Goal: Task Accomplishment & Management: Manage account settings

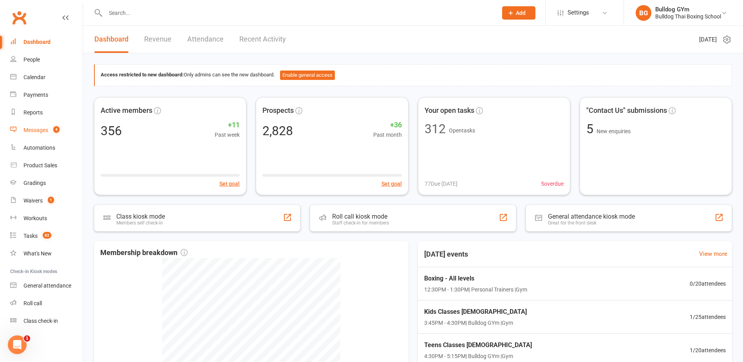
click at [39, 128] on div "Messages" at bounding box center [35, 130] width 25 height 6
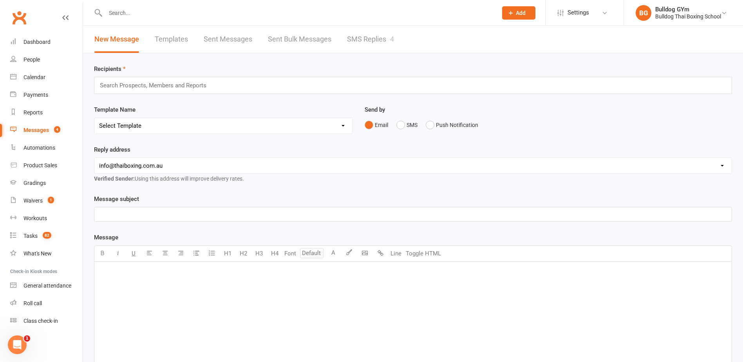
click at [379, 40] on link "SMS Replies 4" at bounding box center [370, 39] width 47 height 27
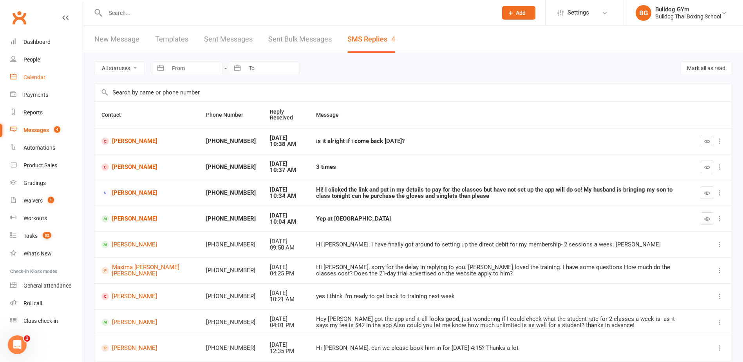
click at [37, 80] on div "Calendar" at bounding box center [34, 77] width 22 height 6
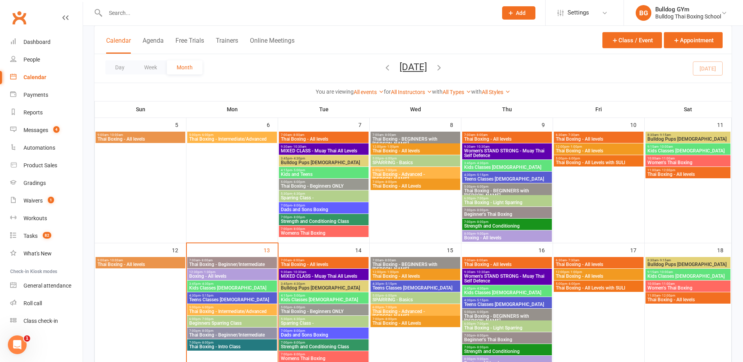
scroll to position [196, 0]
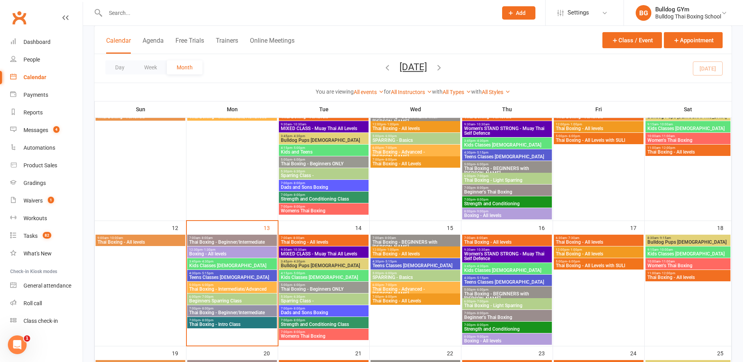
click at [134, 241] on span "Thai Boxing - All levels" at bounding box center [140, 242] width 87 height 5
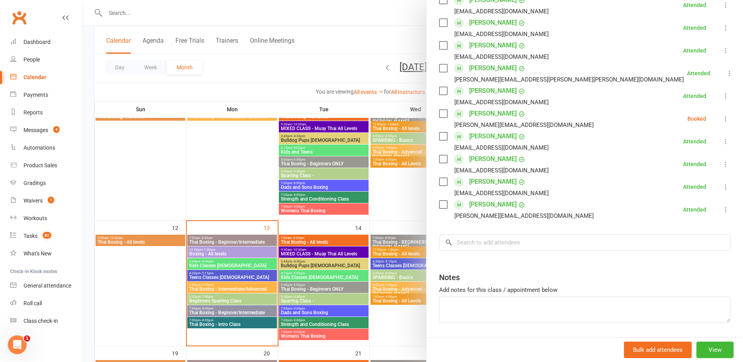
scroll to position [20, 0]
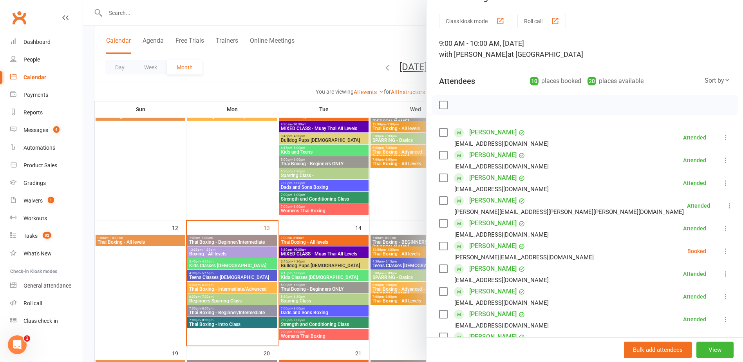
click at [162, 274] on div at bounding box center [413, 181] width 660 height 362
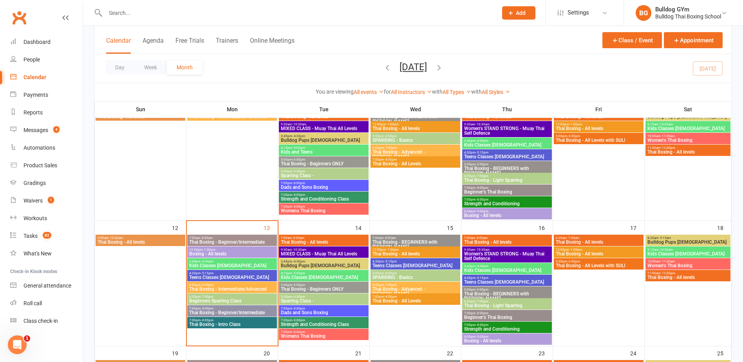
drag, startPoint x: 120, startPoint y: 14, endPoint x: 131, endPoint y: 11, distance: 11.9
click at [122, 13] on input "text" at bounding box center [297, 12] width 389 height 11
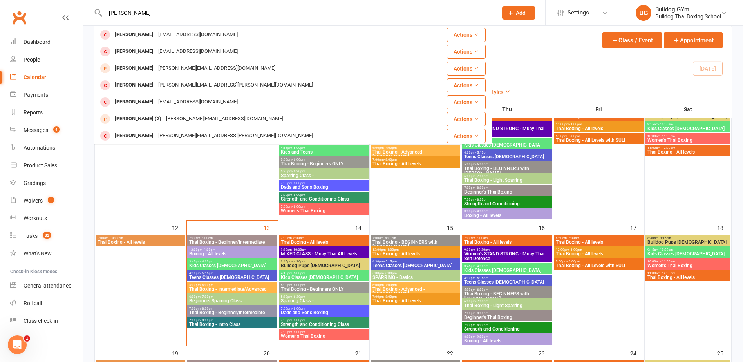
drag, startPoint x: 134, startPoint y: 12, endPoint x: 81, endPoint y: 12, distance: 52.9
click at [83, 12] on react-component "matthew bates Matthew Baynham matthewbaynham1@gmail.com Actions Matthew Burke m…" at bounding box center [246, 12] width 492 height 25
type input "bates"
click at [525, 12] on span "Add" at bounding box center [521, 13] width 10 height 6
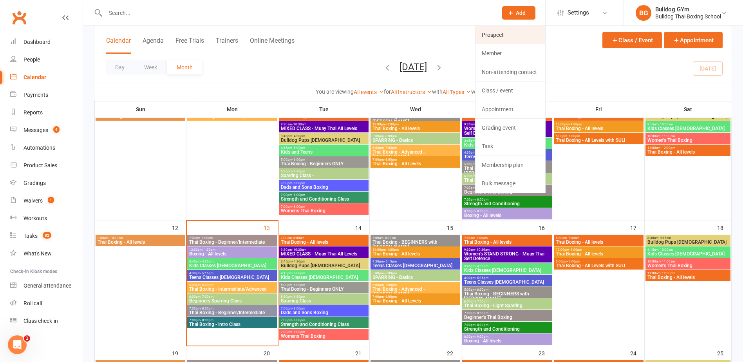
click at [488, 35] on link "Prospect" at bounding box center [510, 35] width 70 height 18
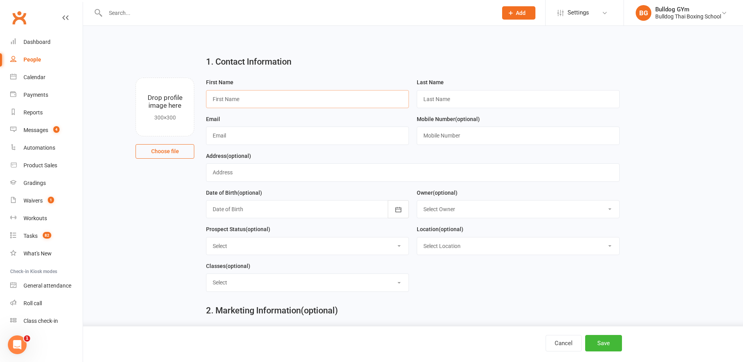
click at [236, 100] on input "text" at bounding box center [307, 99] width 203 height 18
type input "Matthew"
click at [448, 99] on input "text" at bounding box center [518, 99] width 203 height 18
type input "Bates"
paste input "[EMAIL_ADDRESS][DOMAIN_NAME]"
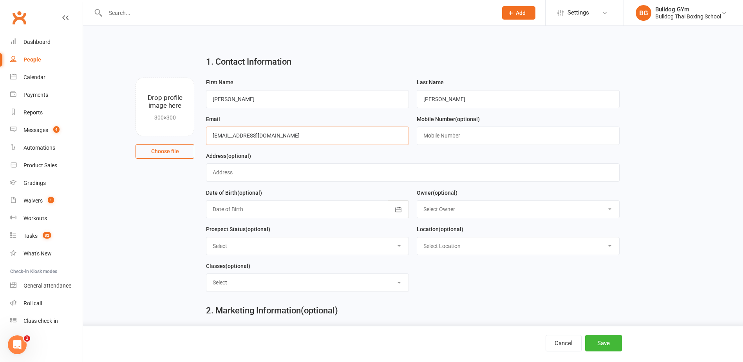
type input "[EMAIL_ADDRESS][DOMAIN_NAME]"
paste input "0451 239 309"
type input "0451 239 309"
click at [599, 343] on button "Save" at bounding box center [603, 343] width 37 height 16
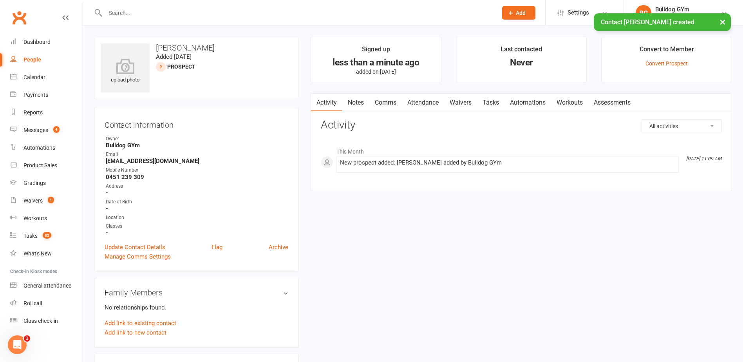
click at [358, 100] on link "Notes" at bounding box center [355, 103] width 27 height 18
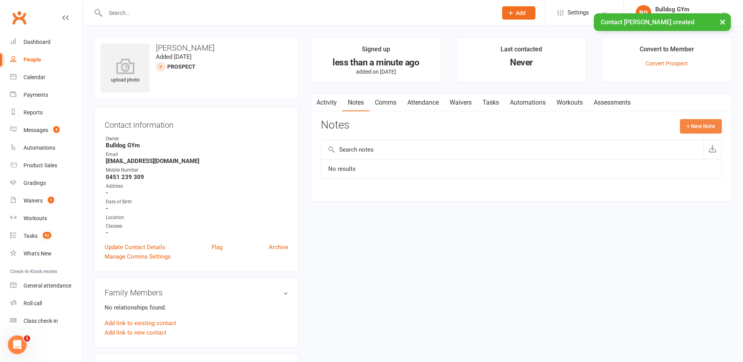
drag, startPoint x: 695, startPoint y: 125, endPoint x: 648, endPoint y: 117, distance: 47.2
click at [684, 120] on button "+ New Note" at bounding box center [701, 126] width 42 height 14
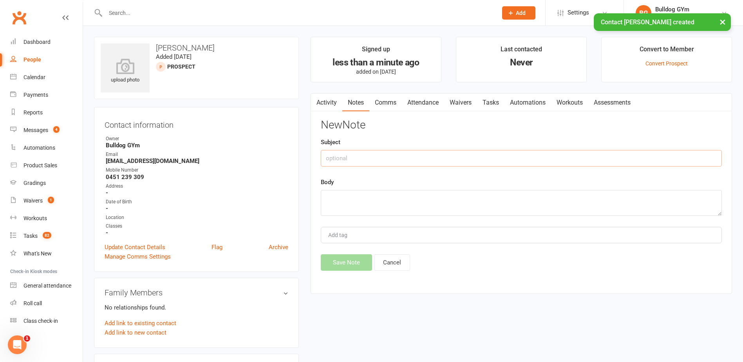
click at [345, 156] on input "text" at bounding box center [521, 158] width 401 height 16
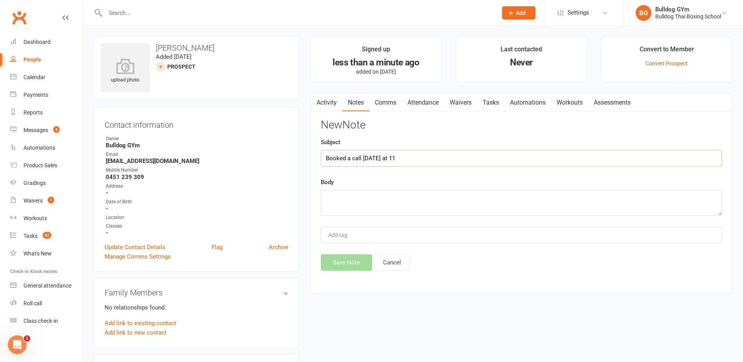
type input "Booked a call [DATE] at 11"
click at [333, 200] on textarea at bounding box center [521, 203] width 401 height 26
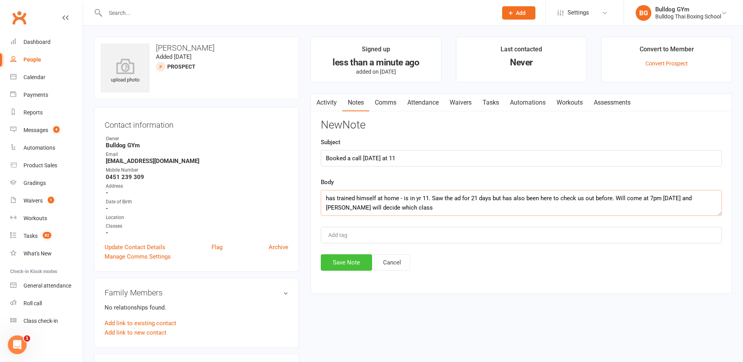
type textarea "has trained himself at home - is in yr 11. Saw the ad for 21 days but has also …"
click at [352, 260] on button "Save Note" at bounding box center [346, 262] width 51 height 16
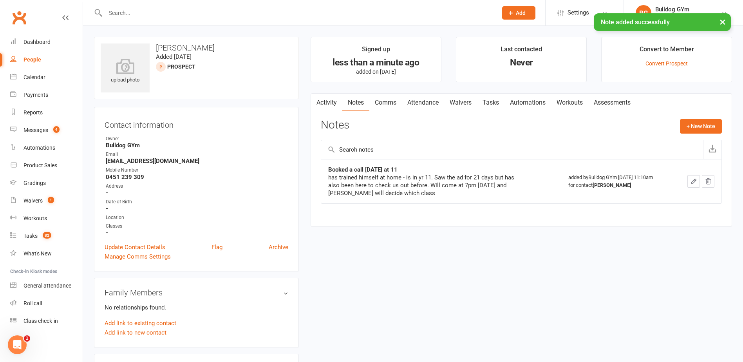
click at [419, 102] on link "Attendance" at bounding box center [423, 103] width 42 height 18
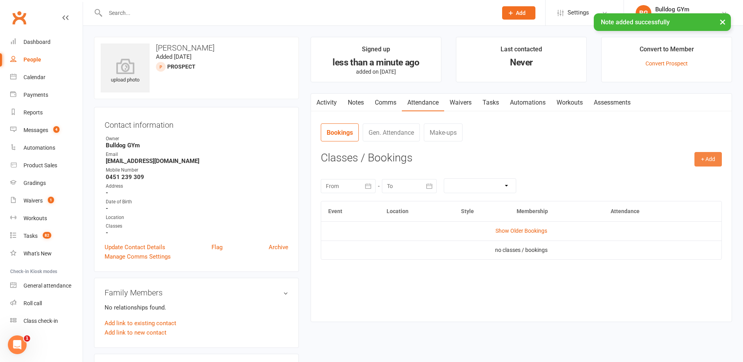
click at [714, 155] on button "+ Add" at bounding box center [707, 159] width 27 height 14
click at [686, 175] on link "Book Event" at bounding box center [683, 177] width 78 height 16
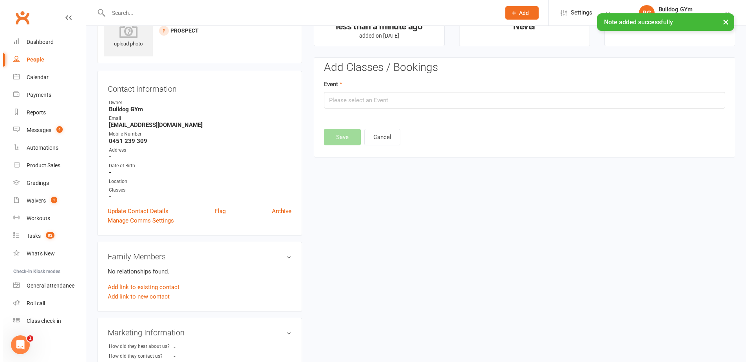
scroll to position [54, 0]
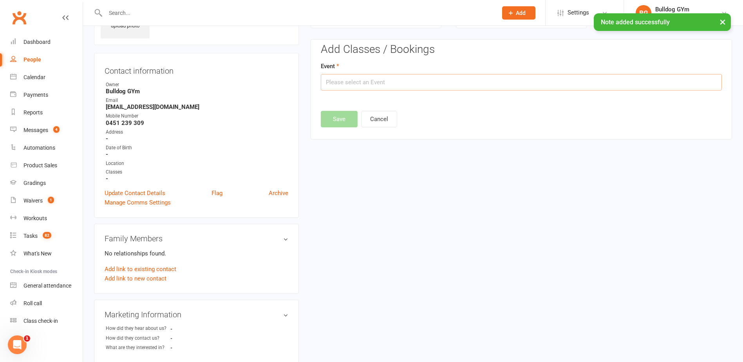
click at [351, 81] on input "text" at bounding box center [521, 82] width 401 height 16
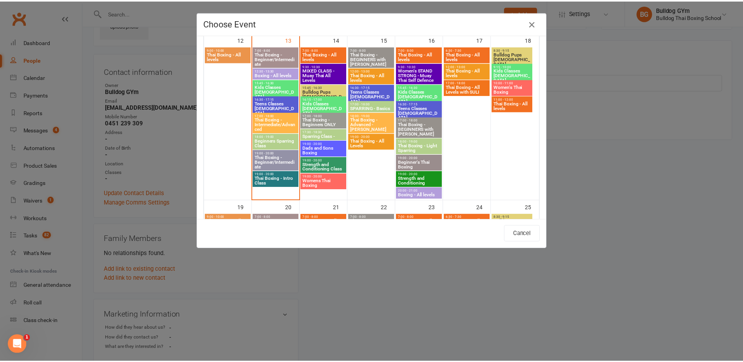
scroll to position [392, 0]
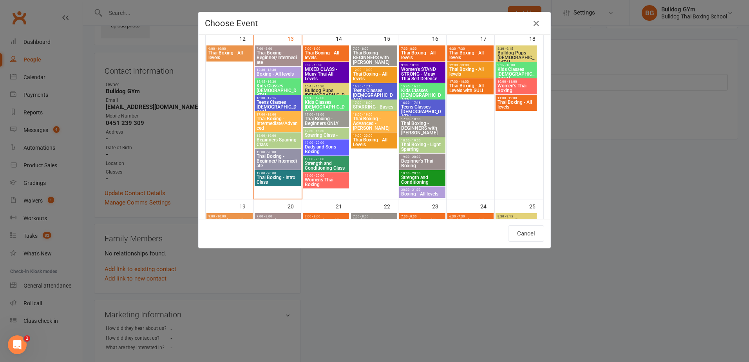
click at [281, 180] on span "Thai Boxing - Intro Class" at bounding box center [277, 179] width 43 height 9
type input "Thai Boxing - Intro Class - Oct 13, 2025 7:00:00 PM"
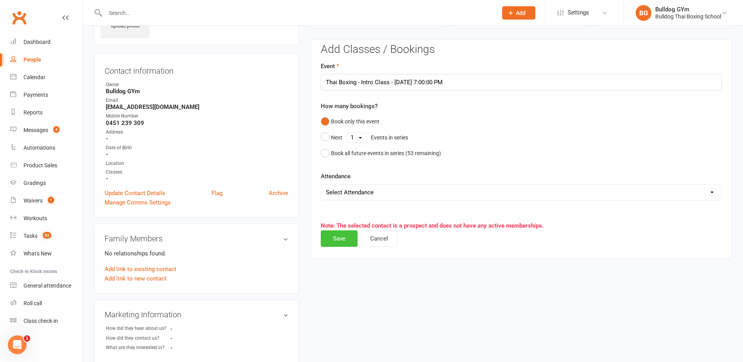
click at [338, 240] on button "Save" at bounding box center [339, 238] width 37 height 16
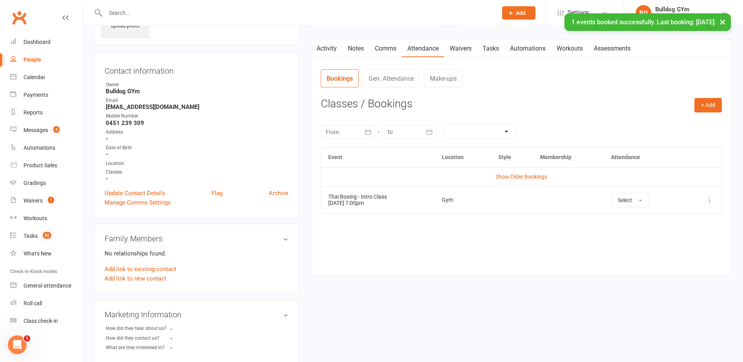
click at [465, 47] on link "Waivers" at bounding box center [460, 49] width 33 height 18
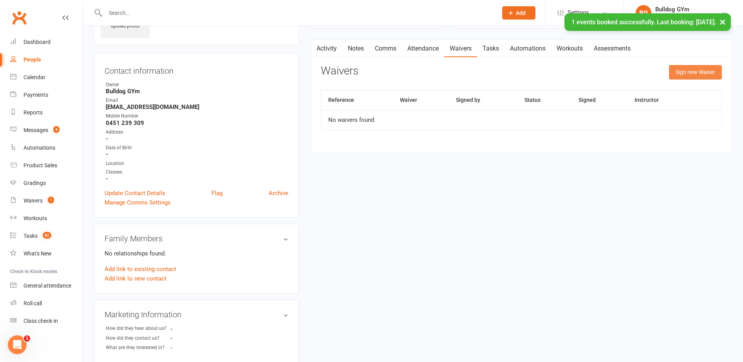
click at [689, 70] on button "Sign new Waiver" at bounding box center [695, 72] width 53 height 14
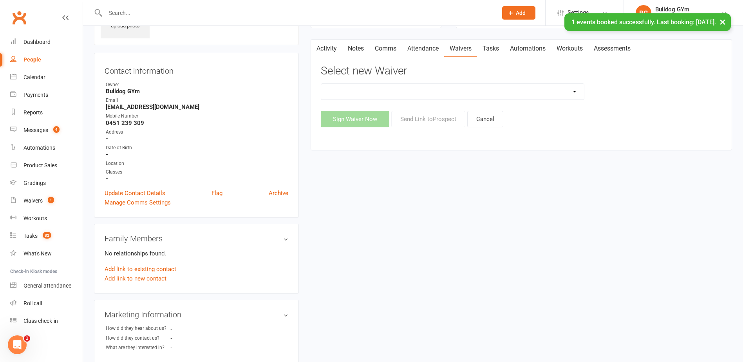
drag, startPoint x: 410, startPoint y: 90, endPoint x: 412, endPoint y: 96, distance: 6.7
click at [410, 90] on select "12 Month Contract 14 Day Kick Off 21 Day Kick Starter 28 Day 99 and RO 35 28 Da…" at bounding box center [452, 92] width 263 height 16
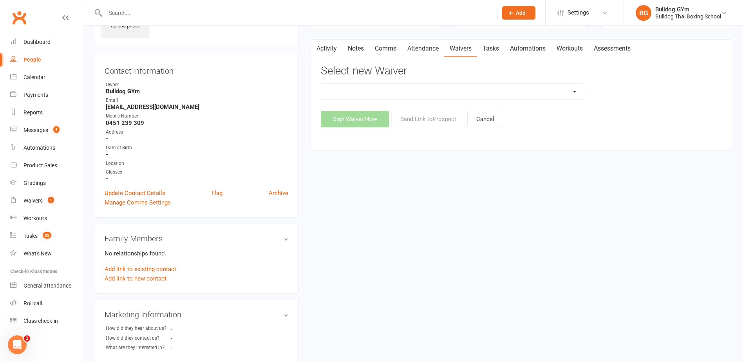
select select "1551"
click at [321, 84] on select "12 Month Contract 14 Day Kick Off 21 Day Kick Starter 28 Day 99 and RO 35 28 Da…" at bounding box center [452, 92] width 263 height 16
click at [441, 117] on button "Send Link to [GEOGRAPHIC_DATA]" at bounding box center [428, 119] width 74 height 16
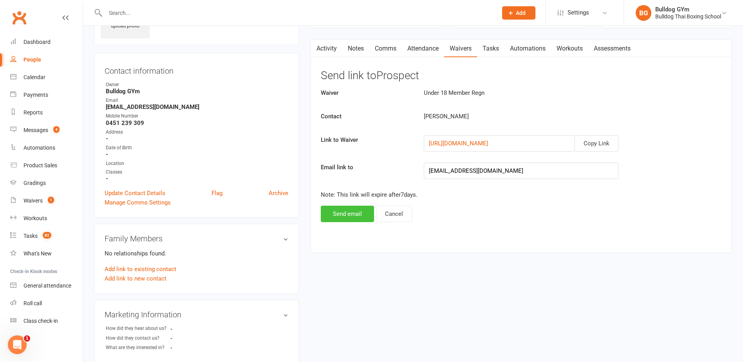
click at [341, 214] on button "Send email" at bounding box center [347, 214] width 53 height 16
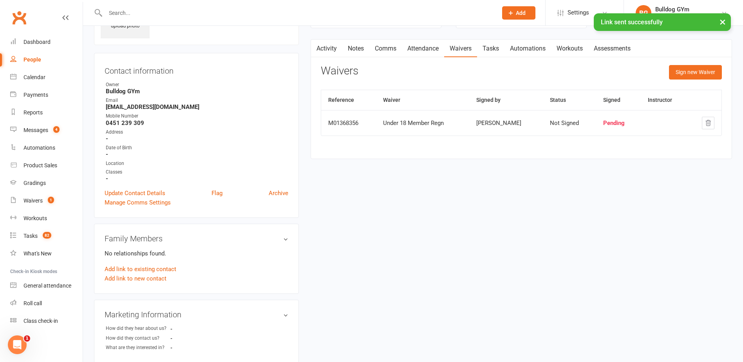
click at [490, 45] on link "Tasks" at bounding box center [490, 49] width 27 height 18
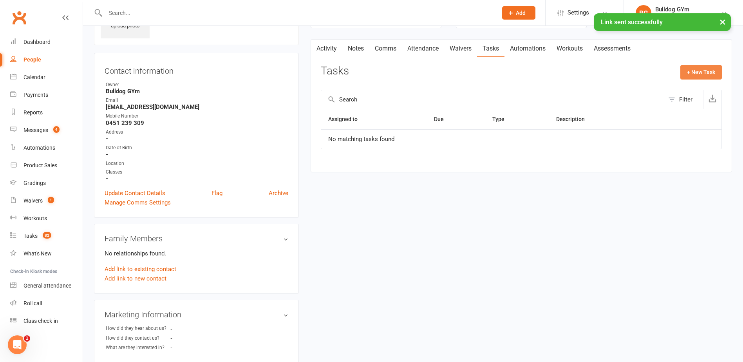
click at [702, 70] on button "+ New Task" at bounding box center [701, 72] width 42 height 14
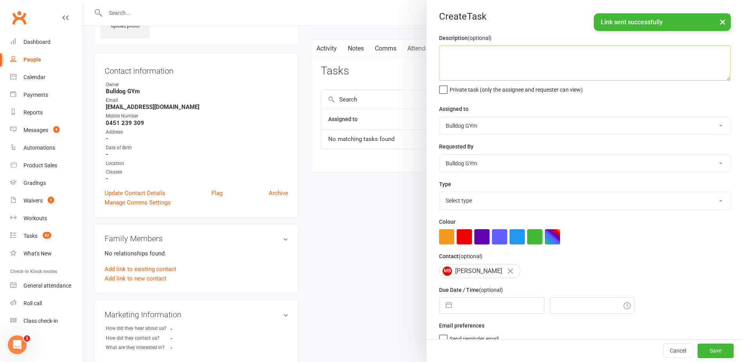
click at [465, 60] on textarea at bounding box center [584, 62] width 291 height 35
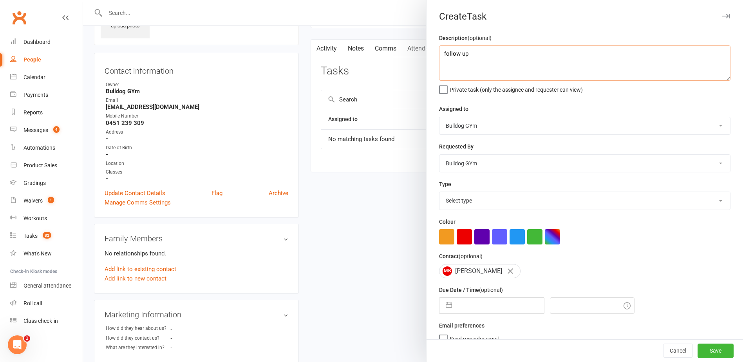
type textarea "follow up"
click at [477, 204] on select "Select type Action E-mail Meeting Phone call Text Add new task type" at bounding box center [584, 200] width 291 height 17
select select "12048"
click at [439, 193] on select "Select type Action E-mail Meeting Phone call Text Add new task type" at bounding box center [584, 200] width 291 height 17
select select "8"
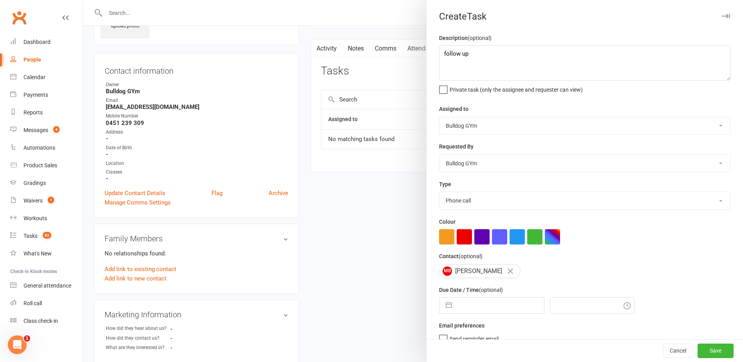
select select "2025"
select select "9"
select select "2025"
select select "10"
select select "2025"
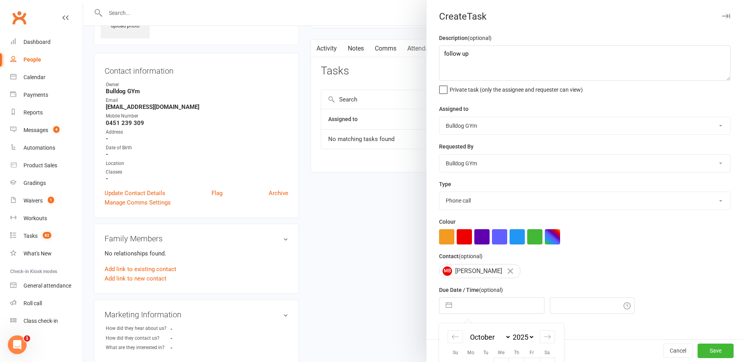
click at [489, 309] on input "text" at bounding box center [500, 306] width 88 height 16
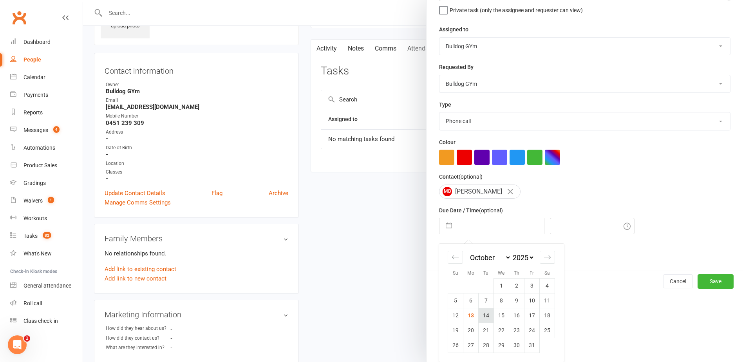
click at [487, 313] on td "14" at bounding box center [485, 315] width 15 height 15
type input "[DATE]"
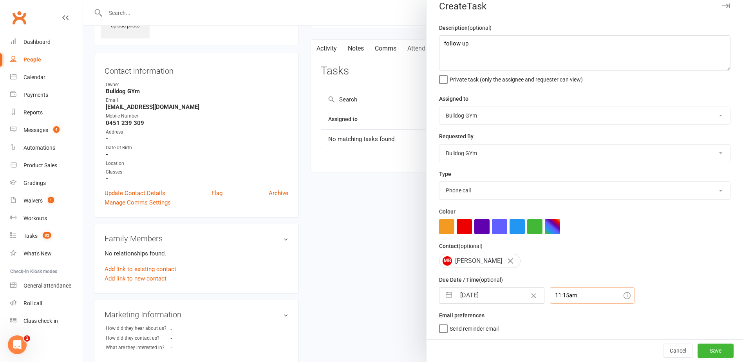
click at [565, 295] on div "11:15am" at bounding box center [592, 295] width 85 height 16
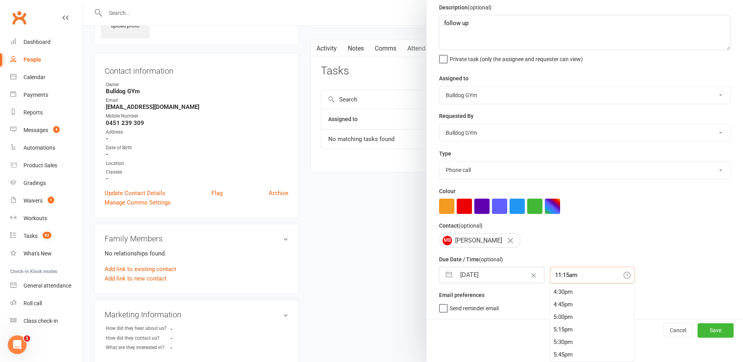
scroll to position [786, 0]
click at [567, 340] on div "4:45pm" at bounding box center [592, 343] width 84 height 13
type input "4:45pm"
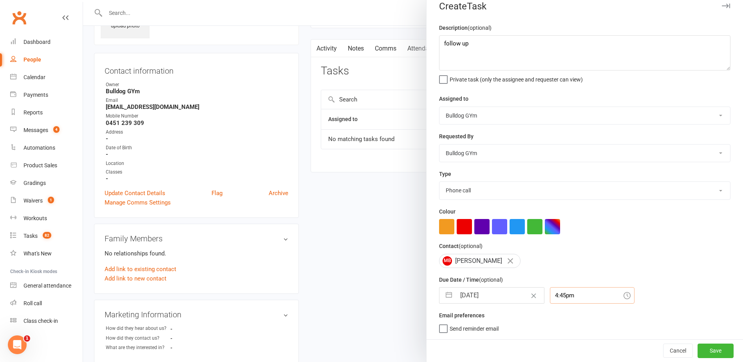
scroll to position [13, 0]
click at [712, 351] on button "Save" at bounding box center [715, 350] width 36 height 14
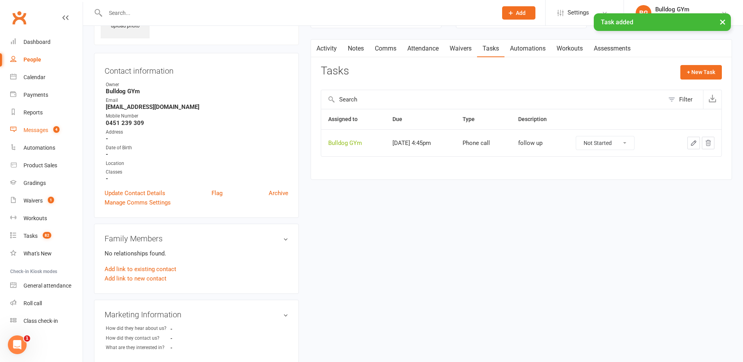
click at [40, 132] on div "Messages" at bounding box center [35, 130] width 25 height 6
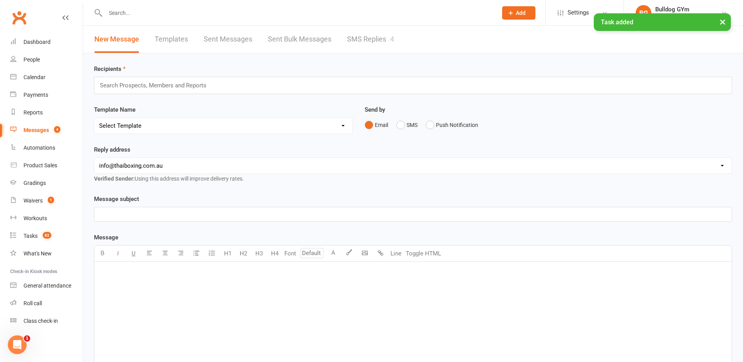
click at [377, 36] on link "SMS Replies 4" at bounding box center [370, 39] width 47 height 27
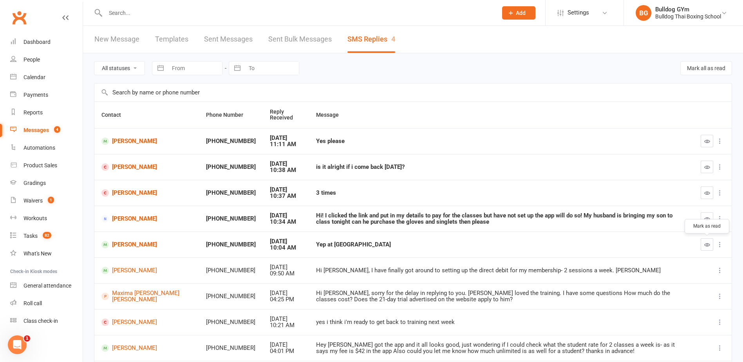
click at [706, 243] on icon "button" at bounding box center [707, 245] width 6 height 6
click at [139, 241] on link "[PERSON_NAME]" at bounding box center [146, 244] width 90 height 7
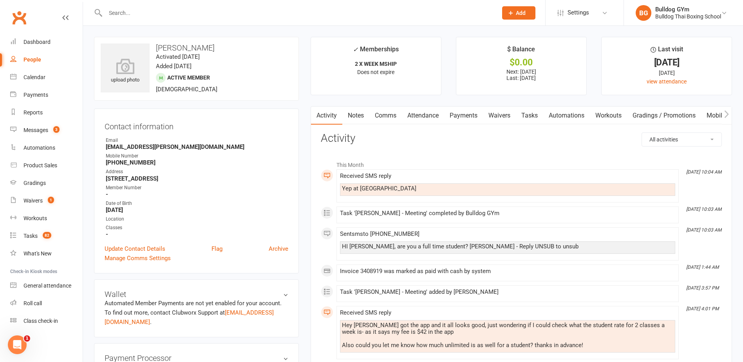
click at [383, 119] on link "Comms" at bounding box center [385, 115] width 32 height 18
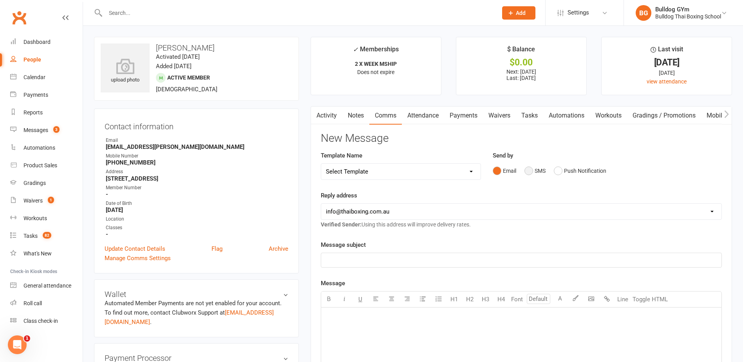
click at [530, 170] on button "SMS" at bounding box center [534, 170] width 21 height 15
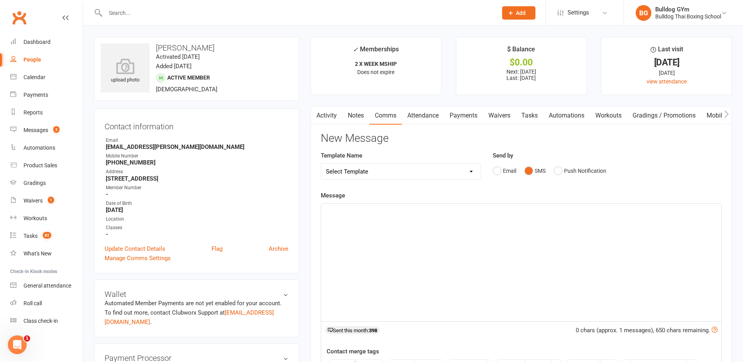
click at [340, 215] on p "﻿" at bounding box center [521, 210] width 391 height 9
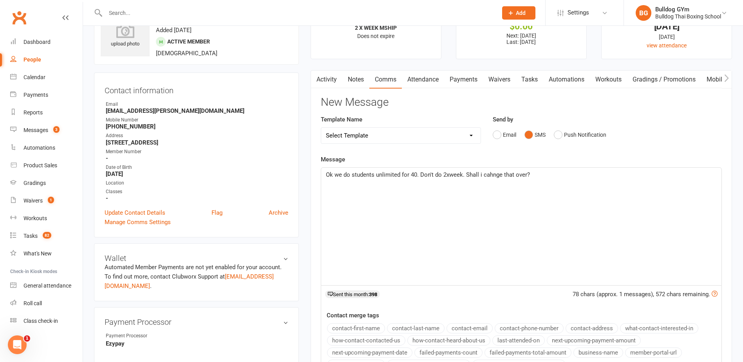
scroll to position [117, 0]
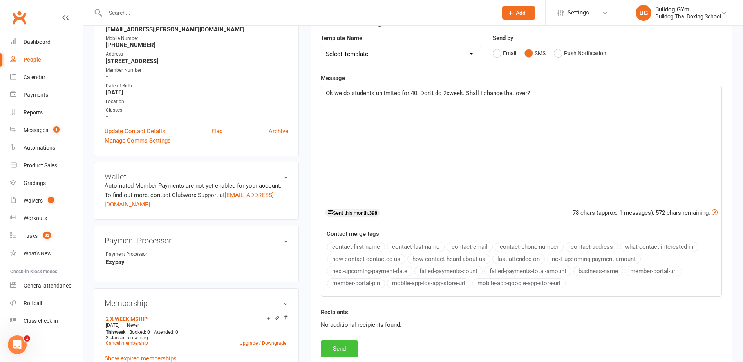
click at [342, 347] on button "Send" at bounding box center [339, 348] width 37 height 16
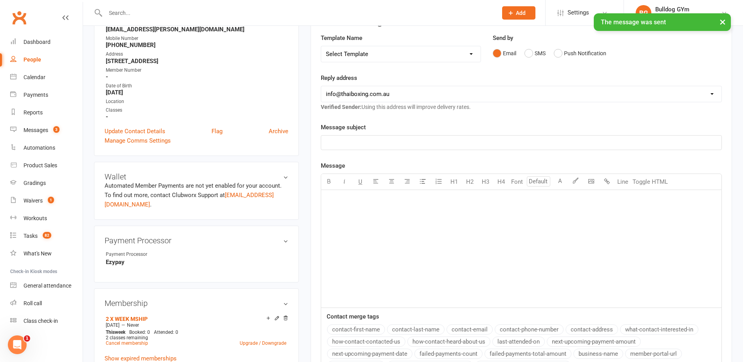
scroll to position [0, 0]
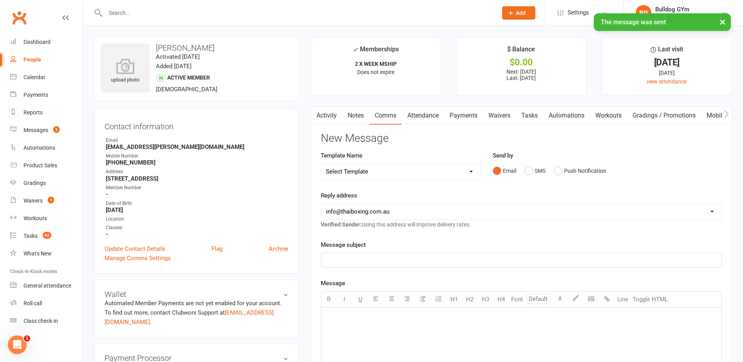
click at [328, 114] on link "Activity" at bounding box center [326, 115] width 31 height 18
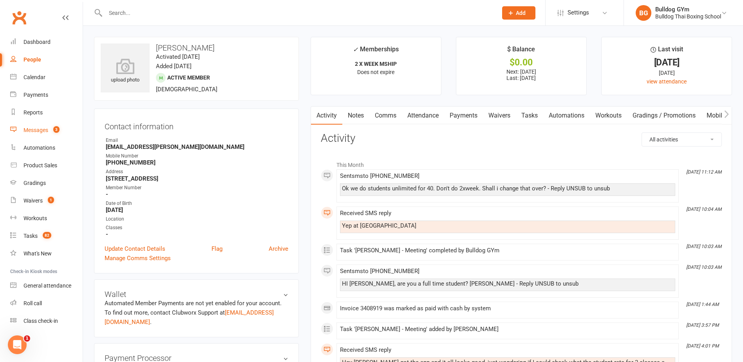
click at [41, 128] on div "Messages" at bounding box center [35, 130] width 25 height 6
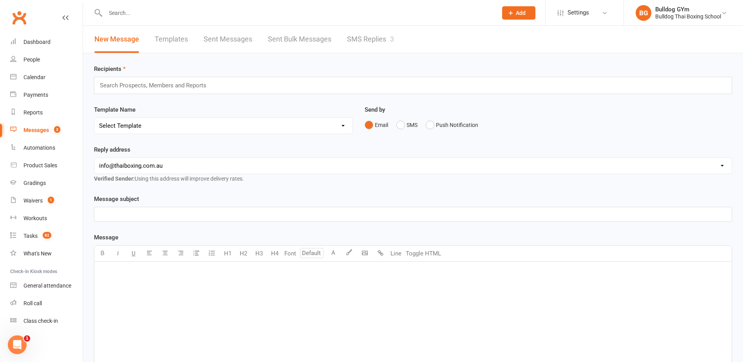
click at [364, 41] on link "SMS Replies 3" at bounding box center [370, 39] width 47 height 27
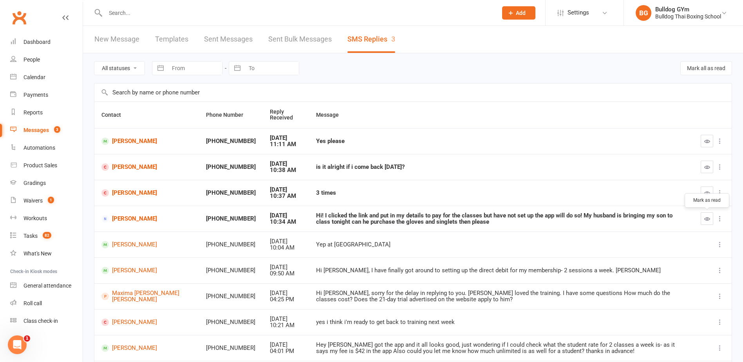
click at [708, 218] on icon "button" at bounding box center [707, 219] width 6 height 6
click at [134, 215] on link "[PERSON_NAME]" at bounding box center [146, 218] width 90 height 7
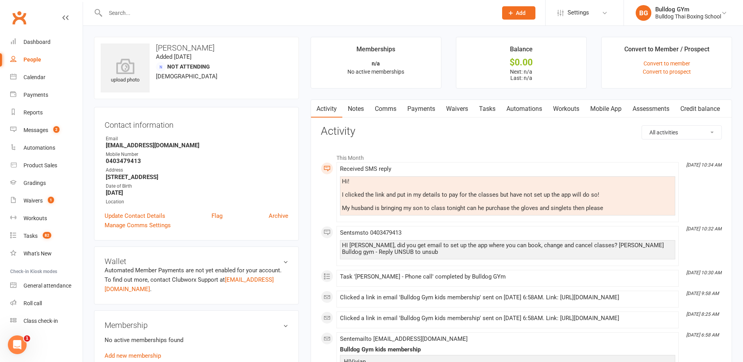
drag, startPoint x: 390, startPoint y: 107, endPoint x: 397, endPoint y: 109, distance: 6.9
click at [392, 107] on link "Comms" at bounding box center [385, 109] width 32 height 18
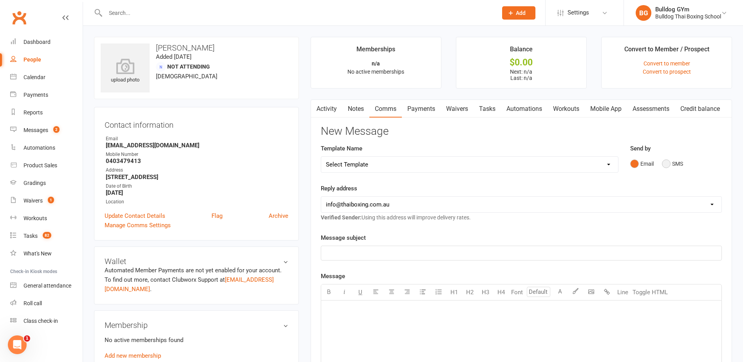
click at [666, 163] on button "SMS" at bounding box center [672, 163] width 21 height 15
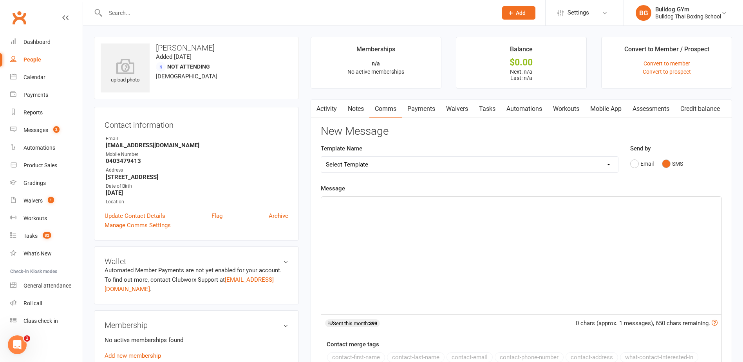
click at [376, 206] on p "﻿" at bounding box center [521, 203] width 391 height 9
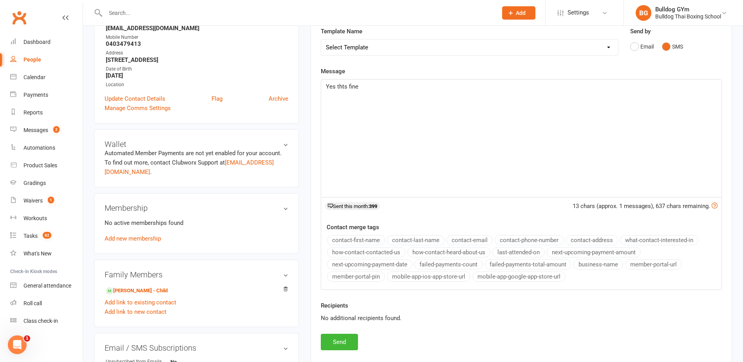
scroll to position [117, 0]
click at [344, 343] on button "Send" at bounding box center [339, 341] width 37 height 16
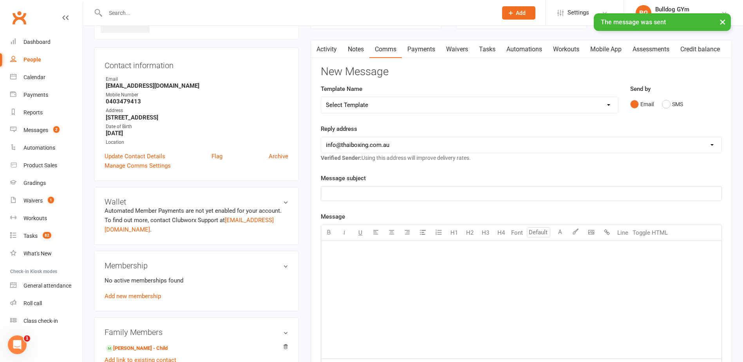
scroll to position [0, 0]
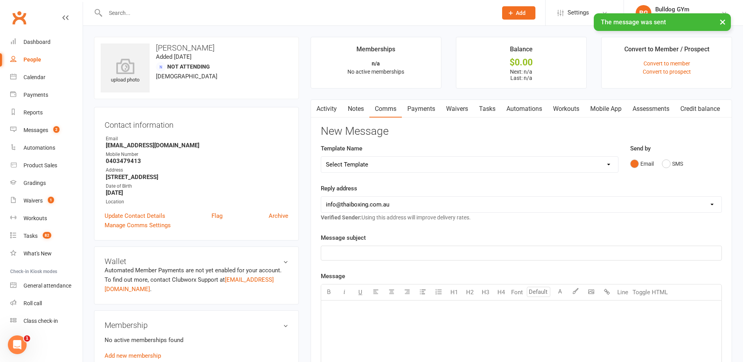
click at [487, 107] on link "Tasks" at bounding box center [486, 109] width 27 height 18
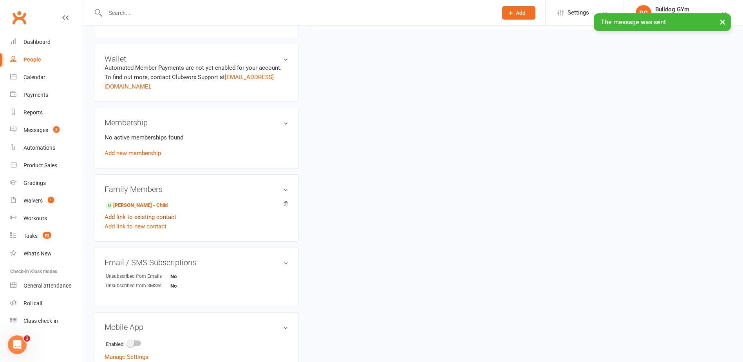
scroll to position [259, 0]
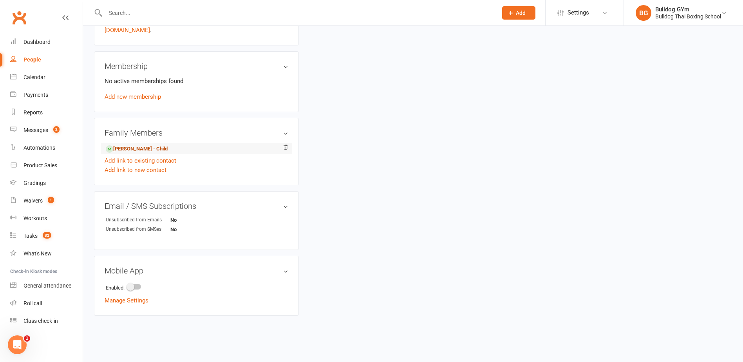
click at [150, 146] on link "Pavlo Dracakis - Child" at bounding box center [137, 149] width 62 height 8
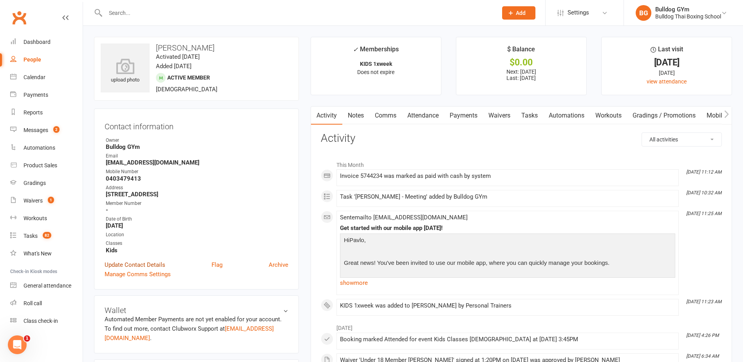
click at [149, 265] on link "Update Contact Details" at bounding box center [135, 264] width 61 height 9
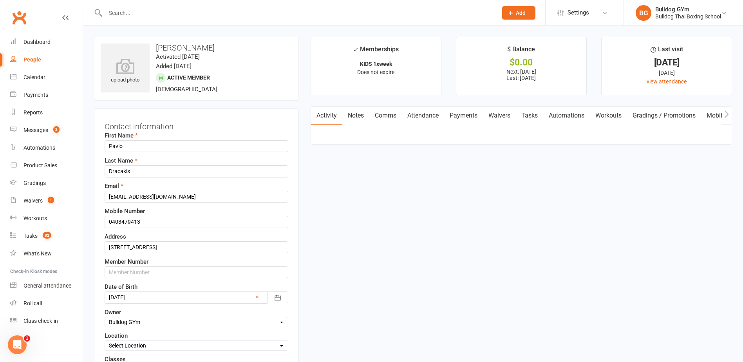
scroll to position [37, 0]
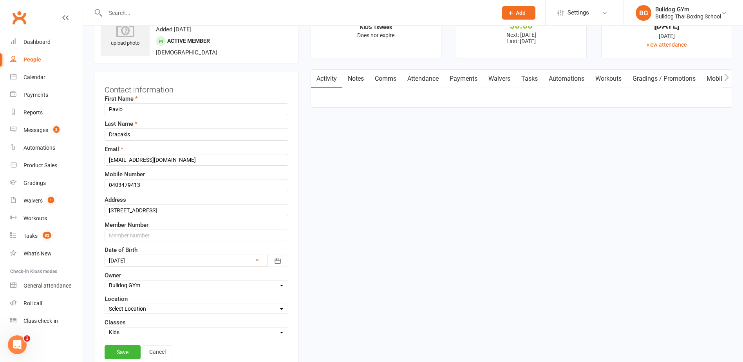
click at [144, 262] on div at bounding box center [197, 260] width 184 height 12
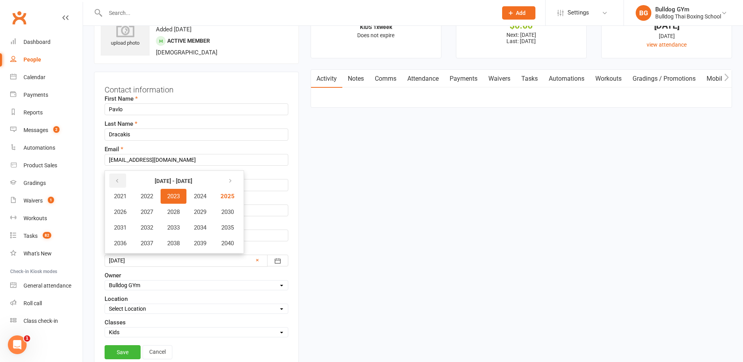
click at [117, 180] on icon "button" at bounding box center [116, 181] width 5 height 6
click at [176, 242] on span "2018" at bounding box center [173, 243] width 13 height 7
click at [122, 350] on link "Save" at bounding box center [123, 352] width 36 height 14
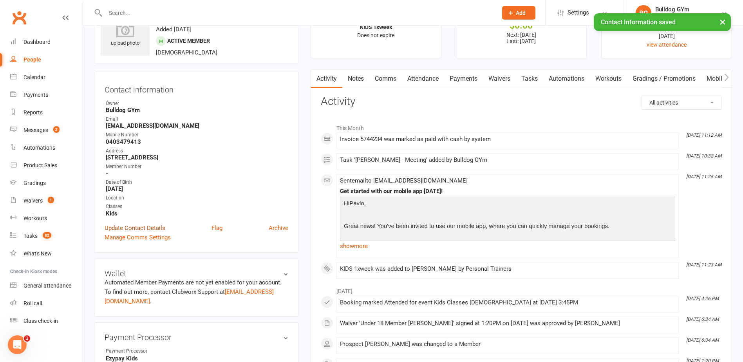
click at [145, 225] on link "Update Contact Details" at bounding box center [135, 227] width 61 height 9
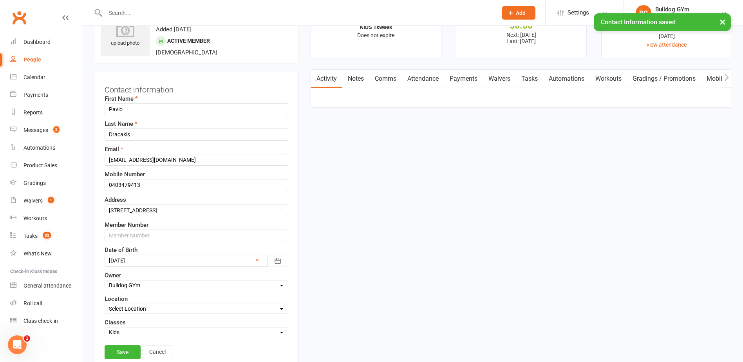
click at [144, 262] on div at bounding box center [197, 260] width 184 height 12
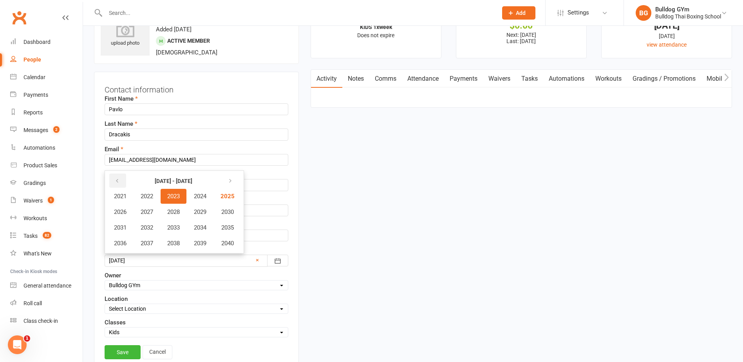
click at [115, 182] on icon "button" at bounding box center [116, 181] width 5 height 6
click at [175, 242] on span "2018" at bounding box center [173, 243] width 13 height 7
click at [171, 210] on span "May" at bounding box center [170, 211] width 11 height 7
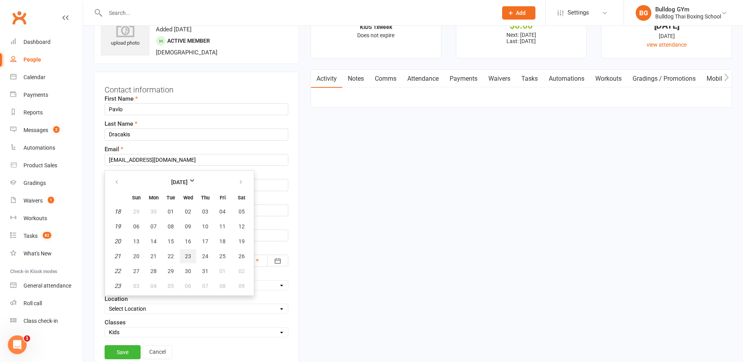
click at [185, 255] on span "23" at bounding box center [188, 256] width 6 height 6
type input "23 May 2018"
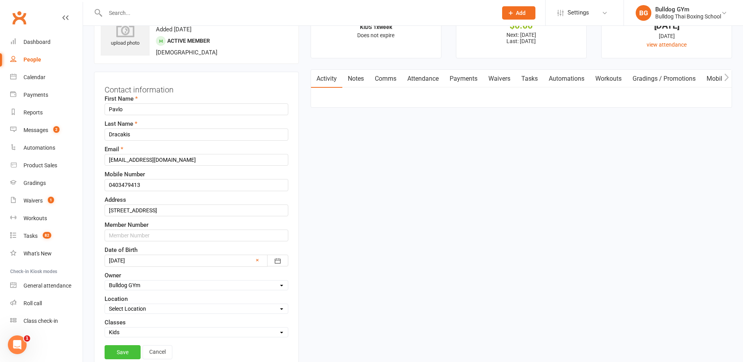
click at [127, 352] on link "Save" at bounding box center [123, 352] width 36 height 14
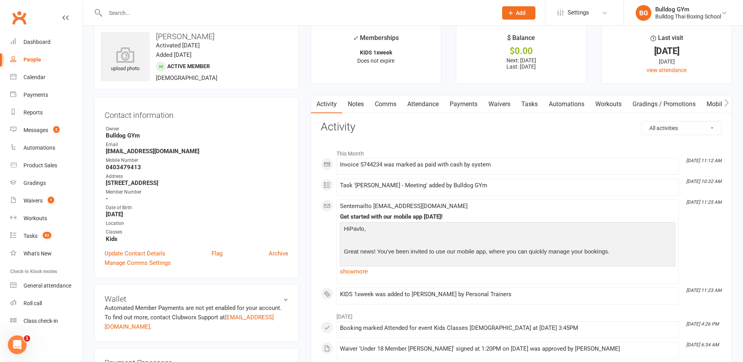
scroll to position [0, 0]
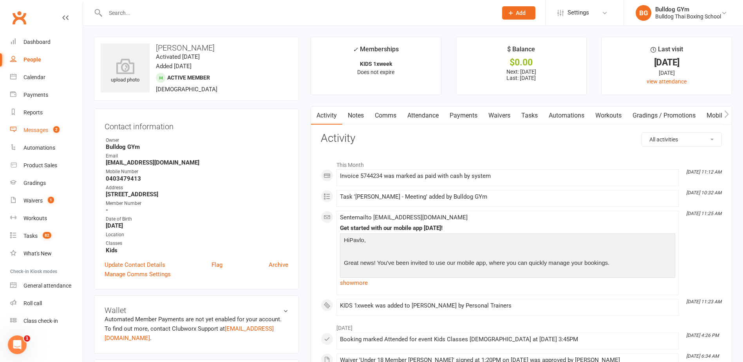
click at [37, 130] on div "Messages" at bounding box center [35, 130] width 25 height 6
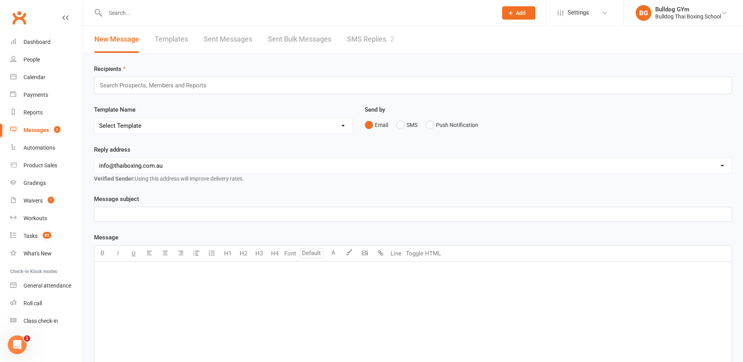
click at [362, 38] on link "SMS Replies 2" at bounding box center [370, 39] width 47 height 27
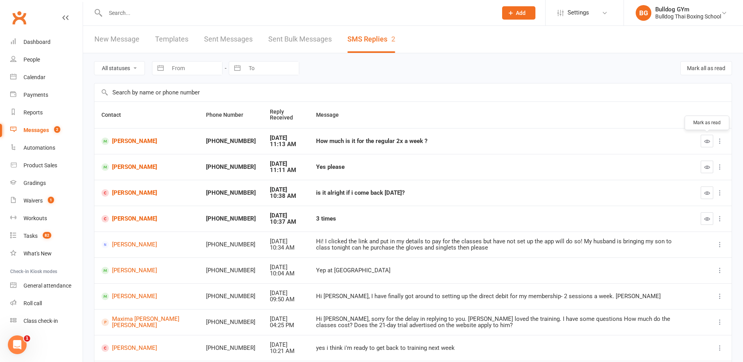
click at [704, 139] on icon "button" at bounding box center [707, 141] width 6 height 6
click at [133, 142] on link "[PERSON_NAME]" at bounding box center [146, 140] width 90 height 7
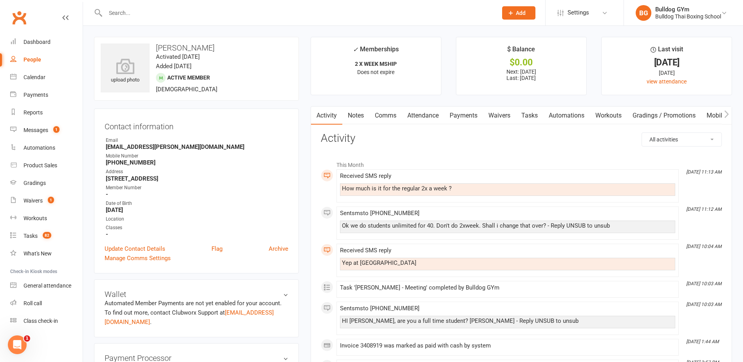
click at [391, 119] on link "Comms" at bounding box center [385, 115] width 32 height 18
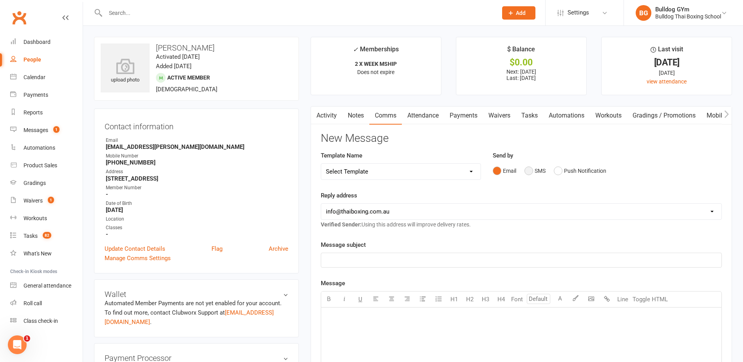
click at [533, 163] on button "SMS" at bounding box center [534, 170] width 21 height 15
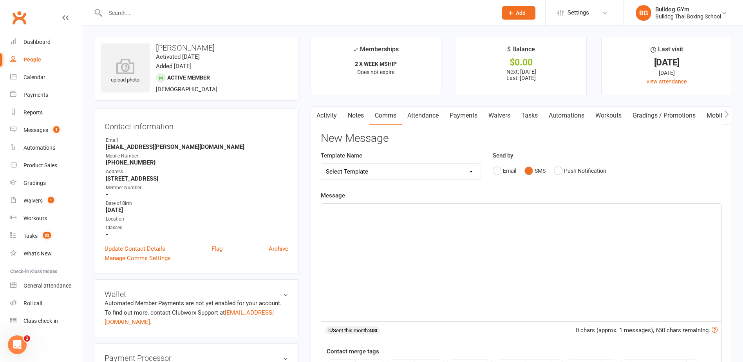
click at [346, 230] on div "﻿" at bounding box center [521, 262] width 400 height 117
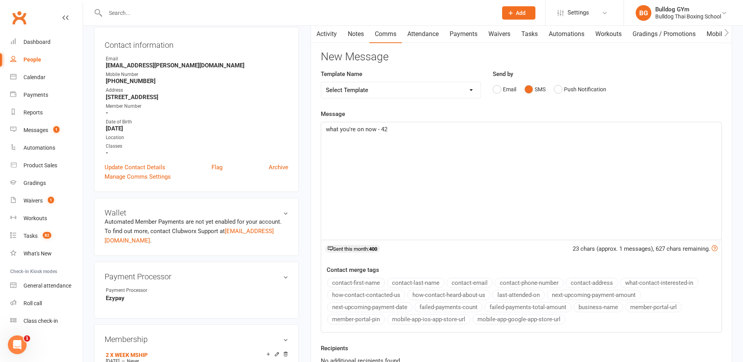
scroll to position [117, 0]
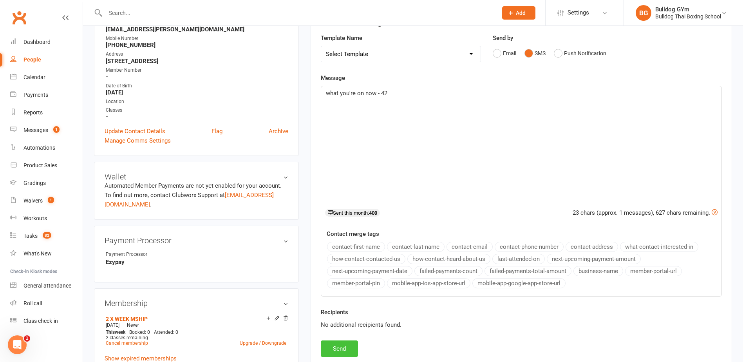
click at [342, 345] on button "Send" at bounding box center [339, 348] width 37 height 16
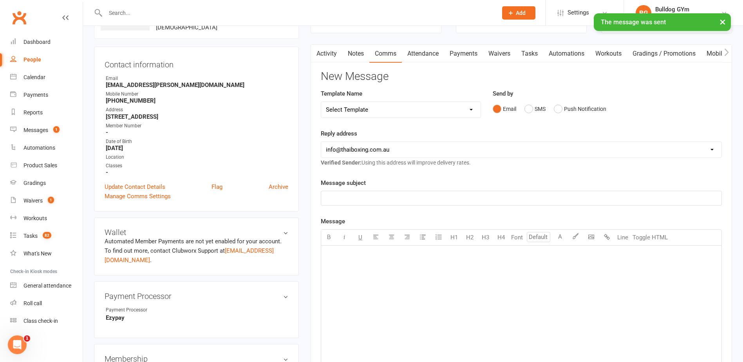
scroll to position [0, 0]
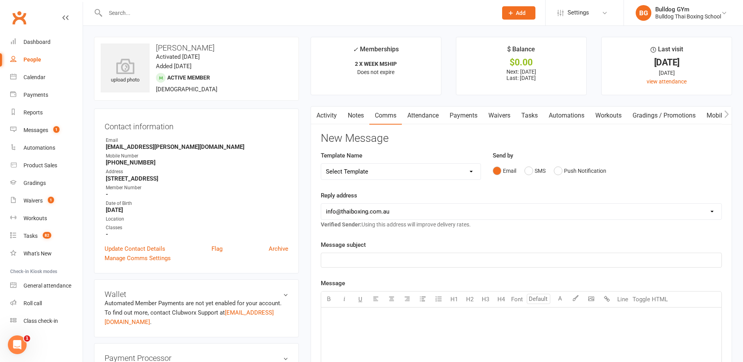
click at [132, 10] on input "text" at bounding box center [297, 12] width 389 height 11
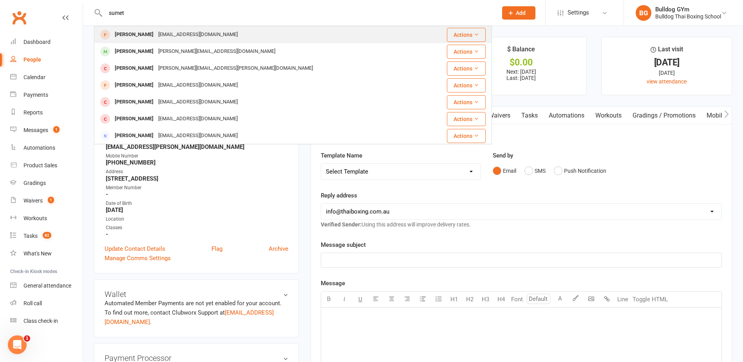
type input "sumet"
click at [156, 35] on div "danutastone@gmail.com" at bounding box center [198, 34] width 84 height 11
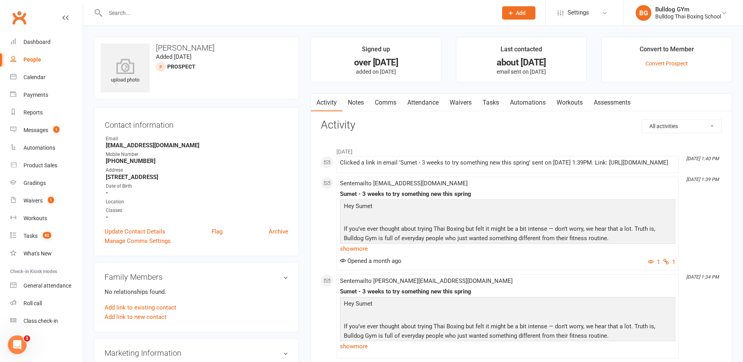
click at [123, 10] on input "text" at bounding box center [297, 12] width 389 height 11
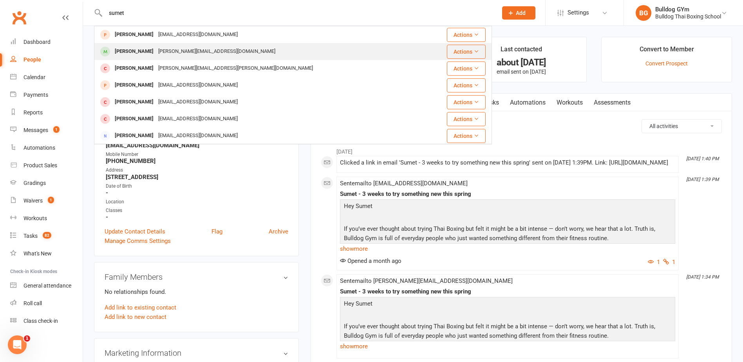
type input "sumet"
click at [156, 48] on div "danuta@healthbynutrition.com.au" at bounding box center [217, 51] width 122 height 11
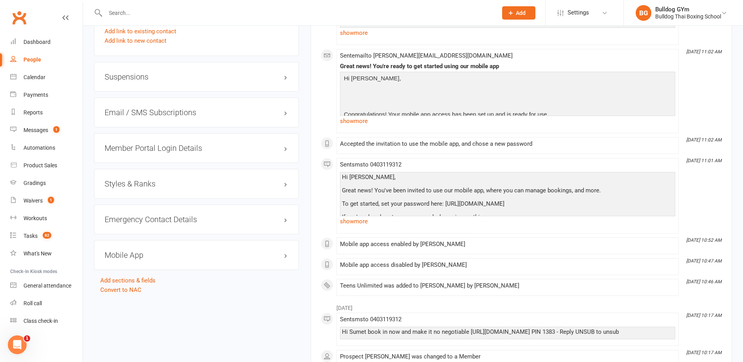
scroll to position [626, 0]
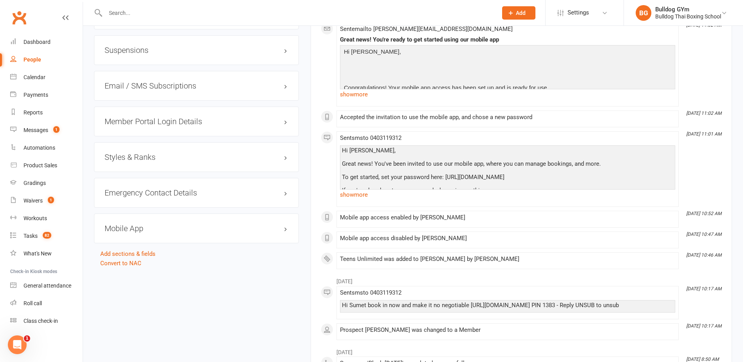
click at [121, 228] on h3 "Mobile App" at bounding box center [197, 228] width 184 height 9
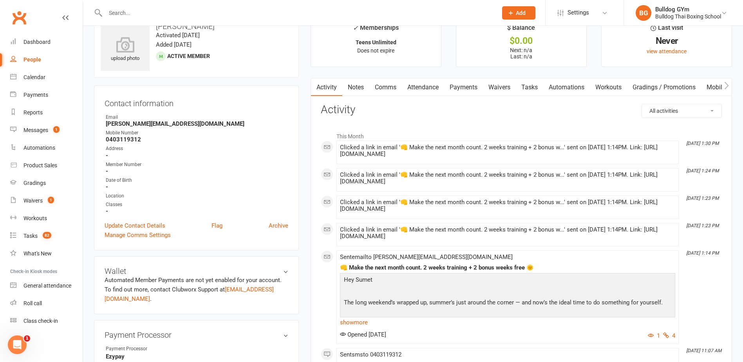
scroll to position [39, 0]
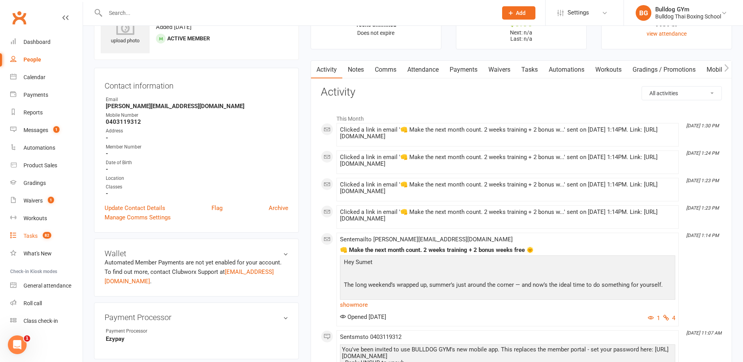
click at [32, 235] on div "Tasks" at bounding box center [30, 236] width 14 height 6
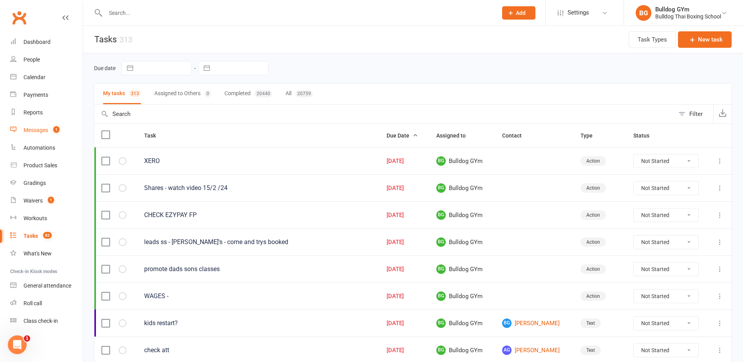
click at [35, 129] on div "Messages" at bounding box center [35, 130] width 25 height 6
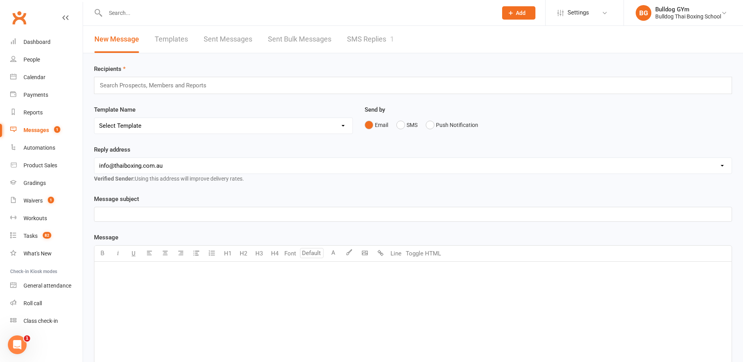
click at [366, 39] on link "SMS Replies 1" at bounding box center [370, 39] width 47 height 27
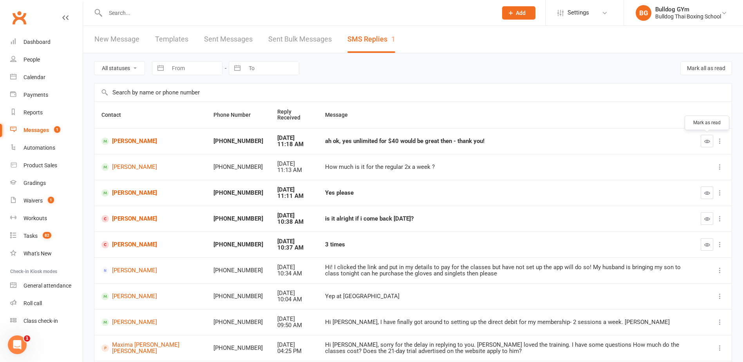
drag, startPoint x: 705, startPoint y: 138, endPoint x: 414, endPoint y: 20, distance: 314.4
click at [704, 137] on button "button" at bounding box center [706, 141] width 13 height 13
click at [134, 139] on link "[PERSON_NAME]" at bounding box center [150, 140] width 98 height 7
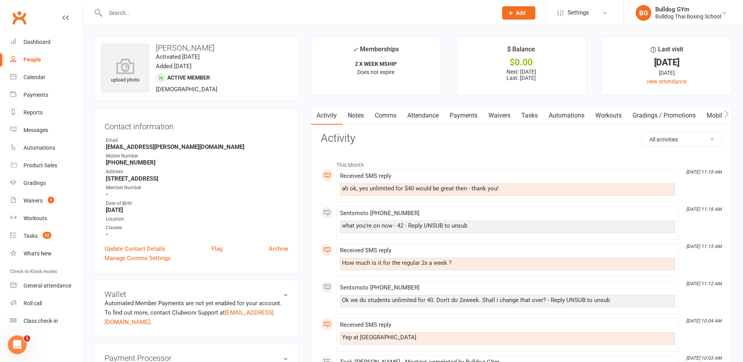
drag, startPoint x: 383, startPoint y: 115, endPoint x: 384, endPoint y: 130, distance: 14.9
click at [383, 115] on link "Comms" at bounding box center [385, 115] width 32 height 18
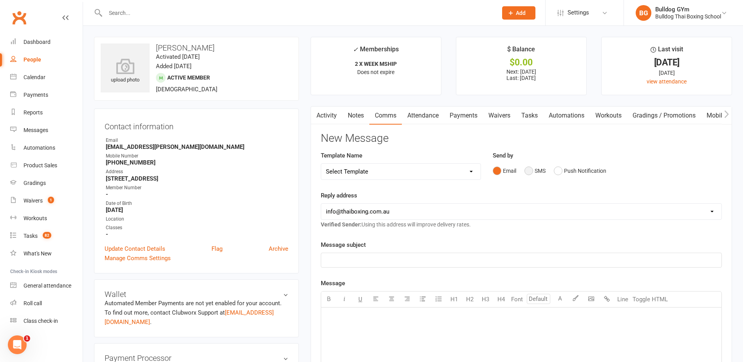
click at [528, 169] on button "SMS" at bounding box center [534, 170] width 21 height 15
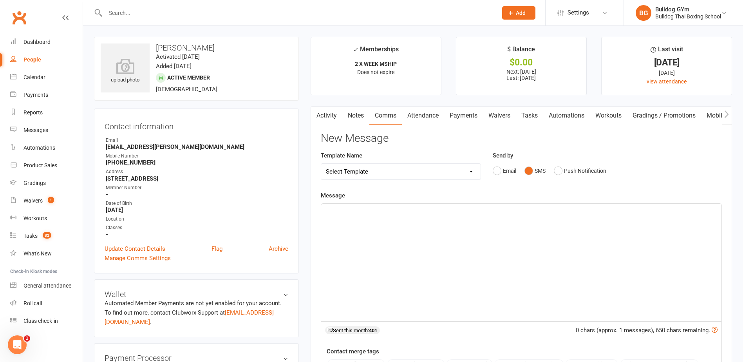
click at [348, 215] on div "﻿" at bounding box center [521, 262] width 400 height 117
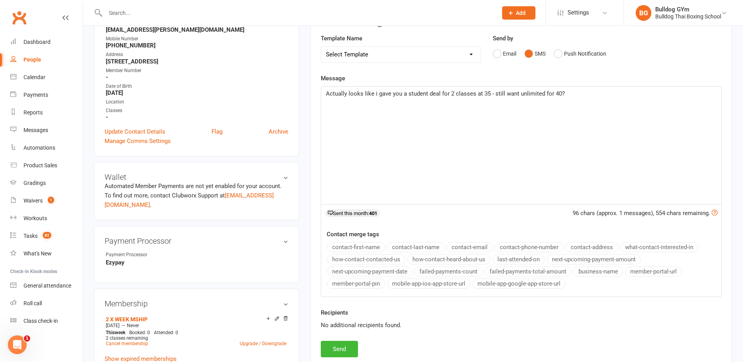
scroll to position [117, 0]
click at [336, 347] on button "Send" at bounding box center [339, 348] width 37 height 16
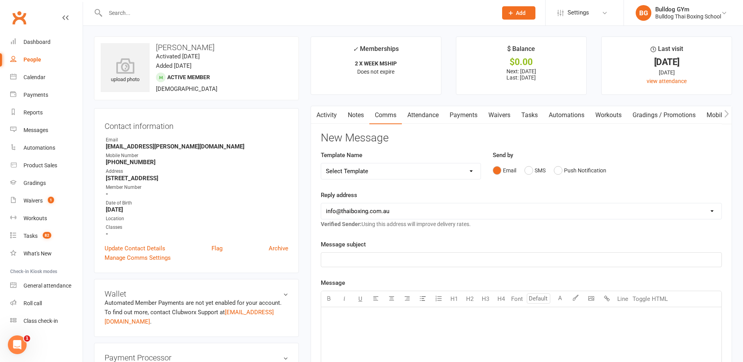
scroll to position [0, 0]
click at [45, 130] on div "Messages" at bounding box center [35, 130] width 25 height 6
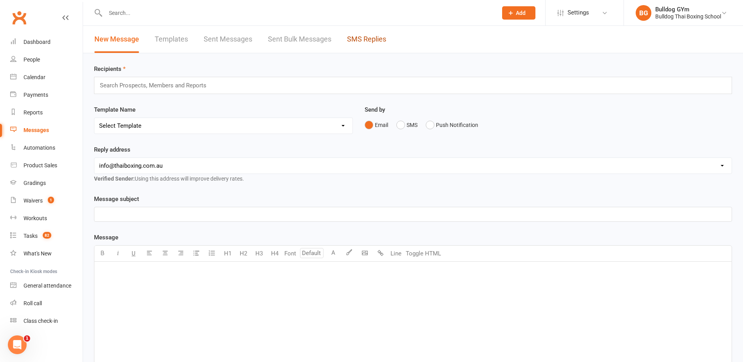
click at [370, 38] on link "SMS Replies" at bounding box center [366, 39] width 39 height 27
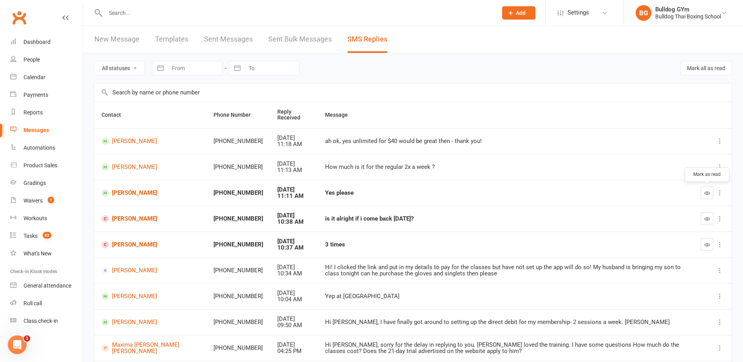
click at [707, 191] on icon "button" at bounding box center [707, 193] width 6 height 6
click at [133, 191] on link "[PERSON_NAME]" at bounding box center [150, 192] width 98 height 7
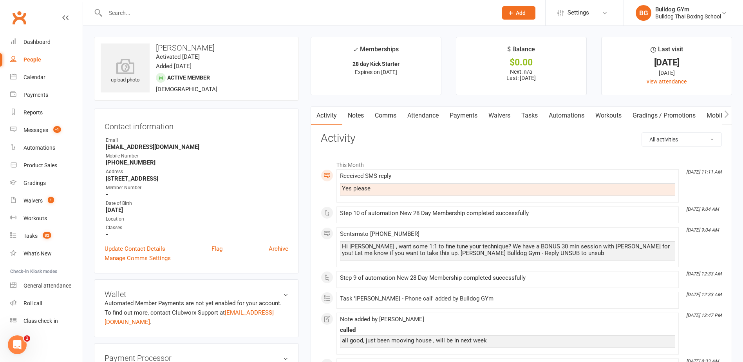
click at [387, 116] on link "Comms" at bounding box center [385, 115] width 32 height 18
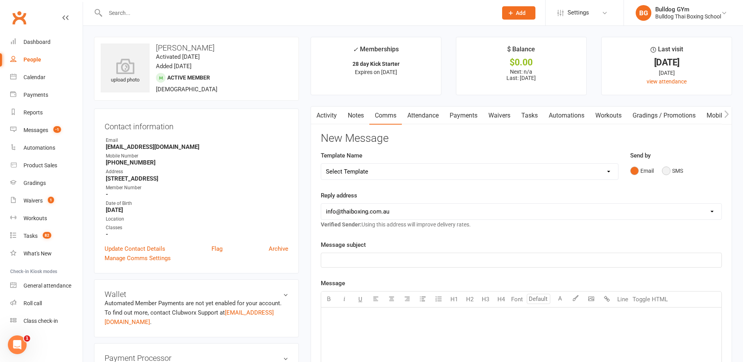
drag, startPoint x: 672, startPoint y: 172, endPoint x: 666, endPoint y: 171, distance: 5.5
click at [672, 171] on button "SMS" at bounding box center [672, 170] width 21 height 15
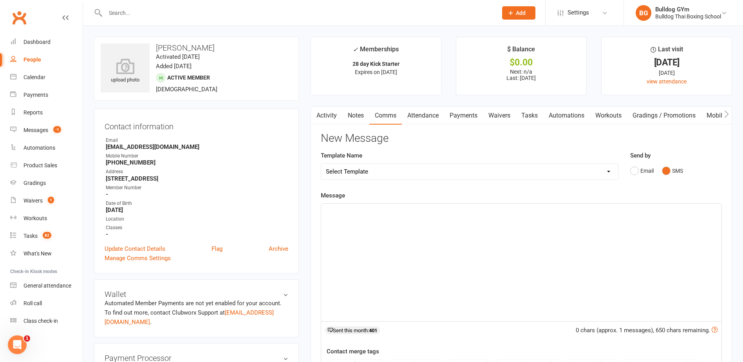
drag, startPoint x: 376, startPoint y: 227, endPoint x: 343, endPoint y: 237, distance: 34.1
click at [375, 227] on div "﻿" at bounding box center [521, 262] width 400 height 117
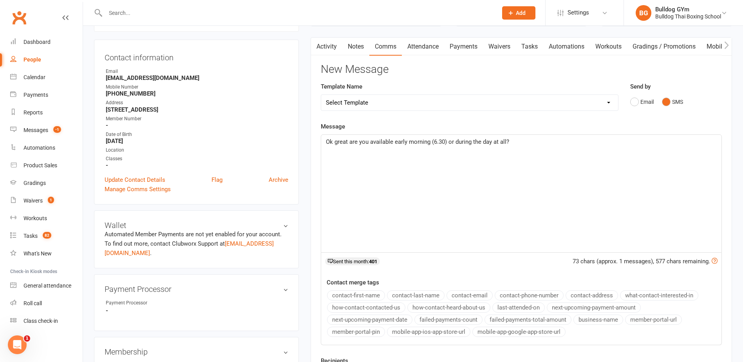
scroll to position [117, 0]
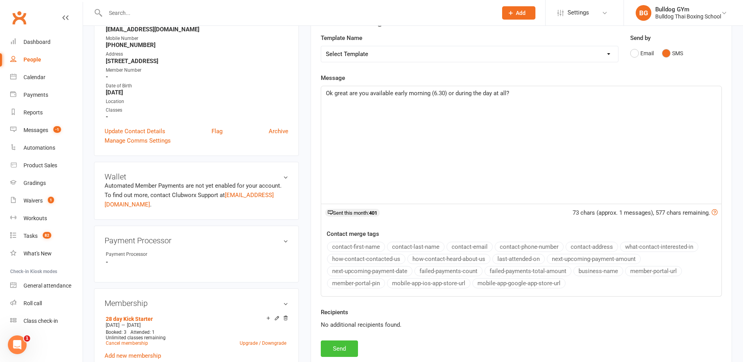
click at [346, 346] on button "Send" at bounding box center [339, 348] width 37 height 16
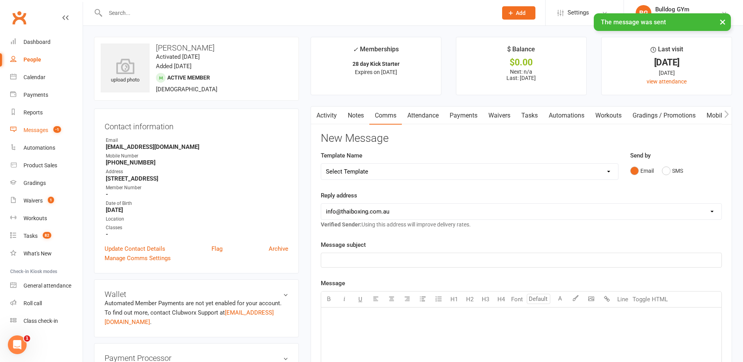
drag, startPoint x: 39, startPoint y: 129, endPoint x: 43, endPoint y: 126, distance: 4.5
click at [39, 129] on div "Messages" at bounding box center [35, 130] width 25 height 6
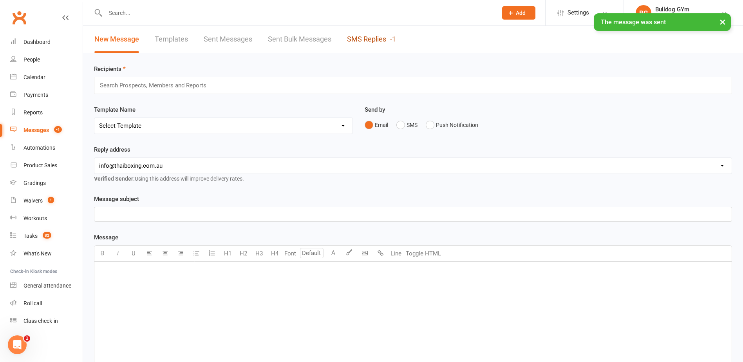
drag, startPoint x: 377, startPoint y: 38, endPoint x: 363, endPoint y: 47, distance: 16.5
click at [377, 38] on link "SMS Replies -1" at bounding box center [371, 39] width 49 height 27
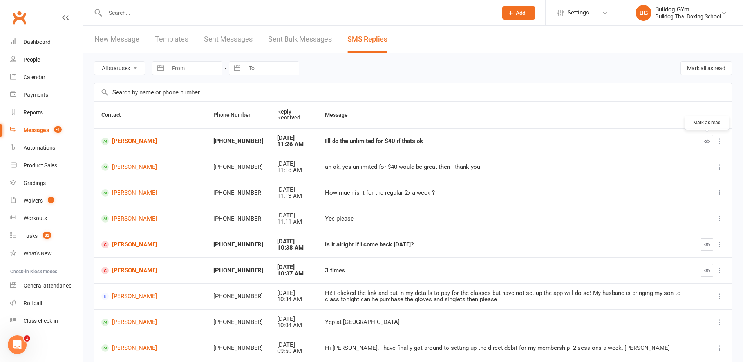
click at [708, 136] on button "button" at bounding box center [706, 141] width 13 height 13
drag, startPoint x: 707, startPoint y: 243, endPoint x: 410, endPoint y: 20, distance: 372.2
click at [707, 242] on icon "button" at bounding box center [707, 245] width 6 height 6
click at [144, 141] on link "[PERSON_NAME]" at bounding box center [150, 140] width 98 height 7
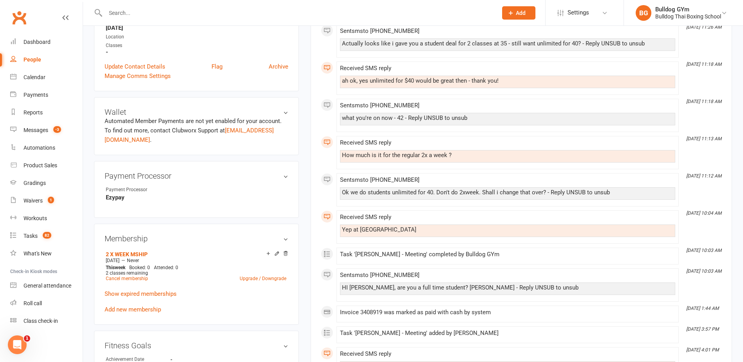
scroll to position [196, 0]
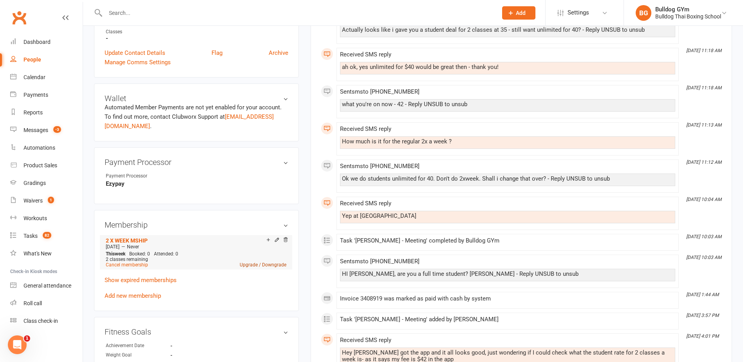
click at [279, 266] on link "Upgrade / Downgrade" at bounding box center [263, 264] width 47 height 5
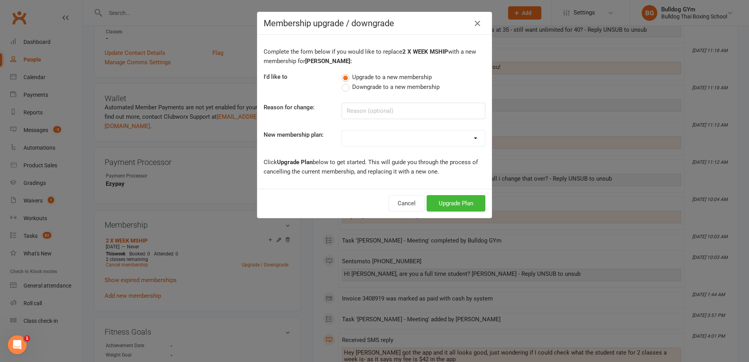
click at [367, 143] on select "2 X WEEK MSHIP 1xWeek 25/week Kids 30/week 50/month 140/month 160/month 10 Clas…" at bounding box center [413, 138] width 143 height 16
select select "25"
click at [342, 130] on select "2 X WEEK MSHIP 1xWeek 25/week Kids 30/week 50/month 140/month 160/month 10 Clas…" at bounding box center [413, 138] width 143 height 16
click at [458, 205] on button "Upgrade Plan" at bounding box center [455, 203] width 59 height 16
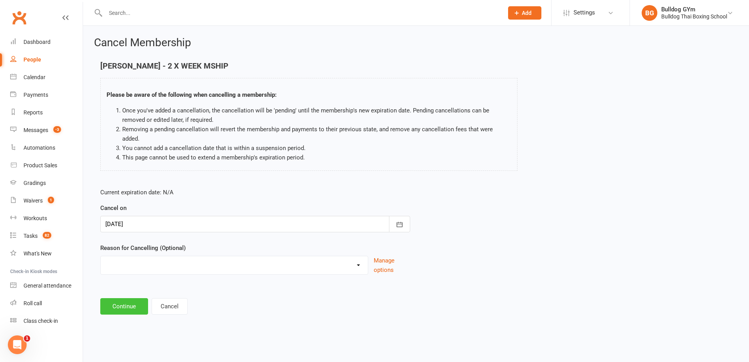
click at [127, 299] on button "Continue" at bounding box center [124, 306] width 48 height 16
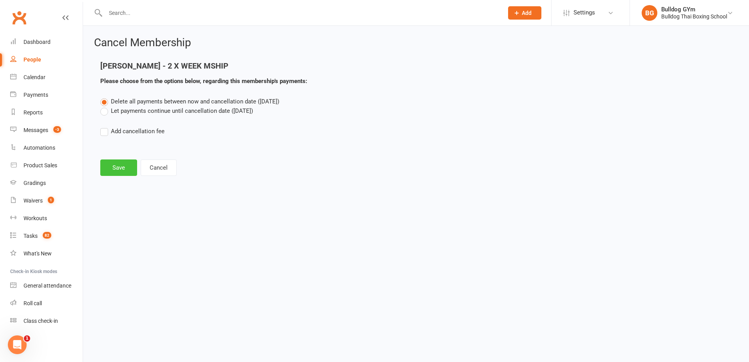
click at [114, 171] on button "Save" at bounding box center [118, 167] width 37 height 16
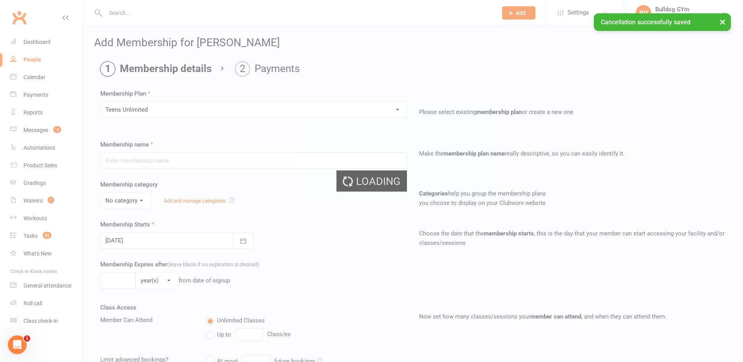
type input "Teens Unlimited"
select select "0"
type input "0"
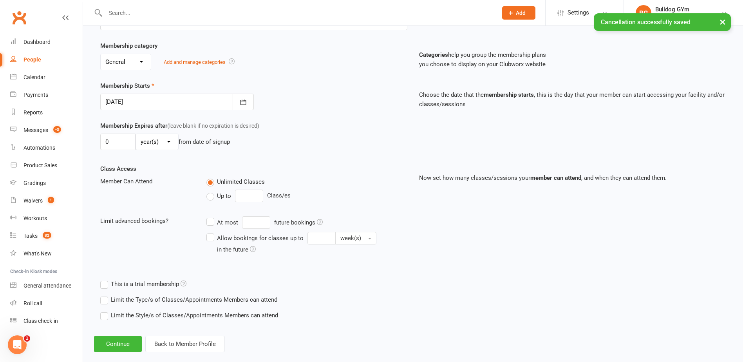
scroll to position [151, 0]
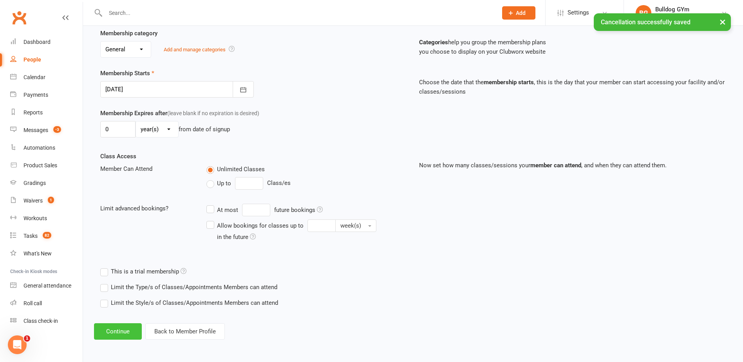
click at [116, 334] on button "Continue" at bounding box center [118, 331] width 48 height 16
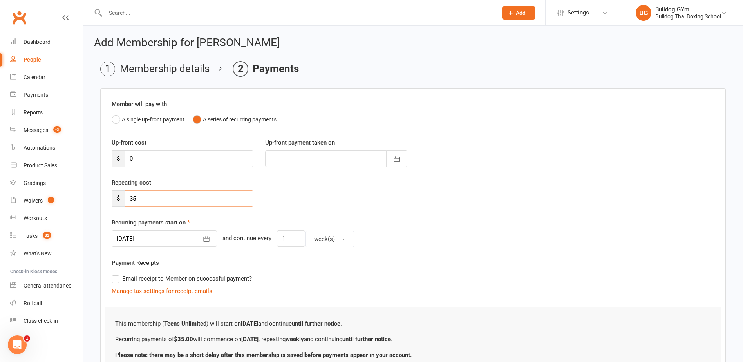
drag, startPoint x: 129, startPoint y: 199, endPoint x: 119, endPoint y: 198, distance: 9.9
click at [122, 198] on div "$ 35" at bounding box center [183, 198] width 142 height 16
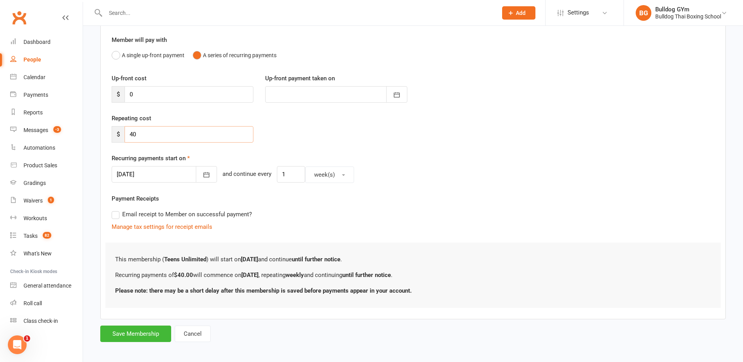
scroll to position [68, 0]
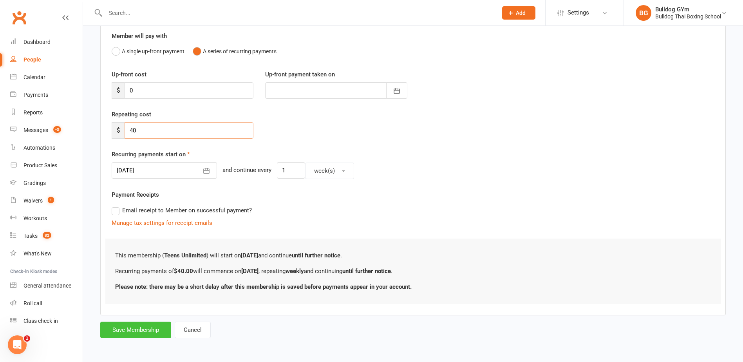
type input "40"
click at [147, 329] on button "Save Membership" at bounding box center [135, 329] width 71 height 16
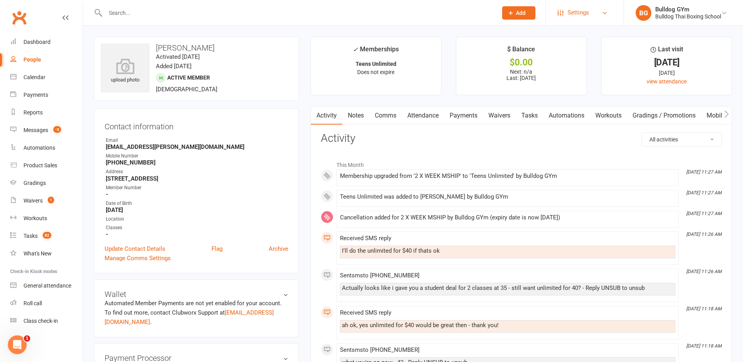
click at [572, 14] on span "Settings" at bounding box center [578, 13] width 22 height 18
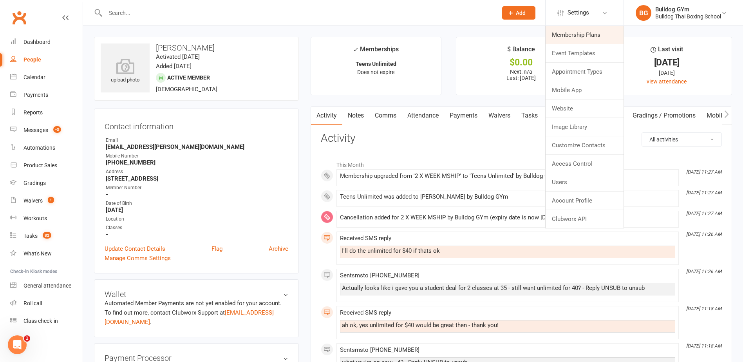
click at [575, 34] on link "Membership Plans" at bounding box center [584, 35] width 78 height 18
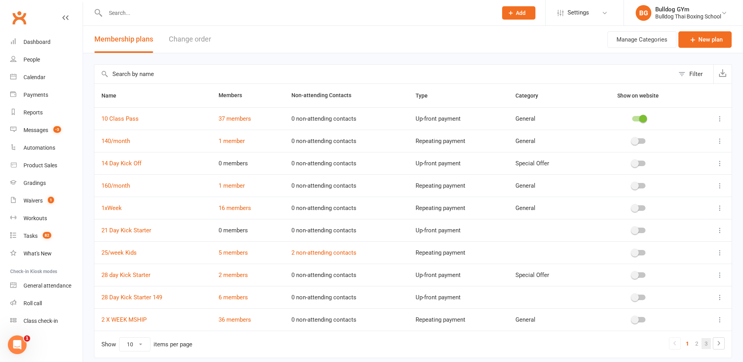
click at [705, 342] on link "3" at bounding box center [705, 343] width 9 height 11
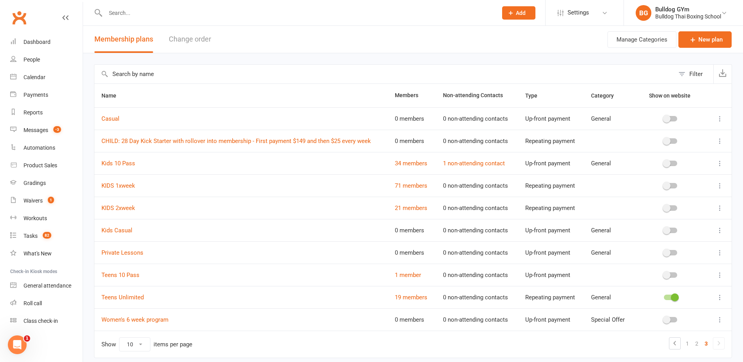
click at [720, 295] on icon at bounding box center [720, 297] width 8 height 8
click at [695, 317] on link "Edit" at bounding box center [680, 313] width 78 height 16
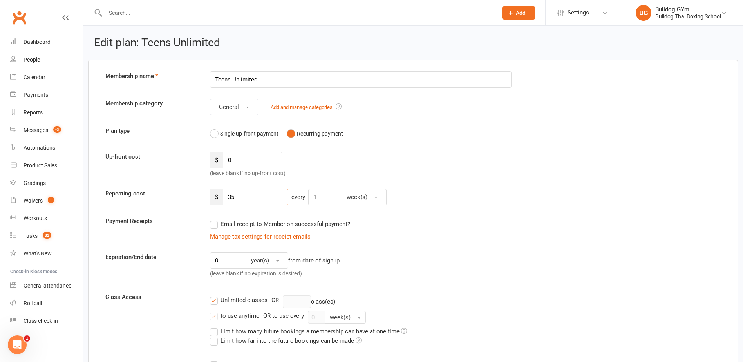
drag, startPoint x: 247, startPoint y: 198, endPoint x: 217, endPoint y: 196, distance: 30.2
click at [217, 196] on div "$ 35" at bounding box center [249, 197] width 78 height 16
type input "40"
click at [497, 229] on div "Email receipt to Member on successful payment?" at bounding box center [358, 224] width 308 height 16
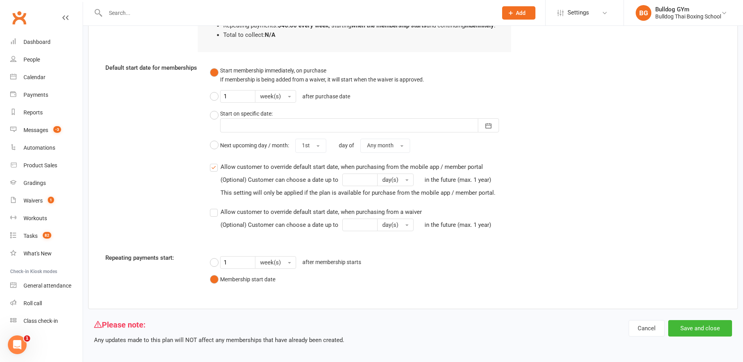
scroll to position [548, 0]
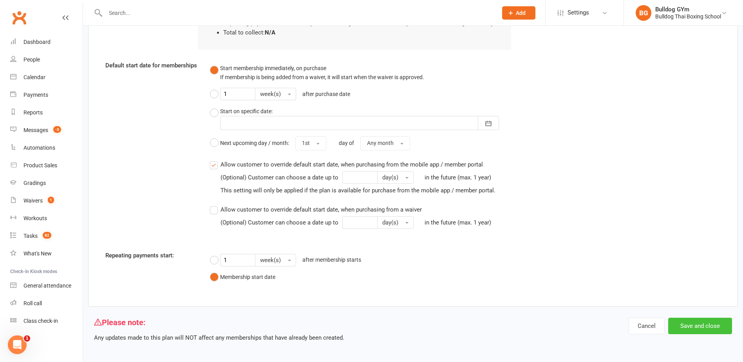
click at [716, 332] on button "Save and close" at bounding box center [700, 326] width 64 height 16
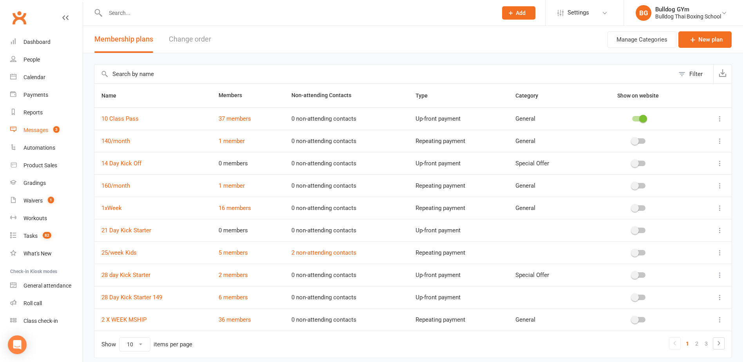
click at [34, 128] on div "Messages" at bounding box center [35, 130] width 25 height 6
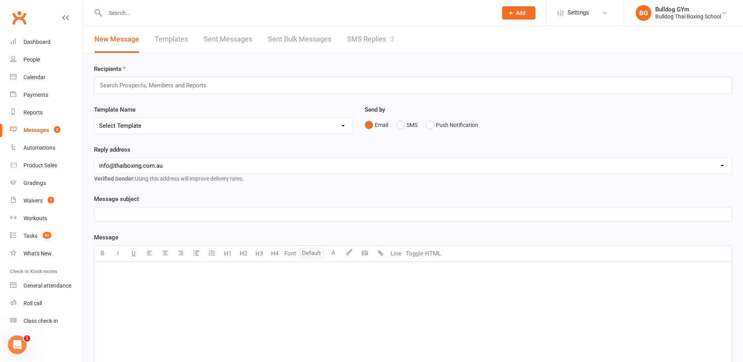
click at [367, 36] on link "SMS Replies 3" at bounding box center [370, 39] width 47 height 27
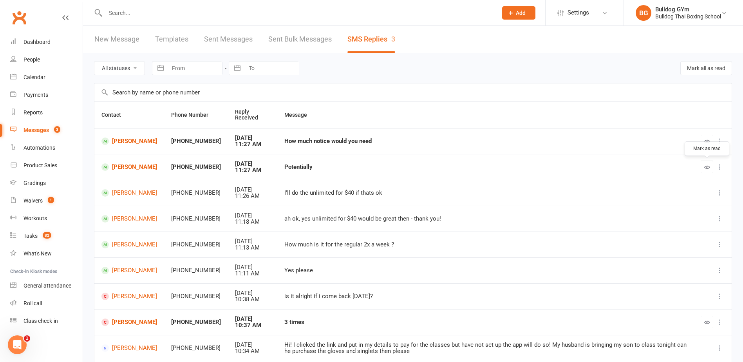
click at [703, 164] on button "button" at bounding box center [706, 167] width 13 height 13
click at [706, 140] on icon "button" at bounding box center [707, 141] width 6 height 6
click at [126, 143] on link "[PERSON_NAME]" at bounding box center [129, 140] width 56 height 7
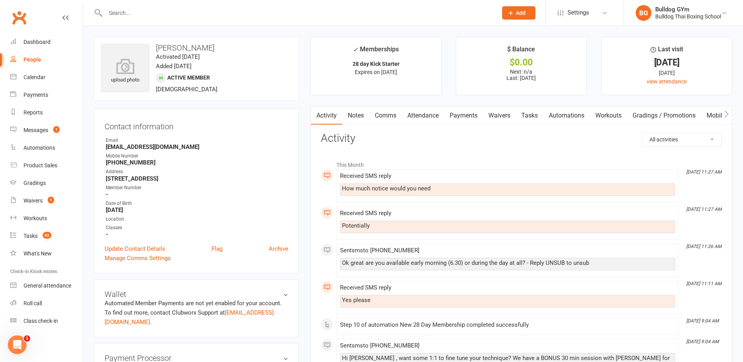
click at [385, 118] on link "Comms" at bounding box center [385, 115] width 32 height 18
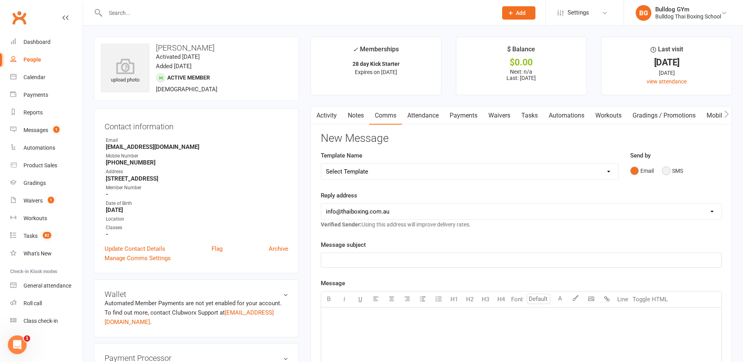
click at [666, 171] on button "SMS" at bounding box center [672, 170] width 21 height 15
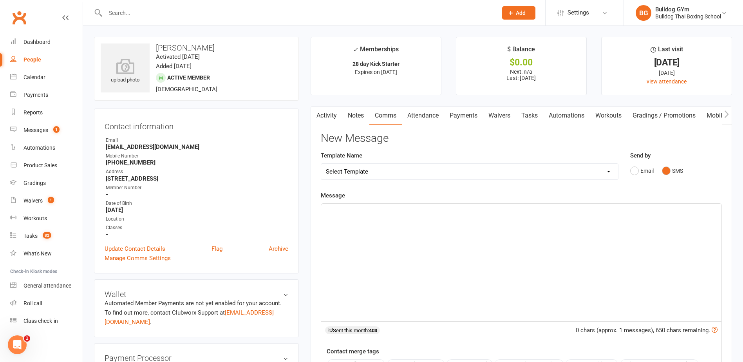
click at [347, 212] on p "﻿" at bounding box center [521, 210] width 391 height 9
drag, startPoint x: 329, startPoint y: 211, endPoint x: 318, endPoint y: 211, distance: 11.0
click at [318, 211] on div "Activity Notes Comms Attendance Payments Waivers Tasks Automations Workouts Gra…" at bounding box center [520, 296] width 421 height 380
click at [510, 211] on p "Availability would likely be towards end of this week or next week" at bounding box center [521, 210] width 391 height 9
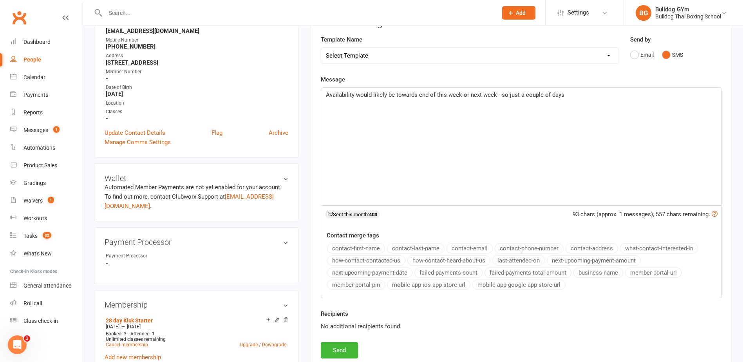
scroll to position [117, 0]
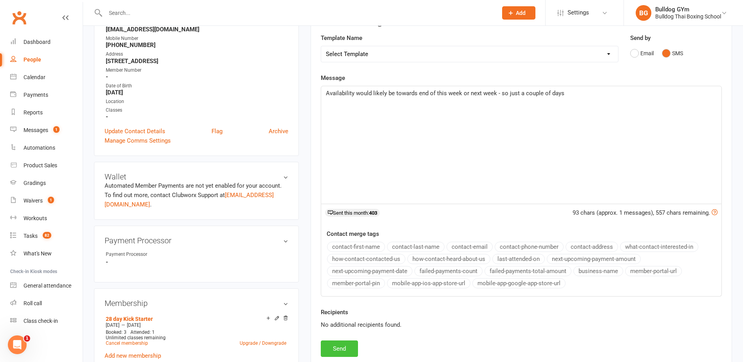
click at [341, 343] on button "Send" at bounding box center [339, 348] width 37 height 16
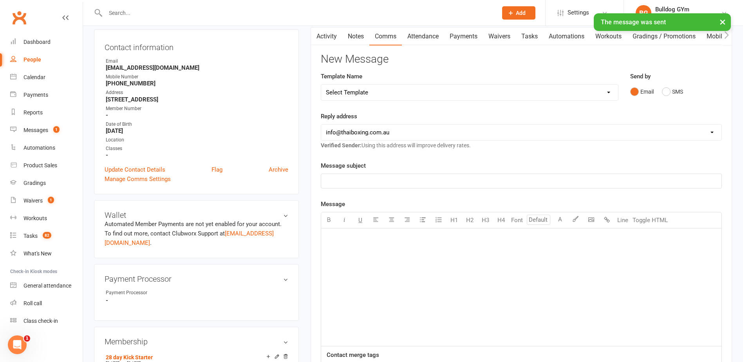
scroll to position [0, 0]
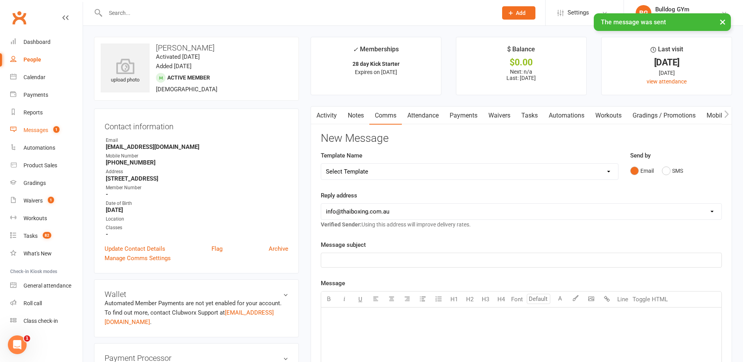
click at [40, 128] on div "Messages" at bounding box center [35, 130] width 25 height 6
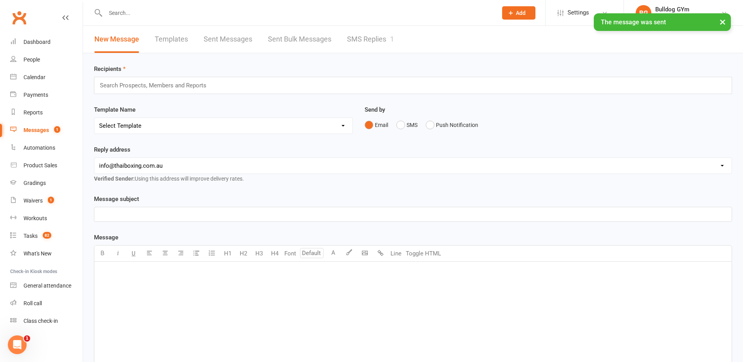
click at [401, 37] on div "New Message Templates Sent Messages Sent Bulk Messages SMS Replies 1" at bounding box center [244, 39] width 322 height 27
click at [376, 37] on link "SMS Replies 1" at bounding box center [370, 39] width 47 height 27
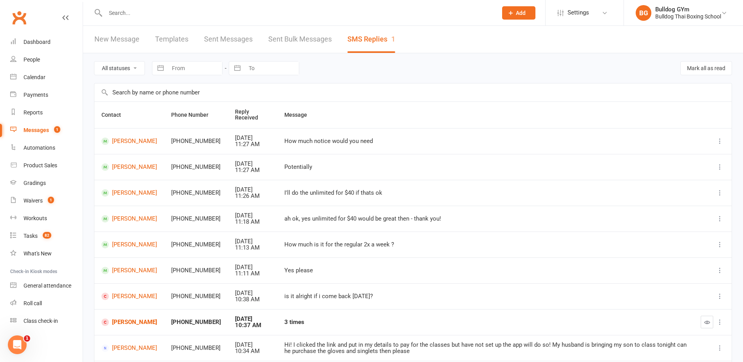
scroll to position [78, 0]
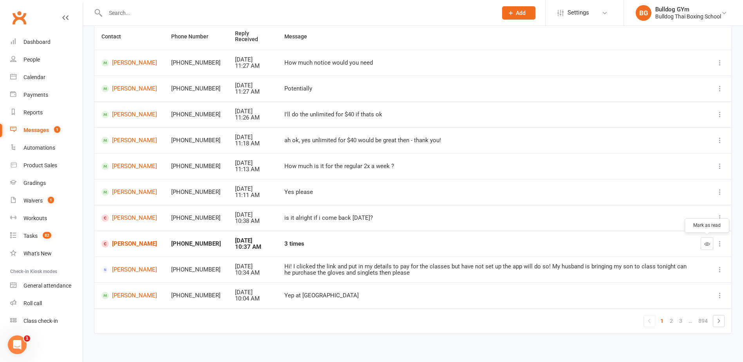
drag, startPoint x: 705, startPoint y: 241, endPoint x: 415, endPoint y: 22, distance: 363.3
click at [705, 241] on icon "button" at bounding box center [707, 244] width 6 height 6
click at [132, 243] on link "[PERSON_NAME]" at bounding box center [129, 243] width 56 height 7
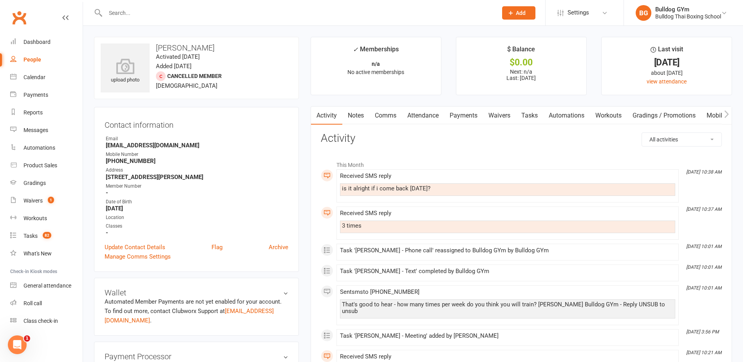
click at [391, 114] on link "Comms" at bounding box center [385, 115] width 32 height 18
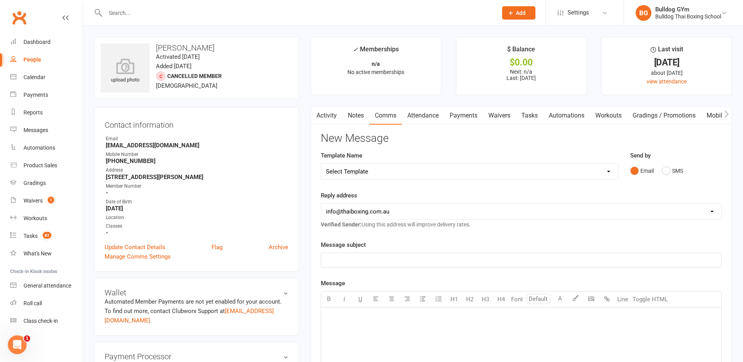
click at [320, 112] on button "button" at bounding box center [316, 115] width 10 height 18
click at [327, 118] on link "Activity" at bounding box center [326, 115] width 31 height 18
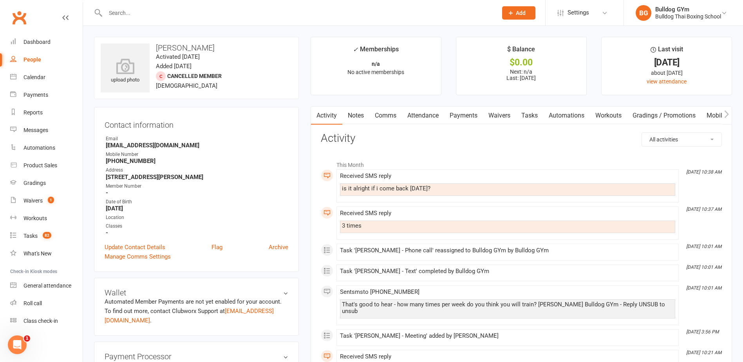
click at [379, 115] on link "Comms" at bounding box center [385, 115] width 32 height 18
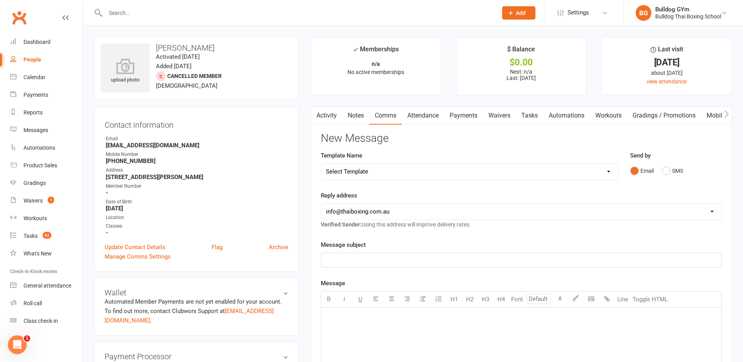
click at [381, 171] on select "Select Template [Email] Price Increase 28 Day Kick starter [SMS] 10 Pass Check …" at bounding box center [469, 172] width 297 height 16
select select "149"
click at [321, 164] on select "Select Template [Email] Price Increase 28 Day Kick starter [SMS] 10 Pass Check …" at bounding box center [469, 172] width 297 height 16
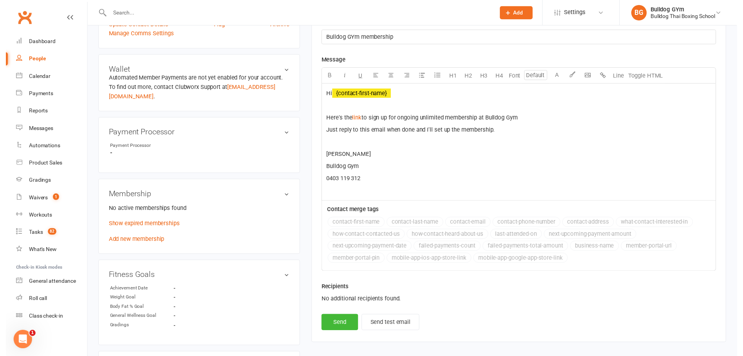
scroll to position [274, 0]
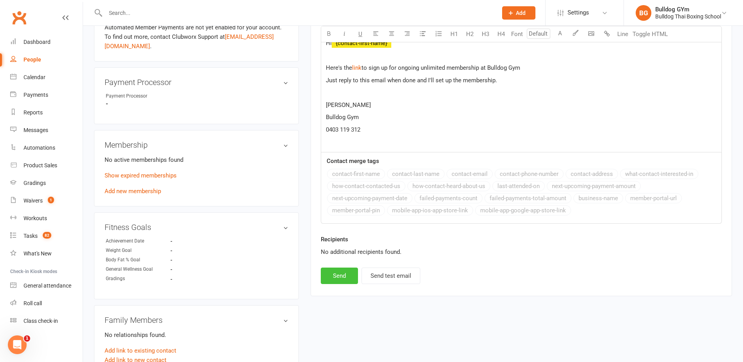
click at [338, 276] on button "Send" at bounding box center [339, 275] width 37 height 16
select select
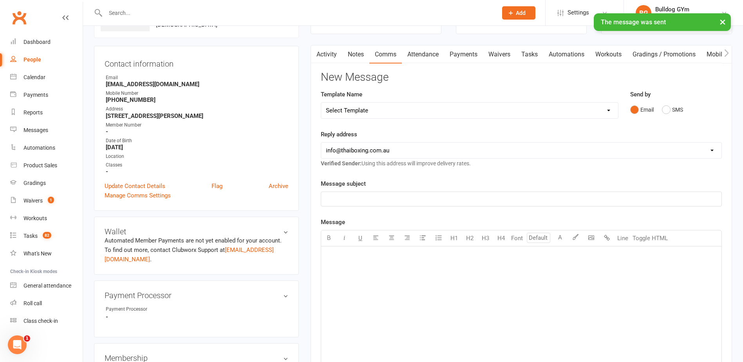
scroll to position [0, 0]
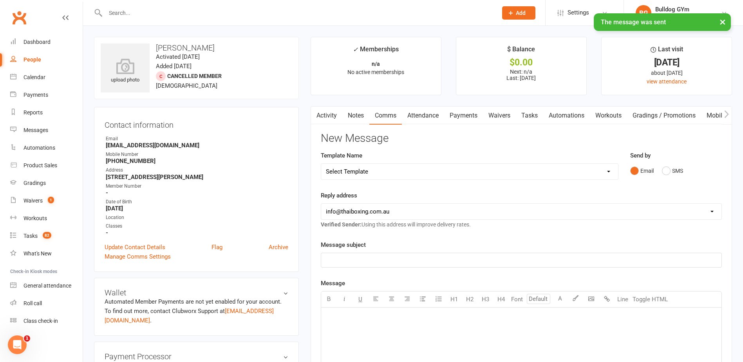
click at [355, 115] on link "Notes" at bounding box center [355, 115] width 27 height 18
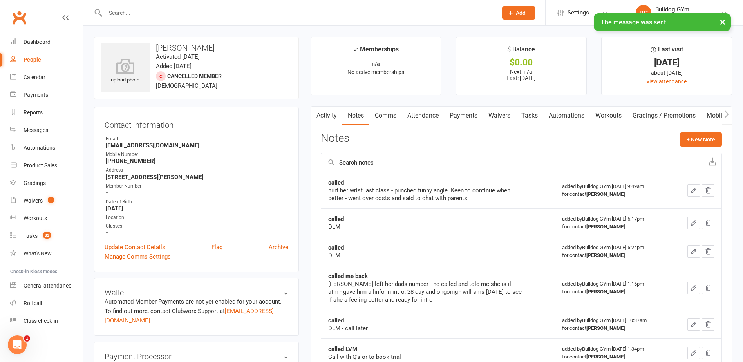
click at [703, 131] on div "Activity Notes Comms Attendance Payments Waivers Tasks Automations Workouts Gra…" at bounding box center [520, 262] width 421 height 313
click at [702, 137] on button "+ New Note" at bounding box center [701, 139] width 42 height 14
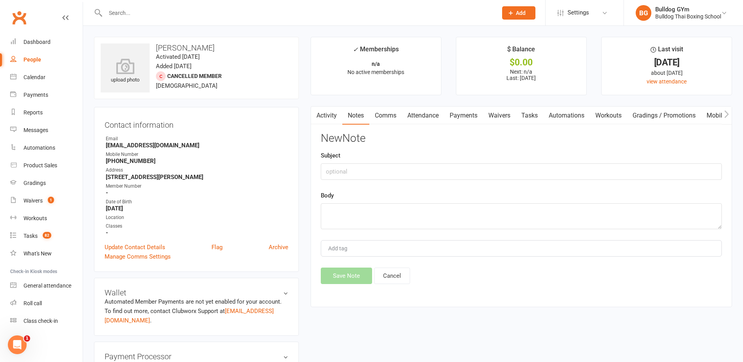
click at [387, 115] on link "Comms" at bounding box center [385, 115] width 32 height 18
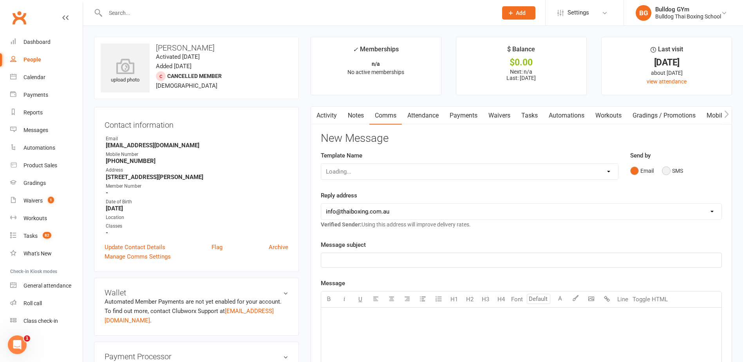
click at [667, 168] on button "SMS" at bounding box center [672, 170] width 21 height 15
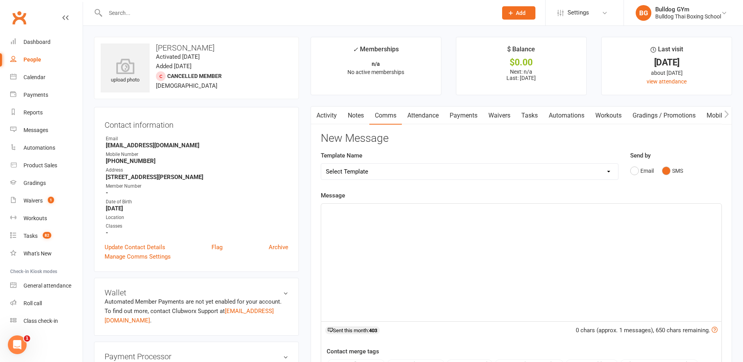
click at [404, 220] on div "﻿" at bounding box center [521, 262] width 400 height 117
click at [531, 210] on p "Yes, I've sent the sign up for unlimited training which is best option for you" at bounding box center [521, 210] width 391 height 9
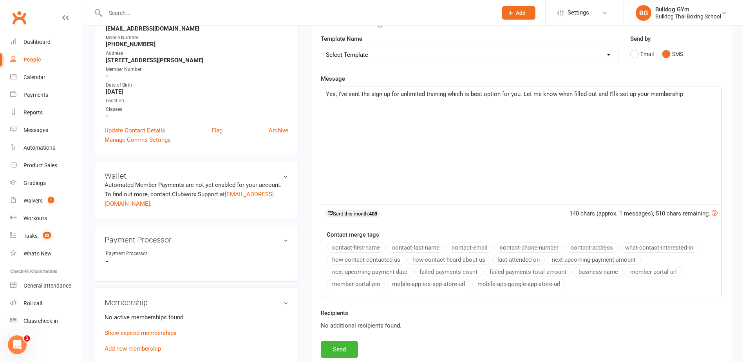
scroll to position [117, 0]
click at [341, 347] on button "Send" at bounding box center [339, 348] width 37 height 16
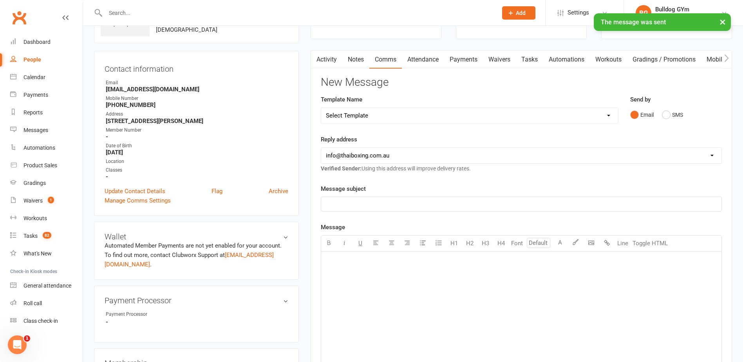
scroll to position [0, 0]
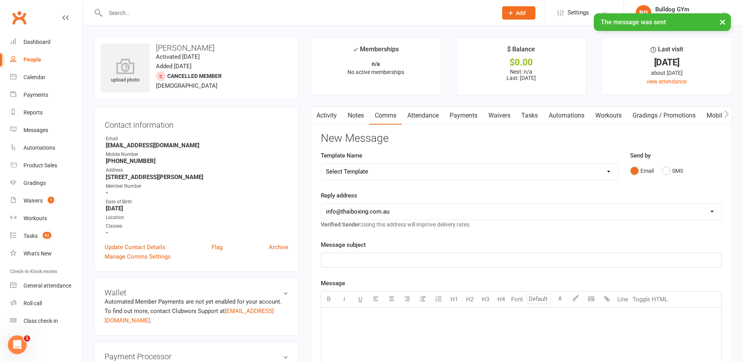
click at [538, 110] on link "Tasks" at bounding box center [529, 115] width 27 height 18
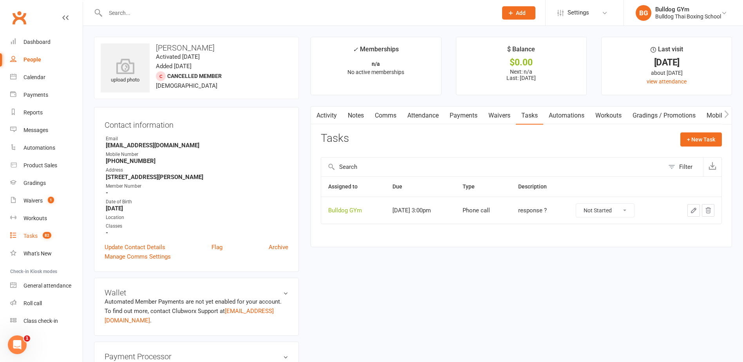
click at [32, 236] on div "Tasks" at bounding box center [30, 236] width 14 height 6
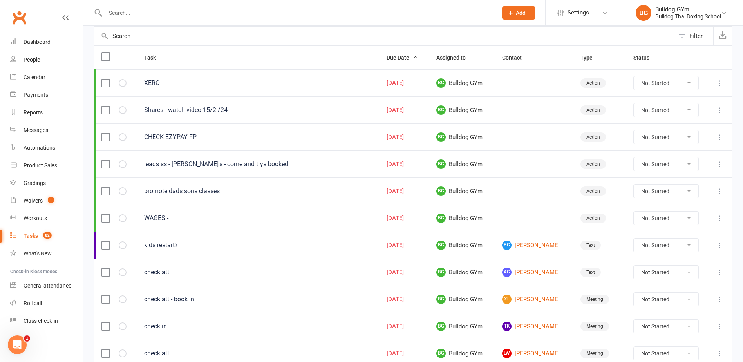
scroll to position [78, 0]
click at [522, 242] on link "BG [PERSON_NAME]" at bounding box center [534, 244] width 64 height 9
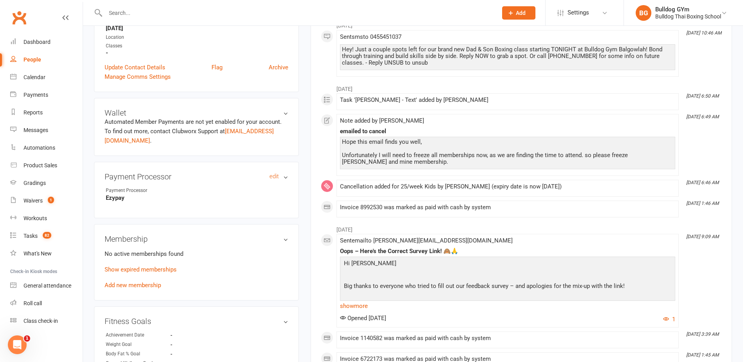
scroll to position [352, 0]
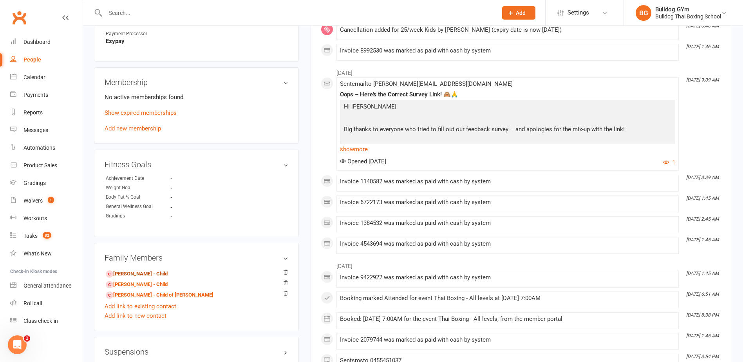
click at [150, 272] on link "[PERSON_NAME] - Child" at bounding box center [137, 274] width 62 height 8
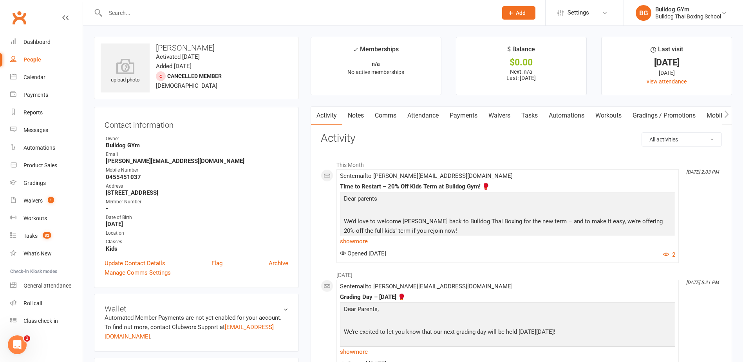
click at [535, 115] on link "Tasks" at bounding box center [529, 115] width 27 height 18
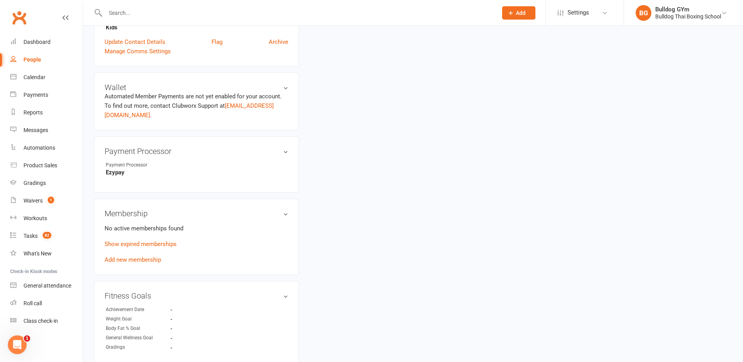
scroll to position [313, 0]
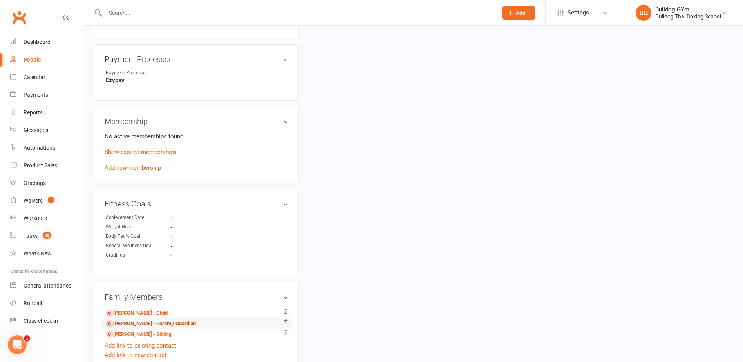
click at [143, 323] on link "[PERSON_NAME] - Parent / Guardian" at bounding box center [151, 323] width 90 height 8
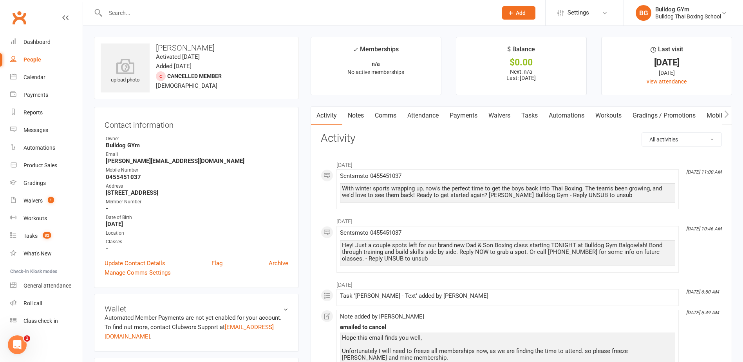
click at [534, 112] on link "Tasks" at bounding box center [529, 115] width 27 height 18
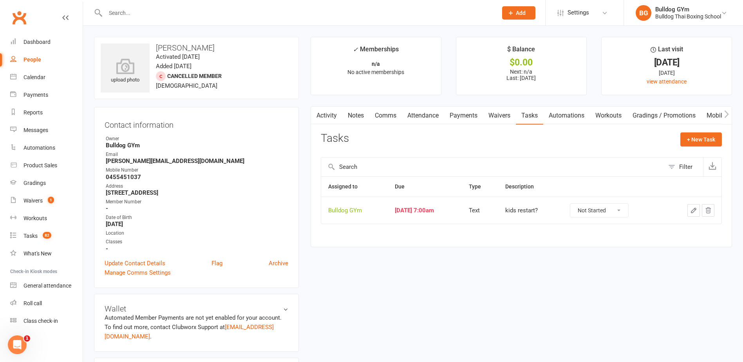
click at [691, 209] on icon "button" at bounding box center [693, 210] width 7 height 7
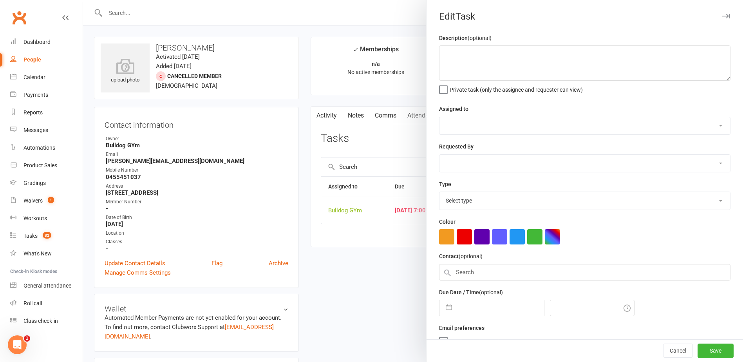
type textarea "kids restart?"
select select "12940"
type input "[DATE]"
type input "7:00am"
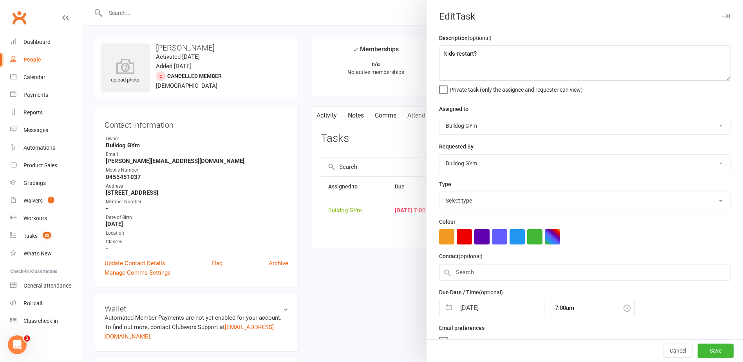
select select "13825"
select select "8"
select select "2025"
select select "9"
select select "2025"
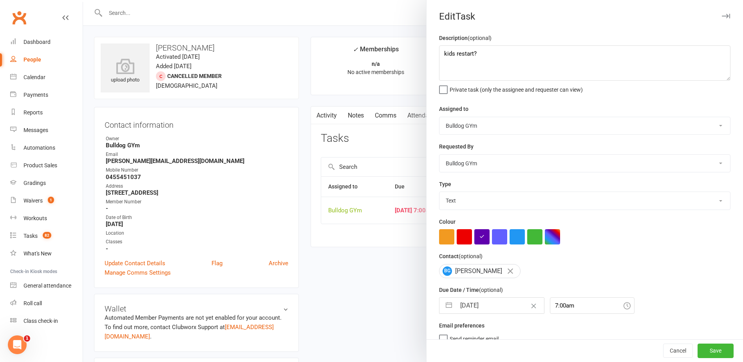
select select "10"
select select "2025"
click at [504, 307] on input "[DATE]" at bounding box center [500, 306] width 88 height 16
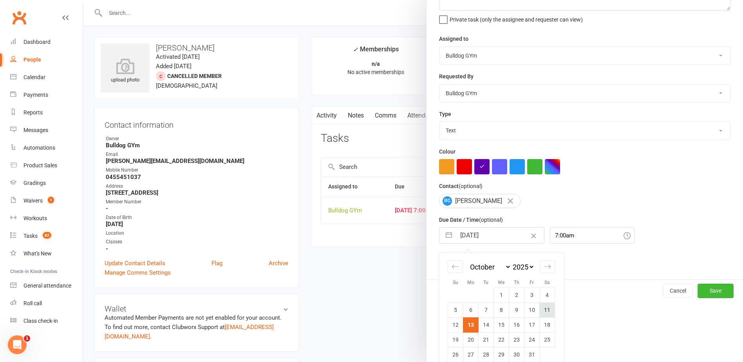
scroll to position [82, 0]
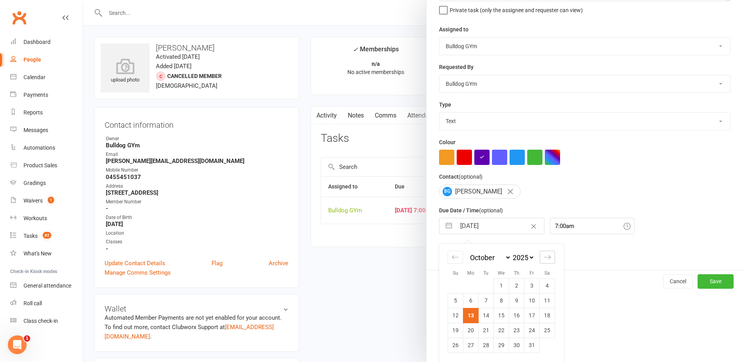
click at [546, 254] on icon "Move forward to switch to the next month." at bounding box center [546, 256] width 7 height 7
select select "11"
select select "2025"
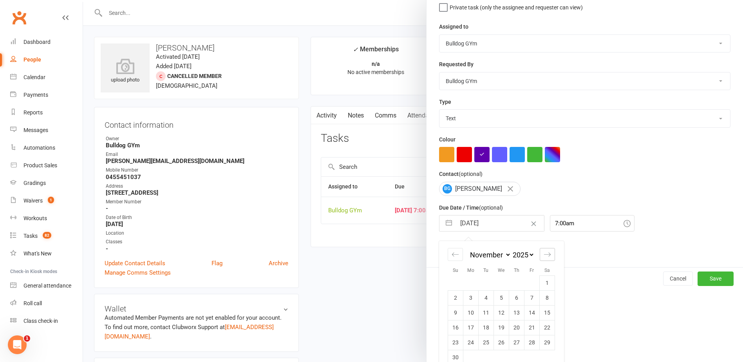
click at [546, 254] on icon "Move forward to switch to the next month." at bounding box center [546, 254] width 7 height 7
select select "2026"
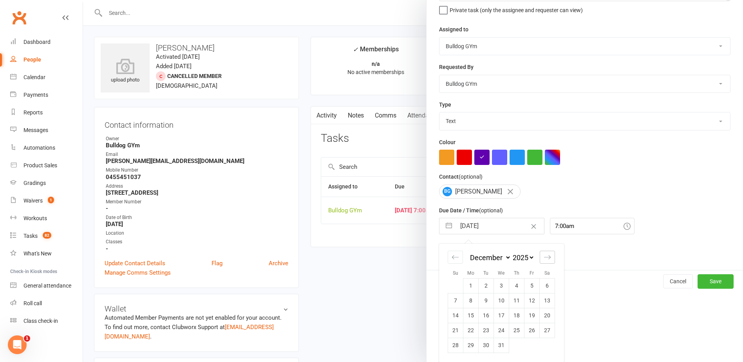
click at [546, 254] on icon "Move forward to switch to the next month." at bounding box center [546, 256] width 7 height 7
select select "1"
select select "2026"
click at [529, 328] on td "23" at bounding box center [531, 330] width 15 height 15
type input "[DATE]"
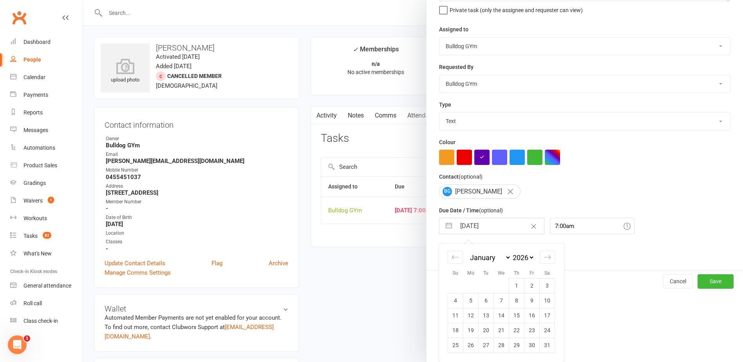
scroll to position [13, 0]
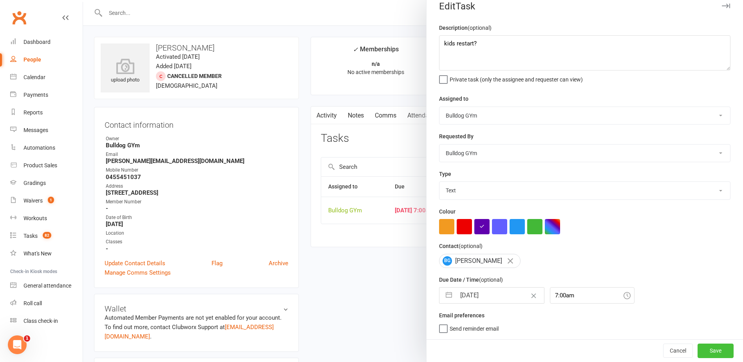
click at [698, 349] on button "Save" at bounding box center [715, 350] width 36 height 14
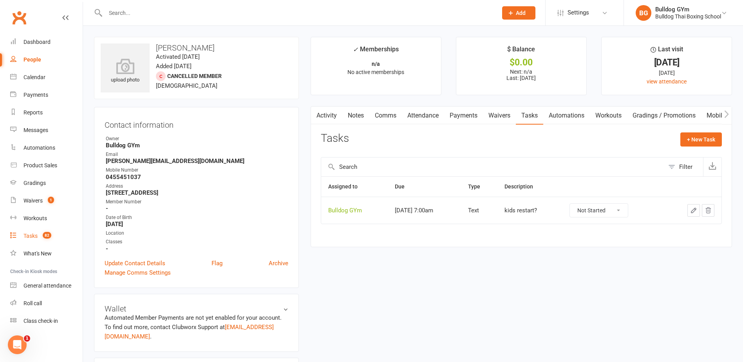
click at [31, 236] on div "Tasks" at bounding box center [30, 236] width 14 height 6
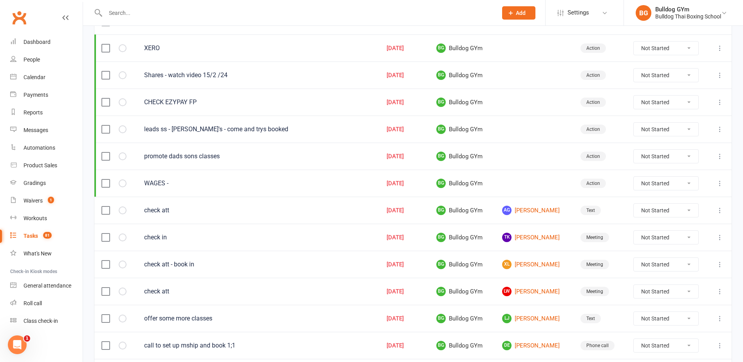
scroll to position [117, 0]
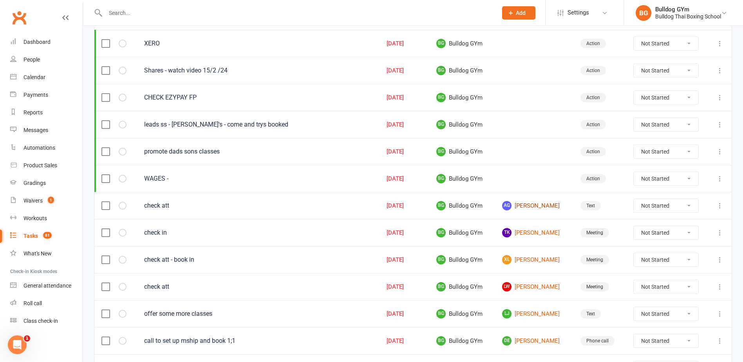
click at [538, 206] on link "AG [PERSON_NAME]" at bounding box center [534, 205] width 64 height 9
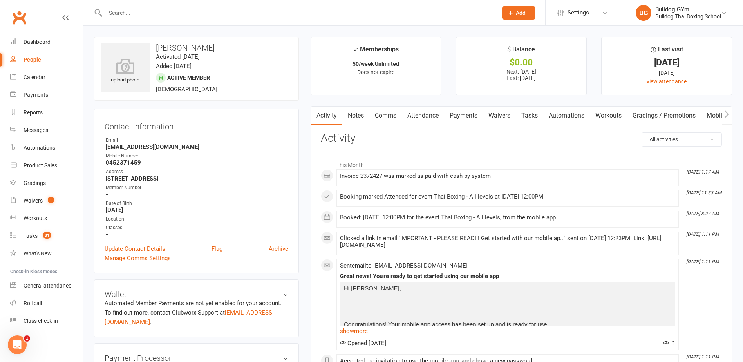
click at [527, 110] on link "Tasks" at bounding box center [529, 115] width 27 height 18
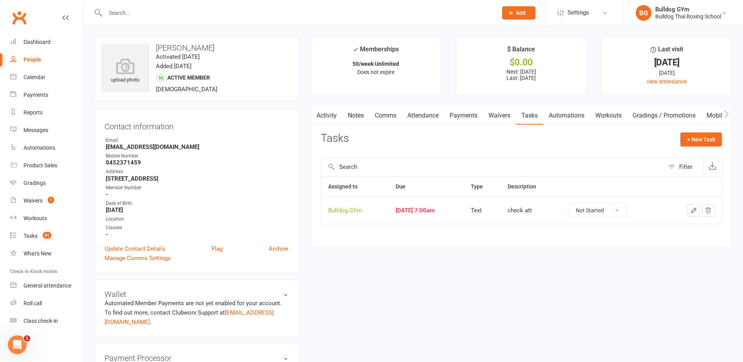
click at [610, 208] on select "Not Started In Progress Waiting Complete" at bounding box center [597, 210] width 58 height 13
click at [576, 204] on select "Not Started In Progress Waiting Complete" at bounding box center [597, 210] width 58 height 13
select select "unstarted"
click at [30, 235] on div "Tasks" at bounding box center [30, 236] width 14 height 6
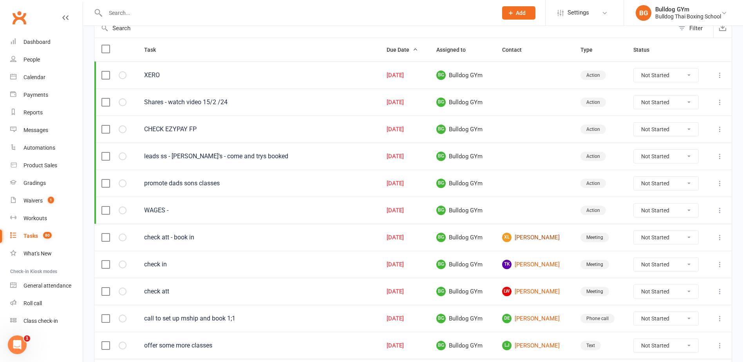
scroll to position [117, 0]
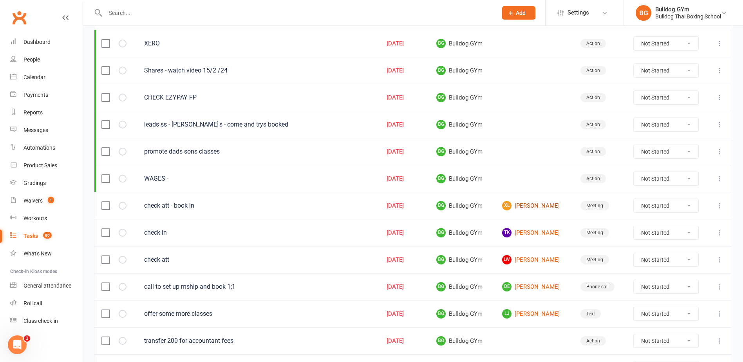
click at [523, 205] on link "XL [PERSON_NAME]" at bounding box center [534, 205] width 64 height 9
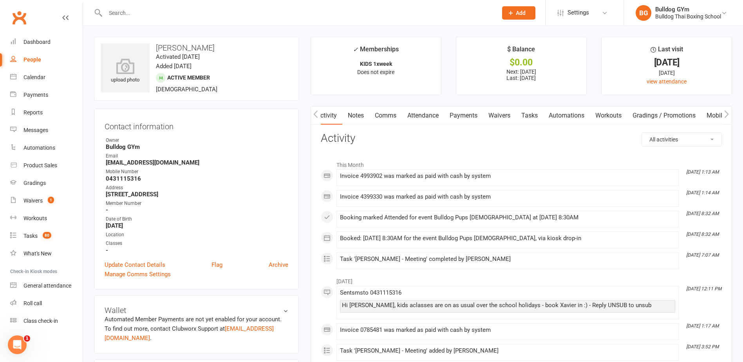
scroll to position [0, 3]
drag, startPoint x: 535, startPoint y: 114, endPoint x: 529, endPoint y: 116, distance: 5.8
click at [532, 114] on link "Tasks" at bounding box center [528, 115] width 27 height 18
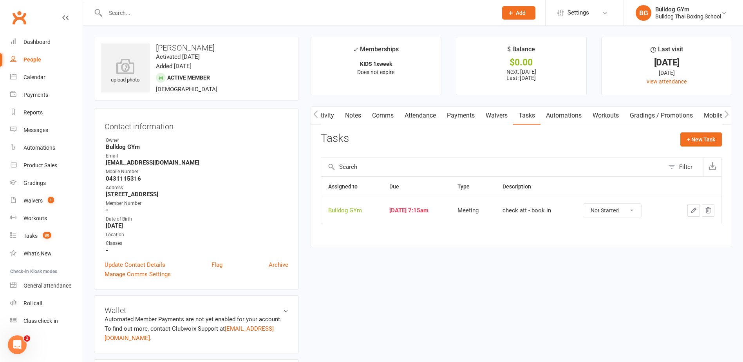
click at [638, 209] on select "Not Started In Progress Waiting Complete" at bounding box center [612, 210] width 58 height 13
click at [589, 204] on select "Not Started In Progress Waiting Complete" at bounding box center [612, 210] width 58 height 13
select select "unstarted"
click at [28, 235] on div "Tasks" at bounding box center [30, 236] width 14 height 6
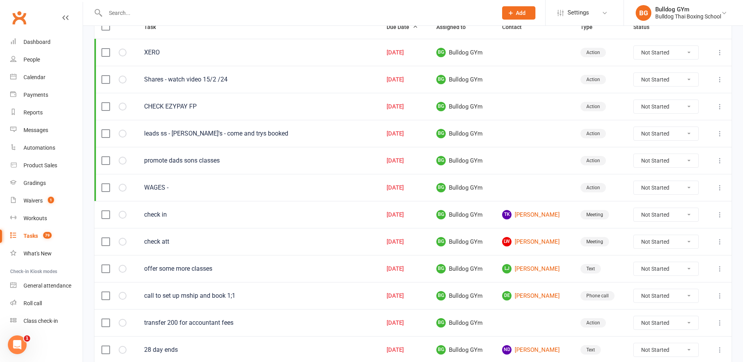
scroll to position [117, 0]
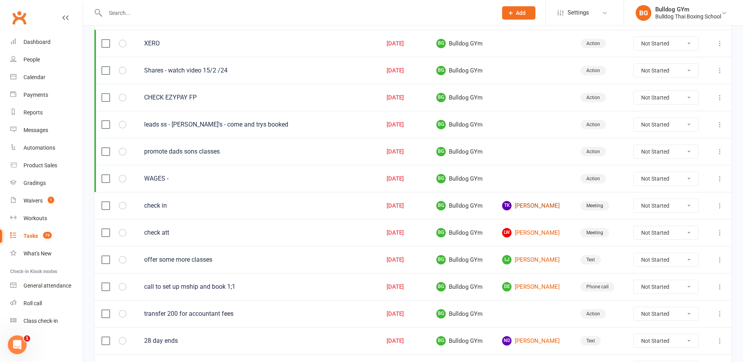
click at [525, 206] on link "TK [PERSON_NAME]" at bounding box center [534, 205] width 64 height 9
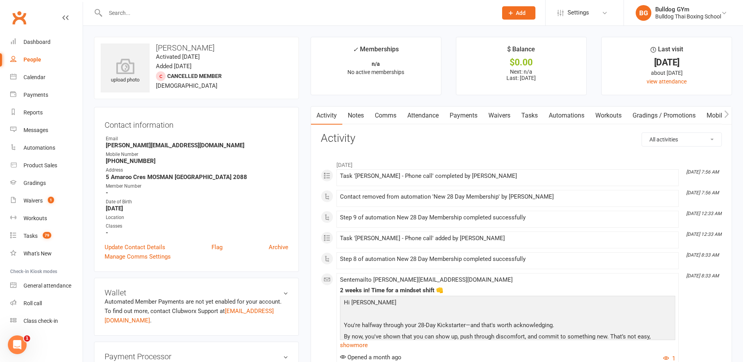
click at [358, 116] on link "Notes" at bounding box center [355, 115] width 27 height 18
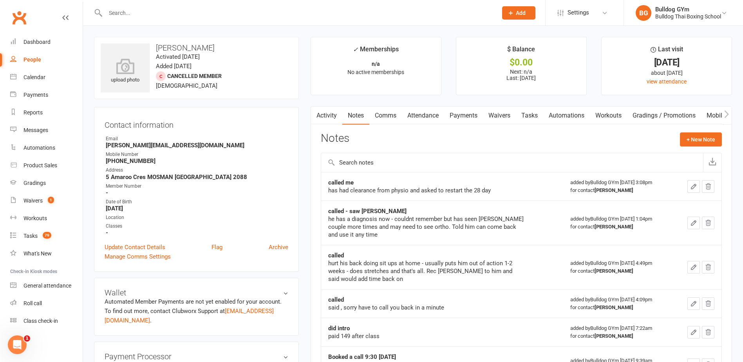
click at [326, 118] on link "Activity" at bounding box center [326, 115] width 31 height 18
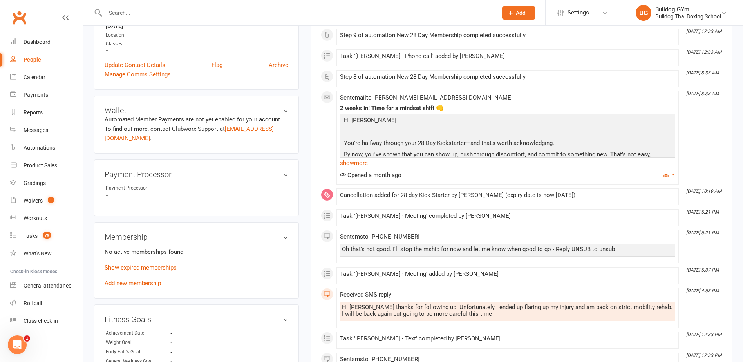
scroll to position [196, 0]
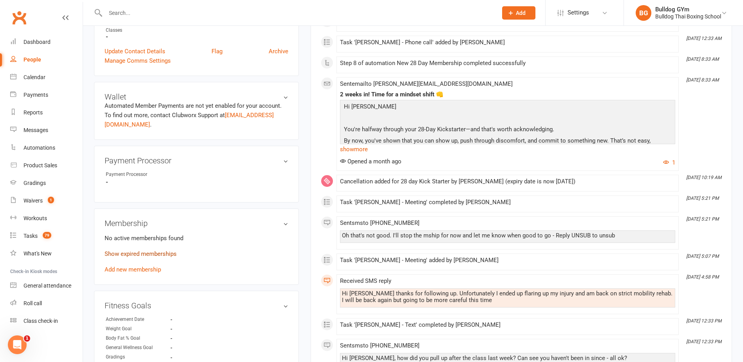
click at [155, 253] on link "Show expired memberships" at bounding box center [141, 253] width 72 height 7
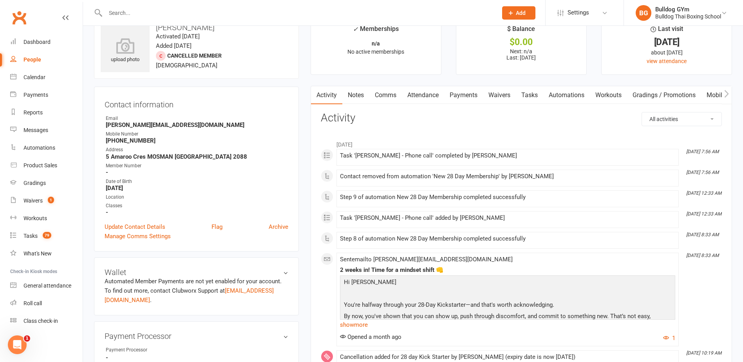
scroll to position [0, 0]
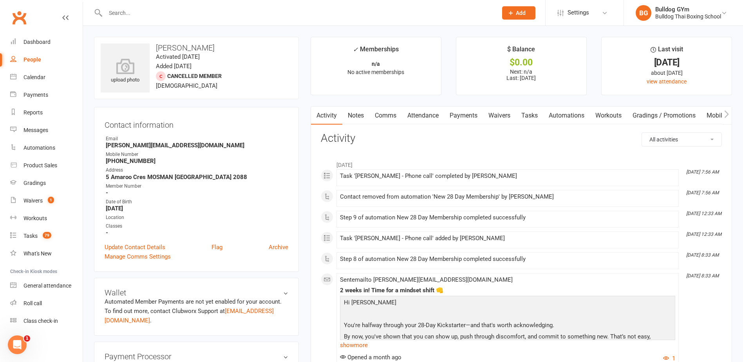
click at [530, 113] on link "Tasks" at bounding box center [529, 115] width 27 height 18
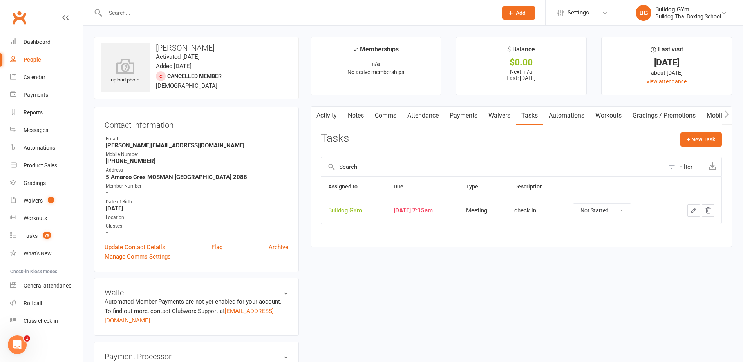
click at [697, 210] on button "button" at bounding box center [693, 210] width 13 height 13
select select "12049"
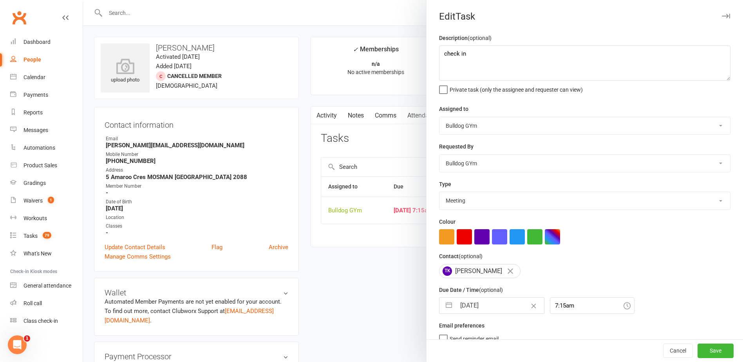
select select "8"
select select "2025"
select select "9"
select select "2025"
select select "10"
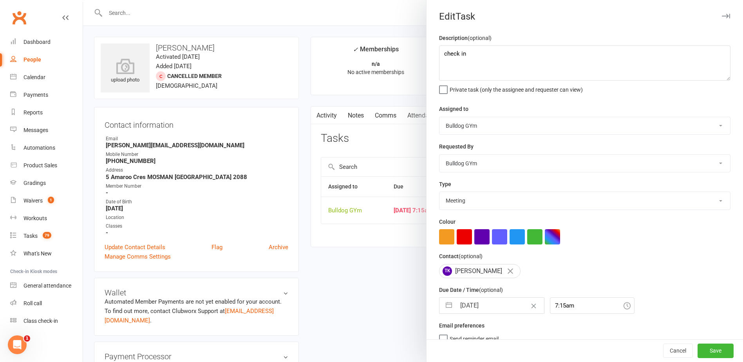
select select "2025"
click at [497, 305] on input "[DATE]" at bounding box center [500, 306] width 88 height 16
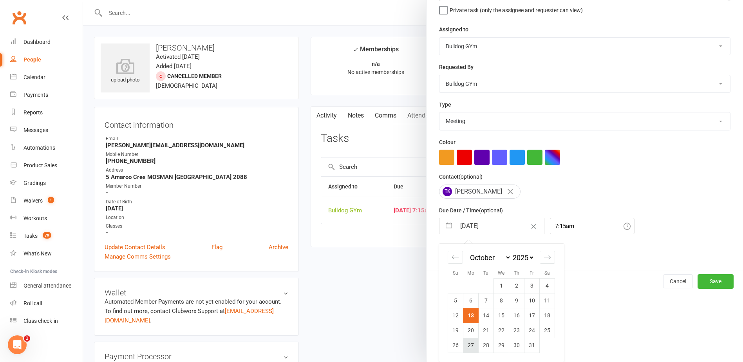
click at [466, 345] on td "27" at bounding box center [470, 344] width 15 height 15
type input "[DATE]"
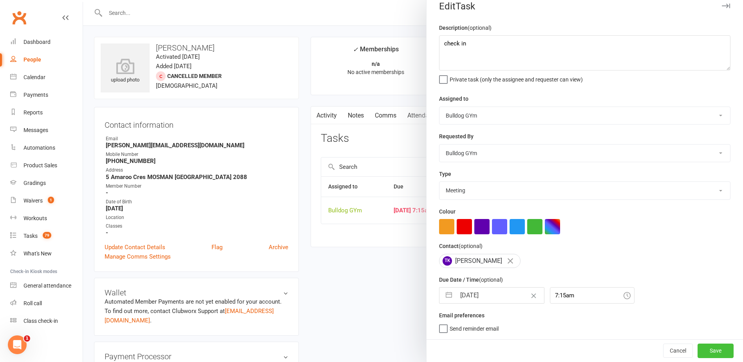
drag, startPoint x: 709, startPoint y: 348, endPoint x: 707, endPoint y: 338, distance: 9.9
click at [709, 346] on button "Save" at bounding box center [715, 350] width 36 height 14
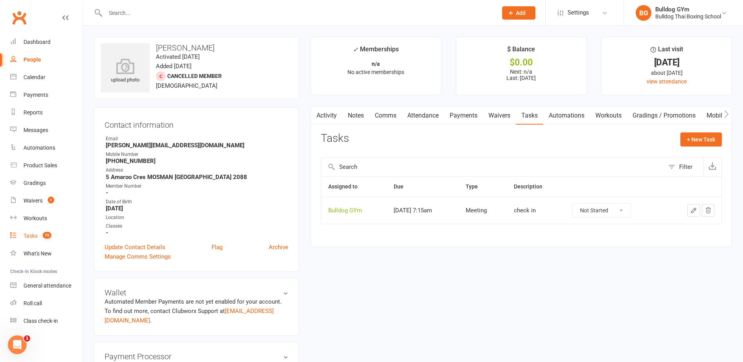
click at [28, 235] on div "Tasks" at bounding box center [30, 236] width 14 height 6
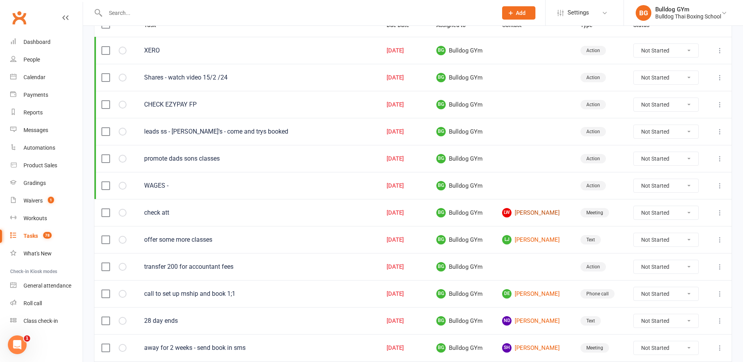
scroll to position [117, 0]
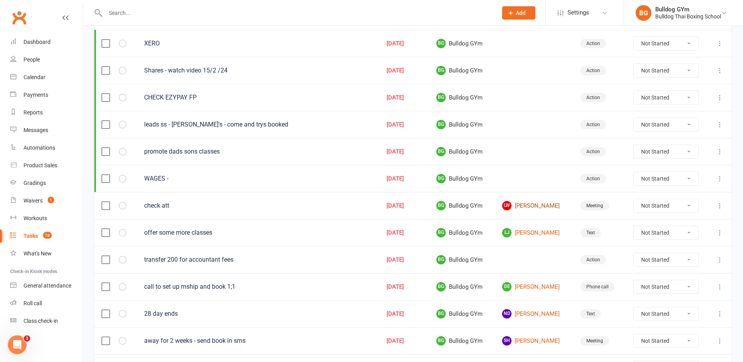
click at [525, 206] on link "LW [PERSON_NAME]" at bounding box center [534, 205] width 64 height 9
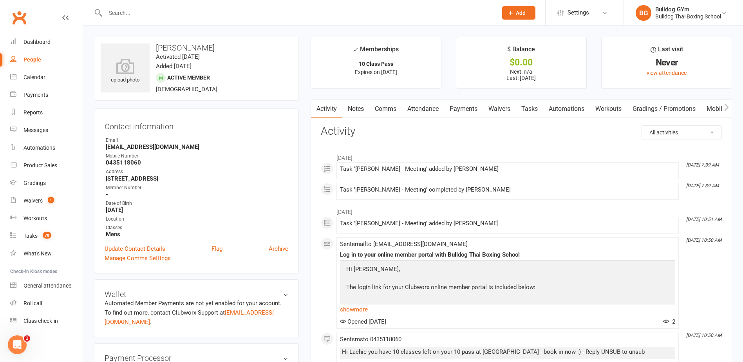
click at [387, 109] on link "Comms" at bounding box center [385, 109] width 32 height 18
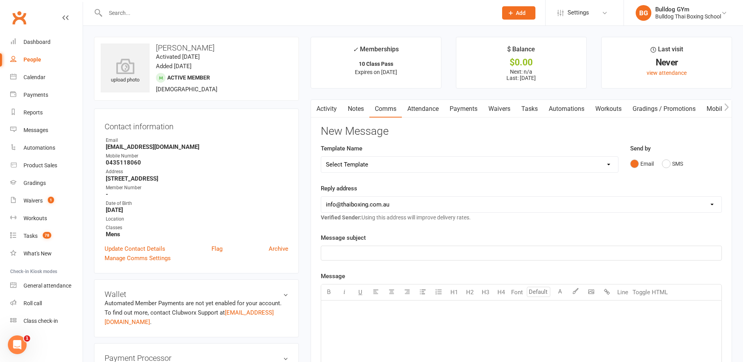
click at [386, 166] on select "Select Template [Email] Price Increase 28 Day Kick starter [SMS] 10 Pass Check …" at bounding box center [469, 165] width 297 height 16
click at [321, 157] on select "Select Template [Email] Price Increase 28 Day Kick starter [SMS] 10 Pass Check …" at bounding box center [469, 165] width 297 height 16
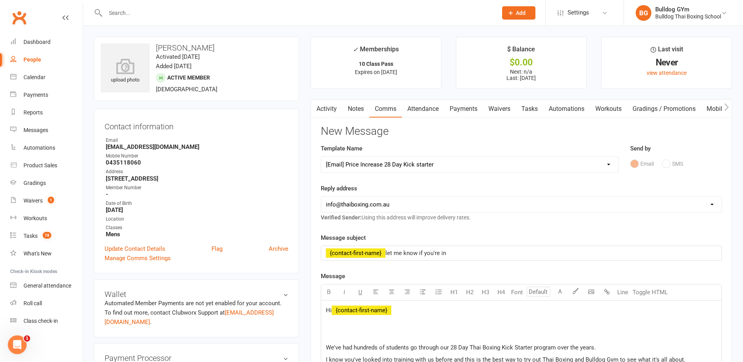
click at [394, 165] on select "Select Template [Email] Price Increase 28 Day Kick starter [SMS] 10 Pass Check …" at bounding box center [469, 165] width 297 height 16
select select "1"
click at [321, 157] on select "Select Template [Email] Price Increase 28 Day Kick starter [SMS] 10 Pass Check …" at bounding box center [469, 165] width 297 height 16
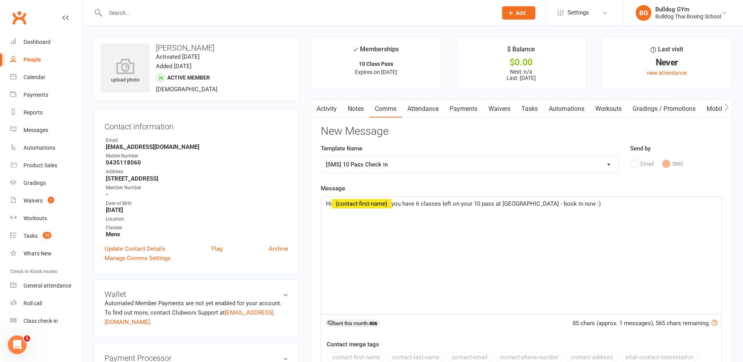
drag, startPoint x: 422, startPoint y: 203, endPoint x: 419, endPoint y: 200, distance: 4.7
click at [419, 201] on span "you have 6 classes left on your 10 pass at [GEOGRAPHIC_DATA] - book in now :)" at bounding box center [495, 203] width 209 height 7
click at [540, 204] on span "you have 10 classes left on your 10 pass at [GEOGRAPHIC_DATA] - book in now :)" at bounding box center [497, 203] width 213 height 7
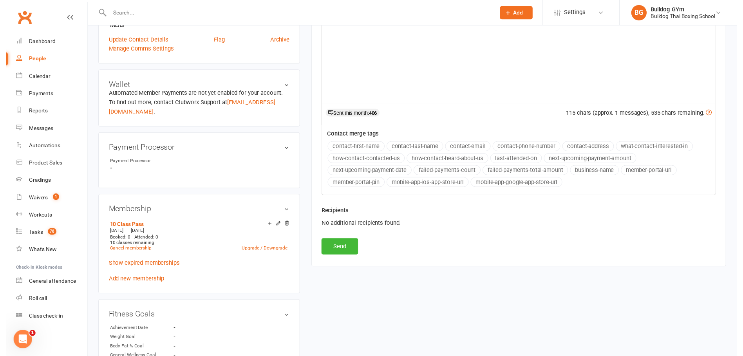
scroll to position [235, 0]
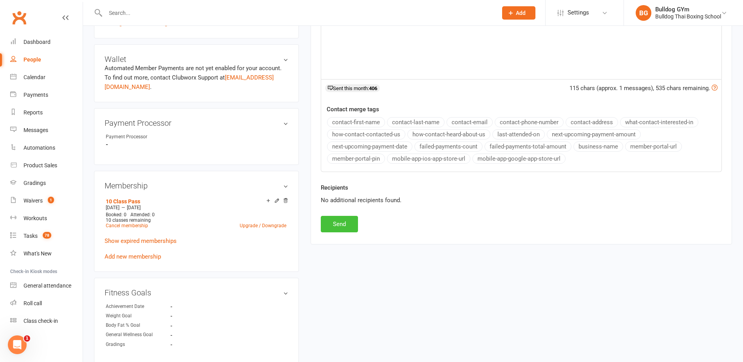
drag, startPoint x: 335, startPoint y: 225, endPoint x: 387, endPoint y: 224, distance: 51.7
click at [335, 225] on button "Send" at bounding box center [339, 224] width 37 height 16
select select
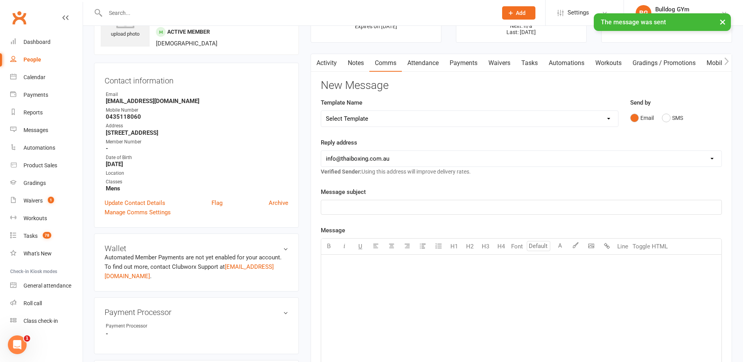
scroll to position [39, 0]
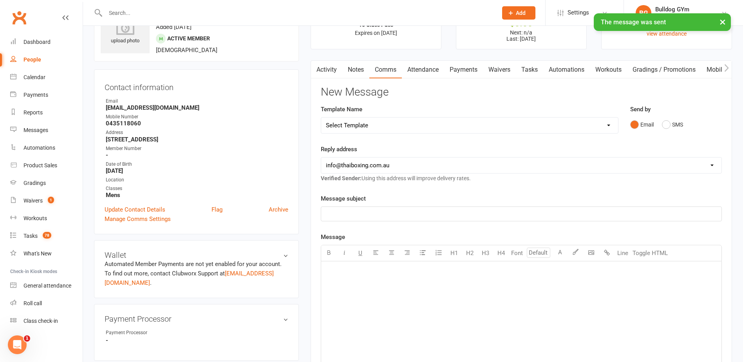
click at [535, 69] on link "Tasks" at bounding box center [529, 70] width 27 height 18
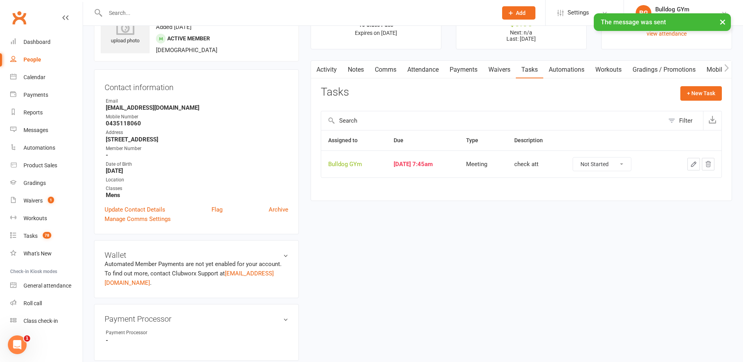
click at [693, 160] on button "button" at bounding box center [693, 164] width 13 height 13
select select "12049"
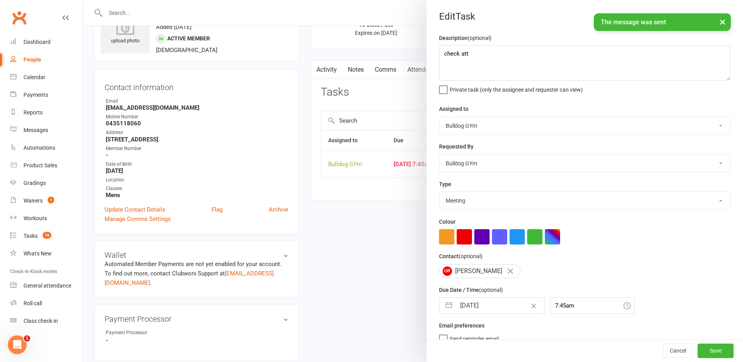
select select "8"
select select "2025"
select select "9"
select select "2025"
select select "10"
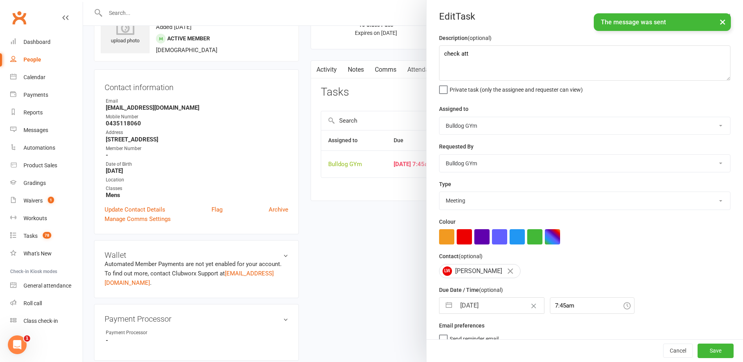
select select "2025"
click at [495, 304] on input "[DATE]" at bounding box center [500, 306] width 88 height 16
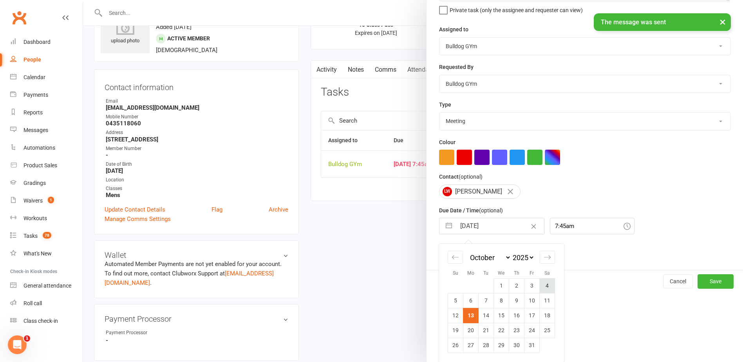
scroll to position [82, 0]
click at [546, 258] on icon "Move forward to switch to the next month." at bounding box center [547, 257] width 7 height 4
select select "11"
select select "2025"
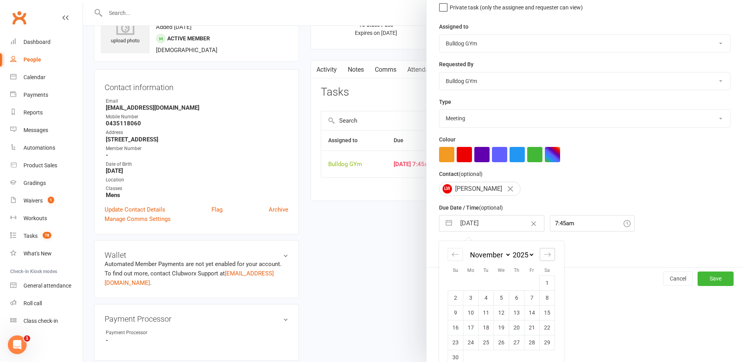
click at [546, 256] on icon "Move forward to switch to the next month." at bounding box center [547, 254] width 7 height 4
select select "2026"
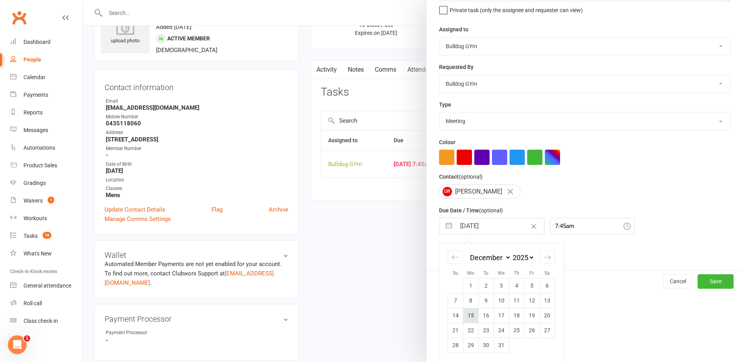
click at [469, 314] on td "15" at bounding box center [470, 315] width 15 height 15
type input "[DATE]"
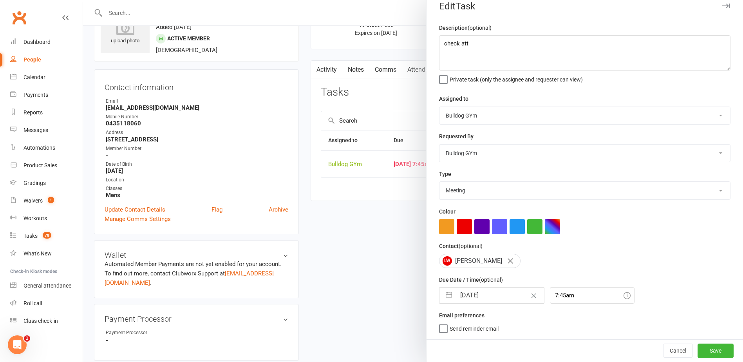
scroll to position [13, 0]
click at [700, 349] on button "Save" at bounding box center [715, 350] width 36 height 14
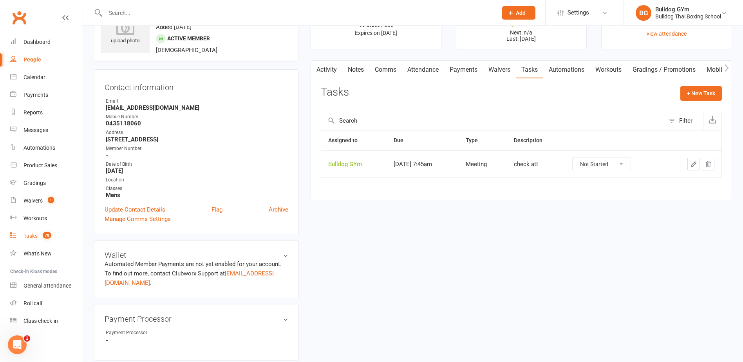
click at [29, 232] on link "Tasks 78" at bounding box center [46, 236] width 72 height 18
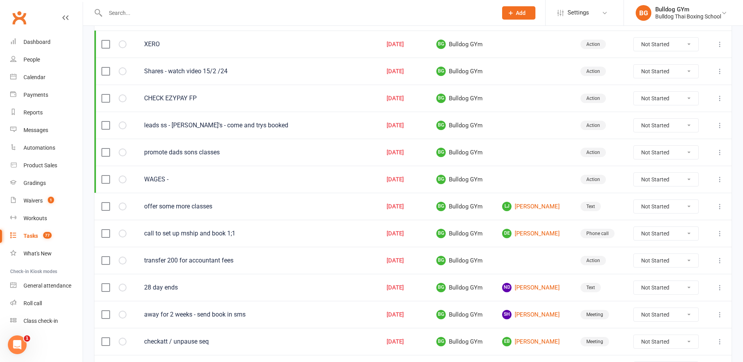
scroll to position [117, 0]
click at [515, 201] on link "[PERSON_NAME]" at bounding box center [534, 205] width 64 height 9
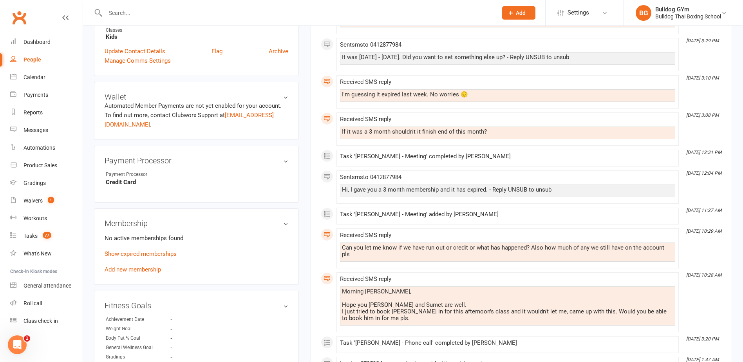
scroll to position [157, 0]
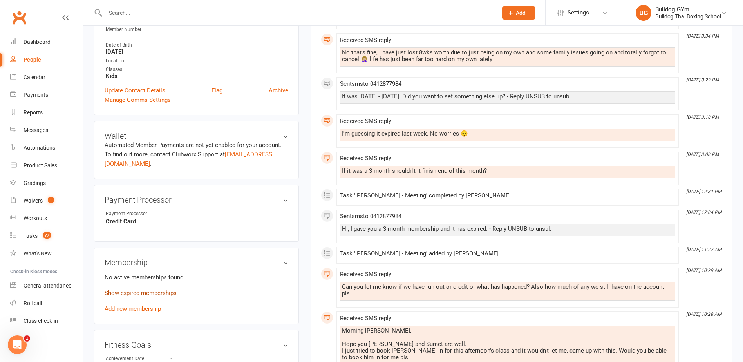
click at [126, 294] on link "Show expired memberships" at bounding box center [141, 292] width 72 height 7
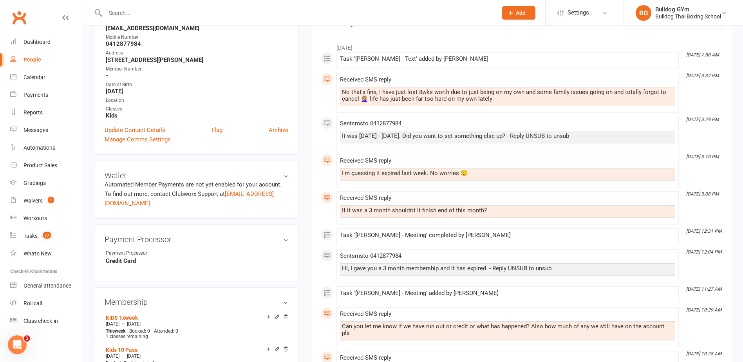
scroll to position [0, 0]
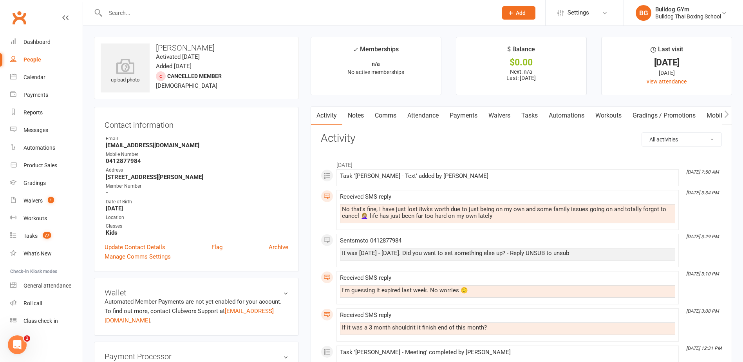
click at [381, 114] on link "Comms" at bounding box center [385, 115] width 32 height 18
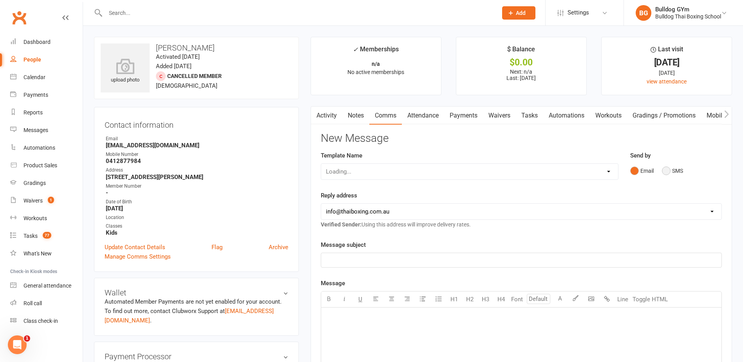
drag, startPoint x: 668, startPoint y: 171, endPoint x: 663, endPoint y: 170, distance: 5.5
click at [669, 171] on button "SMS" at bounding box center [672, 170] width 21 height 15
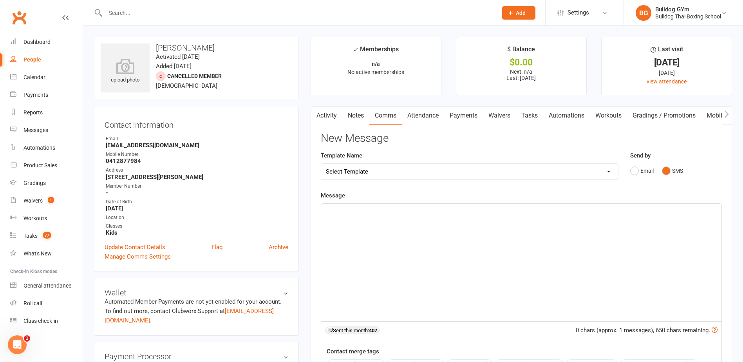
click at [377, 221] on div "﻿" at bounding box center [521, 262] width 400 height 117
click at [330, 114] on link "Activity" at bounding box center [326, 115] width 31 height 18
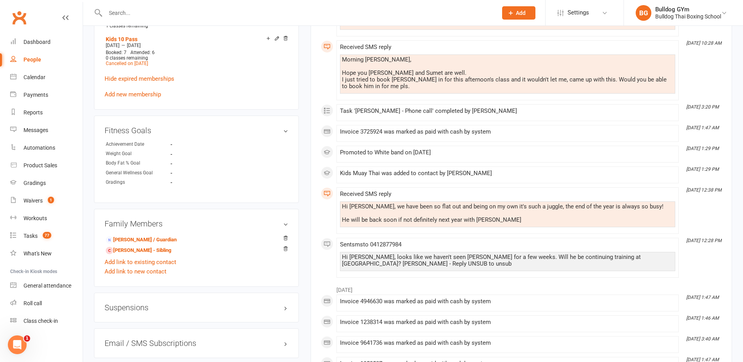
scroll to position [431, 0]
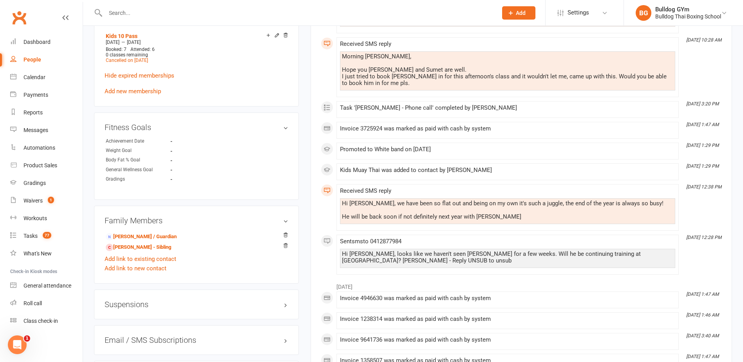
click at [142, 19] on div at bounding box center [293, 12] width 398 height 25
click at [141, 15] on input "text" at bounding box center [297, 12] width 389 height 11
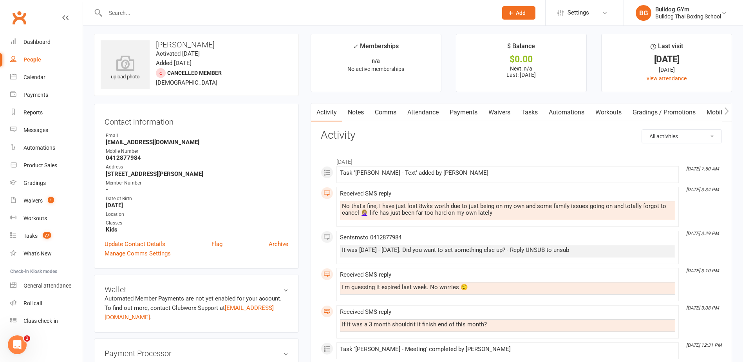
scroll to position [0, 0]
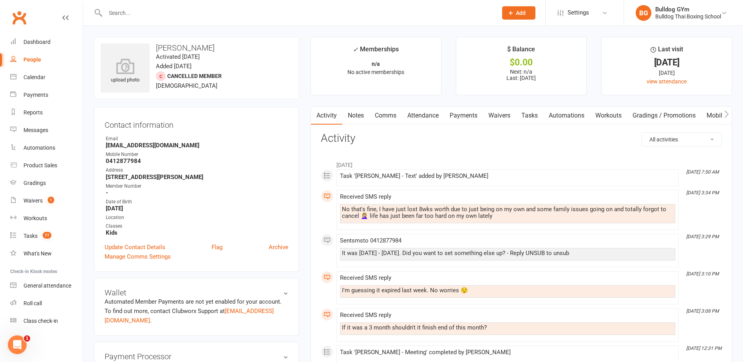
click at [390, 114] on link "Comms" at bounding box center [385, 115] width 32 height 18
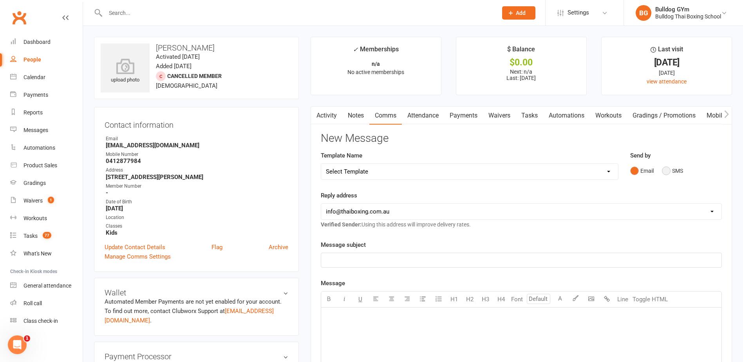
click at [668, 170] on button "SMS" at bounding box center [672, 170] width 21 height 15
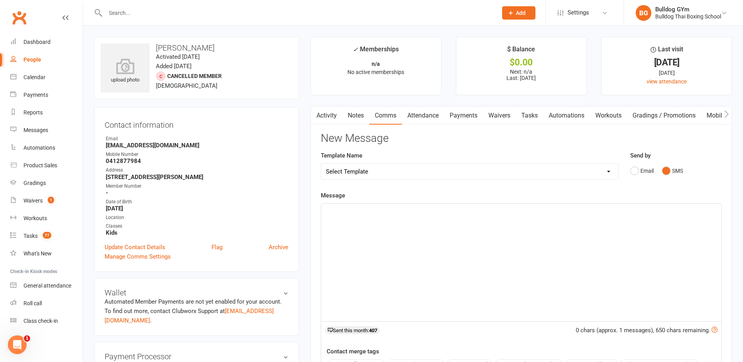
drag, startPoint x: 362, startPoint y: 210, endPoint x: 355, endPoint y: 208, distance: 7.6
click at [361, 210] on p "﻿" at bounding box center [521, 210] width 391 height 9
click at [568, 214] on p "Hi [PERSON_NAME], have things settled down for you - happy to give you the mont…" at bounding box center [521, 210] width 391 height 9
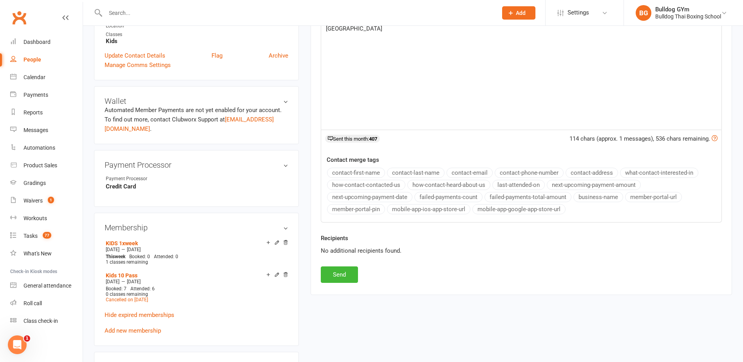
scroll to position [196, 0]
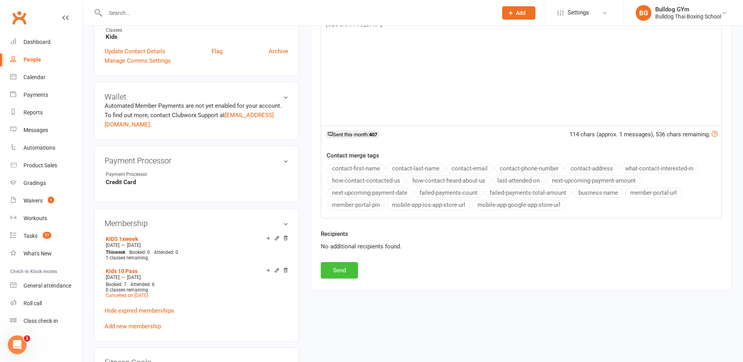
click at [332, 263] on button "Send" at bounding box center [339, 270] width 37 height 16
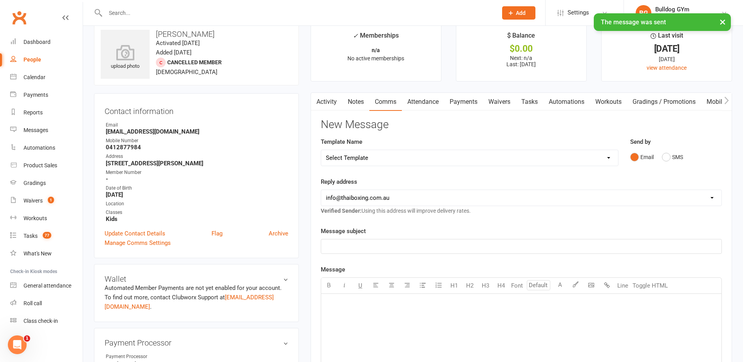
scroll to position [0, 0]
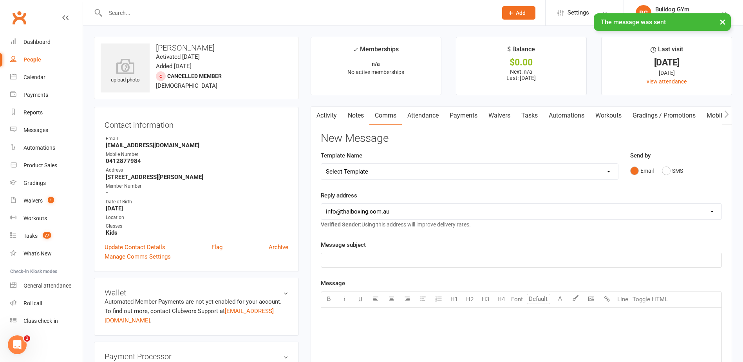
click at [532, 115] on link "Tasks" at bounding box center [529, 115] width 27 height 18
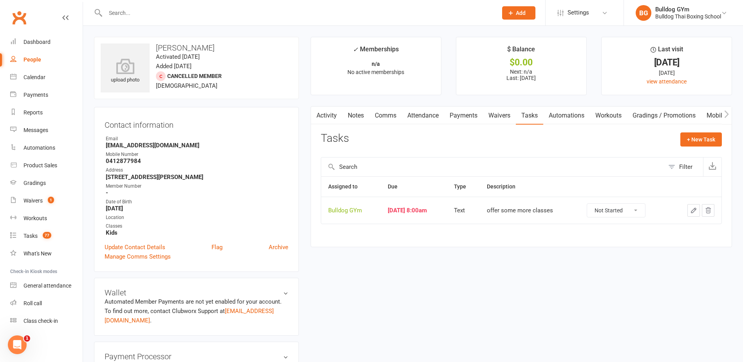
drag, startPoint x: 624, startPoint y: 208, endPoint x: 619, endPoint y: 217, distance: 10.3
click at [624, 209] on select "Not Started In Progress Waiting Complete" at bounding box center [616, 210] width 58 height 13
click at [593, 204] on select "Not Started In Progress Waiting Complete" at bounding box center [616, 210] width 58 height 13
select select "unstarted"
click at [160, 245] on link "Update Contact Details" at bounding box center [135, 246] width 61 height 9
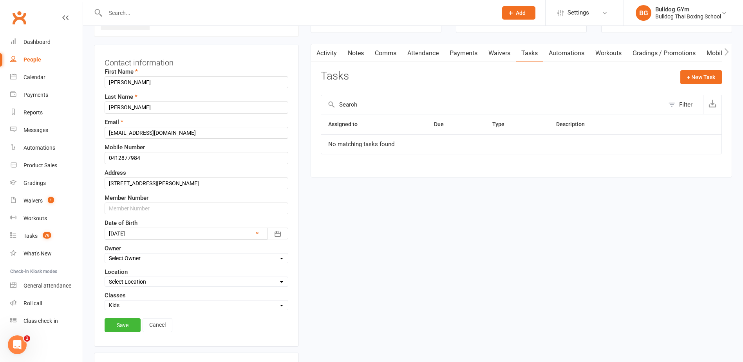
scroll to position [76, 0]
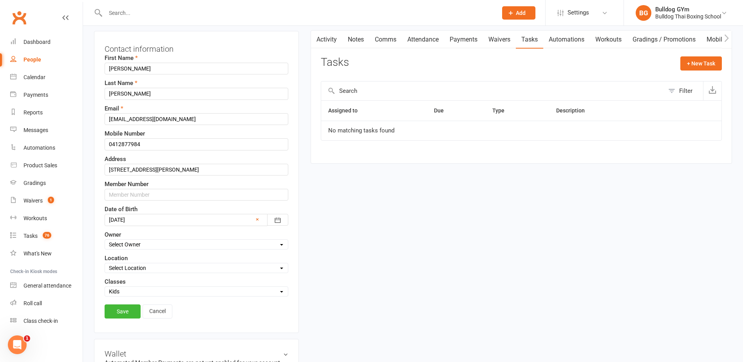
click at [153, 309] on link "Cancel" at bounding box center [158, 311] width 30 height 14
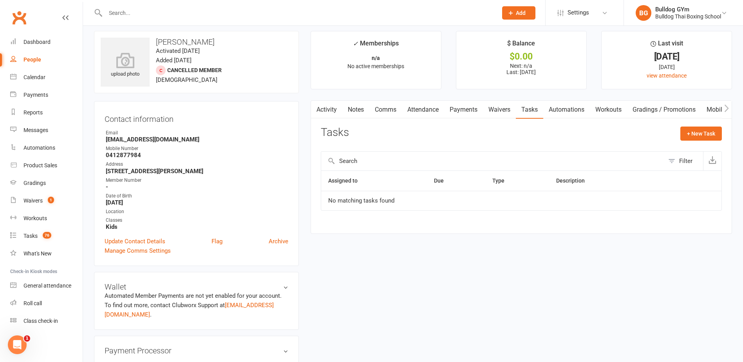
scroll to position [0, 0]
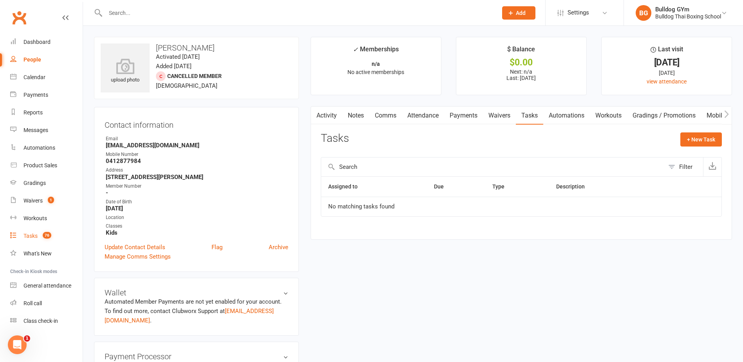
click at [34, 237] on div "Tasks" at bounding box center [30, 236] width 14 height 6
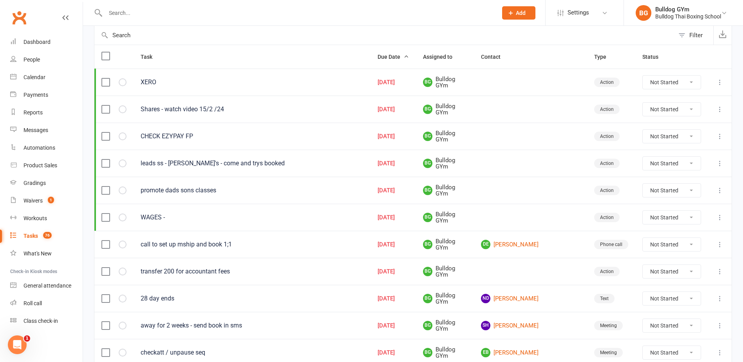
scroll to position [117, 0]
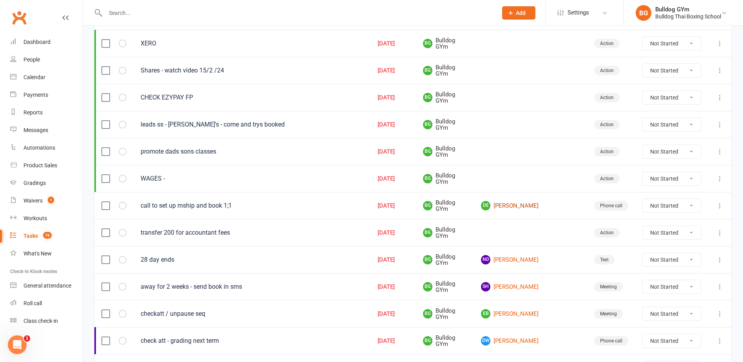
click at [519, 203] on link "DE [PERSON_NAME]" at bounding box center [530, 205] width 99 height 9
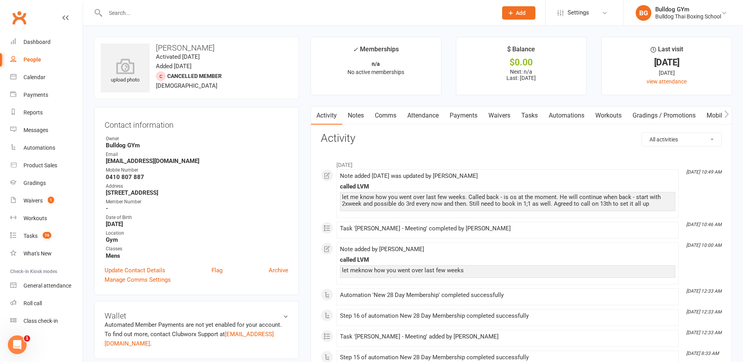
click at [390, 117] on link "Comms" at bounding box center [385, 115] width 32 height 18
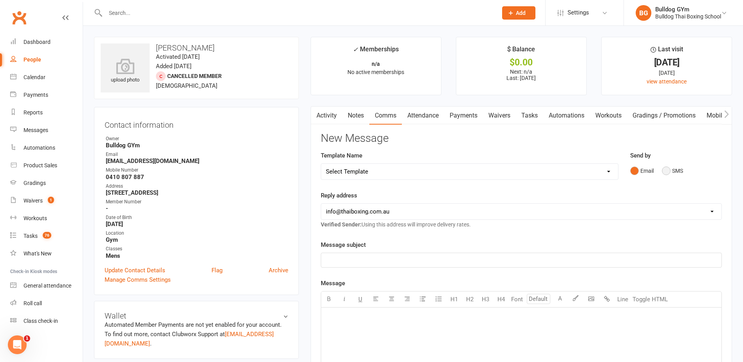
drag, startPoint x: 666, startPoint y: 169, endPoint x: 661, endPoint y: 168, distance: 5.1
click at [664, 169] on button "SMS" at bounding box center [672, 170] width 21 height 15
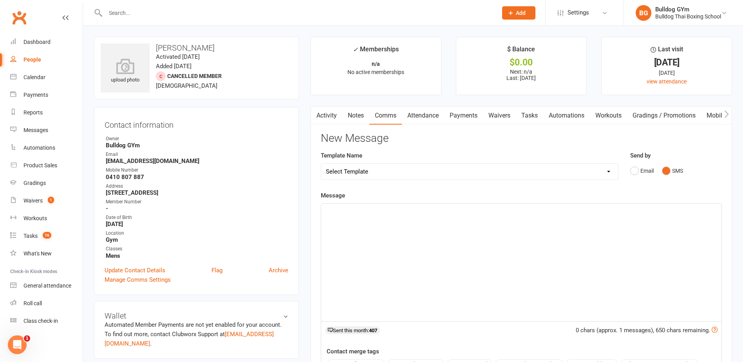
click at [366, 210] on p "﻿" at bounding box center [521, 210] width 391 height 9
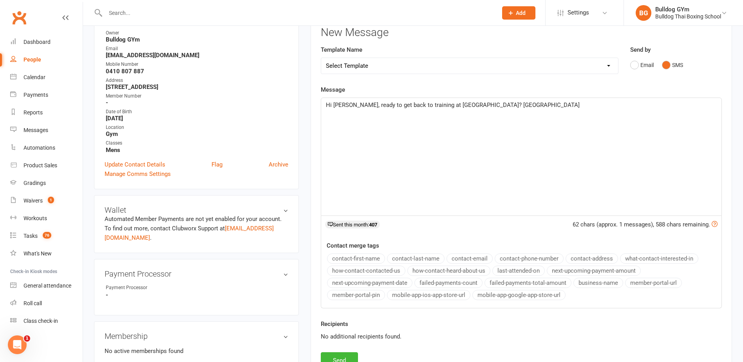
scroll to position [117, 0]
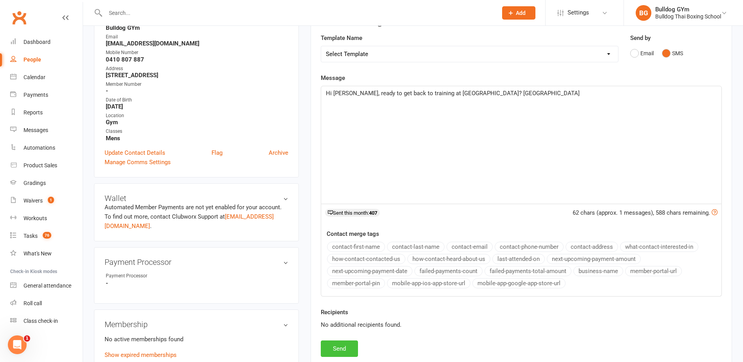
click at [351, 346] on button "Send" at bounding box center [339, 348] width 37 height 16
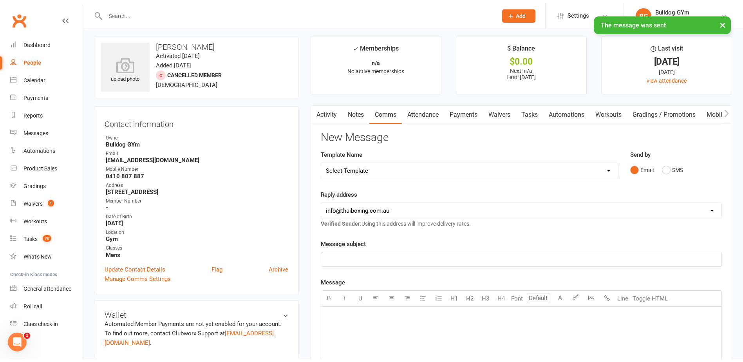
scroll to position [0, 0]
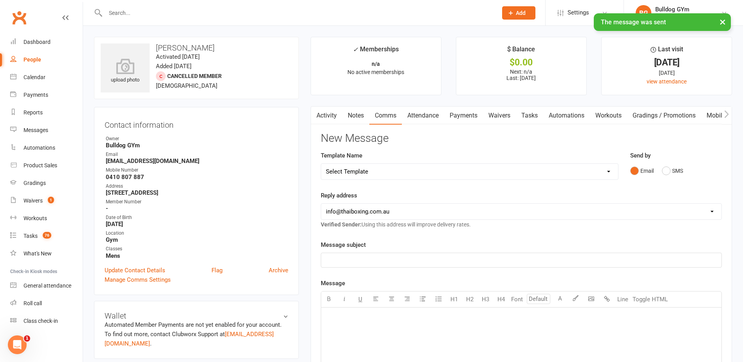
click at [535, 116] on link "Tasks" at bounding box center [529, 115] width 27 height 18
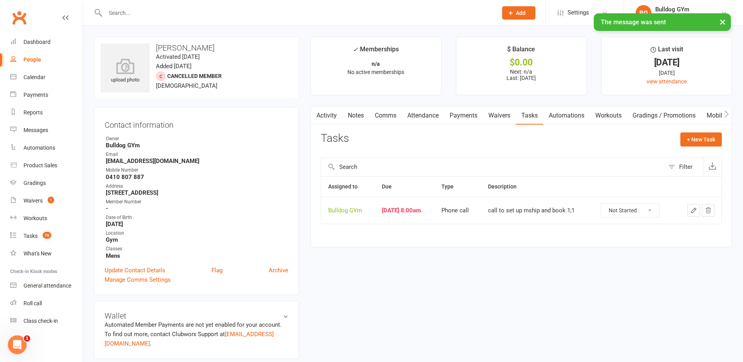
click at [693, 207] on icon "button" at bounding box center [693, 210] width 7 height 7
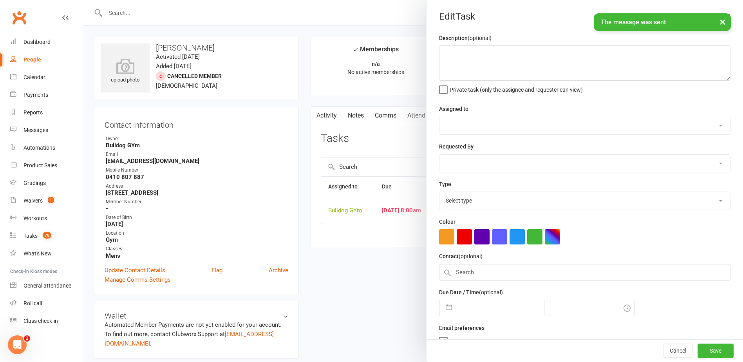
type textarea "call to set up mship and book 1;1"
select select "12940"
type input "[DATE]"
type input "8:00am"
select select "12048"
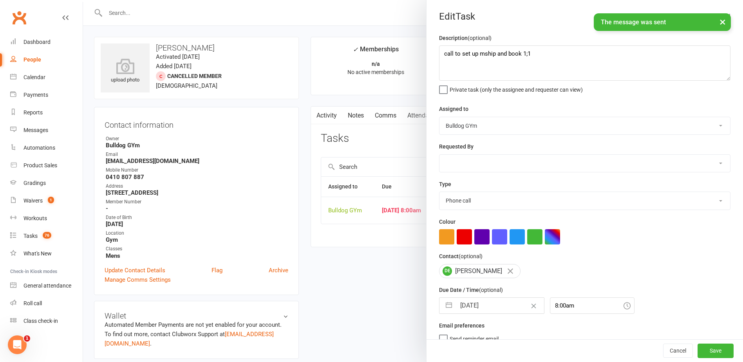
select select "8"
select select "2025"
select select "9"
select select "2025"
select select "10"
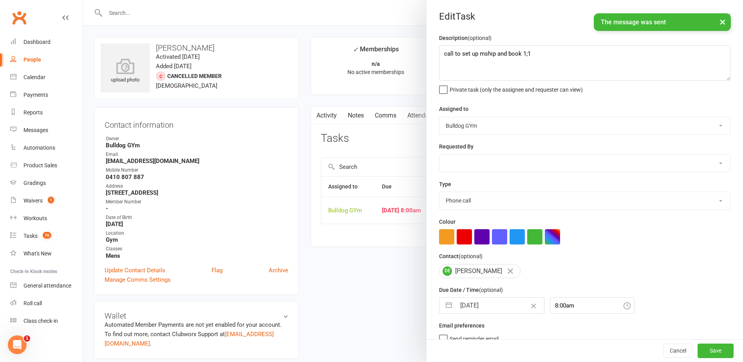
select select "2025"
drag, startPoint x: 494, startPoint y: 308, endPoint x: 495, endPoint y: 301, distance: 6.3
click at [494, 307] on input "[DATE]" at bounding box center [500, 306] width 88 height 16
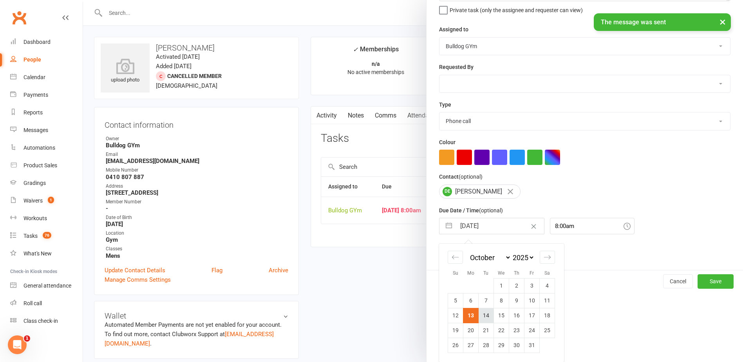
click at [483, 318] on td "14" at bounding box center [485, 315] width 15 height 15
type input "[DATE]"
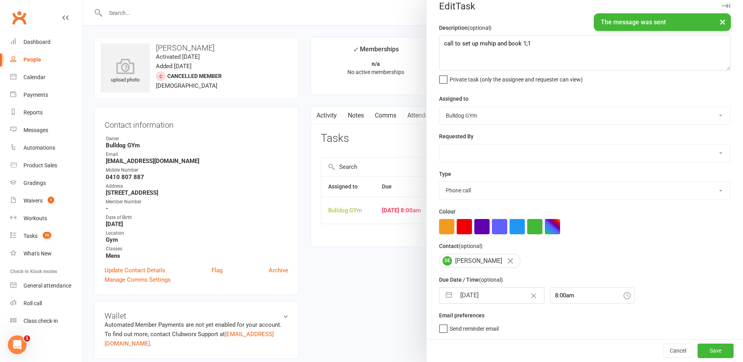
scroll to position [13, 0]
drag, startPoint x: 701, startPoint y: 348, endPoint x: 686, endPoint y: 339, distance: 17.7
click at [698, 345] on button "Save" at bounding box center [715, 350] width 36 height 14
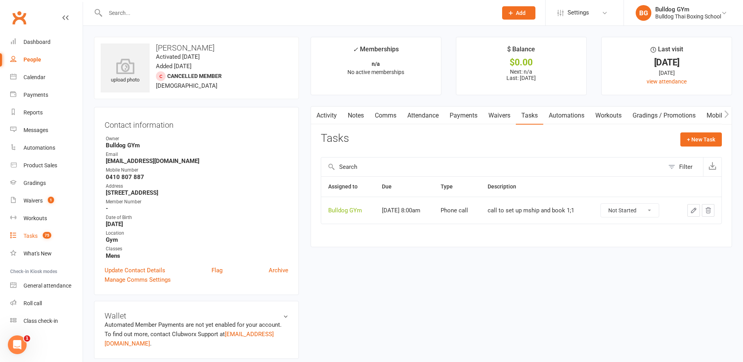
click at [36, 232] on link "Tasks 75" at bounding box center [46, 236] width 72 height 18
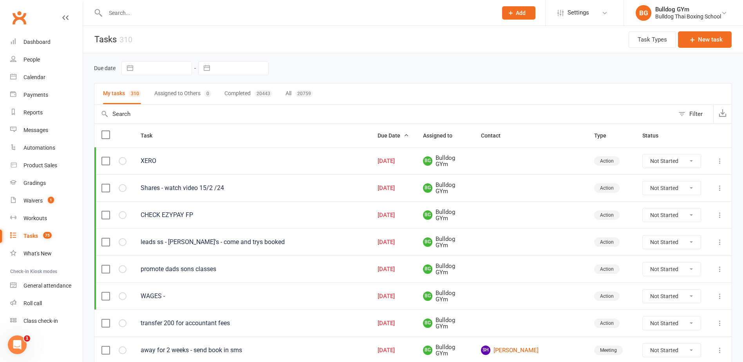
select select "8"
select select "2025"
select select "9"
select select "2025"
select select "10"
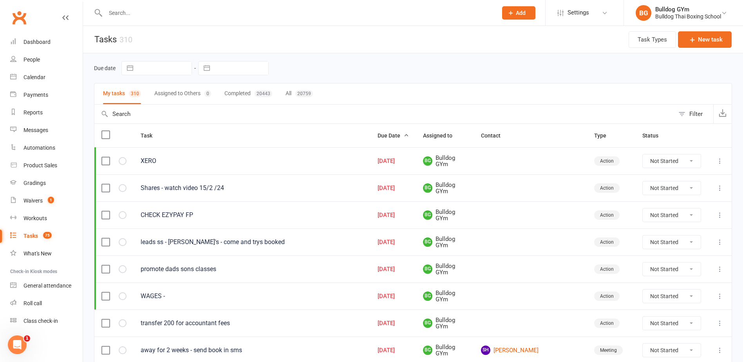
select select "2025"
click at [168, 64] on input "text" at bounding box center [164, 67] width 54 height 13
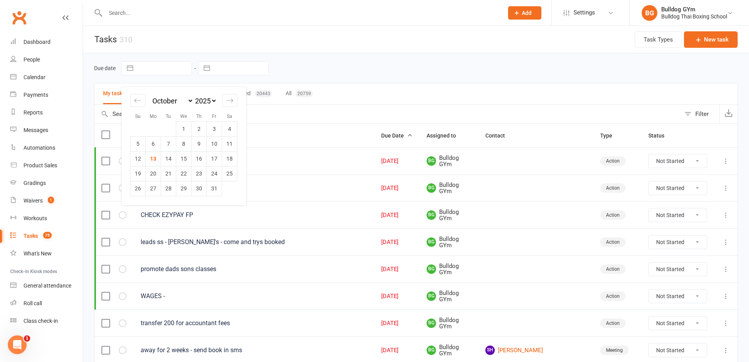
drag, startPoint x: 152, startPoint y: 158, endPoint x: 171, endPoint y: 141, distance: 25.5
click at [154, 157] on td "13" at bounding box center [153, 158] width 15 height 15
type input "[DATE]"
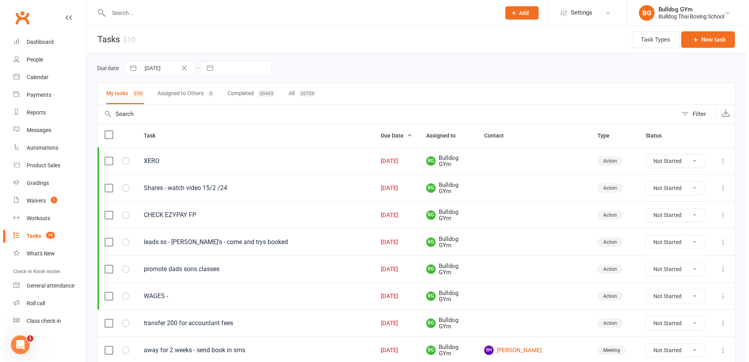
select select "8"
select select "2025"
select select "9"
select select "2025"
select select "10"
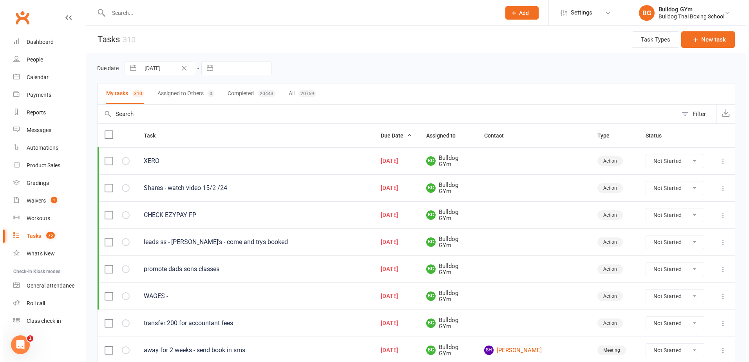
select select "2025"
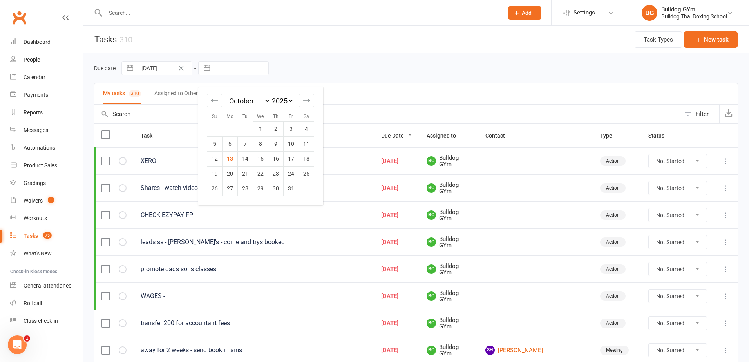
click at [236, 68] on input "text" at bounding box center [241, 67] width 54 height 13
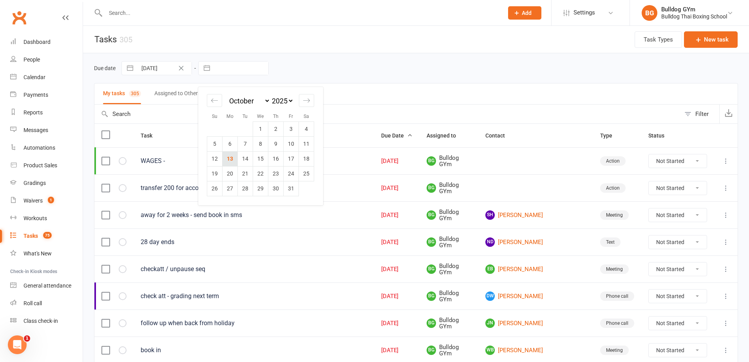
click at [231, 157] on td "13" at bounding box center [229, 158] width 15 height 15
type input "[DATE]"
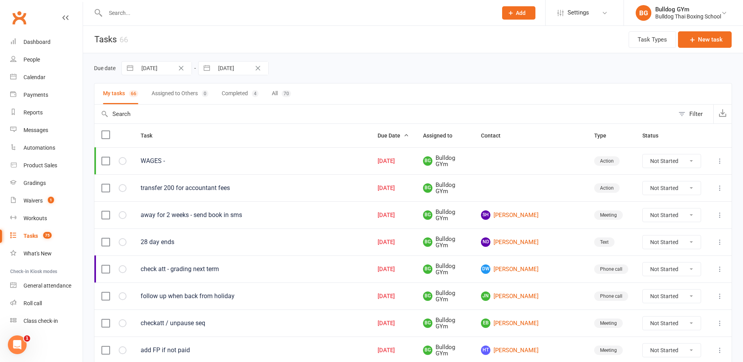
drag, startPoint x: 682, startPoint y: 189, endPoint x: 684, endPoint y: 194, distance: 5.5
click at [683, 189] on select "Not Started In Progress Waiting Complete" at bounding box center [671, 187] width 58 height 13
click at [642, 181] on select "Not Started In Progress Waiting Complete" at bounding box center [671, 187] width 58 height 13
select select "unstarted"
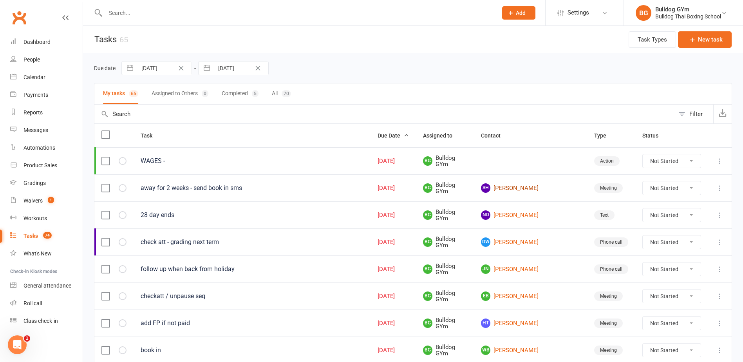
click at [539, 189] on link "SH [PERSON_NAME]" at bounding box center [530, 187] width 99 height 9
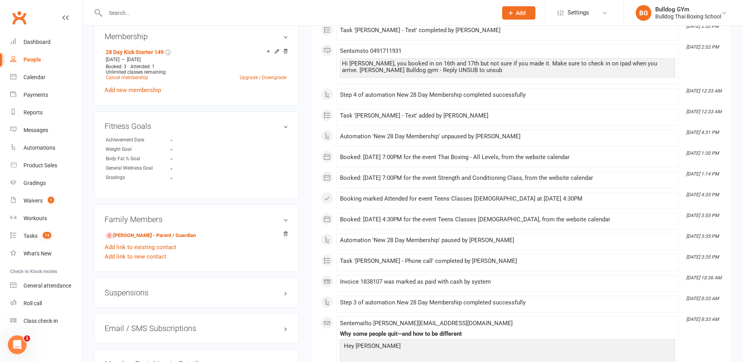
scroll to position [431, 0]
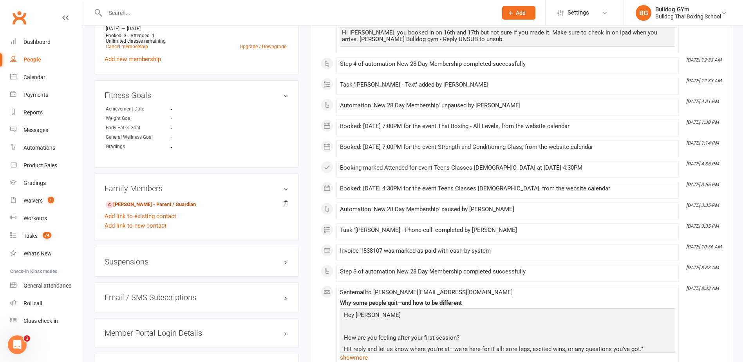
click at [143, 203] on link "[PERSON_NAME] - Parent / Guardian" at bounding box center [151, 204] width 90 height 8
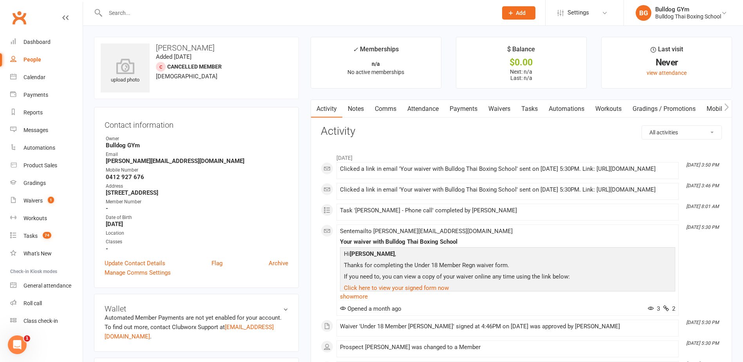
click at [384, 107] on link "Comms" at bounding box center [385, 109] width 32 height 18
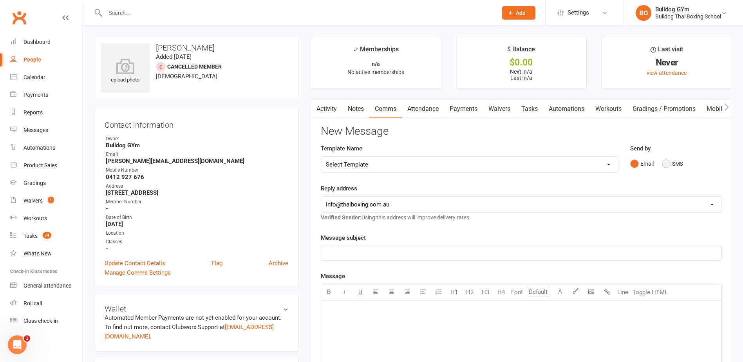
click at [666, 158] on button "SMS" at bounding box center [672, 163] width 21 height 15
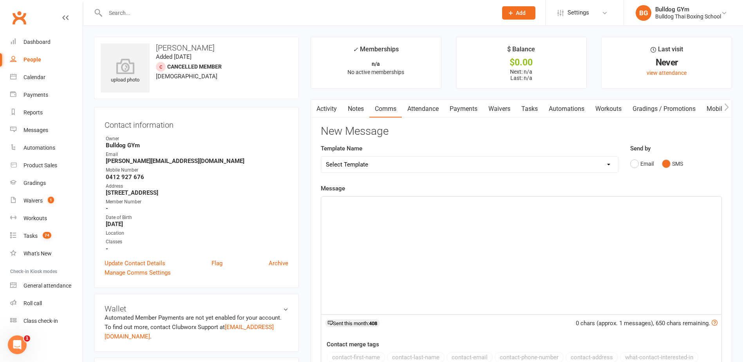
click at [406, 205] on p "﻿" at bounding box center [521, 203] width 391 height 9
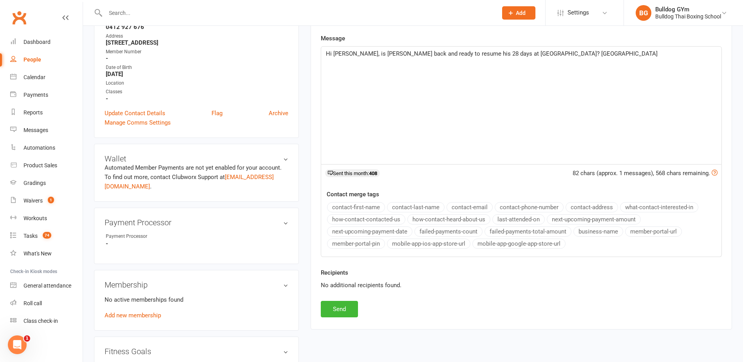
scroll to position [157, 0]
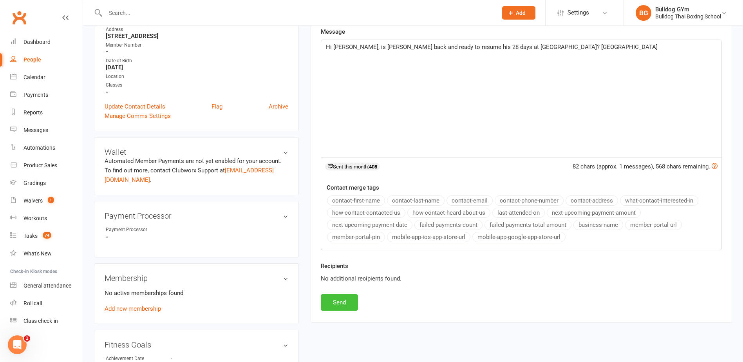
click at [334, 299] on button "Send" at bounding box center [339, 302] width 37 height 16
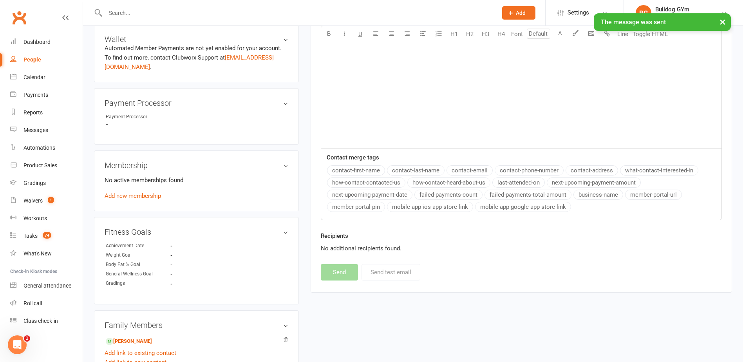
scroll to position [274, 0]
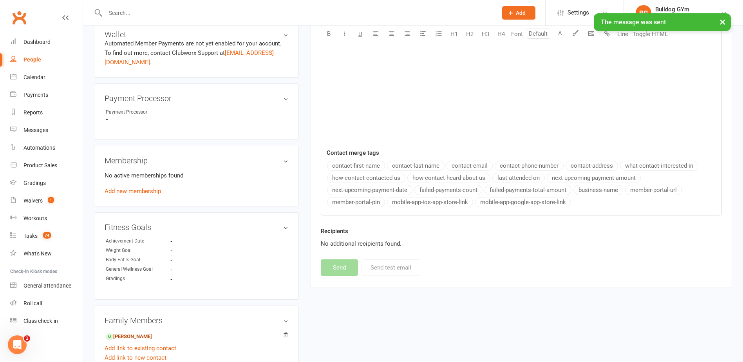
click at [152, 334] on link "[PERSON_NAME]" at bounding box center [129, 336] width 46 height 8
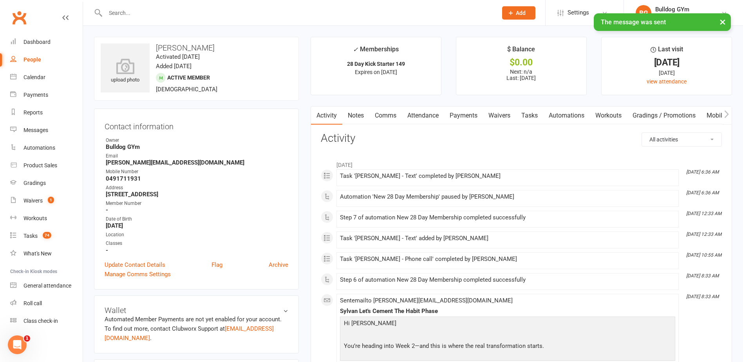
click at [538, 114] on link "Tasks" at bounding box center [529, 115] width 27 height 18
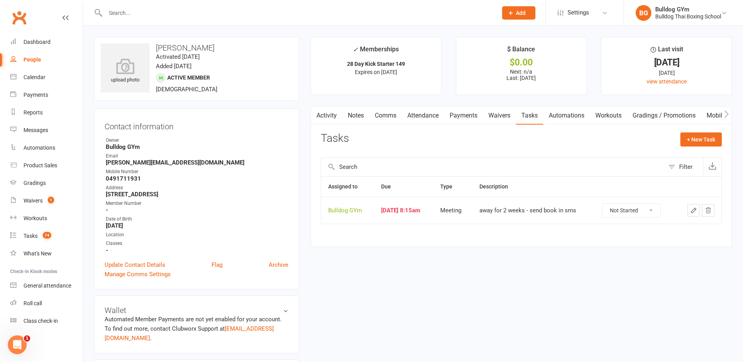
click at [693, 209] on icon "button" at bounding box center [693, 210] width 7 height 7
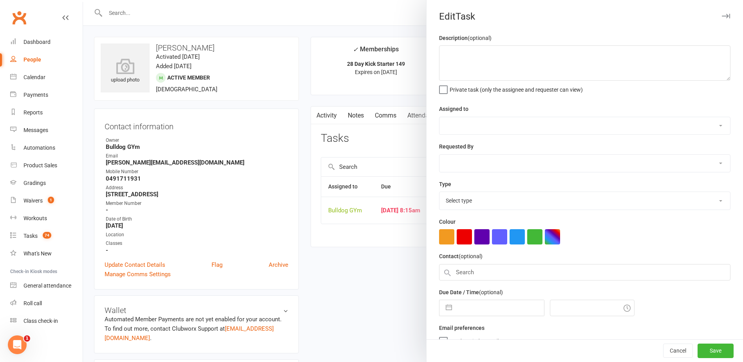
type textarea "away for 2 weeks - send book in sms"
select select "12940"
type input "[DATE]"
type input "8:15am"
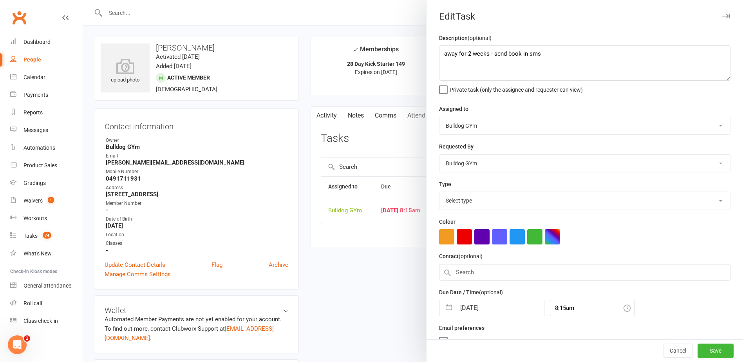
select select "12049"
select select "8"
select select "2025"
select select "9"
select select "2025"
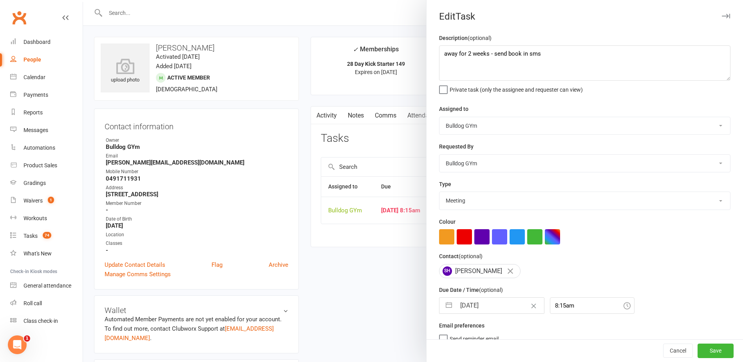
select select "10"
select select "2025"
click at [504, 303] on input "[DATE]" at bounding box center [500, 306] width 88 height 16
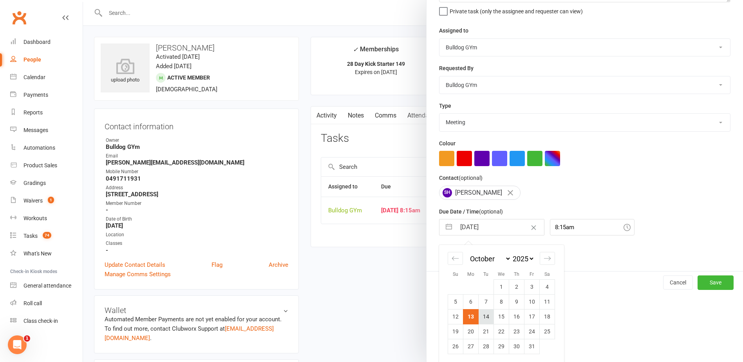
click at [484, 319] on td "14" at bounding box center [485, 316] width 15 height 15
type input "[DATE]"
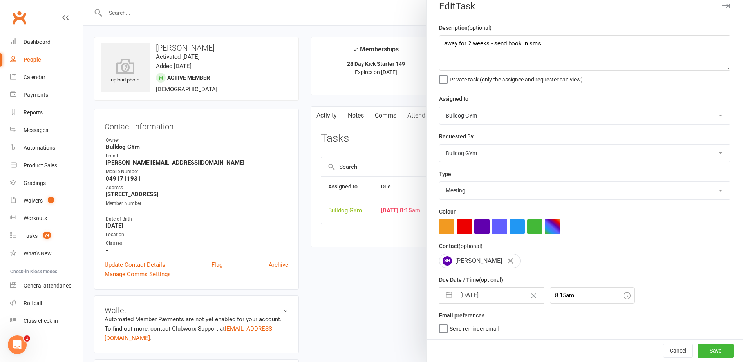
scroll to position [13, 0]
click at [702, 346] on button "Save" at bounding box center [715, 350] width 36 height 14
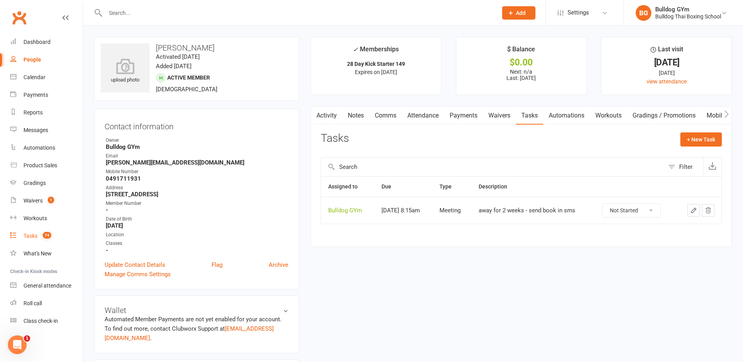
click at [31, 237] on div "Tasks" at bounding box center [30, 236] width 14 height 6
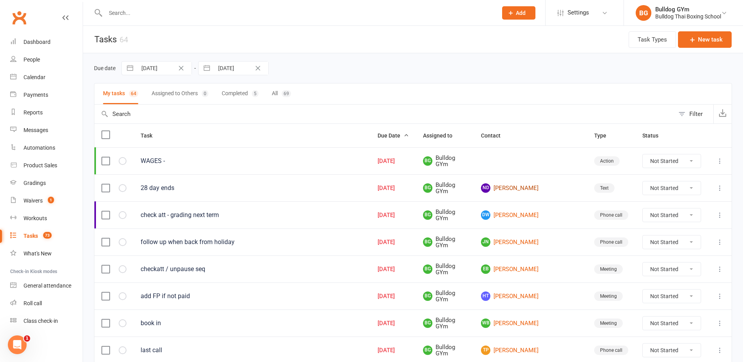
click at [540, 187] on link "ND [PERSON_NAME]" at bounding box center [530, 187] width 99 height 9
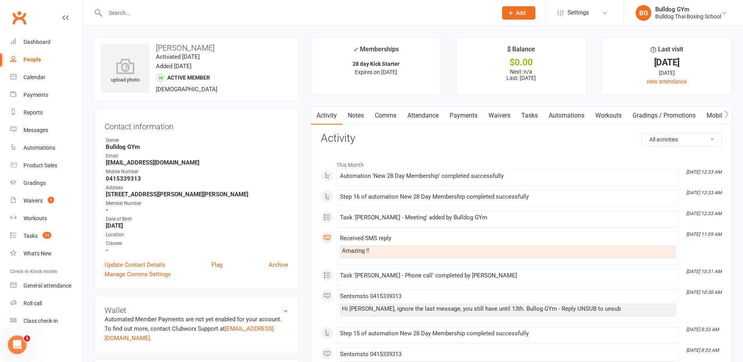
click at [532, 112] on link "Tasks" at bounding box center [529, 115] width 27 height 18
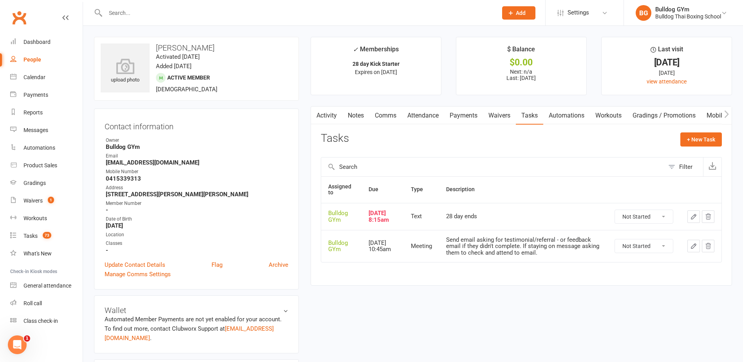
click at [691, 217] on icon "button" at bounding box center [693, 216] width 7 height 7
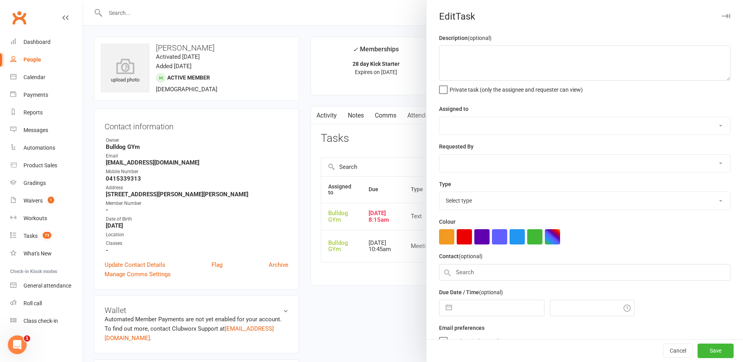
type textarea "28 day ends"
select select "12940"
type input "[DATE]"
type input "8:15am"
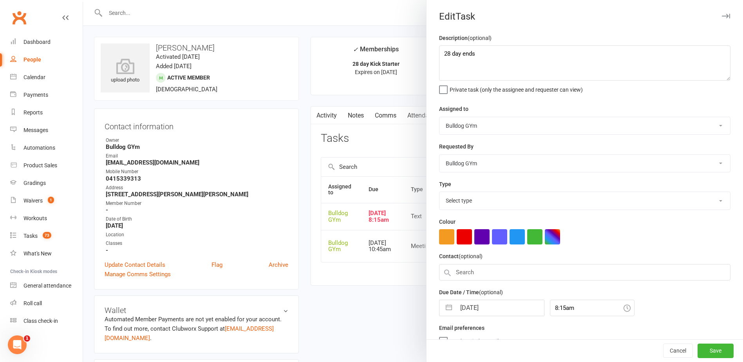
select select "13825"
select select "8"
select select "2025"
select select "9"
select select "2025"
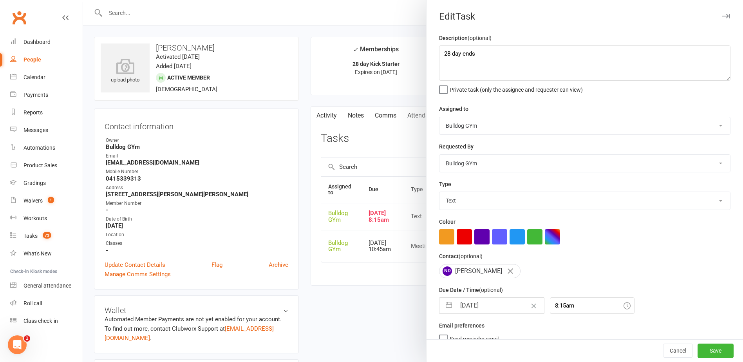
select select "10"
select select "2025"
click at [502, 310] on input "[DATE]" at bounding box center [500, 306] width 88 height 16
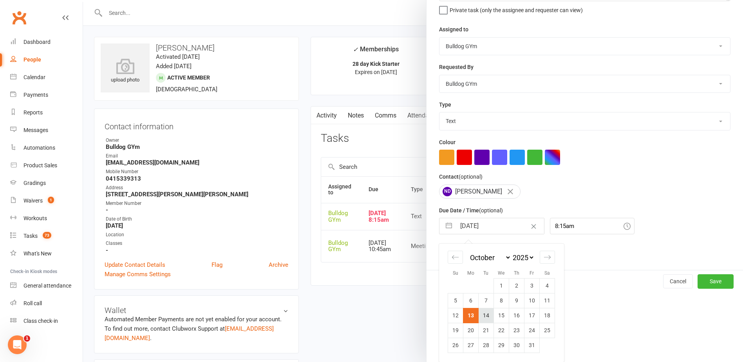
click at [483, 316] on td "14" at bounding box center [485, 315] width 15 height 15
type input "[DATE]"
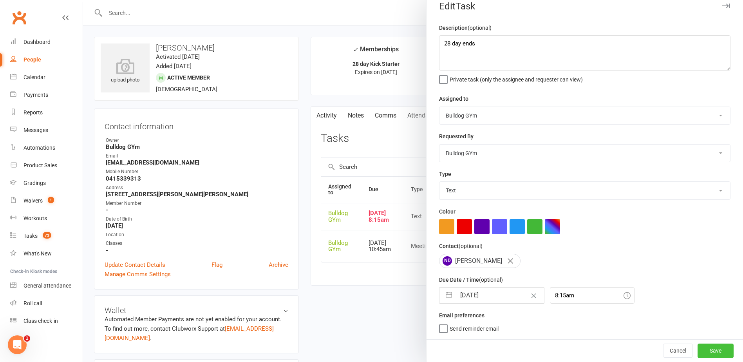
drag, startPoint x: 704, startPoint y: 346, endPoint x: 672, endPoint y: 330, distance: 36.1
click at [704, 345] on button "Save" at bounding box center [715, 350] width 36 height 14
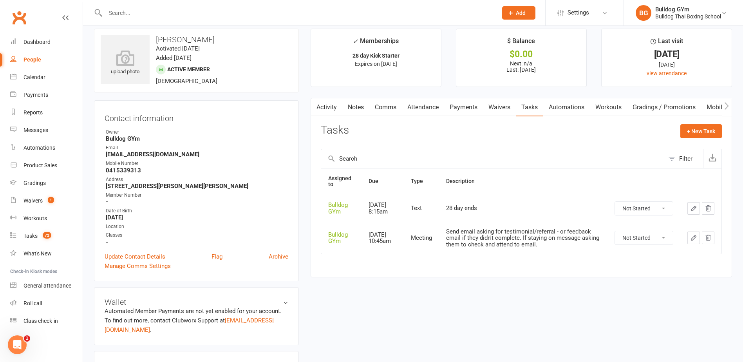
scroll to position [0, 0]
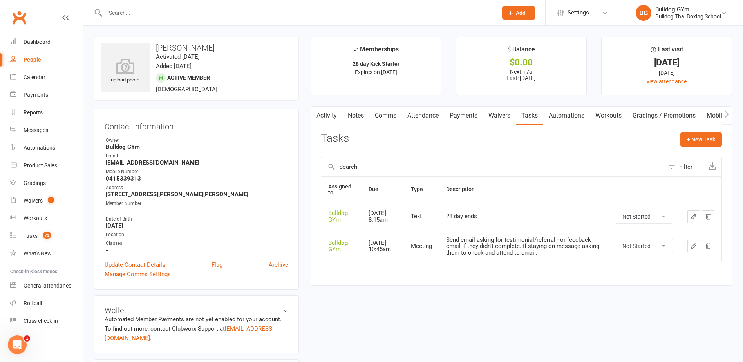
click at [326, 116] on link "Activity" at bounding box center [326, 115] width 31 height 18
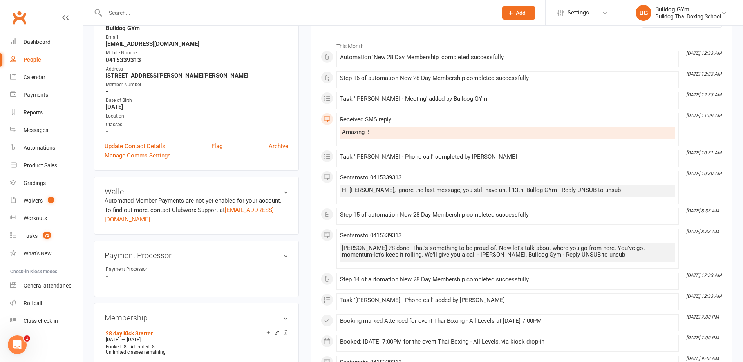
scroll to position [157, 0]
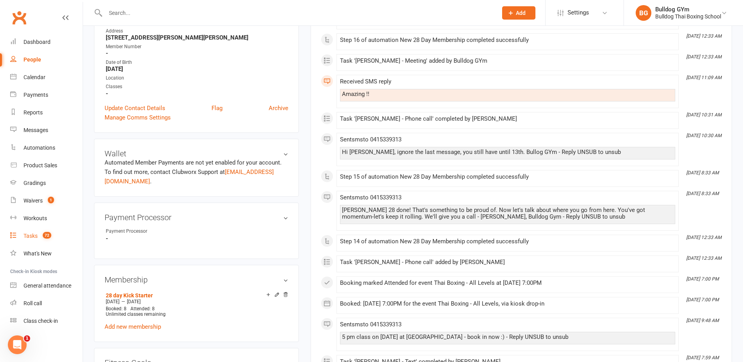
click at [26, 234] on div "Tasks" at bounding box center [30, 236] width 14 height 6
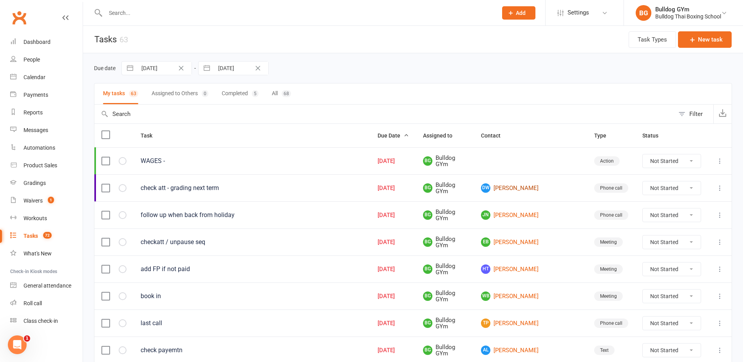
click at [518, 188] on link "DW [PERSON_NAME]" at bounding box center [530, 187] width 99 height 9
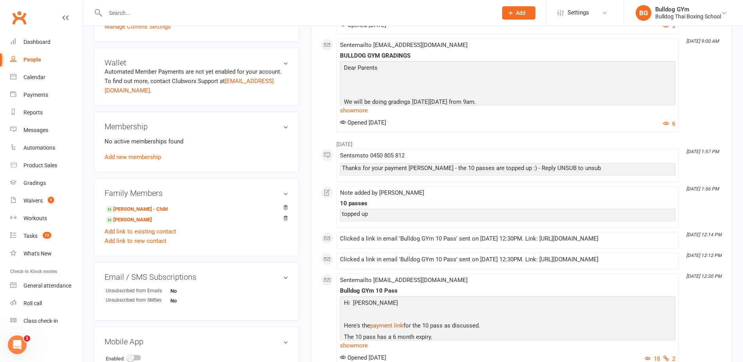
scroll to position [235, 0]
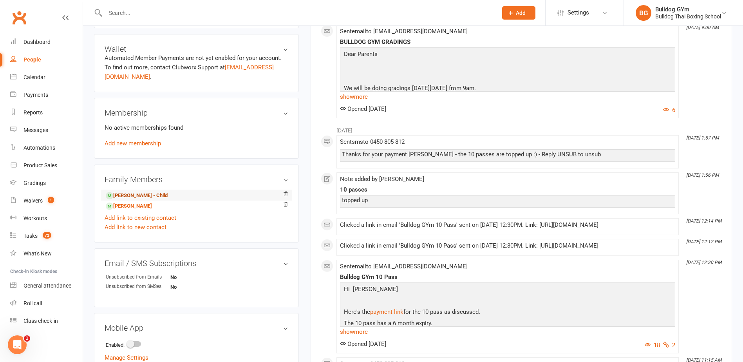
click at [154, 197] on link "[PERSON_NAME] - Child" at bounding box center [137, 195] width 62 height 8
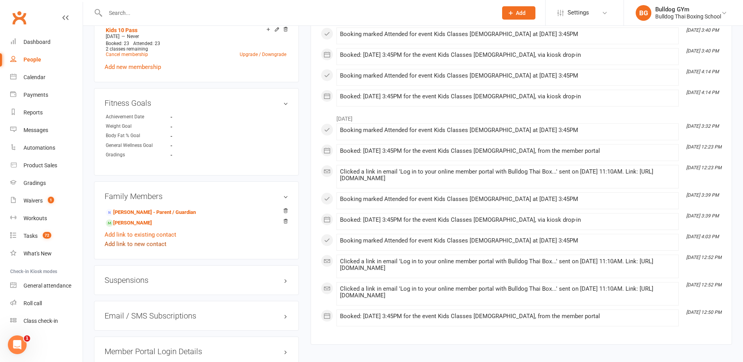
scroll to position [431, 0]
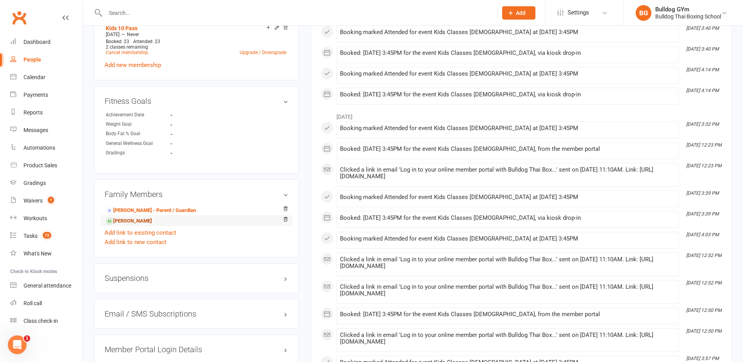
click at [142, 223] on link "[PERSON_NAME]" at bounding box center [129, 221] width 46 height 8
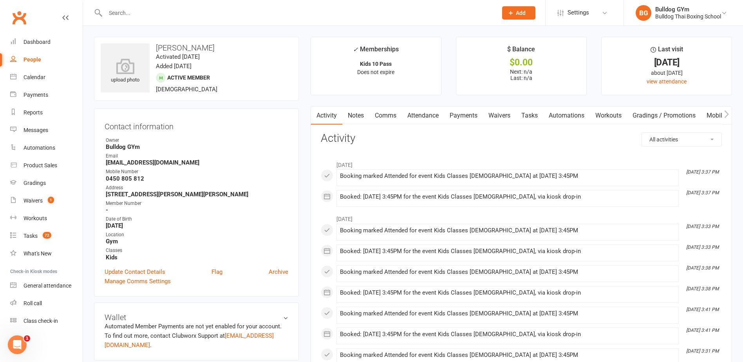
click at [417, 114] on link "Attendance" at bounding box center [423, 115] width 42 height 18
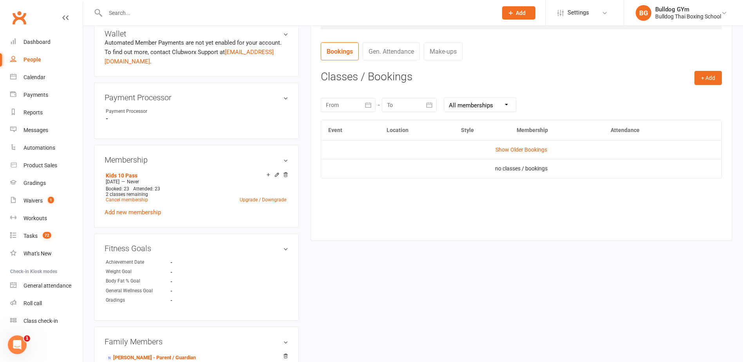
scroll to position [352, 0]
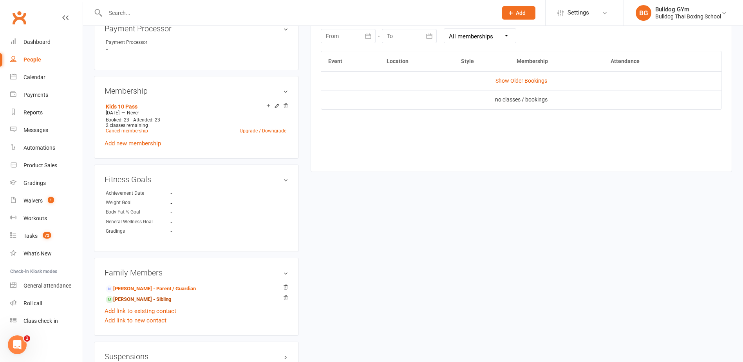
click at [127, 301] on link "[PERSON_NAME] - Sibling" at bounding box center [138, 299] width 65 height 8
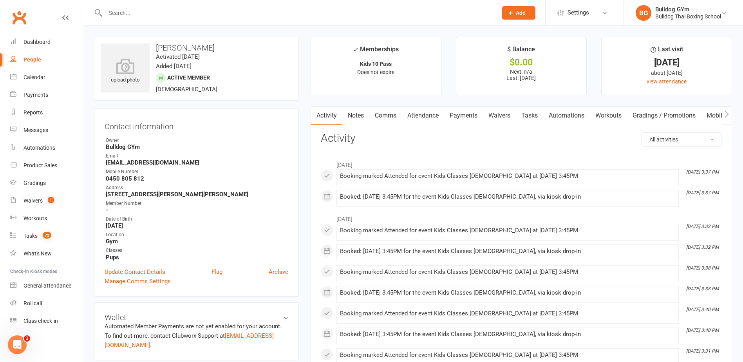
click at [425, 114] on link "Attendance" at bounding box center [423, 115] width 42 height 18
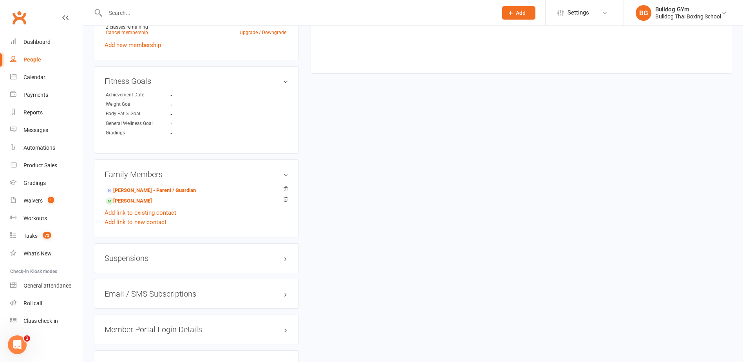
scroll to position [470, 0]
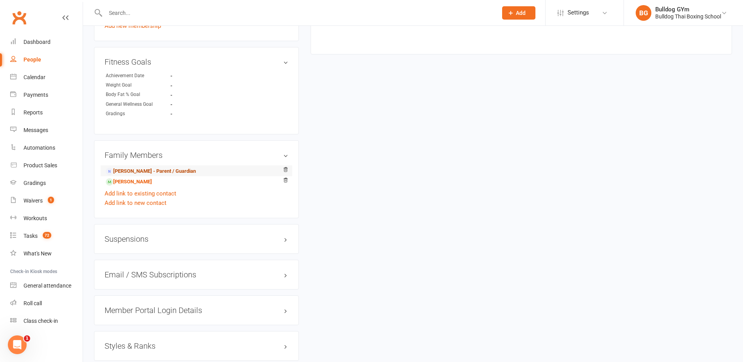
click at [132, 170] on link "[PERSON_NAME] - Parent / Guardian" at bounding box center [151, 171] width 90 height 8
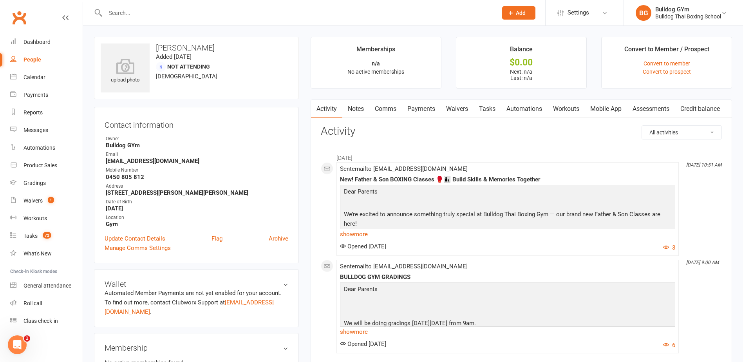
click at [492, 107] on link "Tasks" at bounding box center [486, 109] width 27 height 18
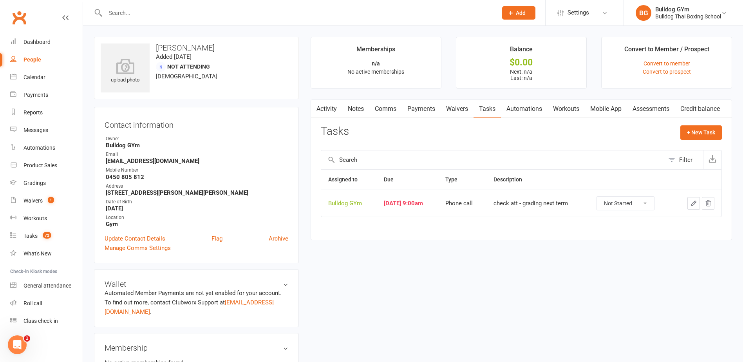
click at [696, 201] on icon "button" at bounding box center [693, 203] width 7 height 7
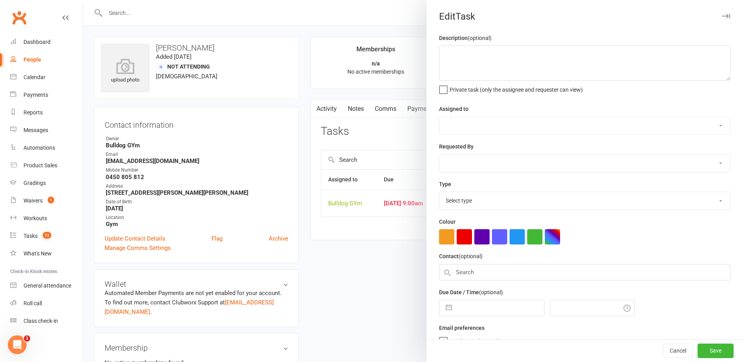
type textarea "check att - grading next term"
select select "12940"
type input "[DATE]"
type input "9:00am"
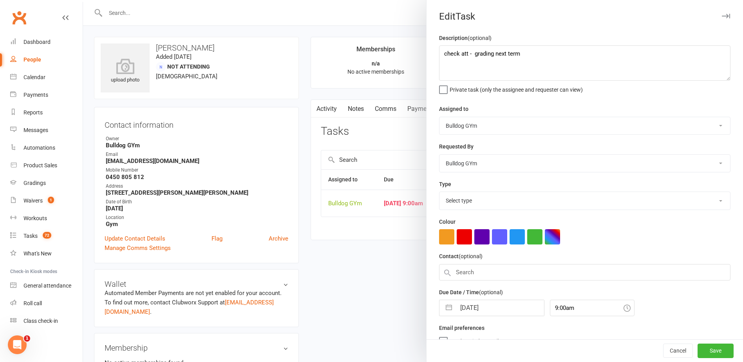
select select "12048"
click at [491, 305] on input "[DATE]" at bounding box center [500, 306] width 88 height 16
select select "8"
select select "2025"
select select "9"
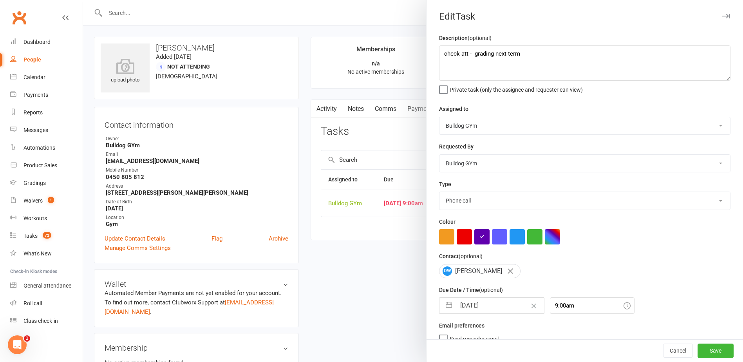
select select "2025"
select select "10"
select select "2025"
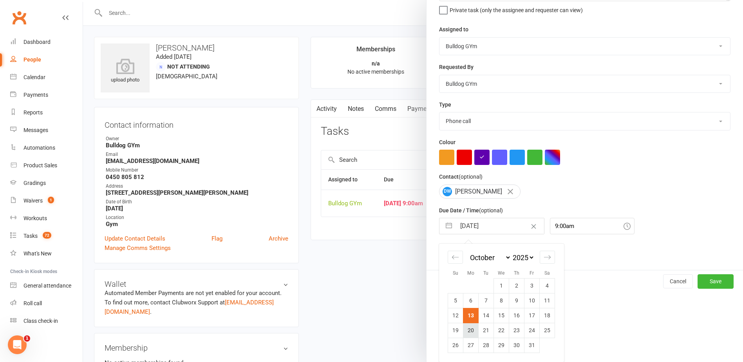
click at [468, 332] on td "20" at bounding box center [470, 330] width 15 height 15
type input "[DATE]"
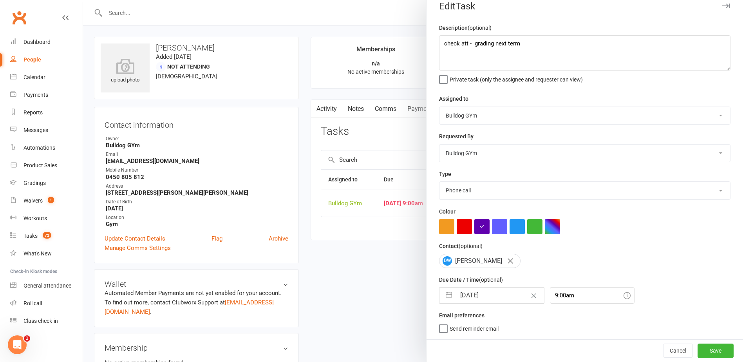
scroll to position [13, 0]
drag, startPoint x: 708, startPoint y: 349, endPoint x: 695, endPoint y: 347, distance: 13.0
click at [706, 348] on button "Save" at bounding box center [715, 350] width 36 height 14
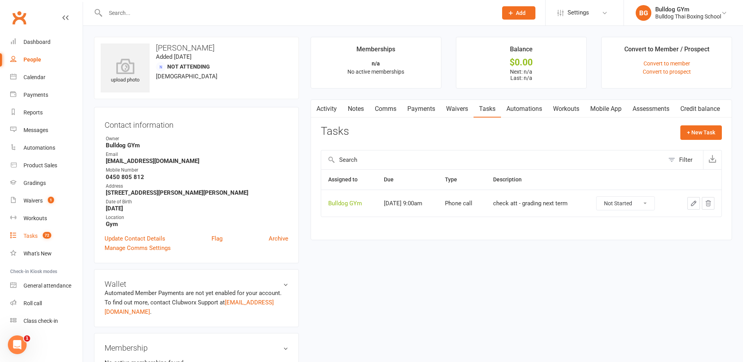
click at [33, 235] on div "Tasks" at bounding box center [30, 236] width 14 height 6
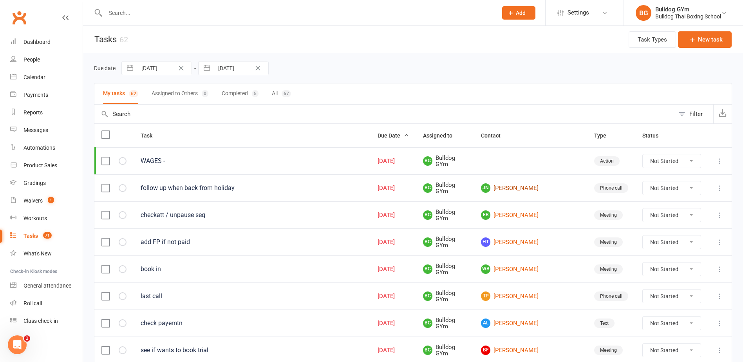
click at [532, 187] on link "JN [PERSON_NAME]" at bounding box center [530, 187] width 99 height 9
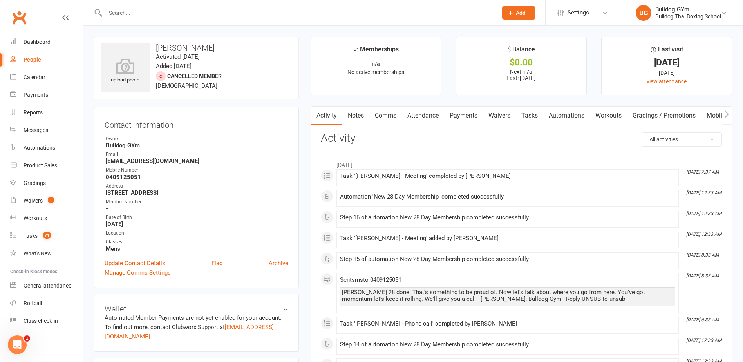
click at [354, 117] on link "Notes" at bounding box center [355, 115] width 27 height 18
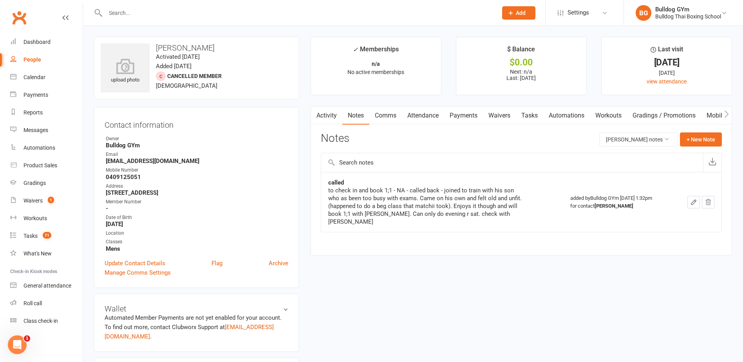
click at [332, 115] on link "Activity" at bounding box center [326, 115] width 31 height 18
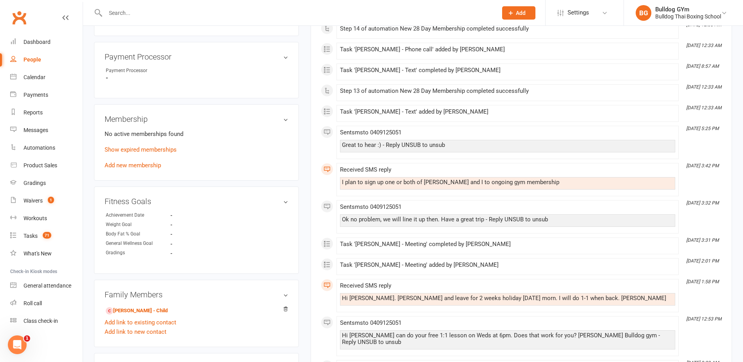
scroll to position [352, 0]
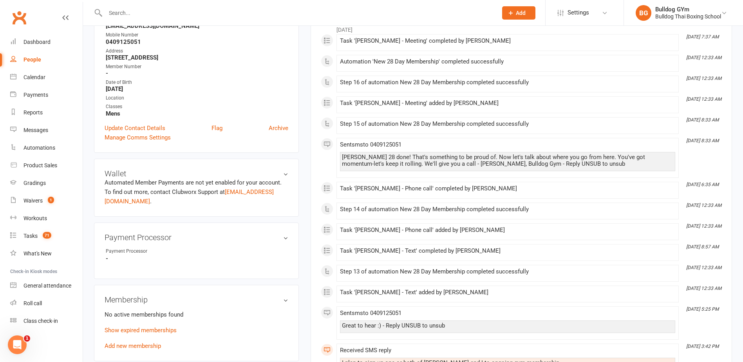
scroll to position [0, 0]
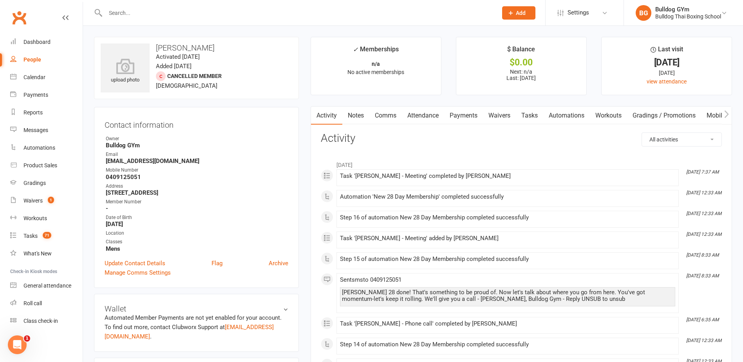
click at [384, 116] on link "Comms" at bounding box center [385, 115] width 32 height 18
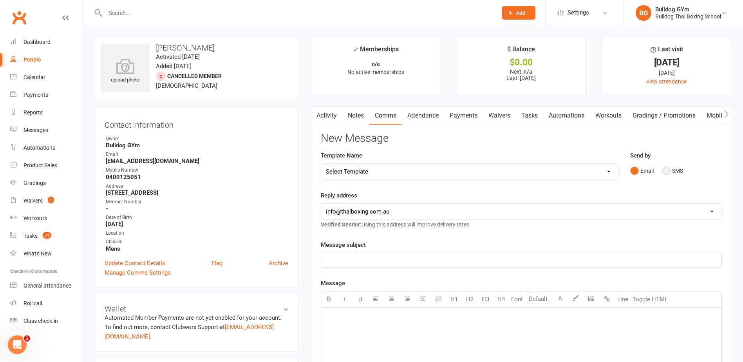
click at [668, 172] on button "SMS" at bounding box center [672, 170] width 21 height 15
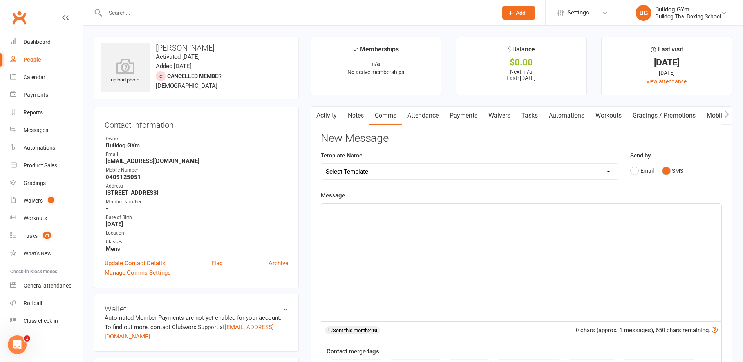
click at [350, 213] on p "﻿" at bounding box center [521, 210] width 391 height 9
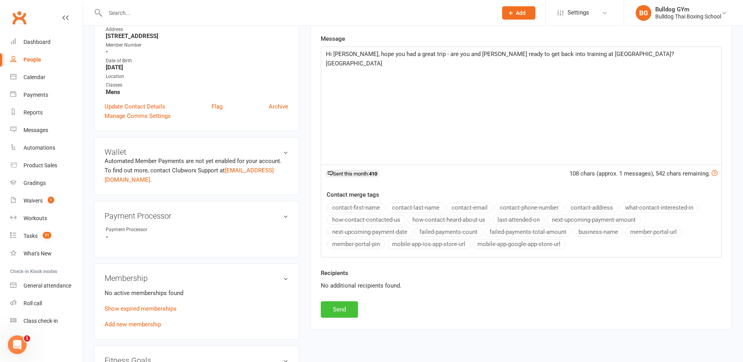
click at [350, 307] on button "Send" at bounding box center [339, 309] width 37 height 16
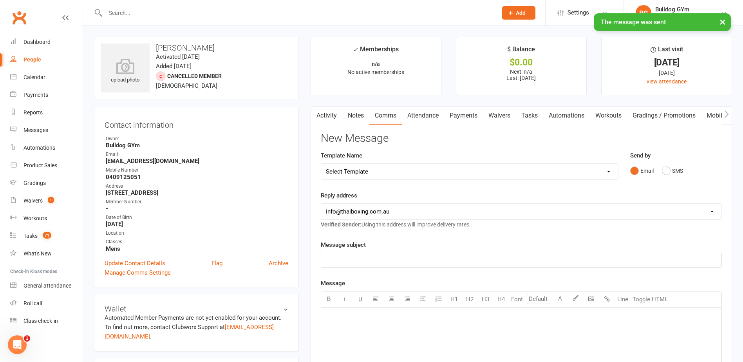
click at [530, 116] on link "Tasks" at bounding box center [529, 115] width 27 height 18
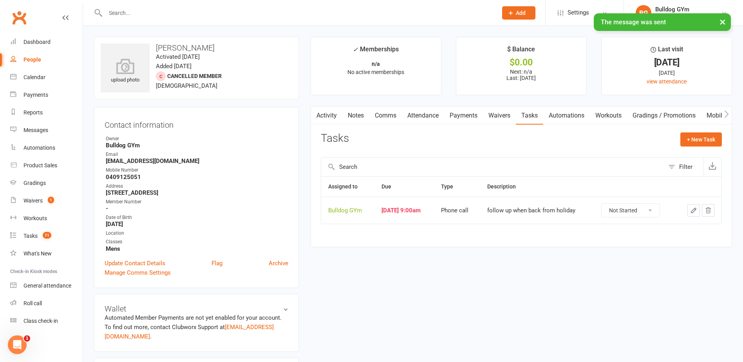
click at [691, 211] on icon "button" at bounding box center [693, 210] width 5 height 5
select select "12048"
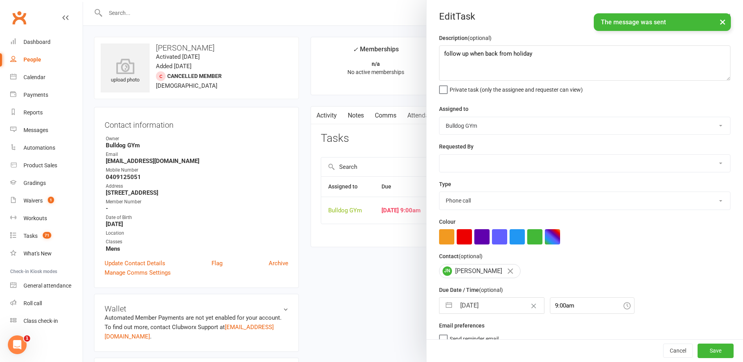
select select "8"
select select "2025"
select select "9"
select select "2025"
select select "10"
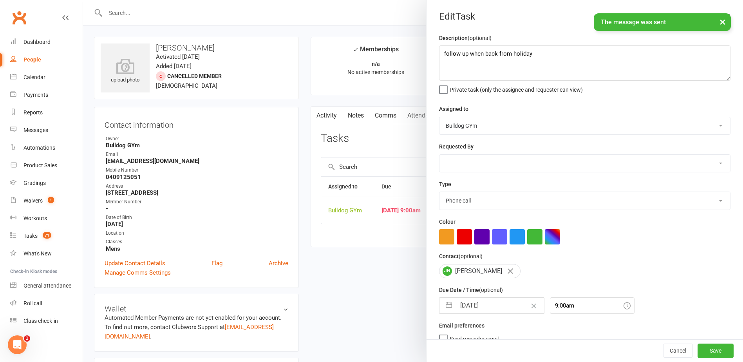
select select "2025"
click at [502, 309] on input "[DATE]" at bounding box center [500, 306] width 88 height 16
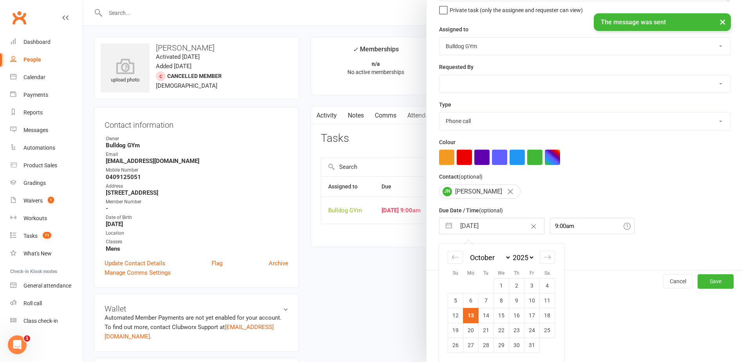
click at [482, 313] on td "14" at bounding box center [485, 315] width 15 height 15
type input "[DATE]"
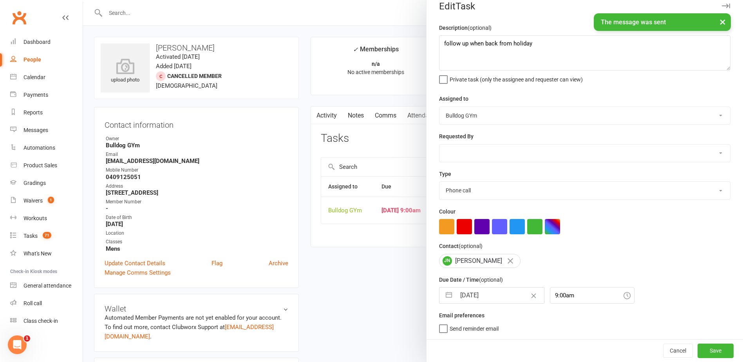
scroll to position [13, 0]
drag, startPoint x: 707, startPoint y: 345, endPoint x: 695, endPoint y: 345, distance: 11.4
click at [707, 345] on button "Save" at bounding box center [715, 350] width 36 height 14
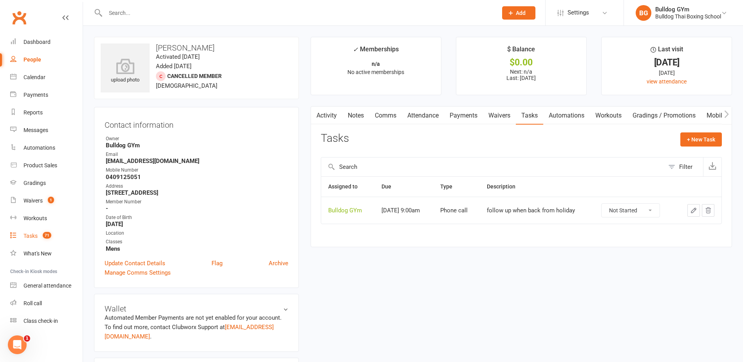
click at [31, 238] on div "Tasks" at bounding box center [30, 236] width 14 height 6
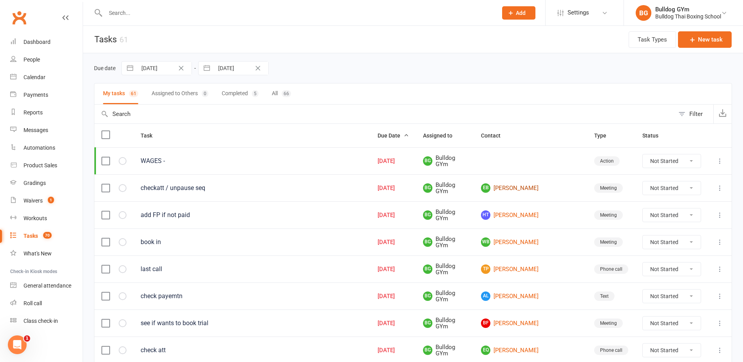
click at [531, 186] on link "EB [PERSON_NAME]" at bounding box center [530, 187] width 99 height 9
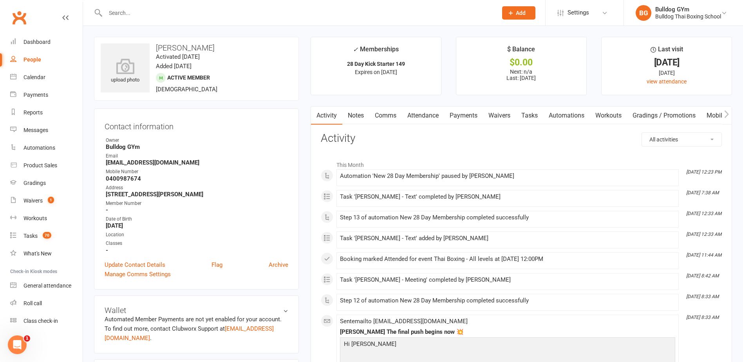
click at [532, 114] on link "Tasks" at bounding box center [529, 115] width 27 height 18
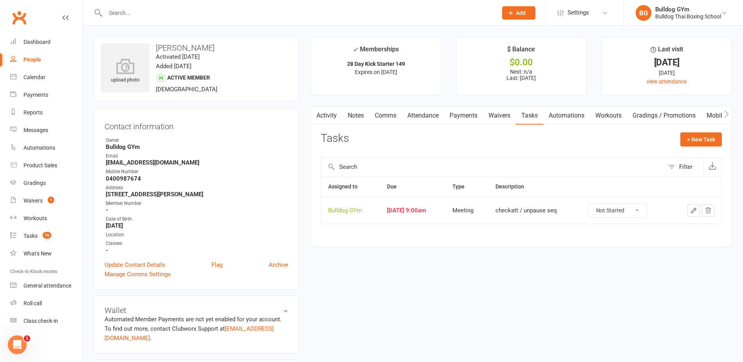
click at [331, 115] on link "Activity" at bounding box center [326, 115] width 31 height 18
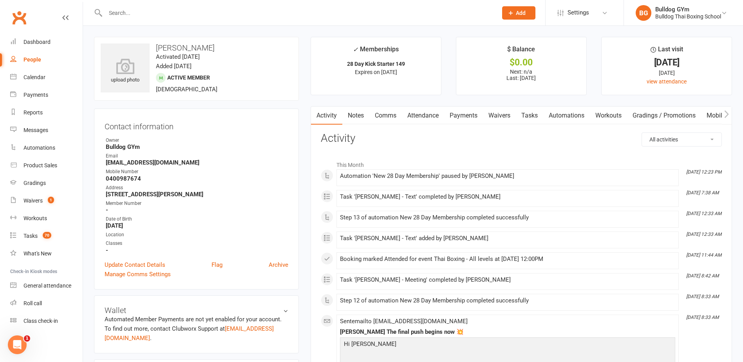
click at [572, 114] on link "Automations" at bounding box center [566, 115] width 47 height 18
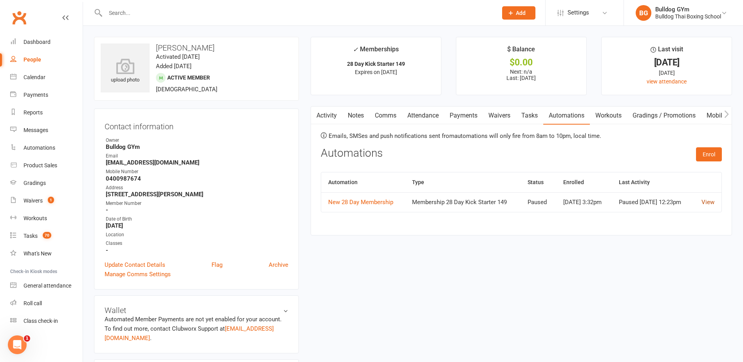
click at [709, 204] on link "View" at bounding box center [707, 201] width 13 height 7
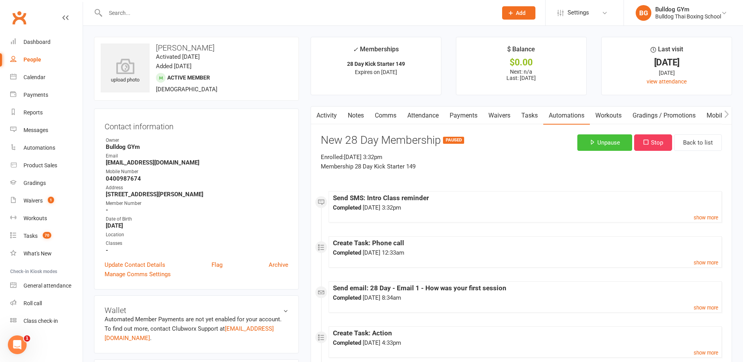
click at [599, 139] on button "Unpause" at bounding box center [604, 142] width 55 height 16
click at [324, 114] on link "Activity" at bounding box center [326, 115] width 31 height 18
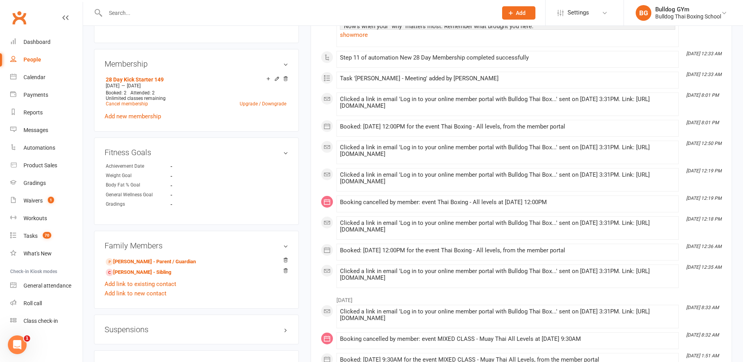
scroll to position [392, 0]
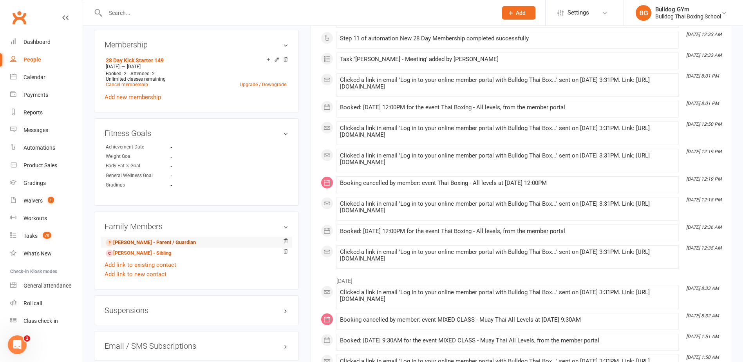
click at [148, 241] on link "[PERSON_NAME] - Parent / Guardian" at bounding box center [151, 242] width 90 height 8
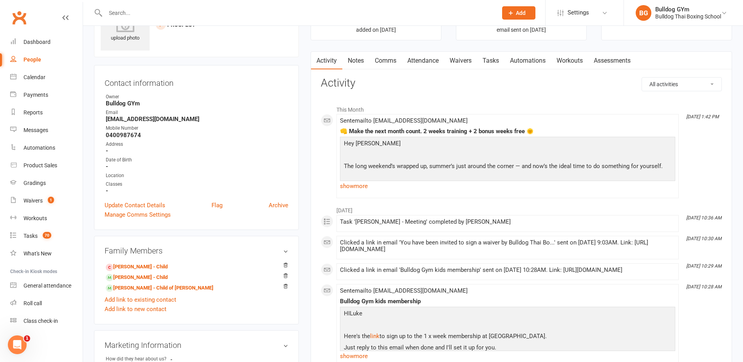
scroll to position [39, 0]
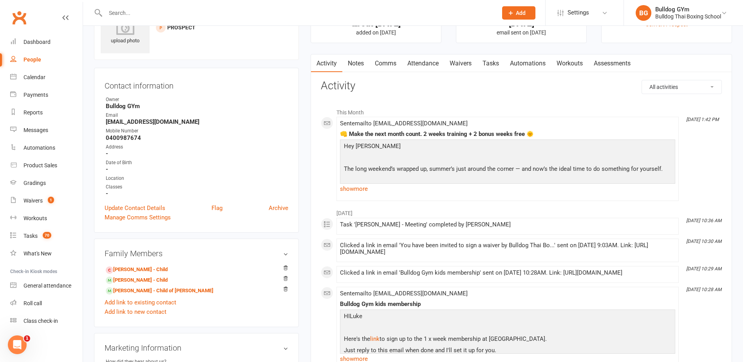
click at [357, 61] on link "Notes" at bounding box center [355, 63] width 27 height 18
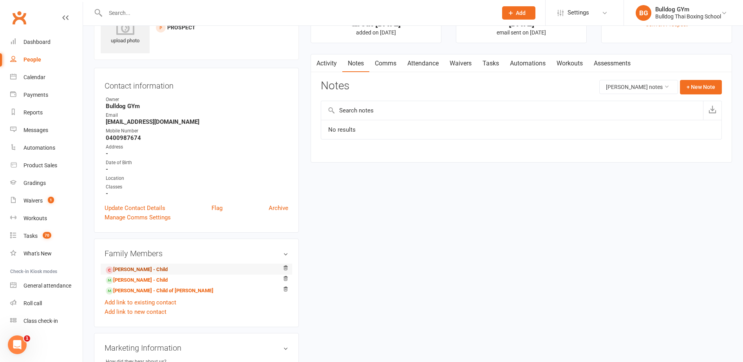
click at [135, 269] on link "[PERSON_NAME] - Child" at bounding box center [137, 269] width 62 height 8
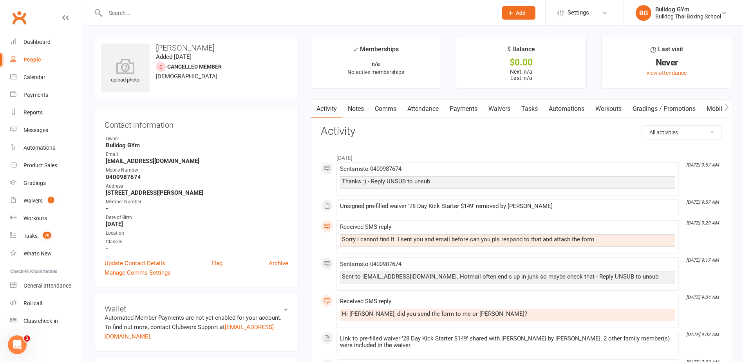
click at [350, 103] on link "Notes" at bounding box center [355, 109] width 27 height 18
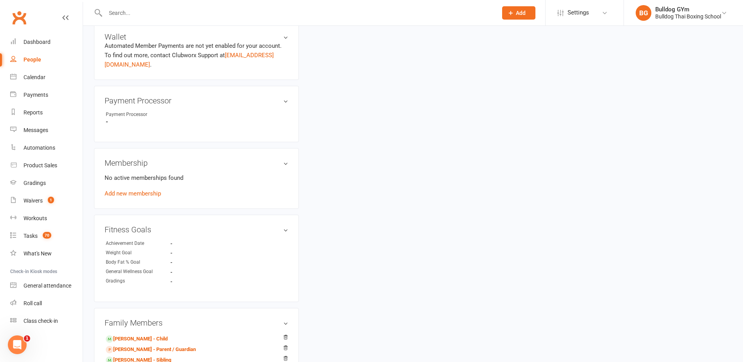
scroll to position [313, 0]
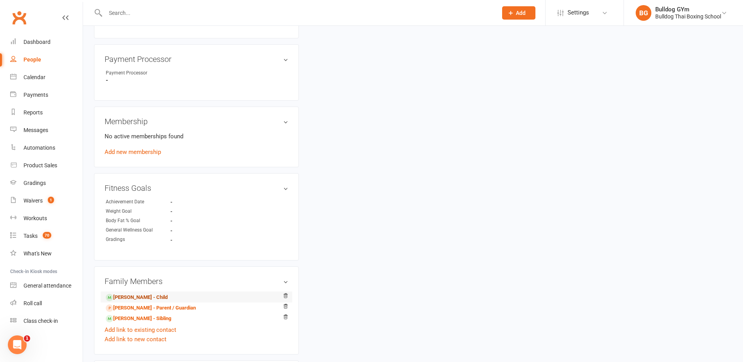
click at [153, 298] on link "[PERSON_NAME] - Child" at bounding box center [137, 297] width 62 height 8
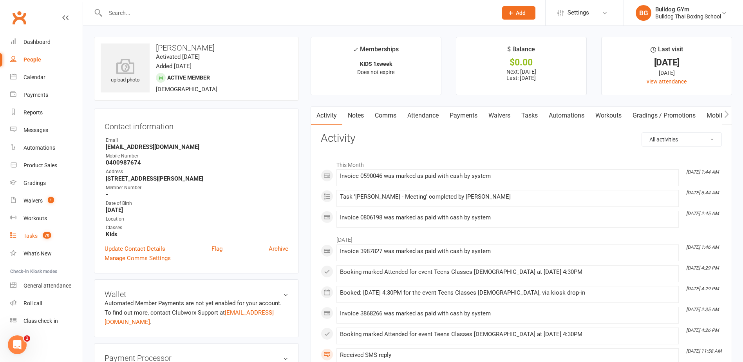
click at [28, 236] on div "Tasks" at bounding box center [30, 236] width 14 height 6
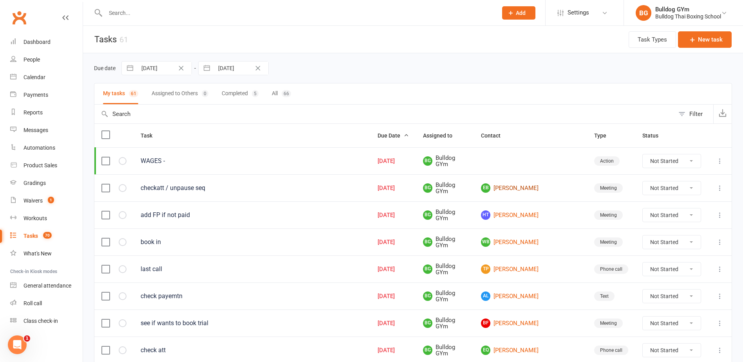
click at [543, 189] on link "EB [PERSON_NAME]" at bounding box center [530, 187] width 99 height 9
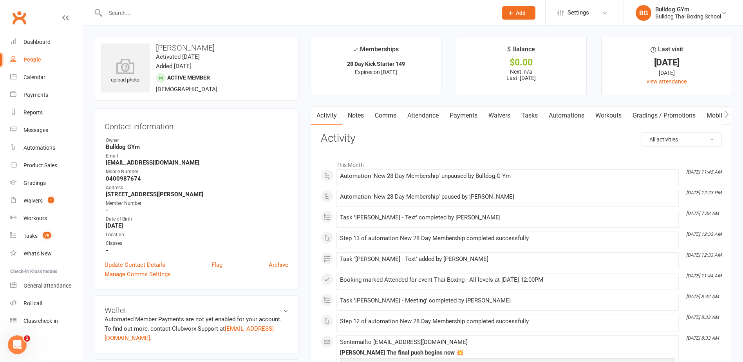
click at [567, 112] on link "Automations" at bounding box center [566, 115] width 47 height 18
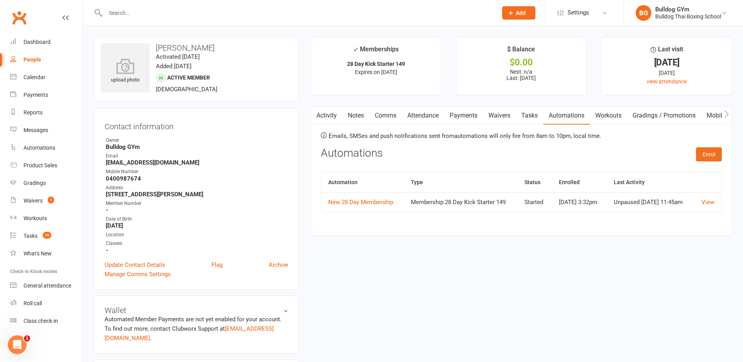
click at [709, 200] on td "View" at bounding box center [707, 202] width 28 height 20
click at [707, 203] on link "View" at bounding box center [707, 201] width 13 height 7
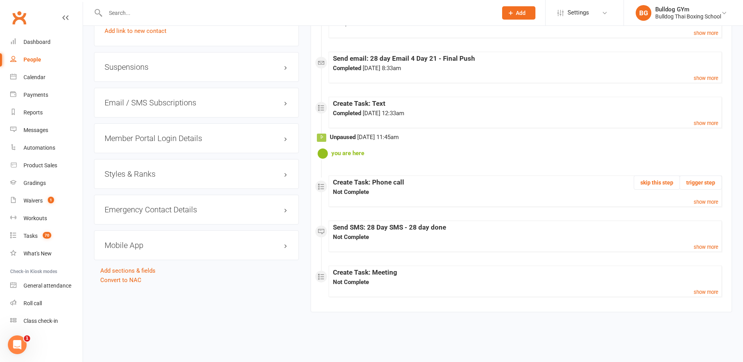
scroll to position [635, 0]
click at [704, 201] on small "show more" at bounding box center [705, 202] width 25 height 6
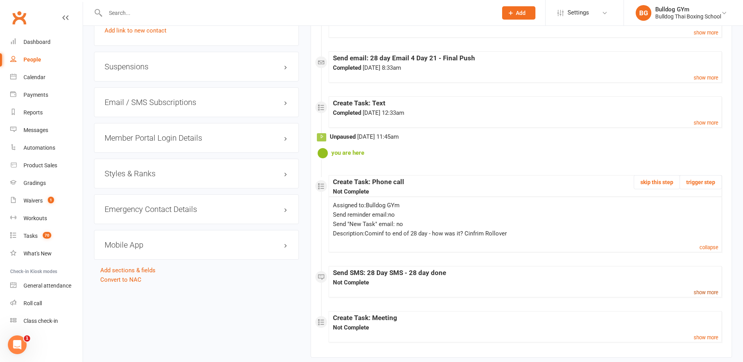
click at [710, 292] on small "show more" at bounding box center [705, 292] width 25 height 6
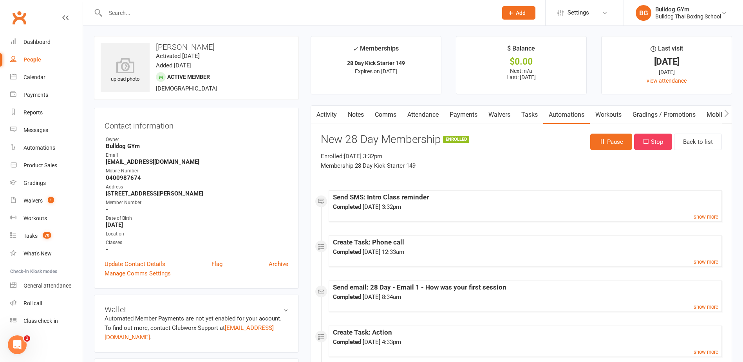
scroll to position [0, 0]
click at [387, 115] on link "Comms" at bounding box center [385, 115] width 32 height 18
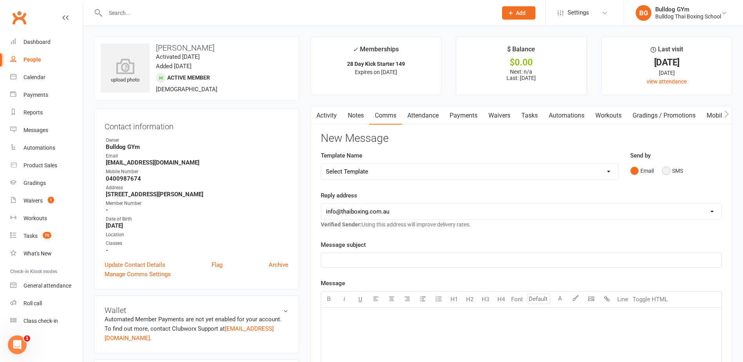
click at [668, 170] on button "SMS" at bounding box center [672, 170] width 21 height 15
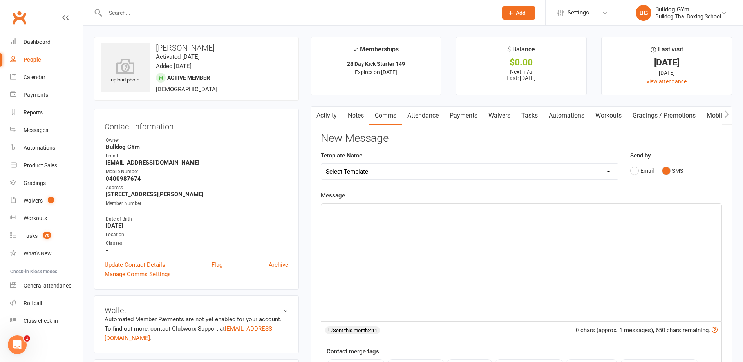
click at [366, 226] on div "﻿" at bounding box center [521, 262] width 400 height 117
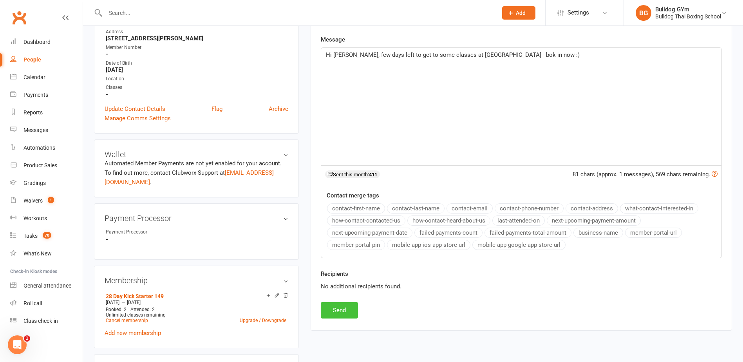
scroll to position [157, 0]
drag, startPoint x: 353, startPoint y: 305, endPoint x: 331, endPoint y: 296, distance: 24.2
click at [353, 305] on button "Send" at bounding box center [339, 309] width 37 height 16
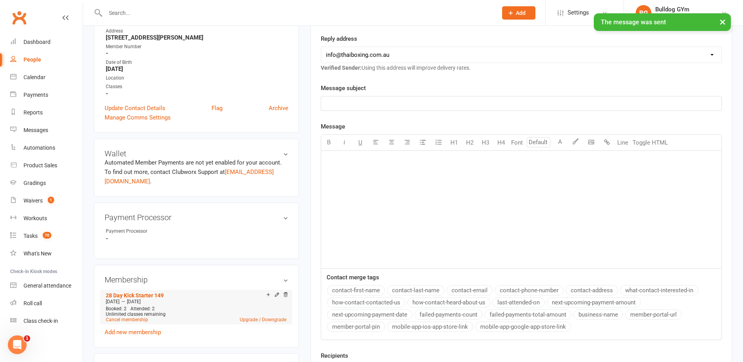
click at [275, 294] on div "Add make-up class" at bounding box center [296, 295] width 44 height 8
click at [278, 293] on icon at bounding box center [277, 294] width 4 height 4
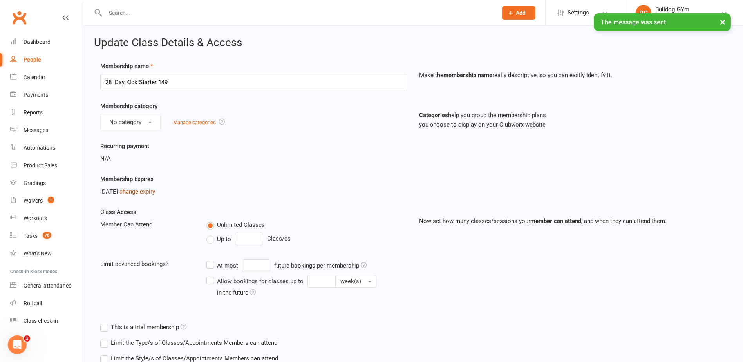
click at [155, 192] on link "change expiry" at bounding box center [137, 191] width 36 height 7
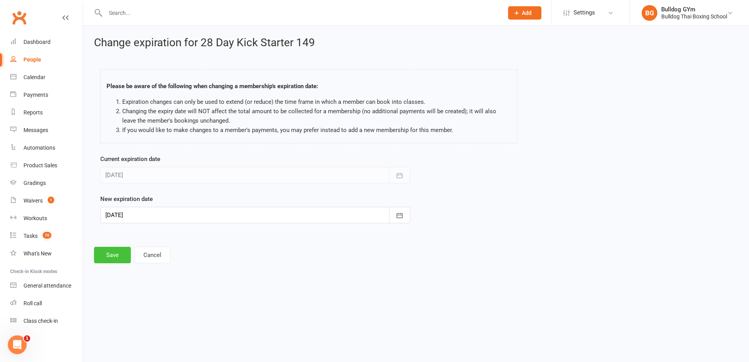
drag, startPoint x: 121, startPoint y: 253, endPoint x: 125, endPoint y: 249, distance: 5.5
click at [121, 251] on button "Save" at bounding box center [112, 255] width 37 height 16
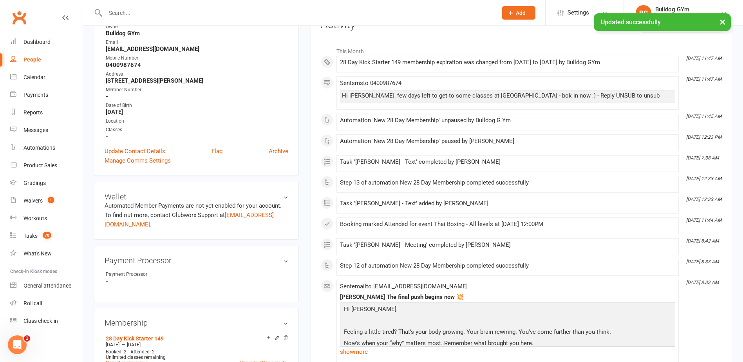
scroll to position [157, 0]
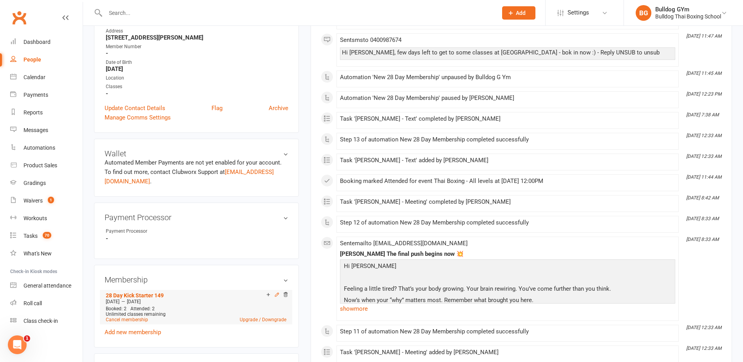
click at [276, 295] on icon at bounding box center [276, 294] width 5 height 5
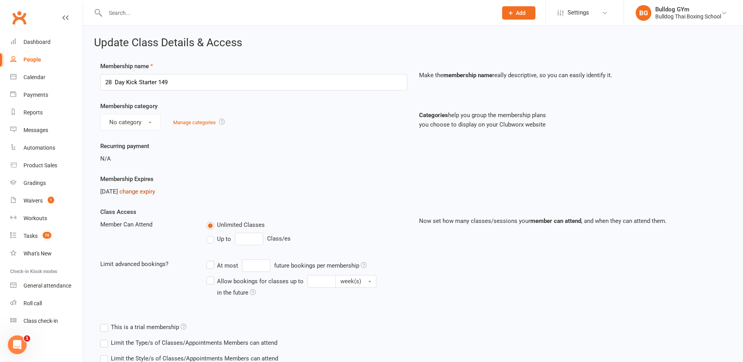
click at [150, 191] on link "change expiry" at bounding box center [137, 191] width 36 height 7
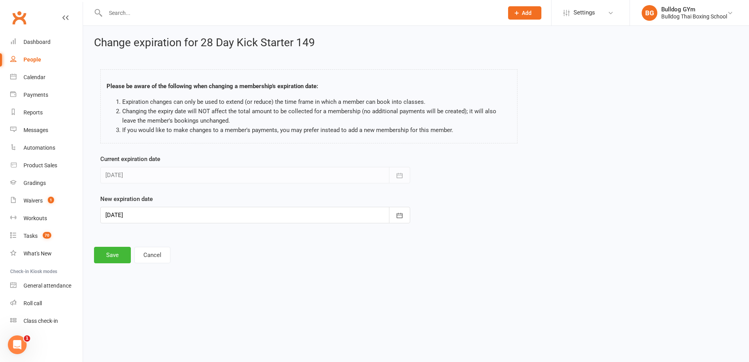
click at [152, 214] on div at bounding box center [255, 215] width 310 height 16
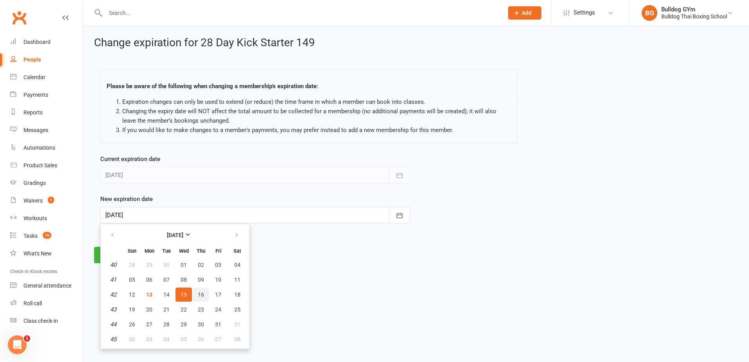
click at [204, 294] on span "16" at bounding box center [201, 294] width 6 height 6
type input "[DATE]"
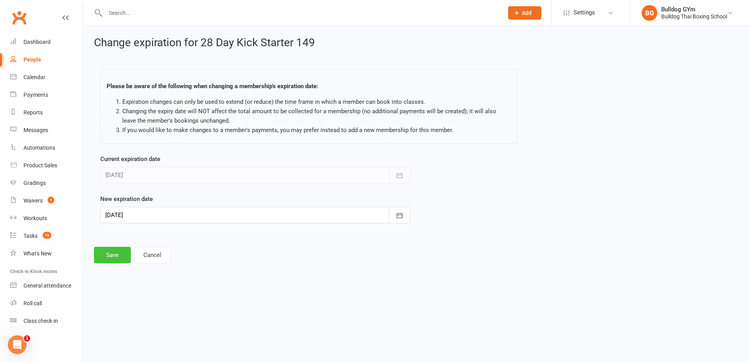
drag, startPoint x: 118, startPoint y: 256, endPoint x: 85, endPoint y: 274, distance: 37.7
click at [116, 256] on button "Save" at bounding box center [112, 255] width 37 height 16
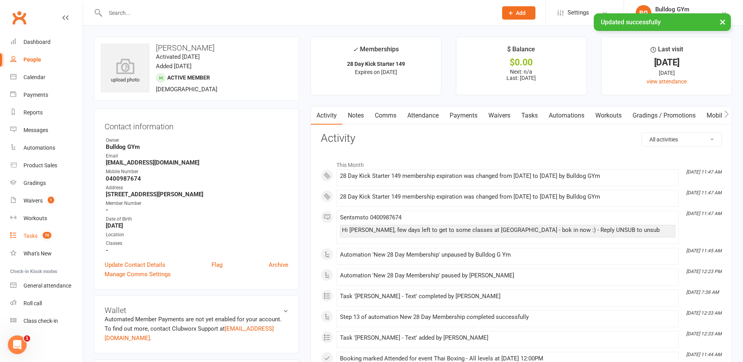
click at [31, 236] on div "Tasks" at bounding box center [30, 236] width 14 height 6
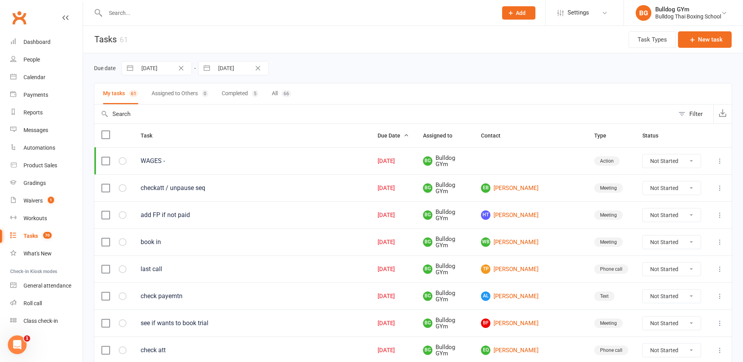
click at [718, 187] on icon at bounding box center [720, 188] width 8 height 8
click at [680, 220] on link "Edit" at bounding box center [680, 219] width 78 height 16
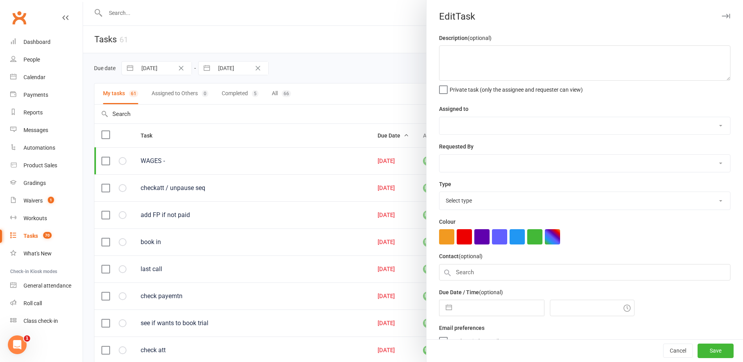
type textarea "checkatt / unpause seq"
select select "12940"
type input "[DATE]"
type input "9:00am"
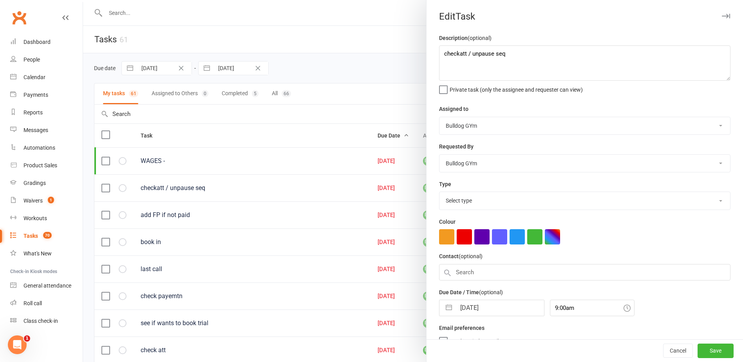
select select "12049"
click at [500, 308] on input "[DATE]" at bounding box center [500, 306] width 88 height 16
select select "8"
select select "2025"
select select "9"
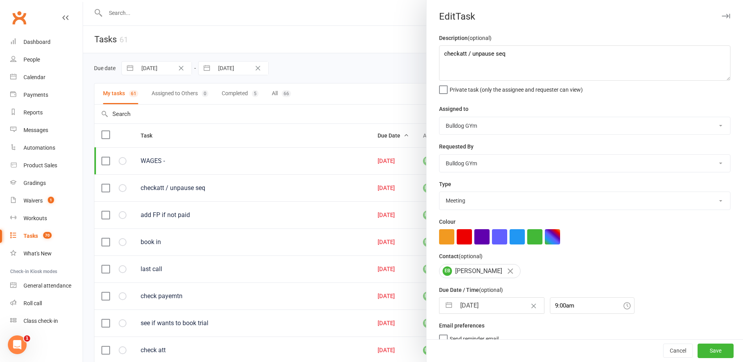
select select "2025"
select select "10"
select select "2025"
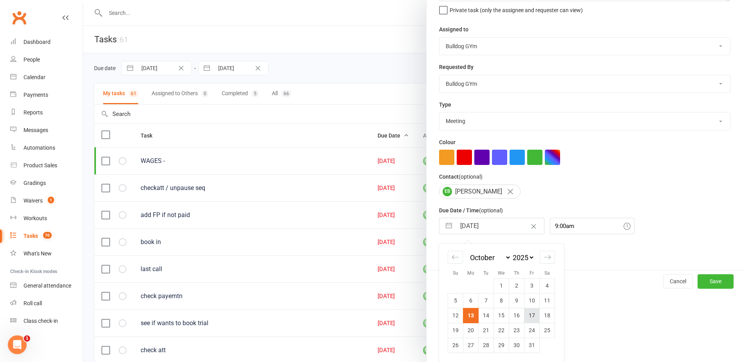
click at [531, 318] on td "17" at bounding box center [531, 315] width 15 height 15
type input "[DATE]"
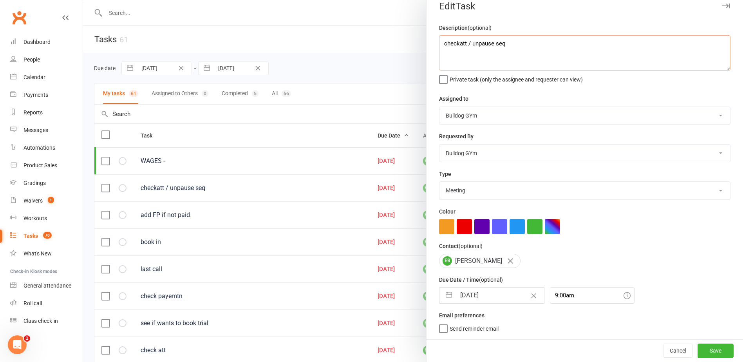
drag, startPoint x: 512, startPoint y: 47, endPoint x: 466, endPoint y: 42, distance: 46.8
click at [466, 42] on textarea "checkatt / unpause seq" at bounding box center [584, 52] width 291 height 35
type textarea "checkatt"
click at [704, 348] on button "Save" at bounding box center [715, 350] width 36 height 14
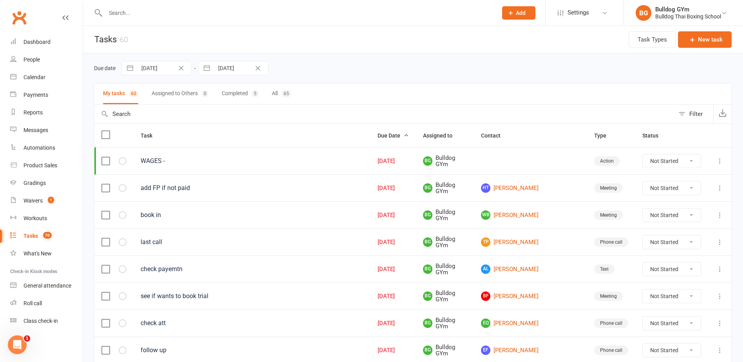
click at [28, 240] on link "Tasks 70" at bounding box center [46, 236] width 72 height 18
click at [32, 235] on div "Tasks" at bounding box center [30, 236] width 14 height 6
click at [538, 188] on link "[PERSON_NAME]" at bounding box center [530, 187] width 99 height 9
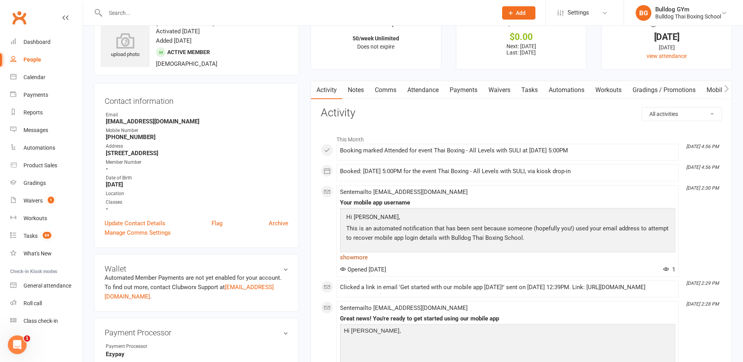
scroll to position [39, 0]
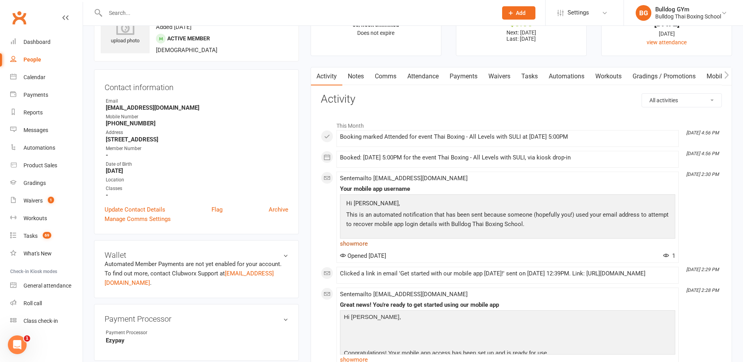
click at [357, 242] on link "show more" at bounding box center [507, 243] width 335 height 11
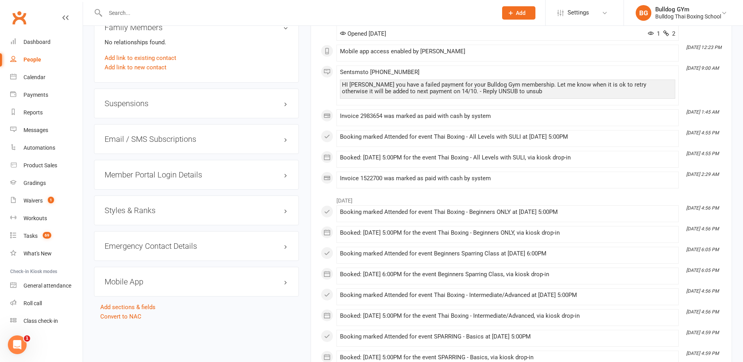
scroll to position [626, 0]
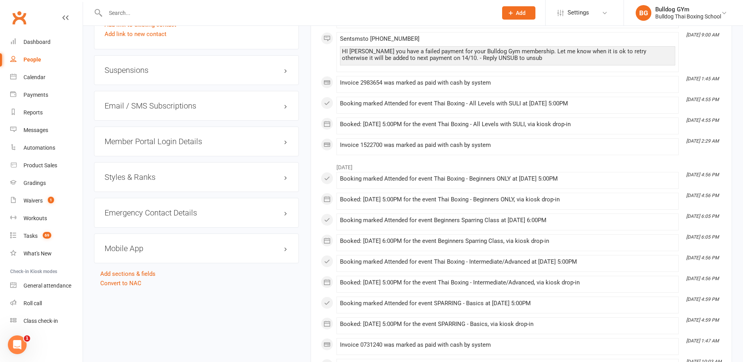
click at [133, 246] on h3 "Mobile App" at bounding box center [197, 248] width 184 height 9
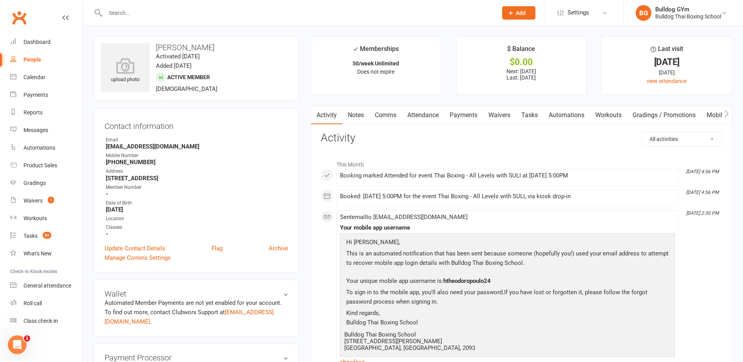
scroll to position [0, 0]
click at [129, 13] on input "text" at bounding box center [297, 12] width 389 height 11
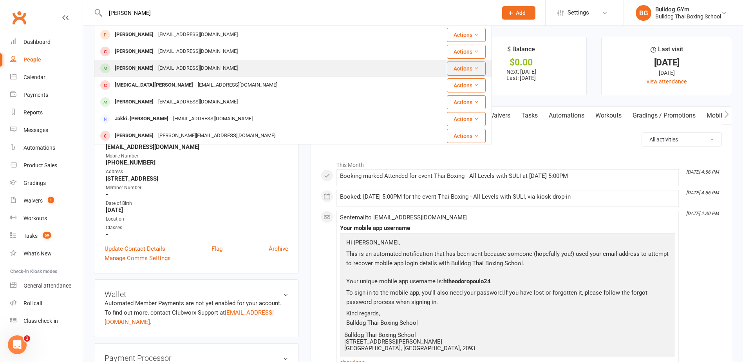
type input "[PERSON_NAME]"
click at [156, 65] on div "[EMAIL_ADDRESS][DOMAIN_NAME]" at bounding box center [198, 68] width 84 height 11
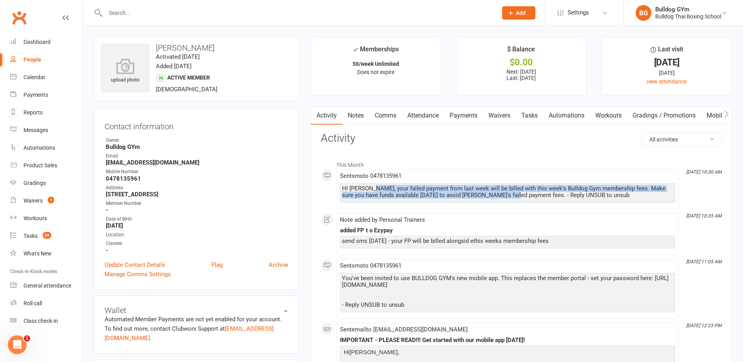
drag, startPoint x: 372, startPoint y: 187, endPoint x: 494, endPoint y: 194, distance: 122.0
click at [494, 194] on div "HI [PERSON_NAME], your failed payment from last week will be billed with this w…" at bounding box center [507, 191] width 331 height 13
drag, startPoint x: 494, startPoint y: 193, endPoint x: 446, endPoint y: 191, distance: 47.8
click at [32, 234] on div "Tasks" at bounding box center [30, 236] width 14 height 6
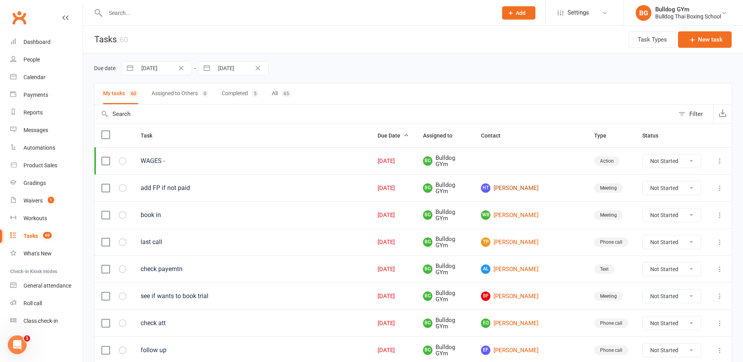
click at [530, 186] on link "[PERSON_NAME]" at bounding box center [530, 187] width 99 height 9
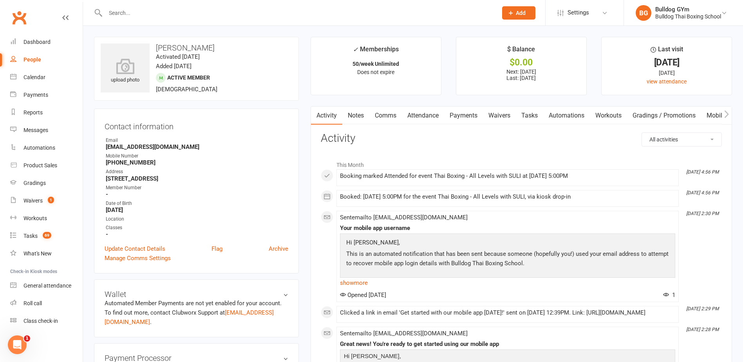
click at [385, 118] on link "Comms" at bounding box center [385, 115] width 32 height 18
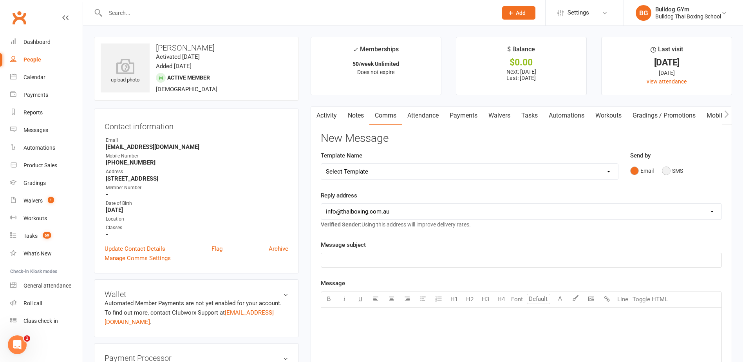
click at [671, 170] on button "SMS" at bounding box center [672, 170] width 21 height 15
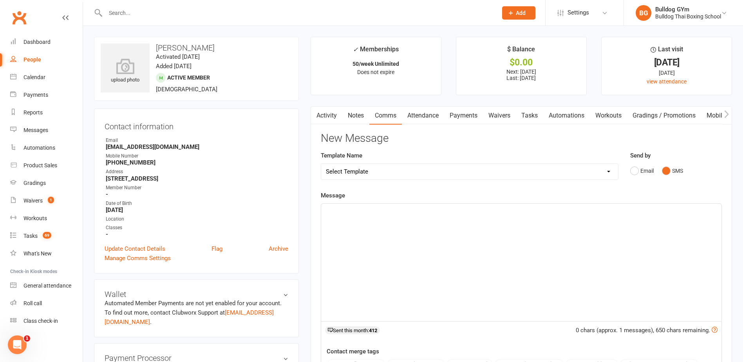
click at [361, 217] on div "﻿" at bounding box center [521, 262] width 400 height 117
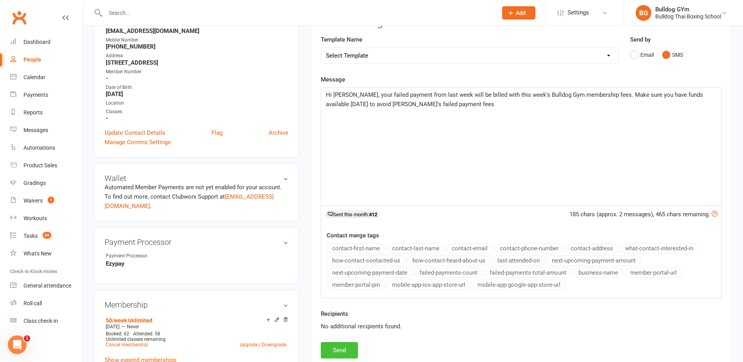
scroll to position [117, 0]
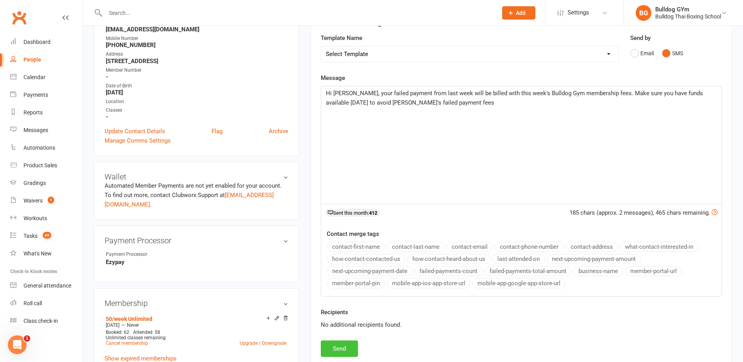
click at [338, 350] on button "Send" at bounding box center [339, 348] width 37 height 16
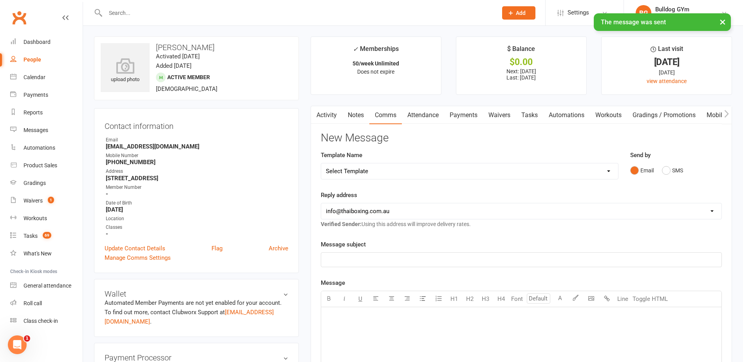
scroll to position [0, 0]
click at [530, 118] on link "Tasks" at bounding box center [529, 115] width 27 height 18
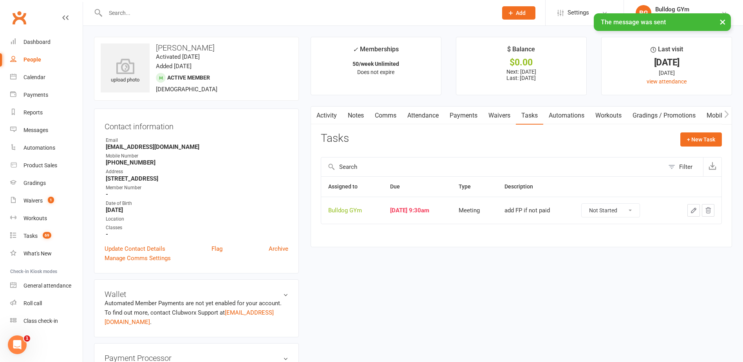
click at [695, 208] on icon "button" at bounding box center [693, 210] width 7 height 7
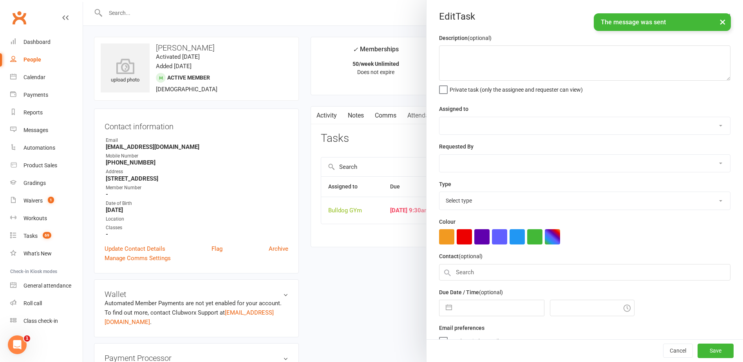
type textarea "add FP if not paid"
select select "12940"
type input "[DATE]"
type input "9:30am"
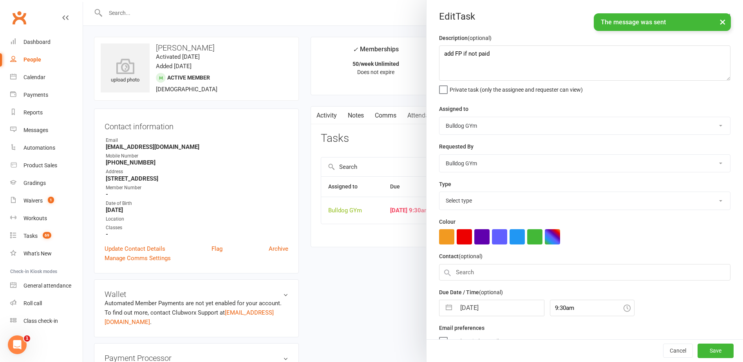
select select "12049"
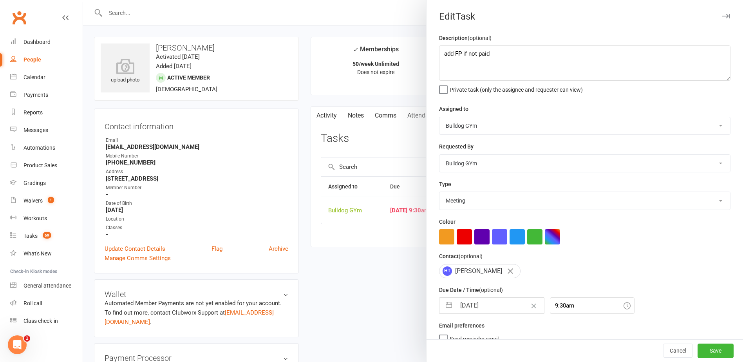
select select "8"
select select "2025"
select select "9"
select select "2025"
select select "10"
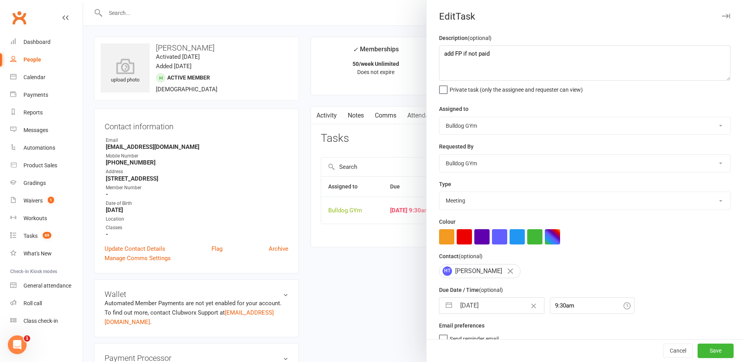
select select "2025"
drag, startPoint x: 507, startPoint y: 309, endPoint x: 500, endPoint y: 291, distance: 19.7
click at [507, 308] on input "[DATE]" at bounding box center [500, 306] width 88 height 16
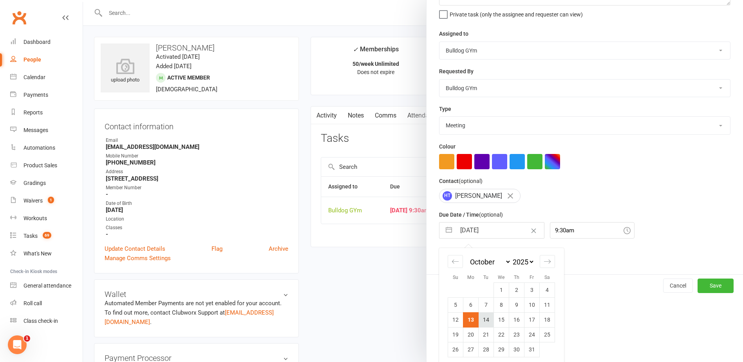
scroll to position [82, 0]
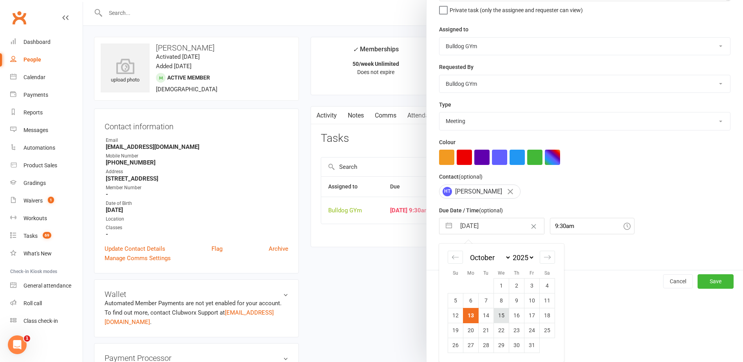
click at [498, 317] on td "15" at bounding box center [501, 315] width 15 height 15
type input "[DATE]"
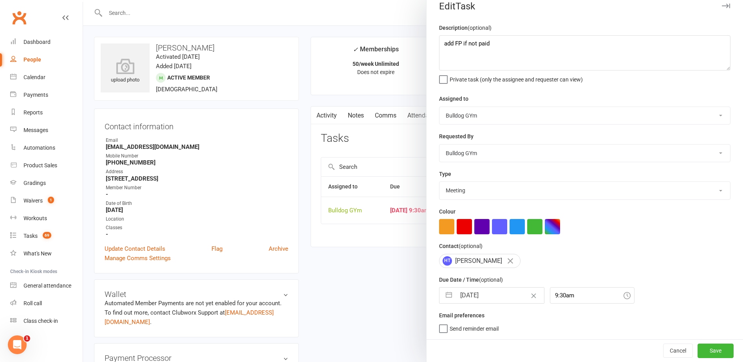
scroll to position [13, 0]
drag, startPoint x: 496, startPoint y: 40, endPoint x: 428, endPoint y: 42, distance: 67.4
click at [430, 42] on div "Description (optional) add FP if not paid Private task (only the assignee and r…" at bounding box center [584, 181] width 316 height 316
type textarea "check payment"
click at [701, 345] on button "Save" at bounding box center [715, 350] width 36 height 14
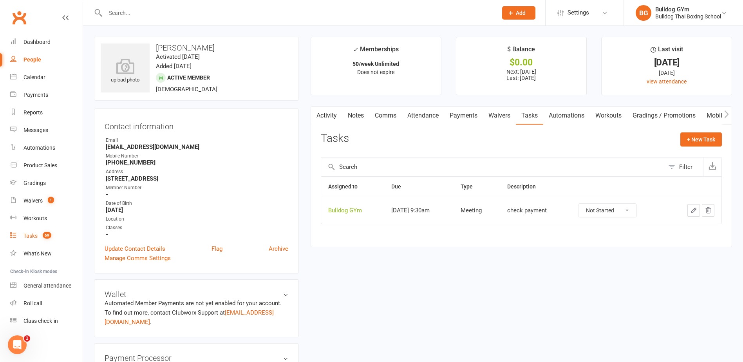
click at [29, 237] on div "Tasks" at bounding box center [30, 236] width 14 height 6
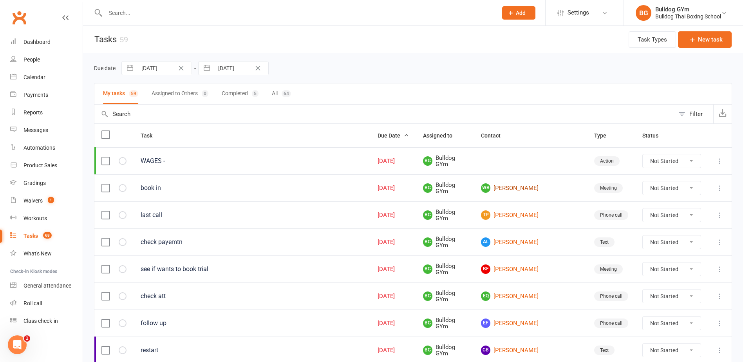
click at [518, 189] on link "WB [PERSON_NAME]" at bounding box center [530, 187] width 99 height 9
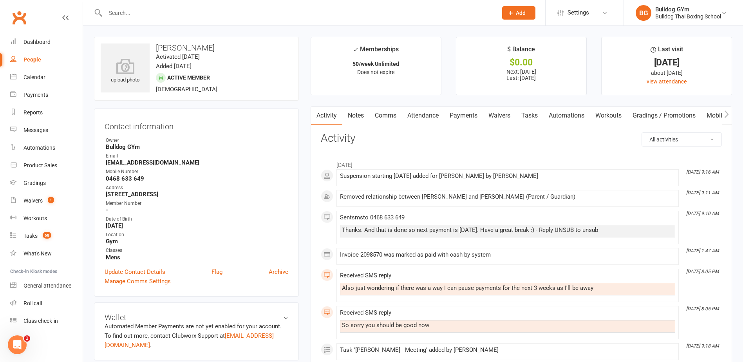
click at [389, 113] on link "Comms" at bounding box center [385, 115] width 32 height 18
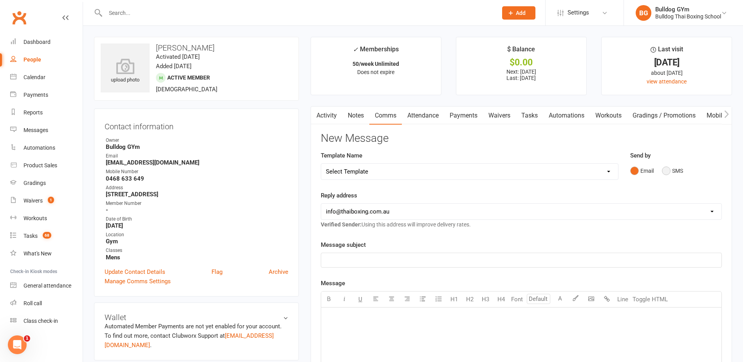
click at [669, 169] on button "SMS" at bounding box center [672, 170] width 21 height 15
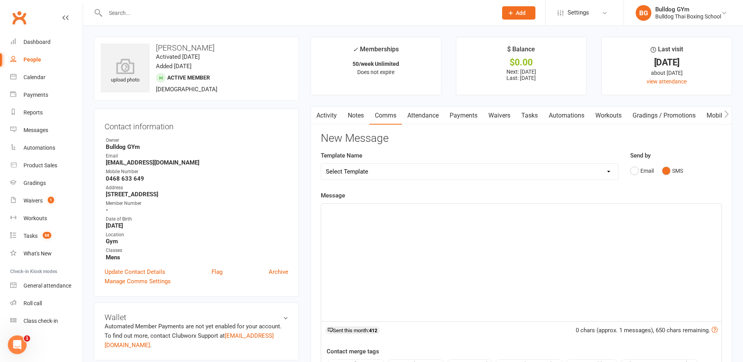
click at [345, 211] on p "﻿" at bounding box center [521, 210] width 391 height 9
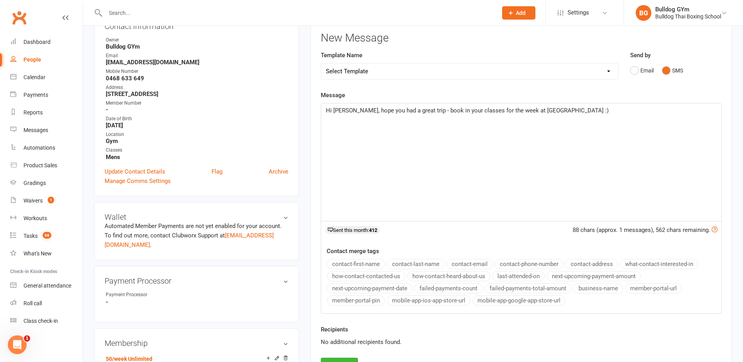
scroll to position [117, 0]
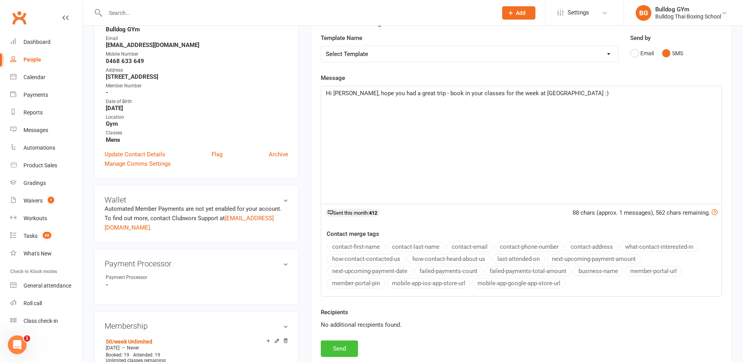
click at [343, 345] on button "Send" at bounding box center [339, 348] width 37 height 16
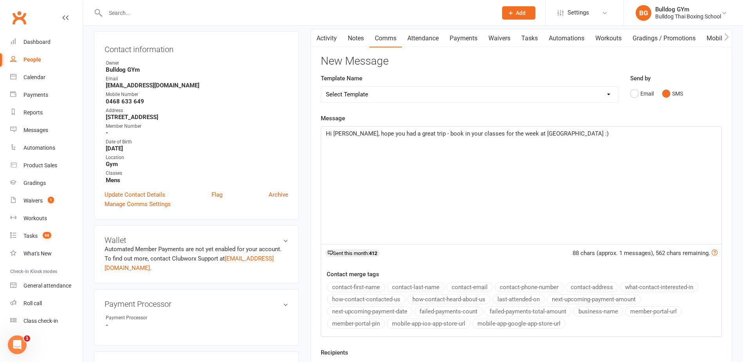
scroll to position [0, 0]
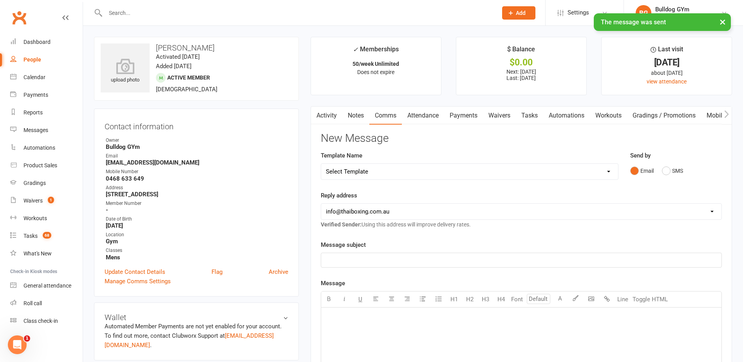
drag, startPoint x: 529, startPoint y: 115, endPoint x: 537, endPoint y: 118, distance: 8.8
click at [529, 115] on link "Tasks" at bounding box center [529, 115] width 27 height 18
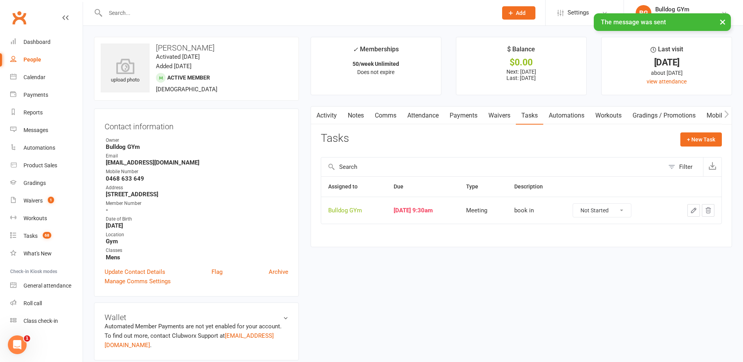
click at [694, 208] on icon "button" at bounding box center [693, 210] width 5 height 5
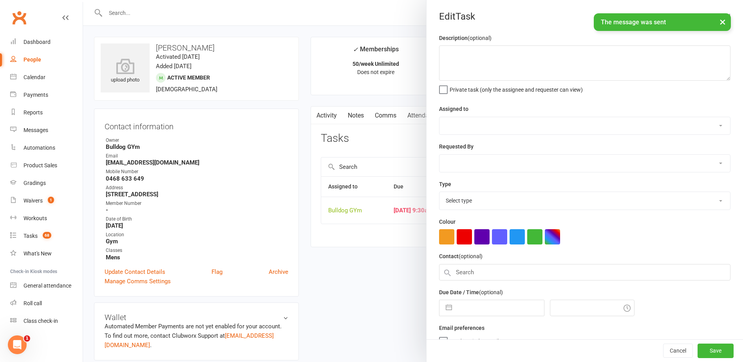
type textarea "book in"
select select "12940"
type input "[DATE]"
type input "9:30am"
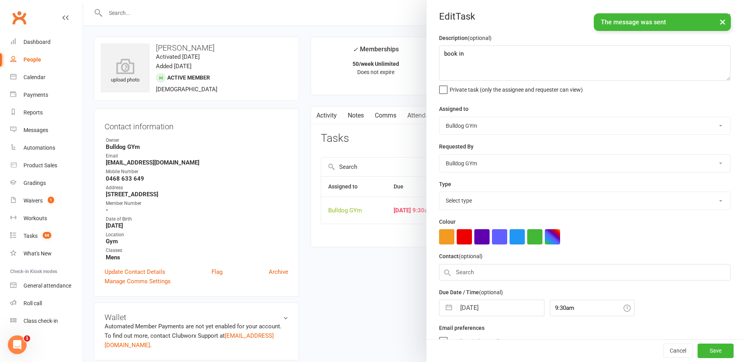
select select "12049"
click at [507, 303] on input "[DATE]" at bounding box center [500, 306] width 88 height 16
select select "8"
select select "2025"
select select "9"
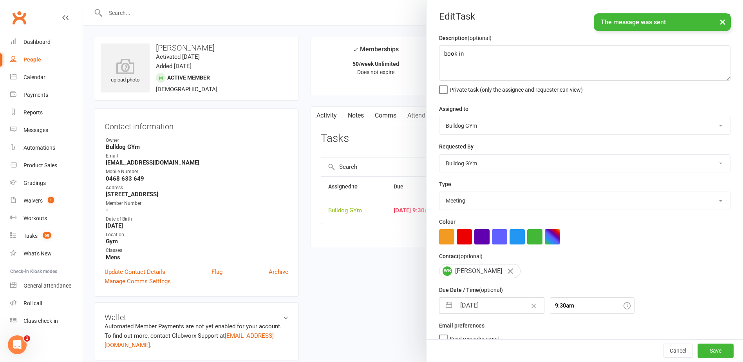
select select "2025"
select select "10"
select select "2025"
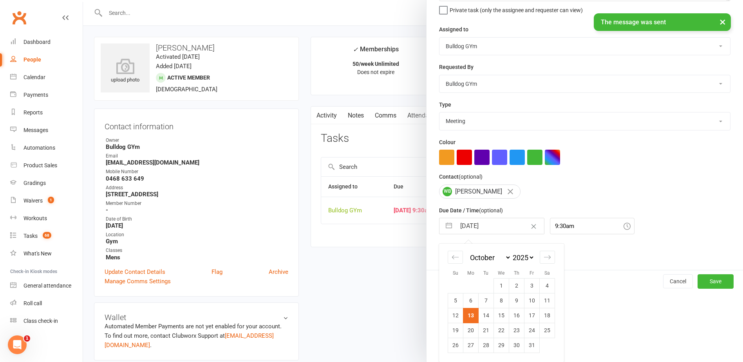
click at [532, 314] on td "17" at bounding box center [531, 315] width 15 height 15
type input "[DATE]"
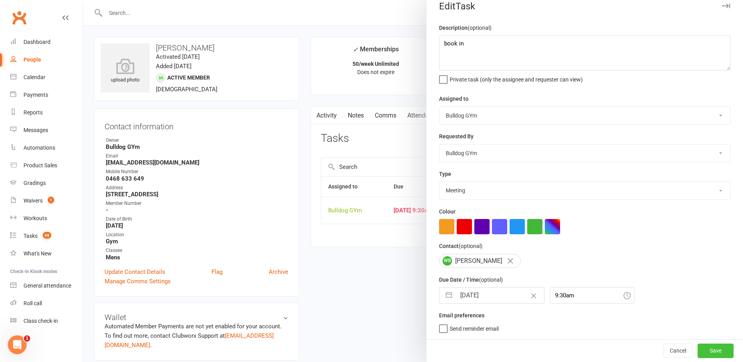
click at [705, 351] on button "Save" at bounding box center [715, 350] width 36 height 14
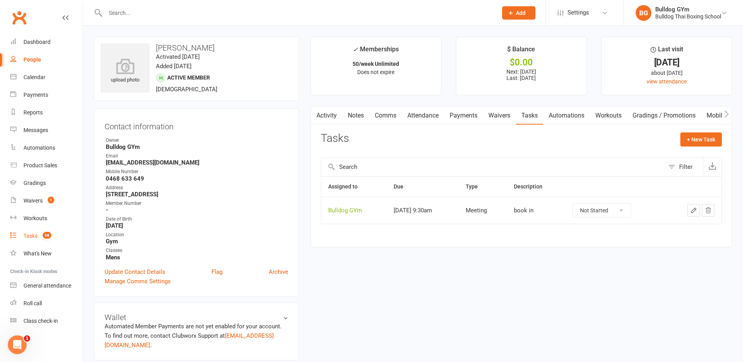
click at [32, 236] on div "Tasks" at bounding box center [30, 236] width 14 height 6
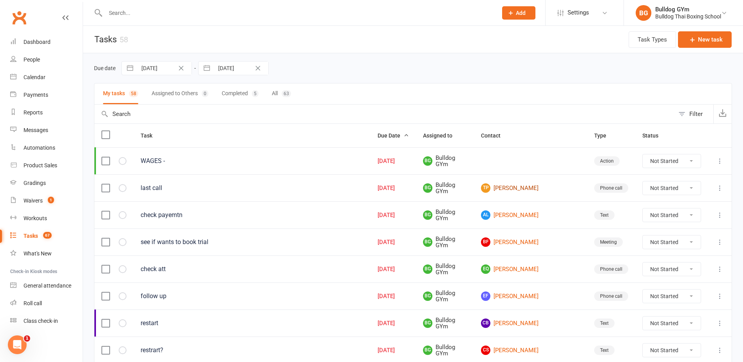
click at [535, 184] on link "TP [PERSON_NAME]" at bounding box center [530, 187] width 99 height 9
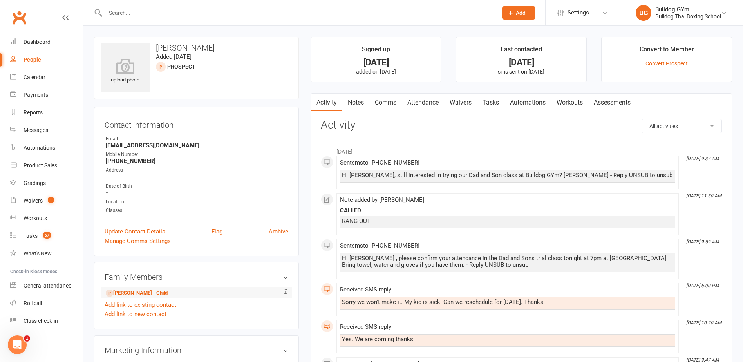
click at [139, 288] on li "[PERSON_NAME] - Child" at bounding box center [197, 292] width 184 height 11
click at [140, 291] on link "[PERSON_NAME] - Child" at bounding box center [137, 293] width 62 height 8
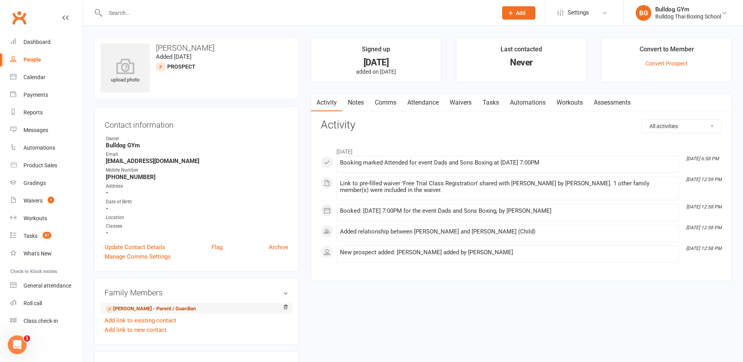
click at [126, 307] on link "[PERSON_NAME] - Parent / Guardian" at bounding box center [151, 309] width 90 height 8
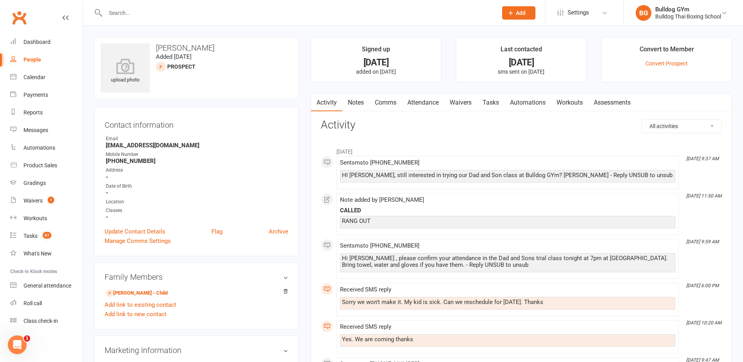
drag, startPoint x: 354, startPoint y: 103, endPoint x: 360, endPoint y: 106, distance: 7.0
click at [356, 104] on link "Notes" at bounding box center [355, 103] width 27 height 18
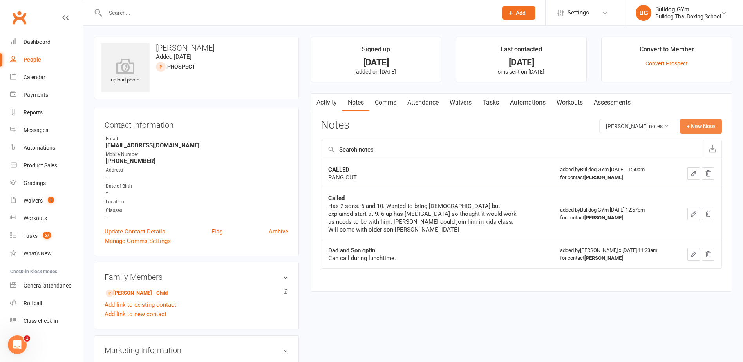
click at [700, 127] on button "+ New Note" at bounding box center [701, 126] width 42 height 14
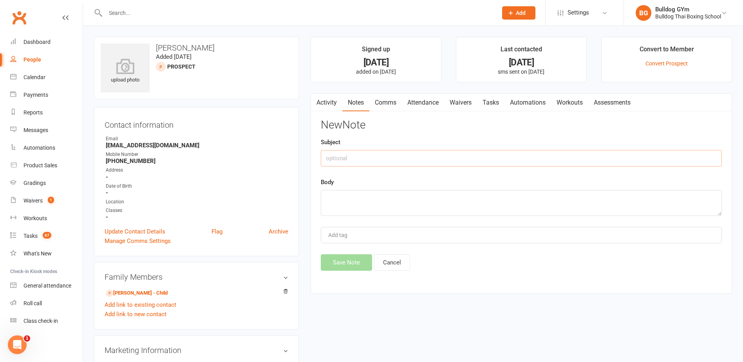
click at [385, 155] on input "text" at bounding box center [521, 158] width 401 height 16
type input "called"
click at [334, 197] on textarea at bounding box center [521, 203] width 401 height 26
type textarea "his son doesnt want to do it"
click at [346, 265] on button "Save Note" at bounding box center [346, 262] width 51 height 16
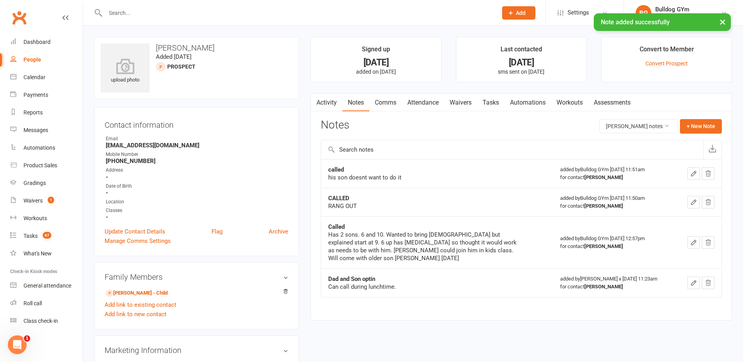
click at [496, 102] on link "Tasks" at bounding box center [490, 103] width 27 height 18
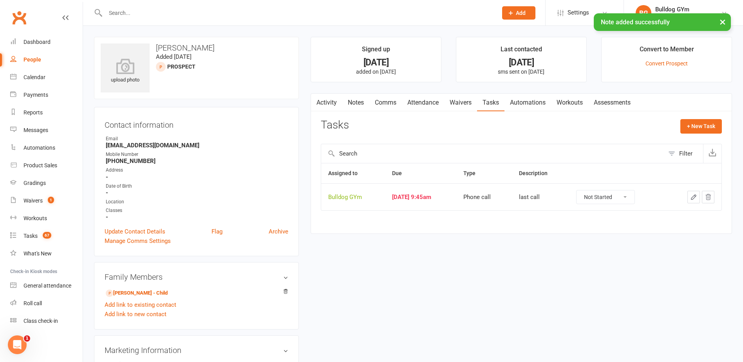
drag, startPoint x: 629, startPoint y: 196, endPoint x: 628, endPoint y: 204, distance: 7.9
click at [629, 196] on select "Not Started In Progress Waiting Complete" at bounding box center [605, 196] width 58 height 13
click at [583, 190] on select "Not Started In Progress Waiting Complete" at bounding box center [605, 196] width 58 height 13
select select "unstarted"
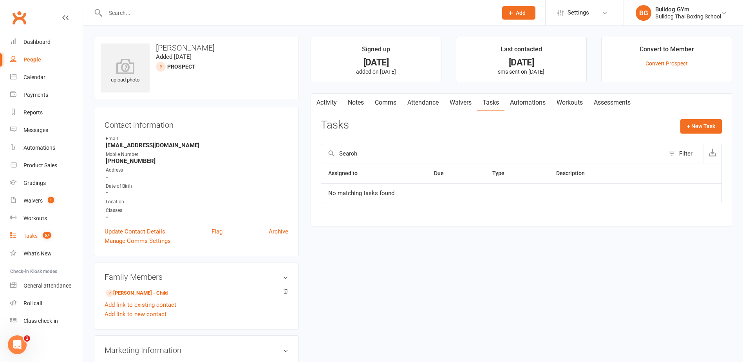
click at [34, 233] on div "Tasks" at bounding box center [30, 236] width 14 height 6
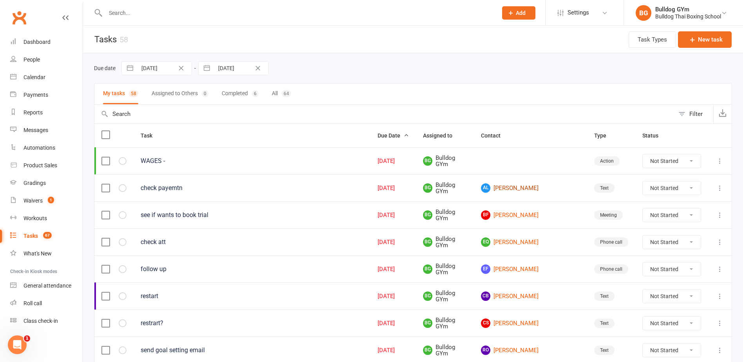
click at [532, 189] on link "AL [PERSON_NAME]" at bounding box center [530, 187] width 99 height 9
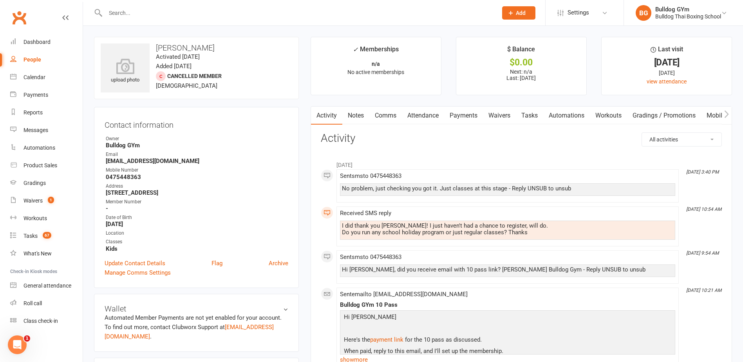
click at [385, 115] on link "Comms" at bounding box center [385, 115] width 32 height 18
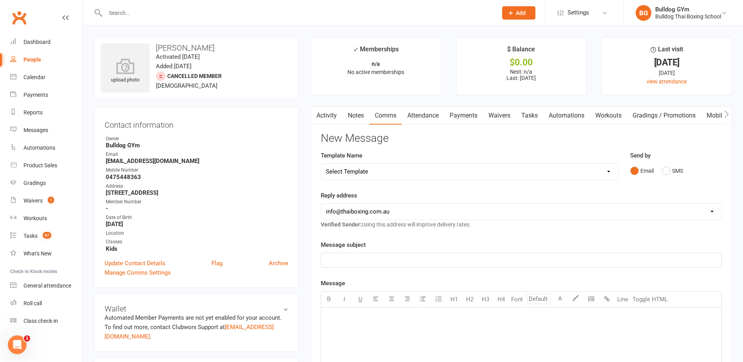
click at [387, 171] on select "Select Template [Email] Price Increase 28 Day Kick starter [SMS] 10 Pass Check …" at bounding box center [469, 172] width 297 height 16
select select "124"
click at [321, 164] on select "Select Template [Email] Price Increase 28 Day Kick starter [SMS] 10 Pass Check …" at bounding box center [469, 172] width 297 height 16
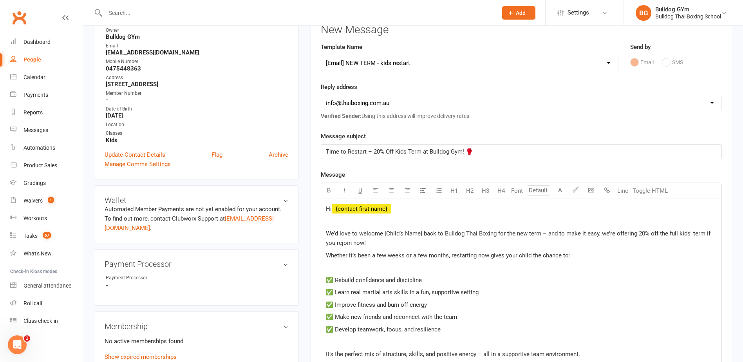
scroll to position [78, 0]
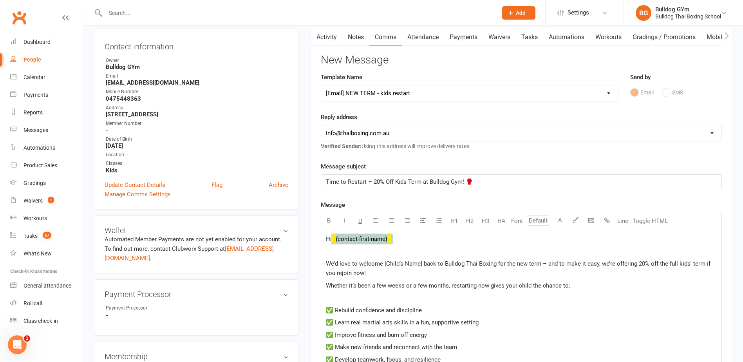
drag, startPoint x: 404, startPoint y: 242, endPoint x: 342, endPoint y: 240, distance: 62.3
click at [342, 240] on p "Hi ﻿ {contact-first-name}" at bounding box center [521, 238] width 391 height 9
drag, startPoint x: 420, startPoint y: 263, endPoint x: 383, endPoint y: 265, distance: 37.7
click at [383, 265] on span "We’d love to welcome [Child’s Name] back to Bulldog Thai Boxing for the new ter…" at bounding box center [519, 268] width 386 height 16
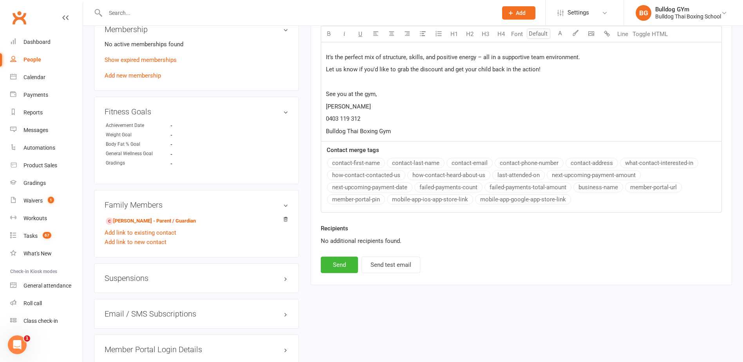
scroll to position [431, 0]
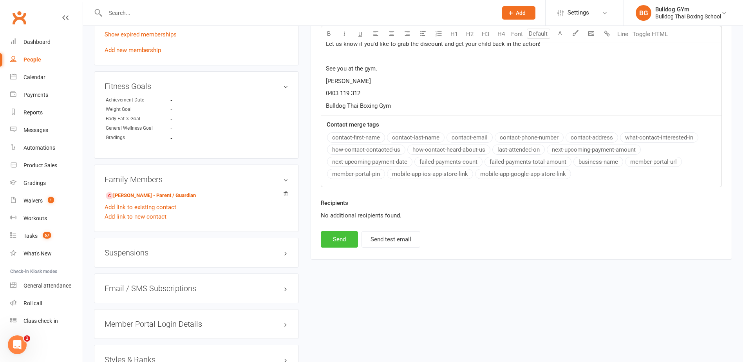
click at [336, 237] on button "Send" at bounding box center [339, 239] width 37 height 16
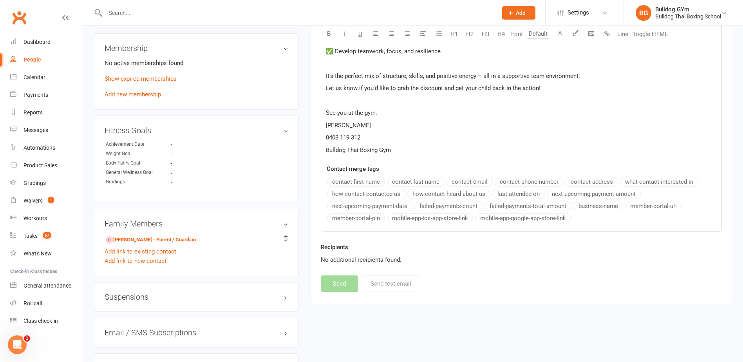
select select
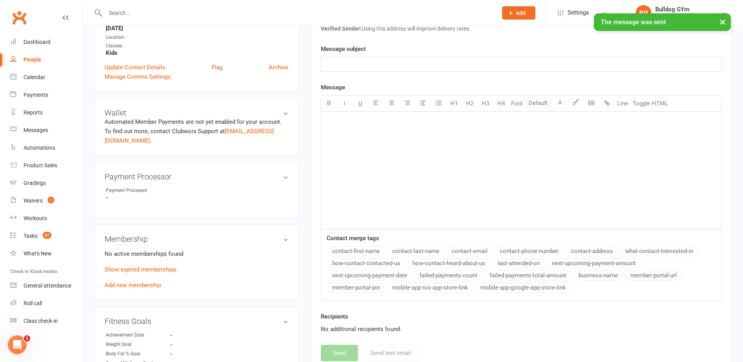
scroll to position [0, 0]
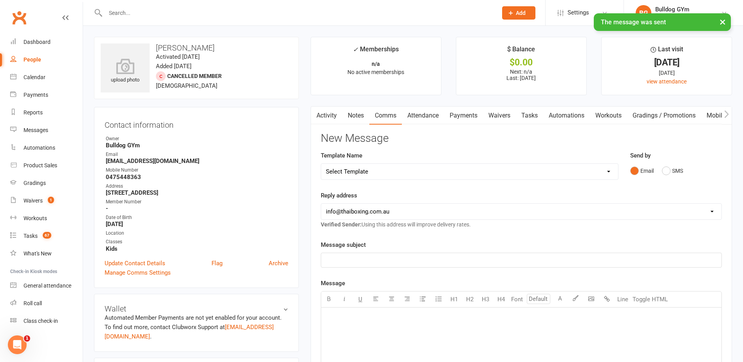
click at [526, 115] on link "Tasks" at bounding box center [529, 115] width 27 height 18
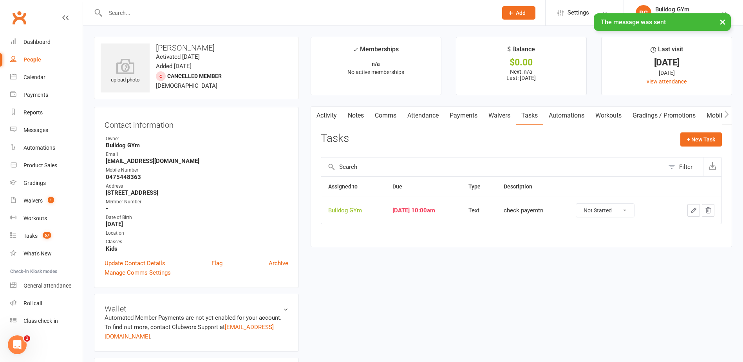
click at [694, 206] on button "button" at bounding box center [693, 210] width 13 height 13
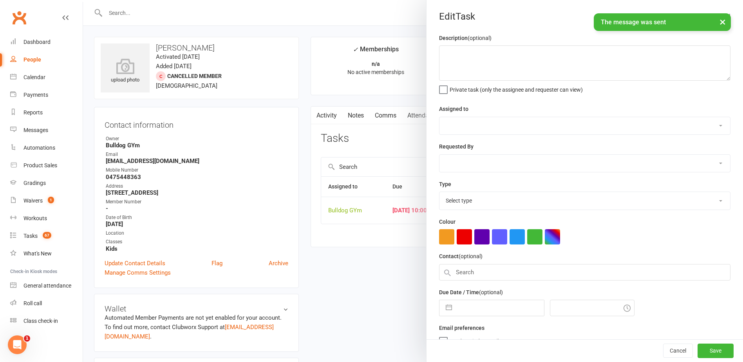
type textarea "check payemtn"
select select "12940"
type input "[DATE]"
type input "10:00am"
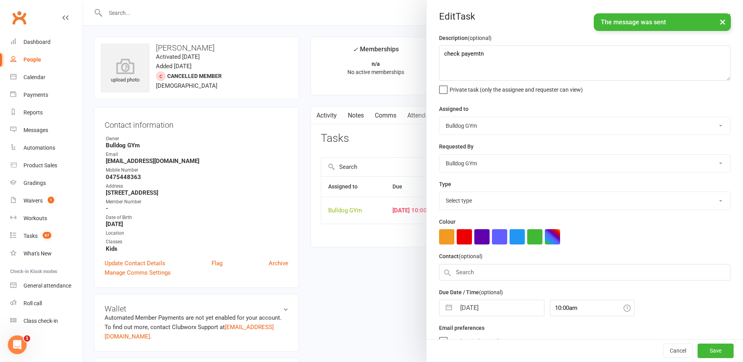
select select "13825"
click at [492, 307] on input "[DATE]" at bounding box center [500, 306] width 88 height 16
select select "8"
select select "2025"
select select "9"
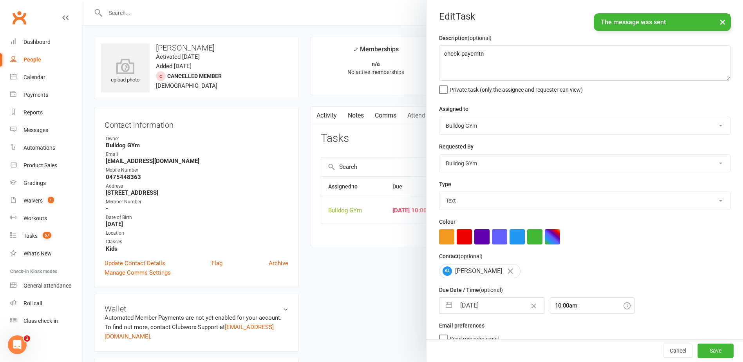
select select "2025"
select select "10"
select select "2025"
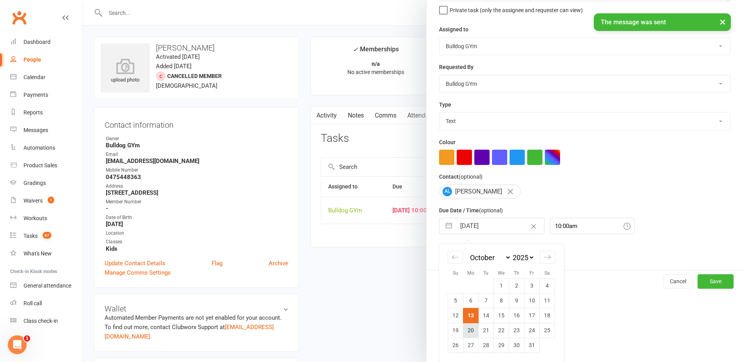
click at [466, 331] on td "20" at bounding box center [470, 330] width 15 height 15
type input "[DATE]"
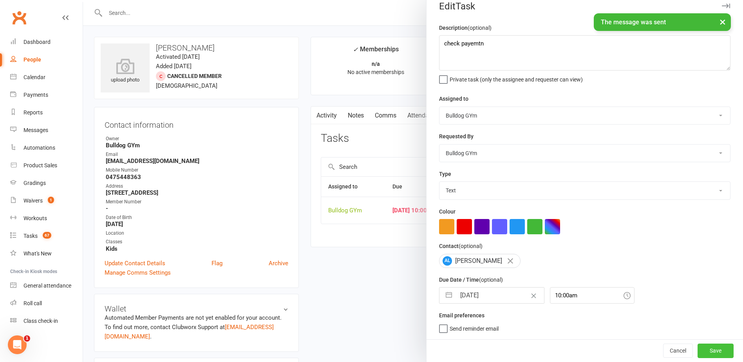
drag, startPoint x: 709, startPoint y: 345, endPoint x: 702, endPoint y: 345, distance: 7.4
click at [709, 345] on button "Save" at bounding box center [715, 350] width 36 height 14
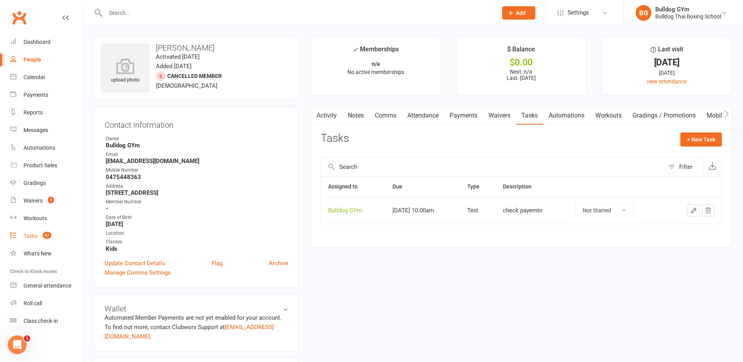
click at [36, 235] on div "Tasks" at bounding box center [30, 236] width 14 height 6
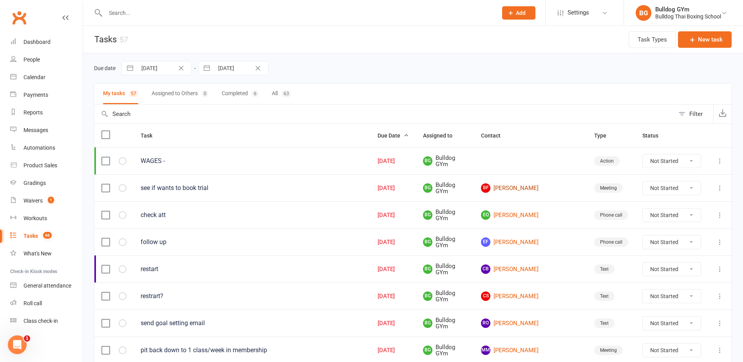
click at [527, 187] on link "BF [PERSON_NAME]" at bounding box center [530, 187] width 99 height 9
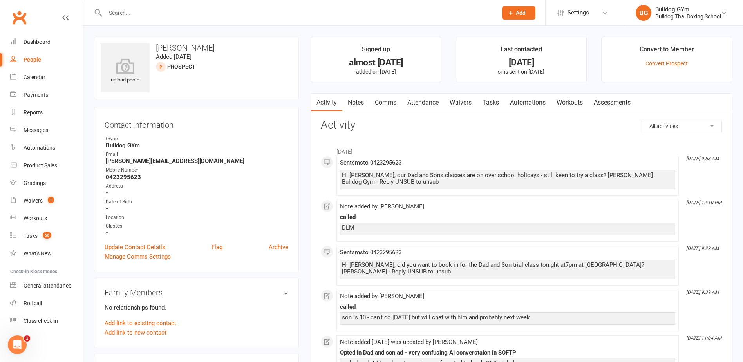
click at [353, 101] on link "Notes" at bounding box center [355, 103] width 27 height 18
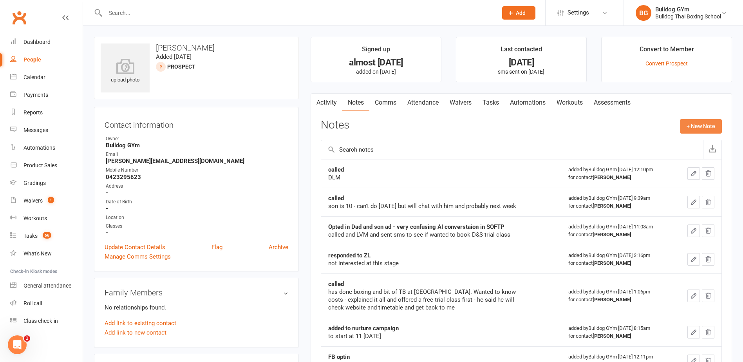
click at [699, 124] on button "+ New Note" at bounding box center [701, 126] width 42 height 14
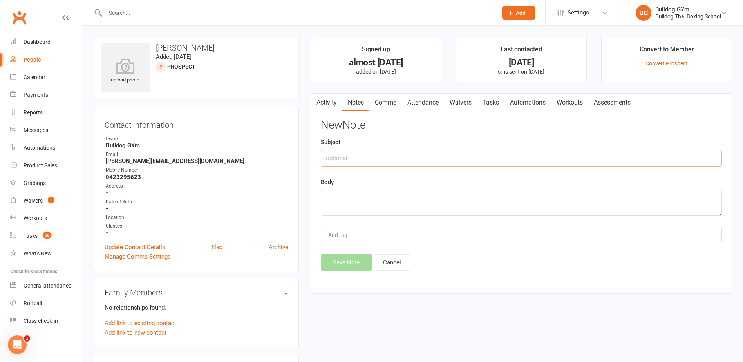
click at [337, 155] on input "text" at bounding box center [521, 158] width 401 height 16
type input "called"
click at [363, 203] on textarea at bounding box center [521, 203] width 401 height 26
type textarea "LVM - still keen to try?"
drag, startPoint x: 351, startPoint y: 265, endPoint x: 354, endPoint y: 248, distance: 17.1
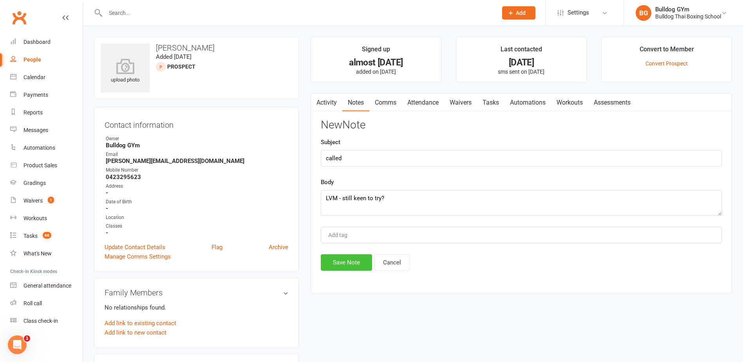
click at [351, 261] on button "Save Note" at bounding box center [346, 262] width 51 height 16
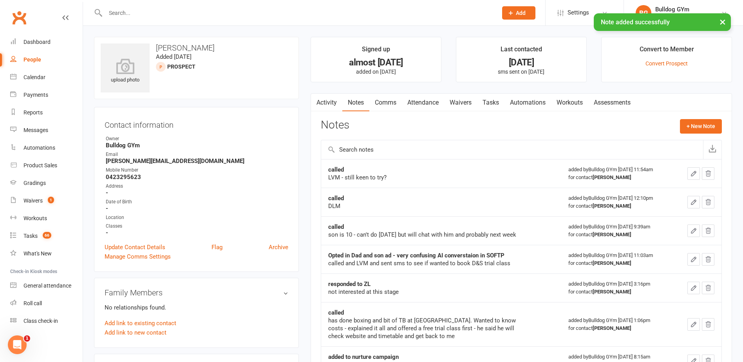
click at [495, 101] on link "Tasks" at bounding box center [490, 103] width 27 height 18
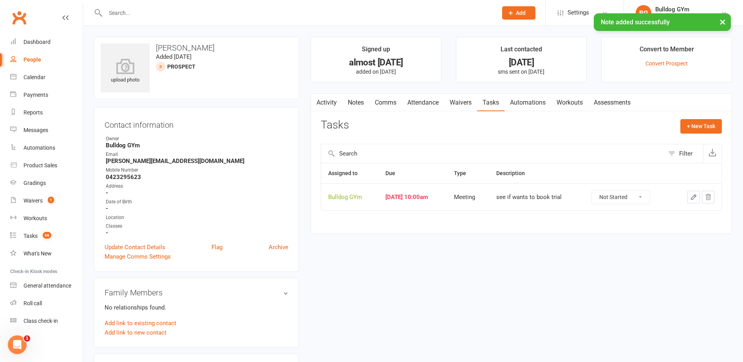
click at [694, 199] on icon "button" at bounding box center [693, 196] width 7 height 7
select select "45795"
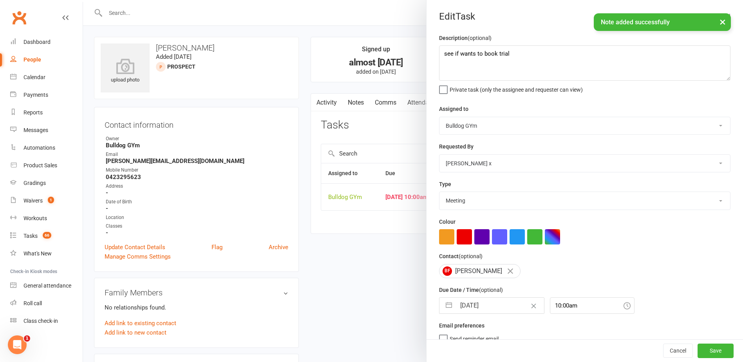
click at [467, 208] on select "Action E-mail Meeting Phone call Text Add new task type" at bounding box center [584, 200] width 291 height 17
select select "13825"
click at [439, 193] on select "Action E-mail Meeting Phone call Text Add new task type" at bounding box center [584, 200] width 291 height 17
select select "8"
select select "2025"
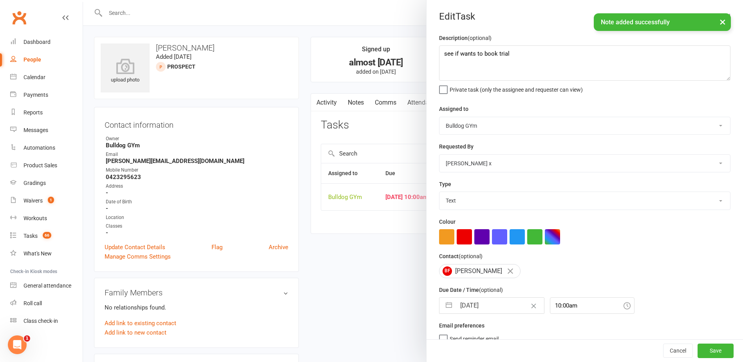
select select "9"
select select "2025"
click at [485, 311] on input "[DATE]" at bounding box center [500, 306] width 88 height 16
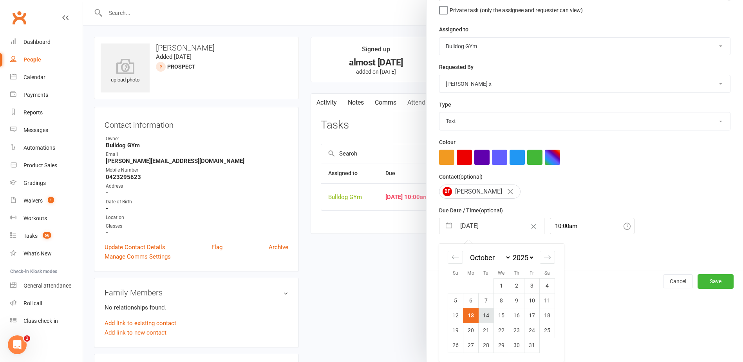
click at [484, 316] on td "14" at bounding box center [485, 315] width 15 height 15
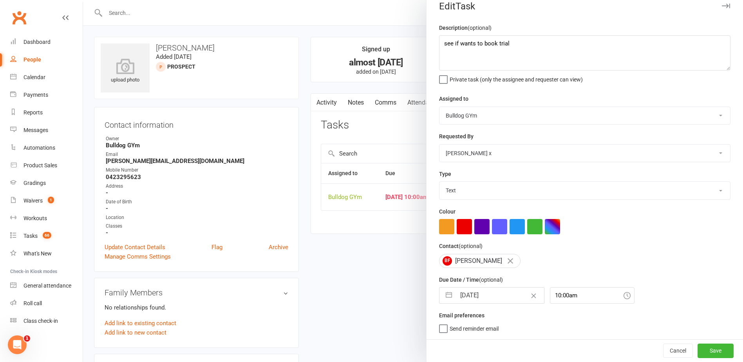
scroll to position [13, 0]
click at [713, 350] on button "Save" at bounding box center [715, 350] width 36 height 14
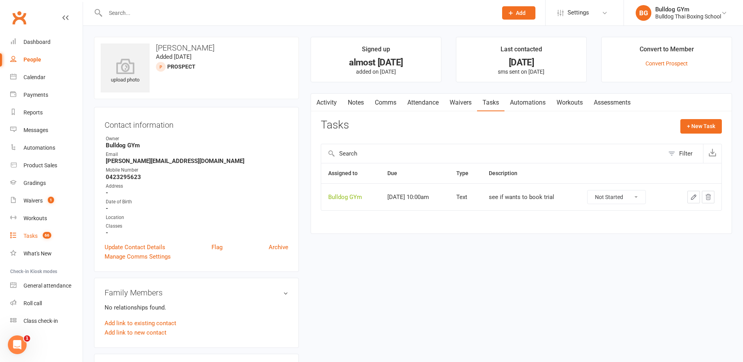
click at [37, 238] on div "Tasks" at bounding box center [30, 236] width 14 height 6
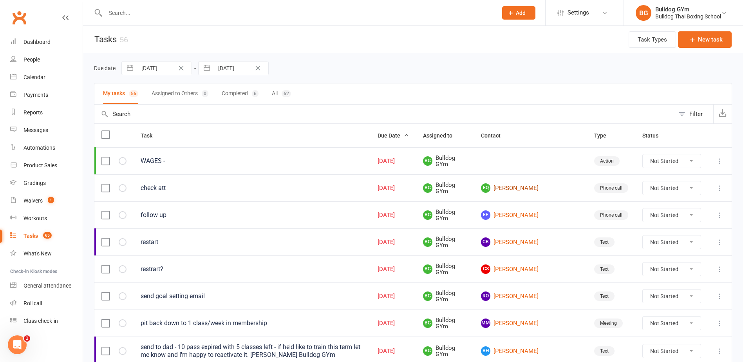
click at [527, 188] on link "EQ [PERSON_NAME]" at bounding box center [530, 187] width 99 height 9
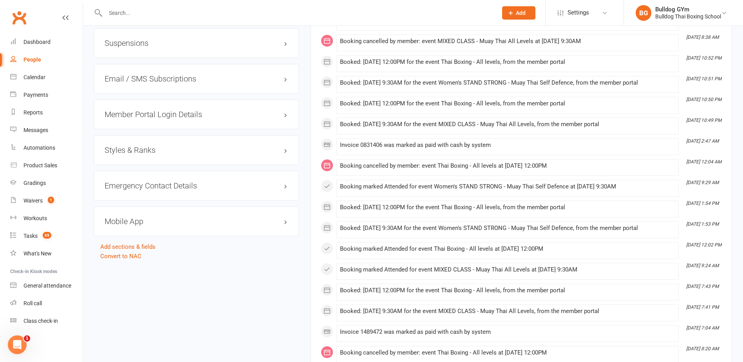
scroll to position [666, 0]
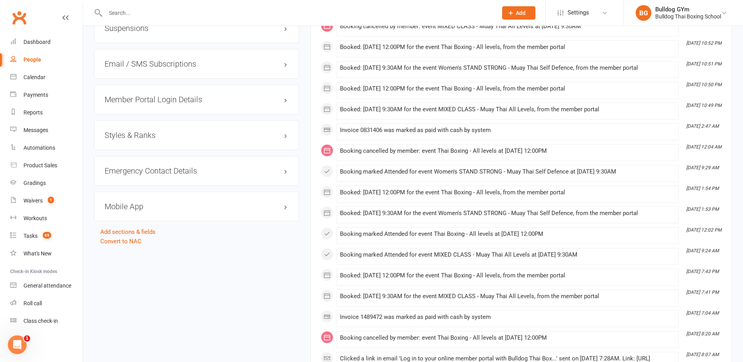
click at [125, 203] on h3 "Mobile App" at bounding box center [197, 206] width 184 height 9
click at [308, 276] on main "✓ Memberships 50/week Unlimited Does not expire $ Balance $0.00 Next: [DATE] La…" at bounding box center [521, 236] width 433 height 1731
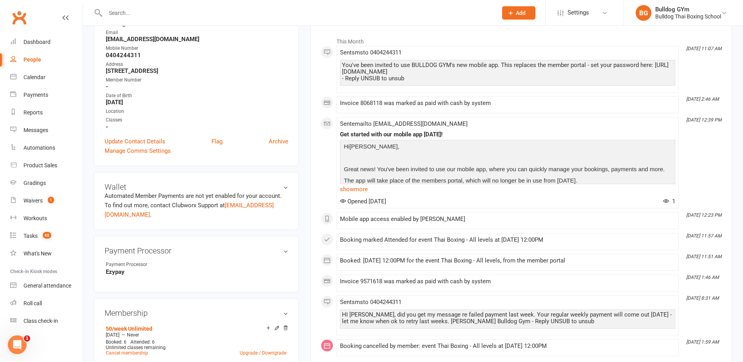
scroll to position [0, 0]
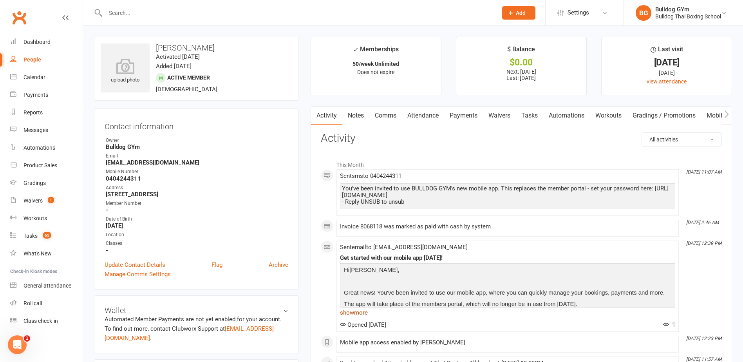
click at [363, 315] on link "show more" at bounding box center [507, 312] width 335 height 11
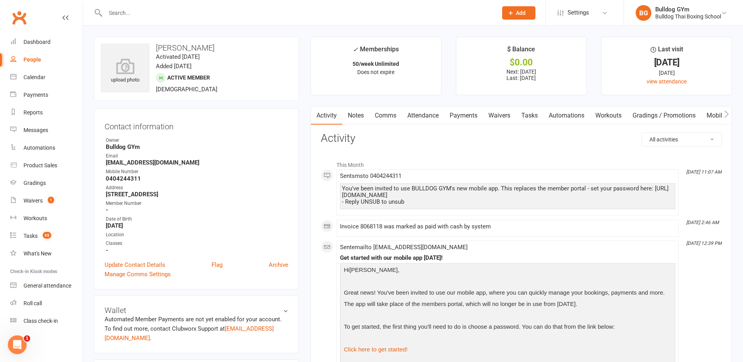
click at [532, 112] on link "Tasks" at bounding box center [529, 115] width 27 height 18
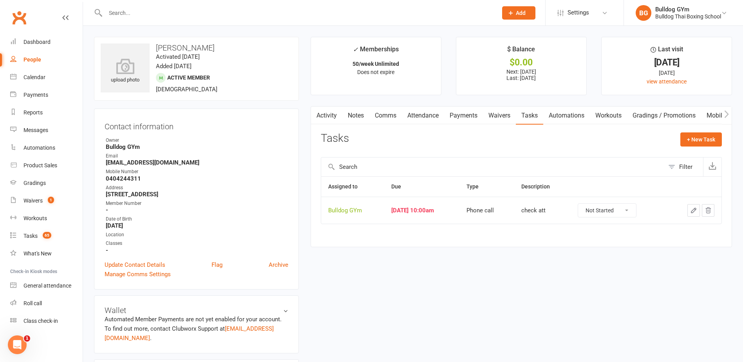
click at [332, 117] on link "Activity" at bounding box center [326, 115] width 31 height 18
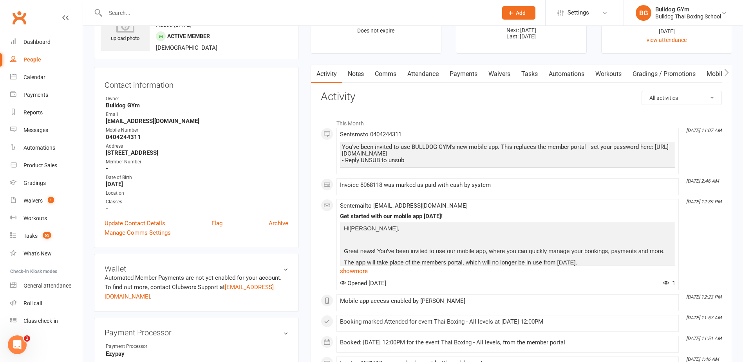
scroll to position [39, 0]
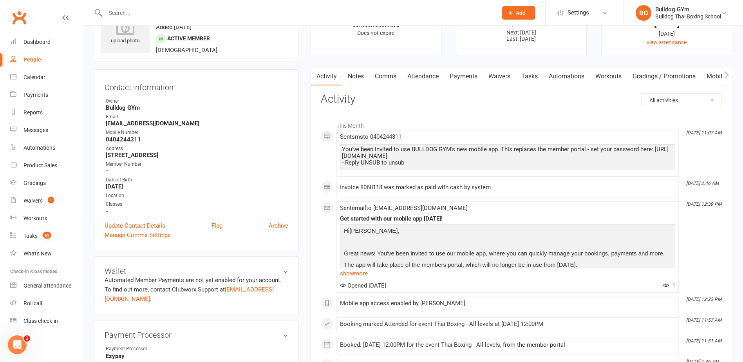
click at [534, 72] on link "Tasks" at bounding box center [529, 76] width 27 height 18
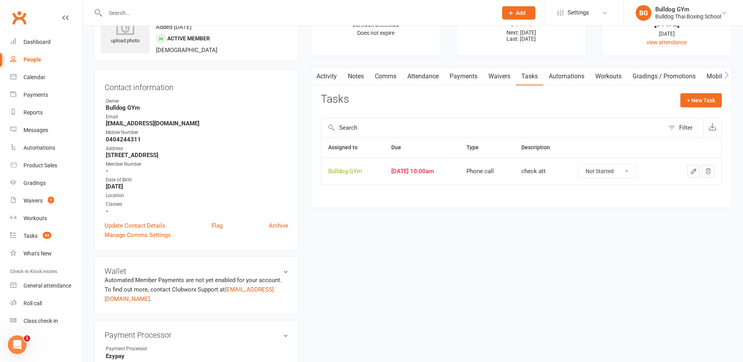
drag, startPoint x: 692, startPoint y: 171, endPoint x: 688, endPoint y: 171, distance: 3.9
click at [691, 171] on icon "button" at bounding box center [693, 171] width 7 height 7
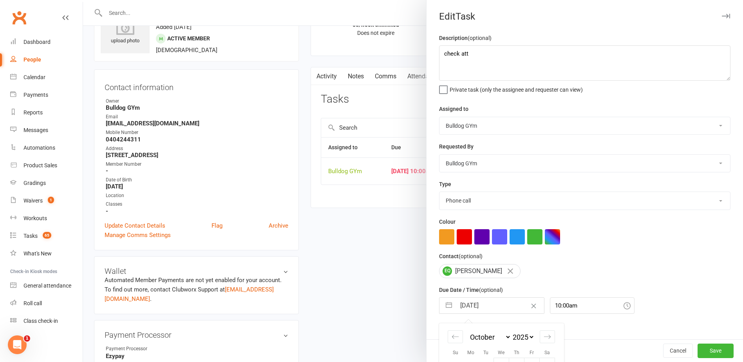
click at [496, 312] on input "[DATE]" at bounding box center [500, 306] width 88 height 16
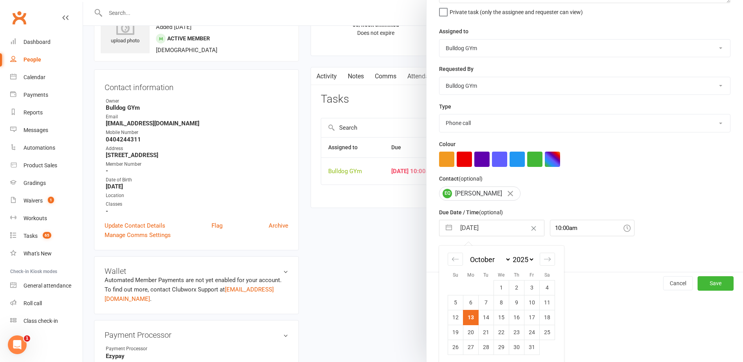
scroll to position [82, 0]
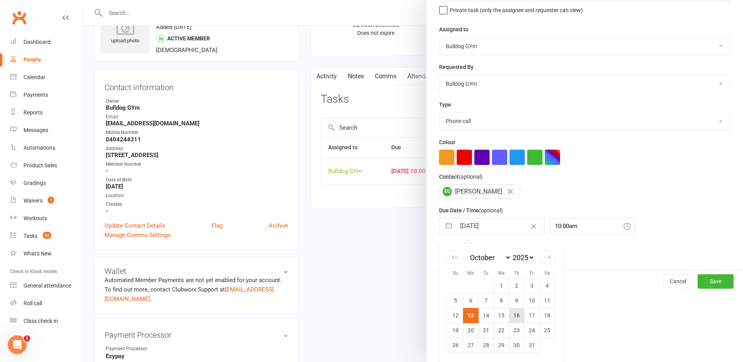
click at [515, 313] on td "16" at bounding box center [516, 315] width 15 height 15
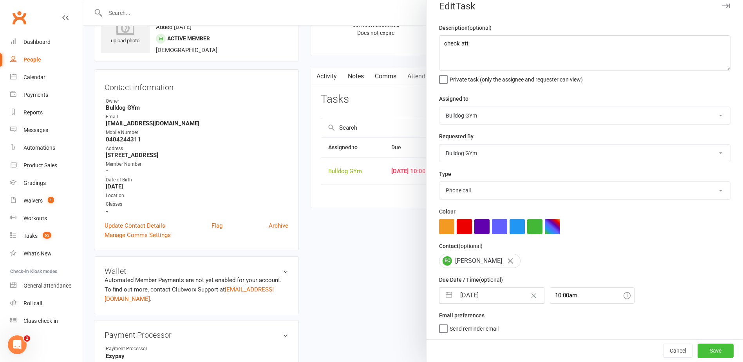
click at [697, 346] on button "Save" at bounding box center [715, 350] width 36 height 14
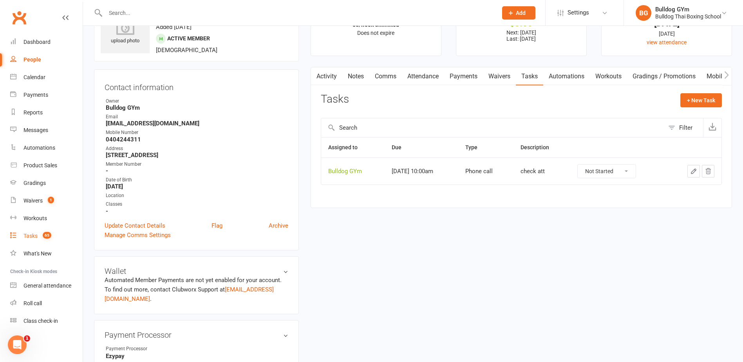
click at [30, 236] on div "Tasks" at bounding box center [30, 236] width 14 height 6
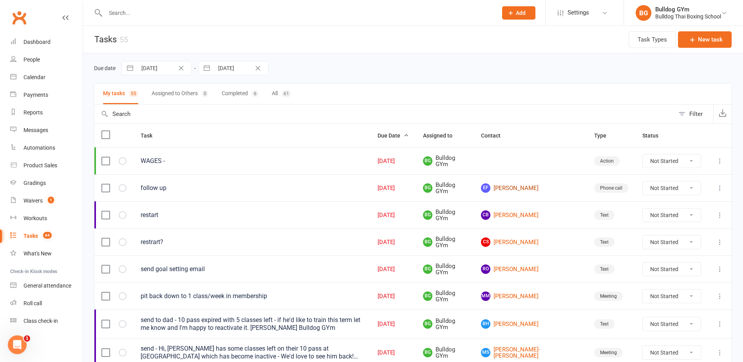
click at [525, 188] on link "EF [PERSON_NAME]" at bounding box center [530, 187] width 99 height 9
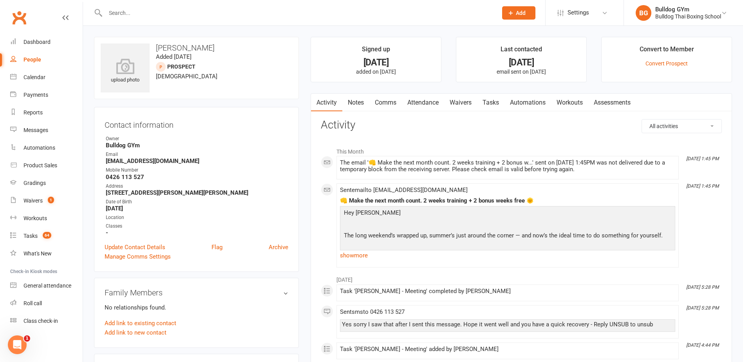
click at [359, 254] on link "show more" at bounding box center [507, 255] width 335 height 11
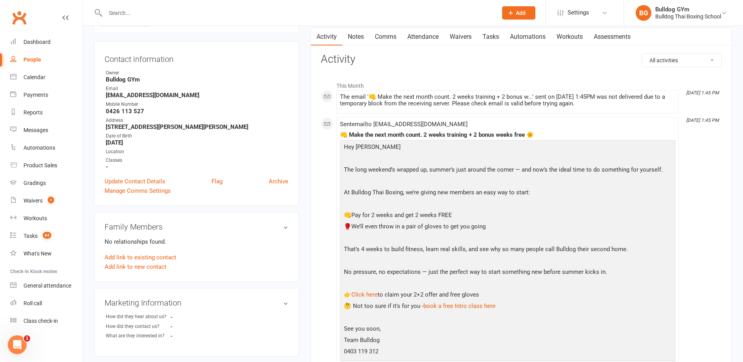
scroll to position [78, 0]
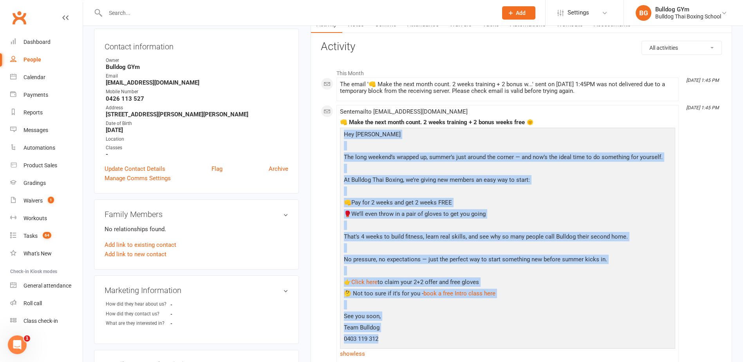
drag, startPoint x: 344, startPoint y: 134, endPoint x: 444, endPoint y: 337, distance: 226.9
click at [444, 337] on div "Hey [PERSON_NAME] The long weekend’s wrapped up, summer’s just around the corne…" at bounding box center [507, 238] width 331 height 216
drag, startPoint x: 444, startPoint y: 337, endPoint x: 406, endPoint y: 202, distance: 140.3
copy div "Hey [PERSON_NAME] The long weekend’s wrapped up, summer’s just around the corne…"
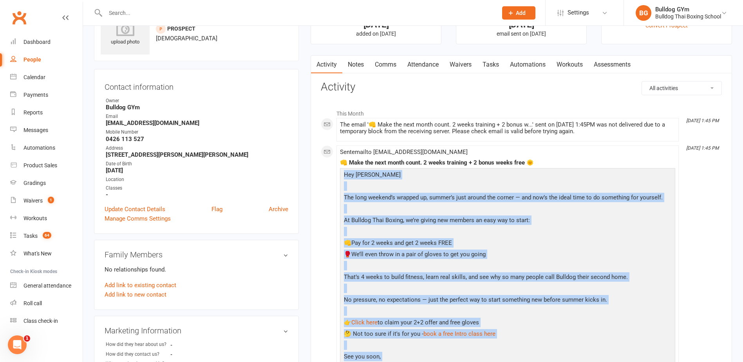
scroll to position [0, 0]
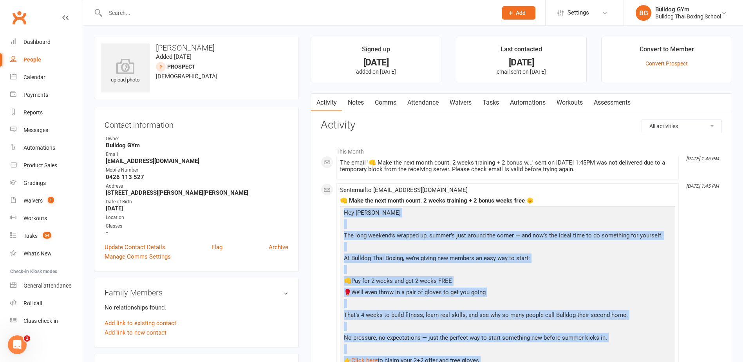
click at [385, 103] on link "Comms" at bounding box center [385, 103] width 32 height 18
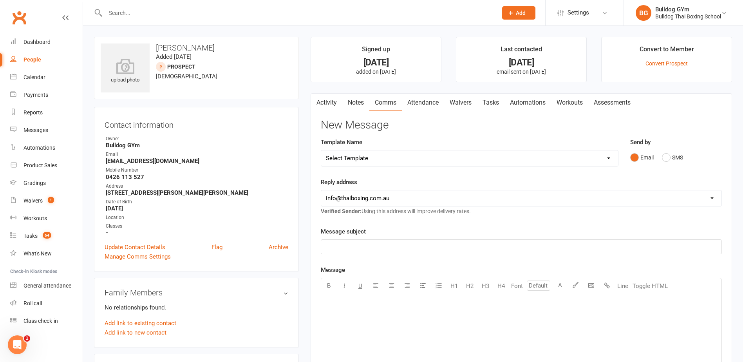
click at [348, 310] on div "﻿" at bounding box center [521, 352] width 400 height 117
click at [342, 248] on p "﻿" at bounding box center [521, 246] width 391 height 9
click at [330, 244] on span "make the next month count - 2 weeks plus 2 weeks free" at bounding box center [398, 246] width 145 height 7
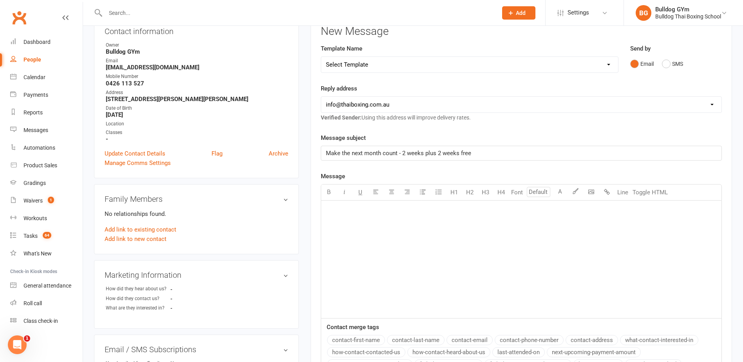
scroll to position [157, 0]
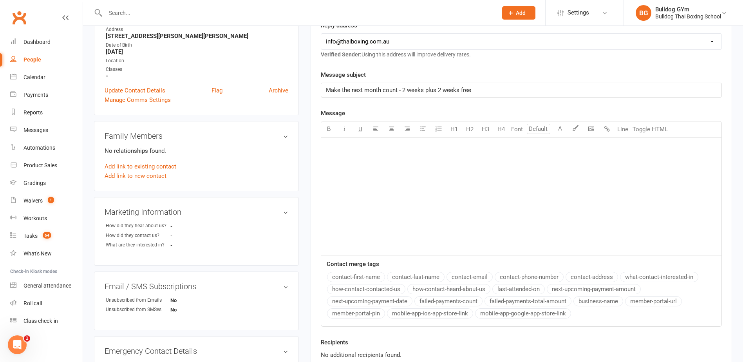
click at [338, 148] on p "﻿" at bounding box center [521, 147] width 391 height 9
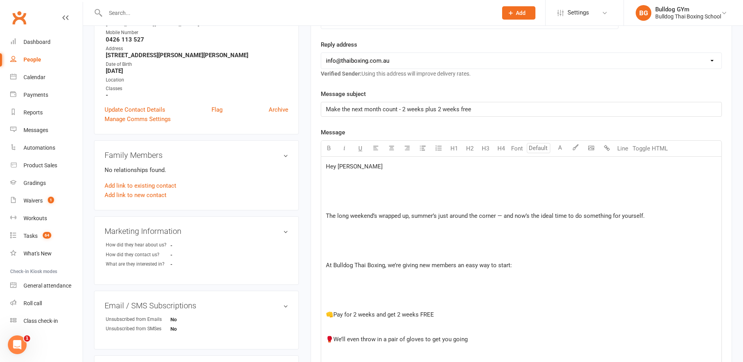
scroll to position [137, 0]
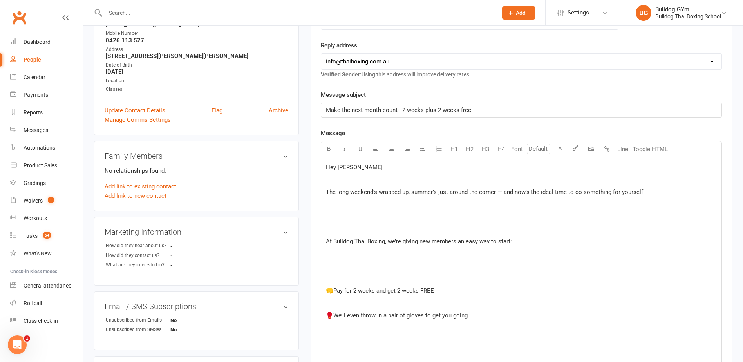
click at [340, 217] on p at bounding box center [521, 216] width 391 height 9
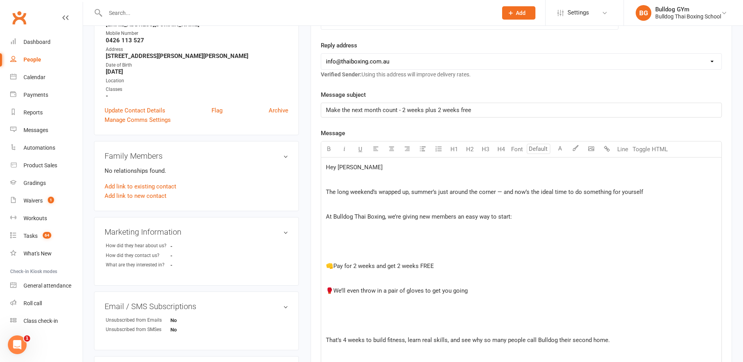
click at [138, 7] on input "text" at bounding box center [297, 12] width 389 height 11
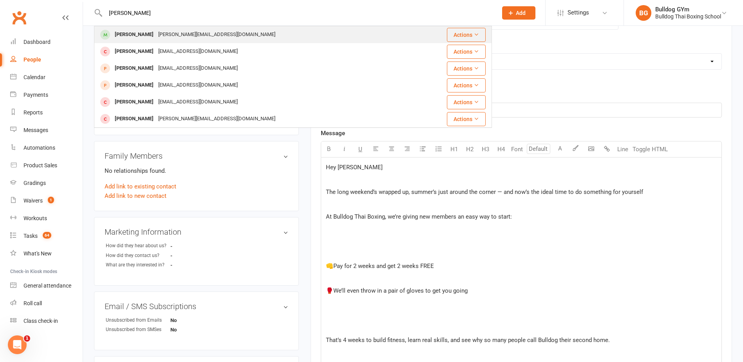
click at [197, 39] on div "[PERSON_NAME][EMAIL_ADDRESS][DOMAIN_NAME]" at bounding box center [217, 34] width 122 height 11
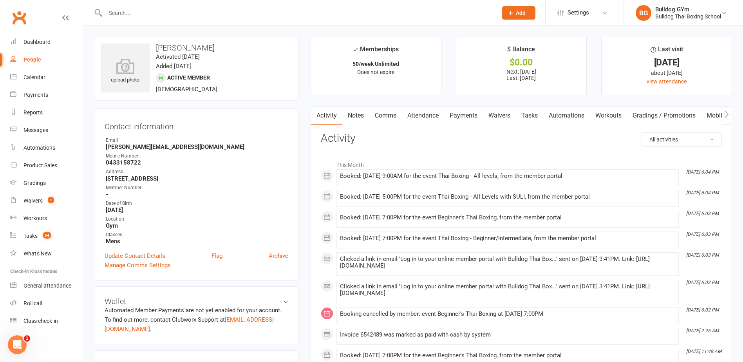
click at [165, 11] on input "text" at bounding box center [297, 12] width 389 height 11
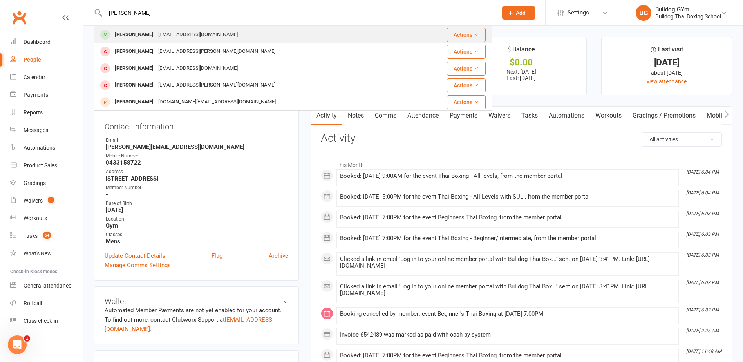
click at [160, 35] on div "[EMAIL_ADDRESS][DOMAIN_NAME]" at bounding box center [198, 34] width 84 height 11
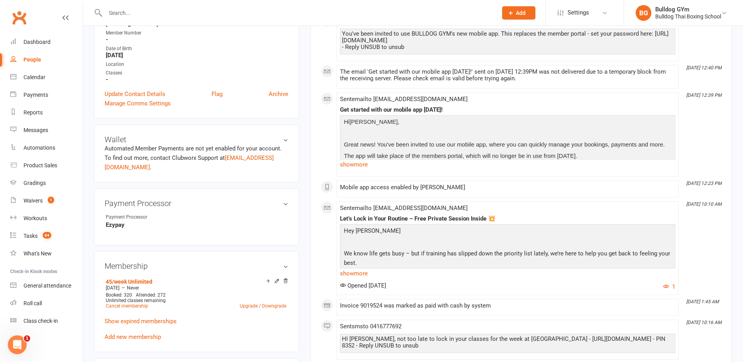
scroll to position [157, 0]
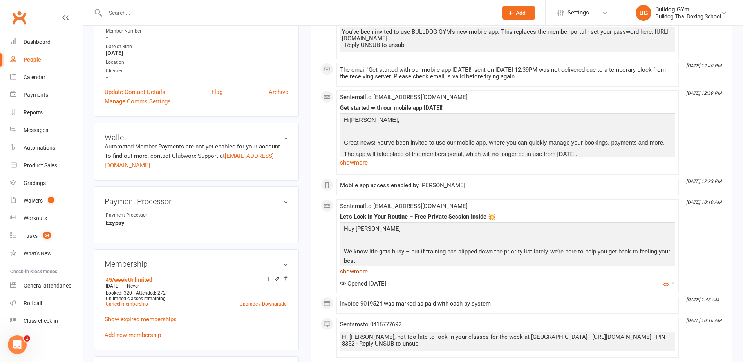
click at [361, 272] on link "show more" at bounding box center [507, 271] width 335 height 11
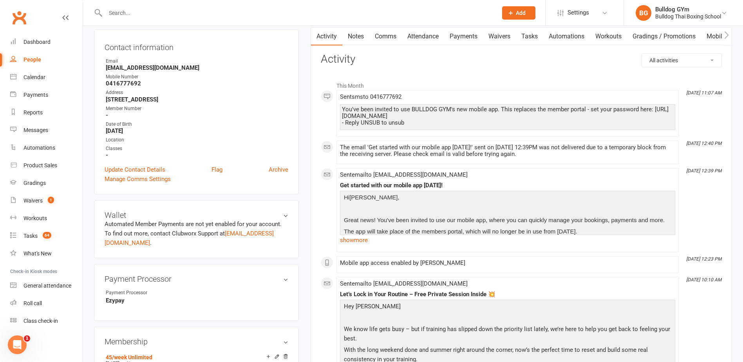
scroll to position [78, 0]
click at [385, 39] on link "Comms" at bounding box center [385, 37] width 32 height 18
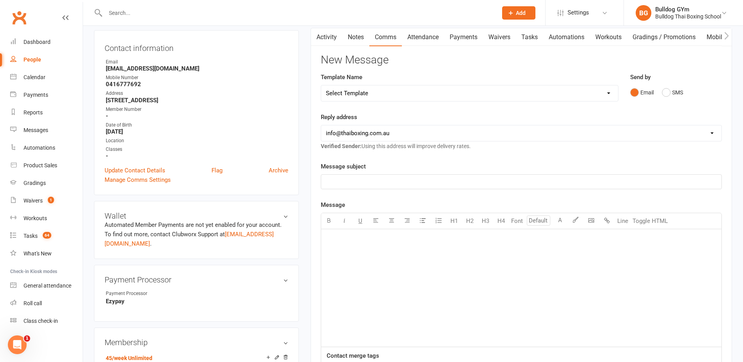
click at [397, 96] on select "Select Template [Email] Price Increase 28 Day Kick starter [SMS] 10 Pass Check …" at bounding box center [469, 93] width 297 height 16
click at [27, 235] on div "Tasks" at bounding box center [30, 236] width 14 height 6
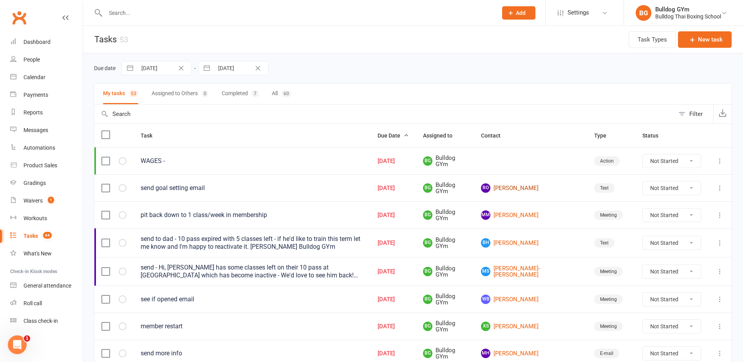
click at [541, 186] on link "[PERSON_NAME]" at bounding box center [530, 187] width 99 height 9
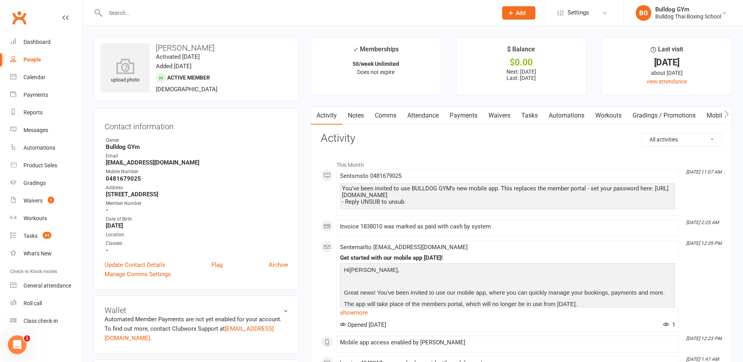
click at [379, 114] on link "Comms" at bounding box center [385, 115] width 32 height 18
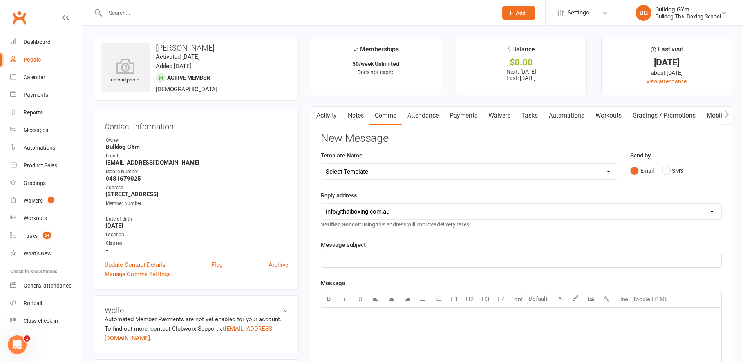
click at [382, 171] on select "Select Template [Email] Price Increase 28 Day Kick starter [SMS] 10 Pass Check …" at bounding box center [469, 172] width 297 height 16
click at [321, 164] on select "Select Template [Email] Price Increase 28 Day Kick starter [SMS] 10 Pass Check …" at bounding box center [469, 172] width 297 height 16
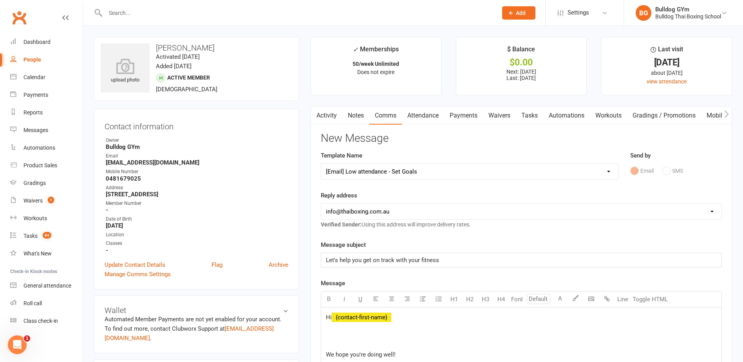
click at [401, 171] on select "Select Template [Email] Price Increase 28 Day Kick starter [SMS] 10 Pass Check …" at bounding box center [469, 172] width 297 height 16
click at [321, 164] on select "Select Template [Email] Price Increase 28 Day Kick starter [SMS] 10 Pass Check …" at bounding box center [469, 172] width 297 height 16
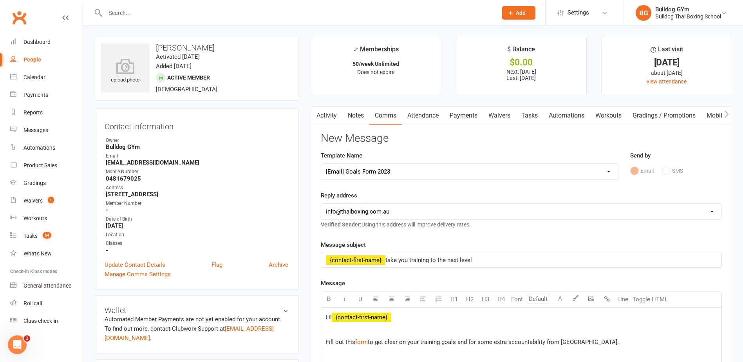
click at [386, 116] on link "Comms" at bounding box center [385, 115] width 32 height 18
click at [392, 171] on select "Select Template [Email] Price Increase 28 Day Kick starter [SMS] 10 Pass Check …" at bounding box center [469, 172] width 297 height 16
click at [321, 164] on select "Select Template [Email] Price Increase 28 Day Kick starter [SMS] 10 Pass Check …" at bounding box center [469, 172] width 297 height 16
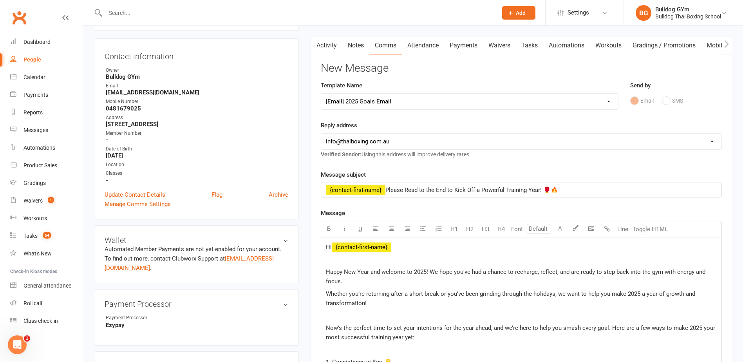
scroll to position [78, 0]
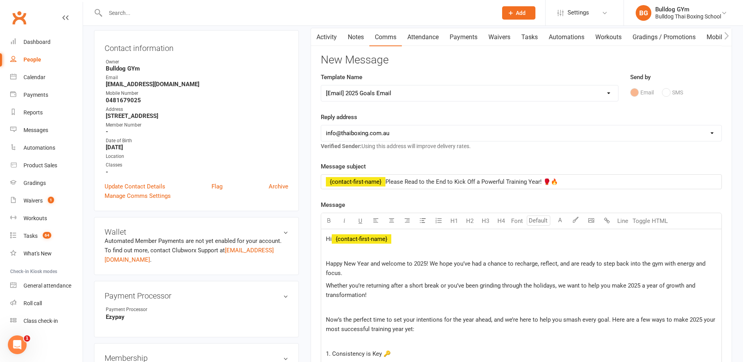
click at [410, 90] on select "Select Template [Email] Price Increase 28 Day Kick starter [SMS] 10 Pass Check …" at bounding box center [469, 93] width 297 height 16
click at [321, 85] on select "Select Template [Email] Price Increase 28 Day Kick starter [SMS] 10 Pass Check …" at bounding box center [469, 93] width 297 height 16
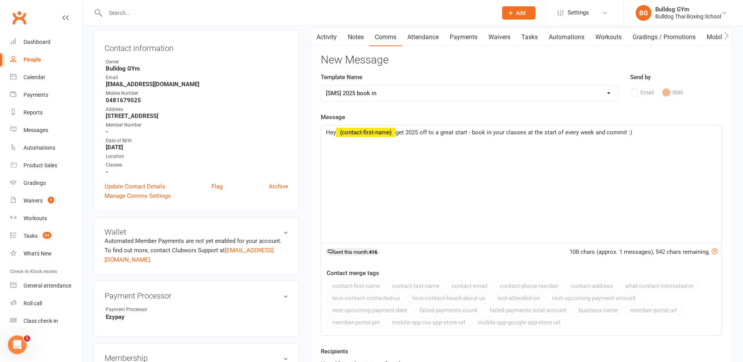
click at [383, 94] on select "Select Template [Email] Price Increase 28 Day Kick starter [SMS] 10 Pass Check …" at bounding box center [469, 93] width 297 height 16
click at [321, 85] on select "Select Template [Email] Price Increase 28 Day Kick starter [SMS] 10 Pass Check …" at bounding box center [469, 93] width 297 height 16
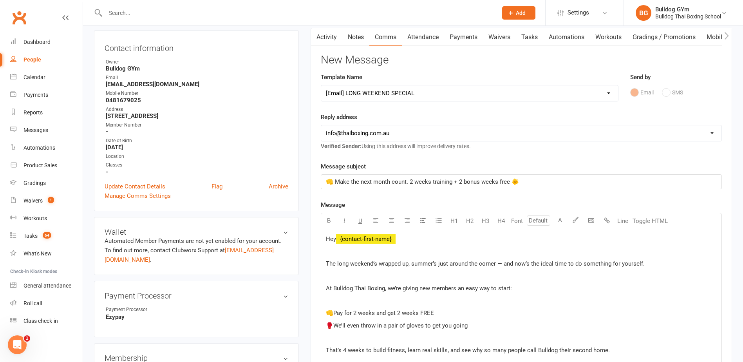
click at [370, 90] on select "Select Template [Email] Price Increase 28 Day Kick starter [SMS] 10 Pass Check …" at bounding box center [469, 93] width 297 height 16
click at [51, 129] on link "Messages" at bounding box center [46, 130] width 72 height 18
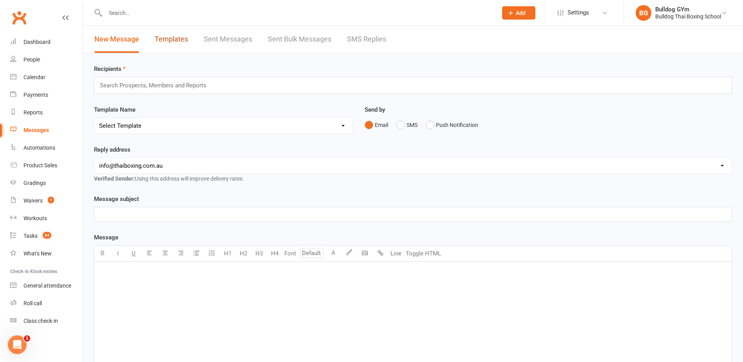
click at [168, 35] on link "Templates" at bounding box center [171, 39] width 33 height 27
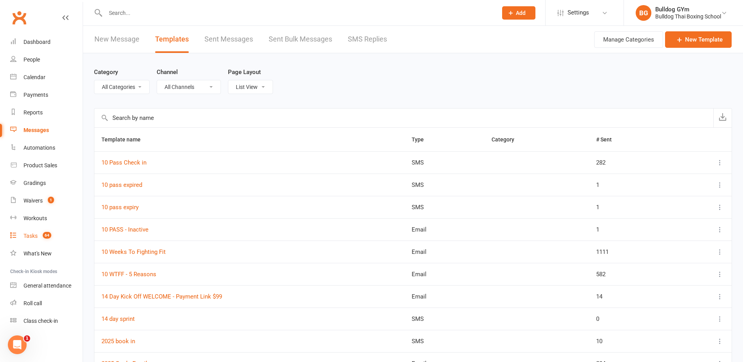
click at [31, 236] on div "Tasks" at bounding box center [30, 236] width 14 height 6
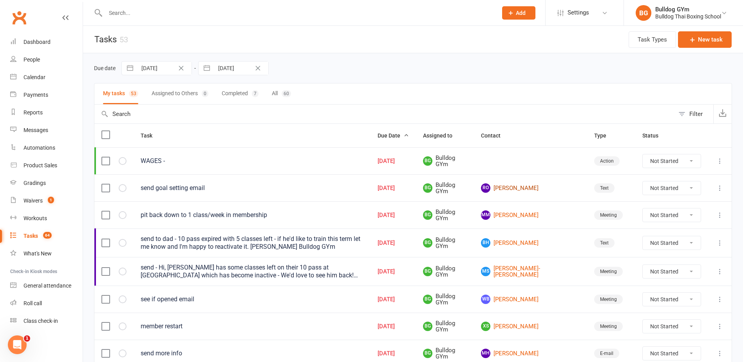
click at [532, 189] on link "[PERSON_NAME]" at bounding box center [530, 187] width 99 height 9
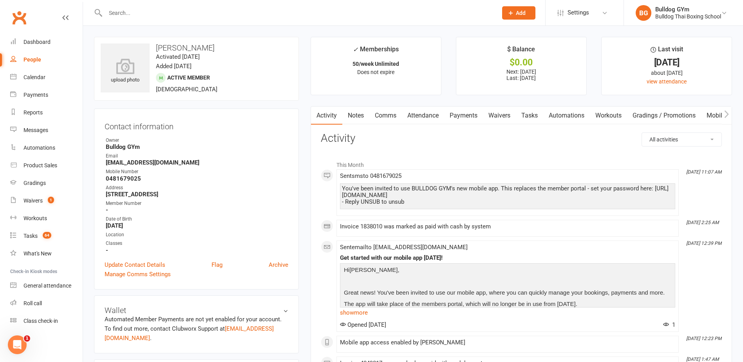
click at [388, 118] on link "Comms" at bounding box center [385, 115] width 32 height 18
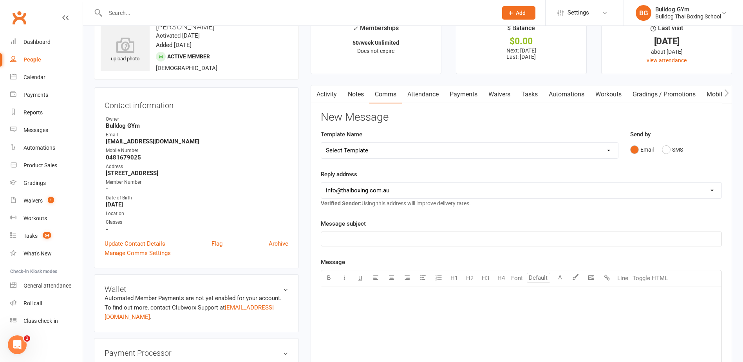
scroll to position [78, 0]
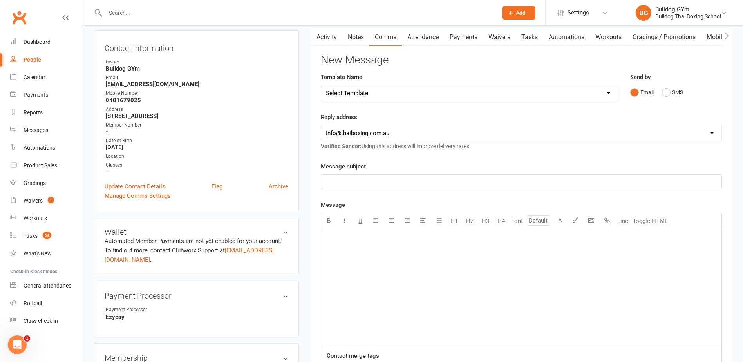
click at [335, 240] on p "﻿" at bounding box center [521, 238] width 391 height 9
drag, startPoint x: 331, startPoint y: 245, endPoint x: 333, endPoint y: 253, distance: 7.4
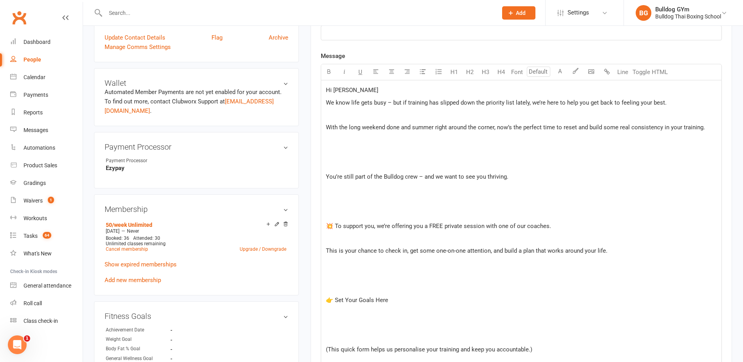
scroll to position [226, 0]
click at [352, 92] on p "Hi [PERSON_NAME]" at bounding box center [521, 91] width 391 height 9
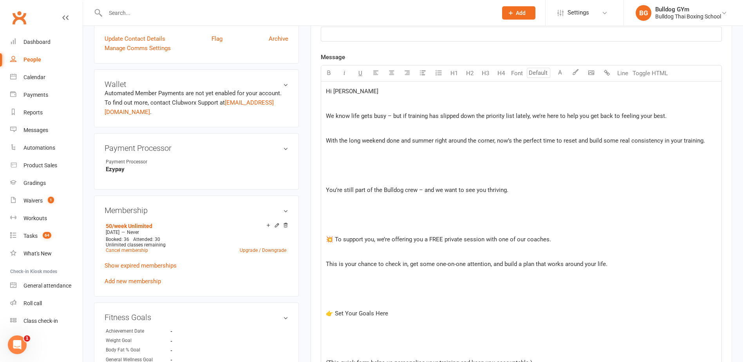
click at [331, 133] on p "﻿" at bounding box center [521, 128] width 391 height 9
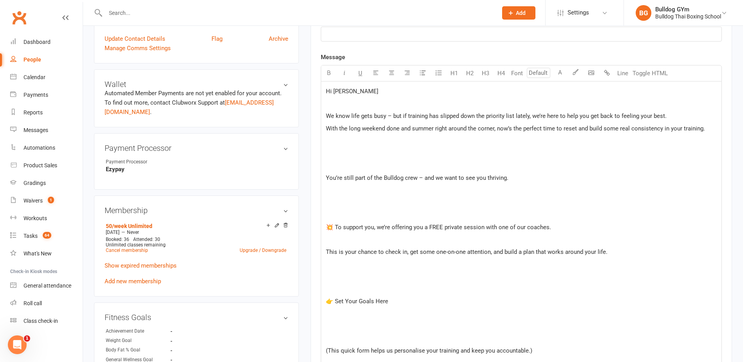
click at [344, 164] on p "﻿" at bounding box center [521, 165] width 391 height 9
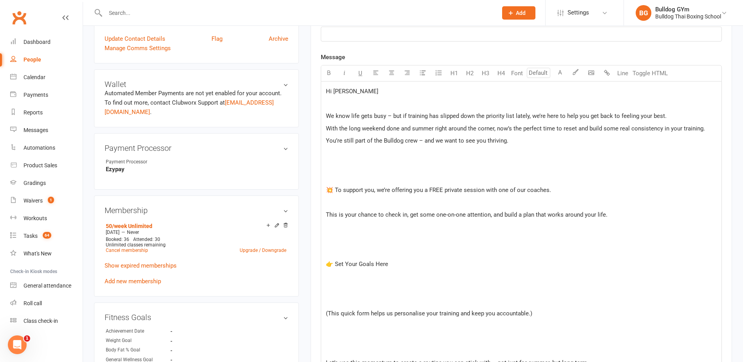
click at [349, 178] on p "﻿" at bounding box center [521, 177] width 391 height 9
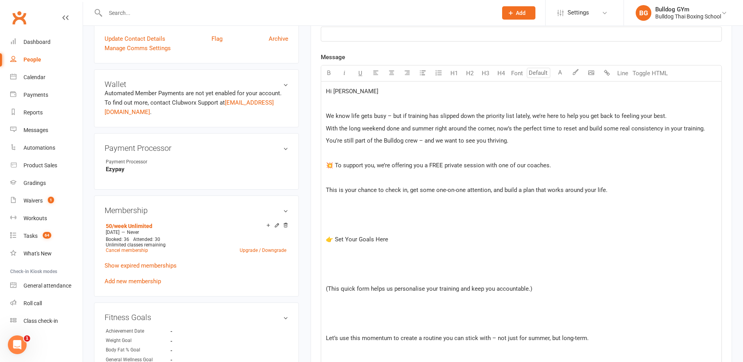
click at [349, 180] on p "﻿" at bounding box center [521, 177] width 391 height 9
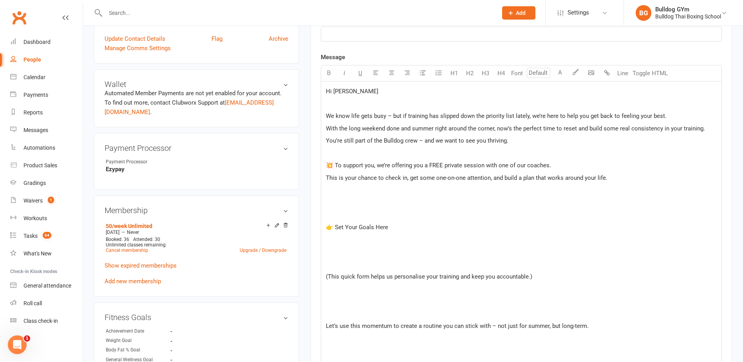
click at [349, 214] on p "﻿" at bounding box center [521, 214] width 391 height 9
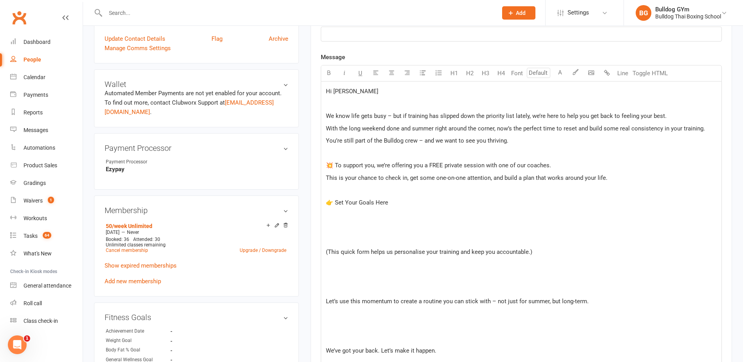
click at [345, 241] on p "﻿" at bounding box center [521, 239] width 391 height 9
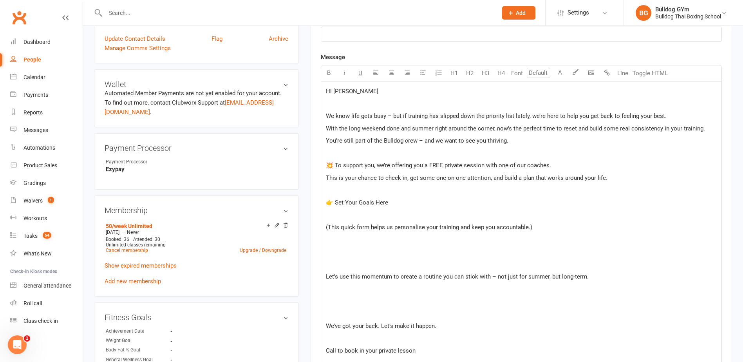
click at [350, 261] on p "﻿" at bounding box center [521, 263] width 391 height 9
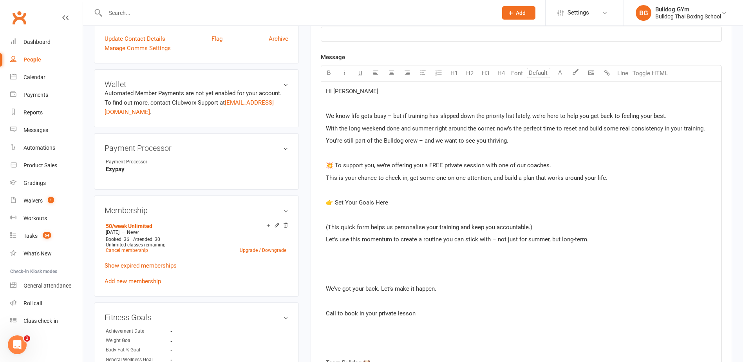
click at [347, 280] on p "﻿" at bounding box center [521, 276] width 391 height 9
click at [346, 280] on div "Hi [PERSON_NAME] ﻿ We know life gets busy – but if training has slipped down th…" at bounding box center [521, 239] width 400 height 316
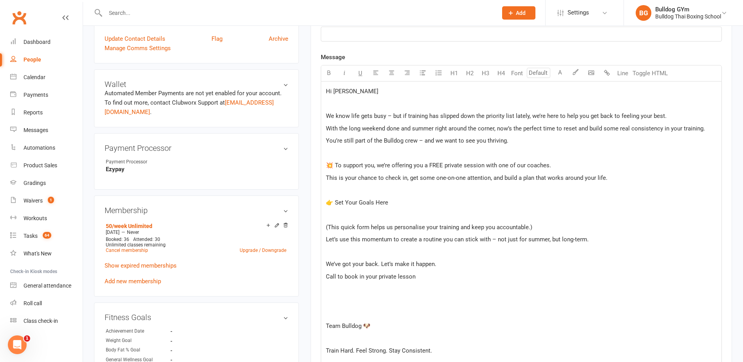
click at [341, 310] on p "﻿" at bounding box center [521, 313] width 391 height 9
click at [337, 330] on p "﻿" at bounding box center [521, 325] width 391 height 9
click at [341, 339] on p "﻿" at bounding box center [521, 337] width 391 height 9
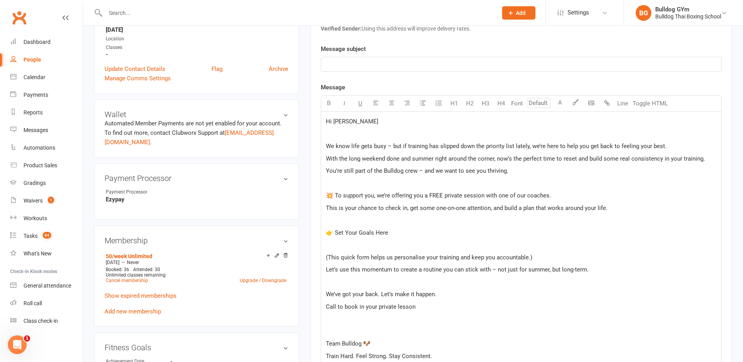
scroll to position [148, 0]
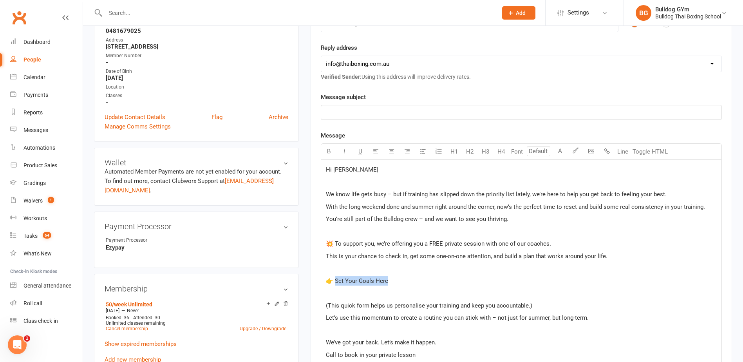
drag, startPoint x: 390, startPoint y: 281, endPoint x: 335, endPoint y: 280, distance: 54.8
click at [335, 280] on p "👉 Set Your Goals Here" at bounding box center [521, 280] width 391 height 9
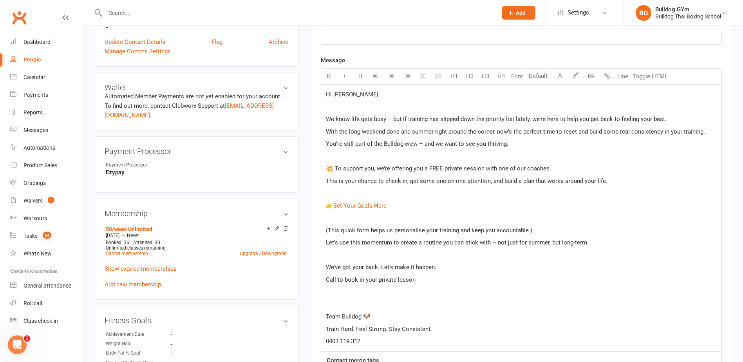
scroll to position [226, 0]
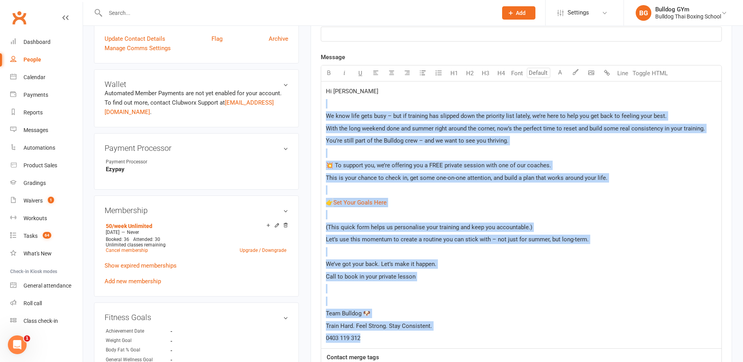
drag, startPoint x: 366, startPoint y: 338, endPoint x: 318, endPoint y: 107, distance: 236.0
click at [318, 107] on div "Activity Notes Comms Attendance Payments Waivers Tasks Automations Workouts Gra…" at bounding box center [520, 186] width 421 height 612
copy div "﻿ We know life gets busy – but if training has slipped down the priority list l…"
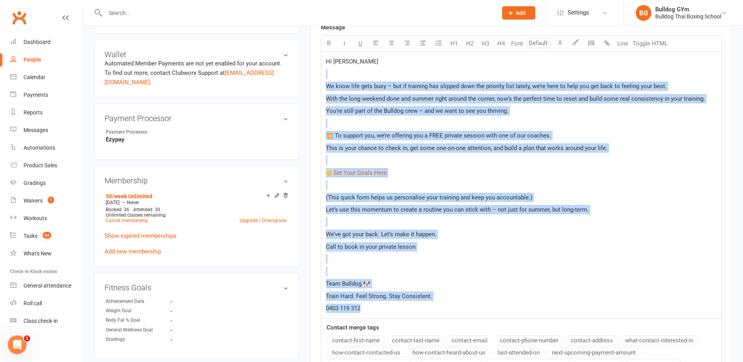
scroll to position [383, 0]
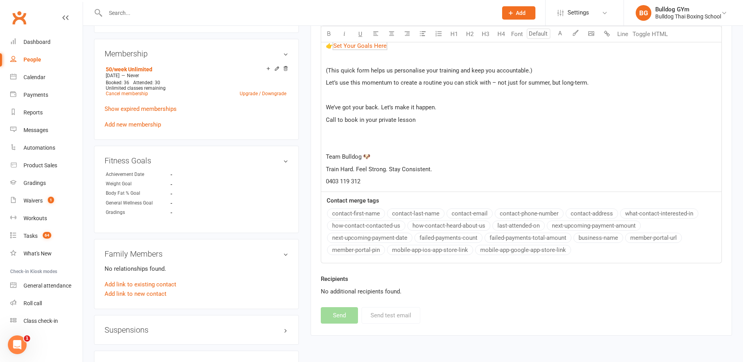
click at [381, 279] on div "Recipients No additional recipients found." at bounding box center [521, 285] width 401 height 22
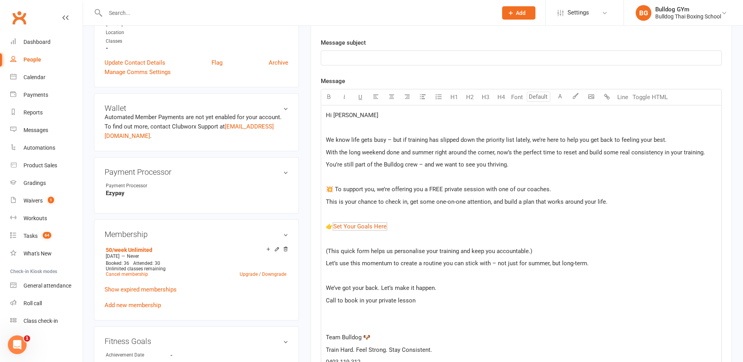
scroll to position [187, 0]
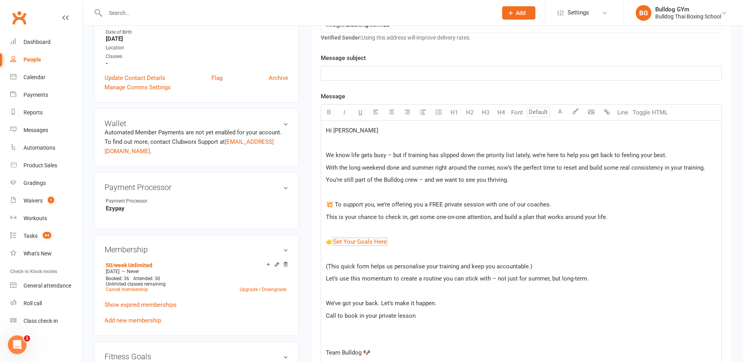
click at [345, 72] on p "﻿" at bounding box center [521, 73] width 391 height 9
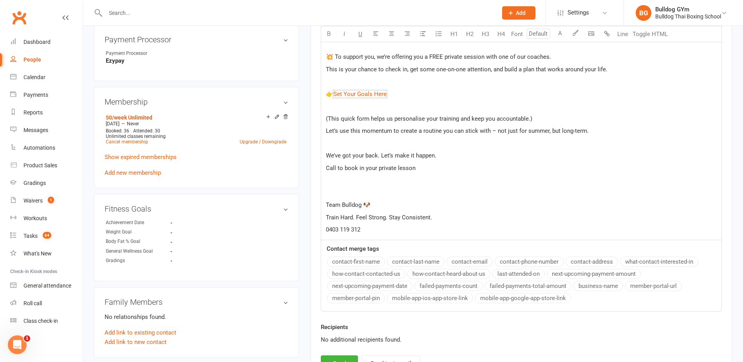
scroll to position [343, 0]
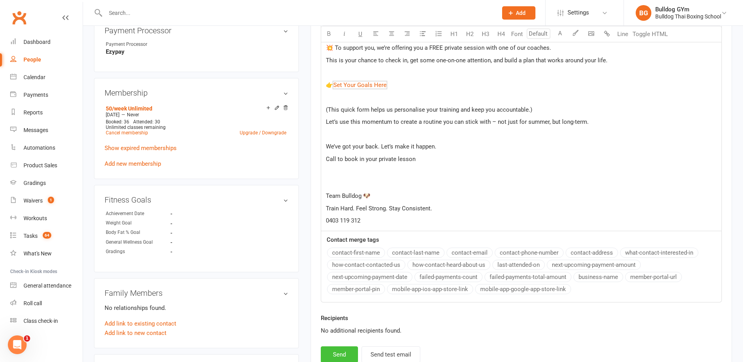
click at [346, 357] on button "Send" at bounding box center [339, 354] width 37 height 16
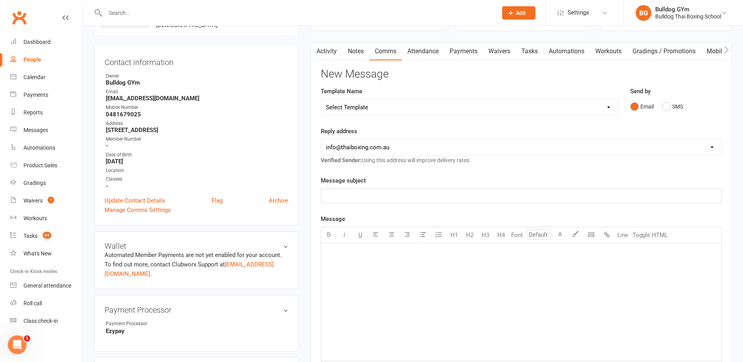
scroll to position [0, 0]
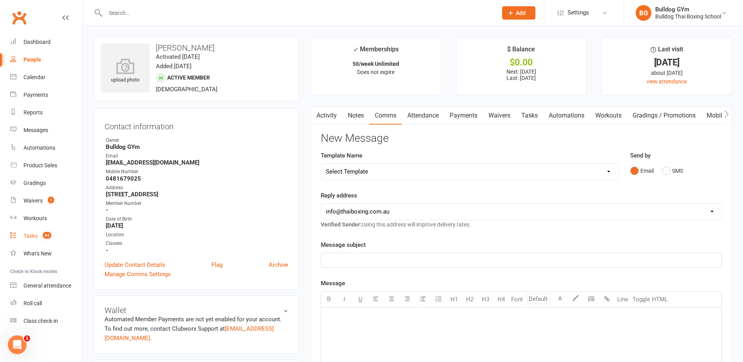
click at [31, 236] on div "Tasks" at bounding box center [30, 236] width 14 height 6
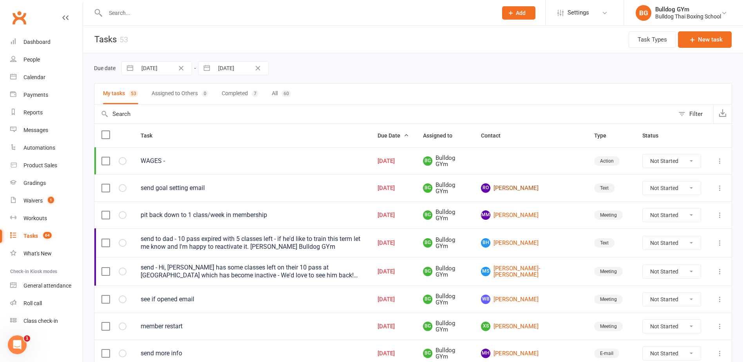
click at [536, 186] on link "[PERSON_NAME]" at bounding box center [530, 187] width 99 height 9
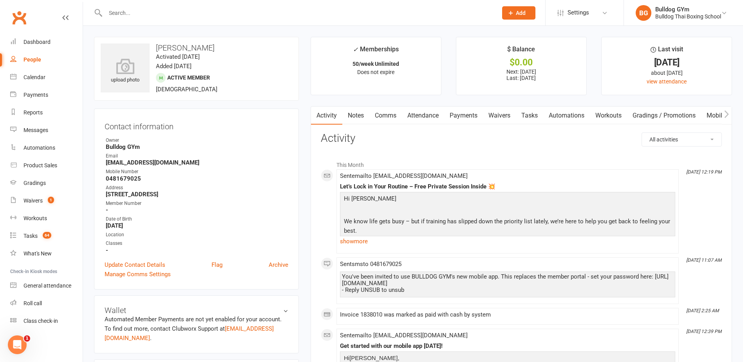
click at [530, 115] on link "Tasks" at bounding box center [529, 115] width 27 height 18
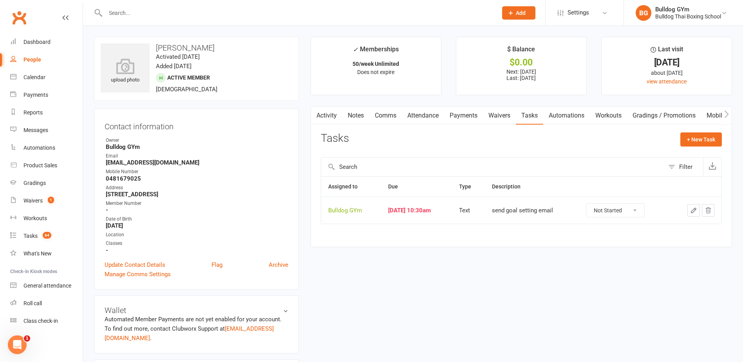
click at [695, 206] on button "button" at bounding box center [693, 210] width 13 height 13
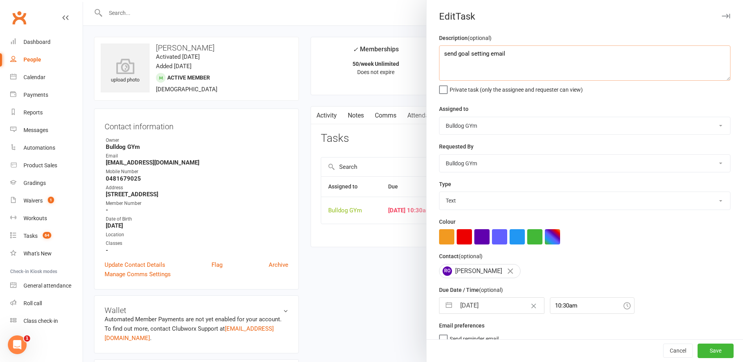
drag, startPoint x: 503, startPoint y: 49, endPoint x: 429, endPoint y: 62, distance: 74.9
click at [435, 56] on div "Description (optional) send goal setting email Private task (only the assignee …" at bounding box center [584, 191] width 316 height 316
click at [505, 307] on input "[DATE]" at bounding box center [500, 306] width 88 height 16
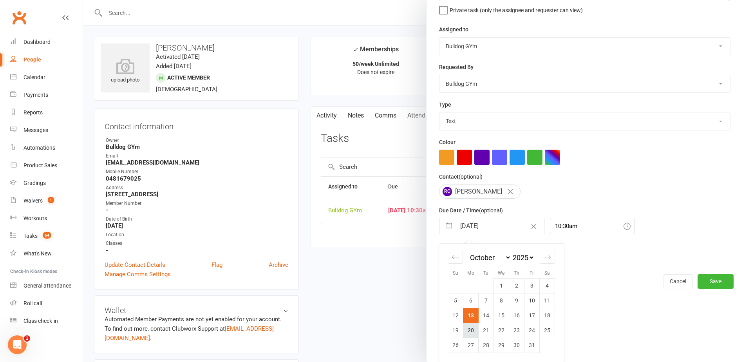
click at [463, 329] on td "20" at bounding box center [470, 330] width 15 height 15
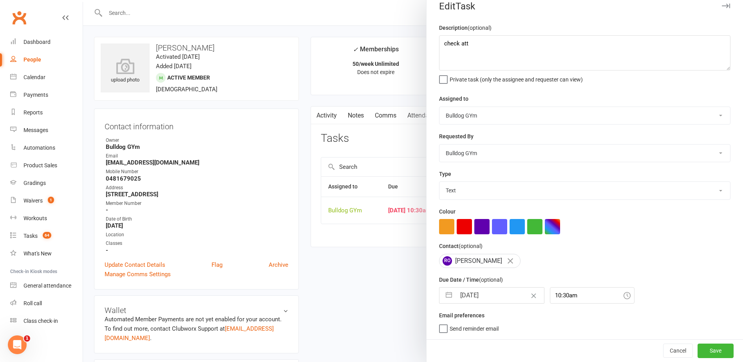
scroll to position [13, 0]
click at [703, 348] on button "Save" at bounding box center [715, 350] width 36 height 14
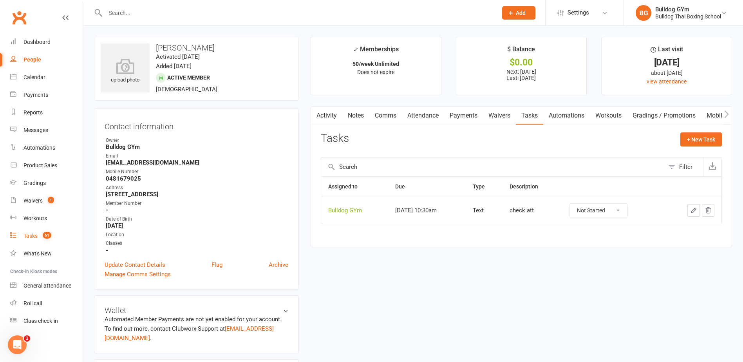
click at [29, 235] on div "Tasks" at bounding box center [30, 236] width 14 height 6
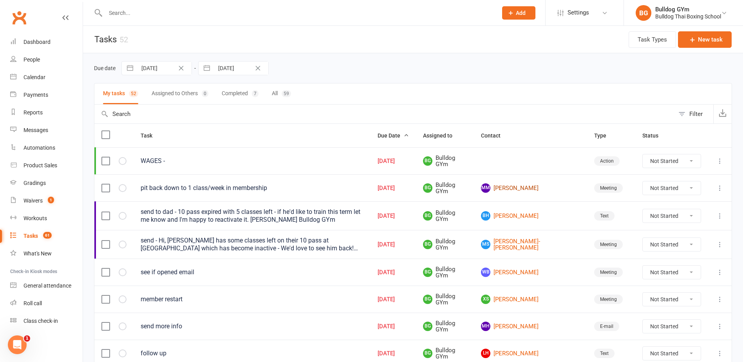
click at [532, 188] on link "[PERSON_NAME] [PERSON_NAME]" at bounding box center [530, 187] width 99 height 9
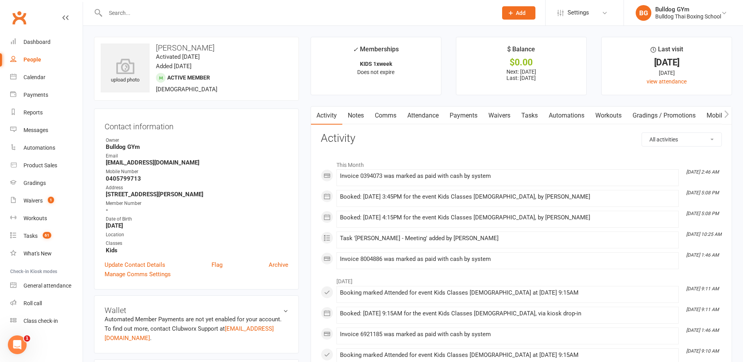
click at [530, 114] on link "Tasks" at bounding box center [529, 115] width 27 height 18
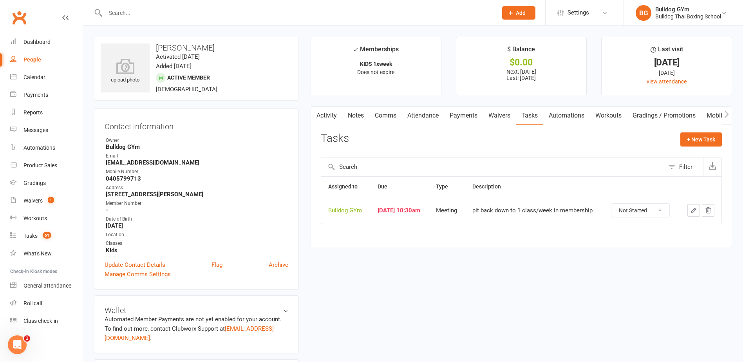
click at [690, 210] on icon "button" at bounding box center [693, 210] width 7 height 7
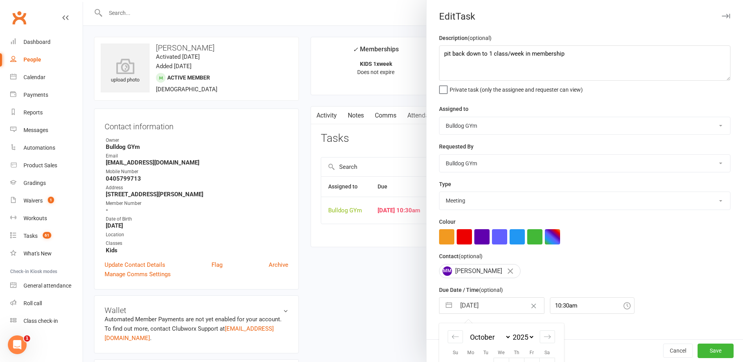
click at [491, 307] on input "[DATE]" at bounding box center [500, 306] width 88 height 16
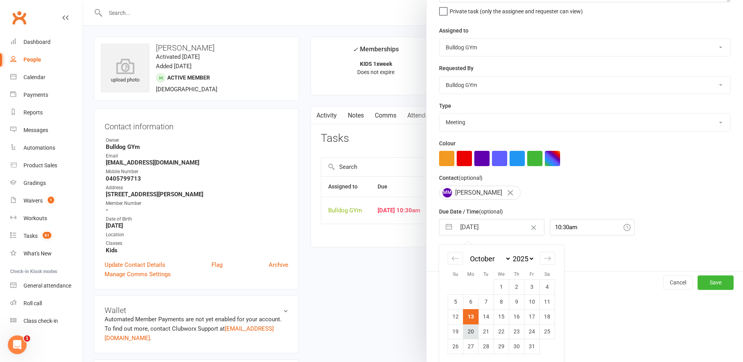
click at [466, 334] on td "20" at bounding box center [470, 331] width 15 height 15
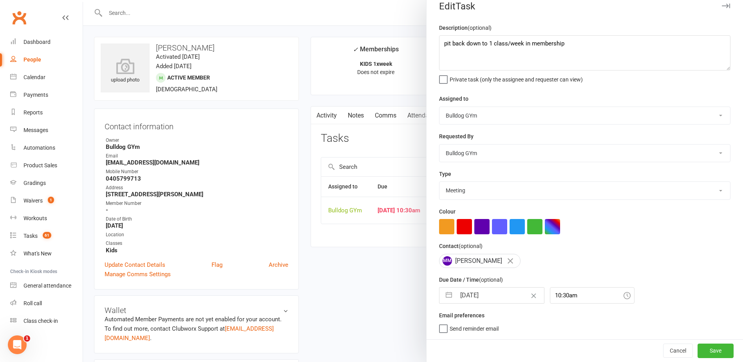
scroll to position [13, 0]
click at [702, 347] on button "Save" at bounding box center [715, 350] width 36 height 14
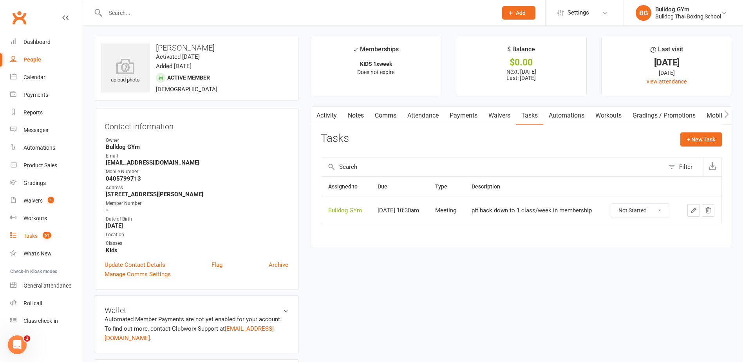
drag, startPoint x: 38, startPoint y: 238, endPoint x: 34, endPoint y: 237, distance: 4.4
click at [38, 238] on link "Tasks 61" at bounding box center [46, 236] width 72 height 18
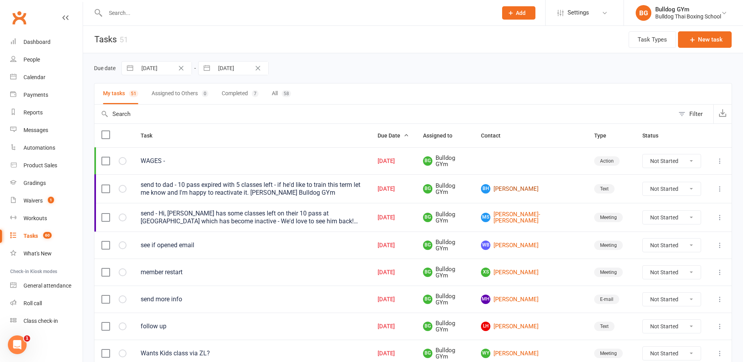
click at [534, 193] on link "BH [PERSON_NAME]" at bounding box center [530, 188] width 99 height 9
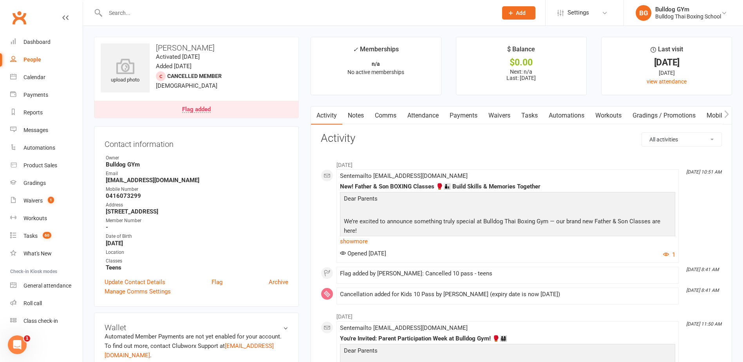
click at [524, 112] on link "Tasks" at bounding box center [529, 115] width 27 height 18
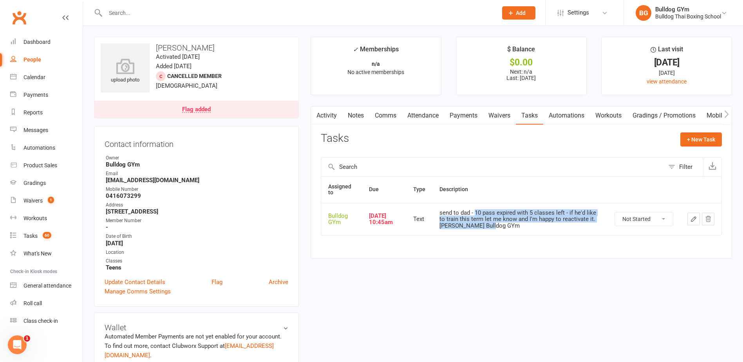
drag, startPoint x: 481, startPoint y: 210, endPoint x: 546, endPoint y: 225, distance: 66.3
click at [546, 225] on div "send to dad - 10 pass expired with 5 classes left - if he'd like to train this …" at bounding box center [519, 219] width 161 height 20
drag, startPoint x: 546, startPoint y: 225, endPoint x: 517, endPoint y: 217, distance: 30.0
copy div "10 pass expired with 5 classes left - if he'd like to train this term let me kn…"
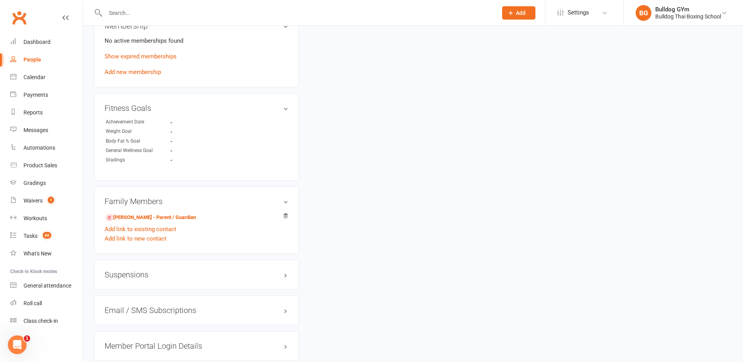
scroll to position [431, 0]
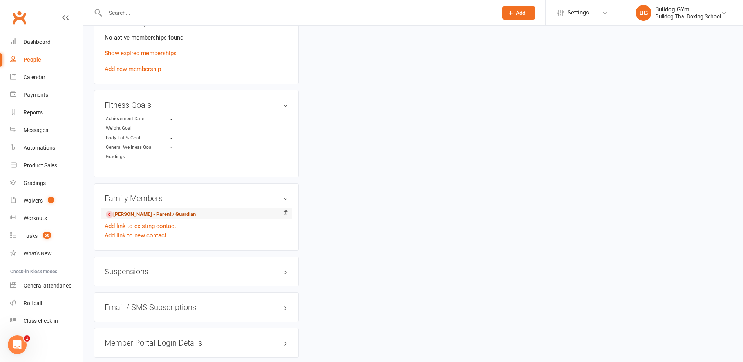
click at [156, 213] on link "[PERSON_NAME] - Parent / Guardian" at bounding box center [151, 214] width 90 height 8
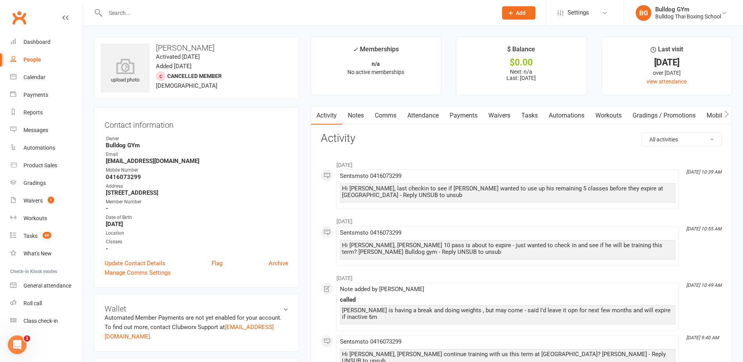
click at [388, 114] on link "Comms" at bounding box center [385, 115] width 32 height 18
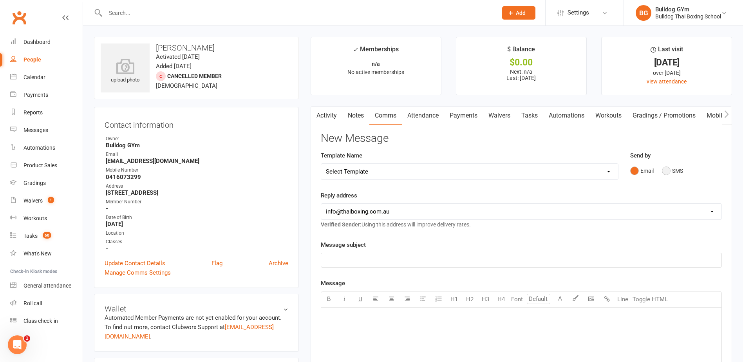
drag, startPoint x: 668, startPoint y: 170, endPoint x: 659, endPoint y: 170, distance: 9.8
click at [661, 170] on div "Email SMS" at bounding box center [675, 170] width 91 height 15
click at [669, 170] on button "SMS" at bounding box center [672, 170] width 21 height 15
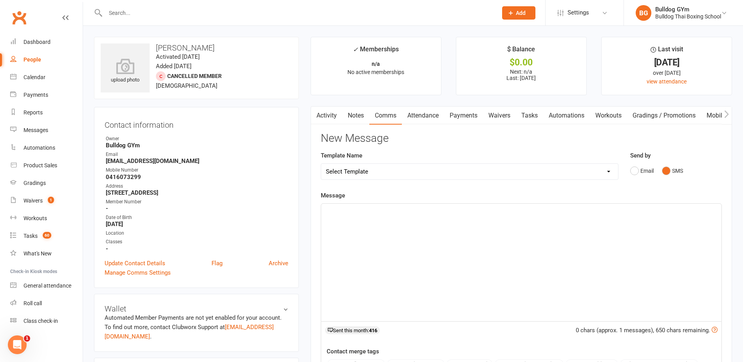
click at [348, 213] on p "﻿" at bounding box center [521, 210] width 391 height 9
click at [350, 208] on span "Hi [PERSON_NAME], 10 pass expired with 5 classes left - if he'd like to train t…" at bounding box center [517, 215] width 382 height 16
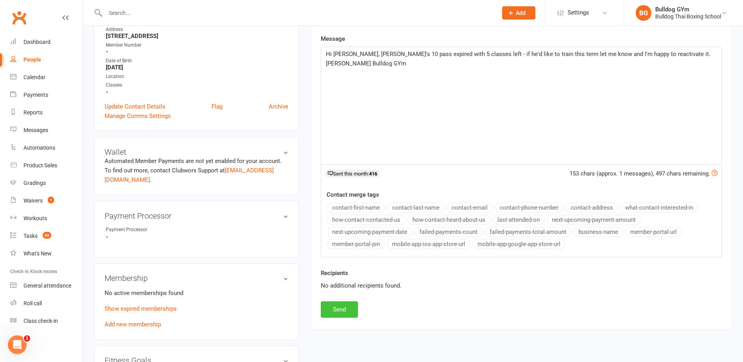
drag, startPoint x: 333, startPoint y: 310, endPoint x: 343, endPoint y: 307, distance: 10.7
click at [337, 309] on button "Send" at bounding box center [339, 309] width 37 height 16
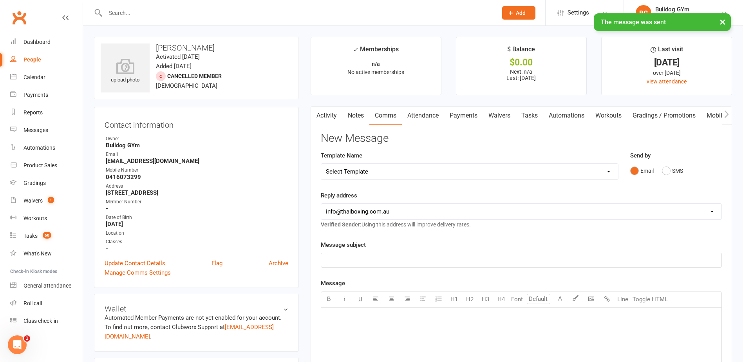
click at [531, 116] on link "Tasks" at bounding box center [529, 115] width 27 height 18
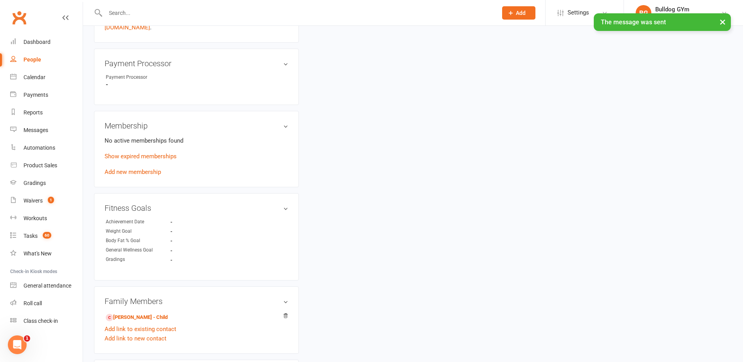
scroll to position [313, 0]
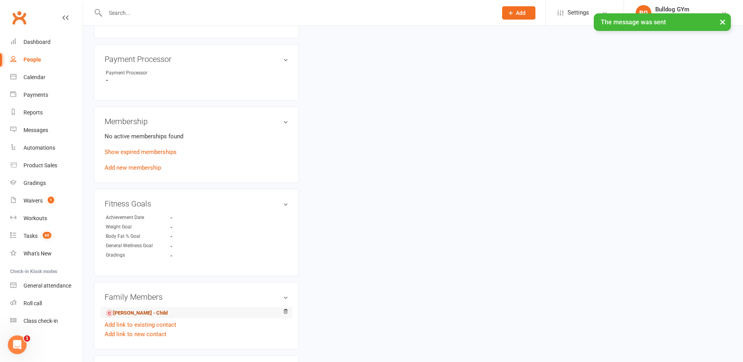
click at [144, 312] on link "[PERSON_NAME] - Child" at bounding box center [137, 313] width 62 height 8
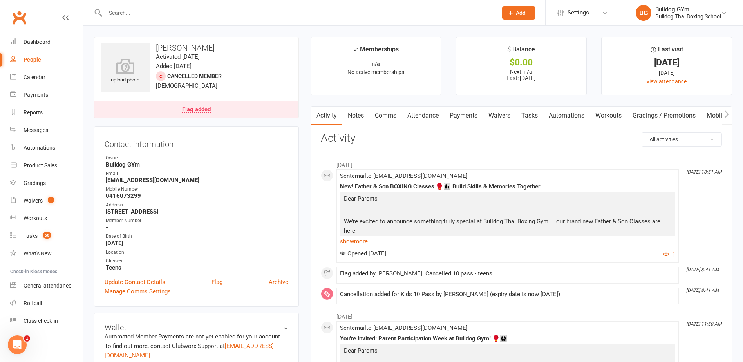
click at [534, 114] on link "Tasks" at bounding box center [529, 115] width 27 height 18
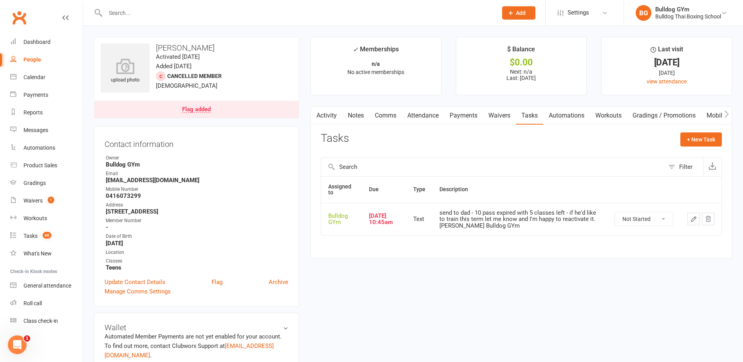
click at [662, 219] on select "Not Started In Progress Waiting Complete" at bounding box center [644, 218] width 58 height 13
click at [615, 212] on select "Not Started In Progress Waiting Complete" at bounding box center [644, 218] width 58 height 13
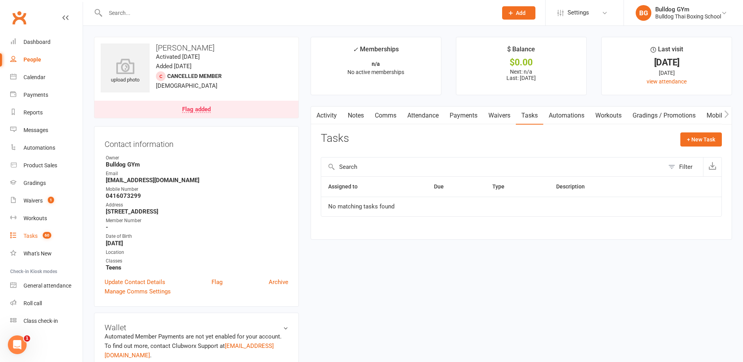
click at [28, 234] on div "Tasks" at bounding box center [30, 236] width 14 height 6
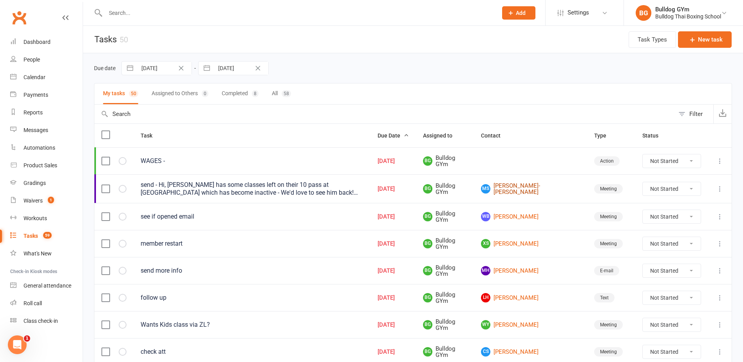
click at [524, 189] on link "MS [PERSON_NAME]-[PERSON_NAME]" at bounding box center [530, 188] width 99 height 13
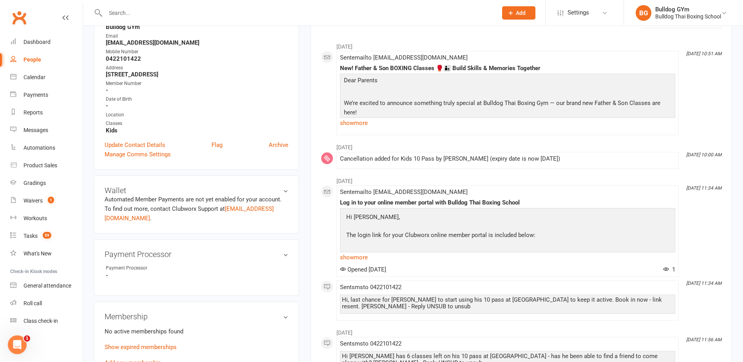
scroll to position [157, 0]
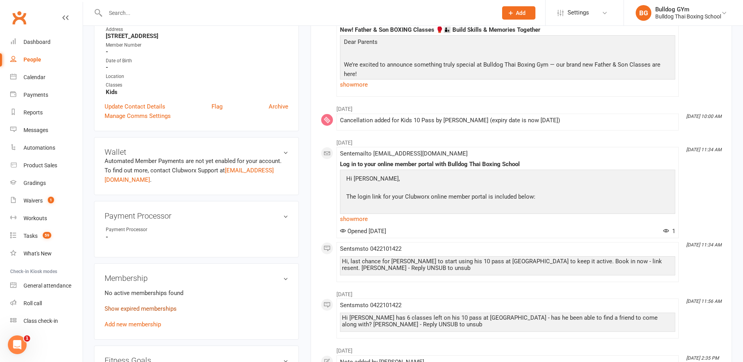
click at [162, 310] on link "Show expired memberships" at bounding box center [141, 308] width 72 height 7
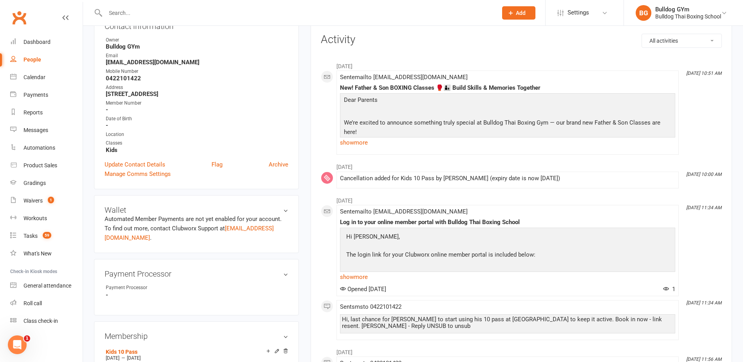
scroll to position [0, 0]
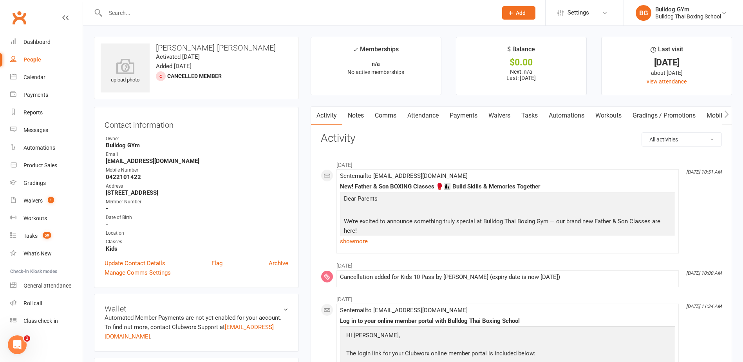
click at [527, 116] on link "Tasks" at bounding box center [529, 115] width 27 height 18
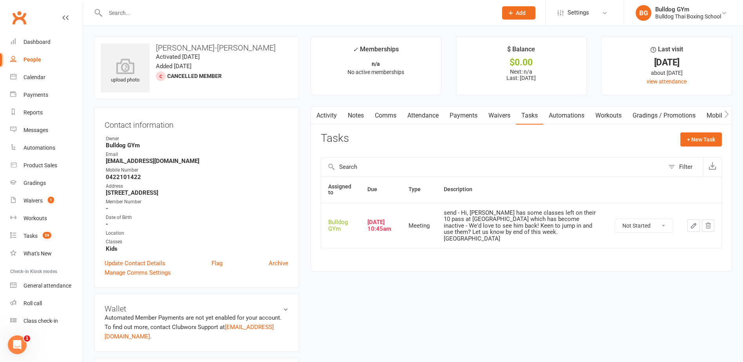
click at [387, 114] on link "Comms" at bounding box center [385, 115] width 32 height 18
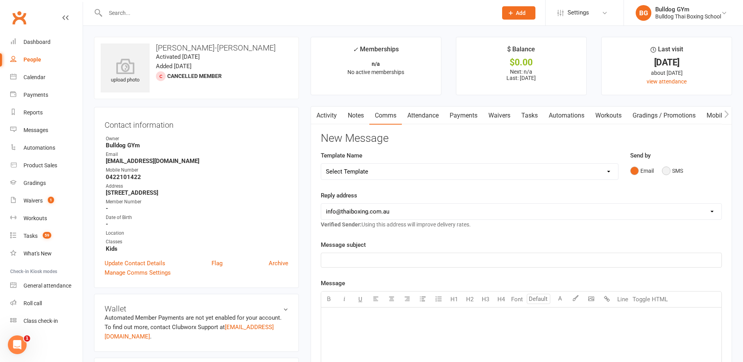
click at [668, 168] on button "SMS" at bounding box center [672, 170] width 21 height 15
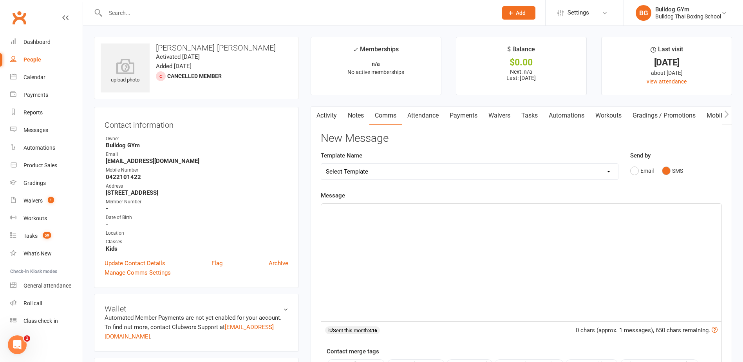
click at [329, 213] on p "﻿" at bounding box center [521, 210] width 391 height 9
click at [323, 208] on div "10 pass expired with 5 classes left - if he'd like to train this term let me kn…" at bounding box center [521, 262] width 400 height 117
click at [406, 211] on span "Hi, max'x10 pass expired with 5 classes left - if he'd like to train this term …" at bounding box center [518, 210] width 384 height 7
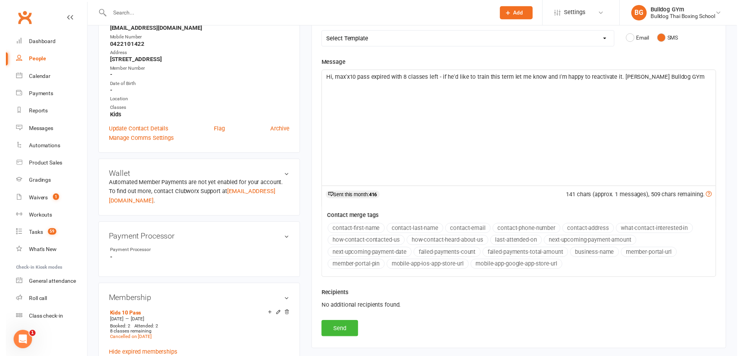
scroll to position [157, 0]
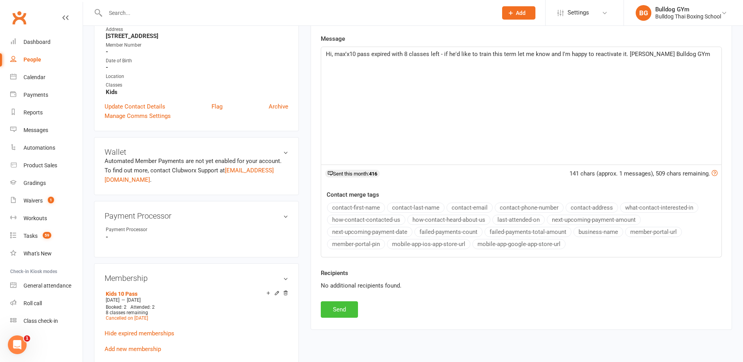
click at [346, 311] on button "Send" at bounding box center [339, 309] width 37 height 16
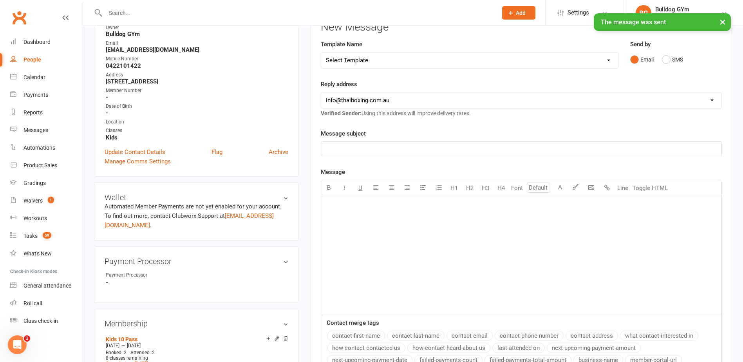
scroll to position [0, 0]
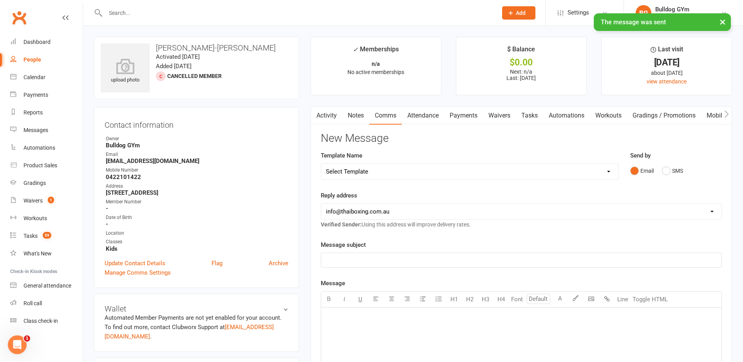
click at [531, 115] on link "Tasks" at bounding box center [529, 115] width 27 height 18
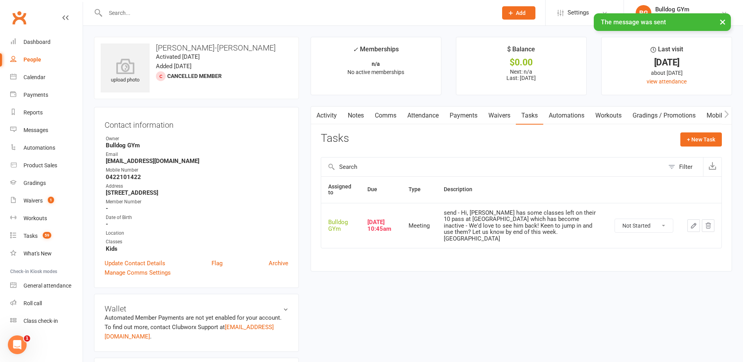
click at [222, 265] on div "Update Contact Details Flag Archive" at bounding box center [197, 262] width 184 height 9
click at [217, 263] on link "Flag" at bounding box center [216, 262] width 11 height 9
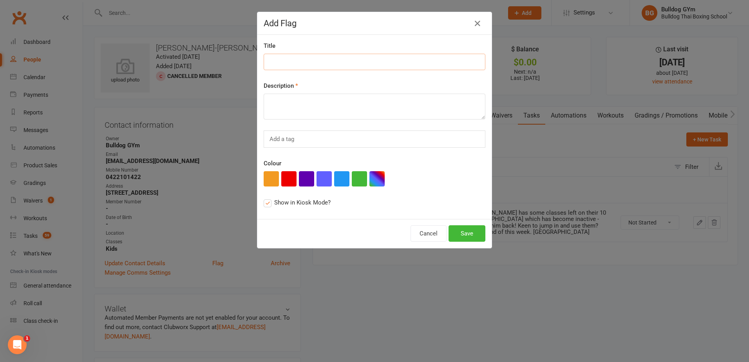
drag, startPoint x: 313, startPoint y: 63, endPoint x: 302, endPoint y: 60, distance: 11.9
click at [307, 62] on input at bounding box center [374, 62] width 222 height 16
drag, startPoint x: 327, startPoint y: 60, endPoint x: 261, endPoint y: 64, distance: 66.3
click at [263, 64] on input "Cancelled 10 pass" at bounding box center [374, 62] width 222 height 16
click at [296, 102] on textarea at bounding box center [374, 107] width 222 height 26
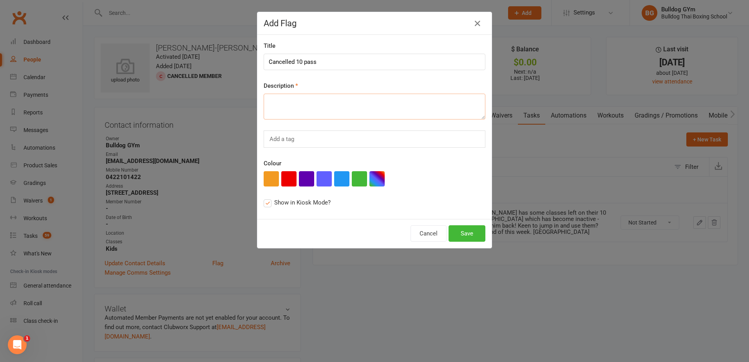
paste textarea "Cancelled 10 pass"
click at [458, 235] on button "Save" at bounding box center [466, 233] width 37 height 16
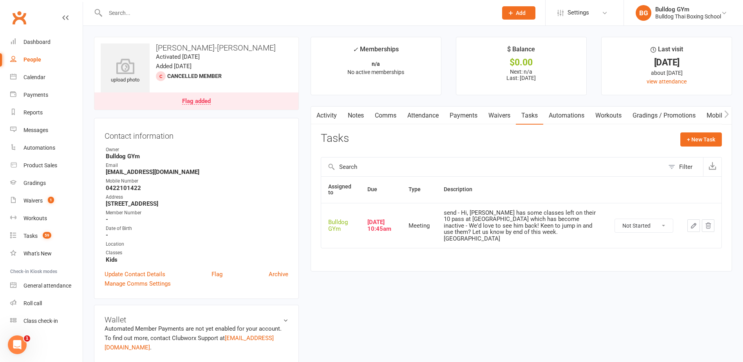
drag, startPoint x: 660, startPoint y: 222, endPoint x: 658, endPoint y: 228, distance: 7.2
click at [661, 222] on select "Not Started In Progress Waiting Complete" at bounding box center [644, 225] width 58 height 13
click at [615, 219] on select "Not Started In Progress Waiting Complete" at bounding box center [644, 225] width 58 height 13
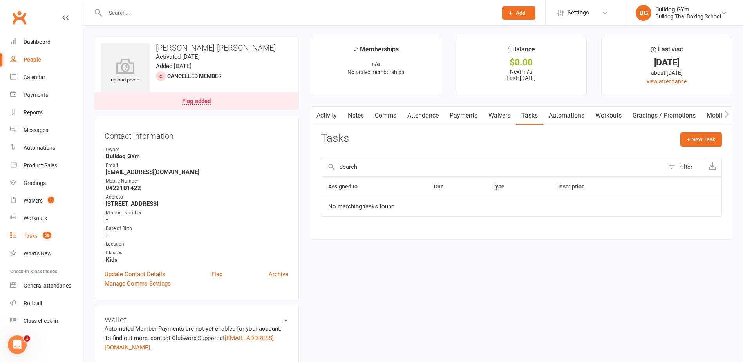
click at [29, 237] on div "Tasks" at bounding box center [30, 236] width 14 height 6
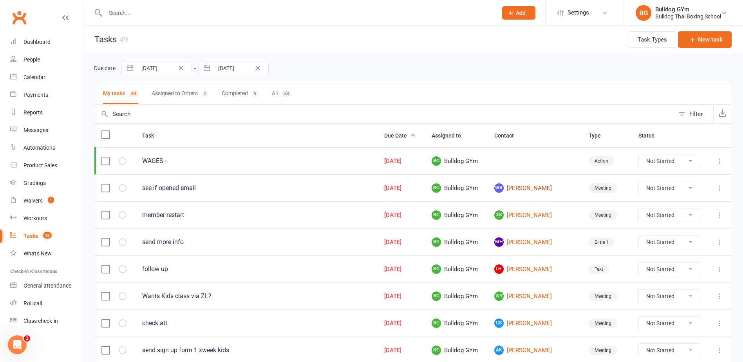
click at [521, 189] on link "WB [PERSON_NAME]" at bounding box center [534, 187] width 80 height 9
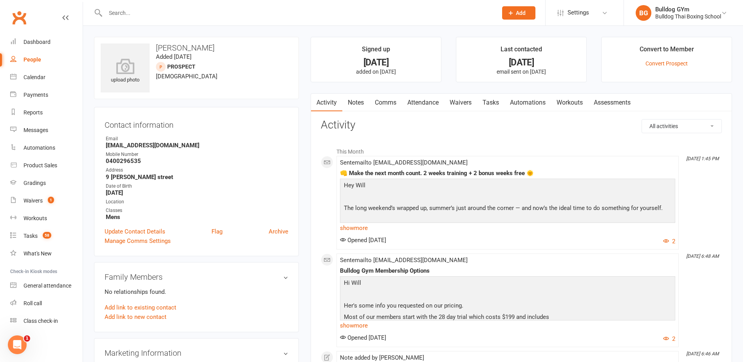
click at [353, 103] on link "Notes" at bounding box center [355, 103] width 27 height 18
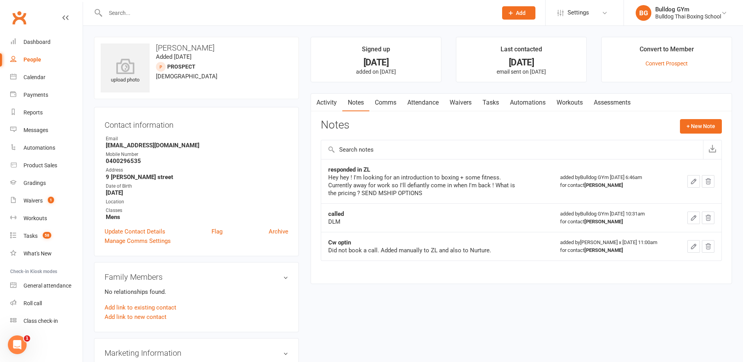
click at [325, 101] on link "Activity" at bounding box center [326, 103] width 31 height 18
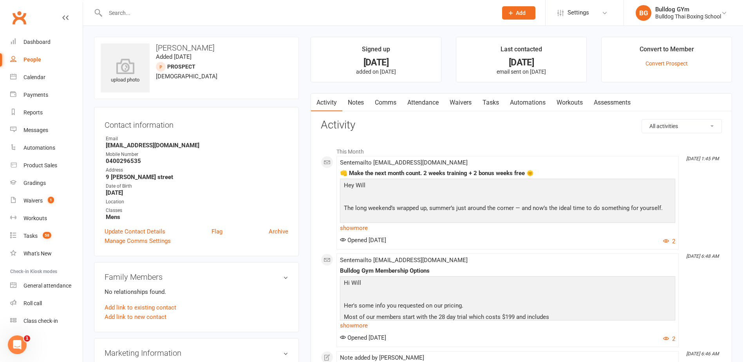
click at [359, 101] on link "Notes" at bounding box center [355, 103] width 27 height 18
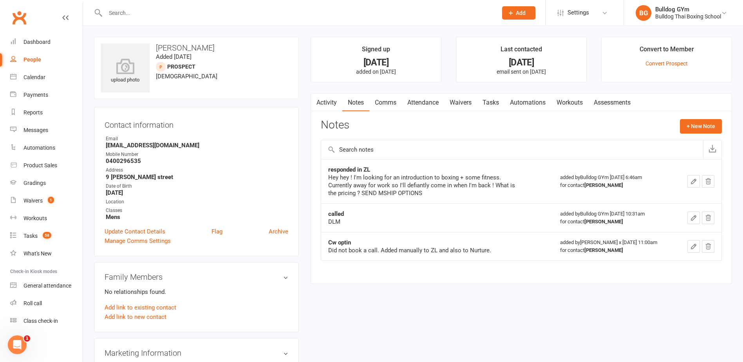
drag, startPoint x: 487, startPoint y: 101, endPoint x: 498, endPoint y: 105, distance: 11.4
click at [489, 101] on link "Tasks" at bounding box center [490, 103] width 27 height 18
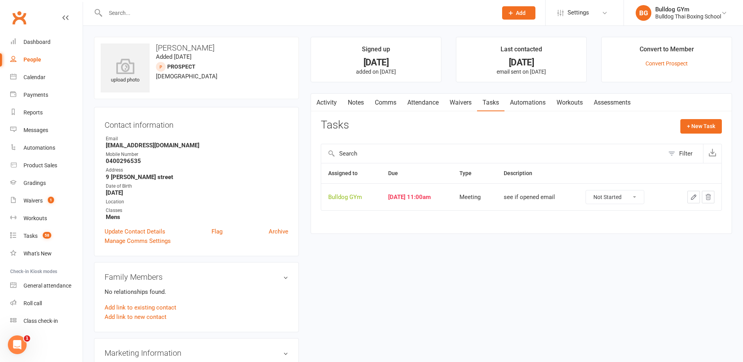
click at [693, 197] on icon "button" at bounding box center [693, 197] width 5 height 5
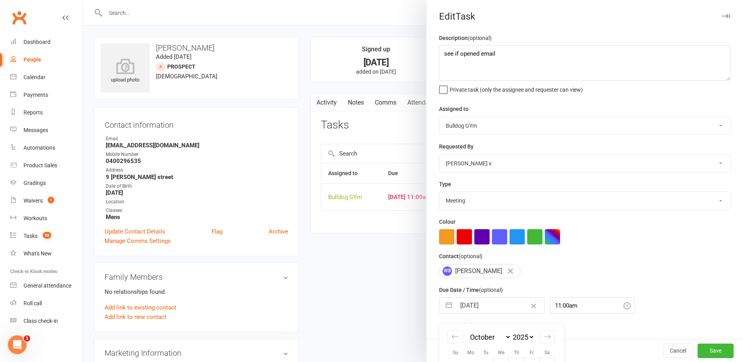
click at [498, 307] on input "[DATE]" at bounding box center [500, 306] width 88 height 16
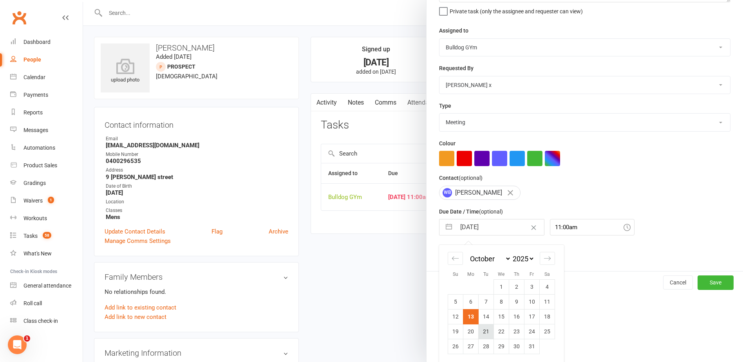
scroll to position [82, 0]
click at [467, 329] on td "20" at bounding box center [470, 330] width 15 height 15
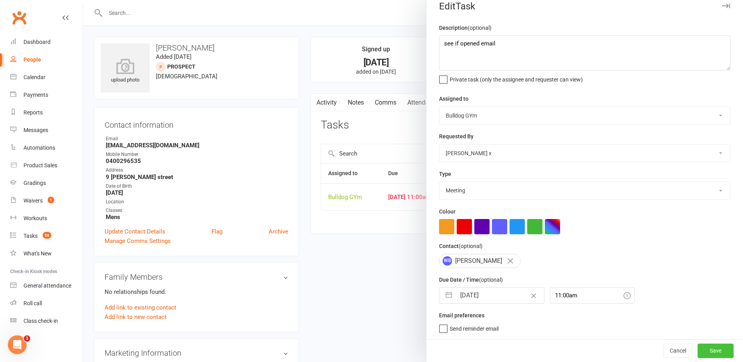
click at [701, 348] on button "Save" at bounding box center [715, 350] width 36 height 14
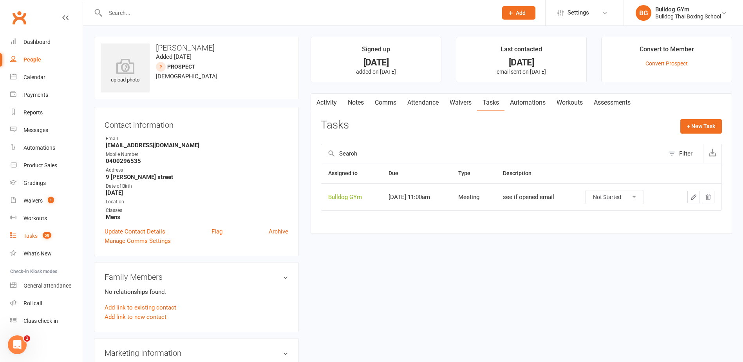
click at [33, 233] on div "Tasks" at bounding box center [30, 236] width 14 height 6
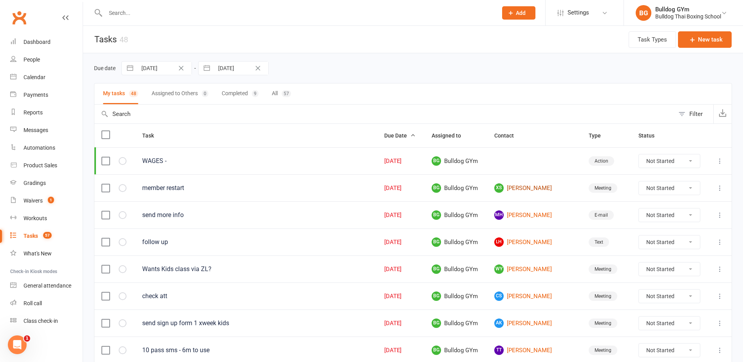
click at [539, 188] on link "XS [PERSON_NAME]" at bounding box center [534, 187] width 80 height 9
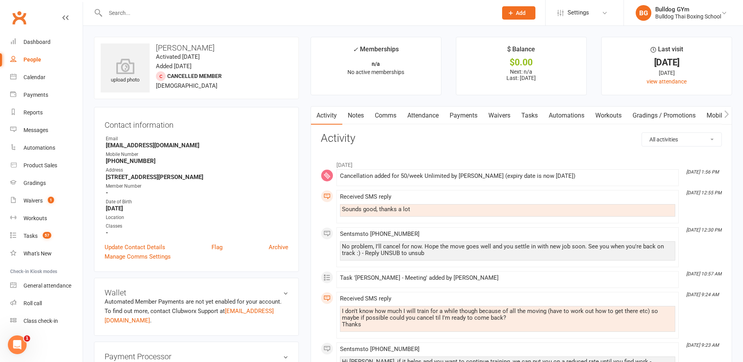
click at [379, 115] on link "Comms" at bounding box center [385, 115] width 32 height 18
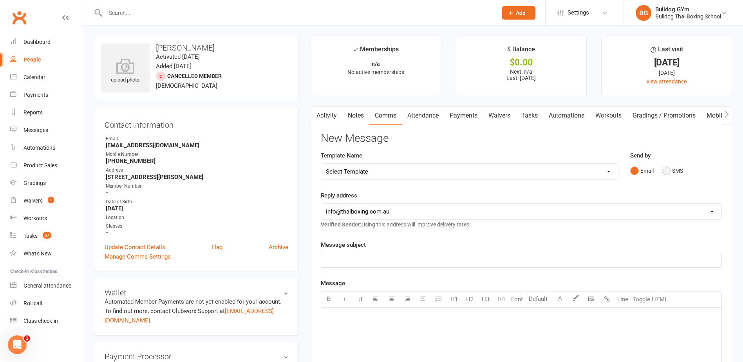
drag, startPoint x: 667, startPoint y: 169, endPoint x: 644, endPoint y: 172, distance: 22.9
click at [665, 169] on button "SMS" at bounding box center [672, 170] width 21 height 15
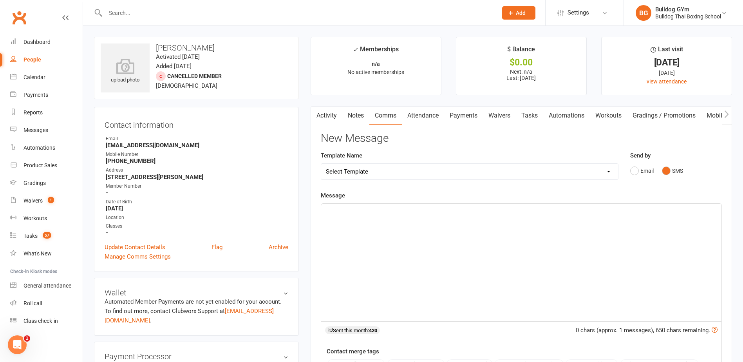
click at [342, 168] on select "Select Template [Email] Price Increase 28 Day Kick starter [SMS] 10 Pass Check …" at bounding box center [469, 172] width 297 height 16
click at [321, 164] on select "Select Template [Email] Price Increase 28 Day Kick starter [SMS] 10 Pass Check …" at bounding box center [469, 172] width 297 height 16
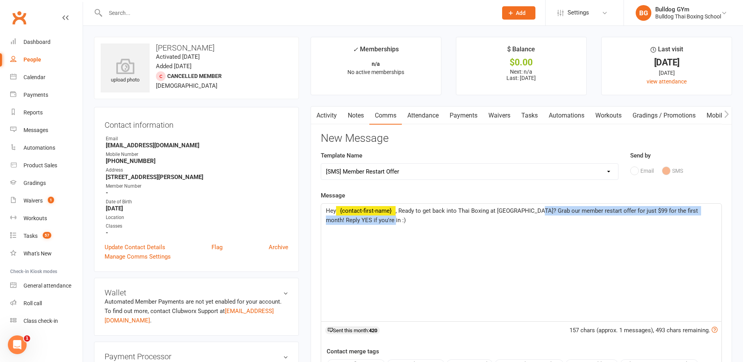
drag, startPoint x: 536, startPoint y: 209, endPoint x: 552, endPoint y: 221, distance: 20.3
click at [552, 221] on p "Hey ﻿ {contact-first-name} , Ready to get back into Thai Boxing at [GEOGRAPHIC_…" at bounding box center [521, 215] width 391 height 19
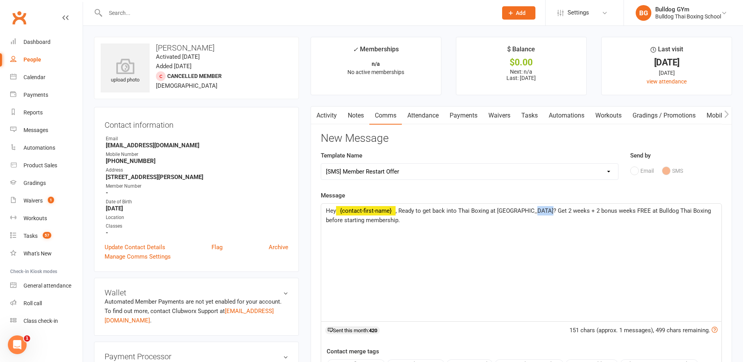
drag, startPoint x: 543, startPoint y: 209, endPoint x: 533, endPoint y: 209, distance: 9.4
click at [533, 209] on span ", Ready to get back into Thai Boxing at [GEOGRAPHIC_DATA]? Get 2 weeks + 2 bonu…" at bounding box center [519, 215] width 386 height 16
click at [546, 209] on span ", Ready to get back into Thai Boxing at [GEOGRAPHIC_DATA]? Get 2 weeks + 2 bonu…" at bounding box center [519, 215] width 386 height 16
click at [398, 220] on p "Hey ﻿ {contact-first-name} , Ready to get back into Thai Boxing at [GEOGRAPHIC_…" at bounding box center [521, 215] width 391 height 19
drag, startPoint x: 408, startPoint y: 220, endPoint x: 383, endPoint y: 221, distance: 24.7
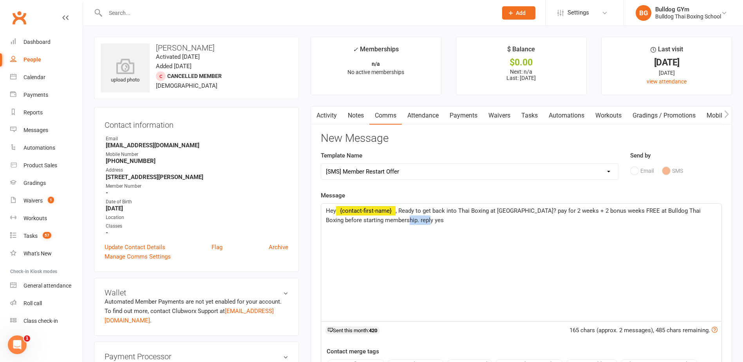
click at [383, 221] on p "Hey ﻿ {contact-first-name} , Ready to get back into Thai Boxing at [GEOGRAPHIC_…" at bounding box center [521, 215] width 391 height 19
click at [403, 210] on span ", Ready to get back into Thai Boxing at [GEOGRAPHIC_DATA]? pay for 2 weeks + 2 …" at bounding box center [514, 215] width 376 height 16
click at [537, 212] on span ", ready to get back into Thai Boxing at [GEOGRAPHIC_DATA]? pay for 2 weeks + 2 …" at bounding box center [513, 215] width 375 height 16
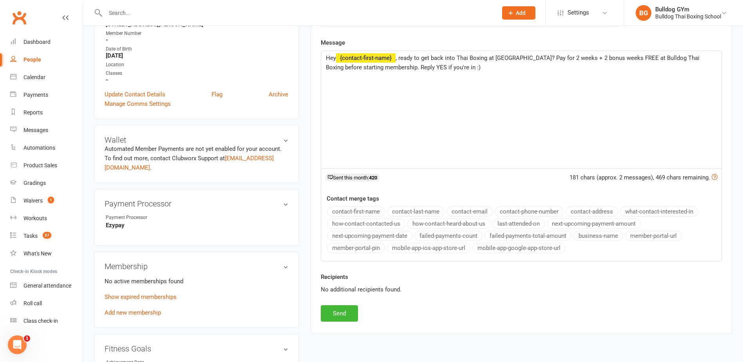
scroll to position [157, 0]
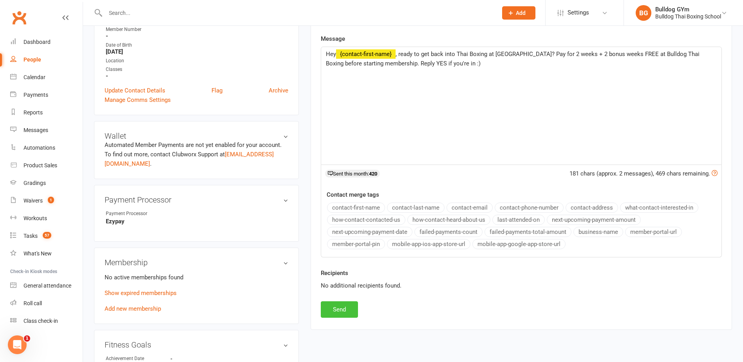
click at [338, 308] on button "Send" at bounding box center [339, 309] width 37 height 16
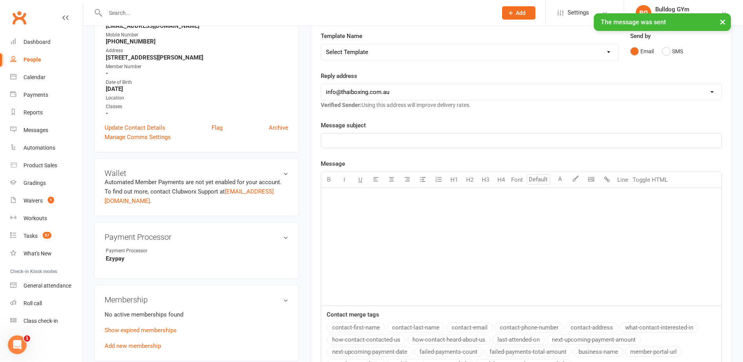
scroll to position [0, 0]
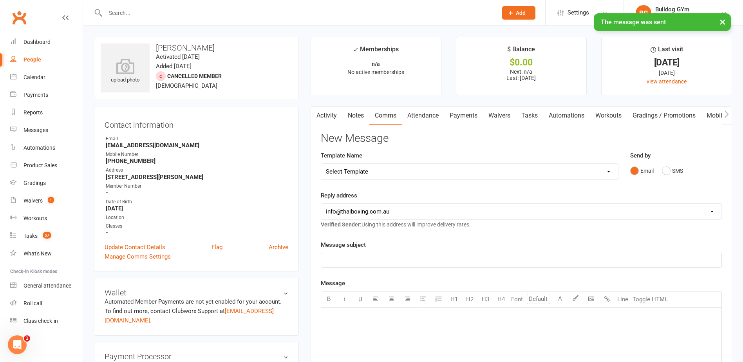
click at [538, 117] on link "Tasks" at bounding box center [529, 115] width 27 height 18
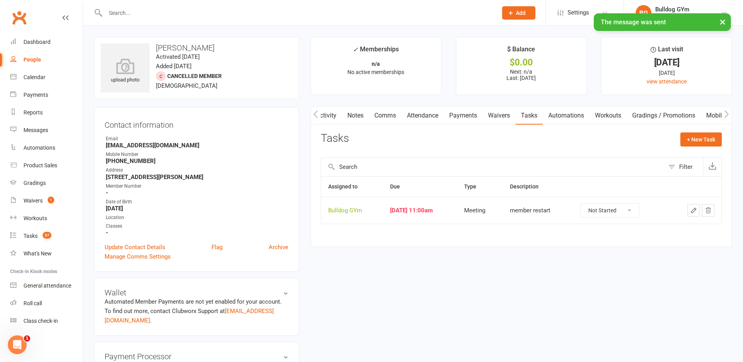
click at [634, 213] on select "Not Started In Progress Waiting Complete" at bounding box center [610, 210] width 58 height 13
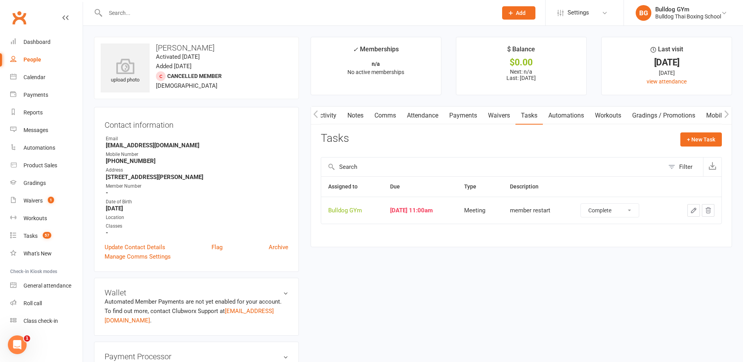
click at [588, 204] on select "Not Started In Progress Waiting Complete" at bounding box center [610, 210] width 58 height 13
click at [32, 232] on link "Tasks 57" at bounding box center [46, 236] width 72 height 18
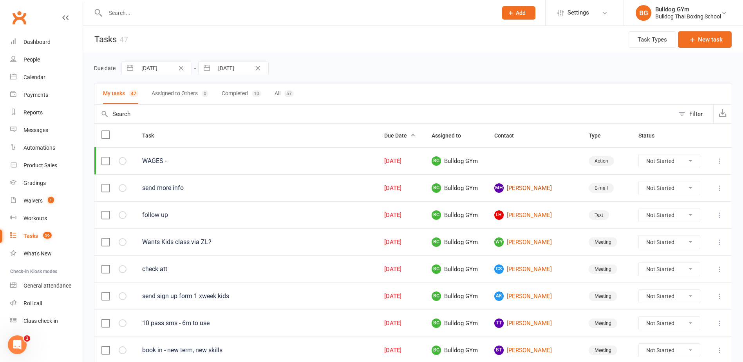
click at [527, 183] on link "MH [PERSON_NAME]" at bounding box center [534, 187] width 80 height 9
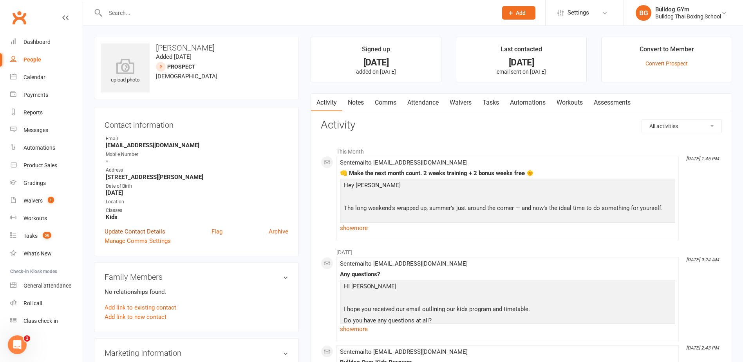
click at [112, 230] on link "Update Contact Details" at bounding box center [135, 231] width 61 height 9
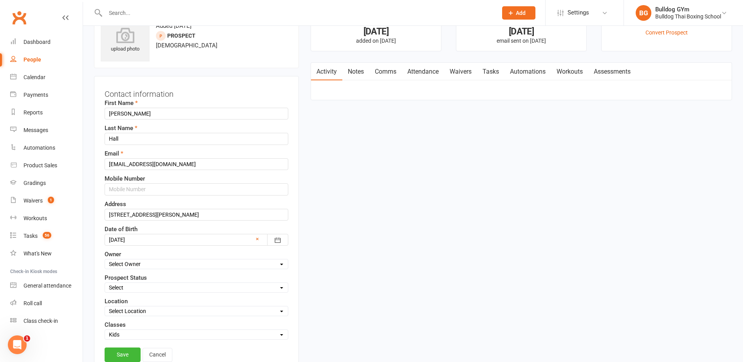
scroll to position [37, 0]
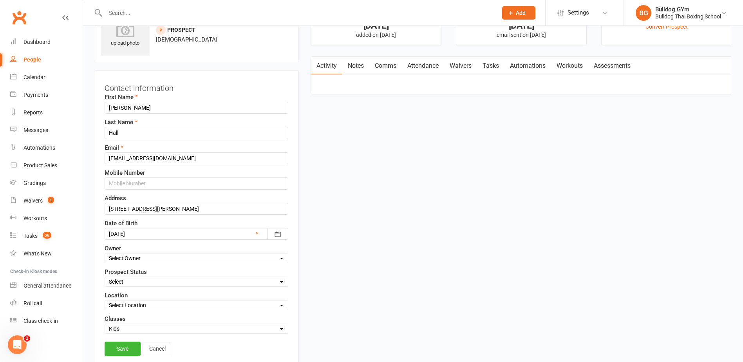
click at [128, 281] on select "Select Initial Contact Follow-up Call Follow-up Email Almost Ready Not Ready No…" at bounding box center [196, 281] width 183 height 9
click at [105, 278] on select "Select Initial Contact Follow-up Call Follow-up Email Almost Ready Not Ready No…" at bounding box center [196, 281] width 183 height 9
click at [125, 347] on link "Save" at bounding box center [123, 348] width 36 height 14
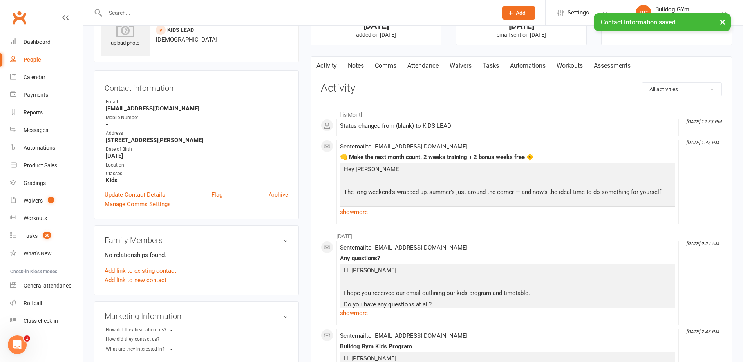
click at [384, 65] on link "Comms" at bounding box center [385, 66] width 32 height 18
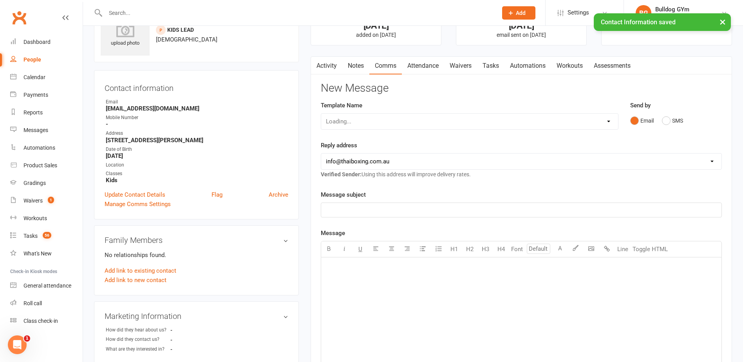
click at [333, 64] on link "Activity" at bounding box center [326, 66] width 31 height 18
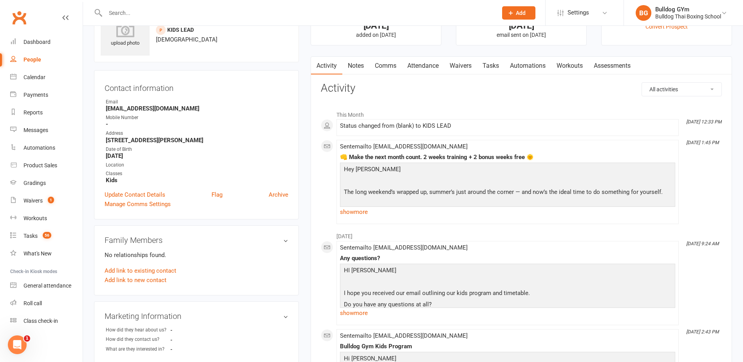
click at [385, 66] on link "Comms" at bounding box center [385, 66] width 32 height 18
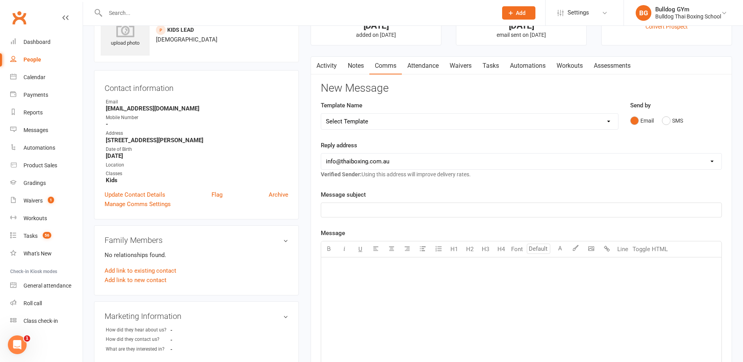
click at [367, 115] on select "Select Template [Email] Price Increase 28 Day Kick starter [SMS] 10 Pass Check …" at bounding box center [469, 122] width 297 height 16
click at [321, 114] on select "Select Template [Email] Price Increase 28 Day Kick starter [SMS] 10 Pass Check …" at bounding box center [469, 122] width 297 height 16
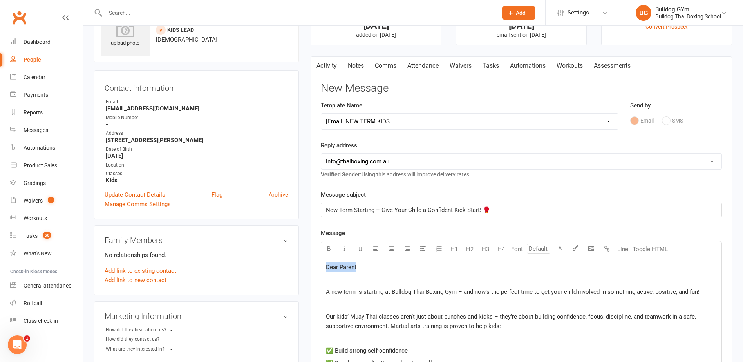
drag, startPoint x: 359, startPoint y: 268, endPoint x: 295, endPoint y: 267, distance: 64.6
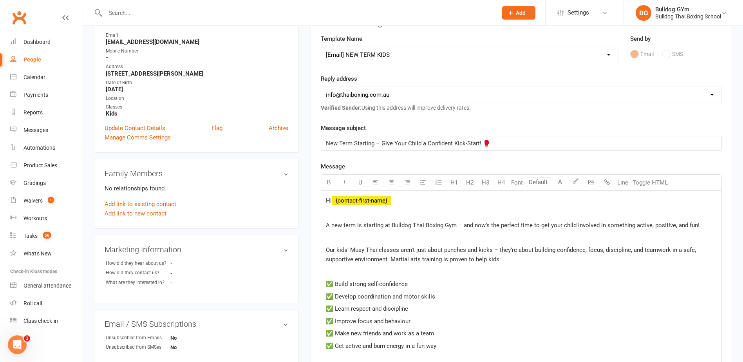
scroll to position [45, 0]
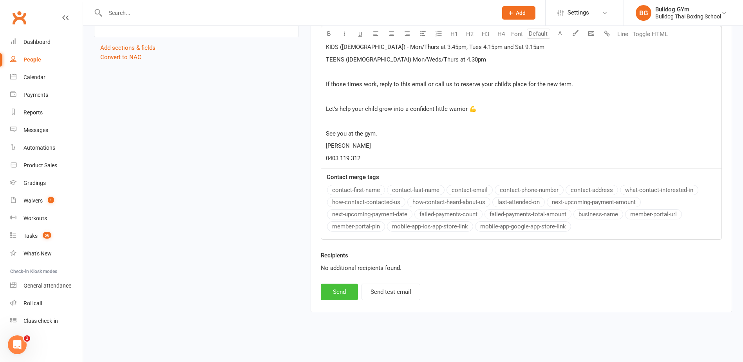
click at [343, 293] on button "Send" at bounding box center [339, 291] width 37 height 16
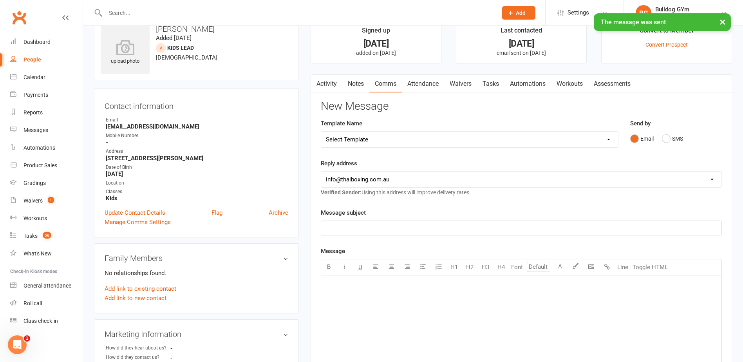
scroll to position [0, 0]
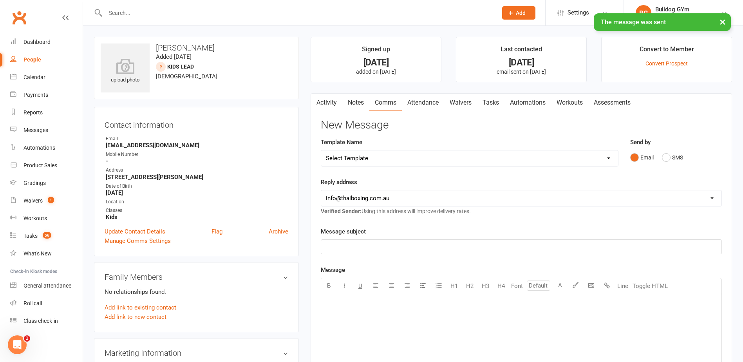
drag, startPoint x: 498, startPoint y: 100, endPoint x: 499, endPoint y: 106, distance: 6.1
click at [498, 100] on link "Tasks" at bounding box center [490, 103] width 27 height 18
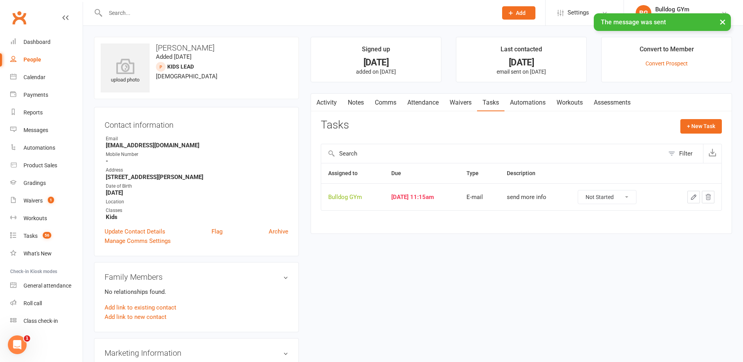
drag, startPoint x: 632, startPoint y: 198, endPoint x: 628, endPoint y: 203, distance: 6.7
click at [632, 198] on select "Not Started In Progress Waiting Complete" at bounding box center [607, 196] width 58 height 13
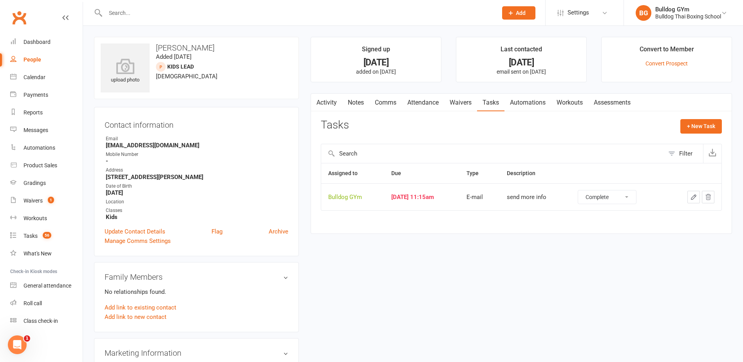
click at [585, 190] on select "Not Started In Progress Waiting Complete" at bounding box center [607, 196] width 58 height 13
click at [36, 235] on div "Tasks" at bounding box center [30, 236] width 14 height 6
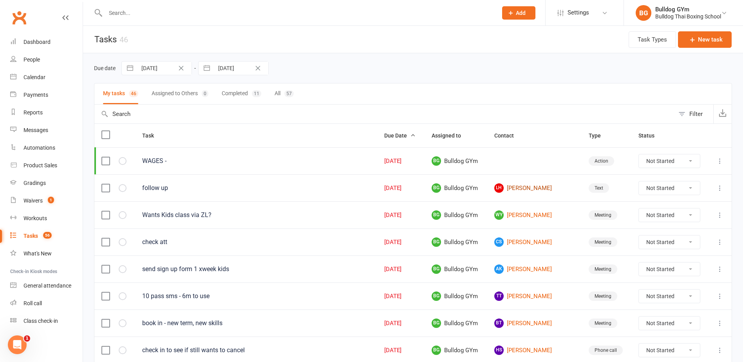
click at [526, 189] on link "LH [PERSON_NAME]" at bounding box center [534, 187] width 80 height 9
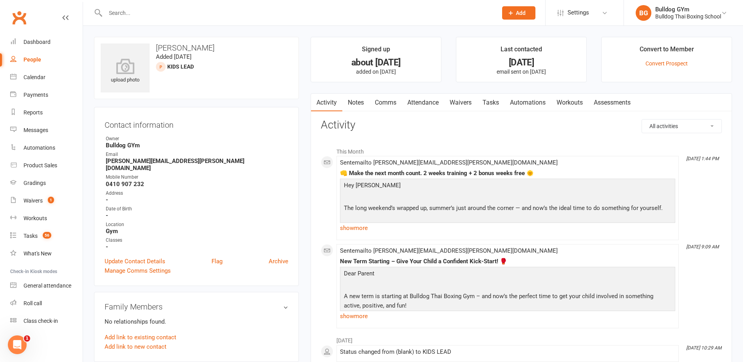
click at [354, 99] on link "Notes" at bounding box center [355, 103] width 27 height 18
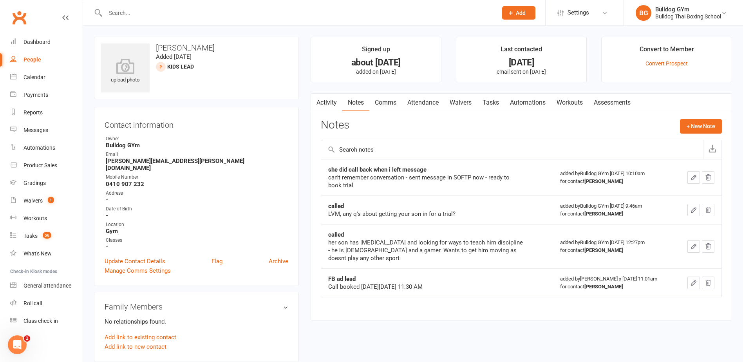
click at [494, 98] on link "Tasks" at bounding box center [490, 103] width 27 height 18
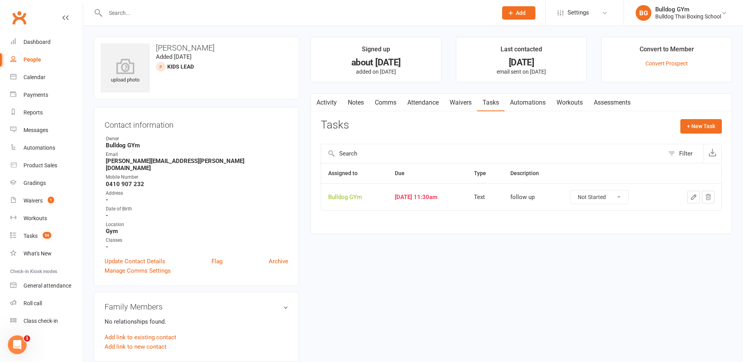
drag, startPoint x: 630, startPoint y: 197, endPoint x: 627, endPoint y: 203, distance: 6.8
click at [628, 197] on select "Not Started In Progress Waiting Complete" at bounding box center [599, 196] width 58 height 13
click at [577, 190] on select "Not Started In Progress Waiting Complete" at bounding box center [599, 196] width 58 height 13
click at [30, 234] on div "Tasks" at bounding box center [30, 236] width 14 height 6
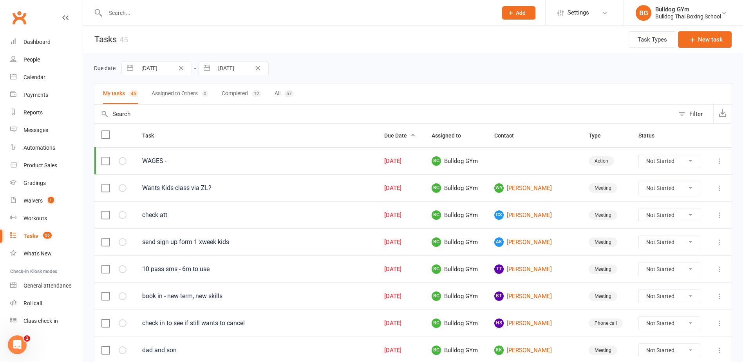
click at [128, 10] on input "text" at bounding box center [297, 12] width 389 height 11
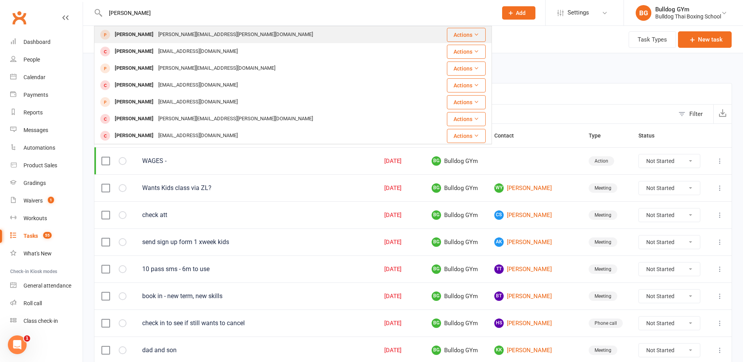
click at [137, 38] on div "[PERSON_NAME]" at bounding box center [133, 34] width 43 height 11
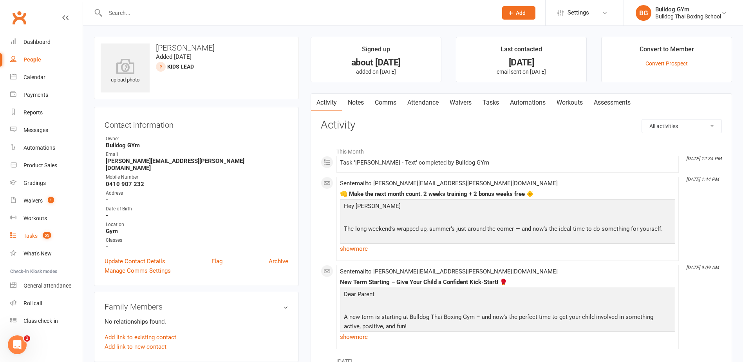
click at [33, 234] on div "Tasks" at bounding box center [30, 236] width 14 height 6
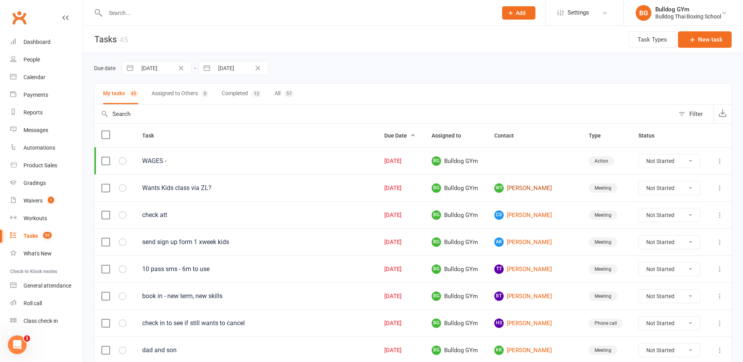
click at [523, 188] on link "[PERSON_NAME]" at bounding box center [534, 187] width 80 height 9
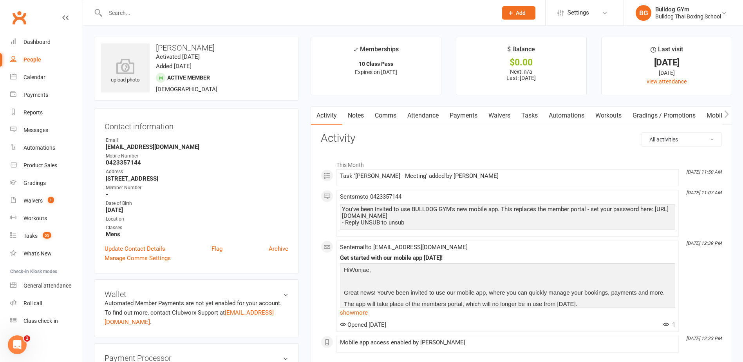
click at [529, 117] on link "Tasks" at bounding box center [529, 115] width 27 height 18
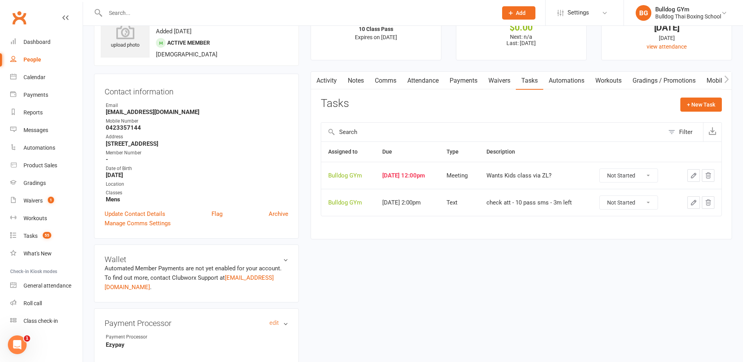
scroll to position [117, 0]
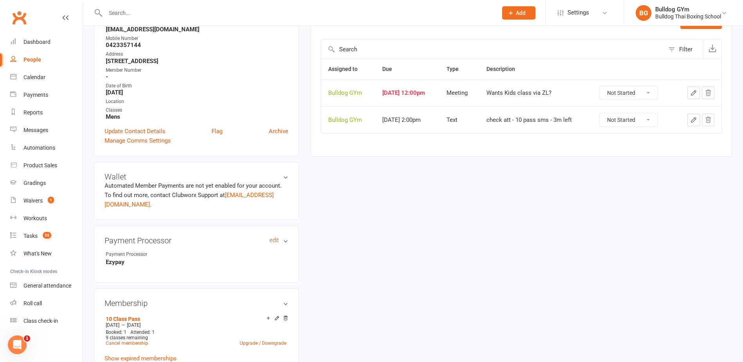
click at [275, 241] on link "edit" at bounding box center [273, 240] width 9 height 7
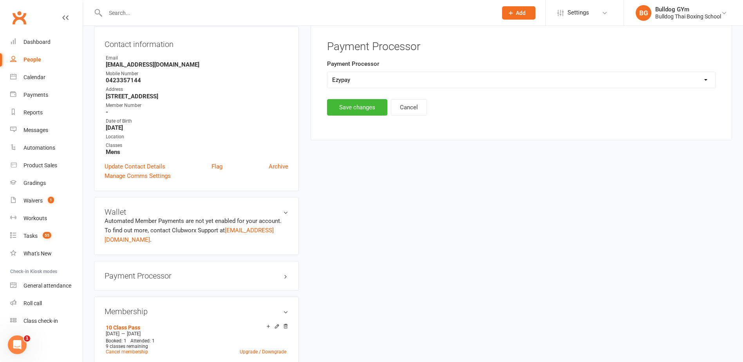
scroll to position [67, 0]
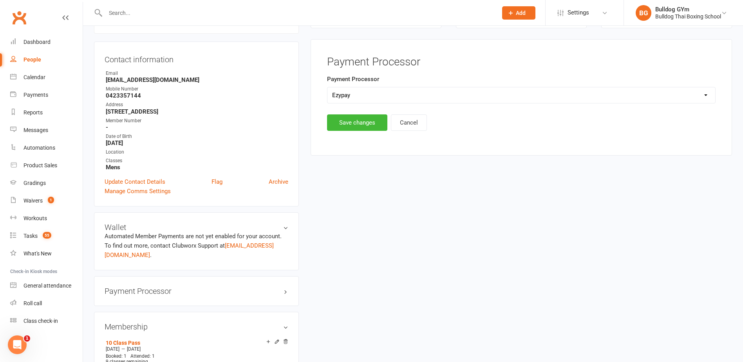
click at [346, 94] on select "Select Ezypay Ezidebit Cash Credit Card Ezypay Kids" at bounding box center [521, 95] width 388 height 16
click at [327, 87] on select "Select Ezypay Ezidebit Cash Credit Card Ezypay Kids" at bounding box center [521, 95] width 388 height 16
click at [345, 126] on button "Save changes" at bounding box center [357, 122] width 60 height 16
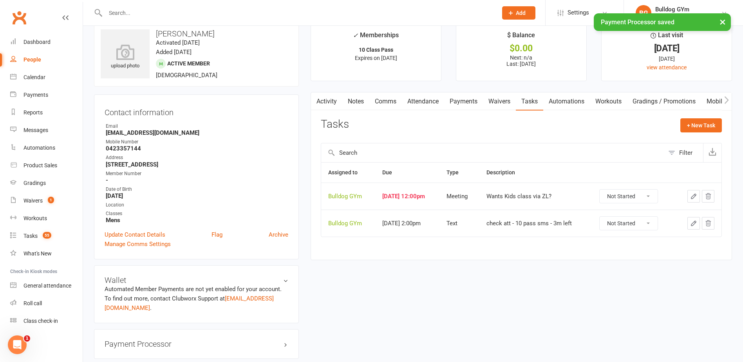
scroll to position [0, 0]
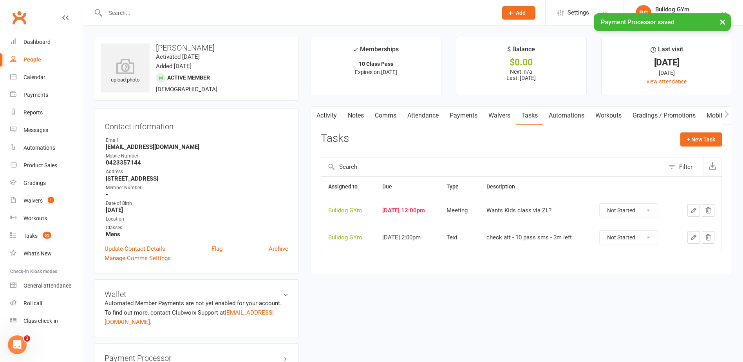
click at [653, 213] on select "Not Started In Progress Waiting Complete" at bounding box center [628, 210] width 58 height 13
click at [605, 204] on select "Not Started In Progress Waiting Complete" at bounding box center [628, 210] width 58 height 13
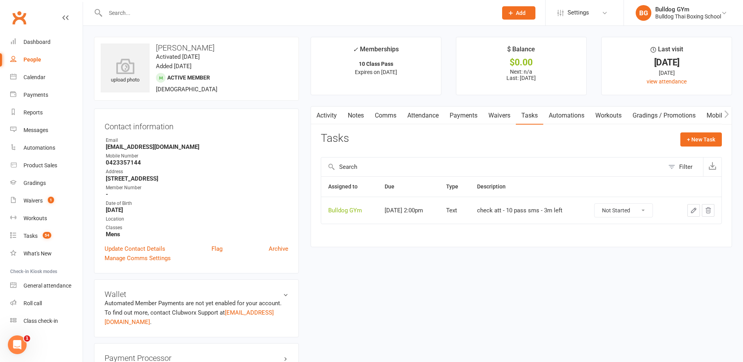
drag, startPoint x: 381, startPoint y: 113, endPoint x: 380, endPoint y: 119, distance: 5.9
click at [381, 114] on link "Comms" at bounding box center [385, 115] width 32 height 18
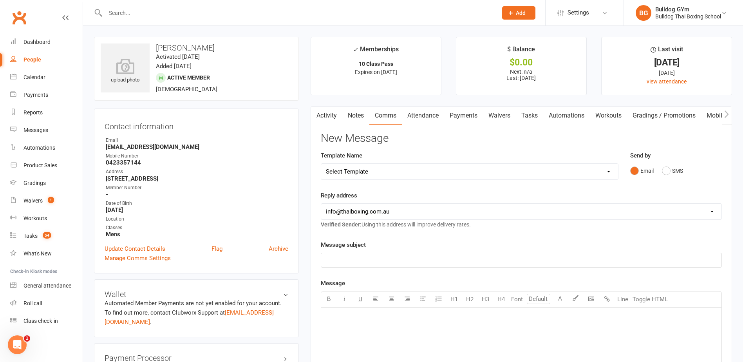
click at [379, 175] on select "Select Template [Email] Price Increase 28 Day Kick starter [SMS] 10 Pass Check …" at bounding box center [469, 172] width 297 height 16
click at [321, 164] on select "Select Template [Email] Price Increase 28 Day Kick starter [SMS] 10 Pass Check …" at bounding box center [469, 172] width 297 height 16
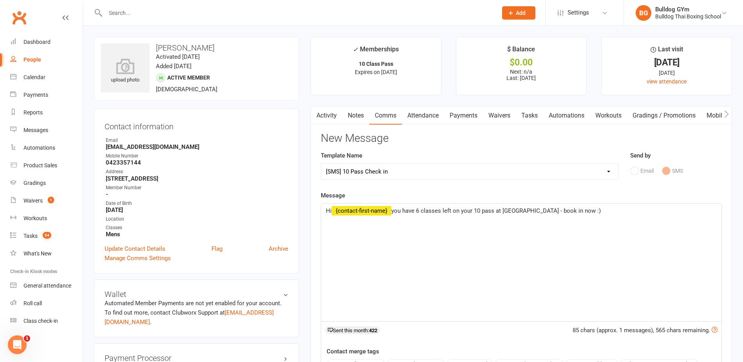
click at [420, 209] on span "you have 6 classes left on your 10 pass at [GEOGRAPHIC_DATA] - book in now :)" at bounding box center [495, 210] width 209 height 7
drag, startPoint x: 538, startPoint y: 209, endPoint x: 537, endPoint y: 196, distance: 13.7
click at [538, 207] on span "you have 9 classes left on your 10 pass at [GEOGRAPHIC_DATA] - book in now :)" at bounding box center [495, 210] width 209 height 7
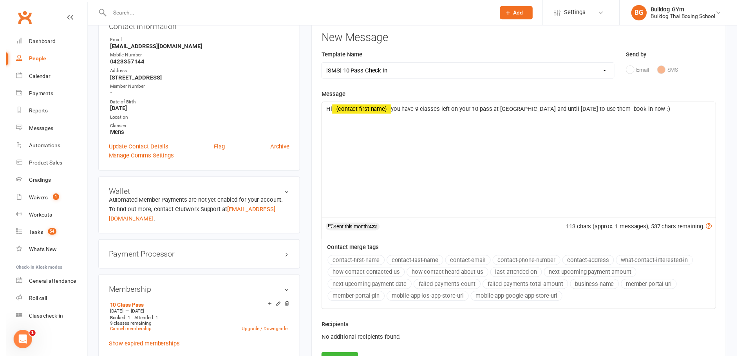
scroll to position [157, 0]
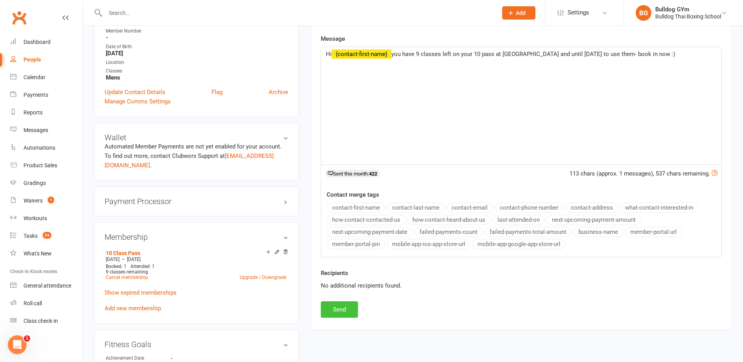
click at [349, 310] on button "Send" at bounding box center [339, 309] width 37 height 16
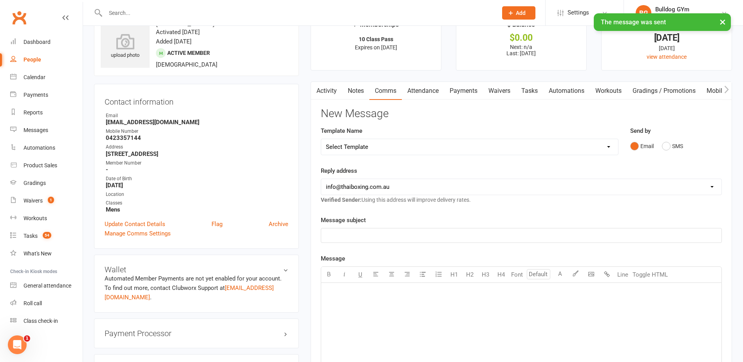
scroll to position [0, 0]
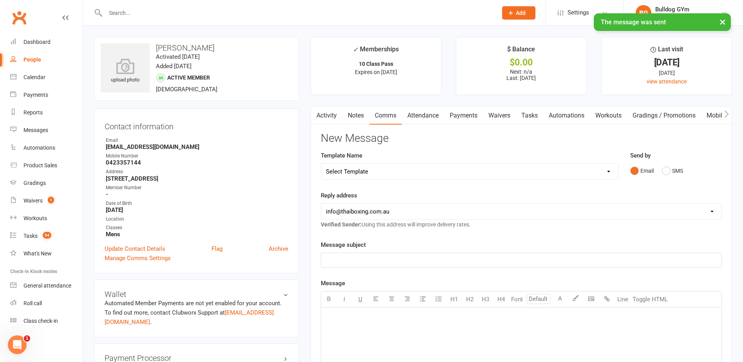
click at [530, 117] on link "Tasks" at bounding box center [529, 115] width 27 height 18
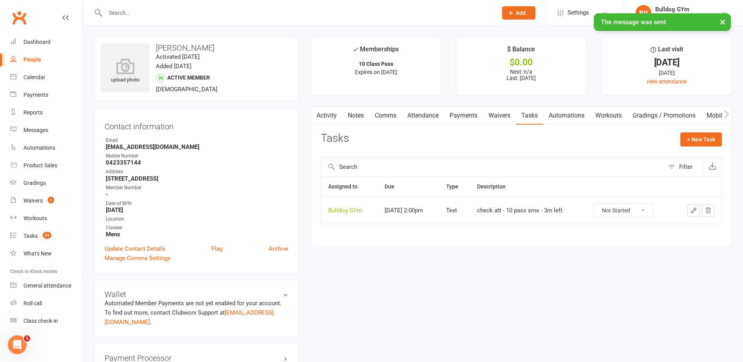
click at [693, 208] on icon "button" at bounding box center [693, 210] width 7 height 7
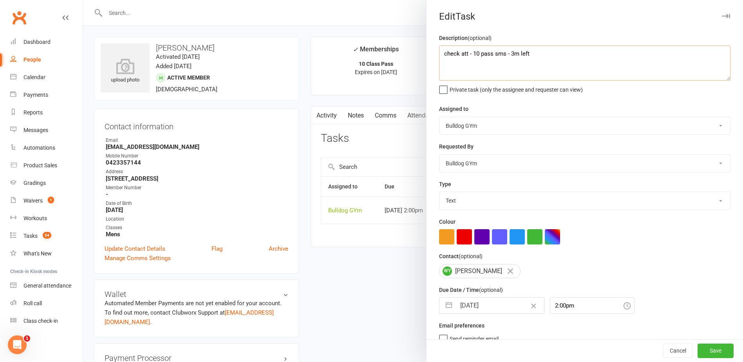
click at [510, 51] on textarea "check att - 10 pass sms - 3m left" at bounding box center [584, 62] width 291 height 35
click at [506, 304] on input "[DATE]" at bounding box center [500, 306] width 88 height 16
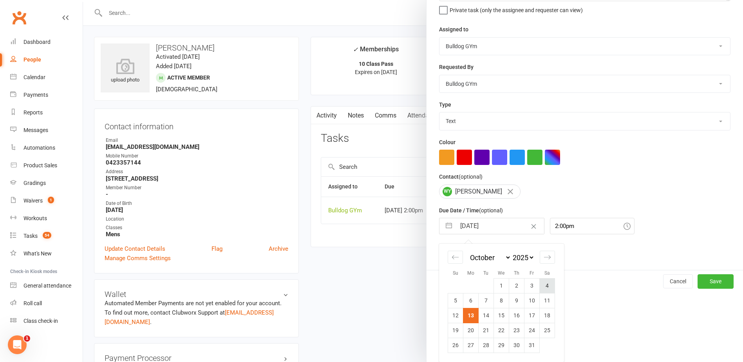
scroll to position [82, 0]
click at [544, 255] on icon "Move forward to switch to the next month." at bounding box center [546, 256] width 7 height 7
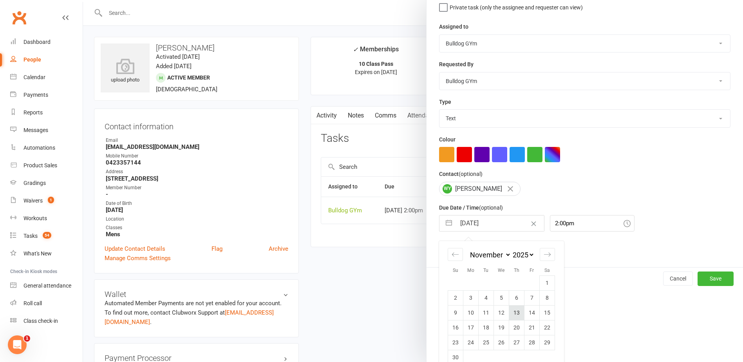
click at [516, 314] on td "13" at bounding box center [516, 312] width 15 height 15
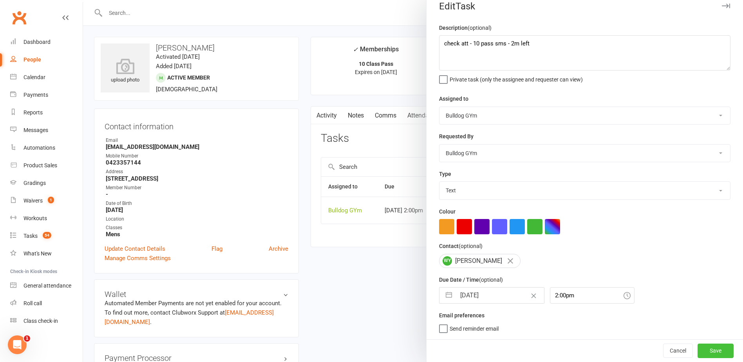
click at [702, 350] on button "Save" at bounding box center [715, 350] width 36 height 14
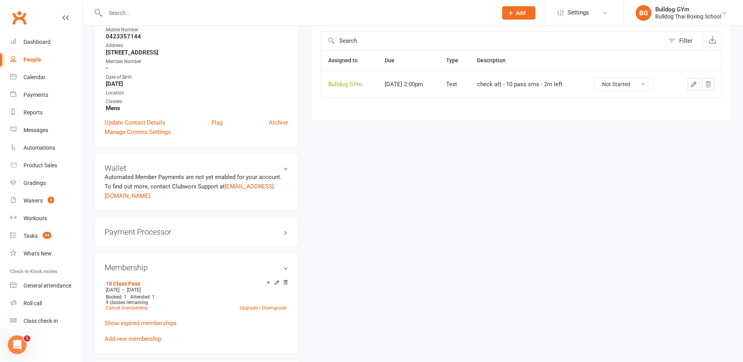
scroll to position [157, 0]
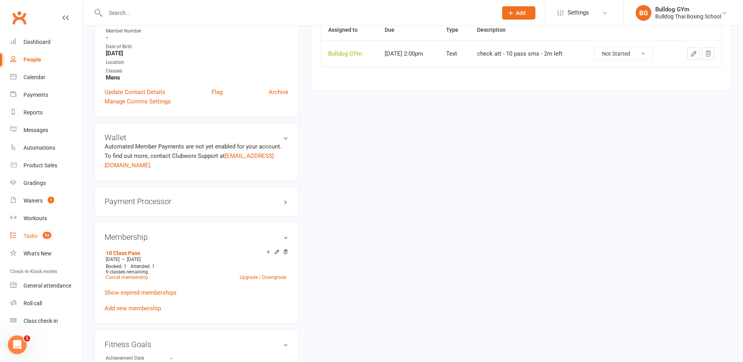
click at [32, 233] on div "Tasks" at bounding box center [30, 236] width 14 height 6
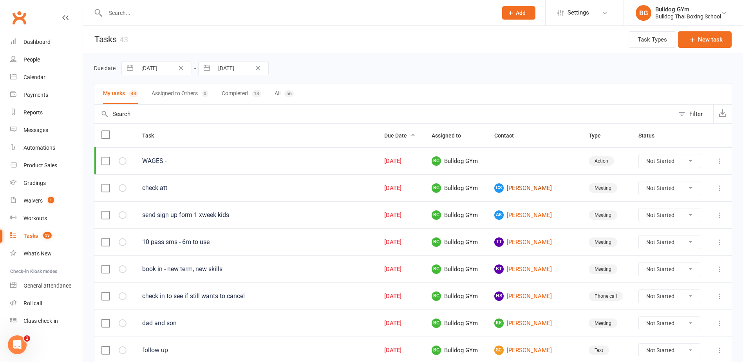
click at [536, 188] on link "CS [PERSON_NAME]" at bounding box center [534, 187] width 80 height 9
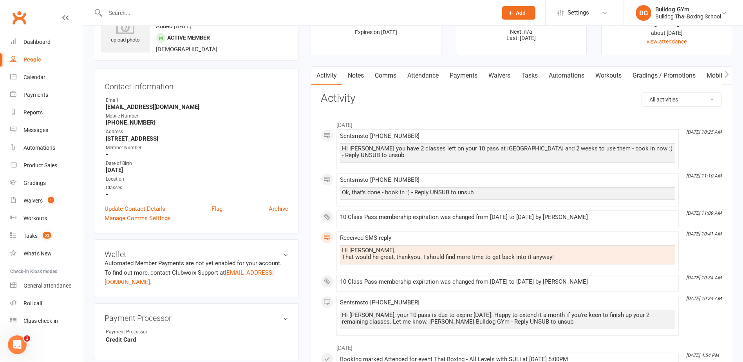
scroll to position [39, 0]
click at [531, 76] on link "Tasks" at bounding box center [529, 76] width 27 height 18
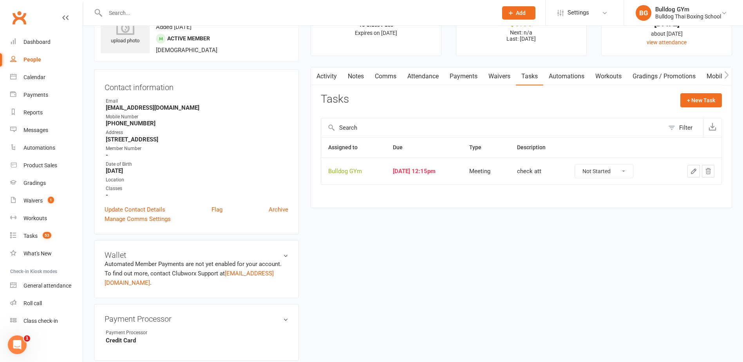
drag, startPoint x: 632, startPoint y: 172, endPoint x: 632, endPoint y: 177, distance: 5.5
click at [632, 172] on select "Not Started In Progress Waiting Complete" at bounding box center [604, 170] width 58 height 13
click at [582, 164] on select "Not Started In Progress Waiting Complete" at bounding box center [604, 170] width 58 height 13
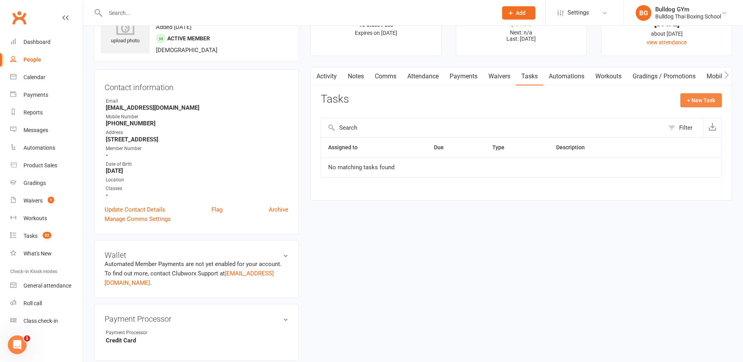
drag, startPoint x: 707, startPoint y: 101, endPoint x: 706, endPoint y: 96, distance: 4.4
click at [706, 97] on button "+ New Task" at bounding box center [701, 100] width 42 height 14
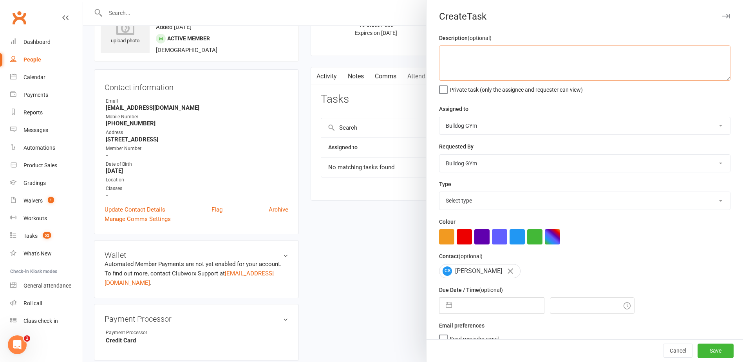
drag, startPoint x: 467, startPoint y: 56, endPoint x: 462, endPoint y: 57, distance: 4.4
click at [464, 57] on textarea at bounding box center [584, 62] width 291 height 35
click at [468, 200] on select "Select type Action E-mail Meeting Phone call Text Add new task type" at bounding box center [584, 200] width 291 height 17
click at [439, 193] on select "Select type Action E-mail Meeting Phone call Text Add new task type" at bounding box center [584, 200] width 291 height 17
drag, startPoint x: 473, startPoint y: 301, endPoint x: 469, endPoint y: 299, distance: 4.0
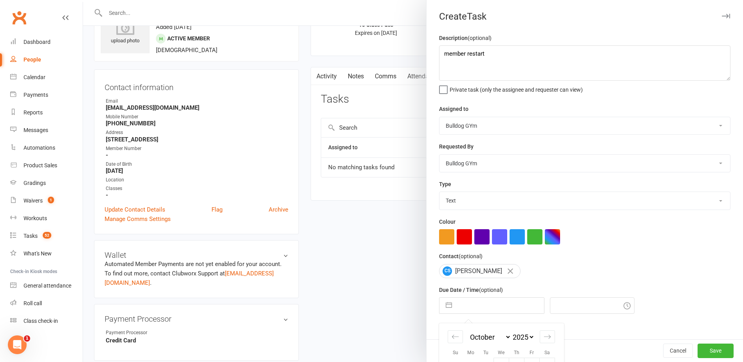
click at [471, 300] on input "text" at bounding box center [500, 306] width 88 height 16
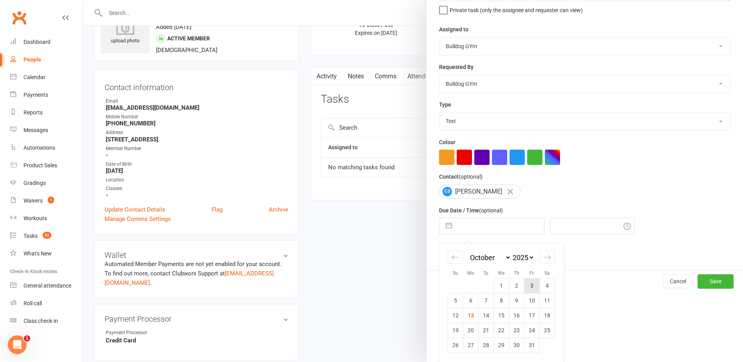
scroll to position [82, 0]
click at [547, 259] on icon "Move forward to switch to the next month." at bounding box center [546, 256] width 7 height 7
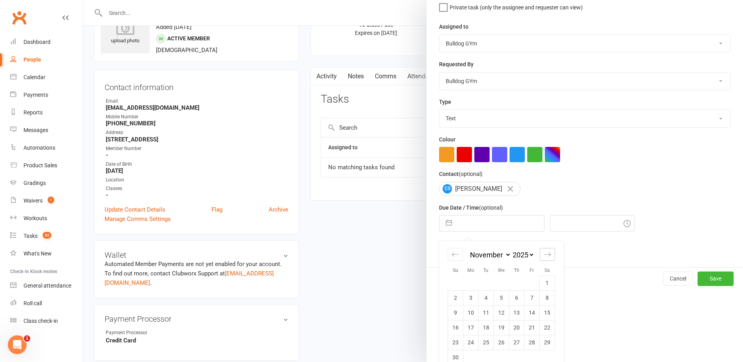
click at [547, 257] on icon "Move forward to switch to the next month." at bounding box center [546, 254] width 7 height 7
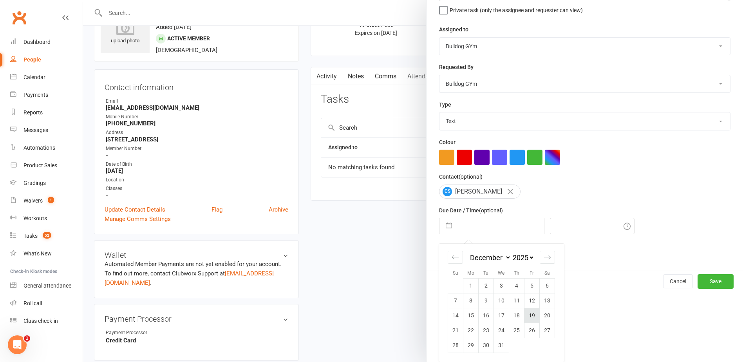
click at [531, 315] on td "19" at bounding box center [531, 315] width 15 height 15
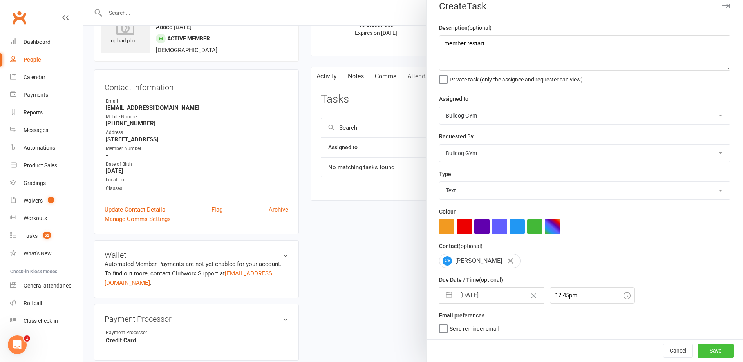
click at [717, 348] on button "Save" at bounding box center [715, 350] width 36 height 14
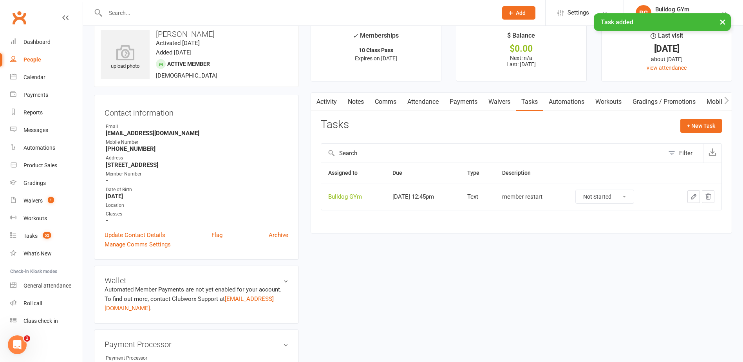
scroll to position [0, 0]
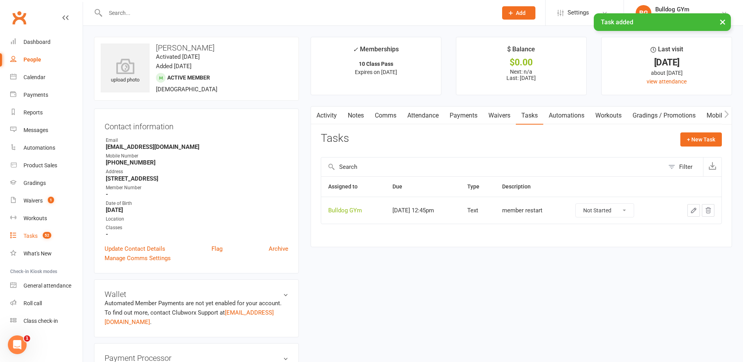
click at [28, 233] on div "Tasks" at bounding box center [30, 236] width 14 height 6
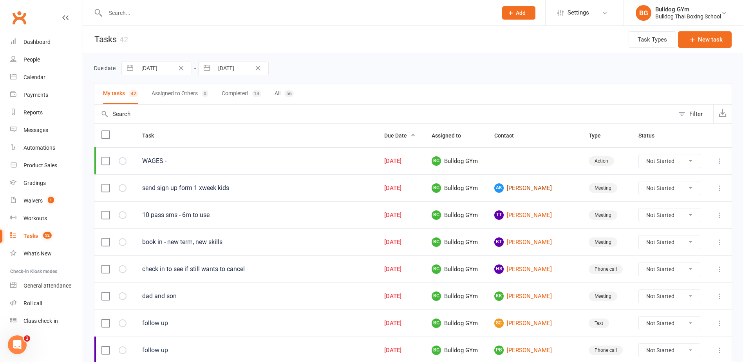
click at [532, 186] on link "AK [PERSON_NAME]" at bounding box center [534, 187] width 80 height 9
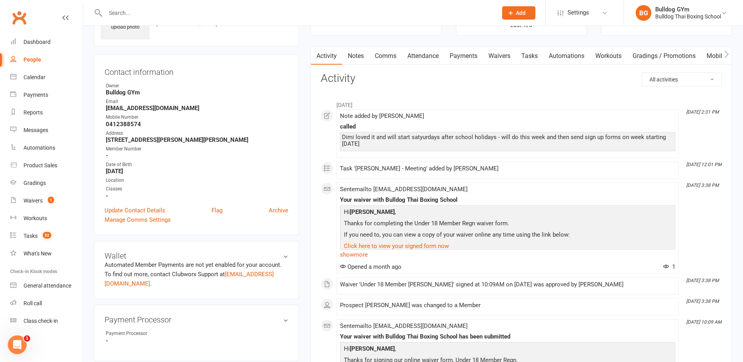
scroll to position [39, 0]
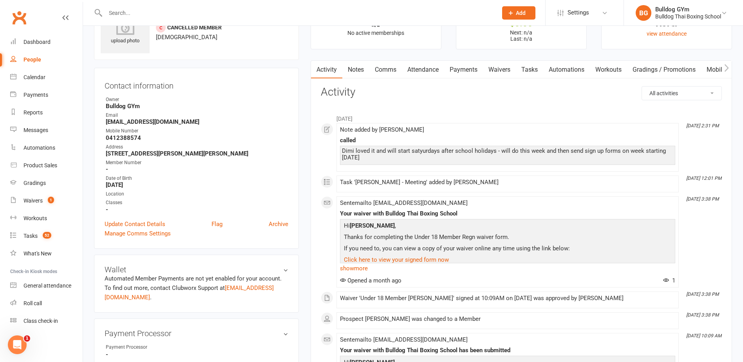
click at [386, 68] on link "Comms" at bounding box center [385, 70] width 32 height 18
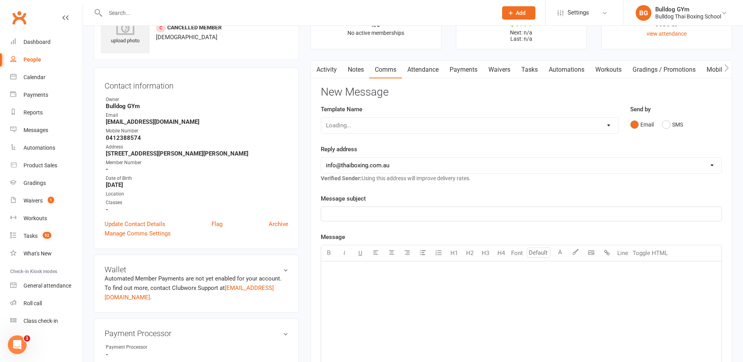
click at [384, 123] on div "Loading..." at bounding box center [470, 125] width 298 height 16
click at [407, 125] on select "Select Template [Email] Price Increase 28 Day Kick starter [SMS] 10 Pass Check …" at bounding box center [469, 125] width 297 height 16
click at [321, 117] on select "Select Template [Email] Price Increase 28 Day Kick starter [SMS] 10 Pass Check …" at bounding box center [469, 125] width 297 height 16
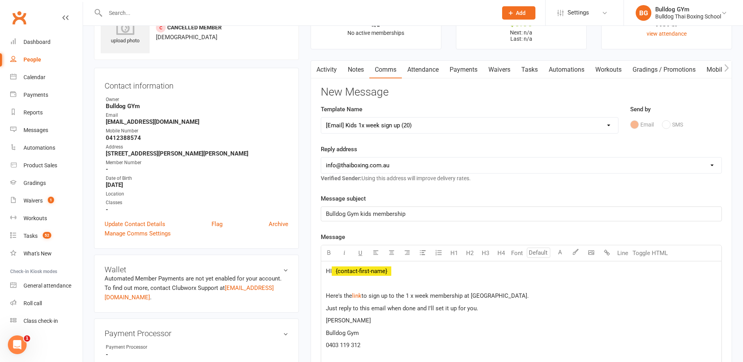
click at [511, 295] on p "Here's the $ link $ to sign up to the 1 x week membership at [GEOGRAPHIC_DATA]." at bounding box center [521, 295] width 391 height 9
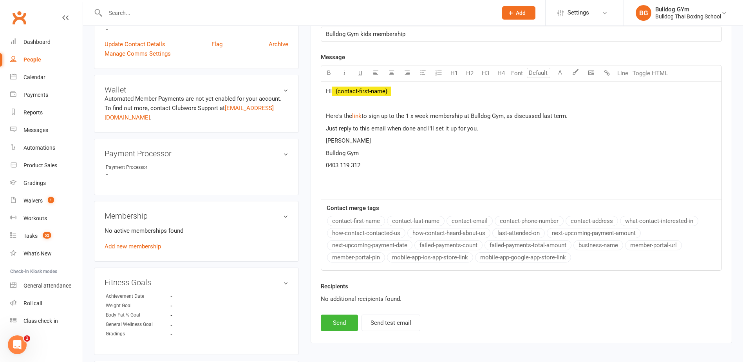
scroll to position [235, 0]
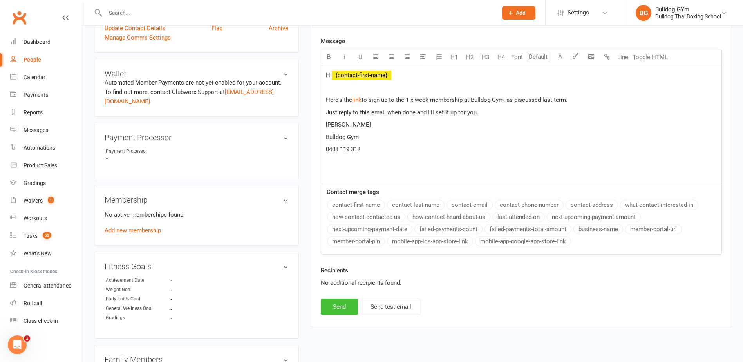
click at [335, 303] on button "Send" at bounding box center [339, 306] width 37 height 16
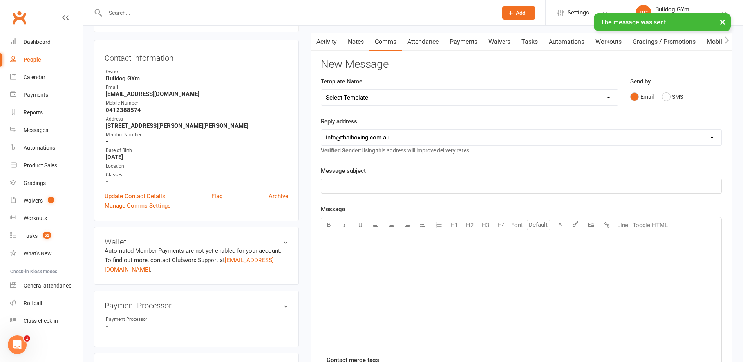
scroll to position [0, 0]
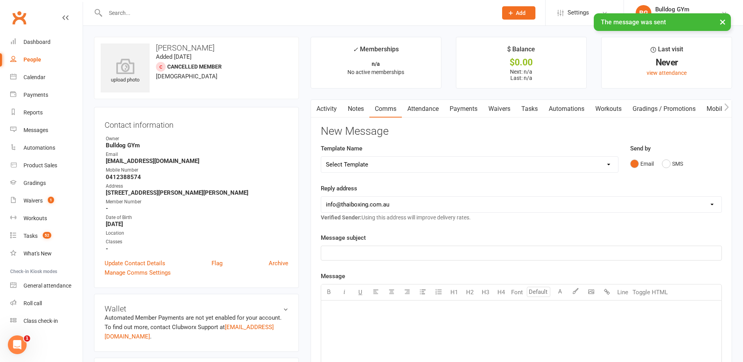
click at [533, 108] on link "Tasks" at bounding box center [529, 109] width 27 height 18
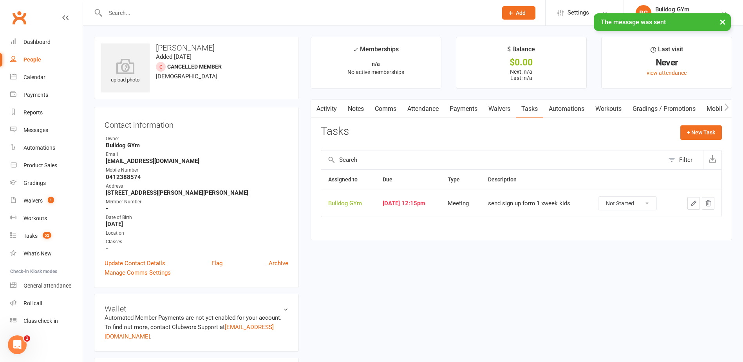
click at [697, 202] on button "button" at bounding box center [693, 203] width 13 height 13
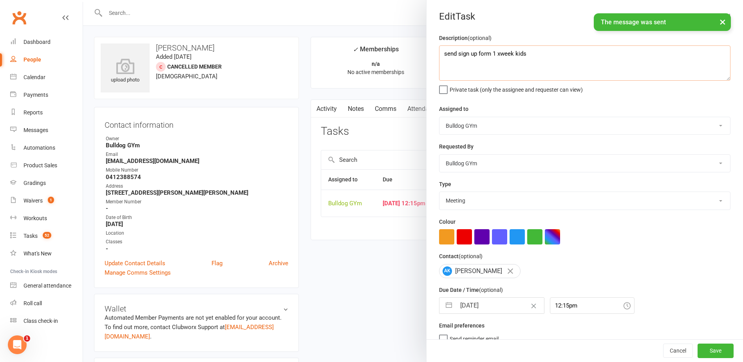
drag, startPoint x: 549, startPoint y: 56, endPoint x: 413, endPoint y: 63, distance: 136.0
click at [83, 0] on react-component "Edit Task Description (optional) send sign up form 1 xweek kids Private task (o…" at bounding box center [83, 0] width 0 height 0
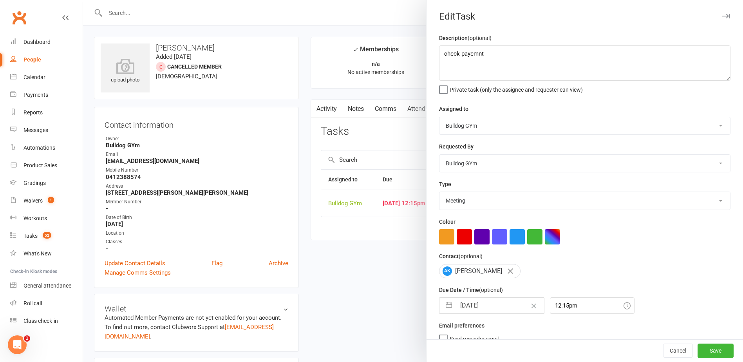
click at [505, 307] on input "[DATE]" at bounding box center [500, 306] width 88 height 16
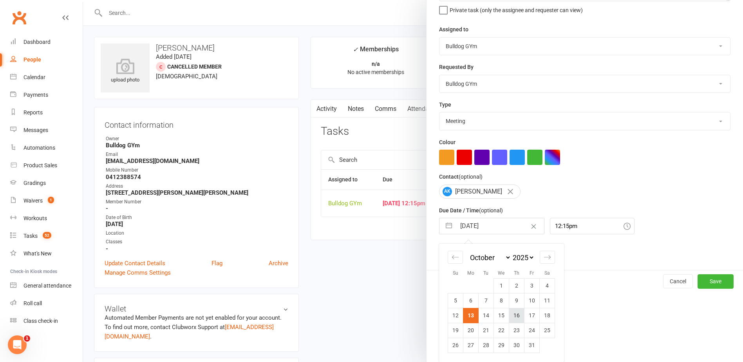
click at [512, 315] on td "16" at bounding box center [516, 315] width 15 height 15
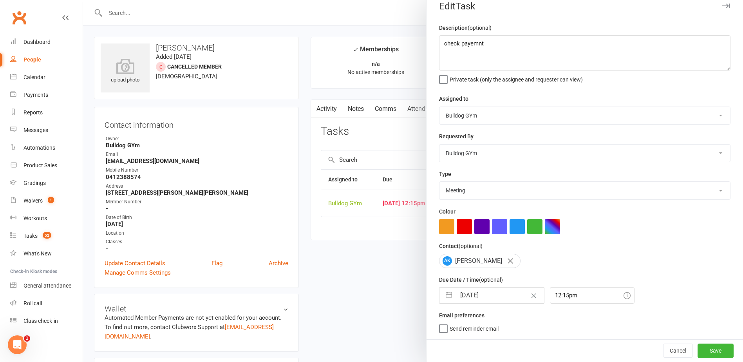
scroll to position [13, 0]
drag, startPoint x: 704, startPoint y: 349, endPoint x: 698, endPoint y: 345, distance: 7.6
click at [704, 349] on button "Save" at bounding box center [715, 350] width 36 height 14
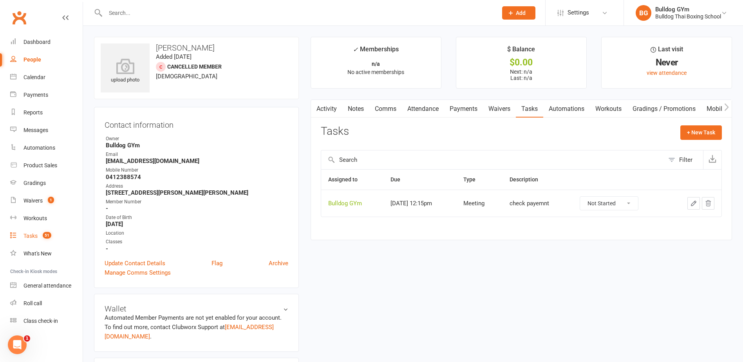
click at [32, 236] on div "Tasks" at bounding box center [30, 236] width 14 height 6
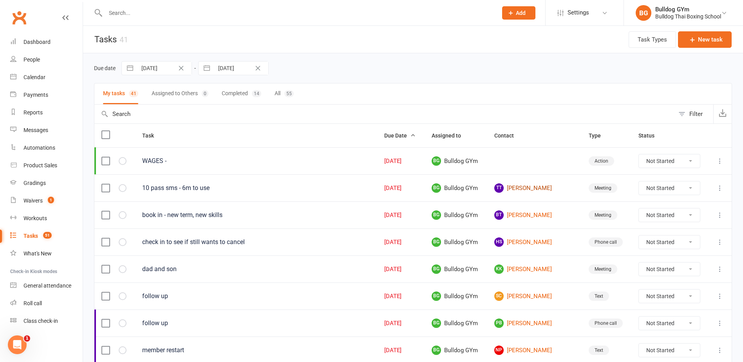
click at [532, 188] on link "TT [PERSON_NAME]" at bounding box center [534, 187] width 80 height 9
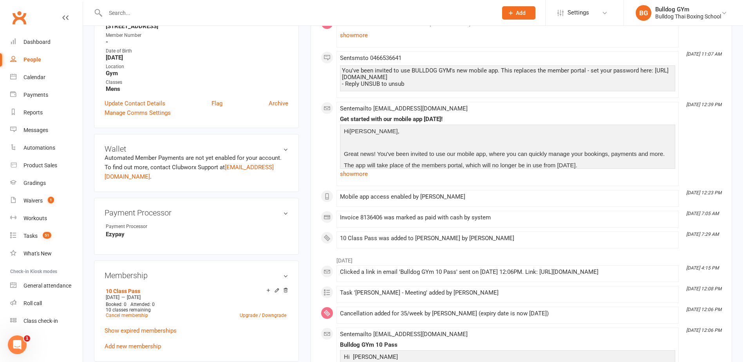
scroll to position [157, 0]
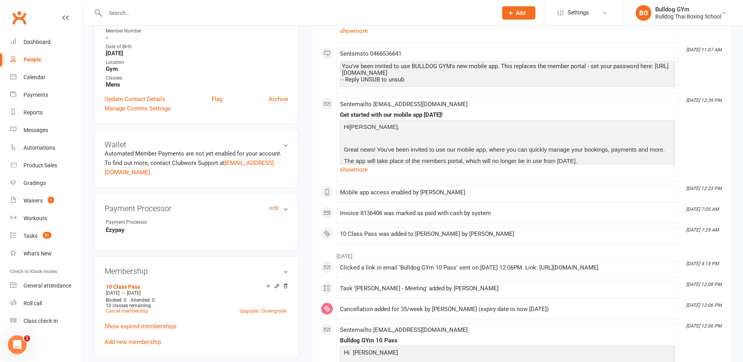
click at [276, 209] on link "edit" at bounding box center [273, 208] width 9 height 7
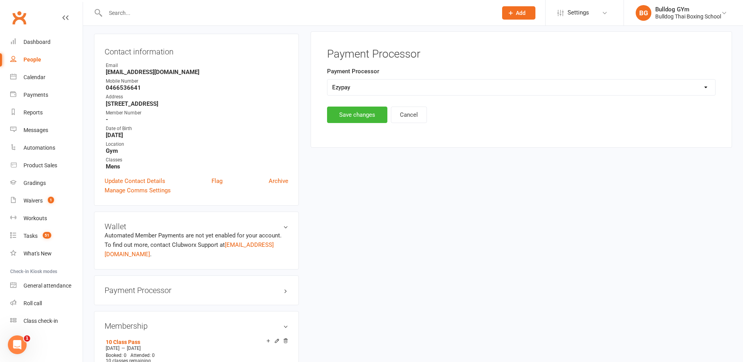
scroll to position [67, 0]
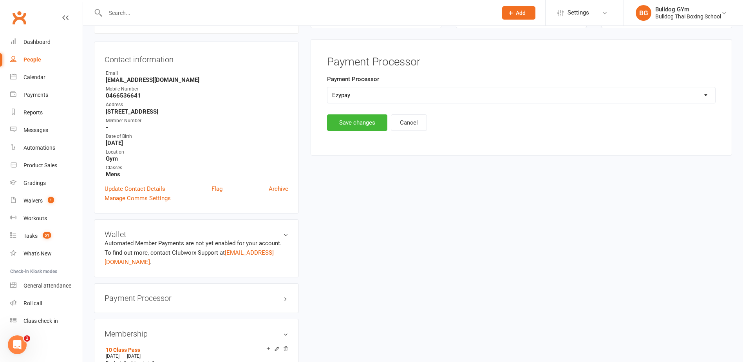
click at [359, 87] on div "Select Ezypay Ezidebit Cash Credit Card Ezypay Kids" at bounding box center [521, 95] width 388 height 16
click at [359, 94] on select "Select Ezypay Ezidebit Cash Credit Card Ezypay Kids" at bounding box center [521, 95] width 388 height 16
click at [327, 87] on select "Select Ezypay Ezidebit Cash Credit Card Ezypay Kids" at bounding box center [521, 95] width 388 height 16
click at [354, 123] on button "Save changes" at bounding box center [357, 122] width 60 height 16
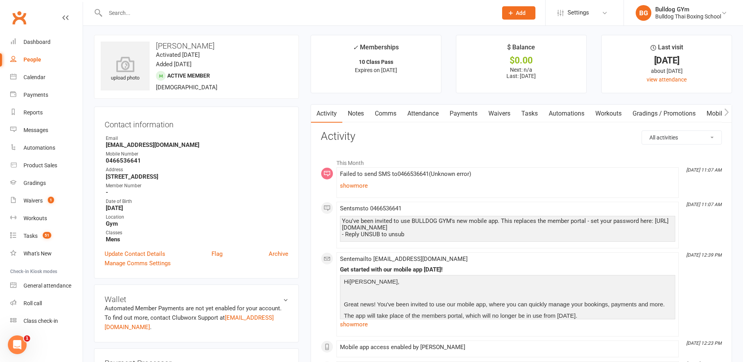
scroll to position [0, 0]
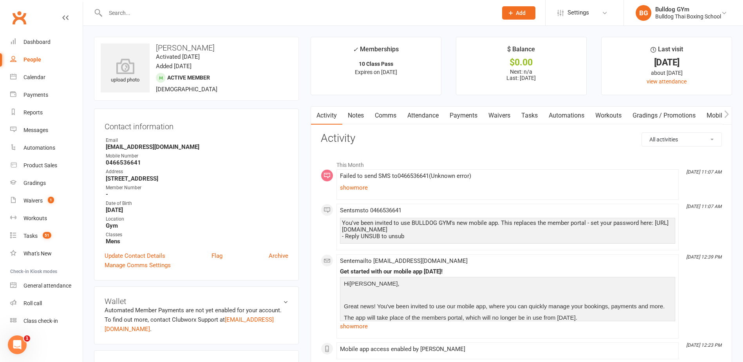
click at [384, 117] on link "Comms" at bounding box center [385, 115] width 32 height 18
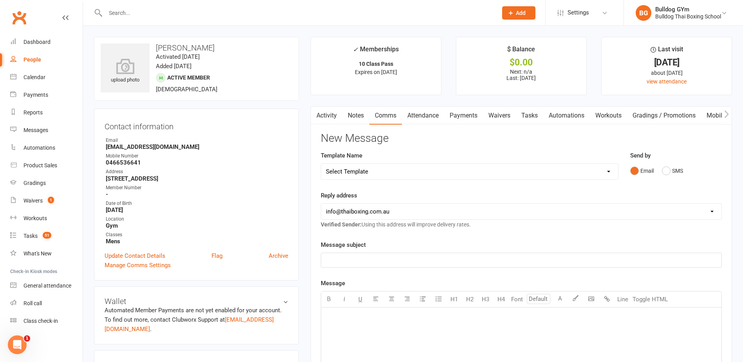
click at [372, 172] on select "Select Template [Email] Price Increase 28 Day Kick starter [SMS] 10 Pass Check …" at bounding box center [469, 172] width 297 height 16
click at [321, 164] on select "Select Template [Email] Price Increase 28 Day Kick starter [SMS] 10 Pass Check …" at bounding box center [469, 172] width 297 height 16
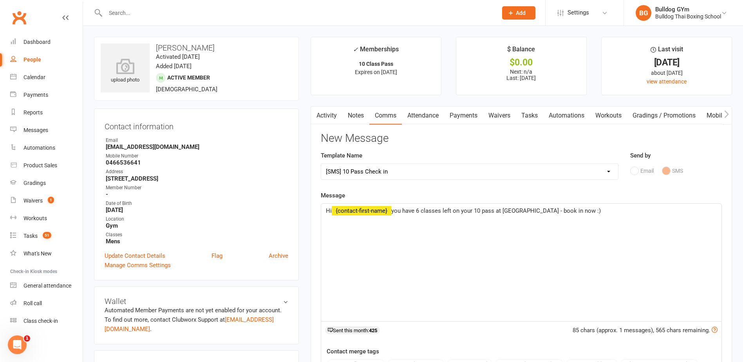
drag, startPoint x: 421, startPoint y: 209, endPoint x: 420, endPoint y: 205, distance: 4.3
click at [420, 209] on span "you have 6 classes left on your 10 pass at [GEOGRAPHIC_DATA] - book in now :)" at bounding box center [495, 210] width 209 height 7
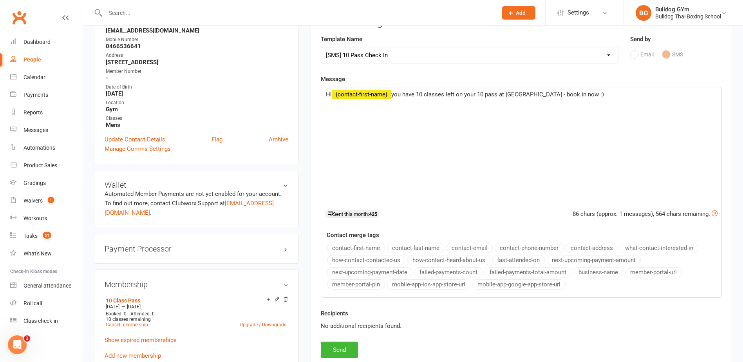
scroll to position [117, 0]
click at [337, 348] on button "Send" at bounding box center [339, 348] width 37 height 16
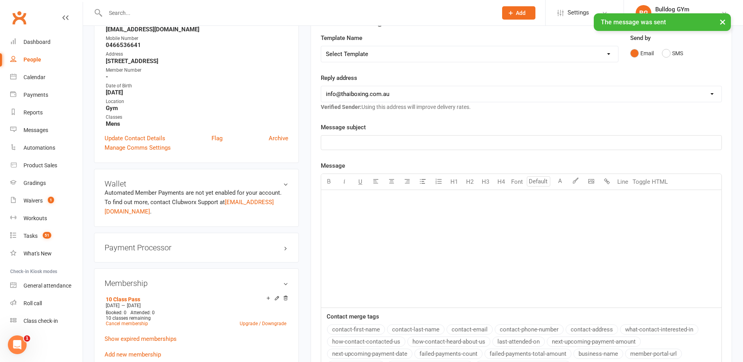
scroll to position [0, 0]
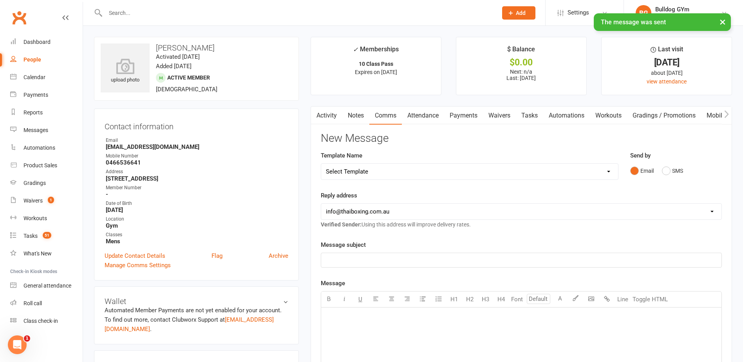
click at [534, 117] on link "Tasks" at bounding box center [529, 115] width 27 height 18
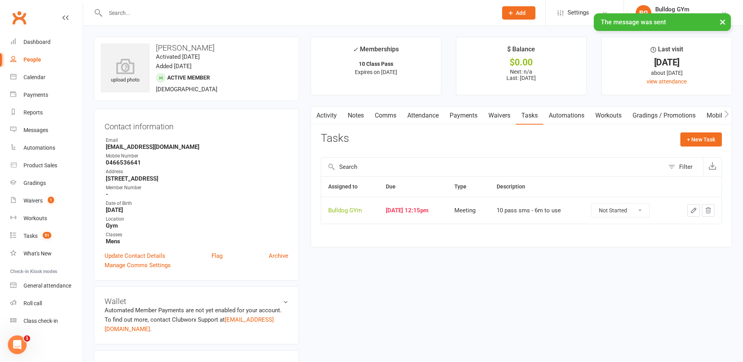
click at [697, 210] on button "button" at bounding box center [693, 210] width 13 height 13
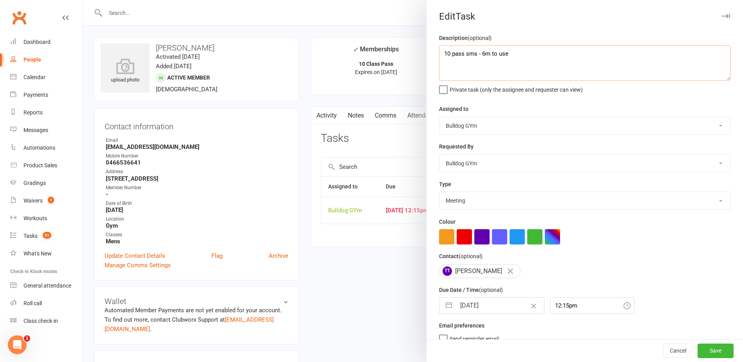
drag, startPoint x: 508, startPoint y: 56, endPoint x: 429, endPoint y: 57, distance: 79.1
click at [429, 57] on div "Description (optional) 10 pass sms - 6m to use Private task (only the assignee …" at bounding box center [584, 191] width 316 height 316
click at [497, 300] on div "[DATE] Navigate forward to interact with the calendar and select a date. Press …" at bounding box center [491, 305] width 105 height 16
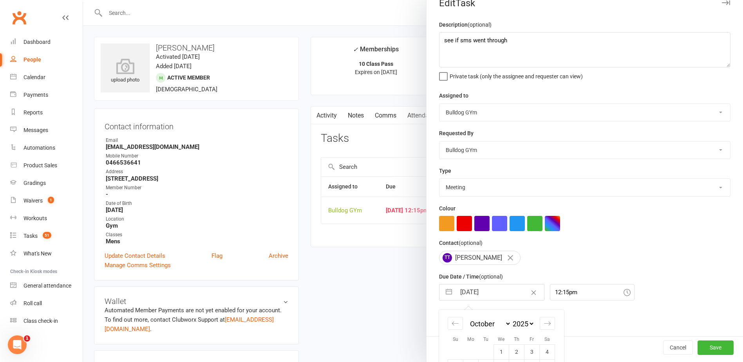
click at [496, 300] on input "[DATE]" at bounding box center [500, 292] width 88 height 16
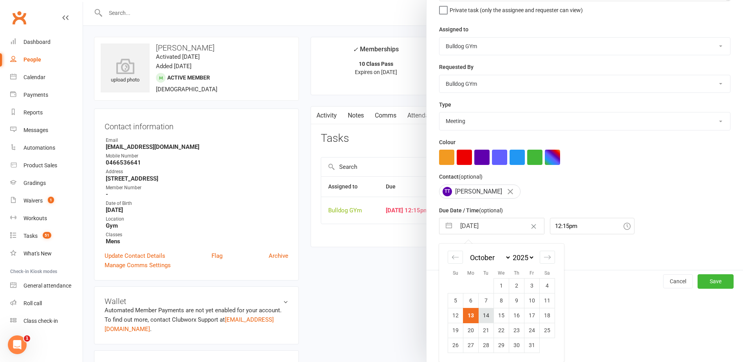
click at [484, 319] on td "14" at bounding box center [485, 315] width 15 height 15
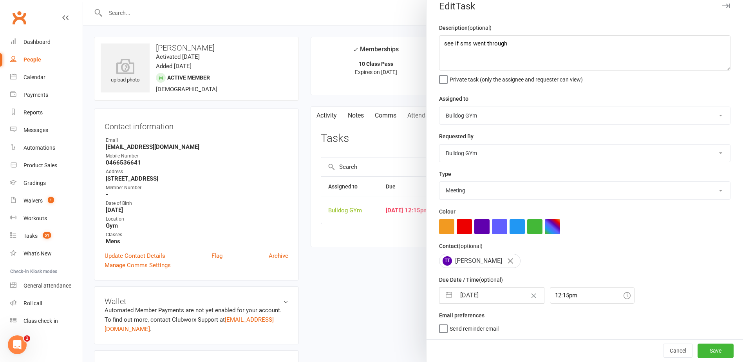
scroll to position [13, 0]
drag, startPoint x: 698, startPoint y: 352, endPoint x: 494, endPoint y: 283, distance: 215.1
click at [697, 350] on button "Save" at bounding box center [715, 350] width 36 height 14
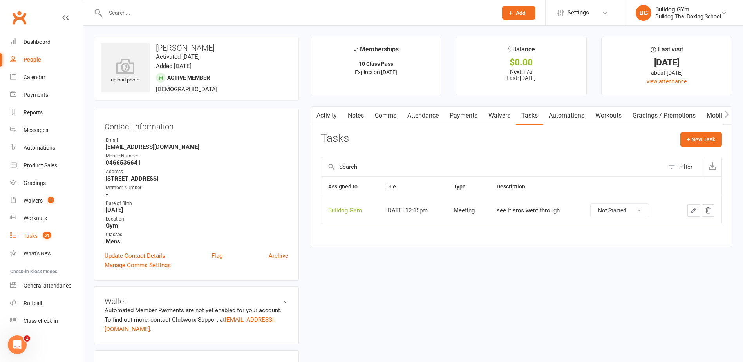
click at [33, 236] on div "Tasks" at bounding box center [30, 236] width 14 height 6
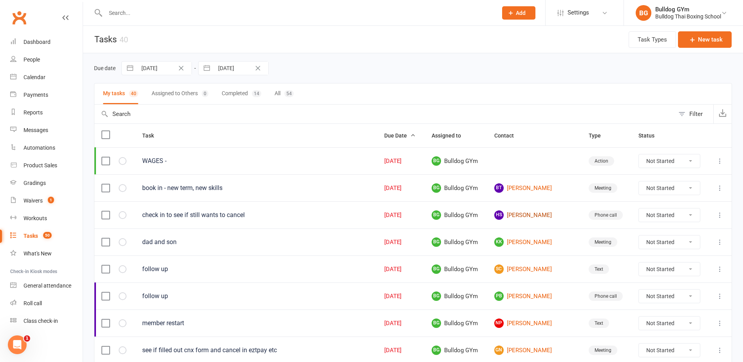
click at [543, 214] on link "HS [PERSON_NAME]" at bounding box center [534, 214] width 80 height 9
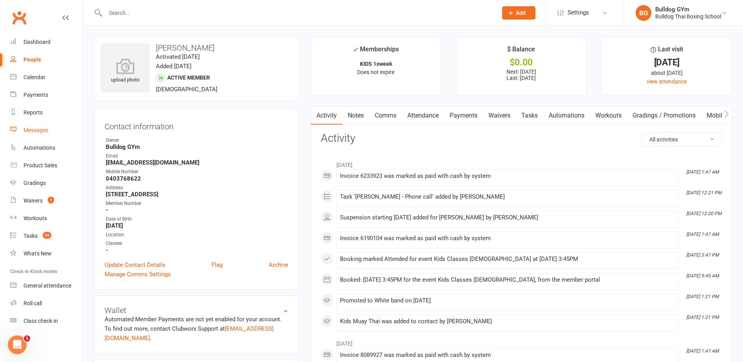
click at [37, 132] on div "Messages" at bounding box center [35, 130] width 25 height 6
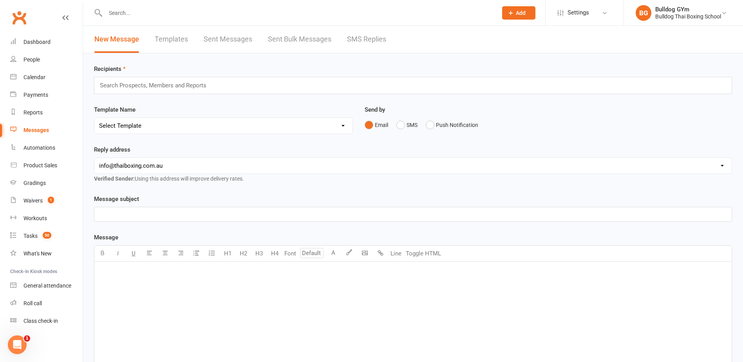
click at [177, 42] on link "Templates" at bounding box center [171, 39] width 33 height 27
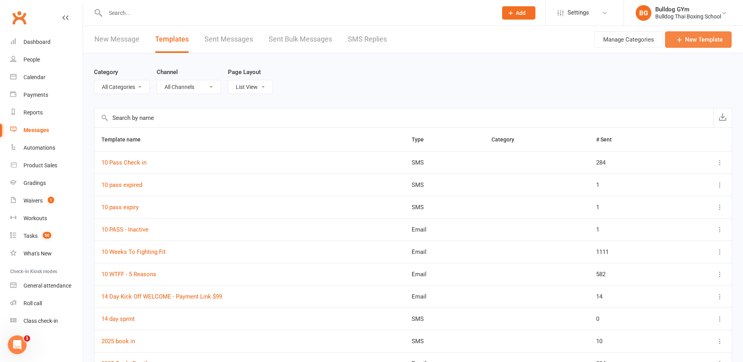
click at [696, 37] on link "New Template" at bounding box center [698, 39] width 67 height 16
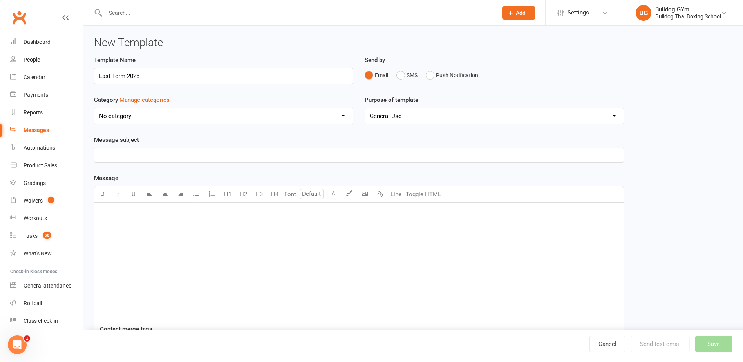
click at [117, 217] on p "﻿" at bounding box center [359, 212] width 520 height 9
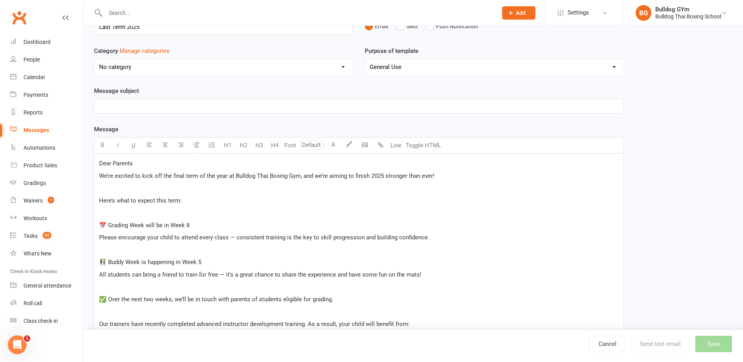
scroll to position [10, 0]
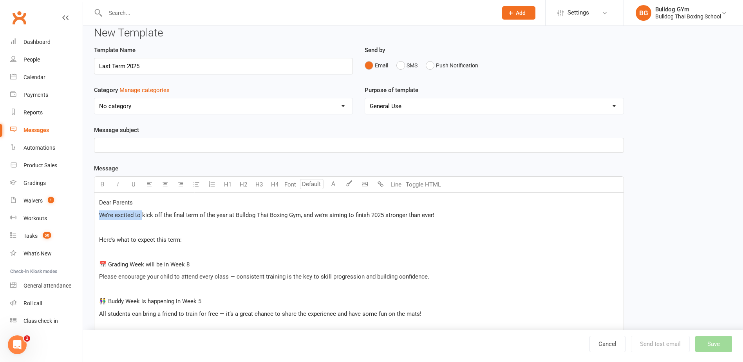
drag, startPoint x: 143, startPoint y: 215, endPoint x: 95, endPoint y: 217, distance: 47.4
click at [95, 217] on div "Dear Parents We’re excited to kick off the final term of the year at Bulldog Th…" at bounding box center [358, 332] width 529 height 279
click at [259, 212] on span "Can't believe we are about to kick off the final term of the year at Bulldog Th…" at bounding box center [283, 214] width 369 height 7
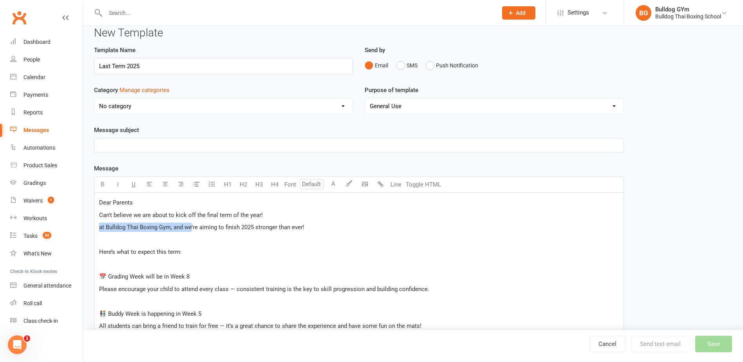
drag, startPoint x: 189, startPoint y: 225, endPoint x: 78, endPoint y: 224, distance: 111.2
click at [96, 224] on div "Dear Parents Can't believe we are about to kick off the final term of the year!…" at bounding box center [358, 338] width 529 height 291
click at [157, 226] on span "We’re aiming to finish 2025 stronger than ever!" at bounding box center [159, 227] width 121 height 7
drag, startPoint x: 275, startPoint y: 227, endPoint x: 204, endPoint y: 228, distance: 70.9
click at [204, 228] on p "We’re aiming to finish the kids off strong2025 stronger than ever!" at bounding box center [359, 226] width 520 height 9
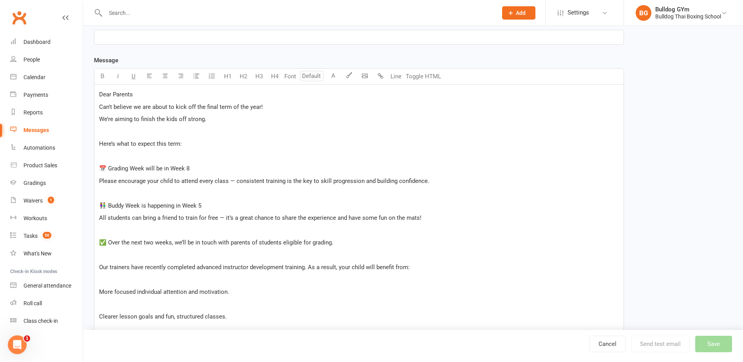
scroll to position [127, 0]
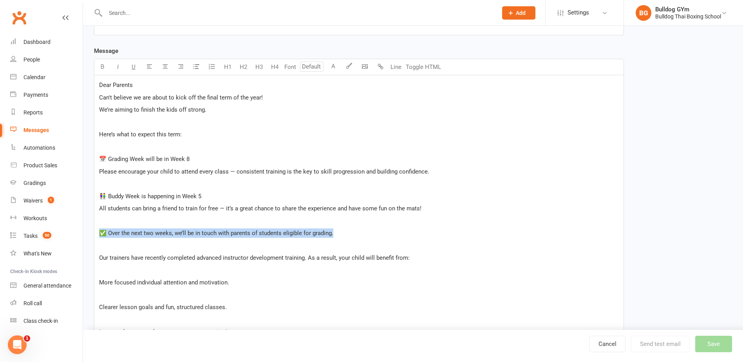
drag, startPoint x: 348, startPoint y: 230, endPoint x: 89, endPoint y: 236, distance: 258.5
click at [89, 236] on div "Template Name Last Term 2025 Send by Email SMS Push Notification Category Manag…" at bounding box center [358, 191] width 541 height 526
copy span "✅ Over the next two weeks, we’ll be in touch with parents of students eligible …"
click at [100, 177] on div "Dear Parents Can't believe we are about to kick off the final term of the year!…" at bounding box center [358, 220] width 529 height 291
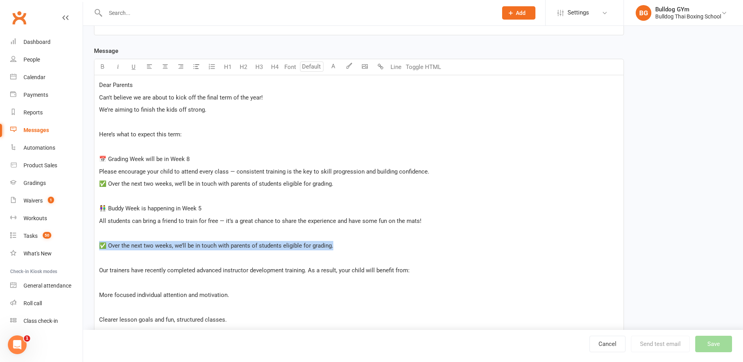
drag, startPoint x: 324, startPoint y: 245, endPoint x: 99, endPoint y: 246, distance: 225.1
click at [99, 246] on p "✅ Over the next two weeks, we’ll be in touch with parents of students eligible …" at bounding box center [359, 245] width 520 height 9
drag, startPoint x: 109, startPoint y: 182, endPoint x: 115, endPoint y: 175, distance: 9.2
click at [110, 180] on p "✅ Over the next two weeks, we’ll be in touch with parents of students eligible …" at bounding box center [359, 183] width 520 height 9
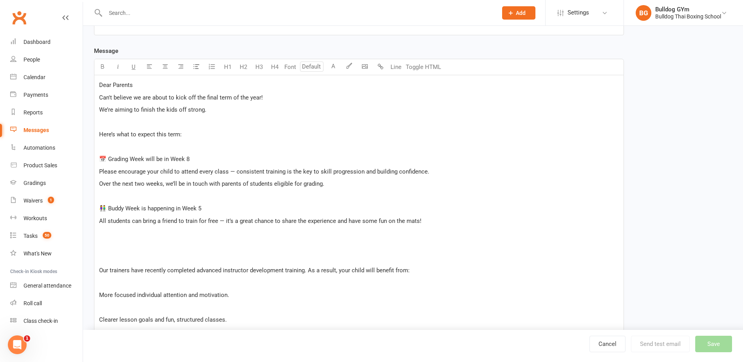
drag, startPoint x: 217, startPoint y: 222, endPoint x: 225, endPoint y: 217, distance: 8.6
click at [218, 221] on span "All students can bring a friend to train for free — it’s a great chance to shar…" at bounding box center [260, 220] width 322 height 7
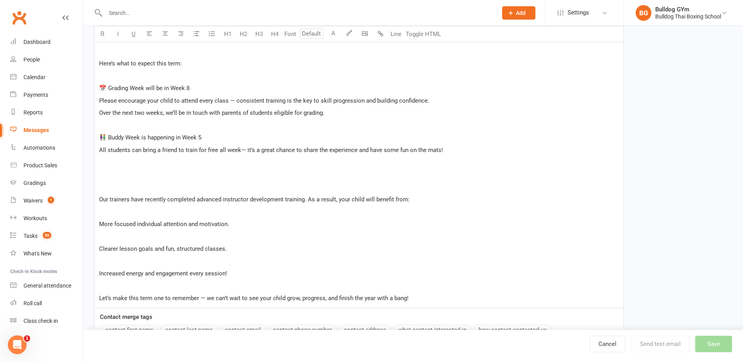
scroll to position [206, 0]
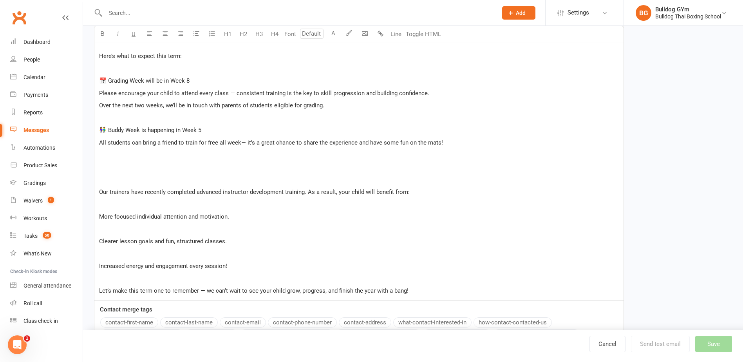
click at [112, 178] on p "﻿" at bounding box center [359, 179] width 520 height 9
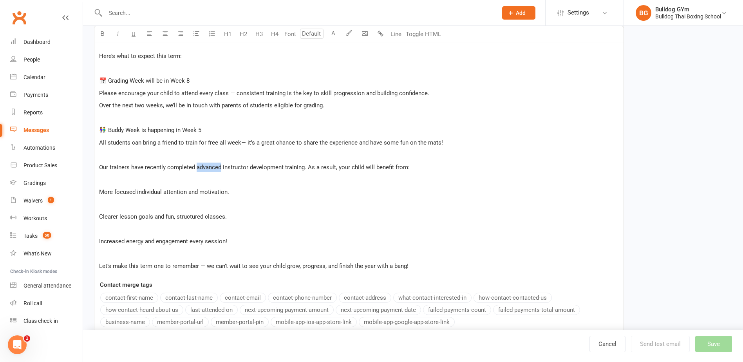
drag, startPoint x: 222, startPoint y: 166, endPoint x: 197, endPoint y: 166, distance: 25.1
click at [197, 166] on span "Our trainers have recently completed advanced instructor development training. …" at bounding box center [254, 167] width 310 height 7
drag, startPoint x: 271, startPoint y: 167, endPoint x: 211, endPoint y: 168, distance: 59.1
click at [211, 166] on span "Our trainers have recently completed extra instructor development training. As …" at bounding box center [248, 167] width 299 height 7
click at [125, 200] on p "﻿" at bounding box center [359, 203] width 520 height 9
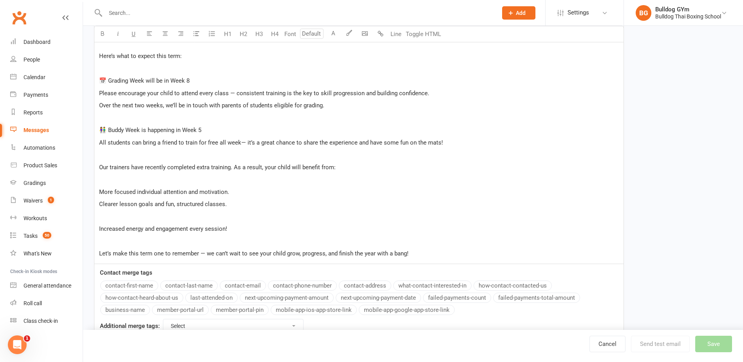
click at [117, 218] on div "Dear Parents Can't believe we are about to kick off the final term of the year!…" at bounding box center [358, 130] width 529 height 267
click at [120, 211] on div "Dear Parents Can't believe we are about to kick off the final term of the year!…" at bounding box center [358, 130] width 529 height 267
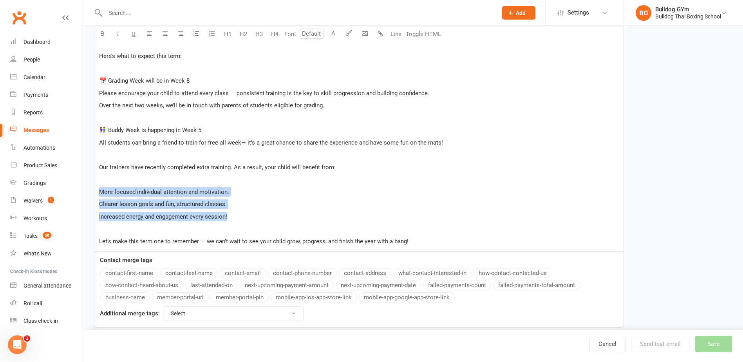
drag, startPoint x: 224, startPoint y: 211, endPoint x: 99, endPoint y: 189, distance: 127.1
click at [99, 189] on div "Dear Parents Can't believe we are about to kick off the final term of the year!…" at bounding box center [358, 124] width 529 height 254
click at [197, 31] on icon "button" at bounding box center [196, 34] width 6 height 6
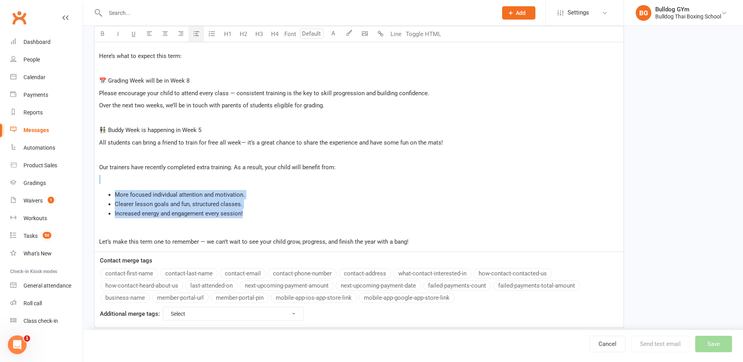
click at [290, 185] on div "Dear Parents Can't believe we are about to kick off the final term of the year!…" at bounding box center [358, 124] width 529 height 255
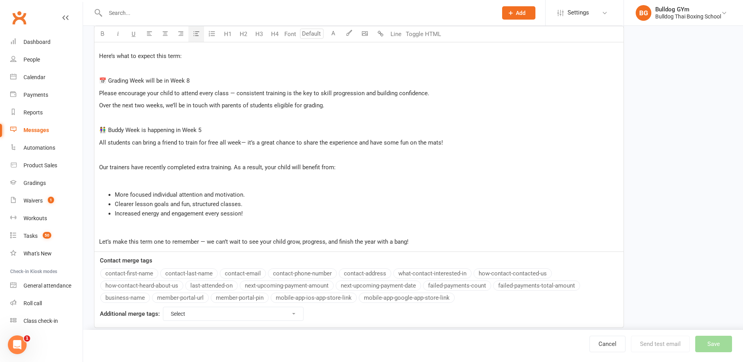
drag, startPoint x: 269, startPoint y: 219, endPoint x: 269, endPoint y: 223, distance: 4.0
click at [269, 221] on div "Dear Parents Can't believe we are about to kick off the final term of the year!…" at bounding box center [358, 124] width 529 height 255
click at [103, 183] on p "﻿" at bounding box center [359, 179] width 520 height 9
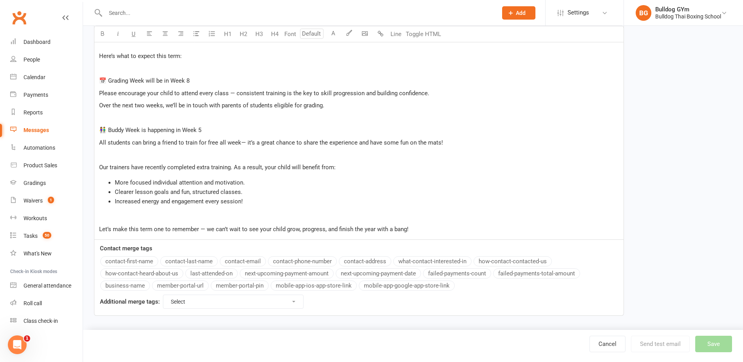
click at [196, 166] on span "Our trainers have recently completed extra training. As a result, your child wi…" at bounding box center [217, 167] width 236 height 7
drag, startPoint x: 271, startPoint y: 164, endPoint x: 256, endPoint y: 164, distance: 14.1
click at [256, 164] on span "Our trainers have recently completed instructor development extra training. As …" at bounding box center [248, 167] width 299 height 7
click at [423, 228] on p "Let’s make this term one to remember — we can’t wait to see your child grow, pr…" at bounding box center [359, 228] width 520 height 9
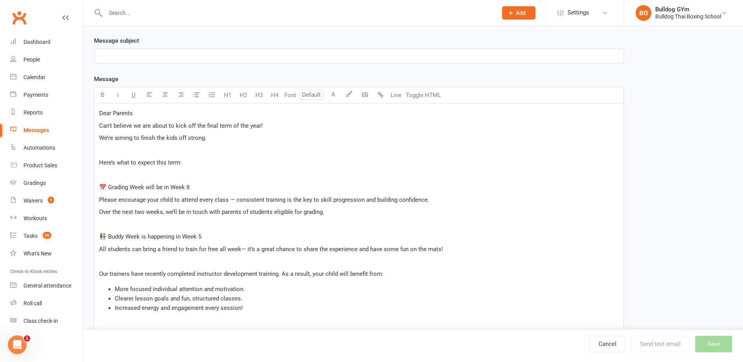
scroll to position [88, 0]
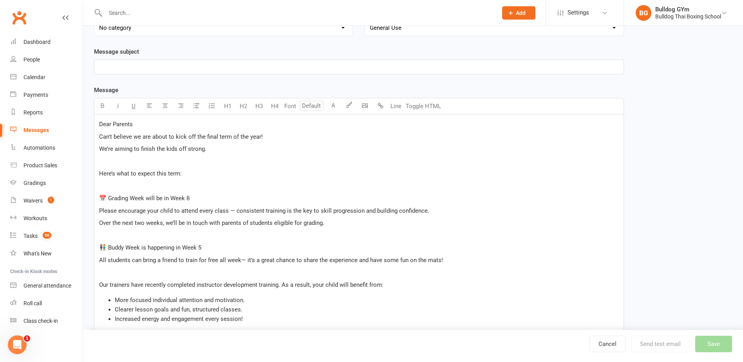
click at [139, 125] on p "Dear Parents" at bounding box center [359, 123] width 520 height 9
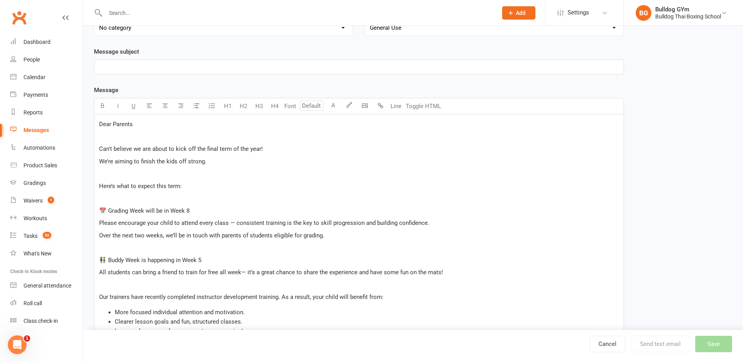
click at [103, 160] on span "We’re aiming to finish the kids off strong." at bounding box center [152, 161] width 107 height 7
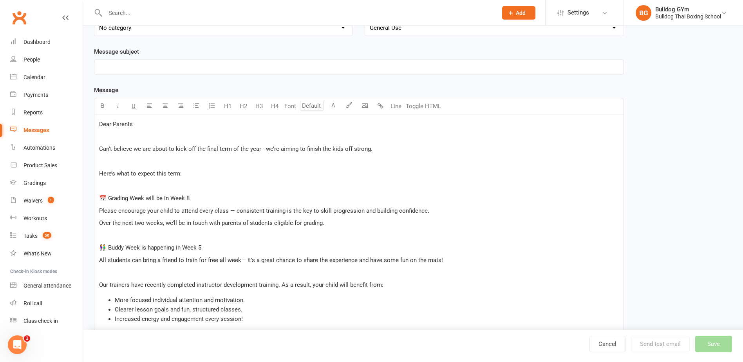
click at [380, 147] on p "Can't believe we are about to kick off the final term of the year - we’re aimin…" at bounding box center [359, 148] width 520 height 9
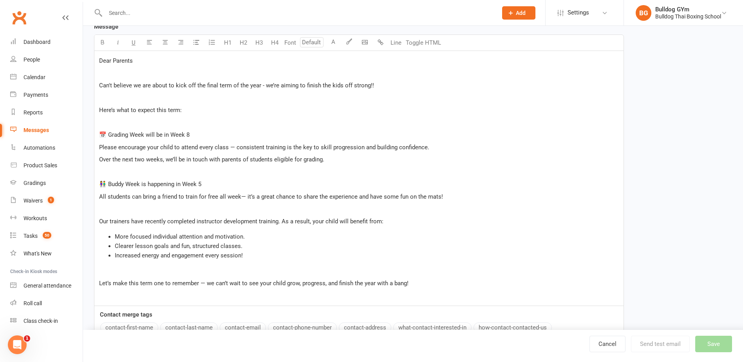
scroll to position [166, 0]
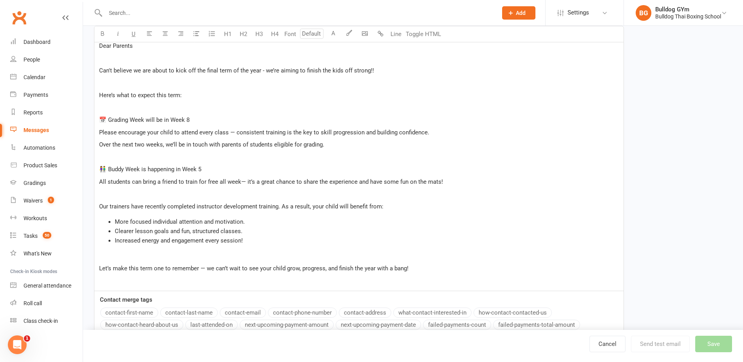
click at [418, 269] on p "Let’s make this term one to remember — we can’t wait to see your child grow, pr…" at bounding box center [359, 267] width 520 height 9
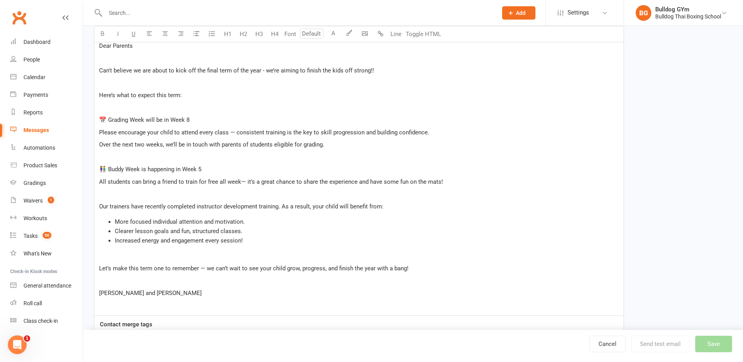
click at [102, 289] on p "[PERSON_NAME] and [PERSON_NAME]" at bounding box center [359, 292] width 520 height 9
drag, startPoint x: 135, startPoint y: 292, endPoint x: 92, endPoint y: 286, distance: 43.9
click at [94, 289] on div "Dear Parents ﻿ Can't believe we are about to kick off the final term of the yea…" at bounding box center [358, 176] width 529 height 280
click at [105, 283] on p "﻿" at bounding box center [359, 280] width 520 height 9
click at [141, 306] on p "Bulldog Team" at bounding box center [359, 305] width 520 height 9
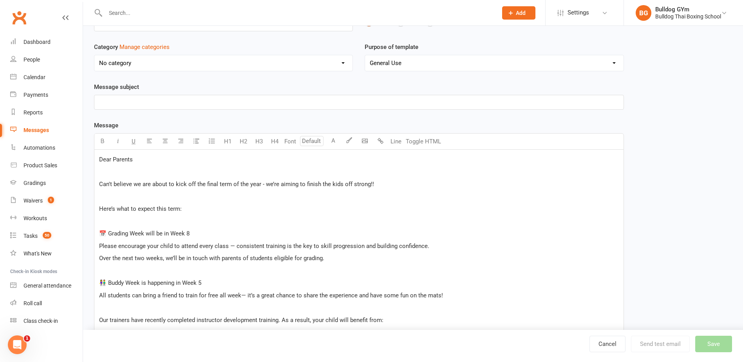
scroll to position [0, 0]
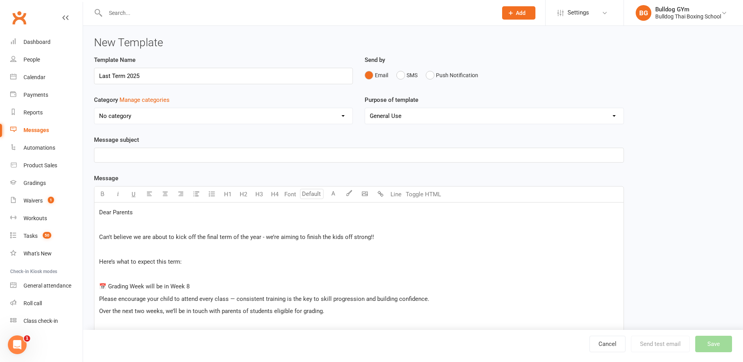
click at [111, 154] on p "﻿" at bounding box center [359, 154] width 520 height 9
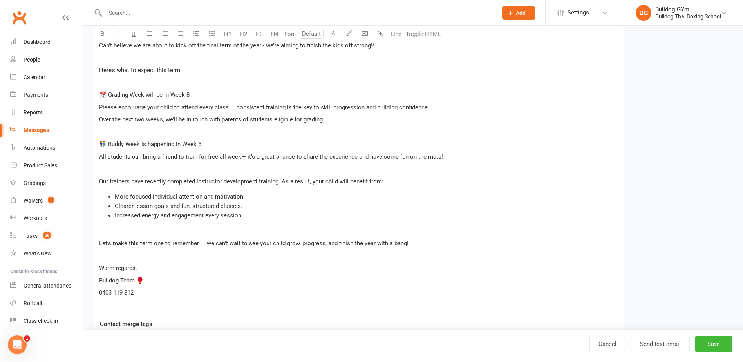
scroll to position [196, 0]
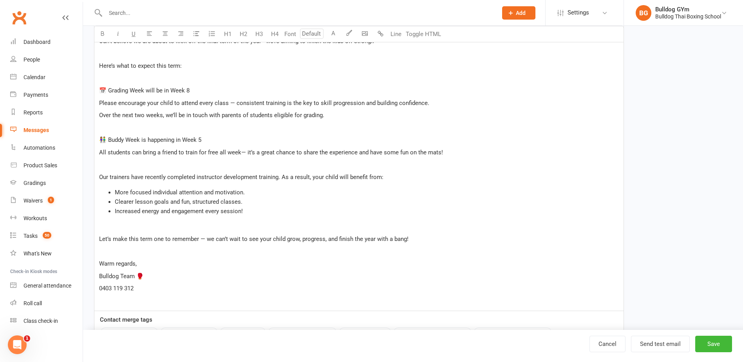
click at [254, 210] on li "Increased energy and engagement every session!" at bounding box center [367, 210] width 504 height 9
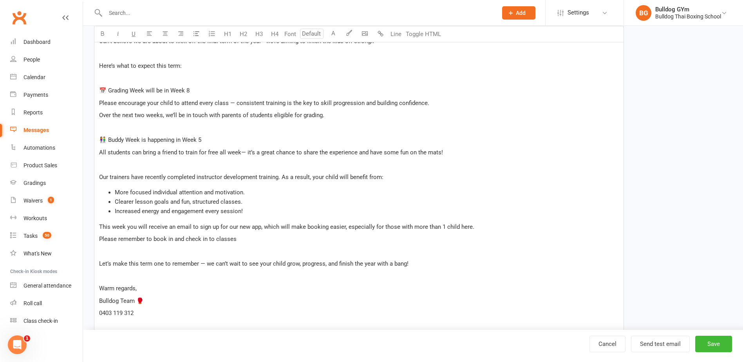
click at [475, 227] on p "This week you will receive an email to sign up for our new app, which will make…" at bounding box center [359, 226] width 520 height 9
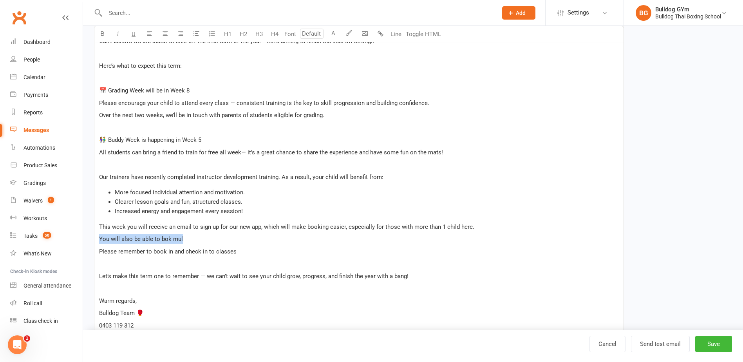
drag, startPoint x: 183, startPoint y: 239, endPoint x: 89, endPoint y: 242, distance: 93.6
click at [90, 242] on div "Template Name Last Term 2025 Send by Email SMS Push Notification Category Manag…" at bounding box center [358, 147] width 541 height 576
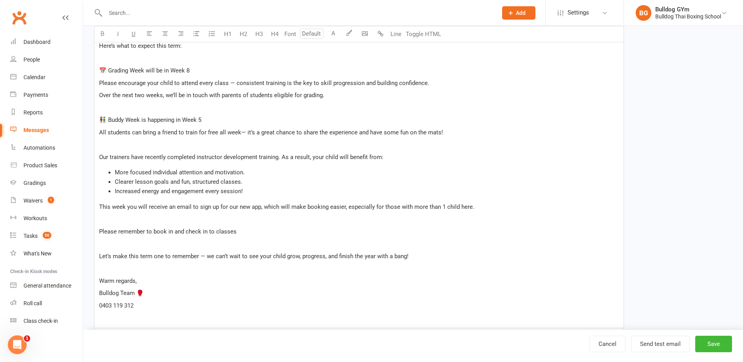
scroll to position [235, 0]
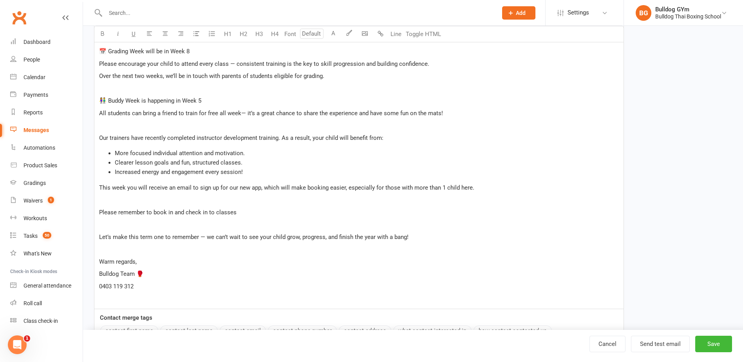
click at [208, 209] on span "Please remember to book in and check in to classes" at bounding box center [167, 212] width 137 height 7
click at [243, 213] on p "Please remember to book in and check into classes" at bounding box center [359, 212] width 520 height 9
click at [701, 342] on button "Save" at bounding box center [713, 344] width 37 height 16
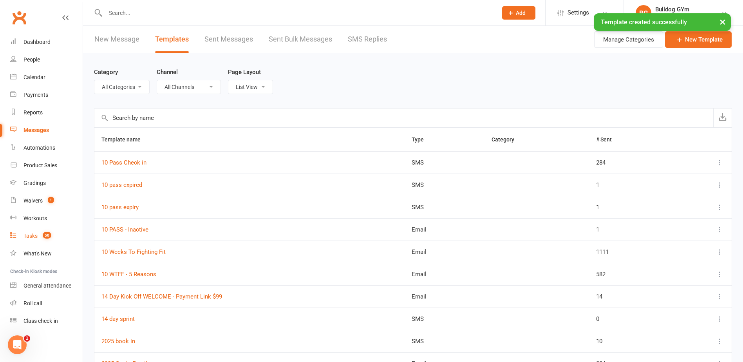
click at [27, 238] on div "Tasks" at bounding box center [30, 236] width 14 height 6
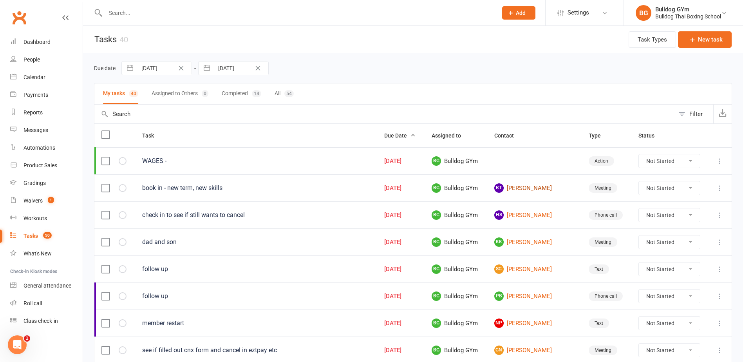
click at [534, 186] on link "[PERSON_NAME]" at bounding box center [534, 187] width 80 height 9
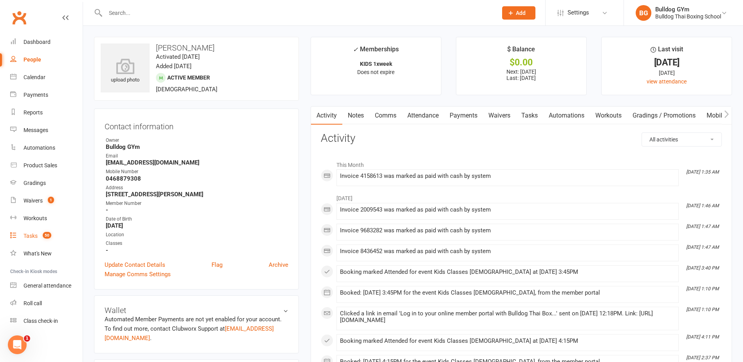
click at [28, 236] on div "Tasks" at bounding box center [30, 236] width 14 height 6
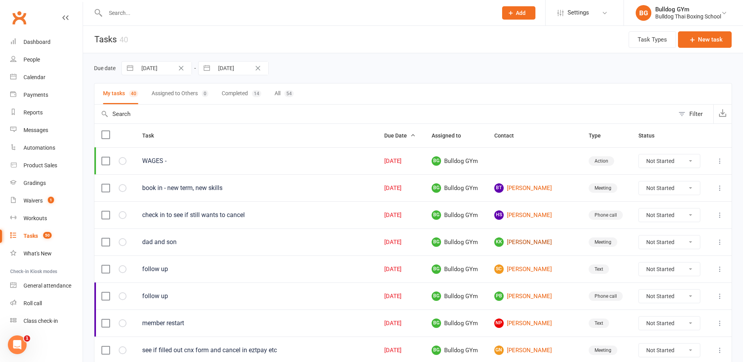
click at [526, 242] on link "KK [PERSON_NAME]" at bounding box center [534, 241] width 80 height 9
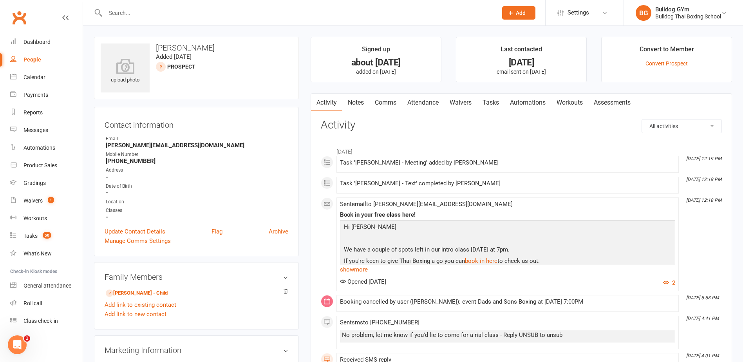
click at [388, 104] on link "Comms" at bounding box center [385, 103] width 32 height 18
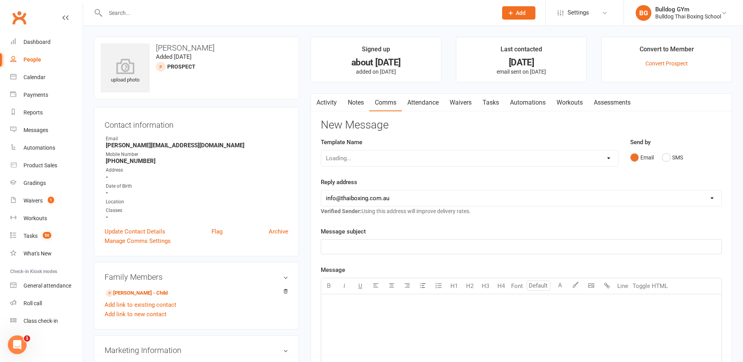
drag, startPoint x: 326, startPoint y: 100, endPoint x: 331, endPoint y: 99, distance: 4.7
click at [327, 100] on link "Activity" at bounding box center [326, 103] width 31 height 18
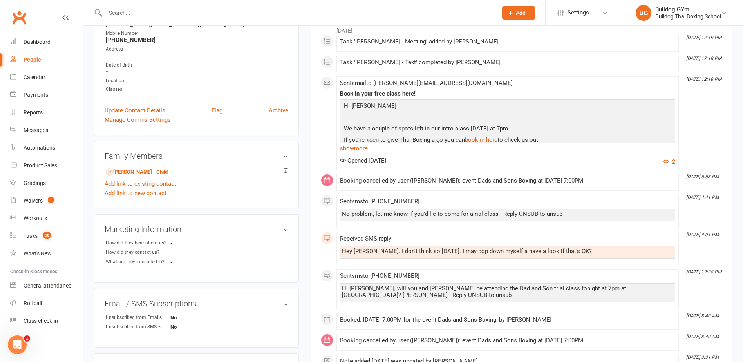
scroll to position [117, 0]
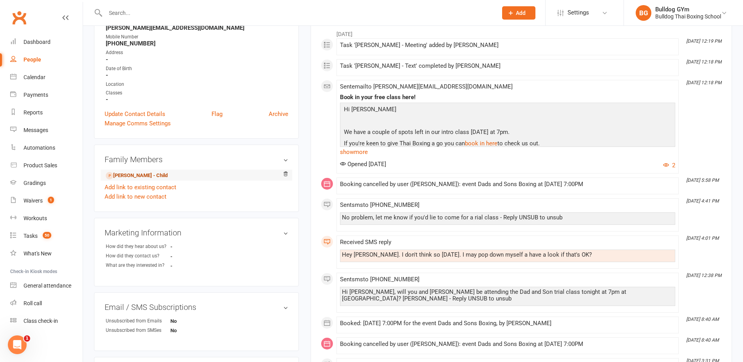
click at [158, 174] on link "[PERSON_NAME] - Child" at bounding box center [137, 175] width 62 height 8
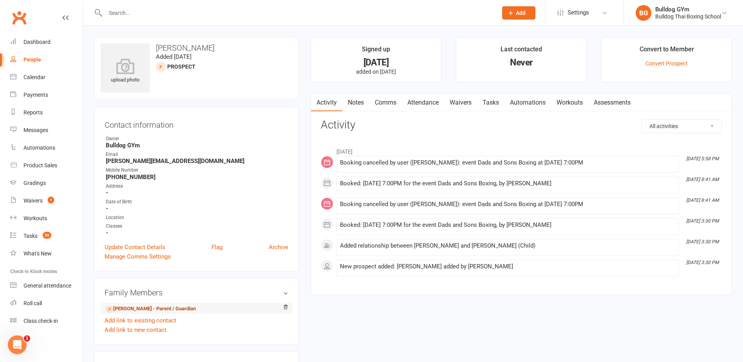
click at [138, 308] on link "[PERSON_NAME] - Parent / Guardian" at bounding box center [151, 309] width 90 height 8
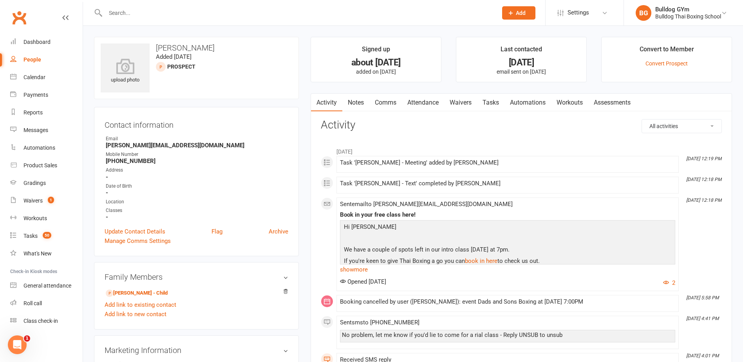
click at [390, 101] on link "Comms" at bounding box center [385, 103] width 32 height 18
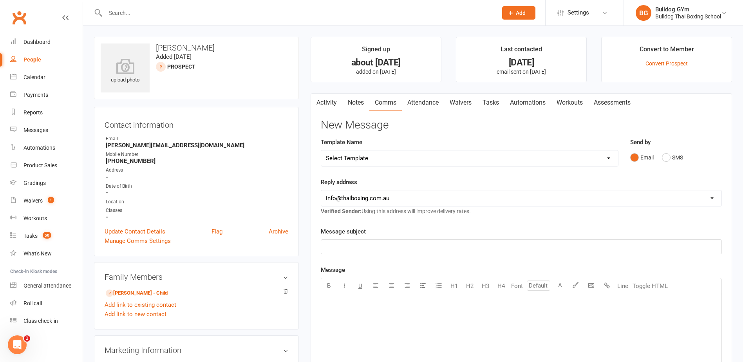
click at [375, 155] on select "Select Template [Email] Price Increase 28 Day Kick starter [SMS] 10 Pass Check …" at bounding box center [469, 158] width 297 height 16
click at [321, 150] on select "Select Template [Email] Price Increase 28 Day Kick starter [SMS] 10 Pass Check …" at bounding box center [469, 158] width 297 height 16
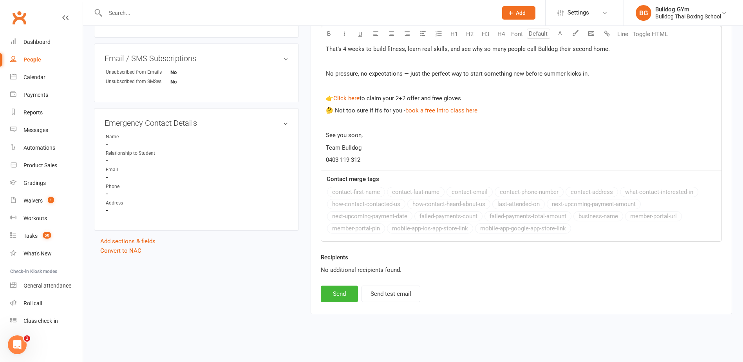
scroll to position [368, 0]
click at [332, 296] on button "Send" at bounding box center [339, 291] width 37 height 16
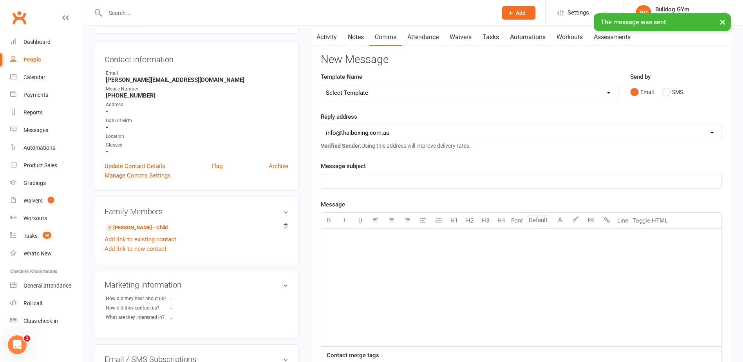
scroll to position [0, 0]
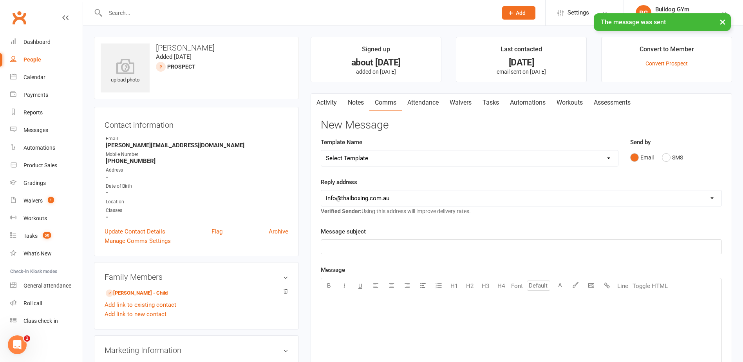
click at [498, 97] on link "Tasks" at bounding box center [490, 103] width 27 height 18
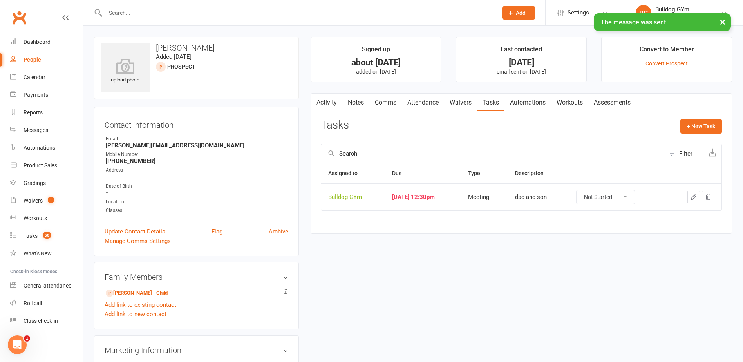
click at [632, 196] on select "Not Started In Progress Waiting Complete" at bounding box center [605, 196] width 58 height 13
click at [584, 190] on select "Not Started In Progress Waiting Complete" at bounding box center [605, 196] width 58 height 13
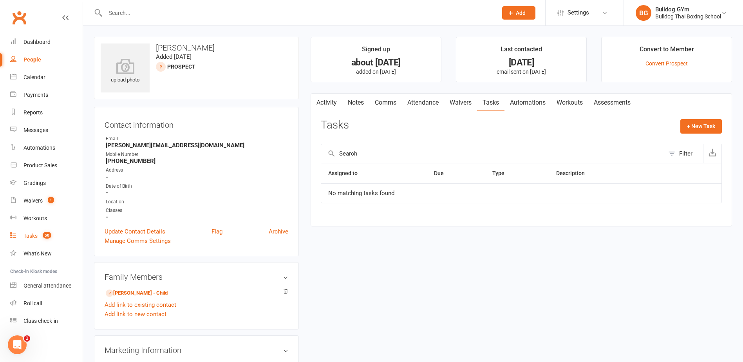
click at [22, 236] on link "Tasks 50" at bounding box center [46, 236] width 72 height 18
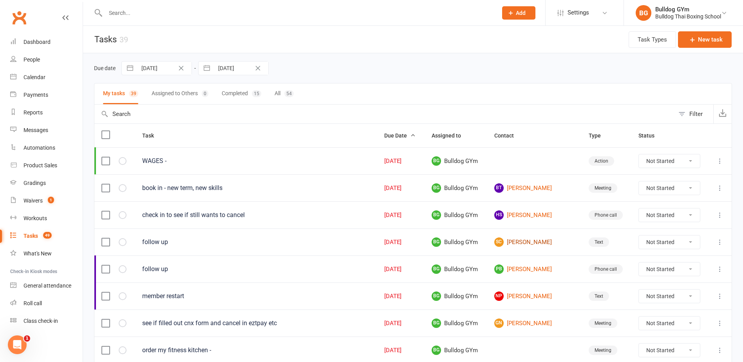
click at [519, 244] on link "SC [PERSON_NAME]" at bounding box center [534, 241] width 80 height 9
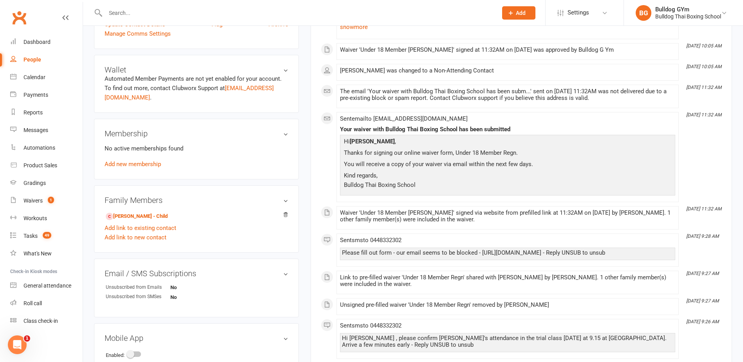
scroll to position [235, 0]
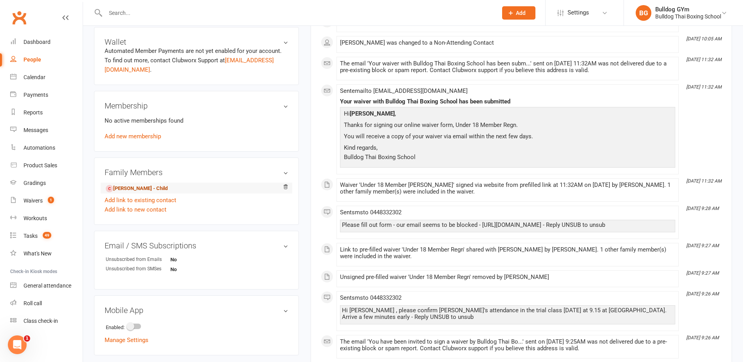
click at [150, 187] on link "[PERSON_NAME] - Child" at bounding box center [137, 188] width 62 height 8
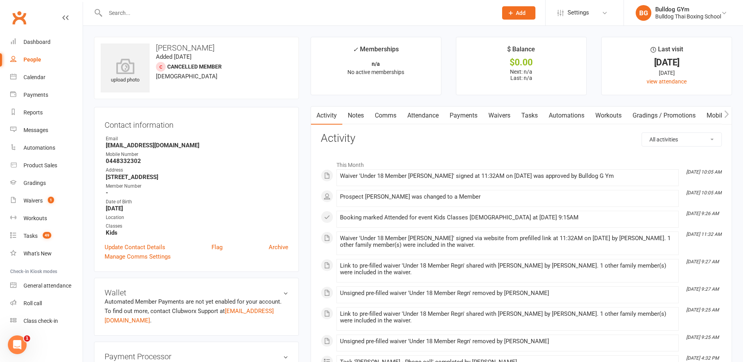
drag, startPoint x: 128, startPoint y: 16, endPoint x: 135, endPoint y: 1, distance: 16.3
click at [133, 3] on div at bounding box center [293, 12] width 398 height 25
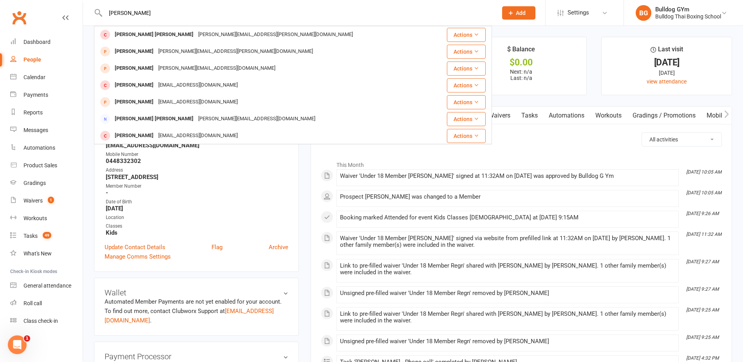
drag, startPoint x: 516, startPoint y: 13, endPoint x: 507, endPoint y: 15, distance: 9.3
click at [514, 13] on button "Add" at bounding box center [518, 12] width 33 height 13
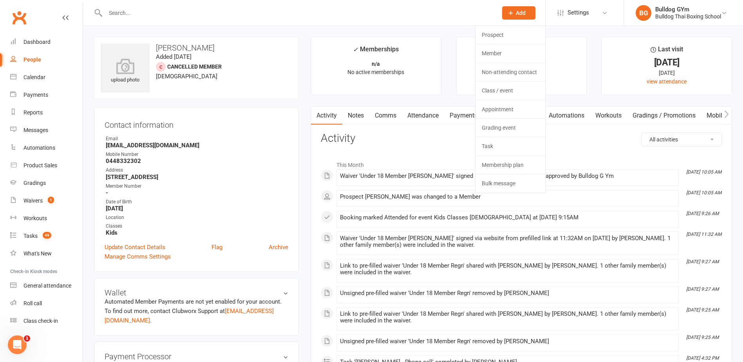
click at [516, 9] on button "Add" at bounding box center [518, 12] width 33 height 13
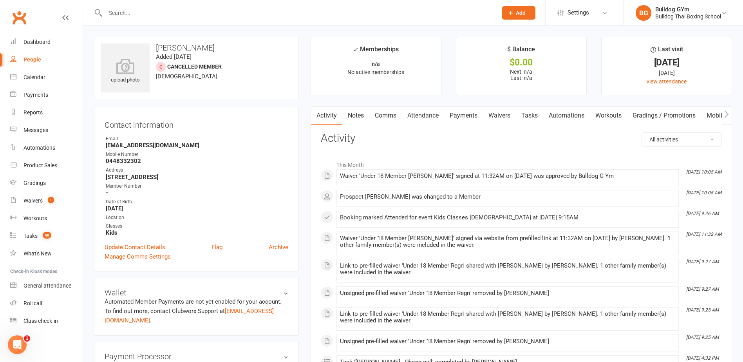
click at [516, 8] on button "Add" at bounding box center [518, 12] width 33 height 13
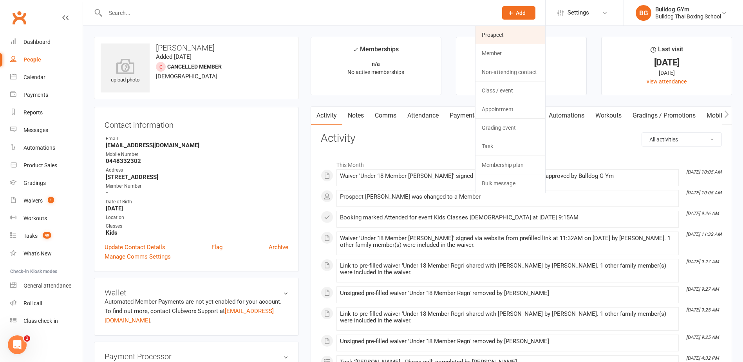
click at [494, 33] on link "Prospect" at bounding box center [510, 35] width 70 height 18
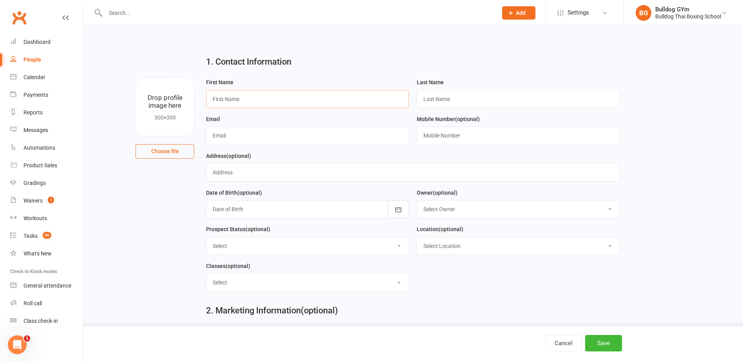
click at [244, 100] on input "text" at bounding box center [307, 99] width 203 height 18
click at [465, 101] on input "text" at bounding box center [518, 99] width 203 height 18
click at [222, 139] on input "text" at bounding box center [307, 135] width 203 height 18
paste input "Email [EMAIL_ADDRESS][DOMAIN_NAME]"
click at [425, 138] on input "text" at bounding box center [518, 135] width 203 height 18
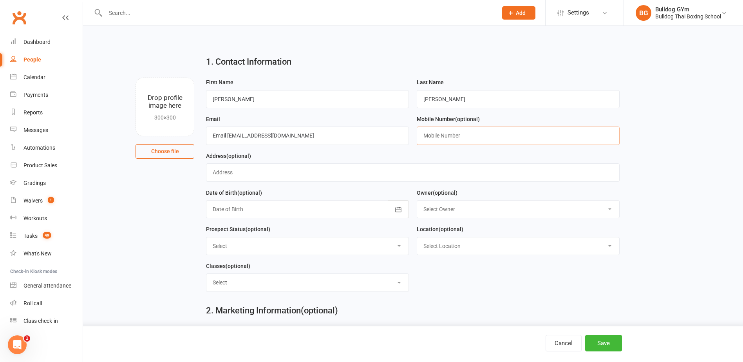
paste input "[PHONE_NUMBER]"
click at [604, 347] on button "Save" at bounding box center [603, 343] width 37 height 16
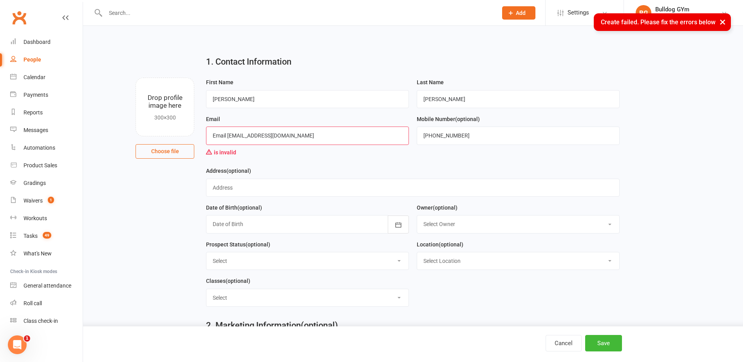
drag, startPoint x: 227, startPoint y: 135, endPoint x: 205, endPoint y: 134, distance: 22.7
click at [205, 134] on div "Email Email [EMAIL_ADDRESS][DOMAIN_NAME] is invalid" at bounding box center [307, 140] width 211 height 52
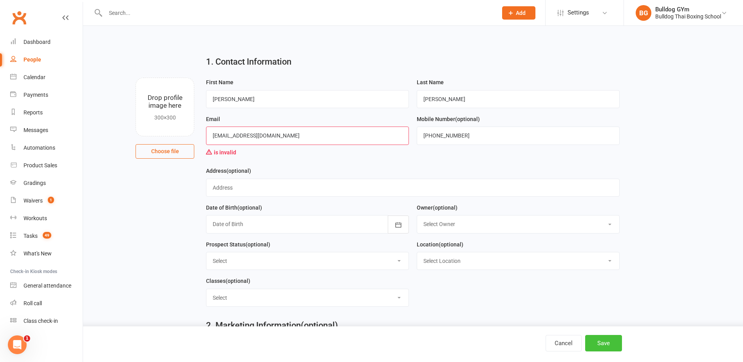
click at [603, 344] on button "Save" at bounding box center [603, 343] width 37 height 16
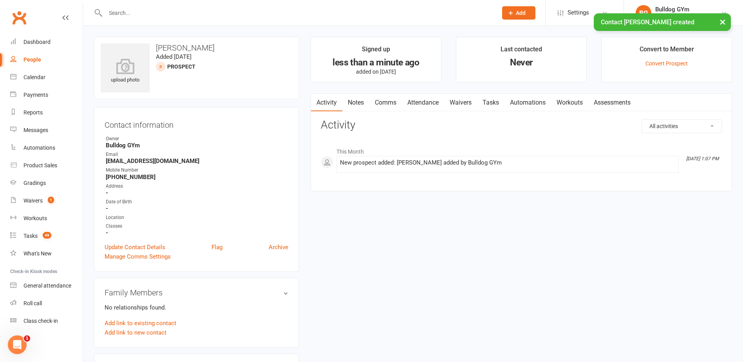
click at [357, 103] on link "Notes" at bounding box center [355, 103] width 27 height 18
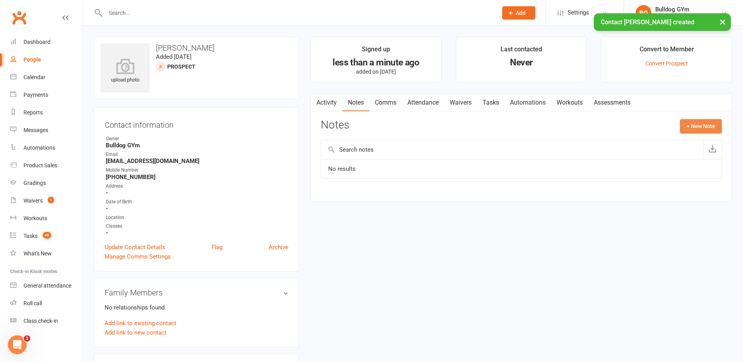
click at [705, 122] on button "+ New Note" at bounding box center [701, 126] width 42 height 14
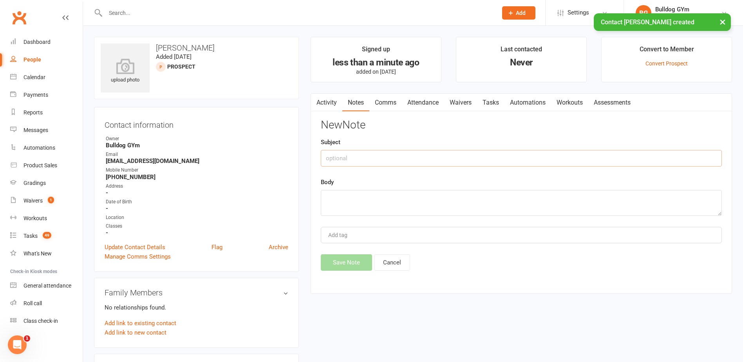
click at [349, 157] on input "text" at bounding box center [521, 158] width 401 height 16
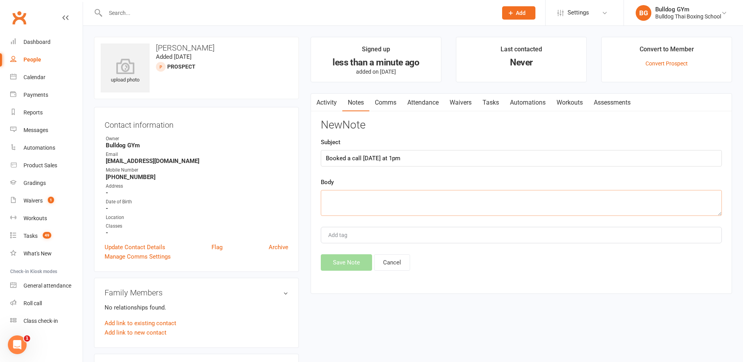
click at [357, 199] on textarea at bounding box center [521, 203] width 401 height 26
drag, startPoint x: 415, startPoint y: 194, endPoint x: 425, endPoint y: 187, distance: 11.7
click at [417, 193] on textarea "Did a bit in [GEOGRAPHIC_DATA] [DATE]" at bounding box center [521, 203] width 401 height 26
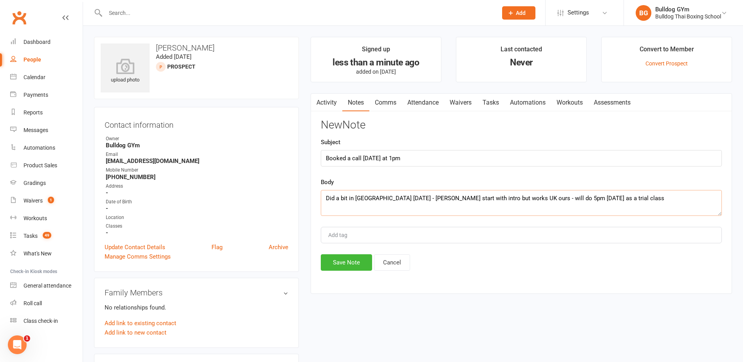
click at [406, 198] on textarea "Did a bit in [GEOGRAPHIC_DATA] [DATE] - [PERSON_NAME] start with intro but work…" at bounding box center [521, 203] width 401 height 26
click at [341, 260] on button "Save Note" at bounding box center [346, 262] width 51 height 16
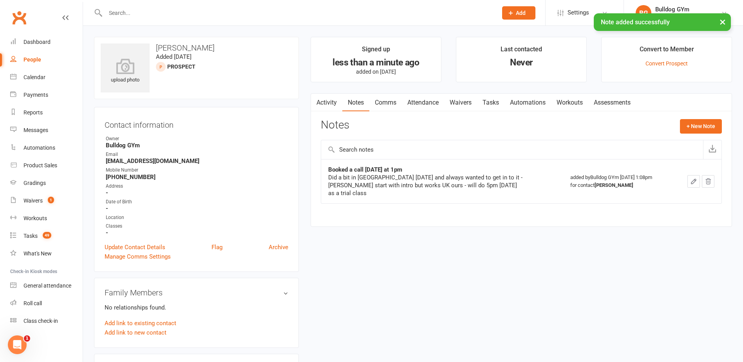
click at [420, 102] on link "Attendance" at bounding box center [423, 103] width 42 height 18
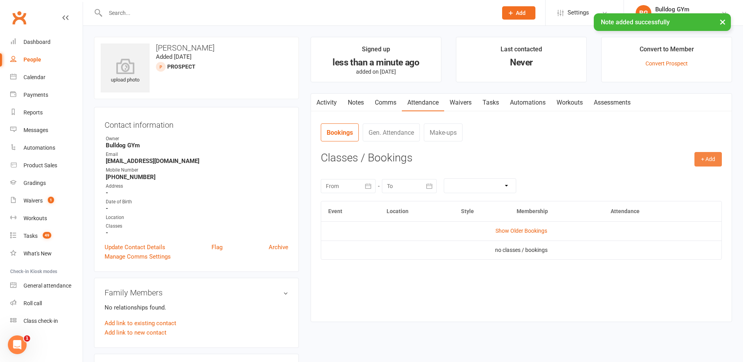
drag, startPoint x: 709, startPoint y: 158, endPoint x: 704, endPoint y: 155, distance: 6.5
click at [709, 157] on button "+ Add" at bounding box center [707, 159] width 27 height 14
drag, startPoint x: 660, startPoint y: 177, endPoint x: 641, endPoint y: 152, distance: 31.5
click at [660, 176] on link "Book Event" at bounding box center [683, 177] width 78 height 16
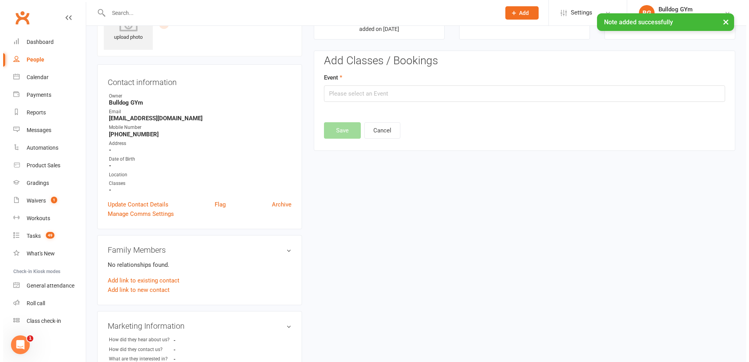
scroll to position [54, 0]
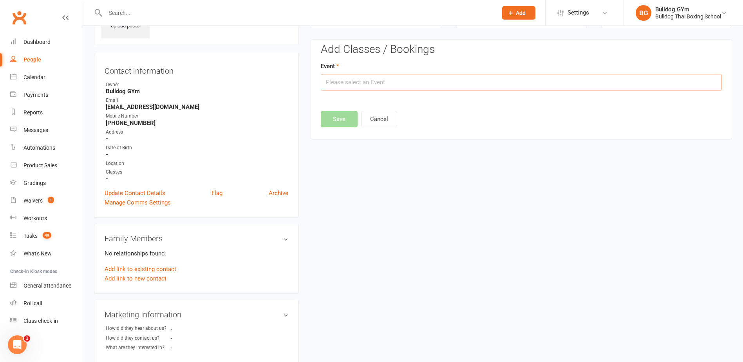
click at [374, 79] on input "text" at bounding box center [521, 82] width 401 height 16
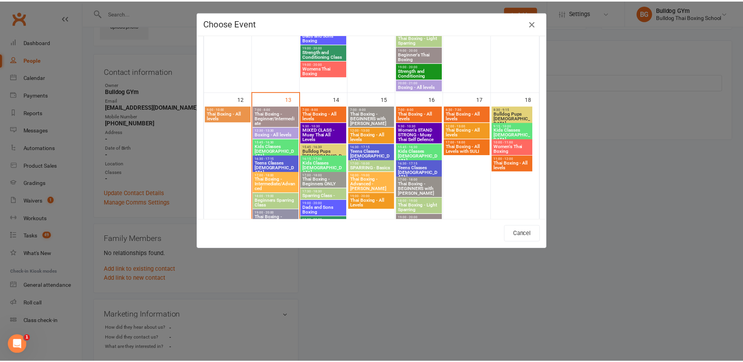
scroll to position [352, 0]
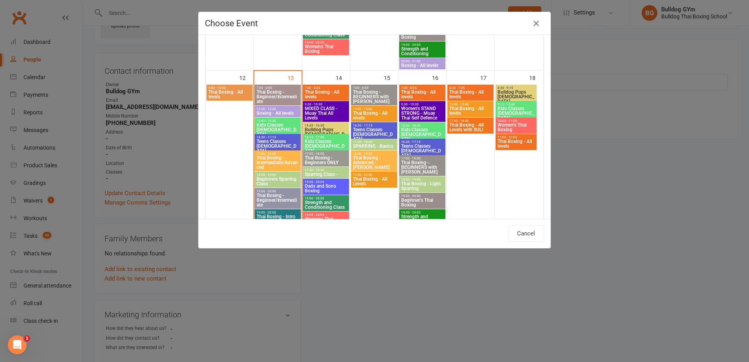
click at [318, 160] on span "Thai Boxing - Beginners ONLY" at bounding box center [325, 159] width 43 height 9
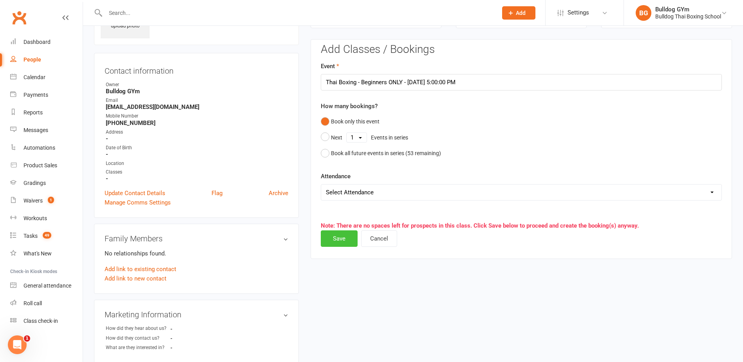
click at [330, 240] on button "Save" at bounding box center [339, 238] width 37 height 16
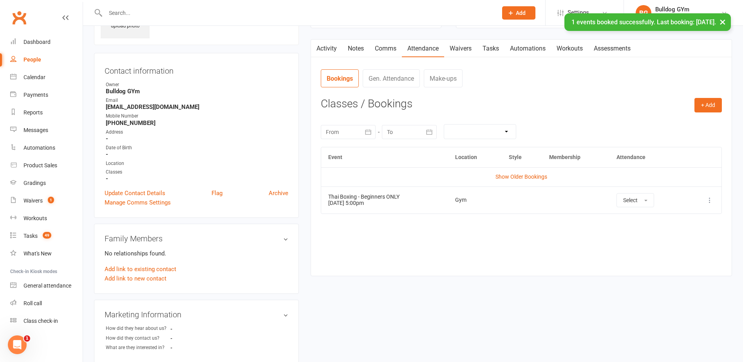
click at [465, 46] on link "Waivers" at bounding box center [460, 49] width 33 height 18
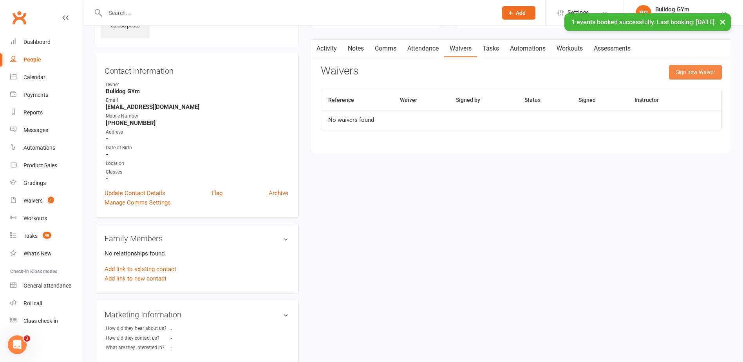
drag, startPoint x: 687, startPoint y: 71, endPoint x: 632, endPoint y: 72, distance: 55.2
click at [686, 71] on button "Sign new Waiver" at bounding box center [695, 72] width 53 height 14
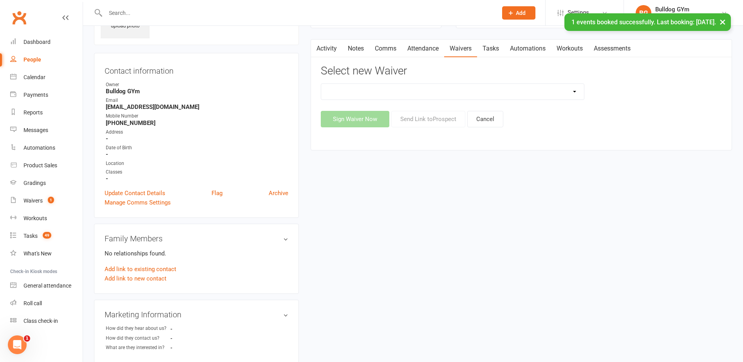
click at [440, 92] on select "12 Month Contract 14 Day Kick Off 21 Day Kick Starter 28 Day 99 and RO 35 28 Da…" at bounding box center [452, 92] width 263 height 16
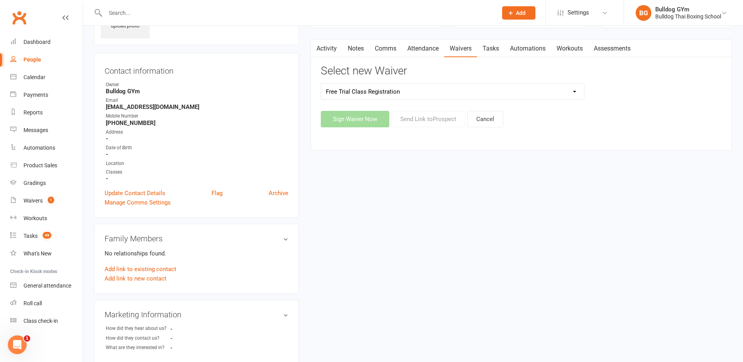
click at [321, 84] on select "12 Month Contract 14 Day Kick Off 21 Day Kick Starter 28 Day 99 and RO 35 28 Da…" at bounding box center [452, 92] width 263 height 16
click at [437, 118] on button "Send Link to [GEOGRAPHIC_DATA]" at bounding box center [428, 119] width 74 height 16
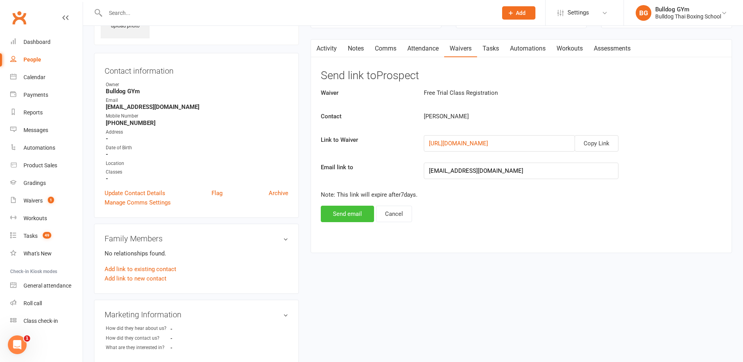
click at [359, 218] on button "Send email" at bounding box center [347, 214] width 53 height 16
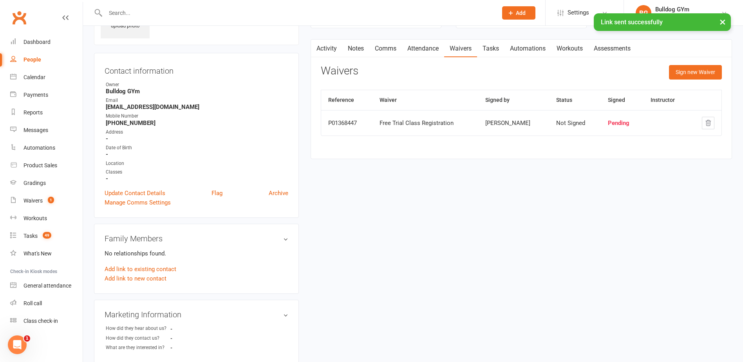
click at [498, 47] on link "Tasks" at bounding box center [490, 49] width 27 height 18
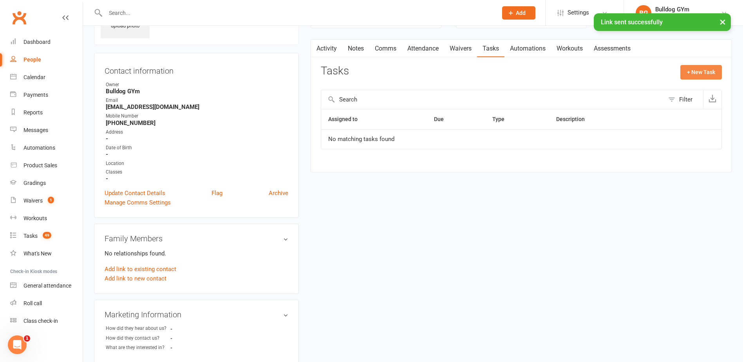
click at [686, 71] on button "+ New Task" at bounding box center [701, 72] width 42 height 14
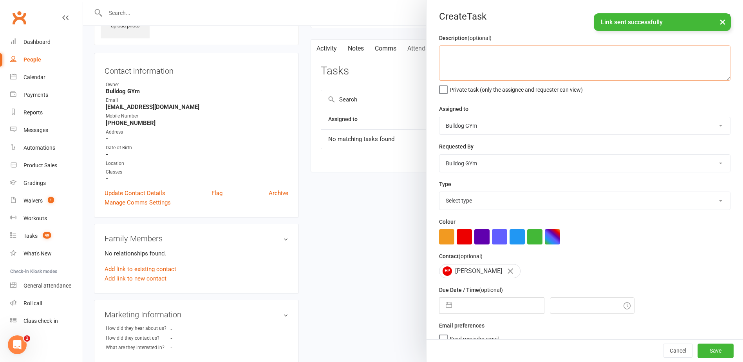
click at [482, 59] on textarea at bounding box center [584, 62] width 291 height 35
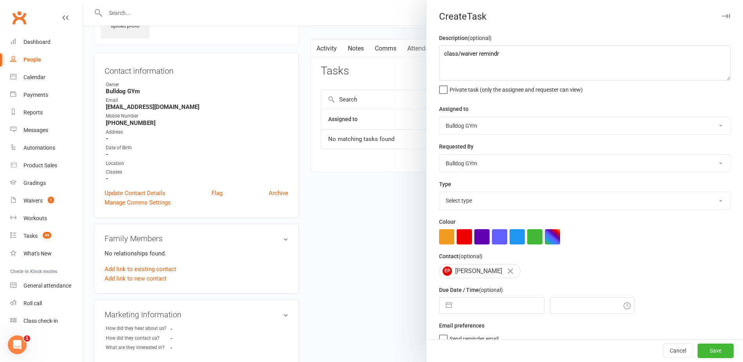
click at [472, 202] on select "Select type Action E-mail Meeting Phone call Text Add new task type" at bounding box center [584, 200] width 291 height 17
click at [439, 193] on select "Select type Action E-mail Meeting Phone call Text Add new task type" at bounding box center [584, 200] width 291 height 17
click at [478, 307] on input "text" at bounding box center [500, 306] width 88 height 16
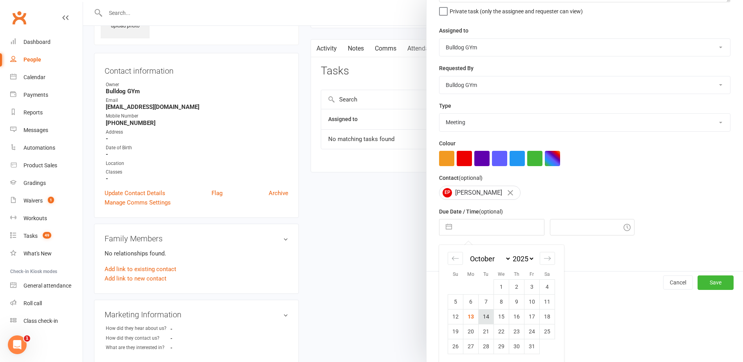
scroll to position [82, 0]
click at [483, 315] on td "14" at bounding box center [485, 315] width 15 height 15
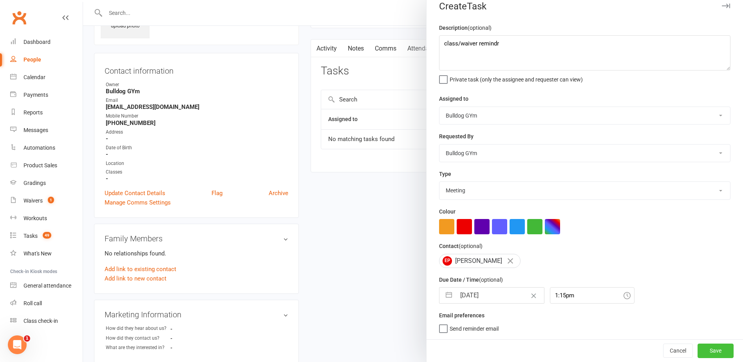
click at [712, 348] on button "Save" at bounding box center [715, 350] width 36 height 14
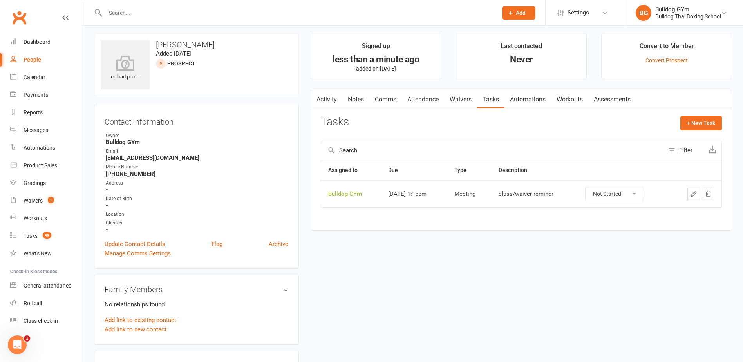
scroll to position [0, 0]
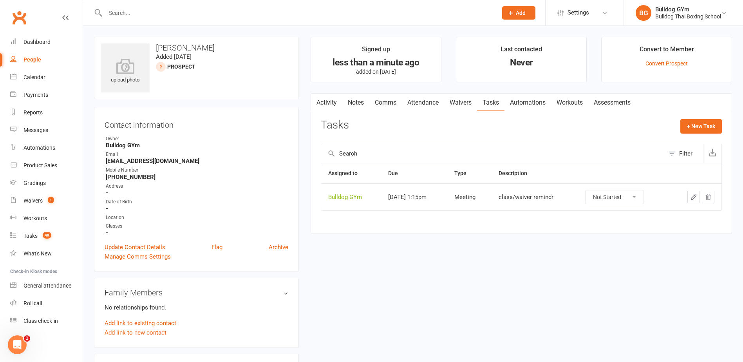
click at [139, 11] on input "text" at bounding box center [297, 12] width 389 height 11
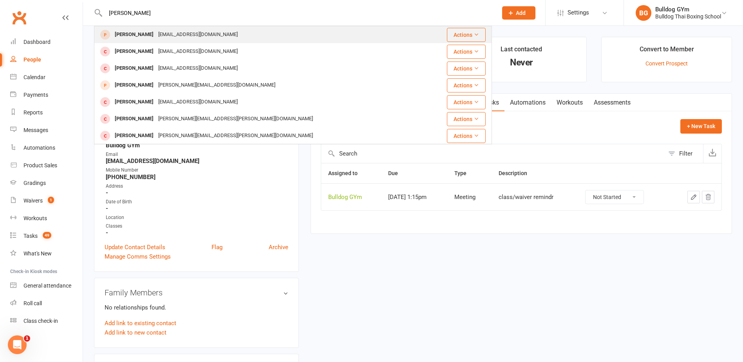
click at [159, 37] on div "[EMAIL_ADDRESS][DOMAIN_NAME]" at bounding box center [198, 34] width 84 height 11
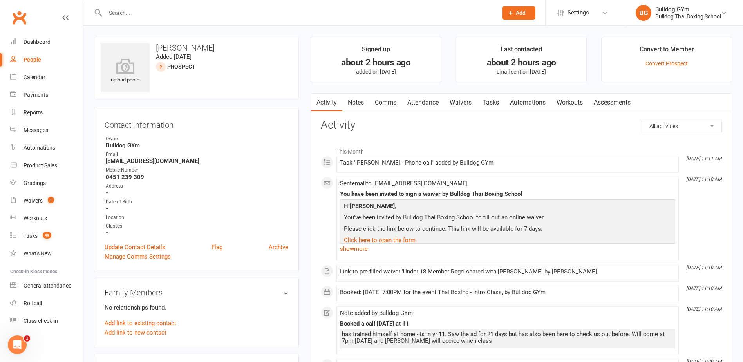
click at [504, 101] on link "Tasks" at bounding box center [490, 103] width 27 height 18
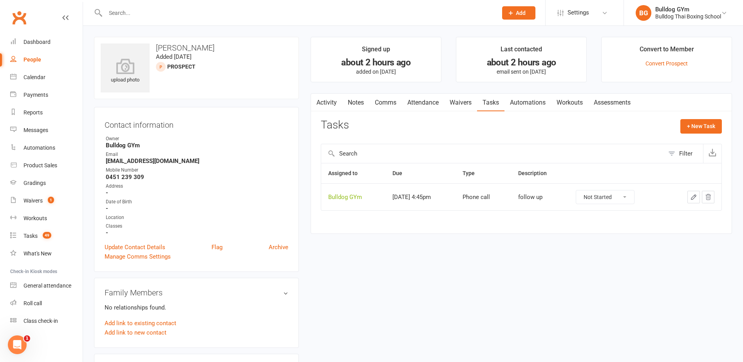
click at [423, 101] on link "Attendance" at bounding box center [423, 103] width 42 height 18
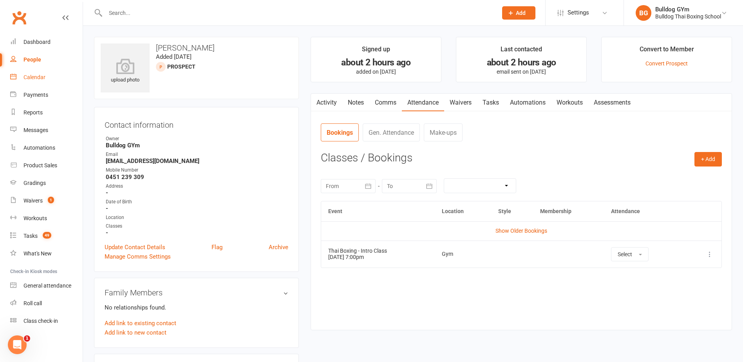
click at [39, 74] on div "Calendar" at bounding box center [34, 77] width 22 height 6
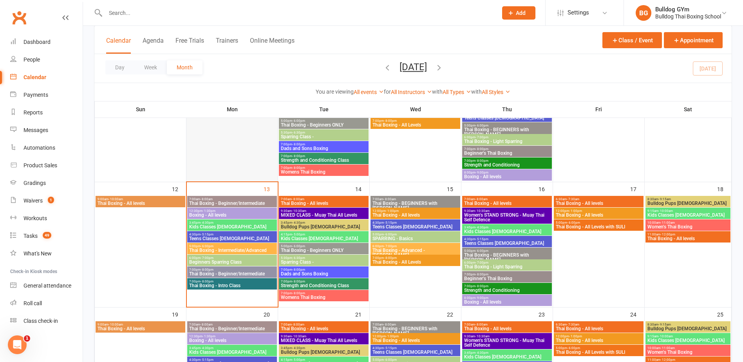
scroll to position [235, 0]
click at [246, 281] on span "7:00pm - 8:00pm" at bounding box center [232, 281] width 87 height 4
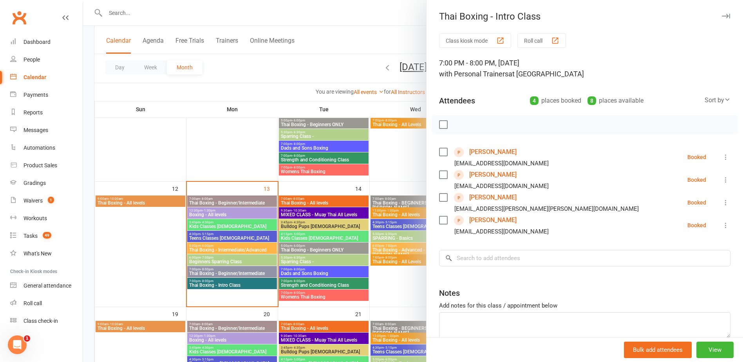
click at [481, 174] on link "[PERSON_NAME]" at bounding box center [492, 174] width 47 height 13
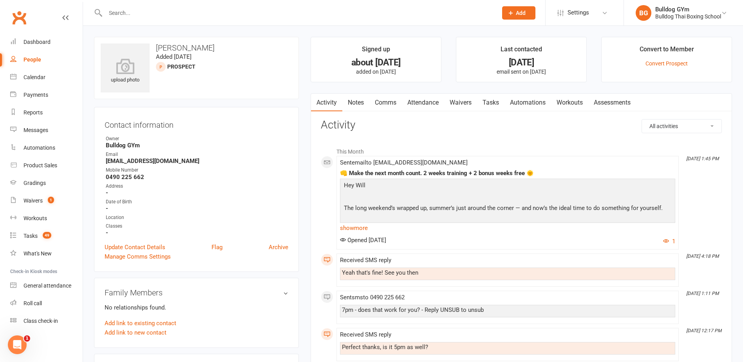
click at [351, 105] on link "Notes" at bounding box center [355, 103] width 27 height 18
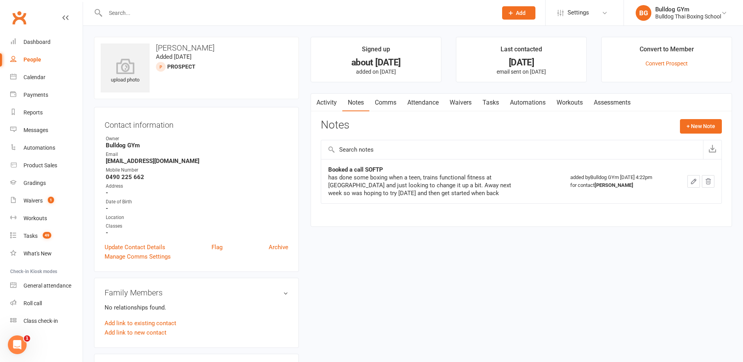
click at [470, 105] on link "Waivers" at bounding box center [460, 103] width 33 height 18
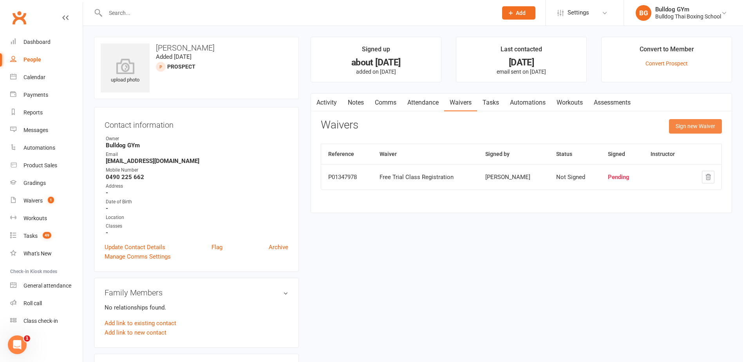
click at [678, 125] on button "Sign new Waiver" at bounding box center [695, 126] width 53 height 14
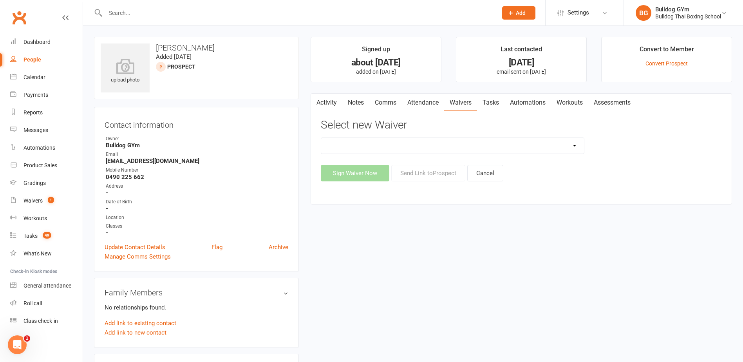
click at [392, 144] on select "12 Month Contract 14 Day Kick Off 21 Day Kick Starter 28 Day 99 and RO 35 28 Da…" at bounding box center [452, 146] width 263 height 16
click at [321, 138] on select "12 Month Contract 14 Day Kick Off 21 Day Kick Starter 28 Day 99 and RO 35 28 Da…" at bounding box center [452, 146] width 263 height 16
click at [426, 173] on button "Send Link to [GEOGRAPHIC_DATA]" at bounding box center [428, 173] width 74 height 16
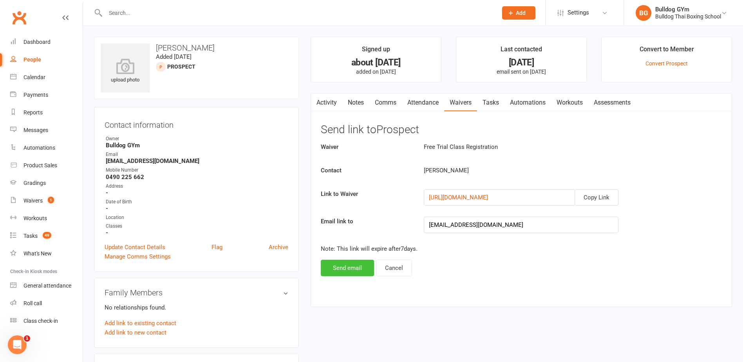
click at [342, 269] on button "Send email" at bounding box center [347, 268] width 53 height 16
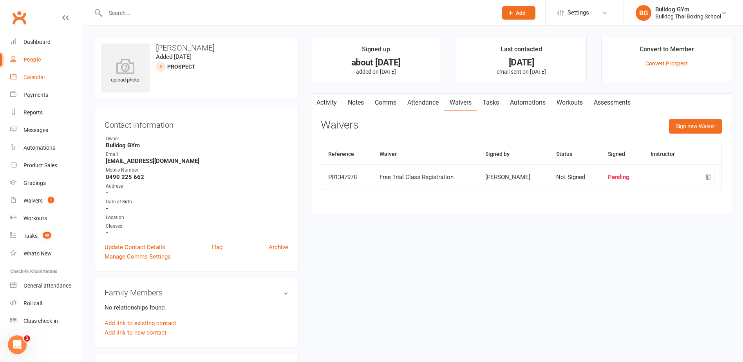
click at [30, 75] on div "Calendar" at bounding box center [34, 77] width 22 height 6
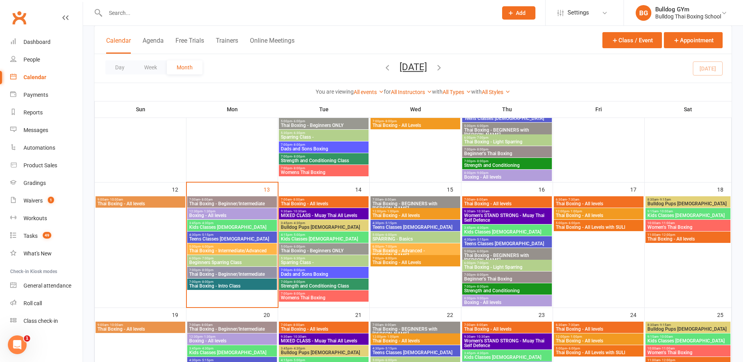
scroll to position [235, 0]
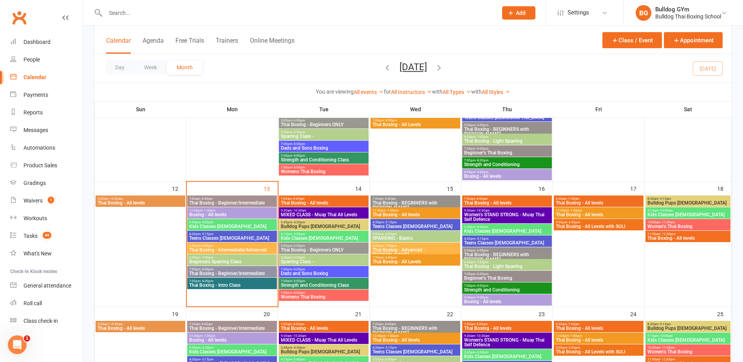
click at [237, 283] on span "Thai Boxing - Intro Class" at bounding box center [232, 285] width 87 height 5
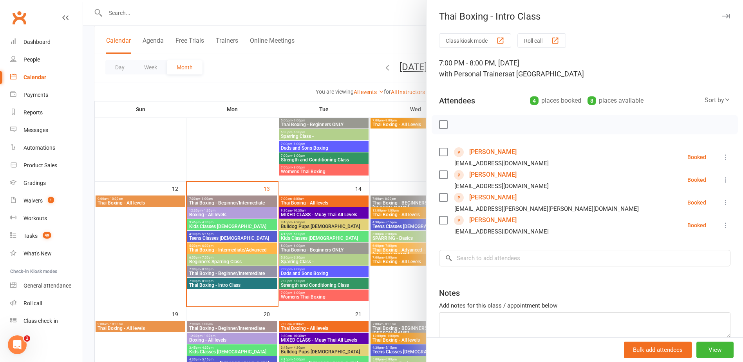
drag, startPoint x: 499, startPoint y: 195, endPoint x: 504, endPoint y: 193, distance: 5.2
click at [499, 195] on link "[PERSON_NAME]" at bounding box center [492, 197] width 47 height 13
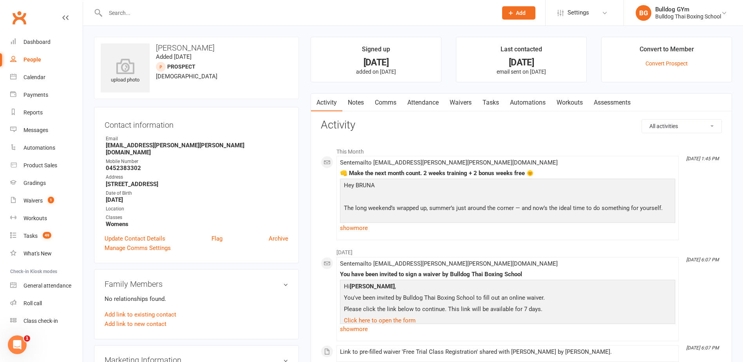
click at [353, 99] on link "Notes" at bounding box center [355, 103] width 27 height 18
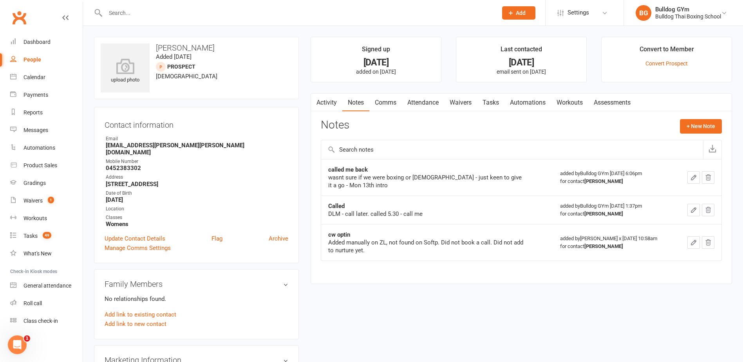
click at [457, 103] on link "Waivers" at bounding box center [460, 103] width 33 height 18
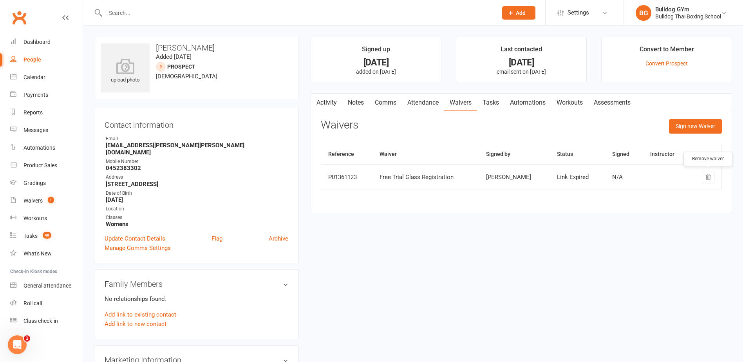
click at [706, 173] on button "button" at bounding box center [708, 177] width 13 height 13
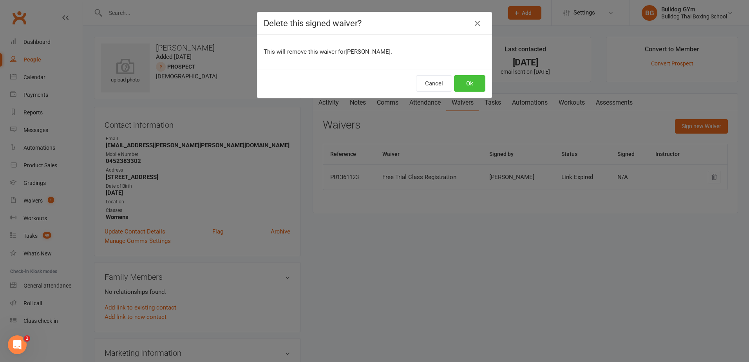
drag, startPoint x: 463, startPoint y: 81, endPoint x: 482, endPoint y: 88, distance: 20.2
click at [469, 83] on button "Ok" at bounding box center [469, 83] width 31 height 16
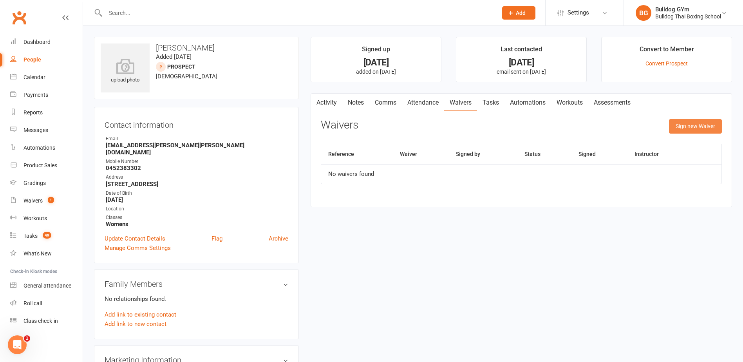
click at [702, 123] on button "Sign new Waiver" at bounding box center [695, 126] width 53 height 14
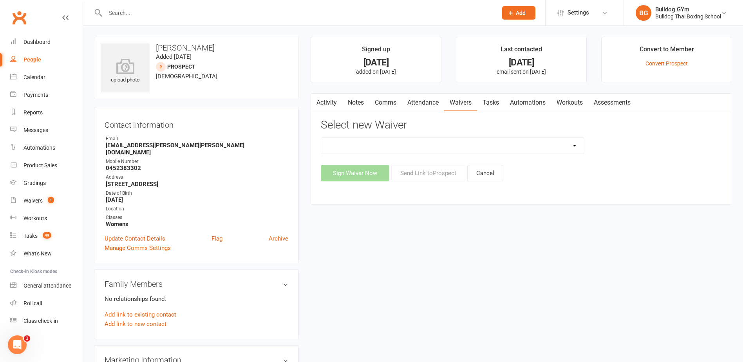
click at [469, 145] on select "12 Month Contract 14 Day Kick Off 21 Day Kick Starter 28 Day 99 and RO 35 28 Da…" at bounding box center [452, 146] width 263 height 16
click at [321, 138] on select "12 Month Contract 14 Day Kick Off 21 Day Kick Starter 28 Day 99 and RO 35 28 Da…" at bounding box center [452, 146] width 263 height 16
click at [432, 175] on button "Send Link to [GEOGRAPHIC_DATA]" at bounding box center [428, 173] width 74 height 16
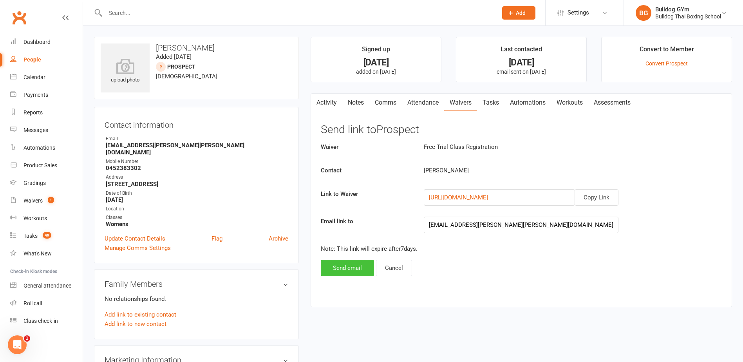
click at [349, 268] on button "Send email" at bounding box center [347, 268] width 53 height 16
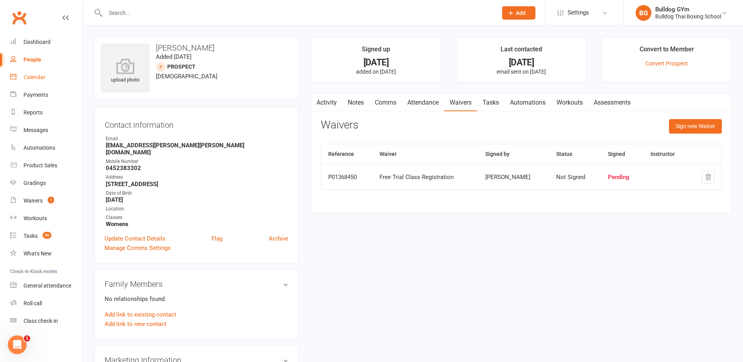
click at [24, 78] on div "Calendar" at bounding box center [34, 77] width 22 height 6
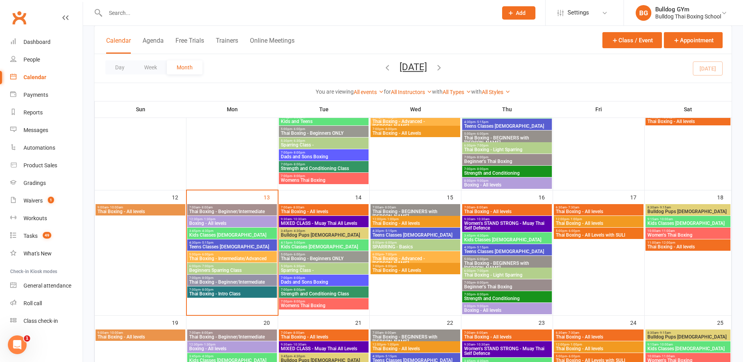
scroll to position [235, 0]
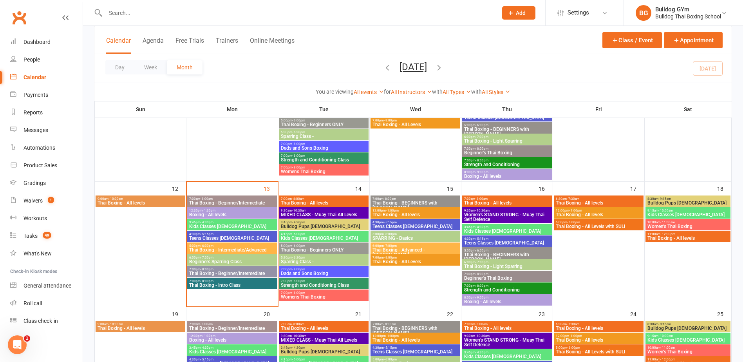
click at [235, 283] on span "Thai Boxing - Intro Class" at bounding box center [232, 285] width 87 height 5
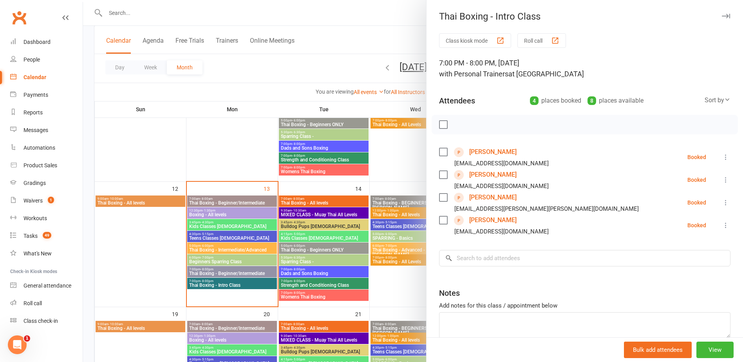
click at [490, 220] on link "[PERSON_NAME]" at bounding box center [492, 220] width 47 height 13
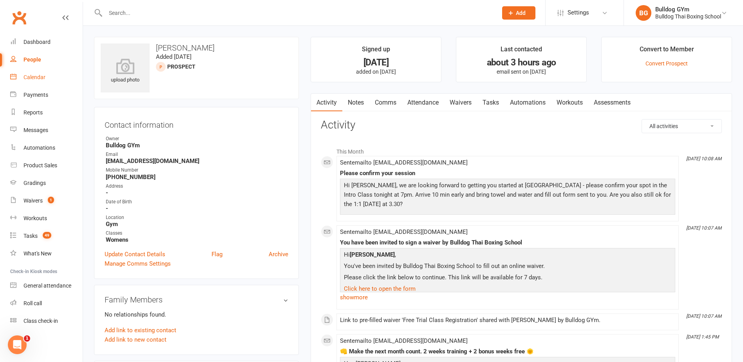
drag, startPoint x: 38, startPoint y: 76, endPoint x: 47, endPoint y: 78, distance: 9.3
click at [38, 76] on div "Calendar" at bounding box center [34, 77] width 22 height 6
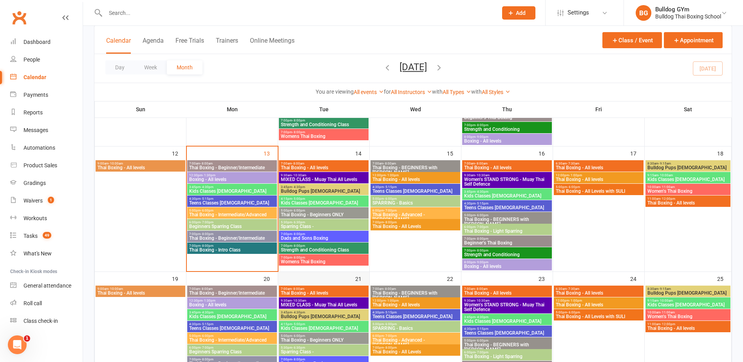
scroll to position [274, 0]
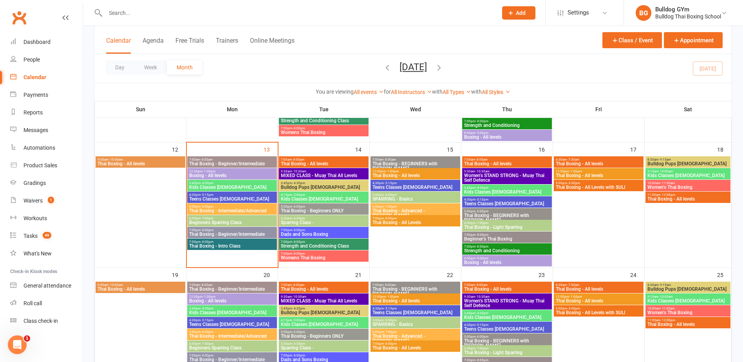
click at [250, 245] on span "Thai Boxing - Intro Class" at bounding box center [232, 246] width 87 height 5
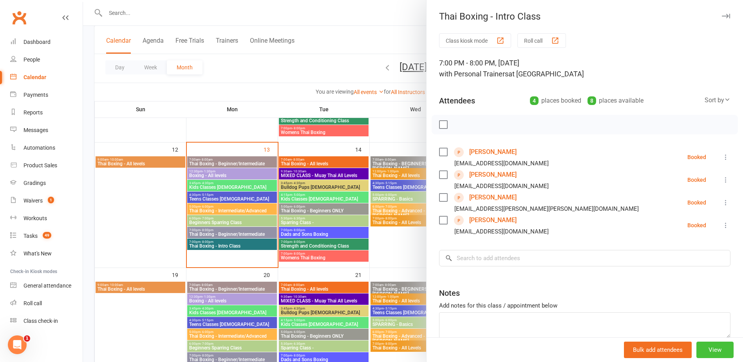
click at [708, 343] on button "View" at bounding box center [714, 349] width 37 height 16
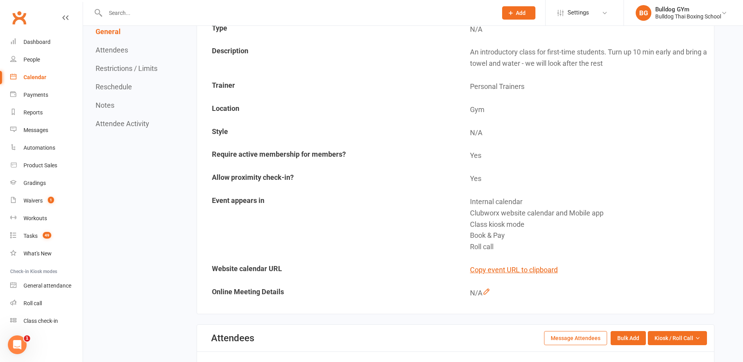
scroll to position [157, 0]
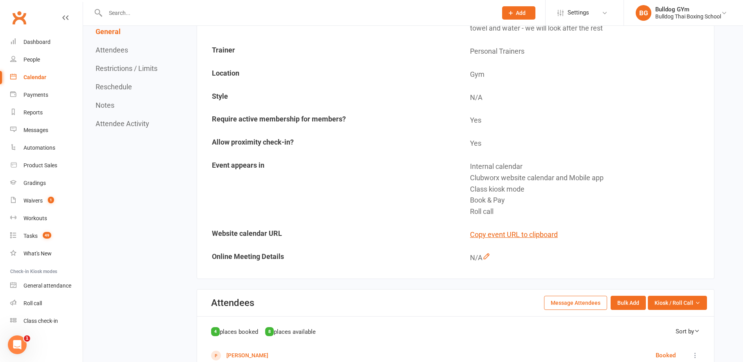
click at [591, 306] on button "Message Attendees" at bounding box center [575, 303] width 63 height 14
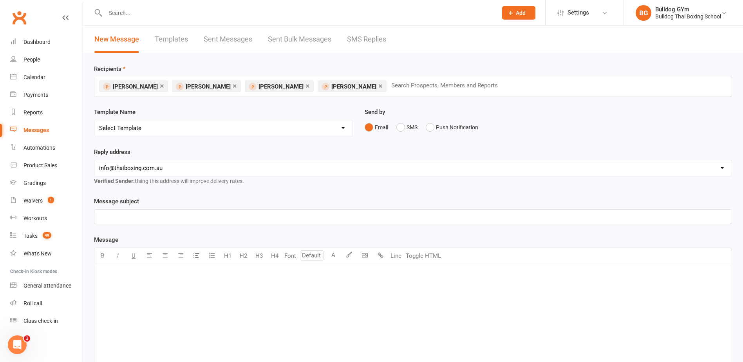
click at [378, 86] on link "×" at bounding box center [380, 85] width 4 height 13
click at [141, 126] on select "Select Template [Email] Price Increase 28 Day Kick starter [SMS] 10 Pass Check …" at bounding box center [223, 128] width 258 height 16
click at [94, 120] on select "Select Template [Email] Price Increase 28 Day Kick starter [SMS] 10 Pass Check …" at bounding box center [223, 128] width 258 height 16
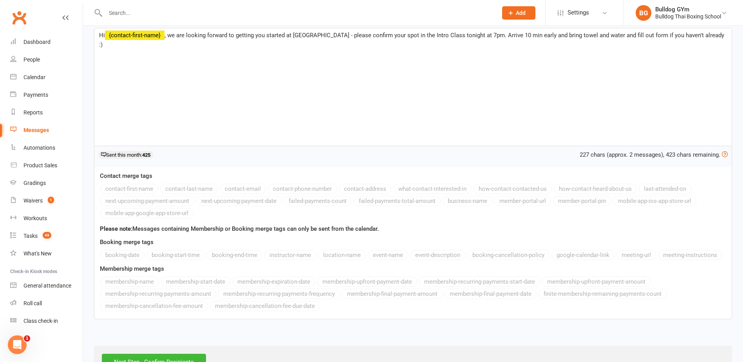
scroll to position [159, 0]
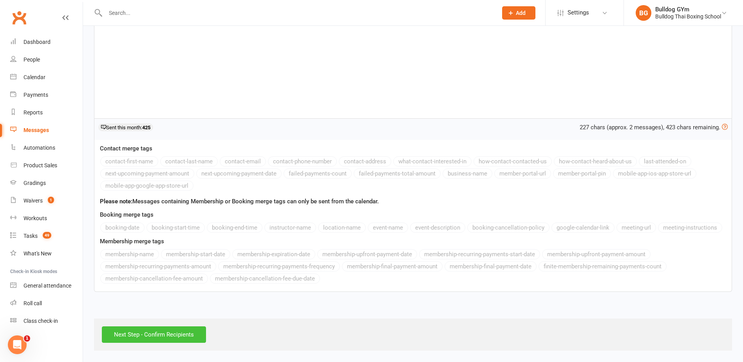
click at [187, 338] on input "Next Step - Confirm Recipients" at bounding box center [154, 334] width 104 height 16
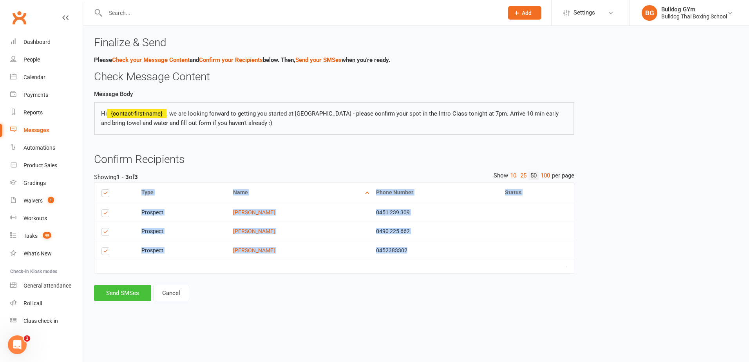
click at [134, 285] on div "Finalize & Send Please Check your Message Content and Confirm your Recipients b…" at bounding box center [334, 174] width 492 height 275
click at [121, 287] on button "Send SMSes" at bounding box center [122, 293] width 57 height 16
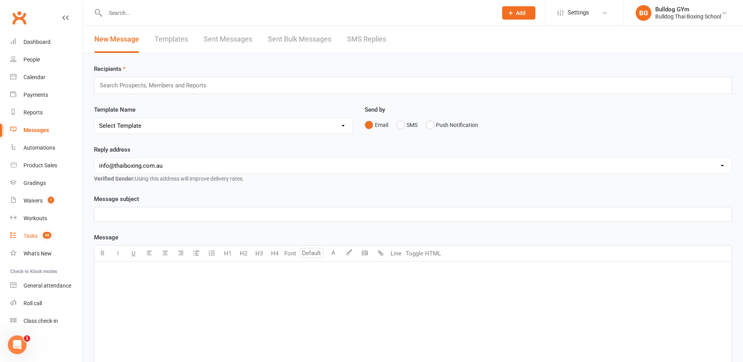
click at [29, 232] on link "Tasks 49" at bounding box center [46, 236] width 72 height 18
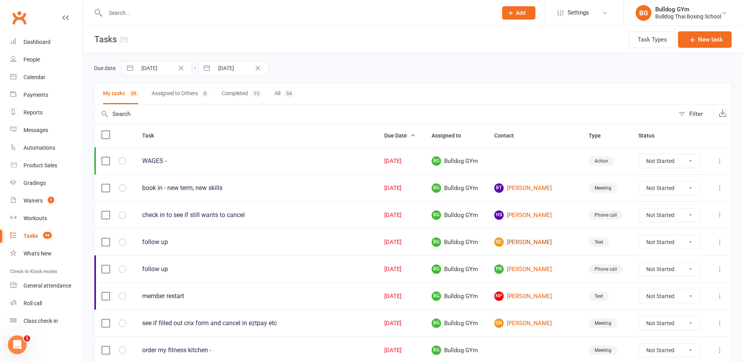
click at [535, 241] on link "SC [PERSON_NAME]" at bounding box center [534, 241] width 80 height 9
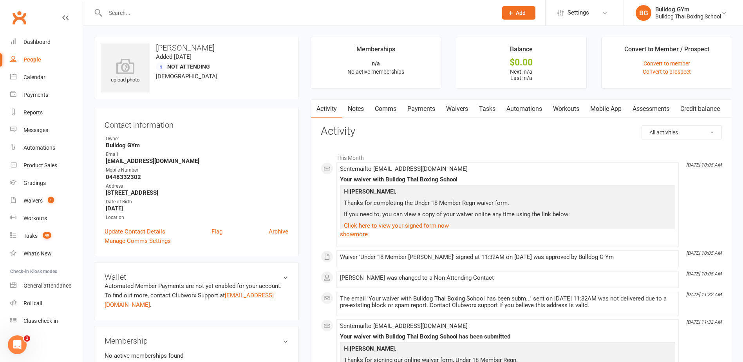
click at [386, 112] on link "Comms" at bounding box center [385, 109] width 32 height 18
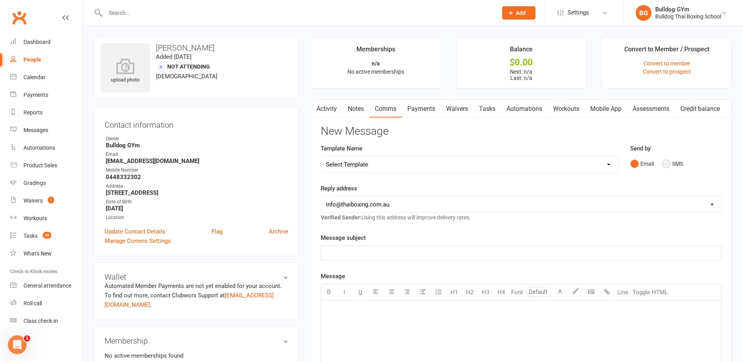
click at [670, 162] on button "SMS" at bounding box center [672, 163] width 21 height 15
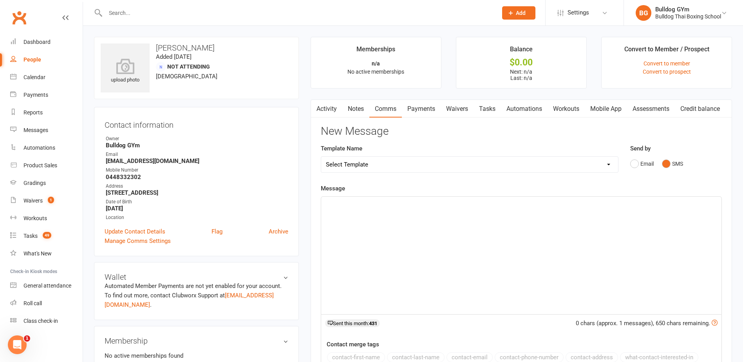
click at [328, 110] on link "Activity" at bounding box center [326, 109] width 31 height 18
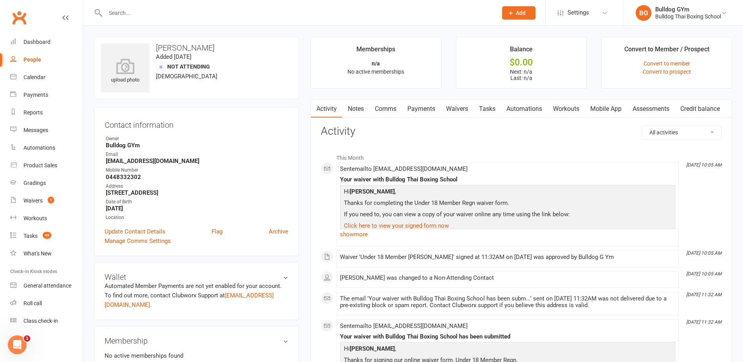
click at [491, 108] on link "Tasks" at bounding box center [486, 109] width 27 height 18
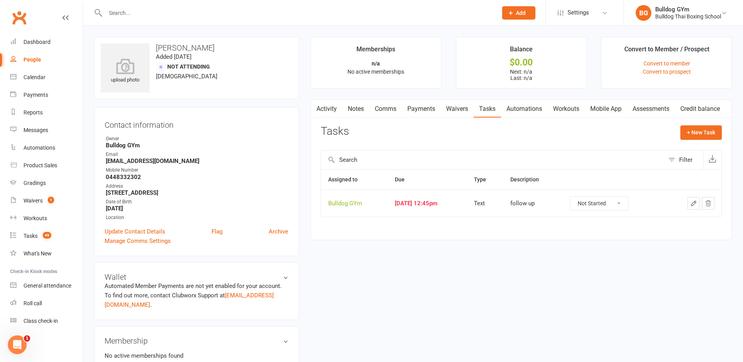
click at [694, 203] on icon "button" at bounding box center [693, 203] width 7 height 7
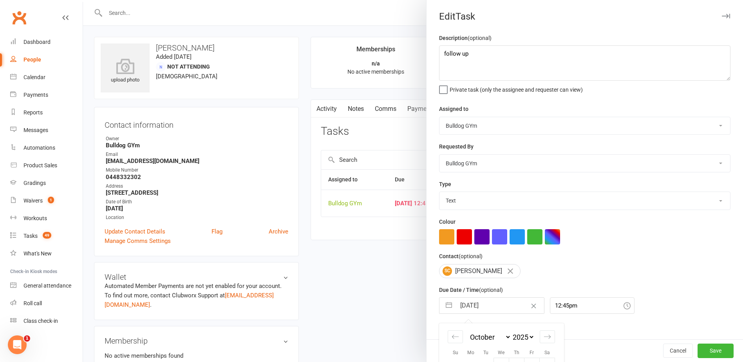
click at [500, 301] on input "[DATE]" at bounding box center [500, 306] width 88 height 16
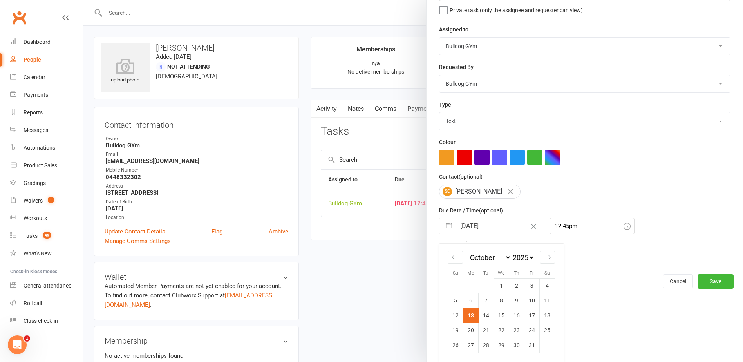
drag, startPoint x: 478, startPoint y: 314, endPoint x: 482, endPoint y: 315, distance: 4.1
click at [480, 314] on td "14" at bounding box center [485, 315] width 15 height 15
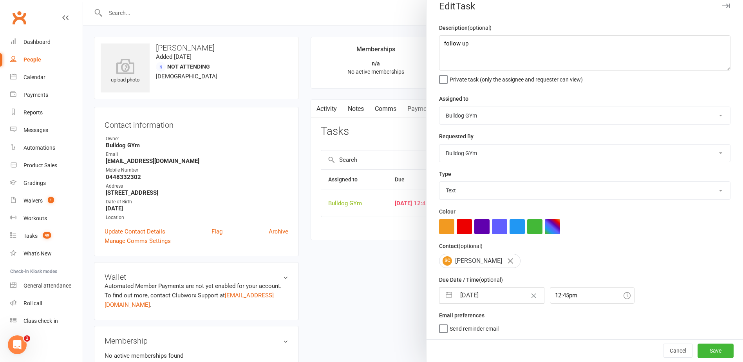
scroll to position [13, 0]
click at [702, 346] on button "Save" at bounding box center [715, 350] width 36 height 14
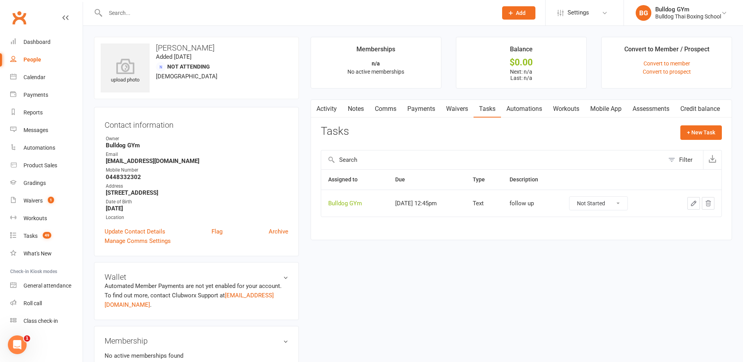
click at [357, 109] on link "Notes" at bounding box center [355, 109] width 27 height 18
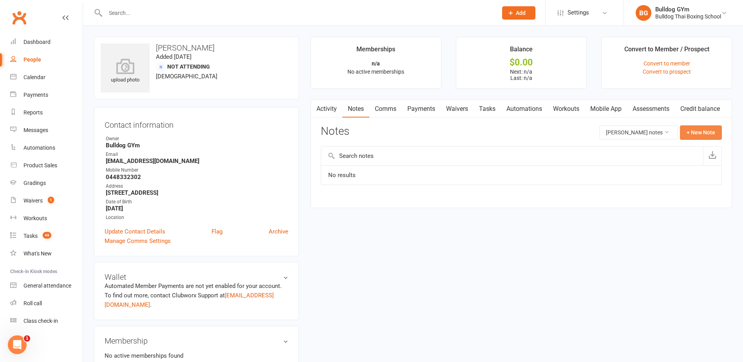
click at [704, 131] on button "+ New Note" at bounding box center [701, 132] width 42 height 14
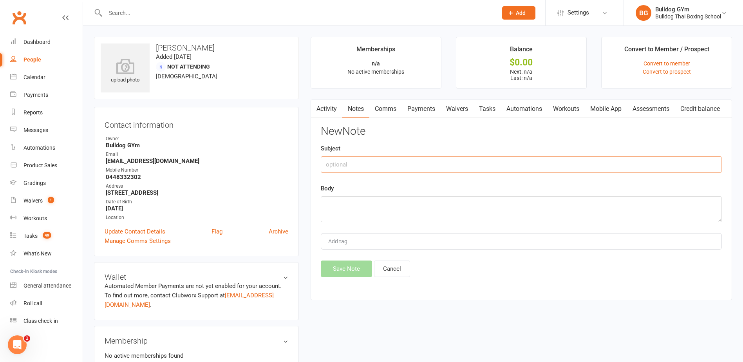
click at [379, 166] on input "text" at bounding box center [521, 164] width 401 height 16
click at [385, 203] on textarea at bounding box center [521, 209] width 401 height 26
click at [348, 268] on button "Save Note" at bounding box center [346, 268] width 51 height 16
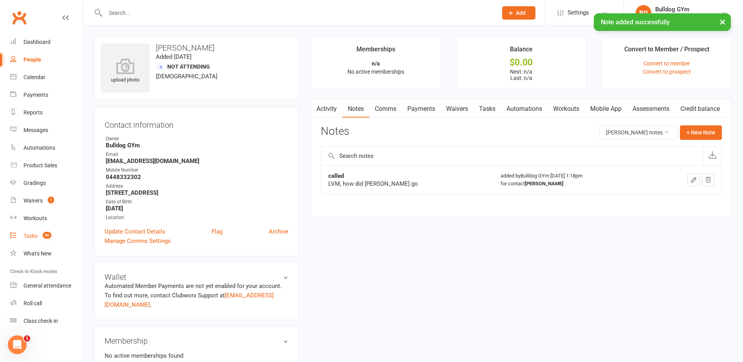
click at [37, 236] on div "Tasks" at bounding box center [30, 236] width 14 height 6
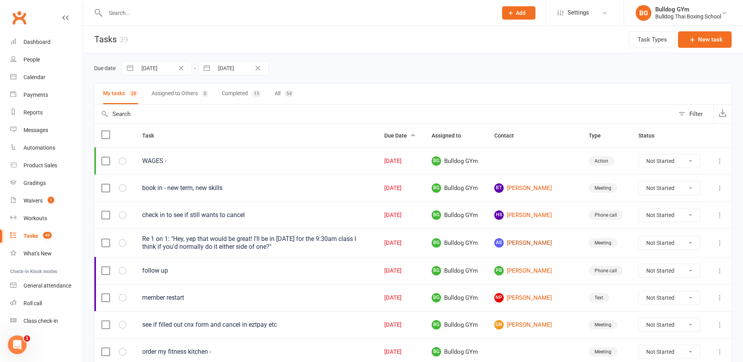
click at [531, 245] on link "AS [PERSON_NAME]" at bounding box center [534, 242] width 80 height 9
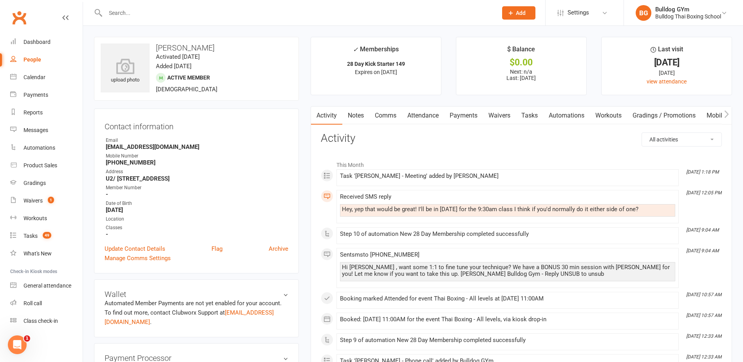
click at [390, 117] on link "Comms" at bounding box center [385, 115] width 32 height 18
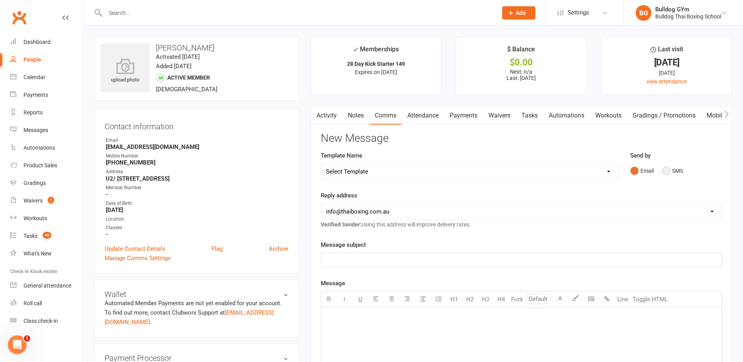
click at [667, 170] on button "SMS" at bounding box center [672, 170] width 21 height 15
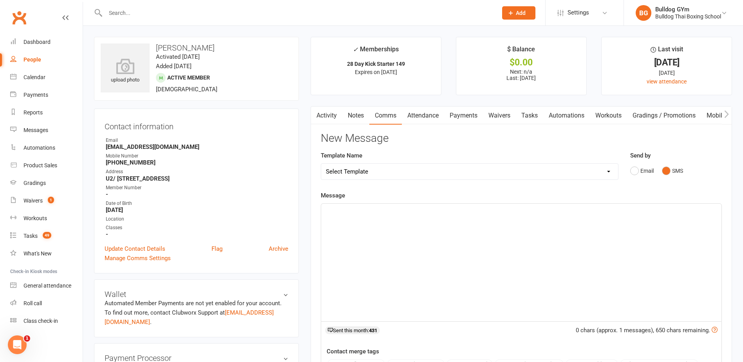
click at [349, 216] on div "﻿" at bounding box center [521, 262] width 400 height 117
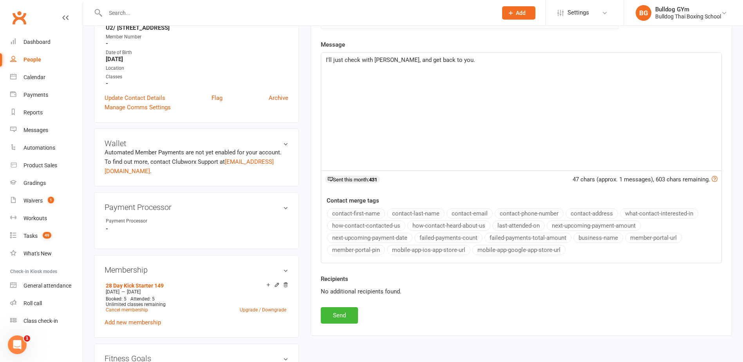
scroll to position [157, 0]
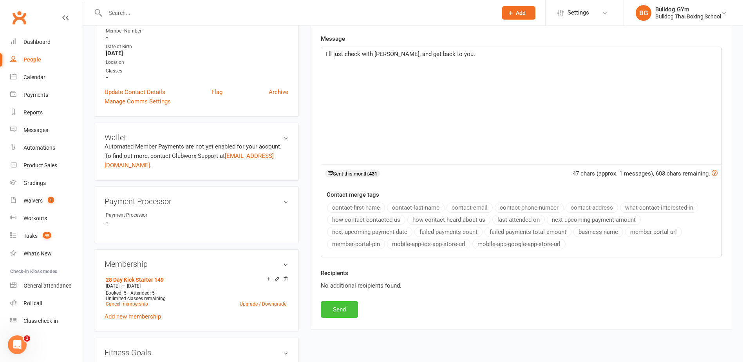
click at [342, 305] on button "Send" at bounding box center [339, 309] width 37 height 16
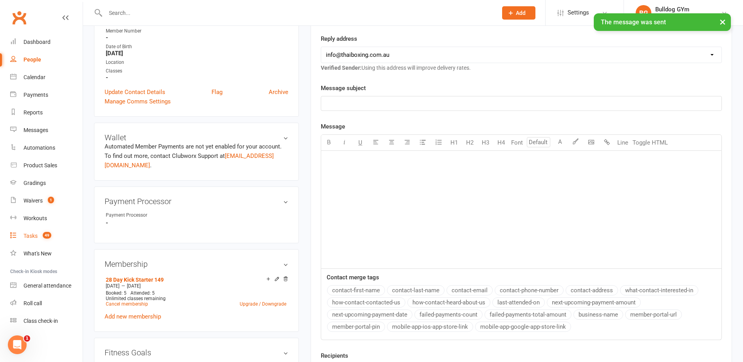
click at [38, 235] on link "Tasks 49" at bounding box center [46, 236] width 72 height 18
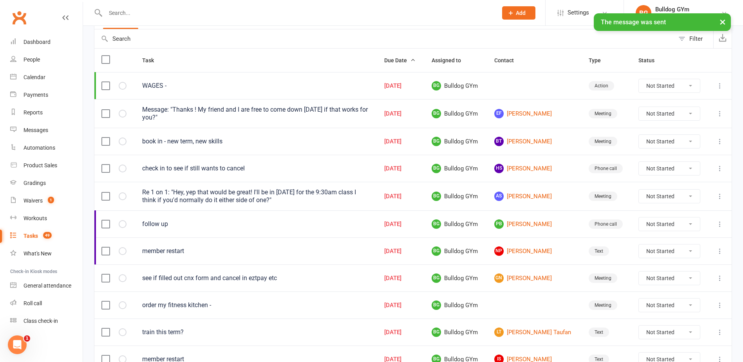
scroll to position [78, 0]
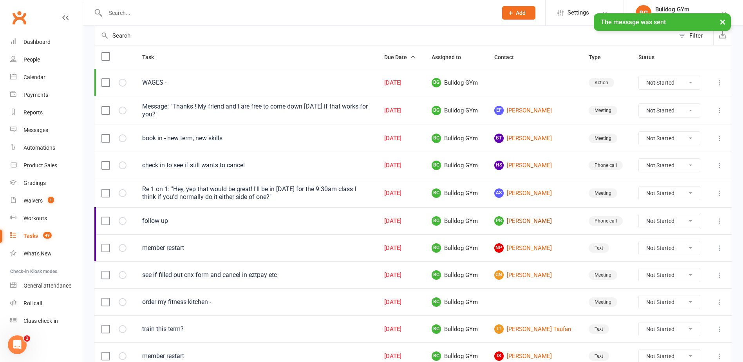
click at [532, 220] on link "PB [PERSON_NAME]" at bounding box center [534, 220] width 80 height 9
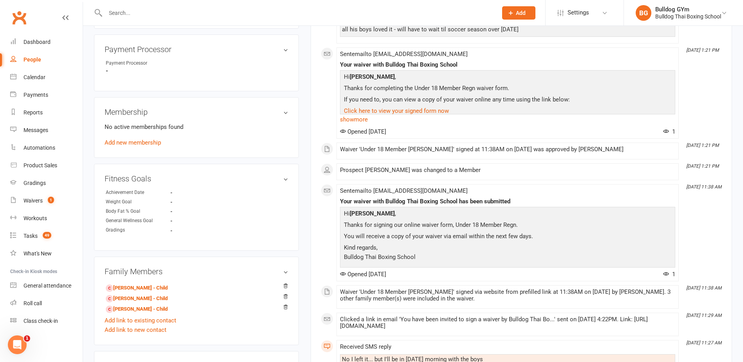
scroll to position [313, 0]
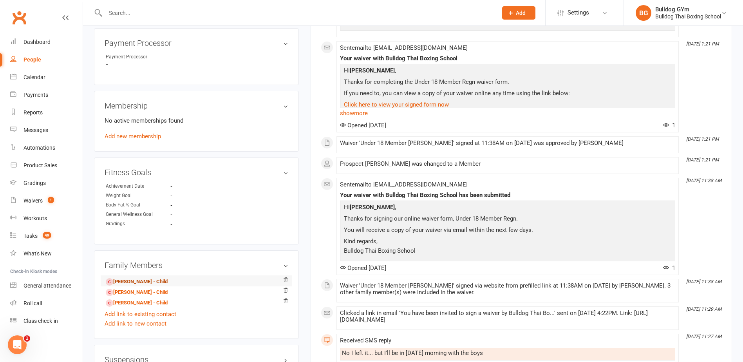
click at [144, 283] on link "[PERSON_NAME] - Child" at bounding box center [137, 282] width 62 height 8
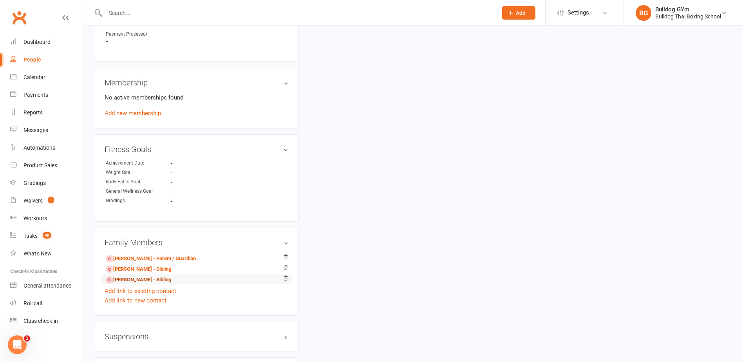
scroll to position [352, 0]
click at [135, 271] on link "[PERSON_NAME] - Sibling" at bounding box center [138, 269] width 65 height 8
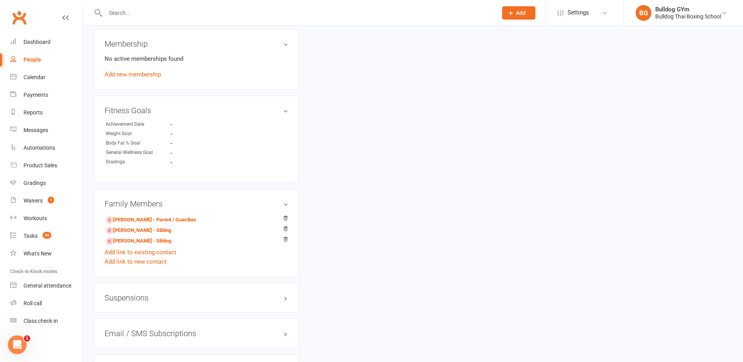
scroll to position [392, 0]
click at [125, 240] on link "[PERSON_NAME] - Sibling" at bounding box center [138, 240] width 65 height 8
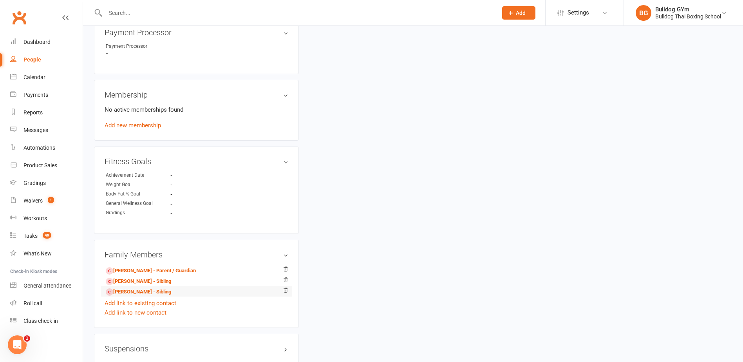
scroll to position [392, 0]
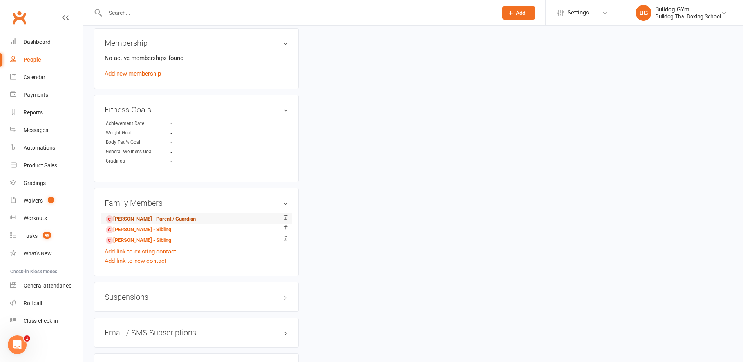
click at [139, 215] on link "[PERSON_NAME] - Parent / Guardian" at bounding box center [151, 219] width 90 height 8
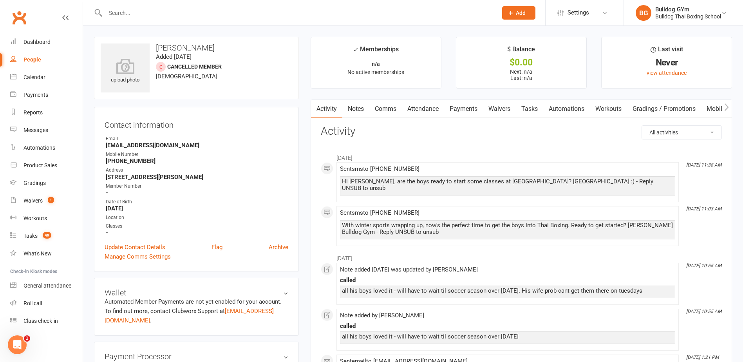
click at [386, 111] on link "Comms" at bounding box center [385, 109] width 32 height 18
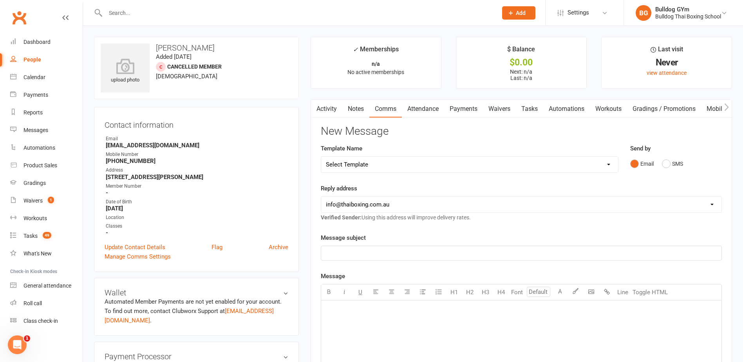
click at [376, 166] on select "Select Template [Email] Price Increase 28 Day Kick starter [SMS] 10 Pass Check …" at bounding box center [469, 165] width 297 height 16
click at [321, 157] on select "Select Template [Email] Price Increase 28 Day Kick starter [SMS] 10 Pass Check …" at bounding box center [469, 165] width 297 height 16
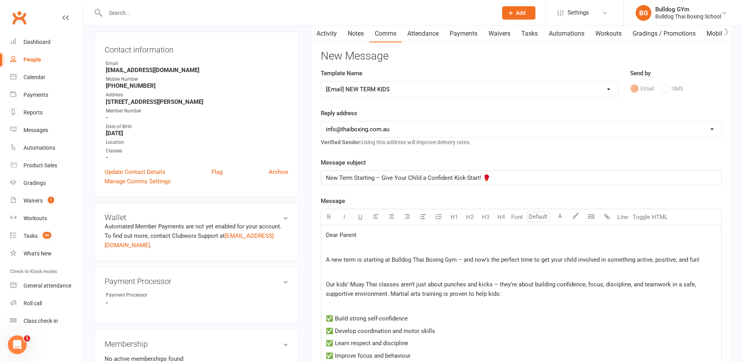
scroll to position [78, 0]
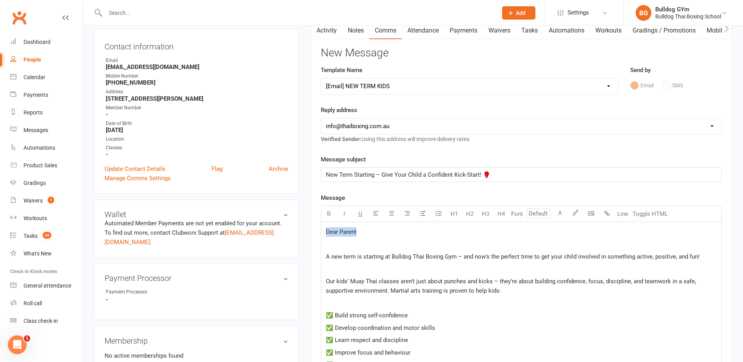
drag, startPoint x: 362, startPoint y: 233, endPoint x: 309, endPoint y: 233, distance: 53.2
drag, startPoint x: 575, startPoint y: 254, endPoint x: 562, endPoint y: 256, distance: 12.7
click at [562, 256] on span "A new term is starting at Bulldog Thai Boxing Gym – and now’s the perfect time …" at bounding box center [513, 256] width 374 height 7
click at [544, 274] on p at bounding box center [521, 268] width 391 height 9
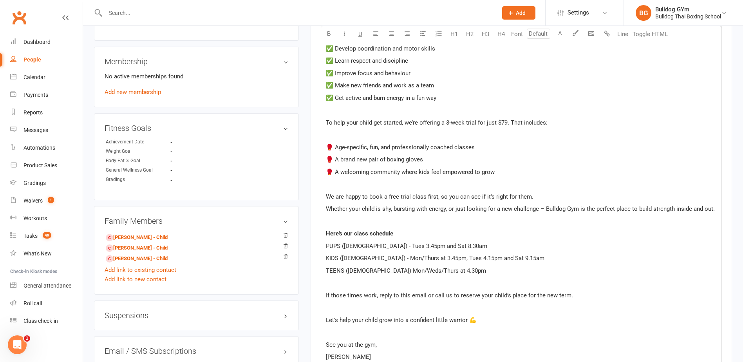
scroll to position [352, 0]
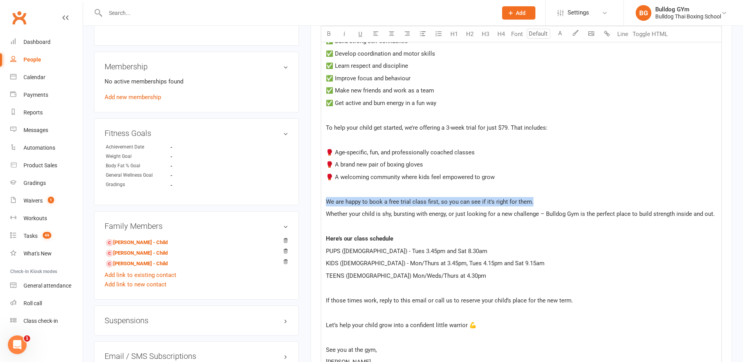
drag, startPoint x: 538, startPoint y: 200, endPoint x: 326, endPoint y: 200, distance: 211.8
click at [326, 200] on p "We are happy to book a free trial class first, so you can see if it's right for…" at bounding box center [521, 201] width 391 height 9
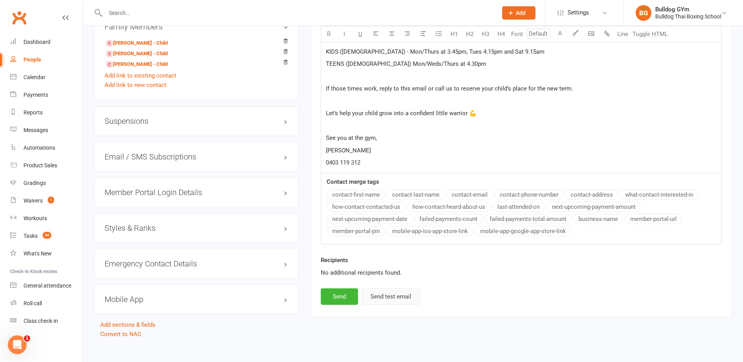
scroll to position [559, 0]
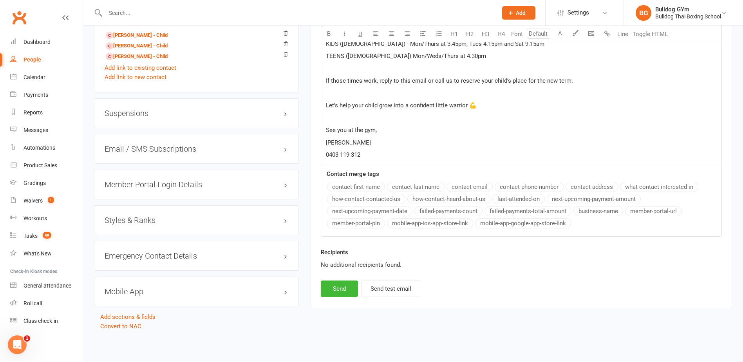
click at [334, 267] on div "No additional recipients found." at bounding box center [521, 264] width 401 height 9
click at [343, 287] on button "Send" at bounding box center [339, 288] width 37 height 16
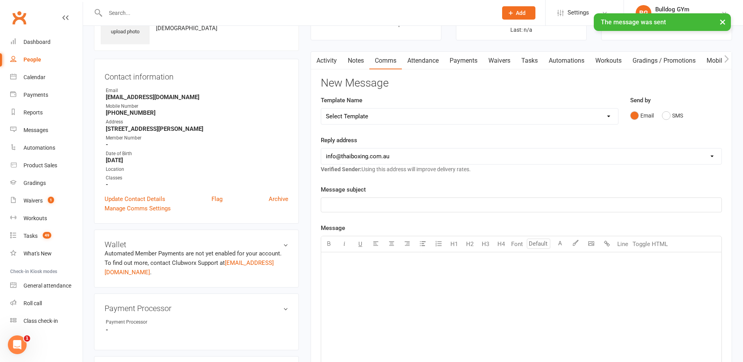
scroll to position [0, 0]
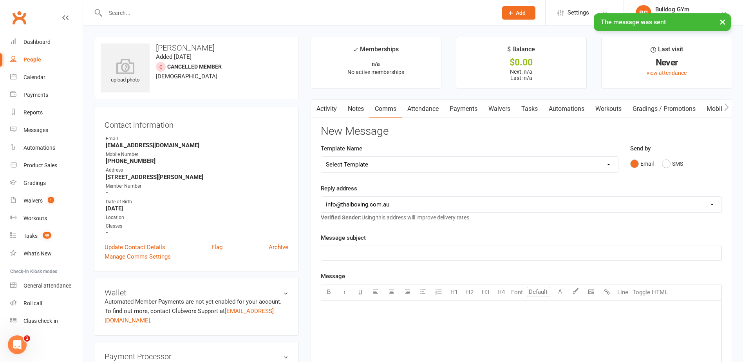
click at [536, 109] on link "Tasks" at bounding box center [529, 109] width 27 height 18
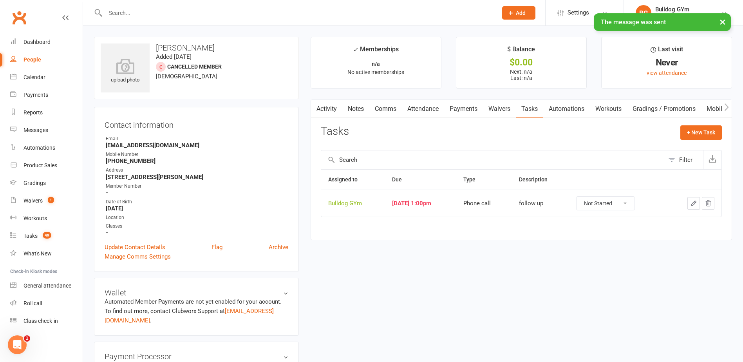
click at [695, 202] on icon "button" at bounding box center [693, 203] width 7 height 7
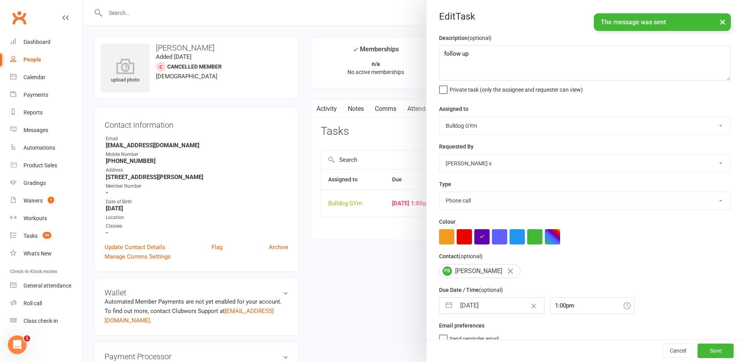
click at [496, 307] on input "[DATE]" at bounding box center [500, 306] width 88 height 16
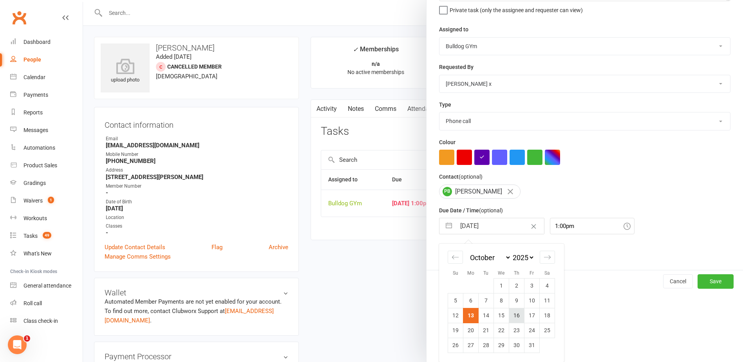
click at [516, 315] on td "16" at bounding box center [516, 315] width 15 height 15
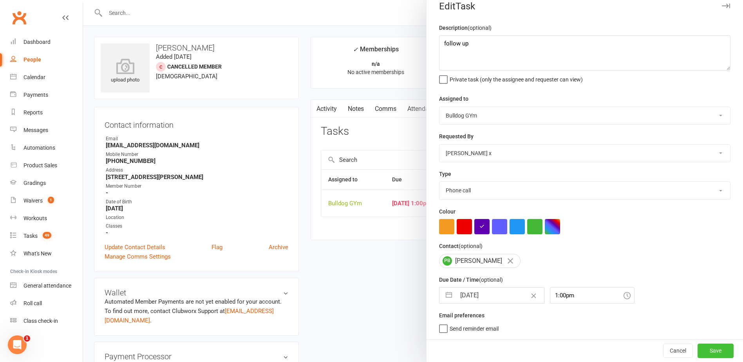
drag, startPoint x: 711, startPoint y: 350, endPoint x: 572, endPoint y: 305, distance: 146.2
click at [709, 349] on button "Save" at bounding box center [715, 350] width 36 height 14
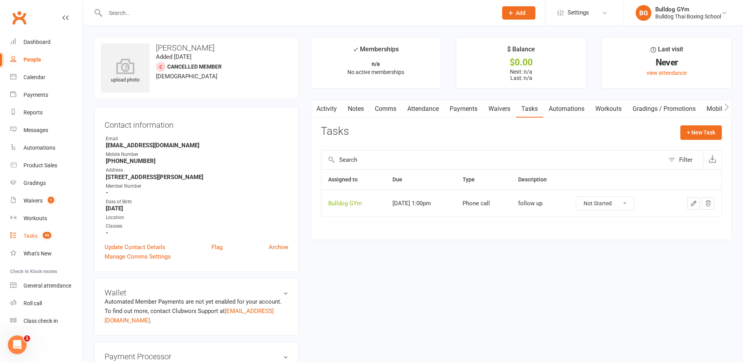
click at [31, 236] on div "Tasks" at bounding box center [30, 236] width 14 height 6
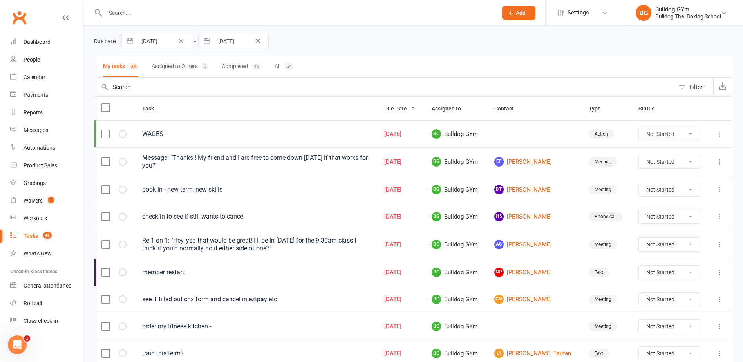
scroll to position [117, 0]
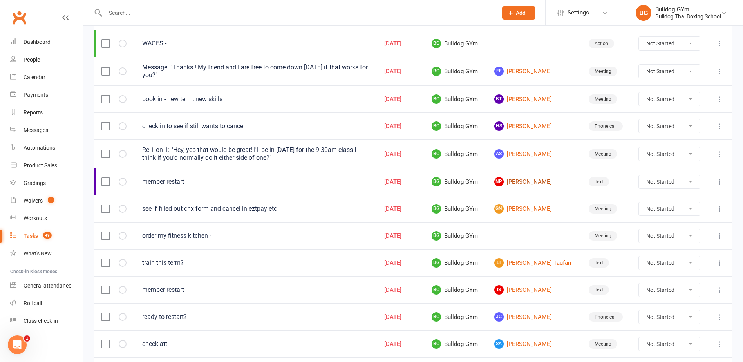
click at [531, 181] on link "[PERSON_NAME]" at bounding box center [534, 181] width 80 height 9
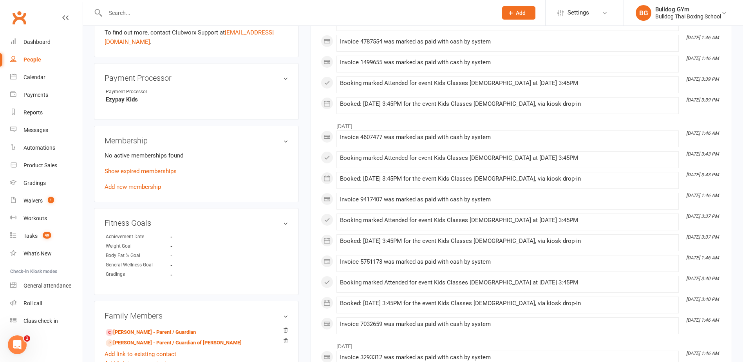
scroll to position [392, 0]
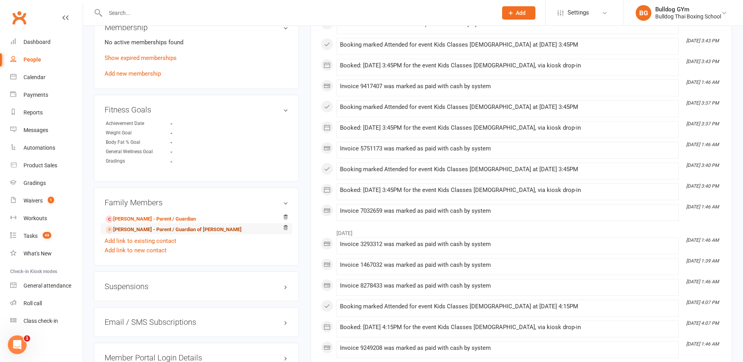
click at [147, 230] on link "[PERSON_NAME] - Parent / Guardian of [PERSON_NAME]" at bounding box center [174, 230] width 136 height 8
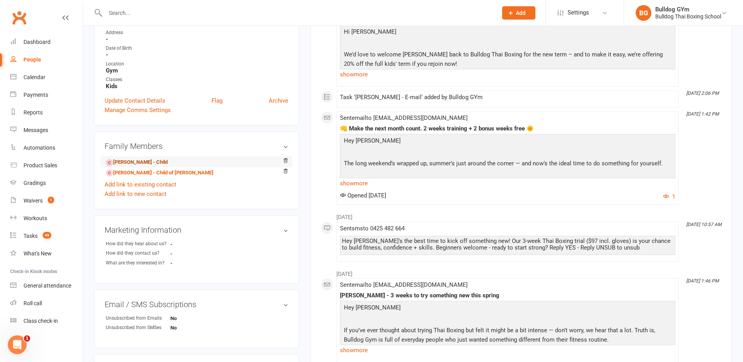
scroll to position [157, 0]
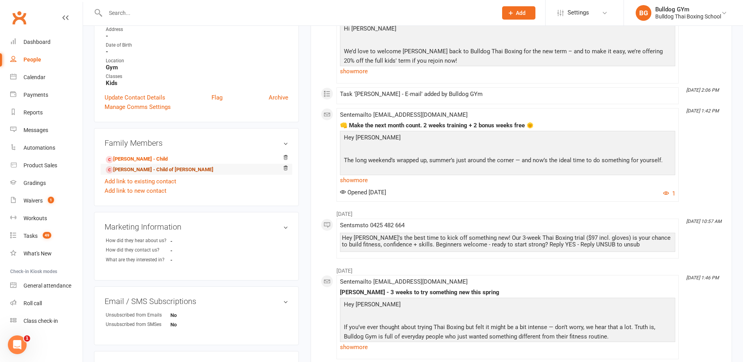
click at [140, 167] on link "[PERSON_NAME] - Child of [PERSON_NAME]" at bounding box center [160, 170] width 108 height 8
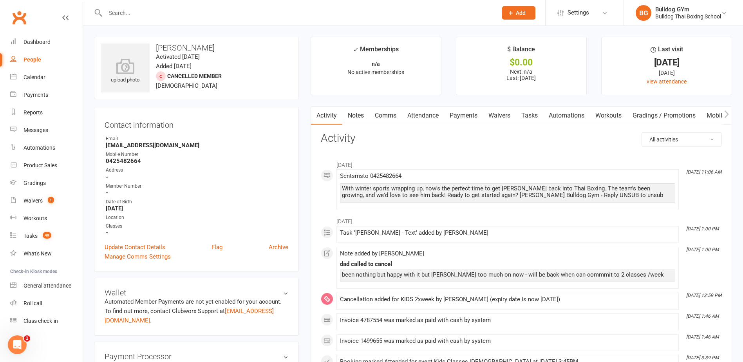
click at [531, 116] on link "Tasks" at bounding box center [529, 115] width 27 height 18
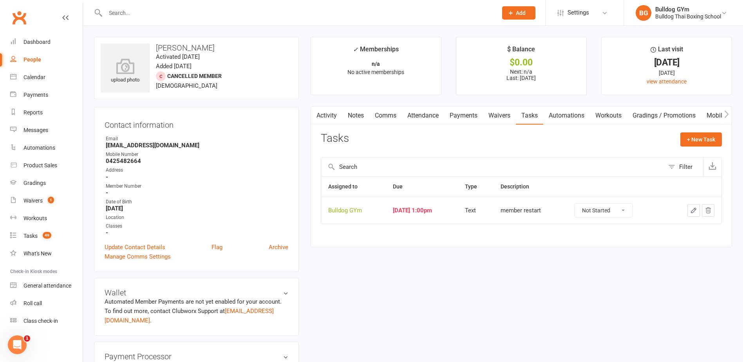
click at [632, 208] on select "Not Started In Progress Waiting Complete" at bounding box center [603, 210] width 58 height 13
click at [582, 204] on select "Not Started In Progress Waiting Complete" at bounding box center [603, 210] width 58 height 13
click at [31, 233] on div "Tasks" at bounding box center [30, 236] width 14 height 6
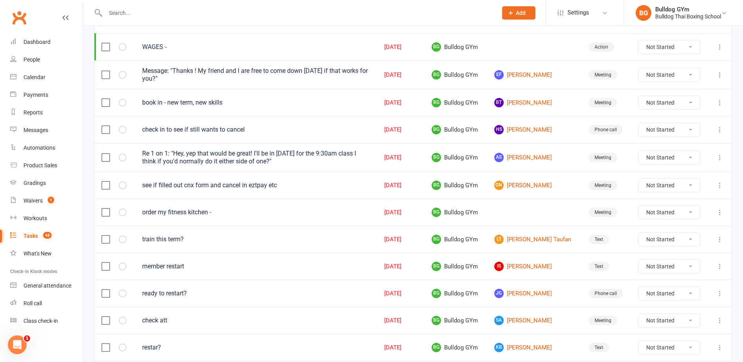
scroll to position [117, 0]
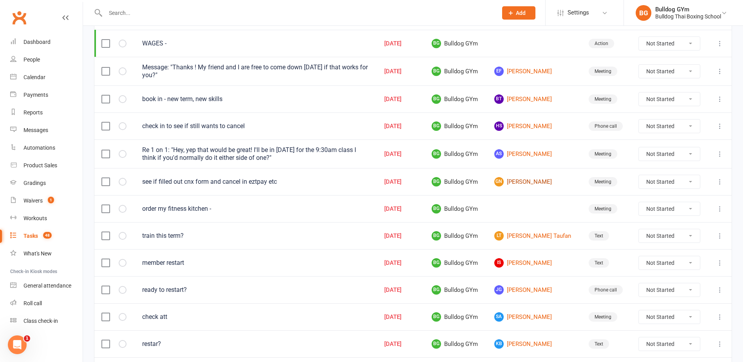
click at [523, 182] on link "GN [PERSON_NAME]" at bounding box center [534, 181] width 80 height 9
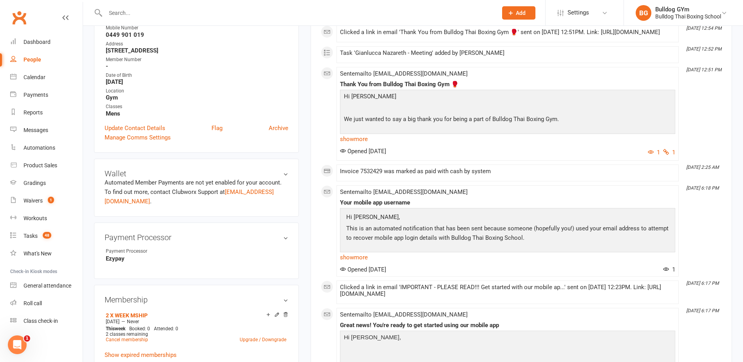
scroll to position [78, 0]
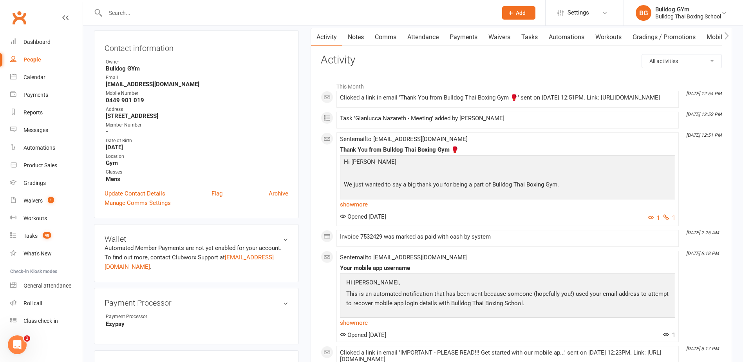
click at [360, 38] on link "Notes" at bounding box center [355, 37] width 27 height 18
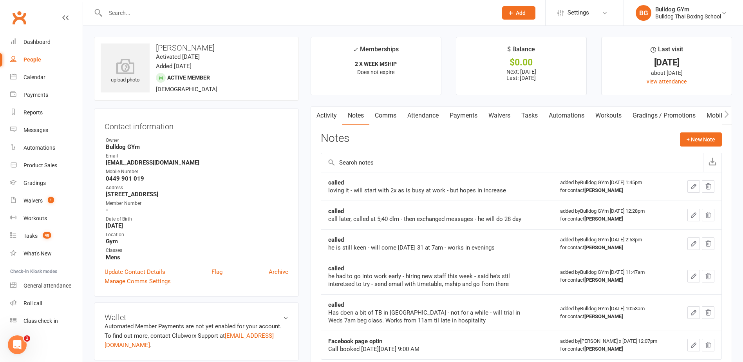
click at [333, 114] on link "Activity" at bounding box center [326, 115] width 31 height 18
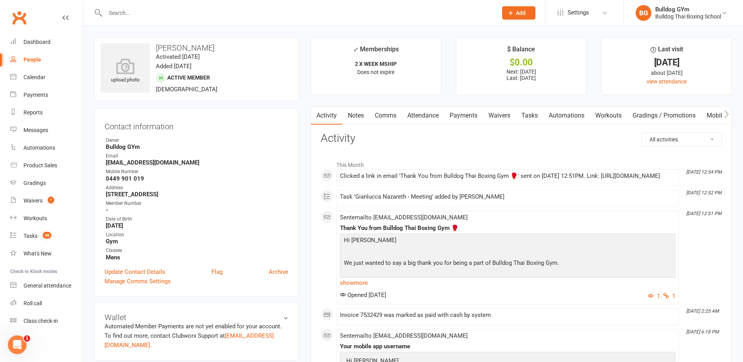
click at [355, 114] on link "Notes" at bounding box center [355, 115] width 27 height 18
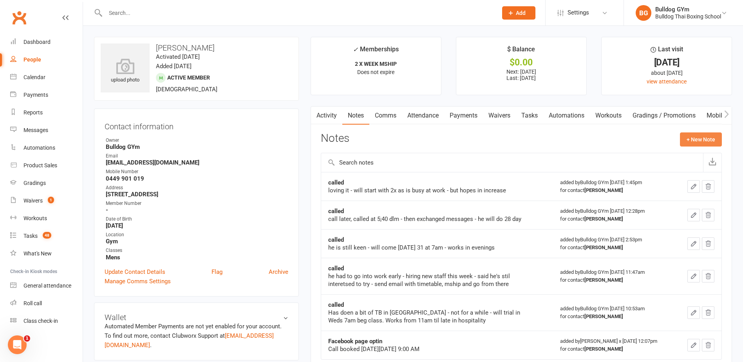
click at [697, 136] on button "+ New Note" at bounding box center [701, 139] width 42 height 14
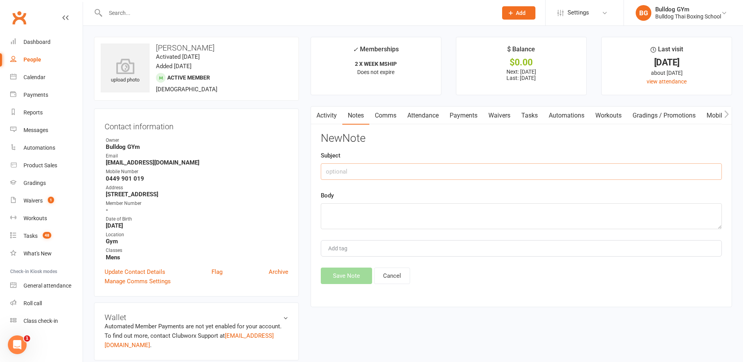
click at [407, 173] on input "text" at bounding box center [521, 171] width 401 height 16
drag, startPoint x: 349, startPoint y: 215, endPoint x: 346, endPoint y: 221, distance: 7.0
click at [348, 217] on textarea at bounding box center [521, 216] width 401 height 26
click at [353, 283] on button "Save Note" at bounding box center [346, 275] width 51 height 16
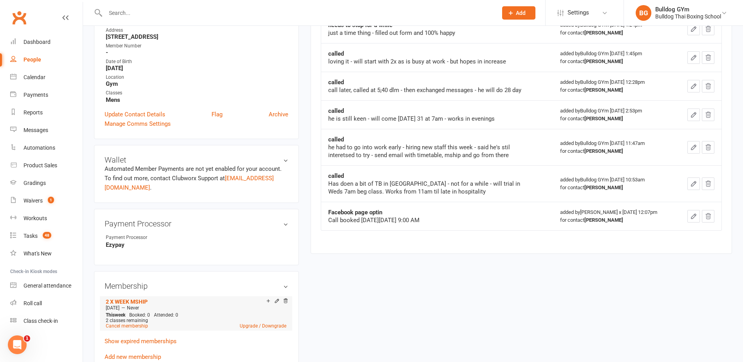
scroll to position [196, 0]
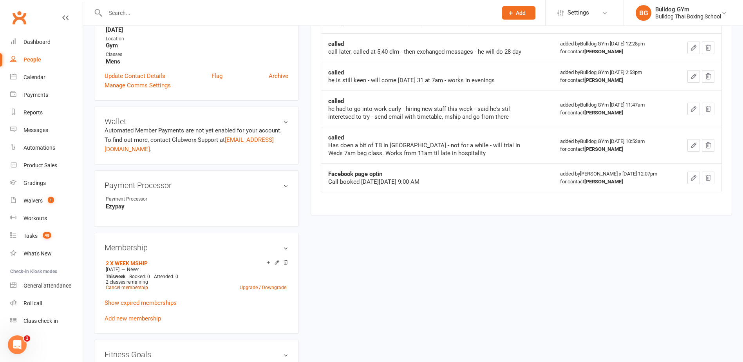
click at [132, 285] on link "Cancel membership" at bounding box center [127, 287] width 42 height 5
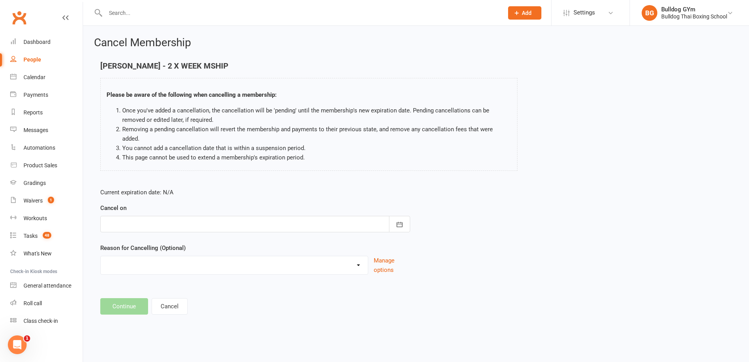
click at [129, 216] on div at bounding box center [255, 224] width 310 height 16
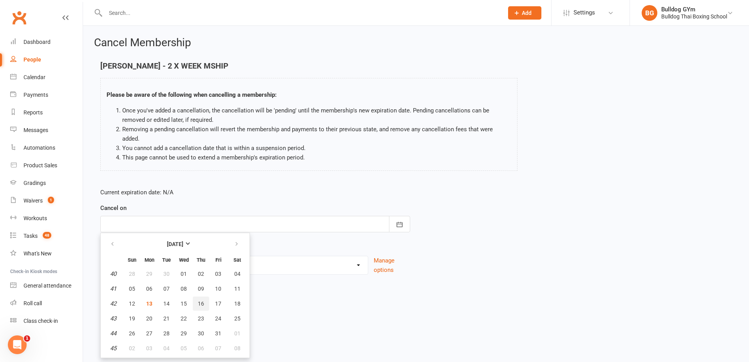
click at [202, 300] on span "16" at bounding box center [201, 303] width 6 height 6
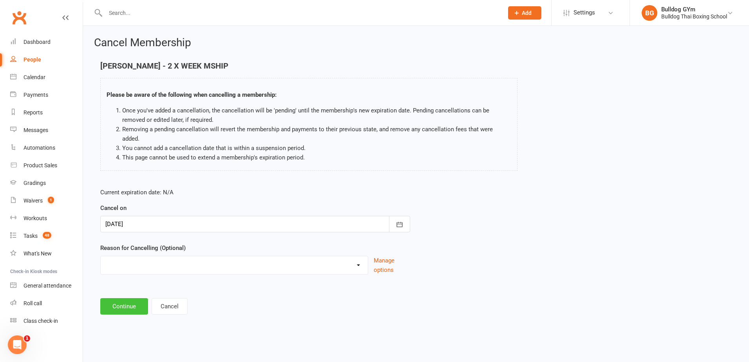
click at [125, 298] on button "Continue" at bounding box center [124, 306] width 48 height 16
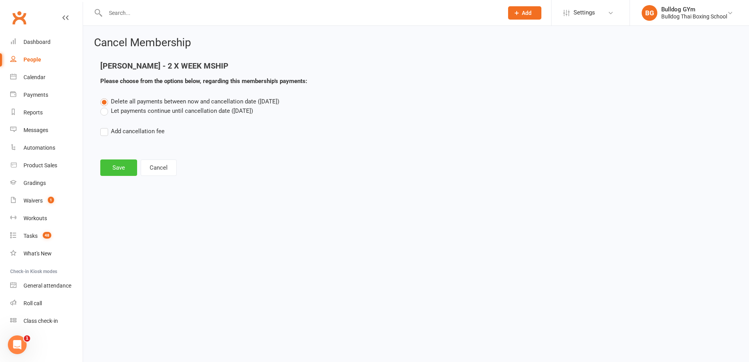
click at [115, 170] on button "Save" at bounding box center [118, 167] width 37 height 16
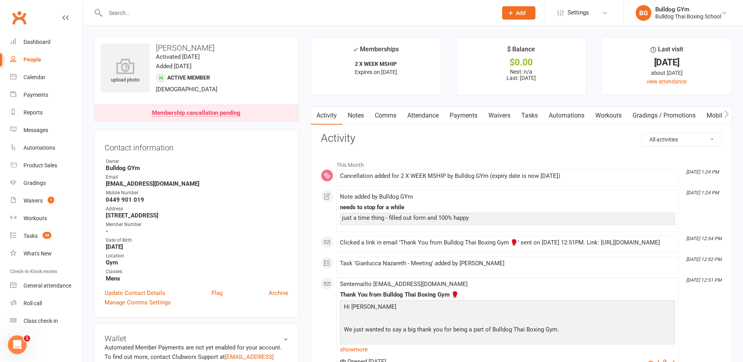
click at [532, 112] on link "Tasks" at bounding box center [529, 115] width 27 height 18
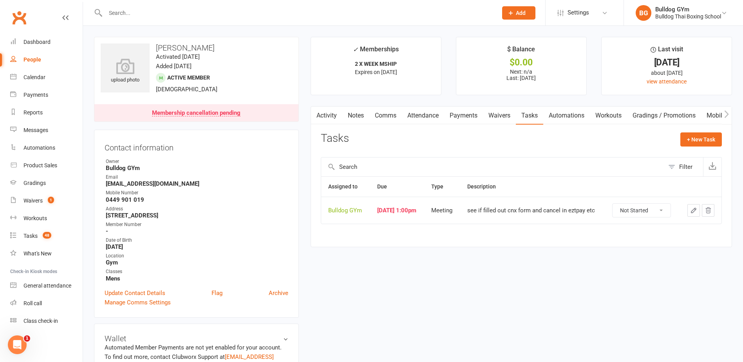
click at [696, 208] on icon "button" at bounding box center [693, 210] width 7 height 7
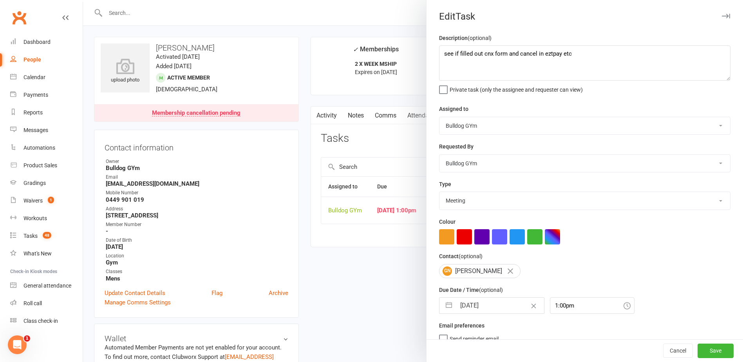
click at [499, 305] on input "[DATE]" at bounding box center [500, 306] width 88 height 16
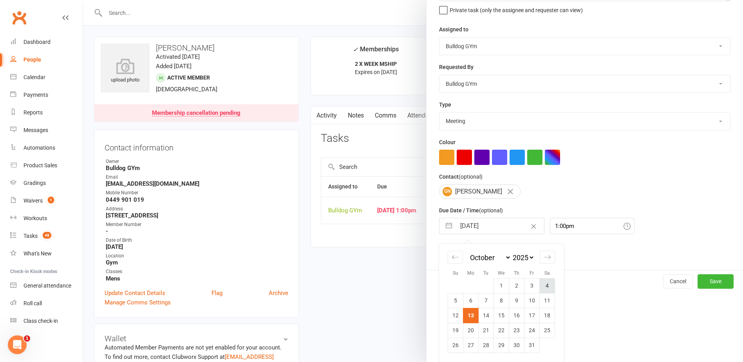
scroll to position [82, 0]
click at [545, 256] on icon "Move forward to switch to the next month." at bounding box center [546, 256] width 7 height 7
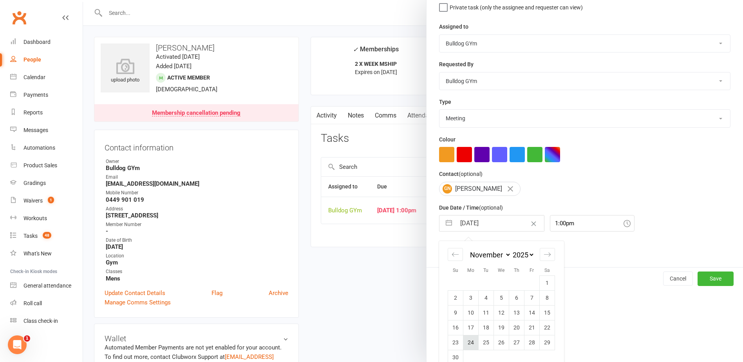
drag, startPoint x: 460, startPoint y: 347, endPoint x: 466, endPoint y: 341, distance: 8.3
click at [463, 346] on td "24" at bounding box center [470, 342] width 15 height 15
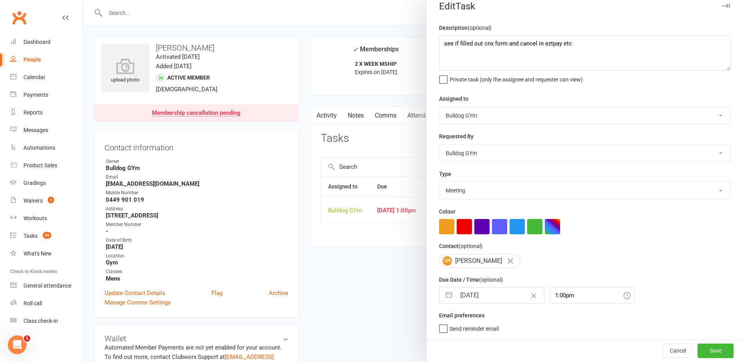
scroll to position [13, 0]
drag, startPoint x: 444, startPoint y: 51, endPoint x: 417, endPoint y: 51, distance: 27.0
click at [83, 0] on react-component "Edit Task Description (optional) see if filled out cnx form and cancel in eztpa…" at bounding box center [83, 0] width 0 height 0
click at [701, 347] on button "Save" at bounding box center [715, 350] width 36 height 14
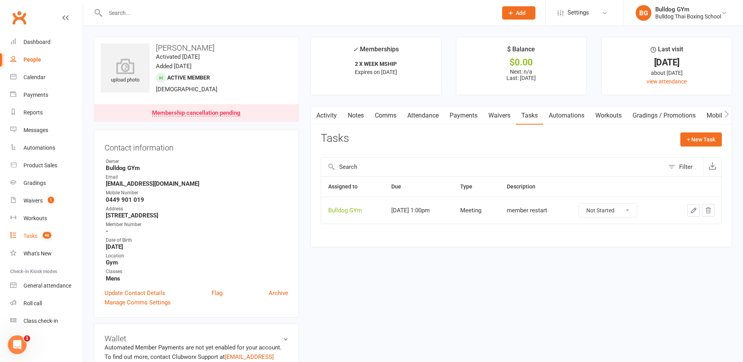
click at [28, 235] on div "Tasks" at bounding box center [30, 236] width 14 height 6
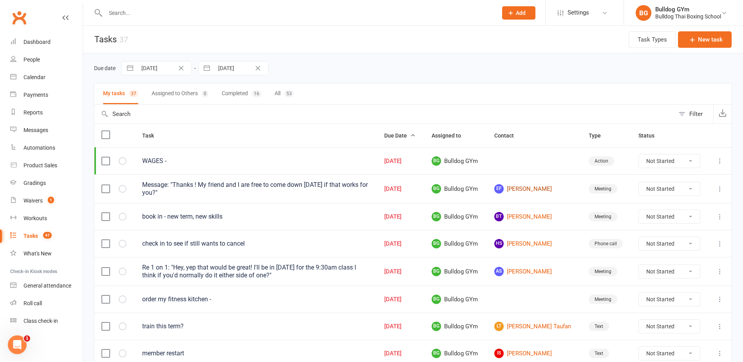
click at [525, 188] on link "EF Ellen Foy" at bounding box center [534, 188] width 80 height 9
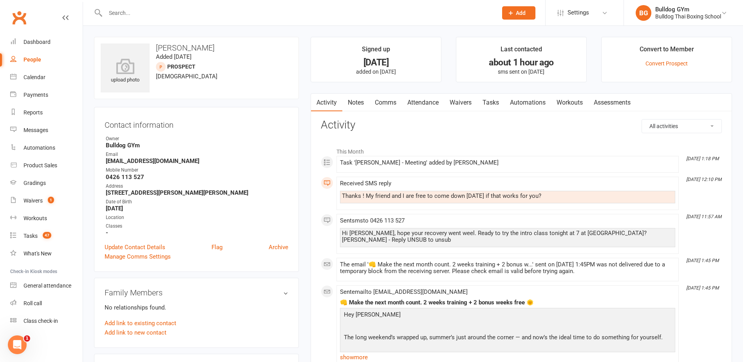
click at [384, 103] on link "Comms" at bounding box center [385, 103] width 32 height 18
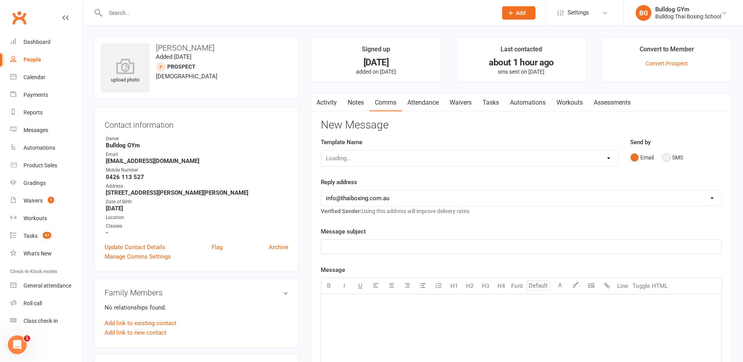
click at [673, 153] on button "SMS" at bounding box center [672, 157] width 21 height 15
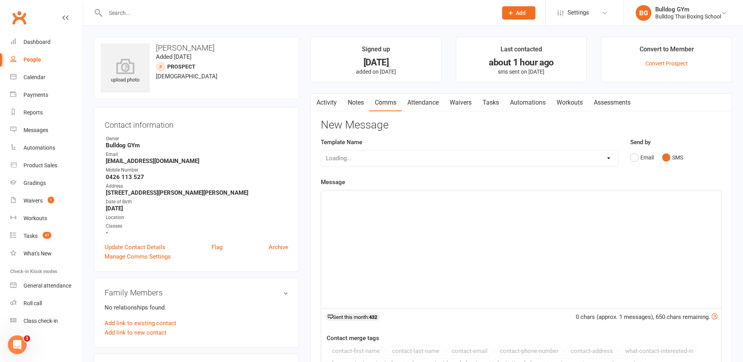
click at [362, 195] on p "﻿" at bounding box center [521, 197] width 391 height 9
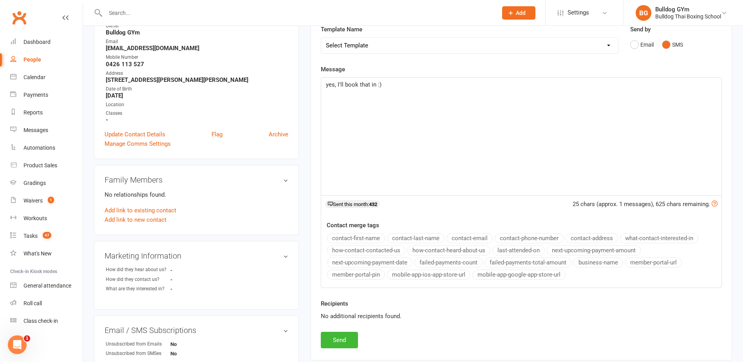
scroll to position [117, 0]
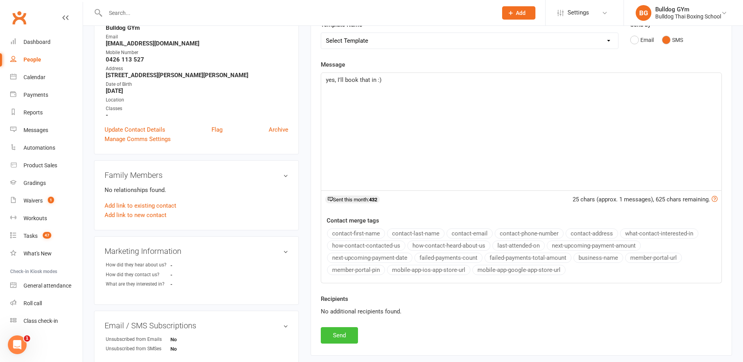
click at [348, 332] on button "Send" at bounding box center [339, 335] width 37 height 16
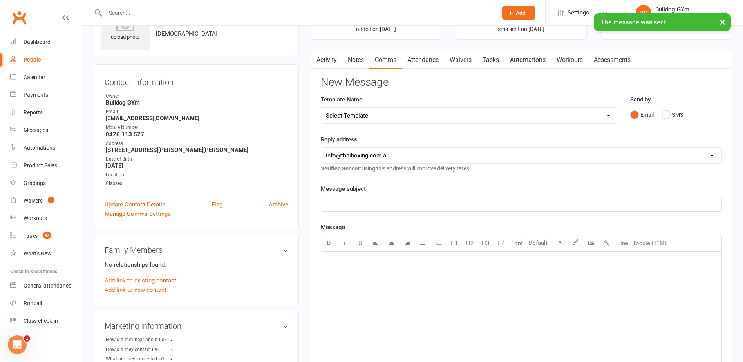
scroll to position [0, 0]
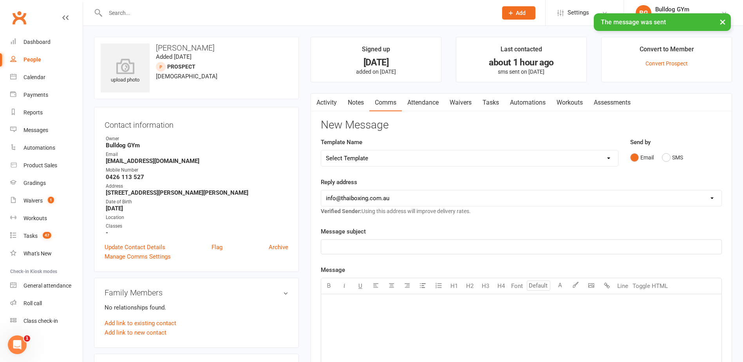
click at [437, 101] on link "Attendance" at bounding box center [423, 103] width 42 height 18
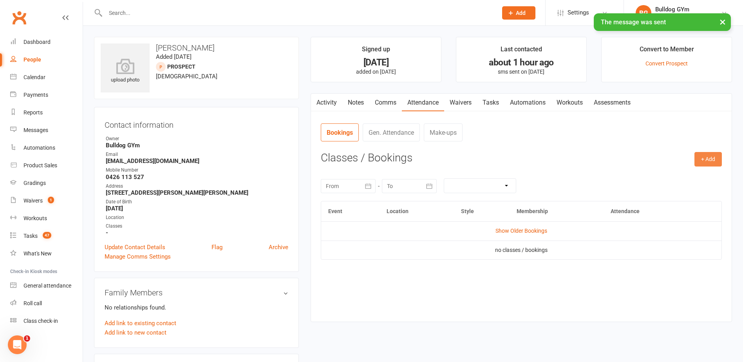
click at [702, 158] on button "+ Add" at bounding box center [707, 159] width 27 height 14
click at [691, 171] on link "Book Event" at bounding box center [683, 177] width 78 height 16
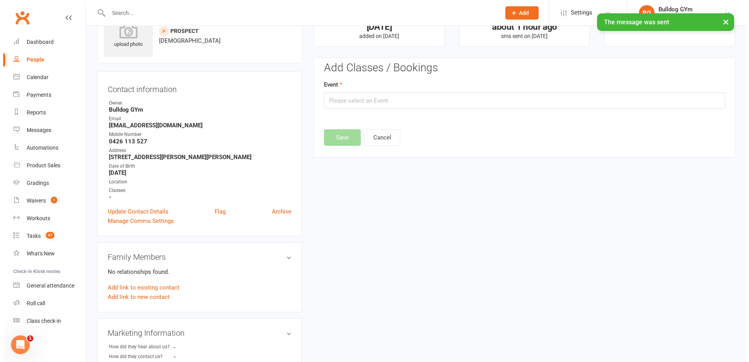
scroll to position [54, 0]
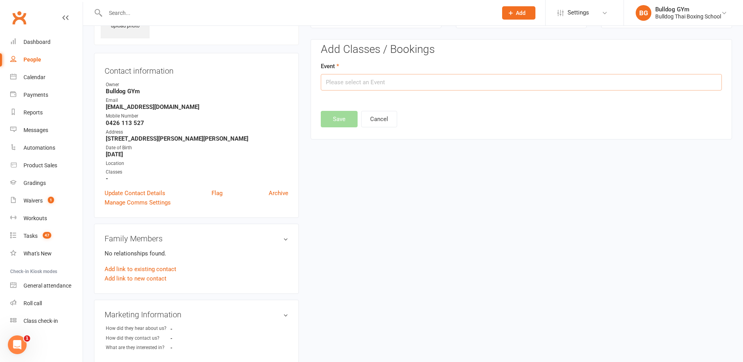
click at [397, 82] on input "text" at bounding box center [521, 82] width 401 height 16
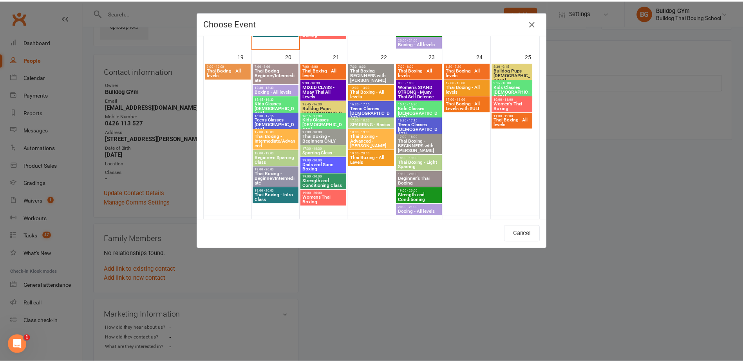
scroll to position [548, 0]
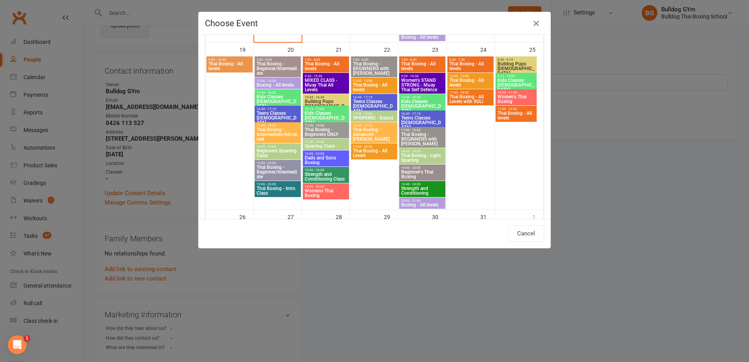
click at [279, 188] on span "Thai Boxing - Intro Class" at bounding box center [277, 190] width 43 height 9
type input "Thai Boxing - Intro Class - Oct 20, 2025 7:00:00 PM"
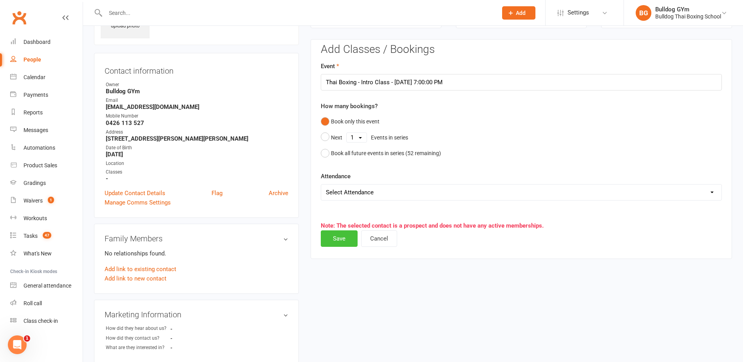
drag, startPoint x: 335, startPoint y: 241, endPoint x: 297, endPoint y: 220, distance: 43.3
click at [334, 240] on button "Save" at bounding box center [339, 238] width 37 height 16
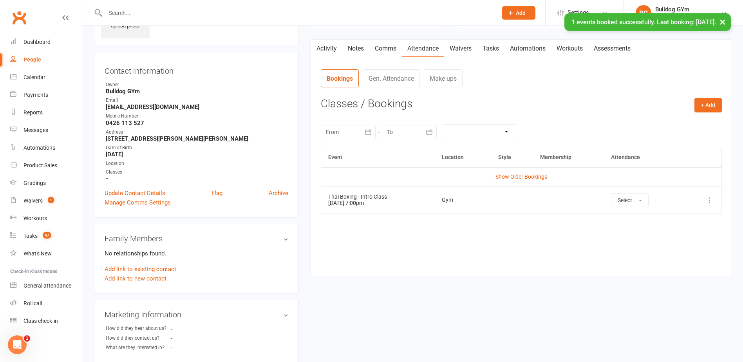
drag, startPoint x: 352, startPoint y: 51, endPoint x: 358, endPoint y: 51, distance: 5.9
click at [354, 51] on link "Notes" at bounding box center [355, 49] width 27 height 18
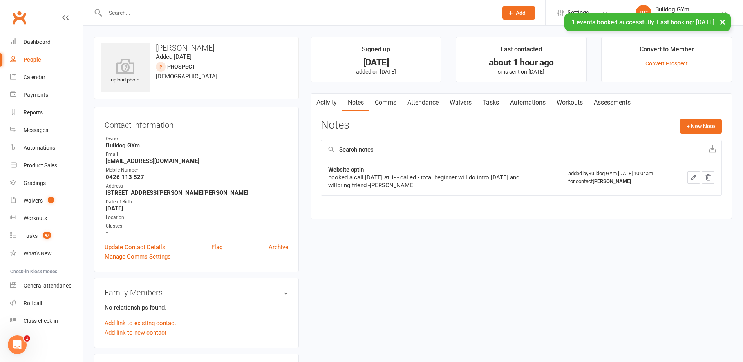
drag, startPoint x: 138, startPoint y: 14, endPoint x: 144, endPoint y: 0, distance: 15.3
click at [138, 13] on div "× 1 events booked successfully. Last booking: Oct 20, 2025." at bounding box center [366, 13] width 733 height 0
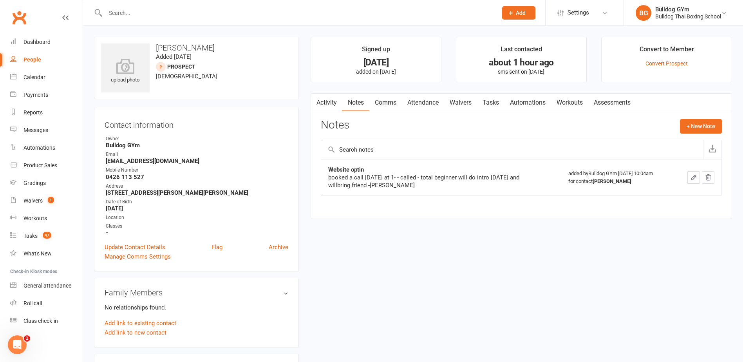
scroll to position [309, 0]
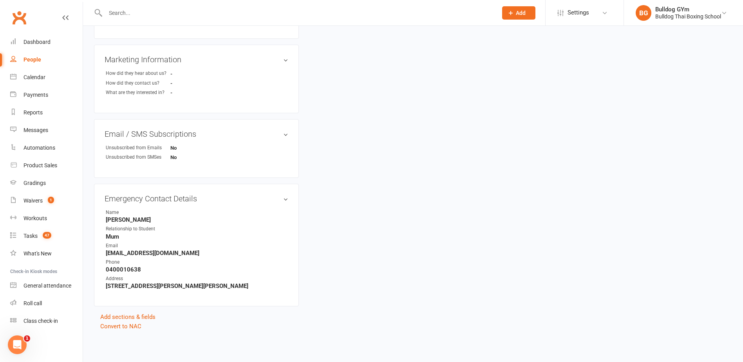
click at [112, 9] on input "text" at bounding box center [297, 12] width 389 height 11
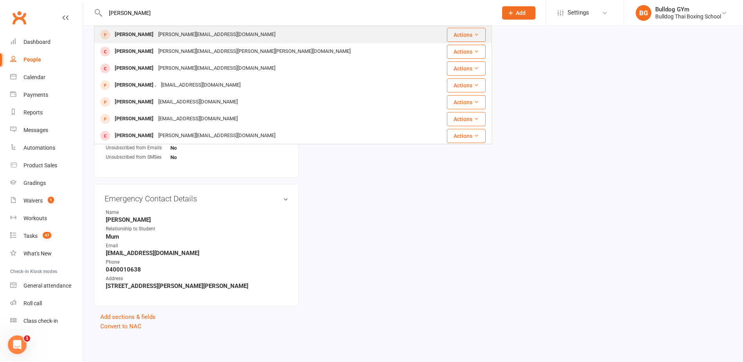
type input "anna ivanov"
click at [148, 34] on div "Anna Ivanovic" at bounding box center [133, 34] width 43 height 11
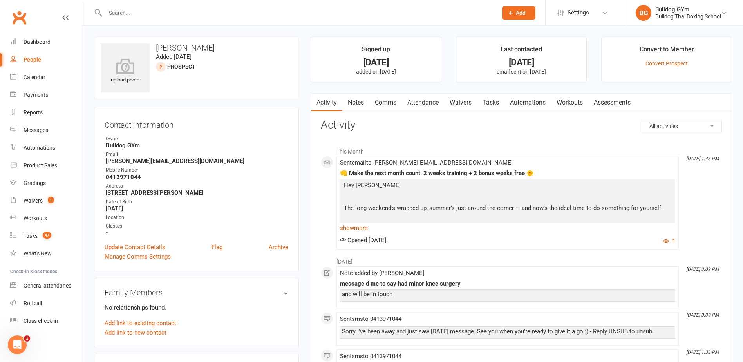
click at [426, 101] on link "Attendance" at bounding box center [423, 103] width 42 height 18
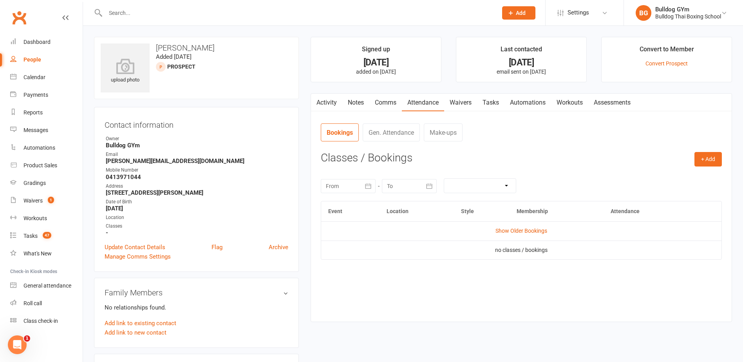
click at [713, 151] on contact-attendance "Attendance Number of visits past 12 months Jan Month Nov Oct 0 Export CSV Total…" at bounding box center [521, 216] width 401 height 187
click at [709, 159] on button "+ Add" at bounding box center [707, 159] width 27 height 14
click at [693, 173] on link "Book Event" at bounding box center [683, 177] width 78 height 16
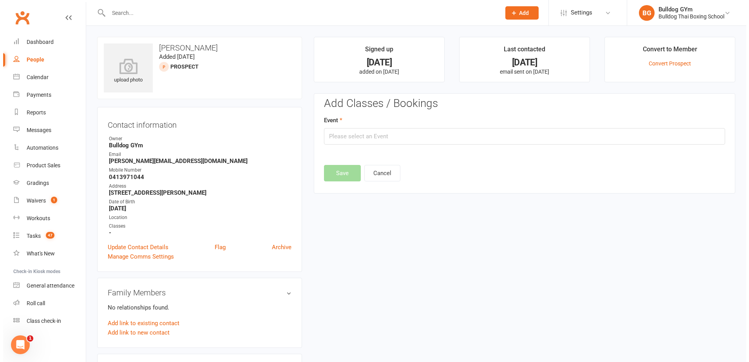
scroll to position [54, 0]
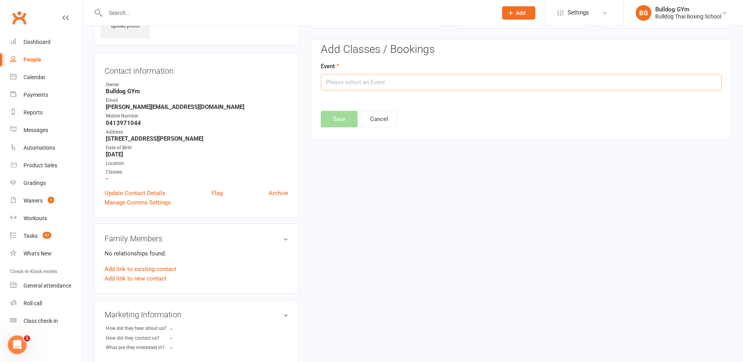
click at [411, 82] on input "text" at bounding box center [521, 82] width 401 height 16
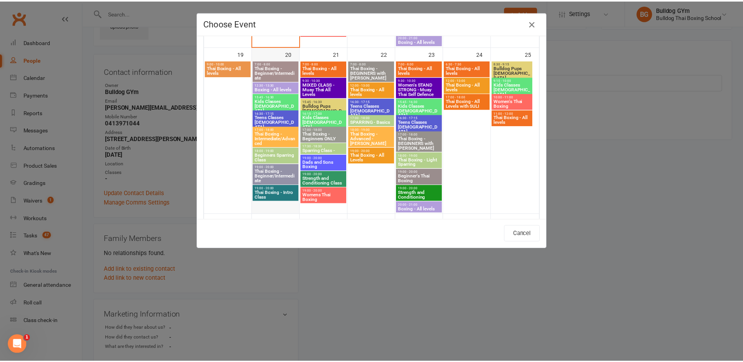
scroll to position [548, 0]
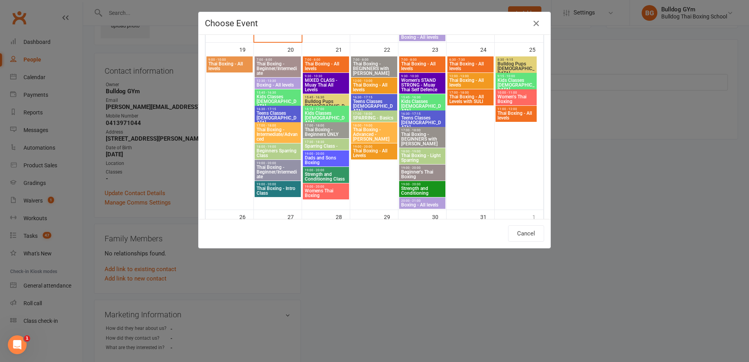
click at [281, 186] on span "Thai Boxing - Intro Class" at bounding box center [277, 190] width 43 height 9
type input "Thai Boxing - Intro Class - Oct 20, 2025 7:00:00 PM"
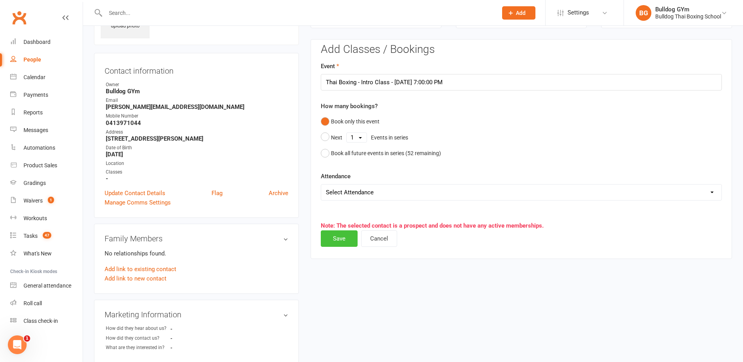
click at [343, 236] on button "Save" at bounding box center [339, 238] width 37 height 16
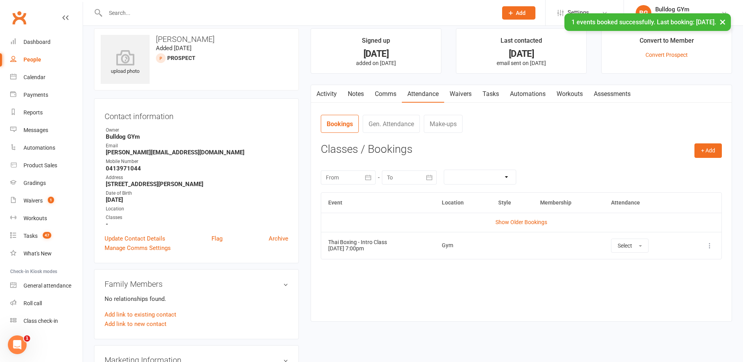
scroll to position [0, 0]
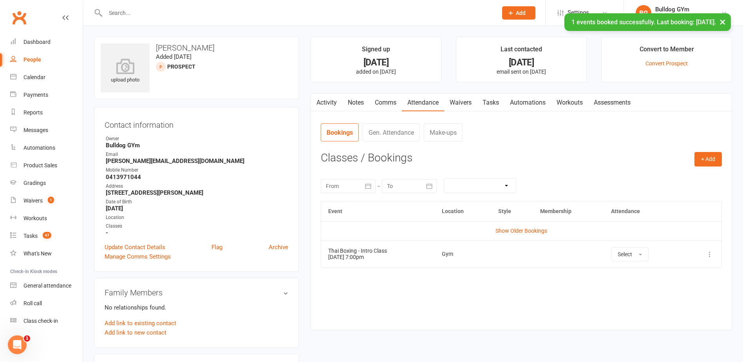
click at [494, 99] on link "Tasks" at bounding box center [490, 103] width 27 height 18
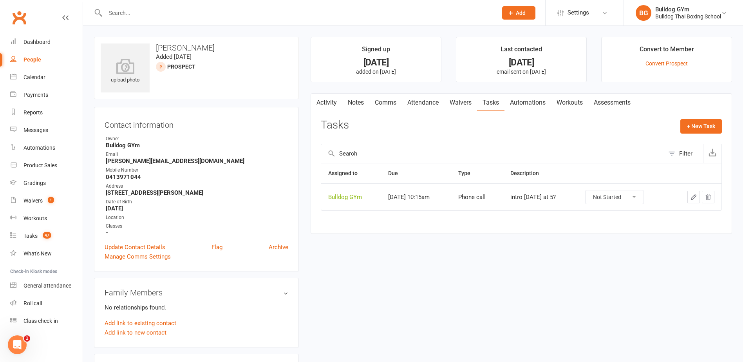
click at [693, 195] on icon "button" at bounding box center [693, 196] width 7 height 7
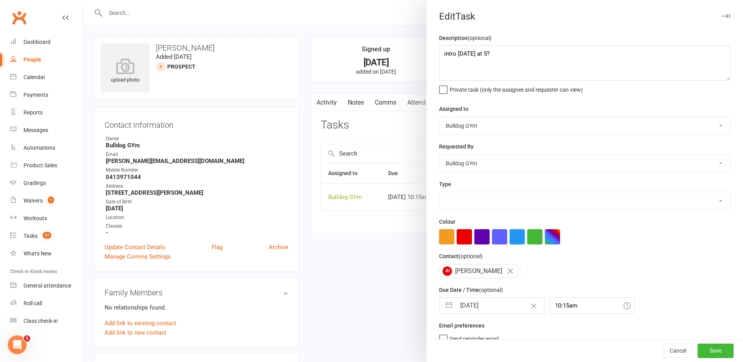
select select "12048"
drag, startPoint x: 495, startPoint y: 56, endPoint x: 420, endPoint y: 52, distance: 75.6
click at [83, 0] on react-component "Edit Task Description (optional) intro today at 5? Private task (only the assig…" at bounding box center [83, 0] width 0 height 0
type textarea "follow up"
select select "9"
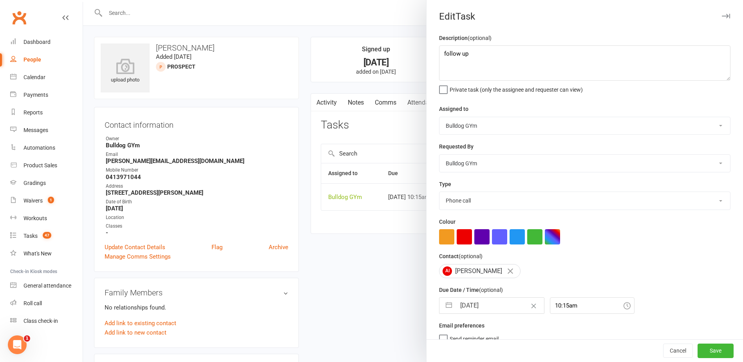
select select "2025"
select select "10"
select select "2025"
select select "11"
select select "2025"
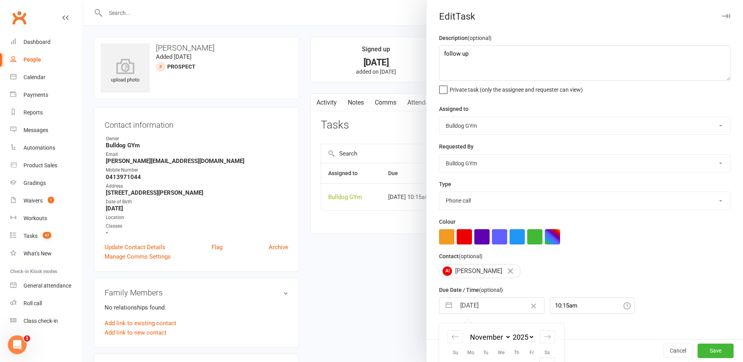
click at [502, 309] on input "17 Nov 2025" at bounding box center [500, 306] width 88 height 16
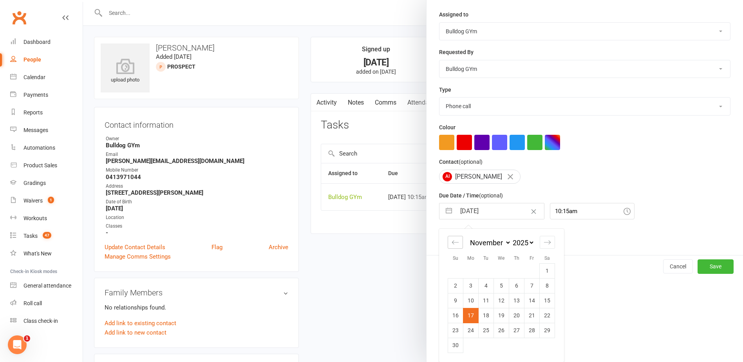
click at [451, 241] on icon "Move backward to switch to the previous month." at bounding box center [454, 241] width 7 height 7
select select "8"
select select "2025"
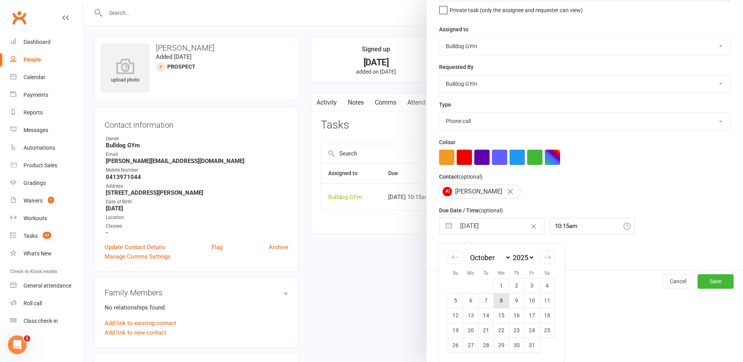
scroll to position [82, 0]
click at [482, 330] on td "21" at bounding box center [485, 330] width 15 height 15
type input "21 Oct 2025"
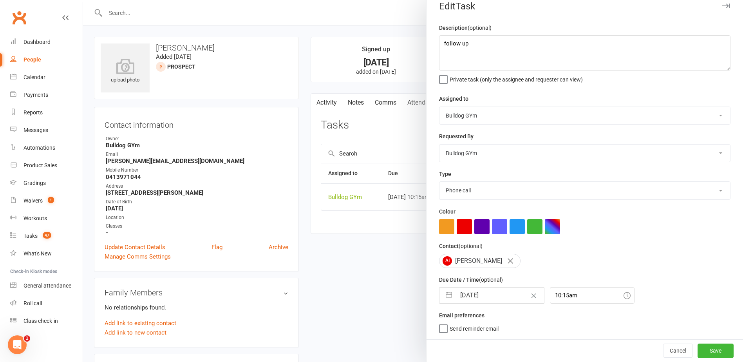
scroll to position [13, 0]
click at [700, 348] on button "Save" at bounding box center [715, 350] width 36 height 14
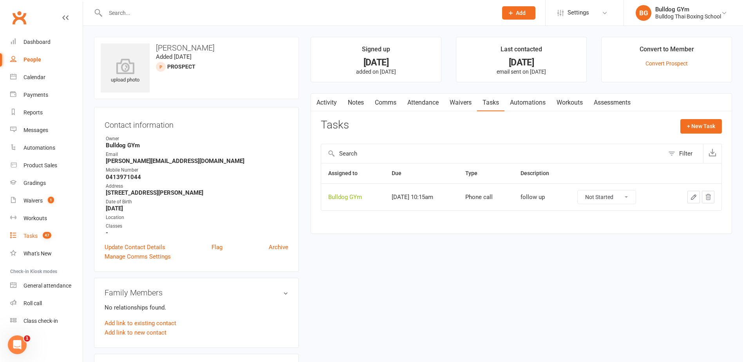
click at [31, 237] on div "Tasks" at bounding box center [30, 236] width 14 height 6
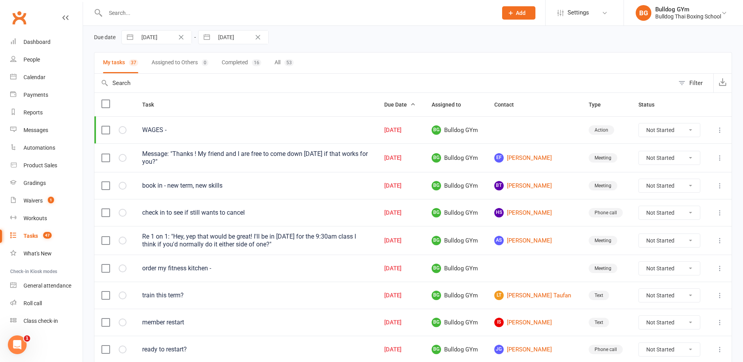
scroll to position [78, 0]
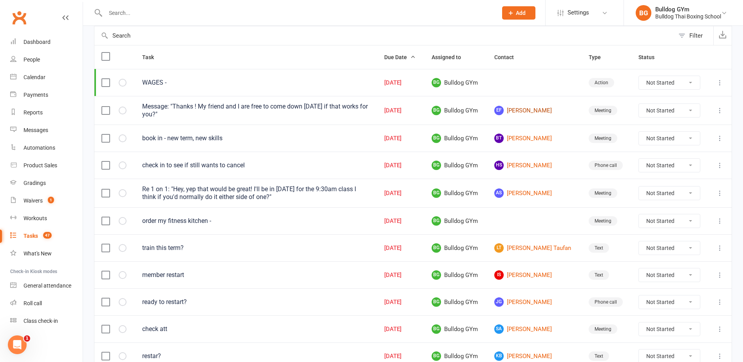
click at [523, 110] on link "EF [PERSON_NAME]" at bounding box center [534, 110] width 80 height 9
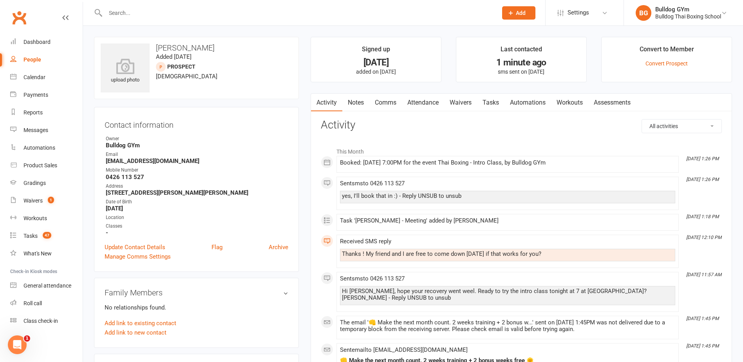
click at [496, 100] on link "Tasks" at bounding box center [490, 103] width 27 height 18
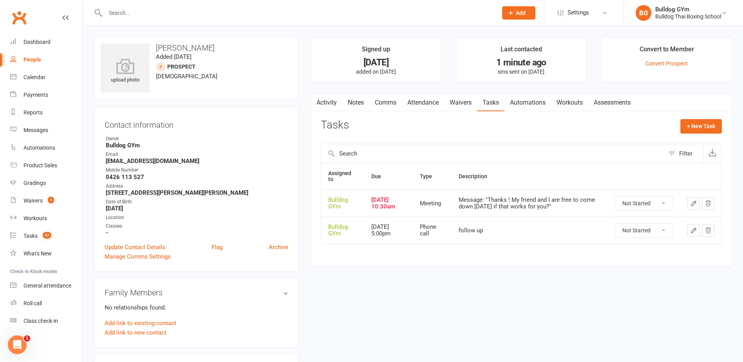
click at [664, 199] on select "Not Started In Progress Waiting Complete" at bounding box center [644, 203] width 58 height 13
click at [615, 197] on select "Not Started In Progress Waiting Complete" at bounding box center [644, 203] width 58 height 13
select select "unstarted"
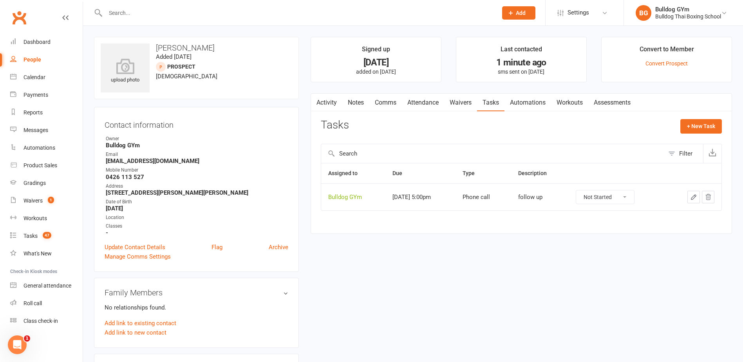
click at [690, 195] on icon "button" at bounding box center [693, 196] width 7 height 7
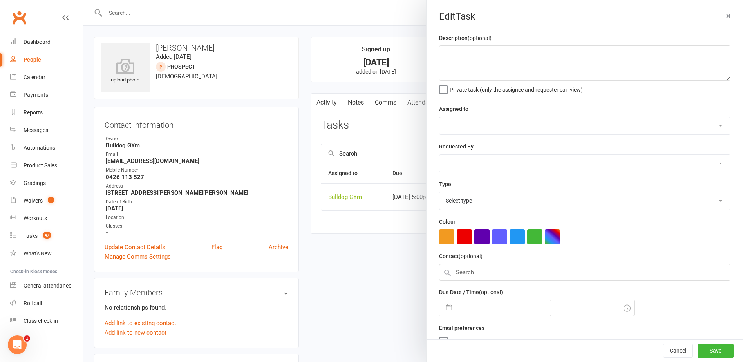
type textarea "follow up"
select select "12940"
type input "[DATE]"
type input "5:00pm"
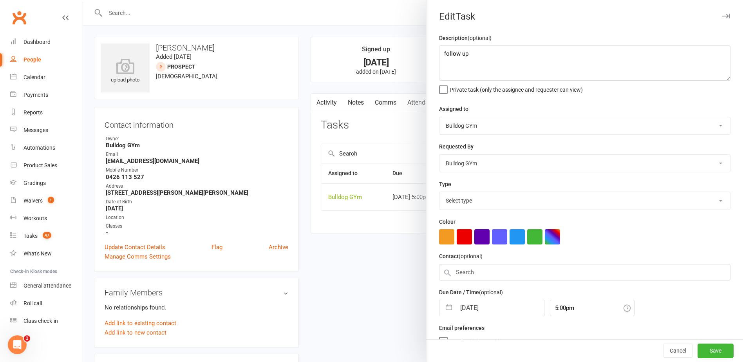
select select "12048"
drag, startPoint x: 501, startPoint y: 307, endPoint x: 500, endPoint y: 299, distance: 7.9
click at [502, 307] on input "[DATE]" at bounding box center [500, 306] width 88 height 16
select select "8"
select select "2025"
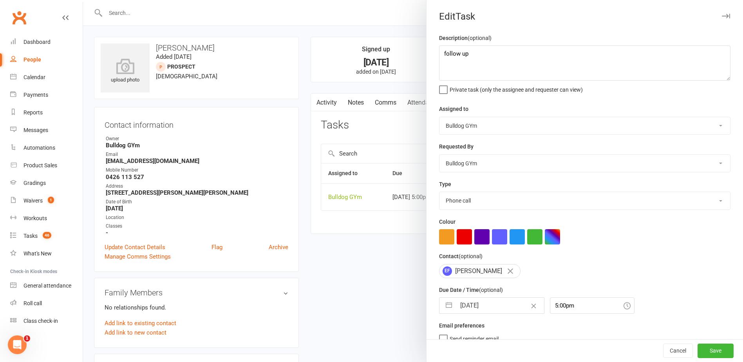
select select "9"
select select "2025"
select select "10"
select select "2025"
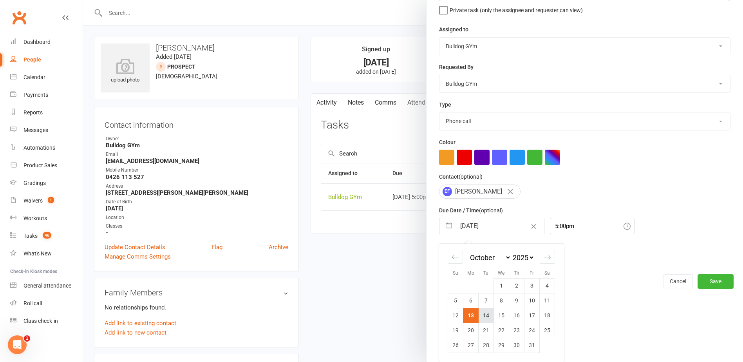
click at [485, 314] on td "14" at bounding box center [485, 315] width 15 height 15
type input "[DATE]"
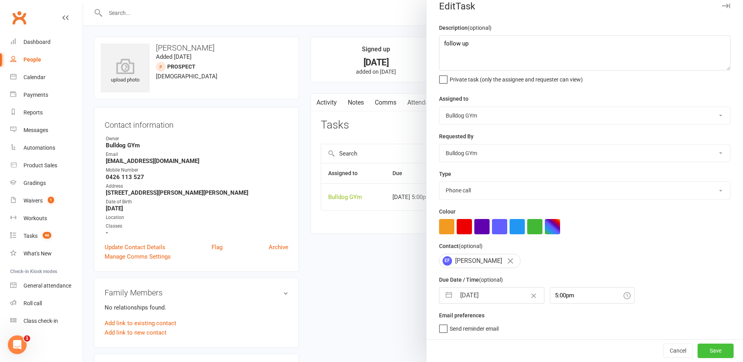
click at [697, 351] on button "Save" at bounding box center [715, 350] width 36 height 14
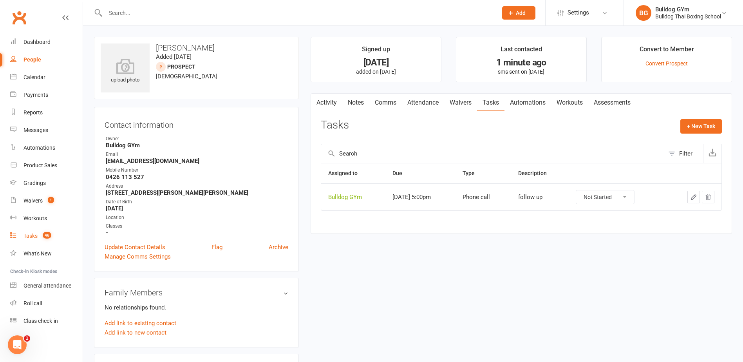
click at [34, 234] on div "Tasks" at bounding box center [30, 236] width 14 height 6
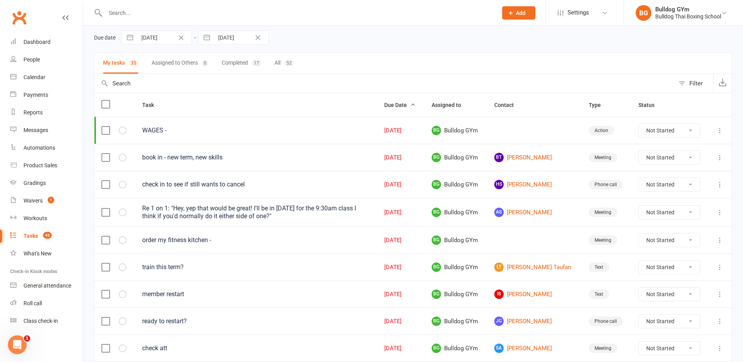
scroll to position [78, 0]
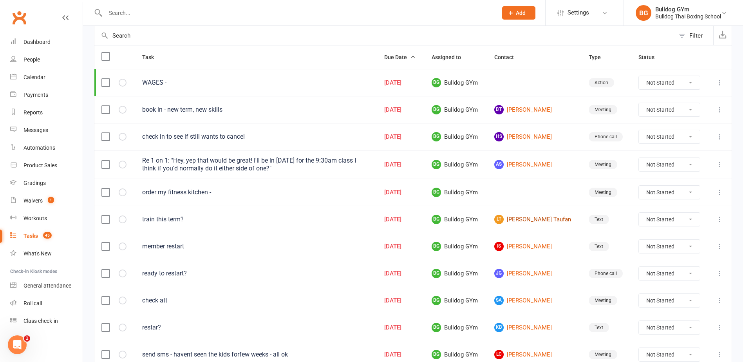
click at [539, 218] on link "LT Lakey Taufan" at bounding box center [534, 219] width 80 height 9
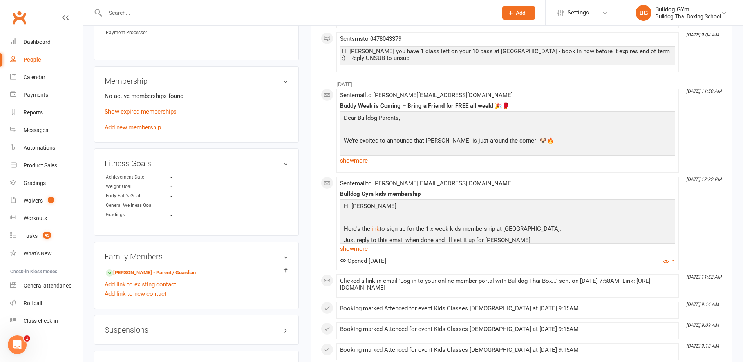
scroll to position [392, 0]
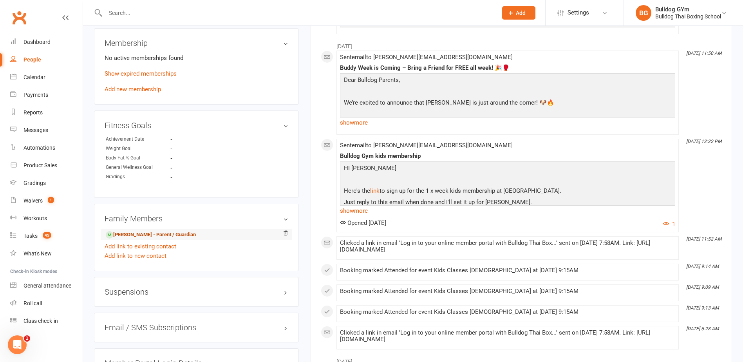
click at [175, 233] on link "Hannah Kerslake - Parent / Guardian" at bounding box center [151, 235] width 90 height 8
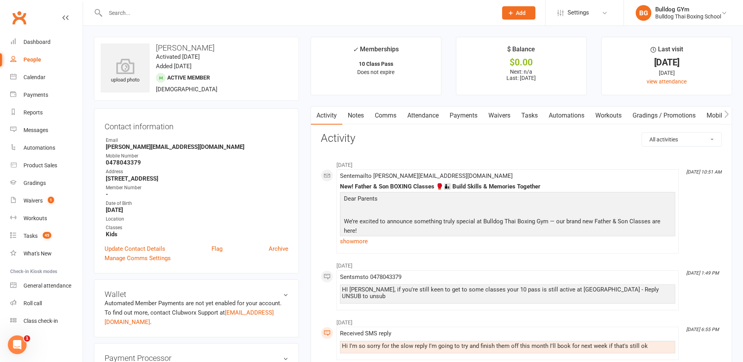
click at [390, 117] on link "Comms" at bounding box center [385, 115] width 32 height 18
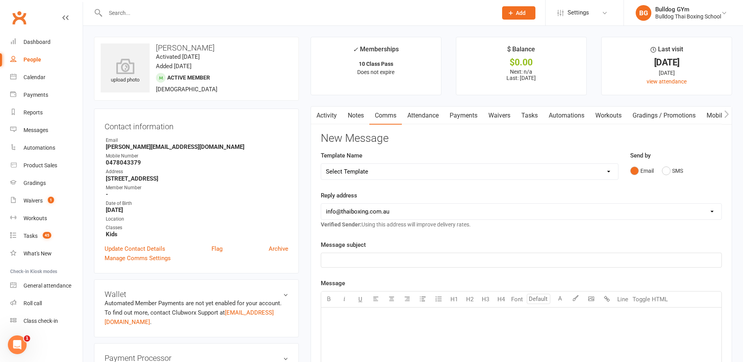
click at [402, 172] on select "Select Template [Email] Price Increase 28 Day Kick starter [SMS] 10 Pass Check …" at bounding box center [469, 172] width 297 height 16
select select "125"
click at [321, 164] on select "Select Template [Email] Price Increase 28 Day Kick starter [SMS] 10 Pass Check …" at bounding box center [469, 172] width 297 height 16
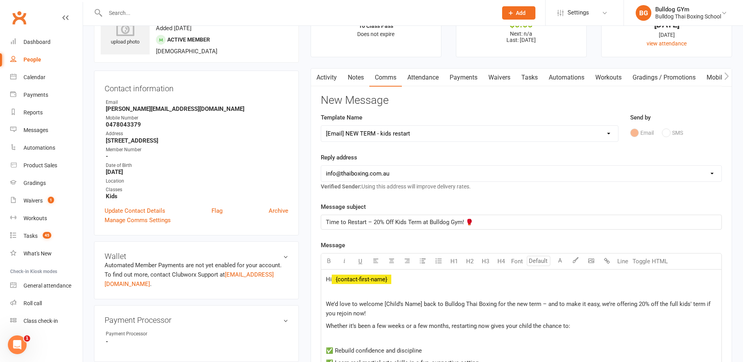
scroll to position [78, 0]
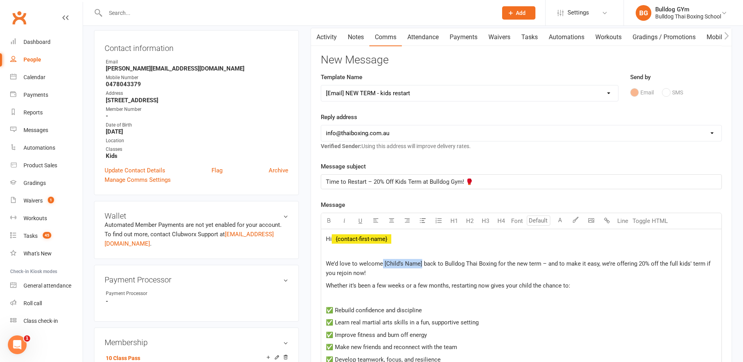
drag, startPoint x: 421, startPoint y: 263, endPoint x: 384, endPoint y: 263, distance: 36.8
click at [383, 263] on span "We’d love to welcome [Child’s Name] back to Bulldog Thai Boxing for the new ter…" at bounding box center [519, 268] width 386 height 16
drag, startPoint x: 473, startPoint y: 263, endPoint x: 441, endPoint y: 265, distance: 31.8
click at [441, 265] on span "We’d love to welcome Lakey back to Bulldog Thai Boxing for the new term – and t…" at bounding box center [520, 268] width 388 height 16
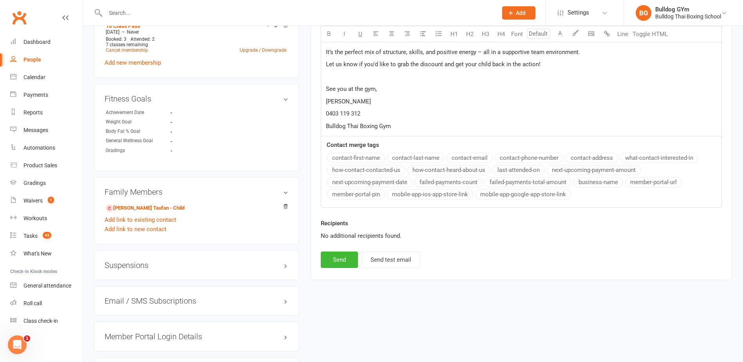
scroll to position [431, 0]
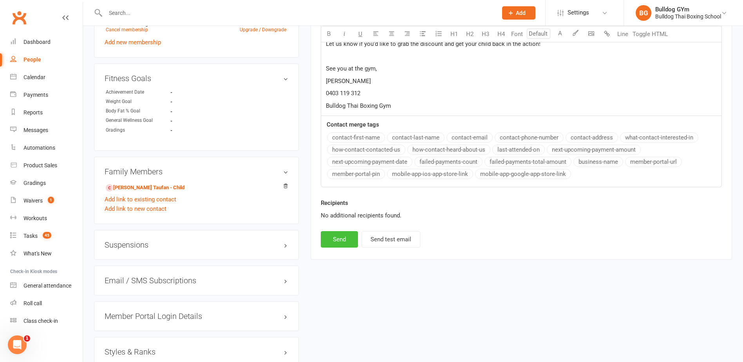
click at [331, 231] on button "Send" at bounding box center [339, 239] width 37 height 16
select select
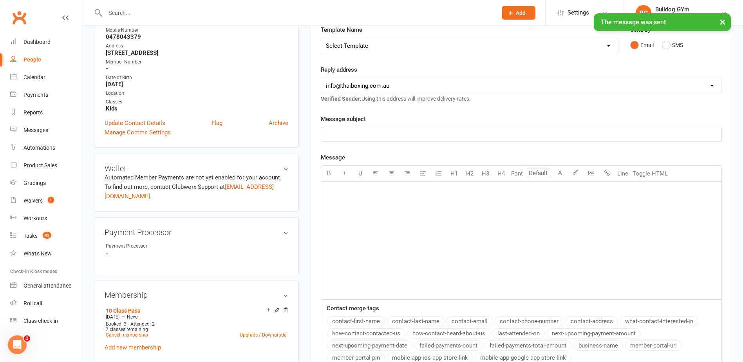
scroll to position [0, 0]
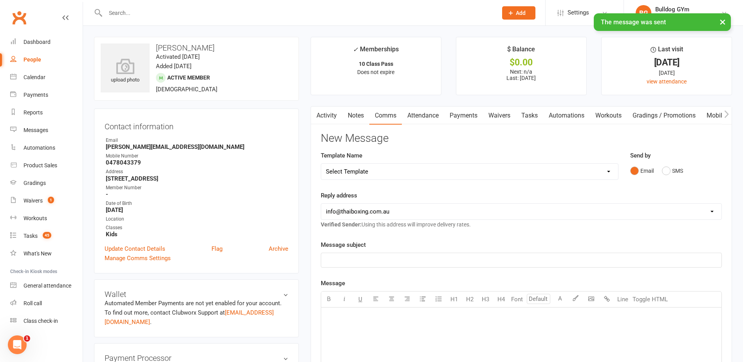
click at [533, 115] on link "Tasks" at bounding box center [529, 115] width 27 height 18
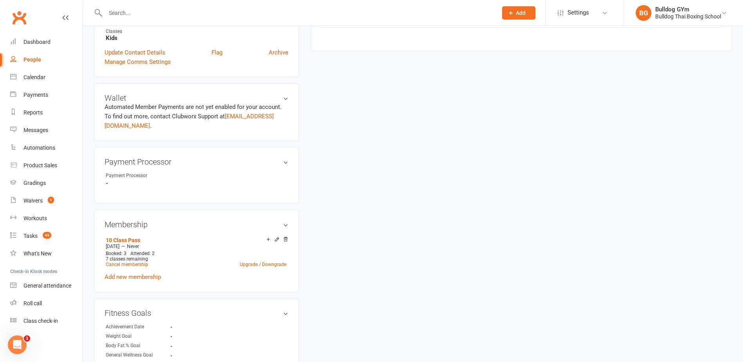
scroll to position [352, 0]
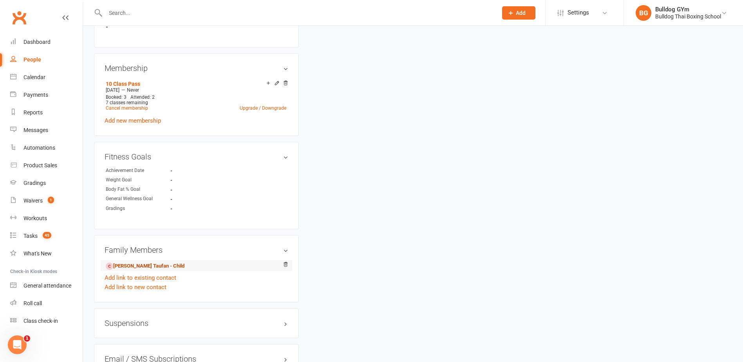
click at [131, 265] on link "Lakey Taufan - Child" at bounding box center [145, 266] width 79 height 8
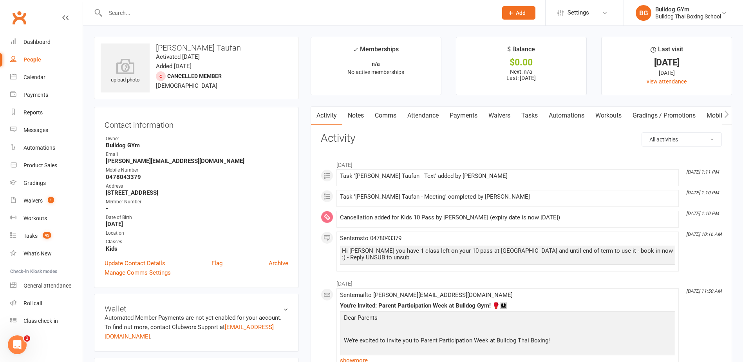
click at [528, 117] on link "Tasks" at bounding box center [529, 115] width 27 height 18
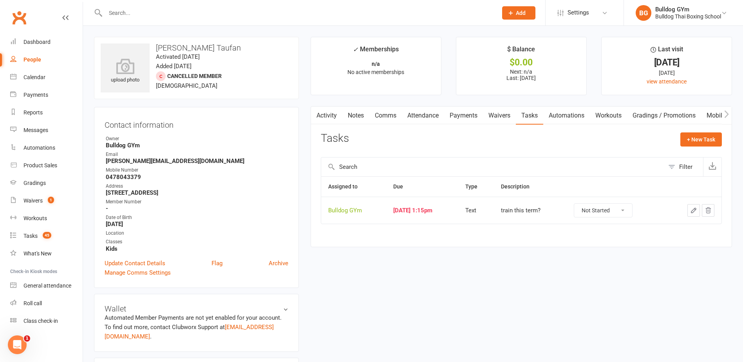
drag, startPoint x: 628, startPoint y: 208, endPoint x: 630, endPoint y: 217, distance: 9.2
click at [629, 208] on select "Not Started In Progress Waiting Complete" at bounding box center [603, 210] width 58 height 13
click at [581, 204] on select "Not Started In Progress Waiting Complete" at bounding box center [603, 210] width 58 height 13
select select "unstarted"
click at [31, 237] on div "Tasks" at bounding box center [30, 236] width 14 height 6
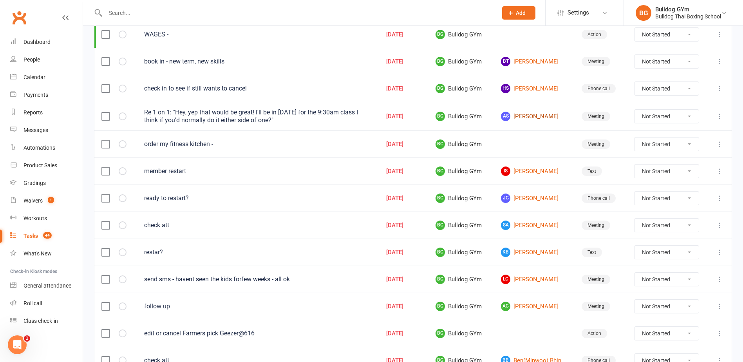
scroll to position [117, 0]
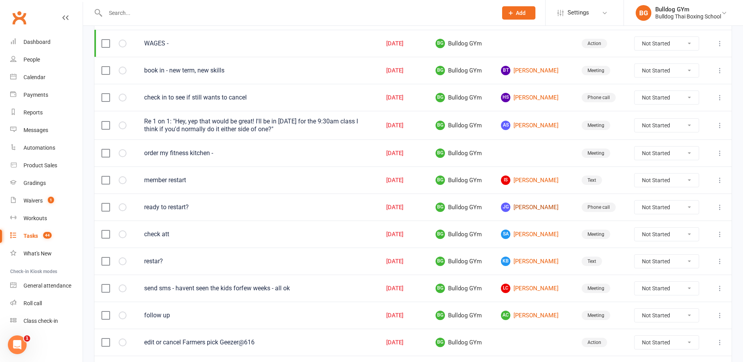
click at [531, 206] on link "JG Julian Gonzalez" at bounding box center [534, 206] width 67 height 9
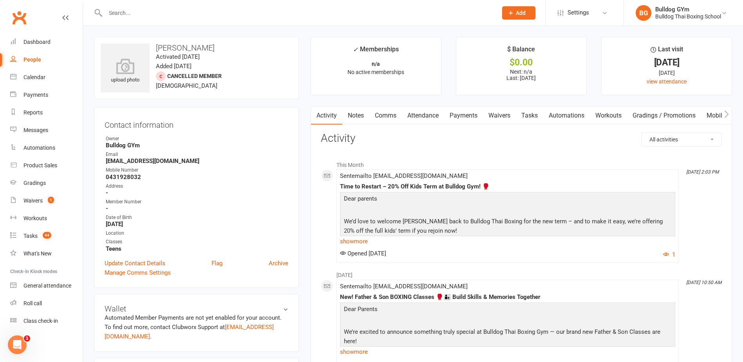
click at [354, 115] on link "Notes" at bounding box center [355, 115] width 27 height 18
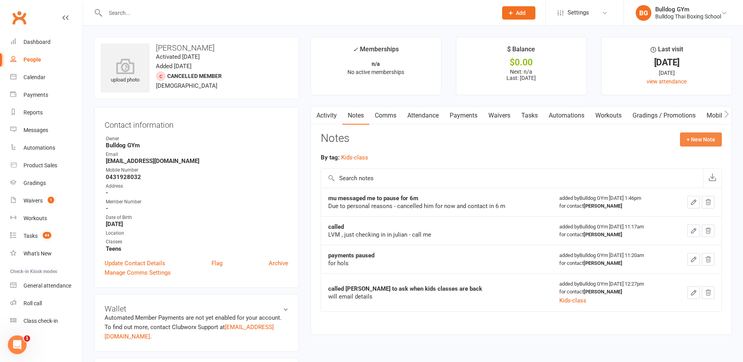
click at [698, 136] on button "+ New Note" at bounding box center [701, 139] width 42 height 14
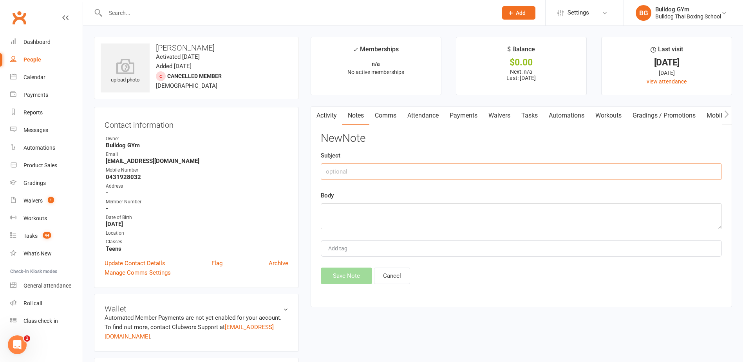
click at [355, 173] on input "text" at bounding box center [521, 171] width 401 height 16
type input "mum messaged"
click at [364, 212] on textarea at bounding box center [521, 216] width 401 height 26
type textarea "keep cnx going - his dad is sick and hopes to be back in march"
click at [351, 282] on button "Save Note" at bounding box center [346, 275] width 51 height 16
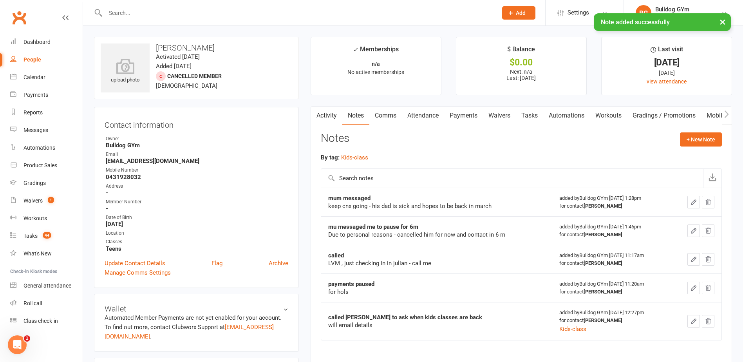
click at [536, 113] on link "Tasks" at bounding box center [529, 115] width 27 height 18
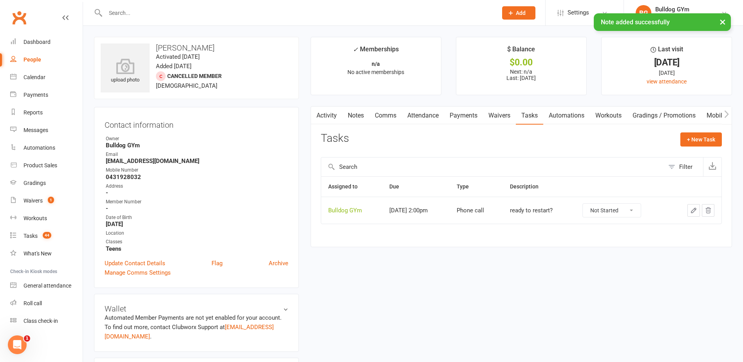
click at [697, 209] on icon "button" at bounding box center [693, 210] width 7 height 7
select select "12048"
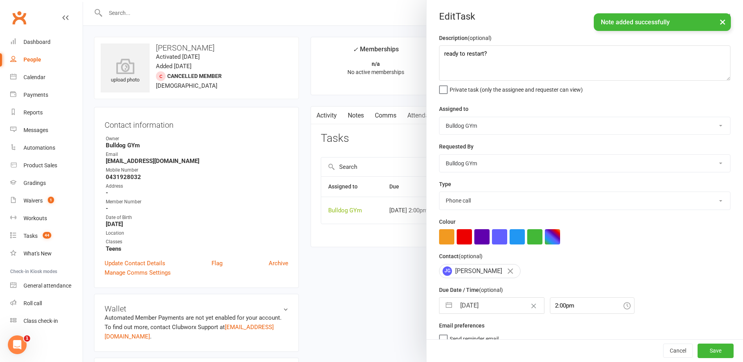
select select "8"
select select "2025"
select select "9"
select select "2025"
select select "10"
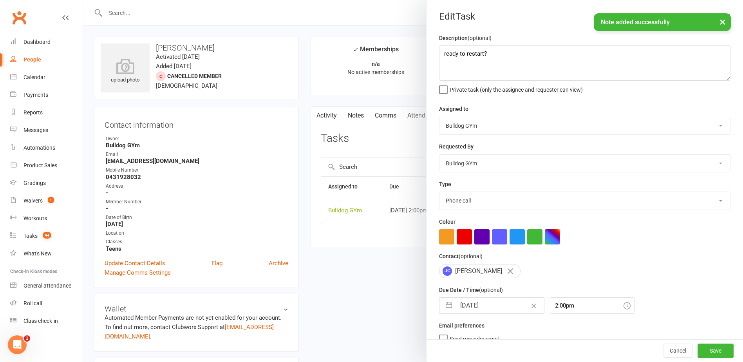
select select "2025"
drag, startPoint x: 506, startPoint y: 313, endPoint x: 504, endPoint y: 308, distance: 5.3
click at [505, 313] on input "[DATE]" at bounding box center [500, 306] width 88 height 16
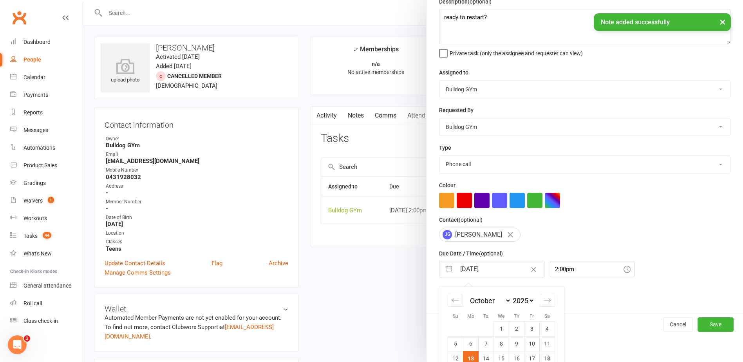
scroll to position [82, 0]
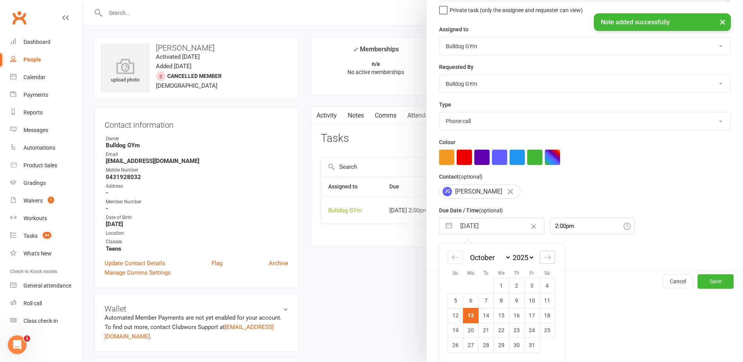
click at [544, 256] on icon "Move forward to switch to the next month." at bounding box center [546, 256] width 7 height 7
select select "11"
select select "2025"
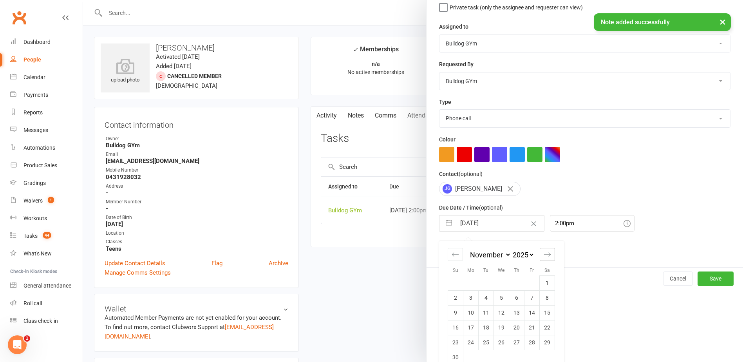
click at [544, 256] on icon "Move forward to switch to the next month." at bounding box center [546, 254] width 7 height 7
select select "2026"
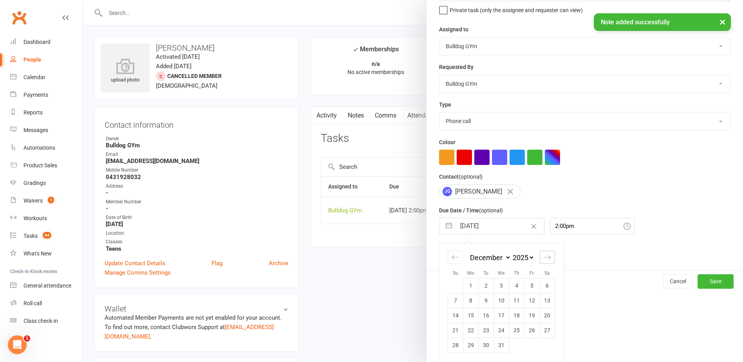
click at [544, 256] on icon "Move forward to switch to the next month." at bounding box center [546, 256] width 7 height 7
select select "1"
select select "2026"
select select "2"
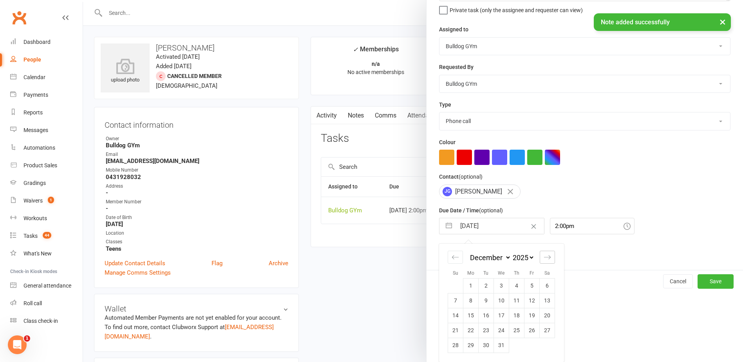
select select "2026"
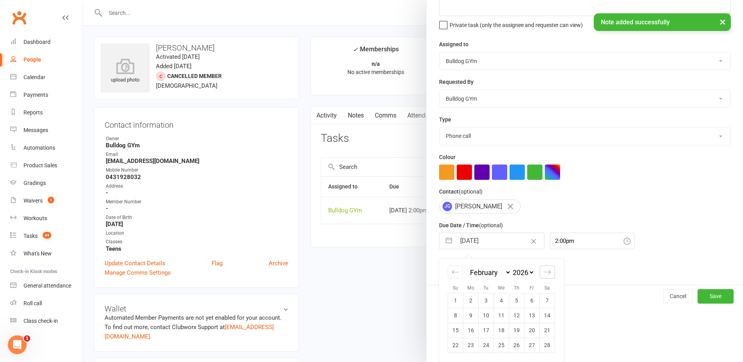
scroll to position [67, 0]
click at [544, 258] on div "January February March April May June July August September October November De…" at bounding box center [501, 309] width 125 height 103
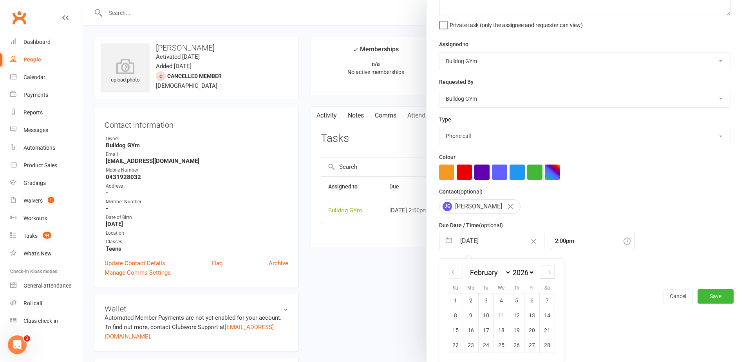
click at [545, 271] on icon "Move forward to switch to the next month." at bounding box center [546, 271] width 7 height 7
select select "3"
select select "2026"
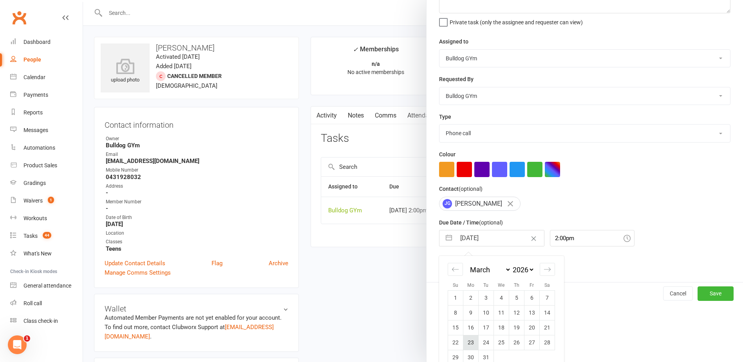
click at [468, 344] on td "23" at bounding box center [470, 342] width 15 height 15
type input "23 Mar 2026"
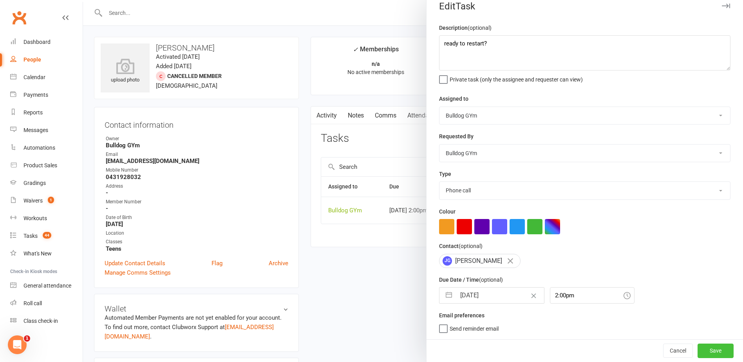
drag, startPoint x: 701, startPoint y: 346, endPoint x: 684, endPoint y: 345, distance: 16.9
click at [701, 346] on button "Save" at bounding box center [715, 350] width 36 height 14
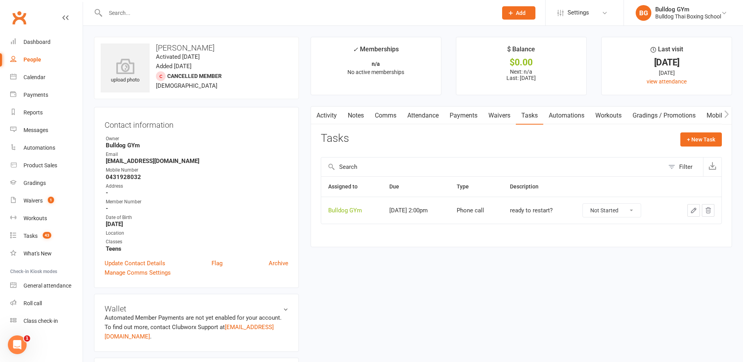
click at [125, 12] on input "text" at bounding box center [297, 12] width 389 height 11
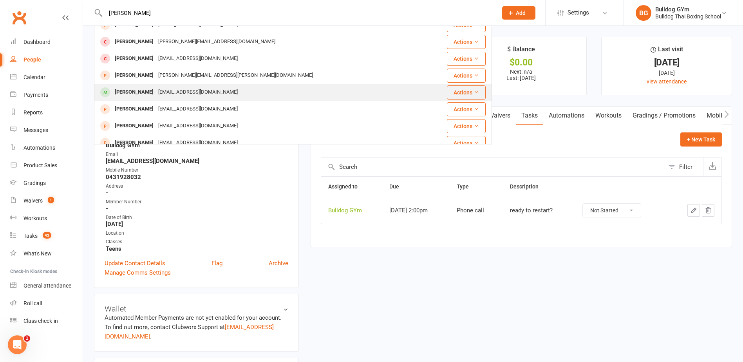
scroll to position [196, 0]
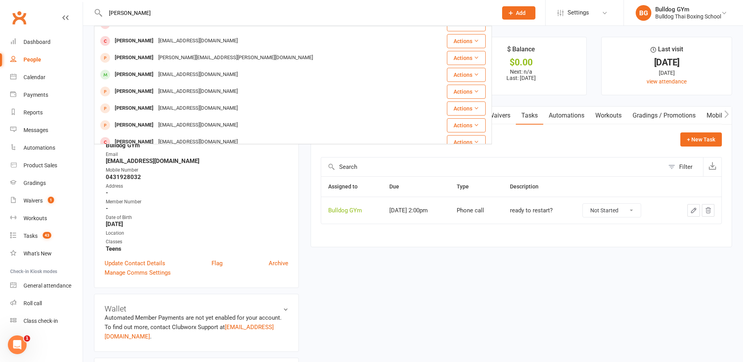
drag, startPoint x: 137, startPoint y: 11, endPoint x: 97, endPoint y: 11, distance: 39.9
click at [97, 11] on div "dylan kaye Dylan Kagho dylan.kagho@gmail.com Actions Dylan Kage dylan.kage587@g…" at bounding box center [293, 12] width 398 height 25
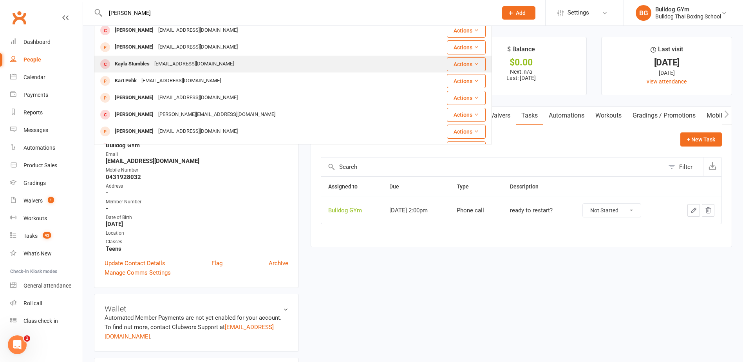
scroll to position [0, 0]
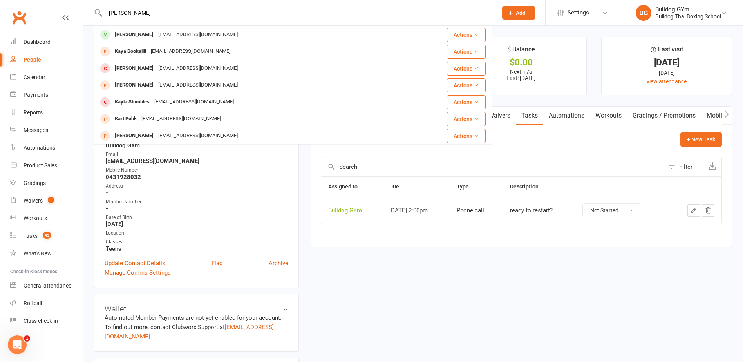
type input "kaye"
click at [522, 12] on span "Add" at bounding box center [521, 13] width 10 height 6
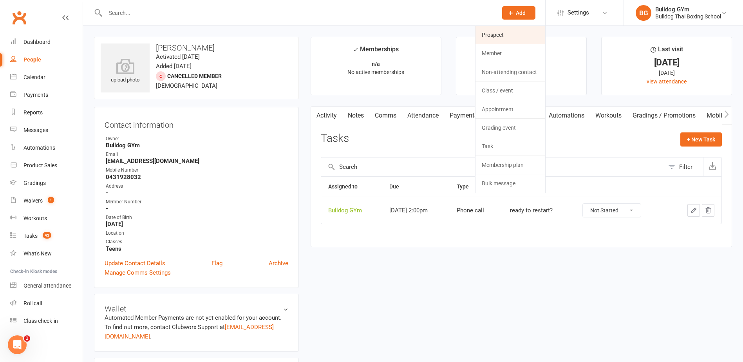
click at [496, 37] on link "Prospect" at bounding box center [510, 35] width 70 height 18
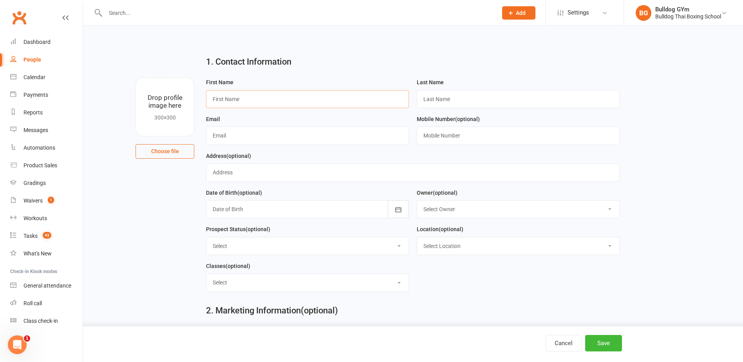
click at [224, 97] on input "text" at bounding box center [307, 99] width 203 height 18
type input "Dylan"
click at [439, 99] on input "text" at bounding box center [518, 99] width 203 height 18
type input "Kaye"
click at [232, 133] on input "text" at bounding box center [307, 135] width 203 height 18
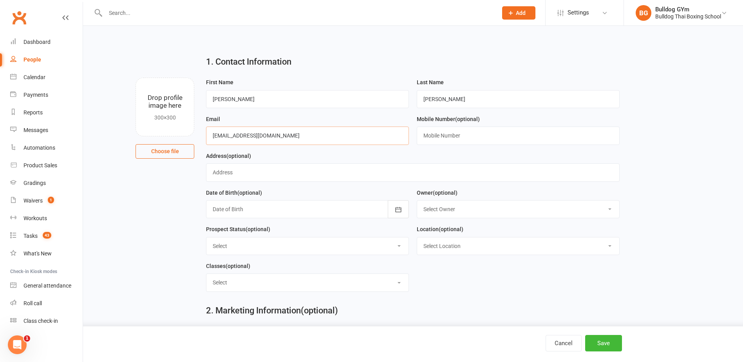
type input "dkaye5033@gmail.com"
click at [440, 133] on input "text" at bounding box center [518, 135] width 203 height 18
type input "0456319564"
click at [601, 341] on button "Save" at bounding box center [603, 343] width 37 height 16
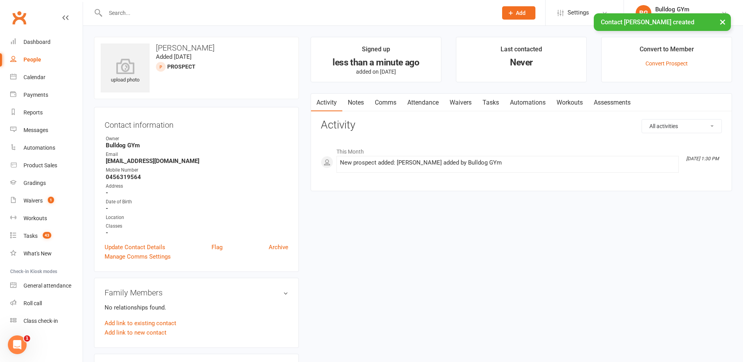
click at [355, 101] on link "Notes" at bounding box center [355, 103] width 27 height 18
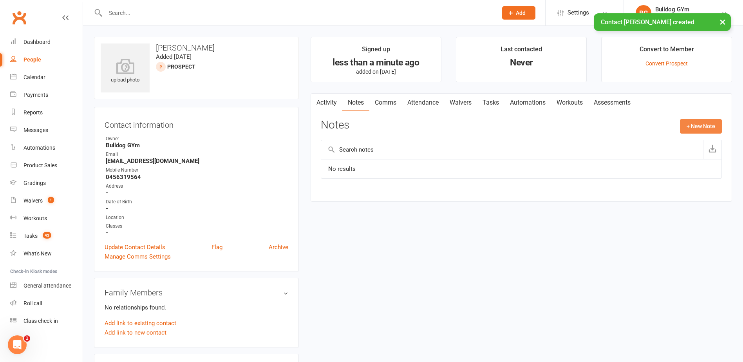
click at [691, 123] on button "+ New Note" at bounding box center [701, 126] width 42 height 14
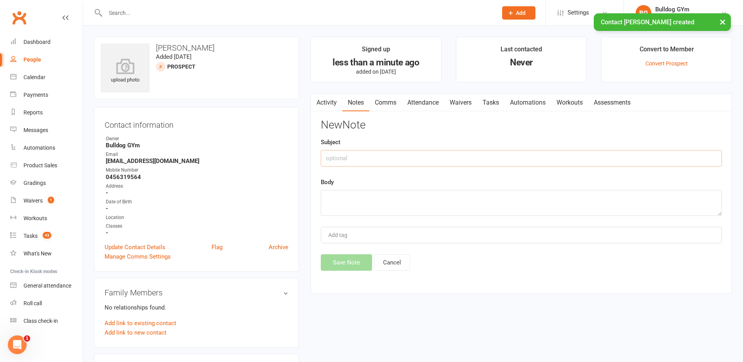
click at [417, 162] on input "text" at bounding box center [521, 158] width 401 height 16
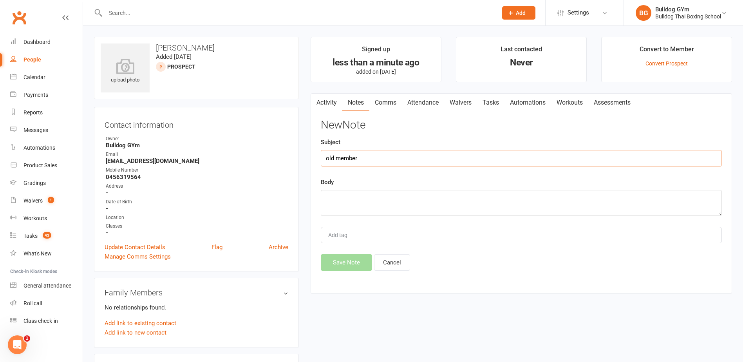
type input "old member"
click at [345, 202] on textarea at bounding box center [521, 203] width 401 height 26
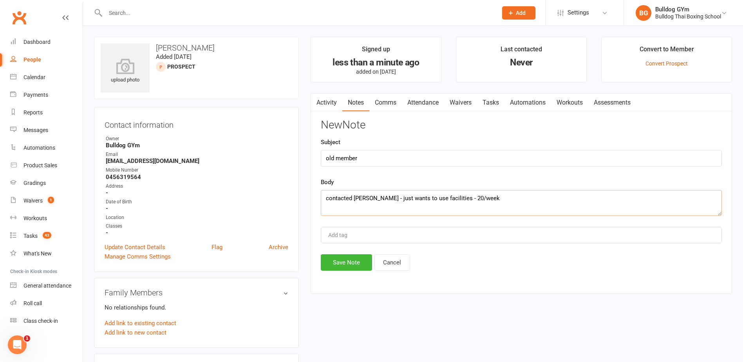
click at [438, 197] on textarea "contacted nick - just wants to use facilities - 20/week" at bounding box center [521, 203] width 401 height 26
drag, startPoint x: 469, startPoint y: 195, endPoint x: 480, endPoint y: 186, distance: 14.2
click at [471, 193] on textarea "contacted nick - just wants to use facilities whilst doing rehab - 20/week" at bounding box center [521, 203] width 401 height 26
type textarea "contacted nick - just wants to use facilities whilst doing injury rehab - 20/we…"
click at [355, 260] on button "Save Note" at bounding box center [346, 262] width 51 height 16
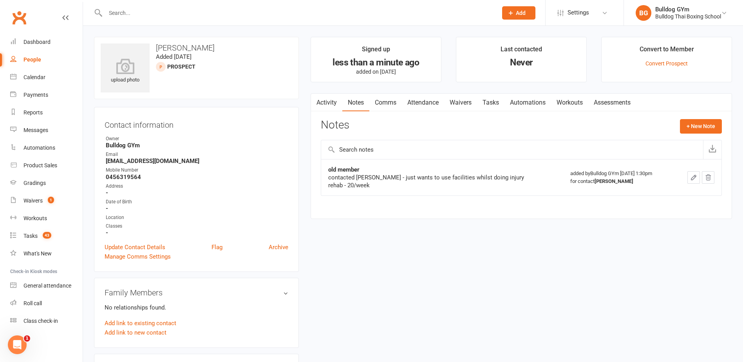
click at [126, 14] on input "text" at bounding box center [297, 12] width 389 height 11
click at [390, 102] on link "Comms" at bounding box center [385, 103] width 32 height 18
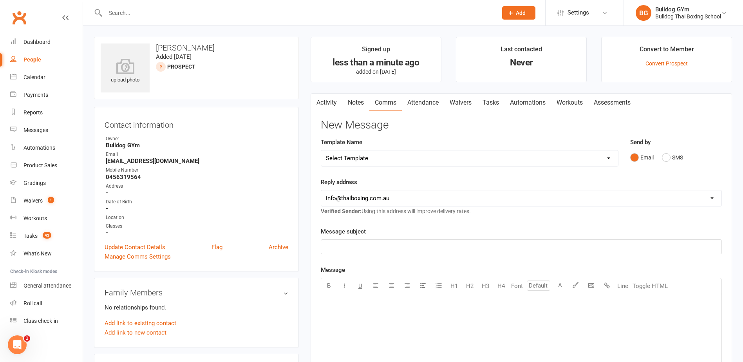
drag, startPoint x: 377, startPoint y: 157, endPoint x: 390, endPoint y: 157, distance: 12.9
click at [377, 157] on select "Select Template [Email] Price Increase 28 Day Kick starter [SMS] 10 Pass Check …" at bounding box center [469, 158] width 297 height 16
select select "89"
click at [321, 150] on select "Select Template [Email] Price Increase 28 Day Kick starter [SMS] 10 Pass Check …" at bounding box center [469, 158] width 297 height 16
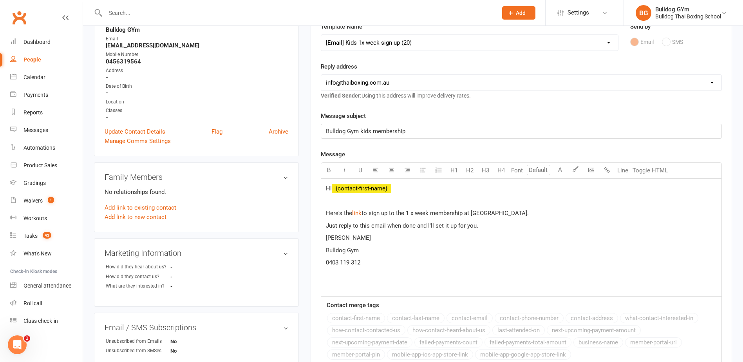
scroll to position [117, 0]
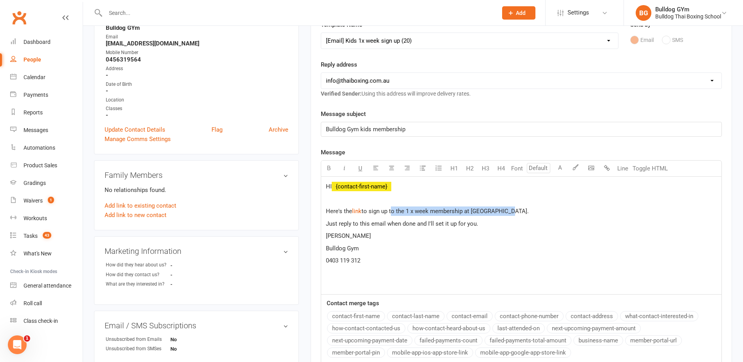
drag, startPoint x: 514, startPoint y: 209, endPoint x: 391, endPoint y: 209, distance: 122.5
click at [391, 209] on p "Here's the $ link $ to sign up to the 1 x week membership at [GEOGRAPHIC_DATA]." at bounding box center [521, 210] width 391 height 9
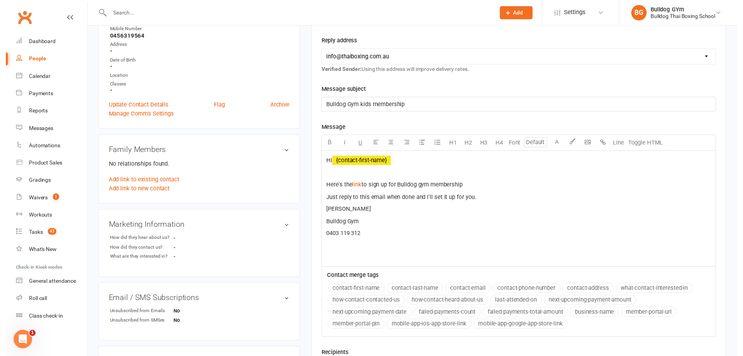
scroll to position [235, 0]
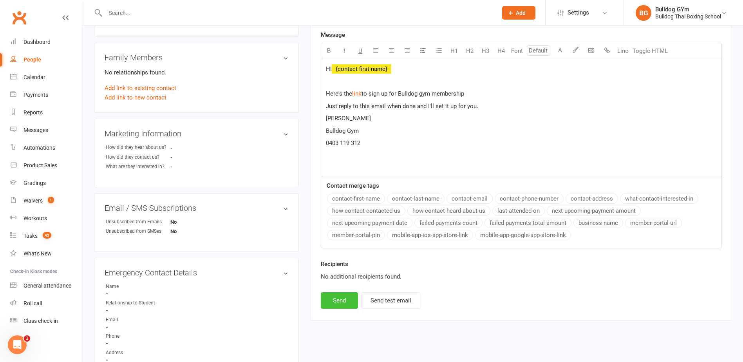
click at [348, 301] on button "Send" at bounding box center [339, 300] width 37 height 16
select select
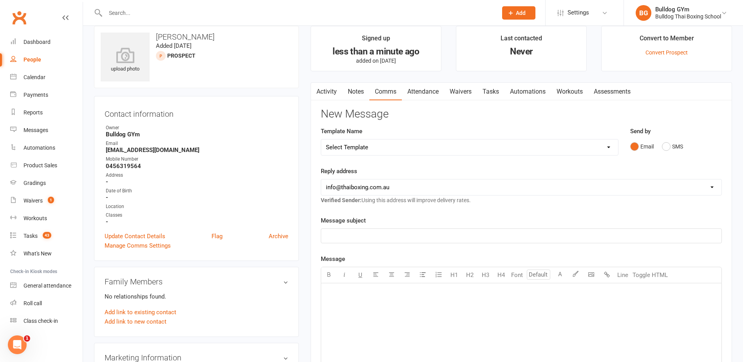
scroll to position [0, 0]
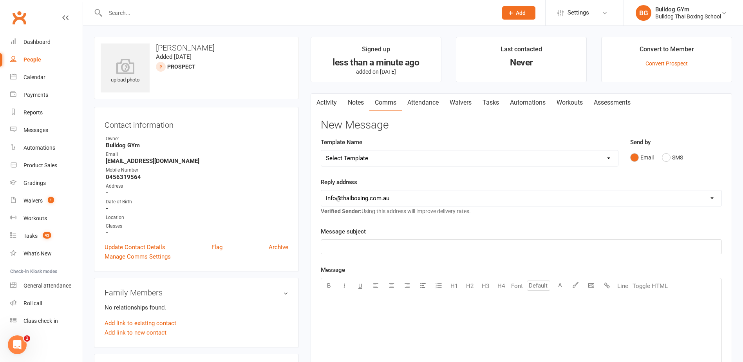
click at [322, 102] on link "Activity" at bounding box center [326, 103] width 31 height 18
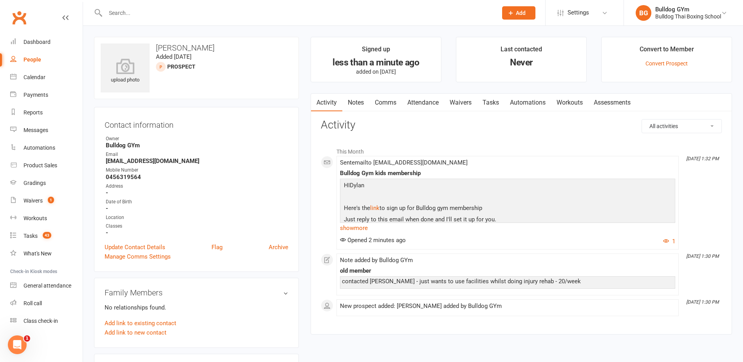
click at [491, 104] on link "Tasks" at bounding box center [490, 103] width 27 height 18
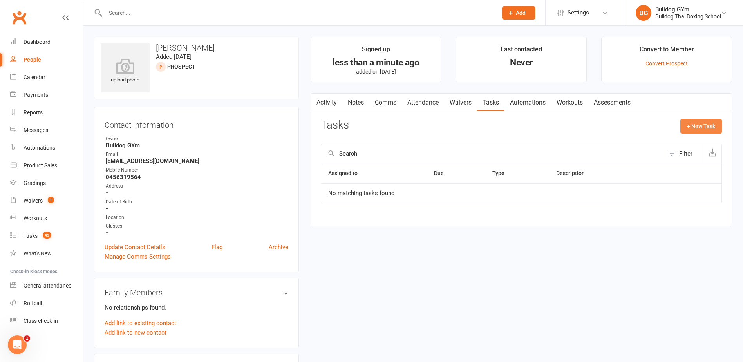
click at [693, 125] on button "+ New Task" at bounding box center [701, 126] width 42 height 14
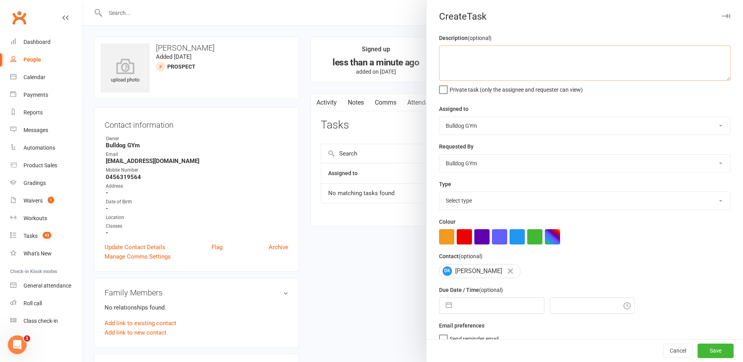
click at [488, 61] on textarea at bounding box center [584, 62] width 291 height 35
type textarea "check payment"
click at [480, 202] on select "Select type Action E-mail Meeting Phone call Text Add new task type" at bounding box center [584, 200] width 291 height 17
select select "12049"
click at [439, 193] on select "Select type Action E-mail Meeting Phone call Text Add new task type" at bounding box center [584, 200] width 291 height 17
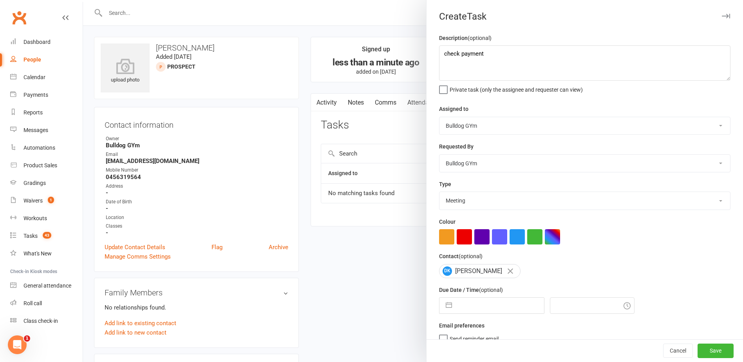
select select "8"
select select "2025"
select select "9"
select select "2025"
select select "10"
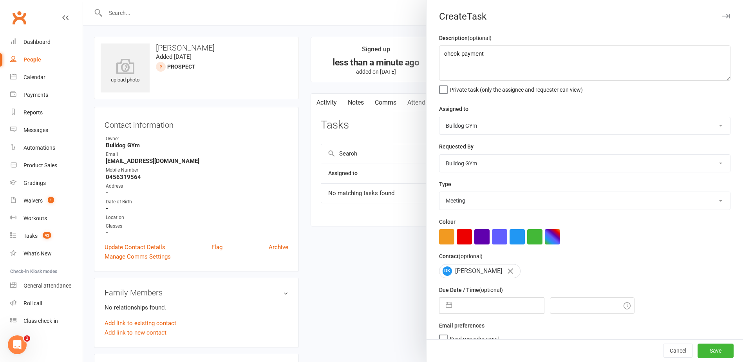
select select "2025"
drag, startPoint x: 489, startPoint y: 305, endPoint x: 492, endPoint y: 300, distance: 5.8
click at [490, 303] on input "text" at bounding box center [500, 306] width 88 height 16
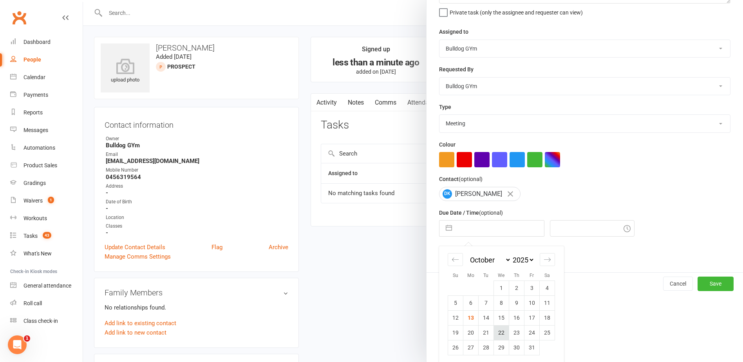
scroll to position [82, 0]
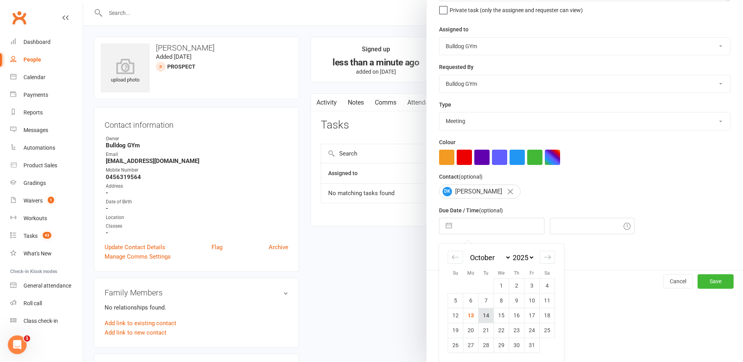
click at [486, 312] on td "14" at bounding box center [485, 315] width 15 height 15
type input "[DATE]"
type input "1:45pm"
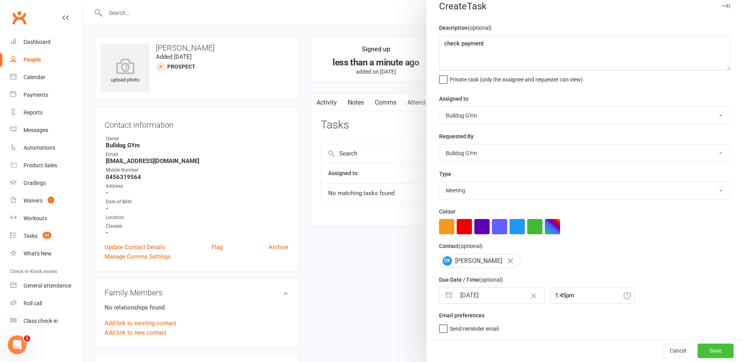
drag, startPoint x: 701, startPoint y: 346, endPoint x: 674, endPoint y: 336, distance: 28.7
click at [701, 346] on button "Save" at bounding box center [715, 350] width 36 height 14
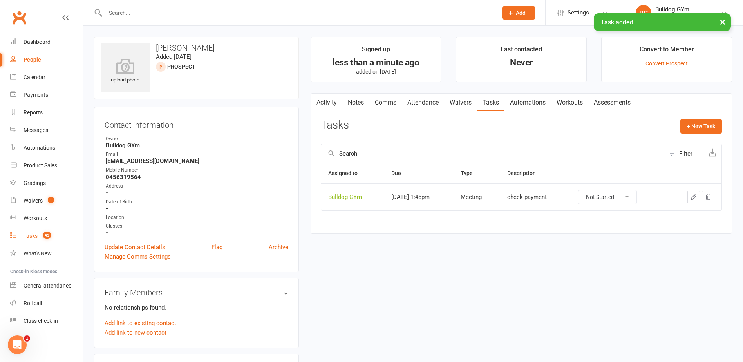
click at [28, 235] on div "Tasks" at bounding box center [30, 236] width 14 height 6
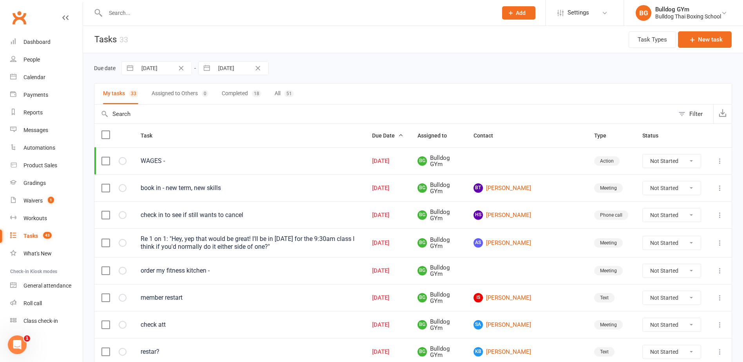
click at [119, 10] on input "text" at bounding box center [297, 12] width 389 height 11
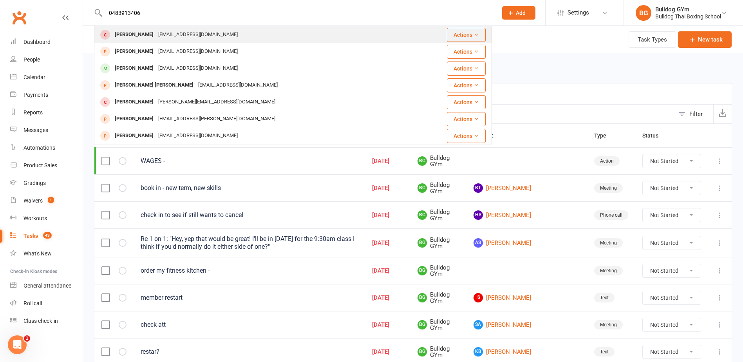
type input "0483913406"
click at [128, 35] on div "Charles Gillings" at bounding box center [133, 34] width 43 height 11
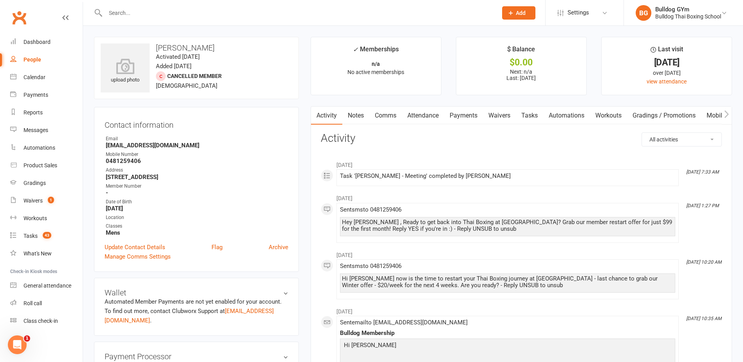
click at [133, 13] on input "text" at bounding box center [297, 12] width 389 height 11
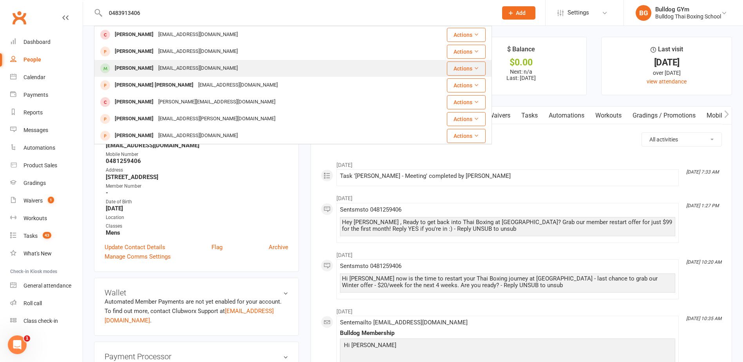
type input "0483913406"
click at [137, 70] on div "Flynn Mackey" at bounding box center [133, 68] width 43 height 11
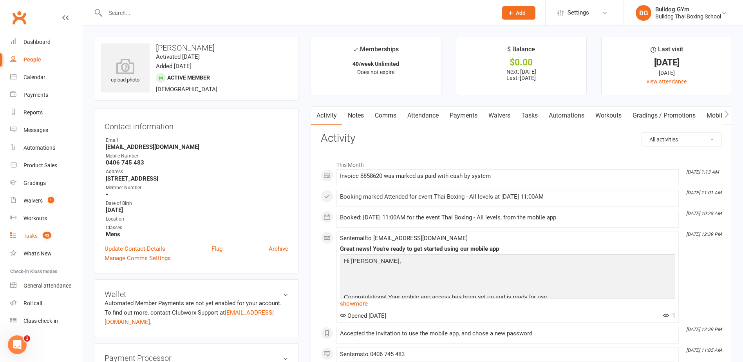
click at [31, 237] on div "Tasks" at bounding box center [30, 236] width 14 height 6
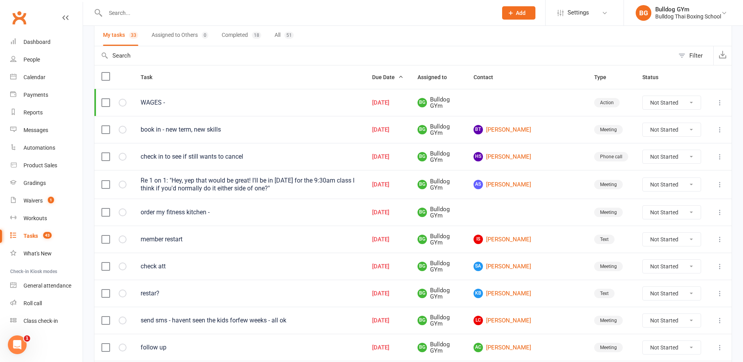
scroll to position [78, 0]
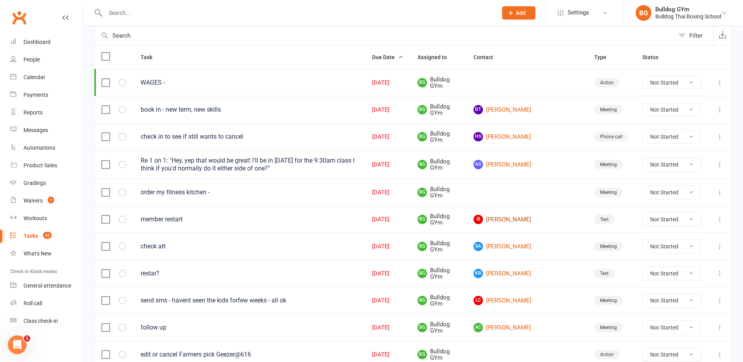
click at [512, 220] on link "IS Isabel Smith-Lester" at bounding box center [526, 219] width 106 height 9
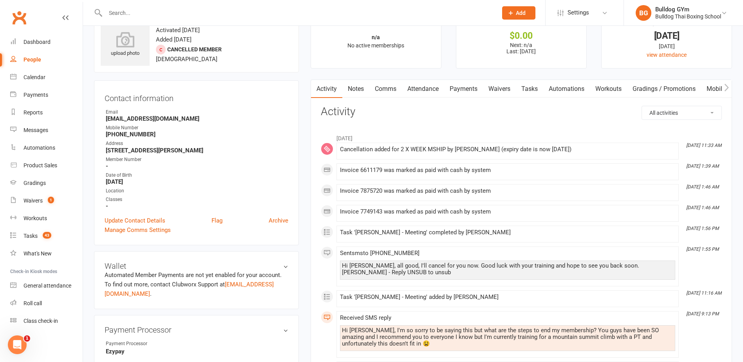
scroll to position [39, 0]
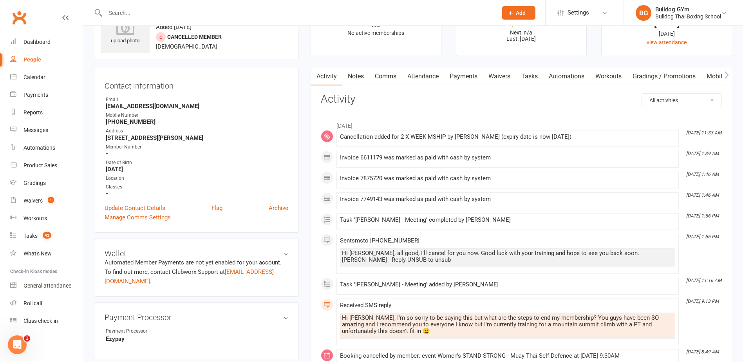
click at [376, 78] on link "Comms" at bounding box center [385, 76] width 32 height 18
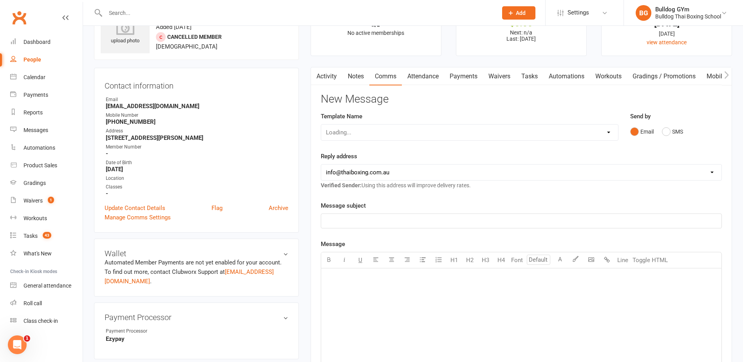
click at [384, 135] on div "Loading..." at bounding box center [470, 132] width 298 height 16
click at [383, 130] on select "Select Template [Email] Price Increase 28 Day Kick starter [SMS] 10 Pass Check …" at bounding box center [469, 133] width 297 height 16
select select "116"
click at [321, 125] on select "Select Template [Email] Price Increase 28 Day Kick starter [SMS] 10 Pass Check …" at bounding box center [469, 133] width 297 height 16
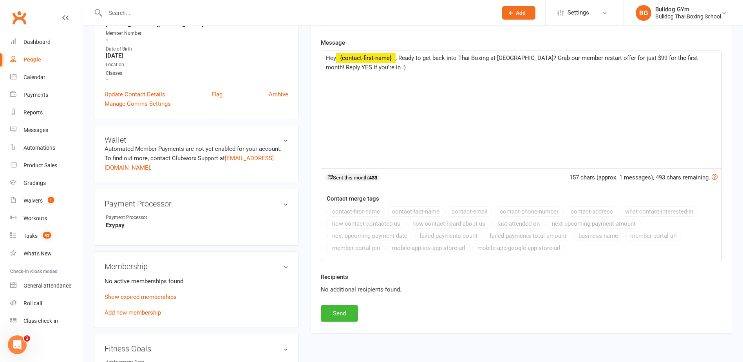
scroll to position [157, 0]
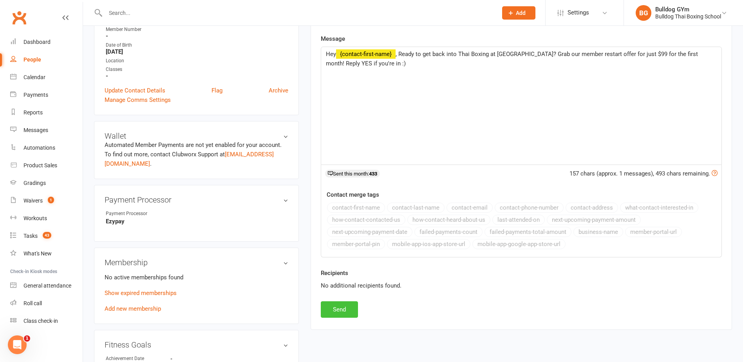
click at [343, 312] on button "Send" at bounding box center [339, 309] width 37 height 16
select select
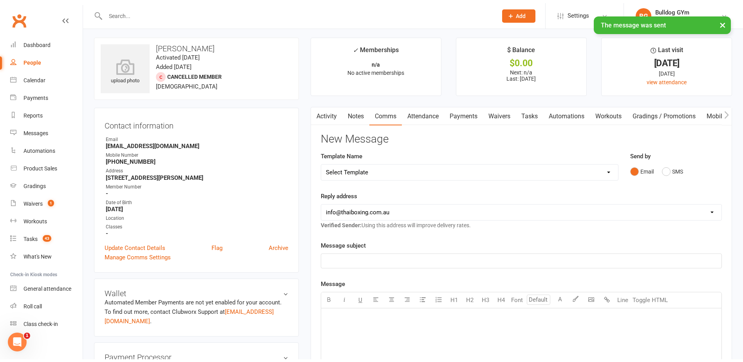
scroll to position [0, 0]
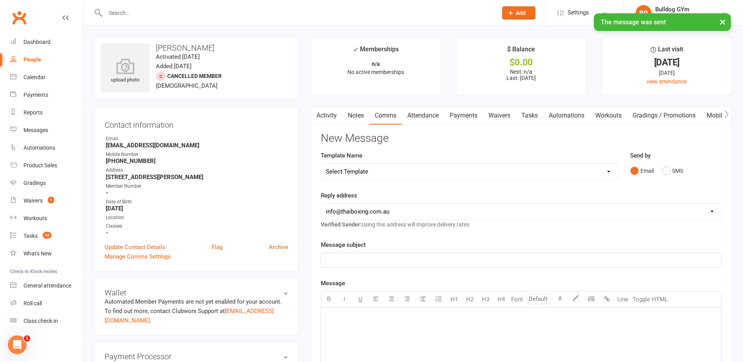
click at [536, 115] on link "Tasks" at bounding box center [529, 115] width 27 height 18
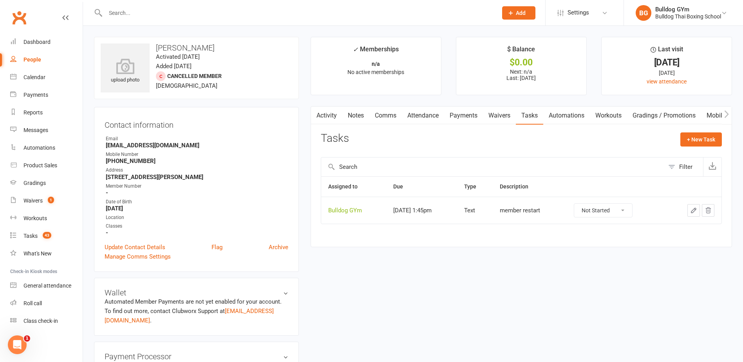
drag, startPoint x: 627, startPoint y: 213, endPoint x: 628, endPoint y: 217, distance: 3.9
click at [628, 213] on select "Not Started In Progress Waiting Complete" at bounding box center [603, 210] width 58 height 13
click at [582, 204] on select "Not Started In Progress Waiting Complete" at bounding box center [603, 210] width 58 height 13
select select "unstarted"
click at [23, 238] on div "Tasks" at bounding box center [30, 236] width 14 height 6
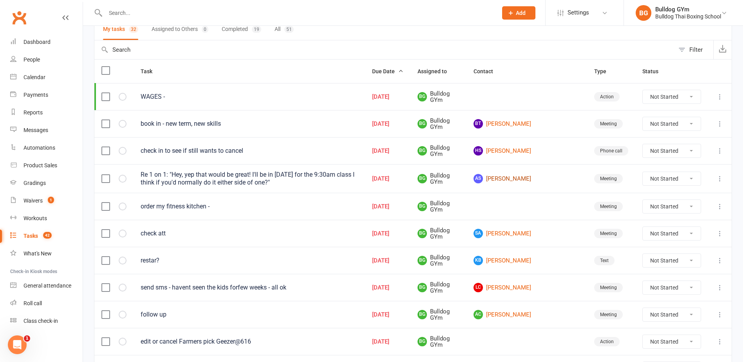
scroll to position [78, 0]
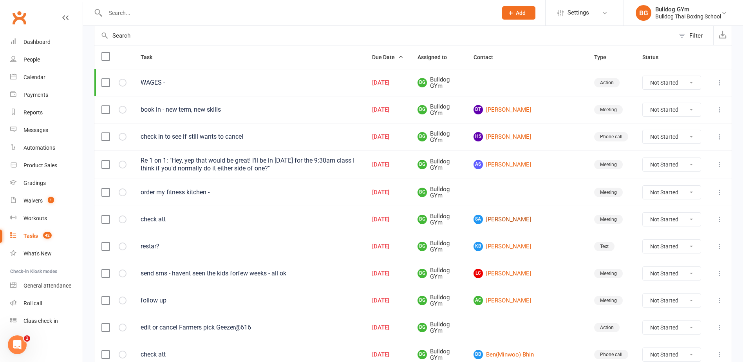
click at [526, 219] on link "SA Shai Anwar" at bounding box center [526, 219] width 106 height 9
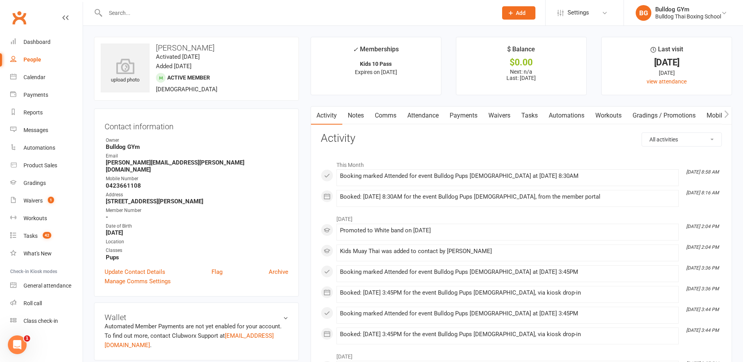
click at [531, 114] on link "Tasks" at bounding box center [529, 115] width 27 height 18
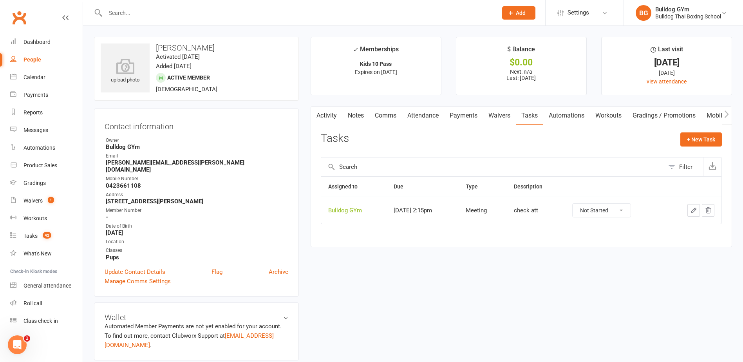
click at [691, 210] on icon "button" at bounding box center [693, 210] width 7 height 7
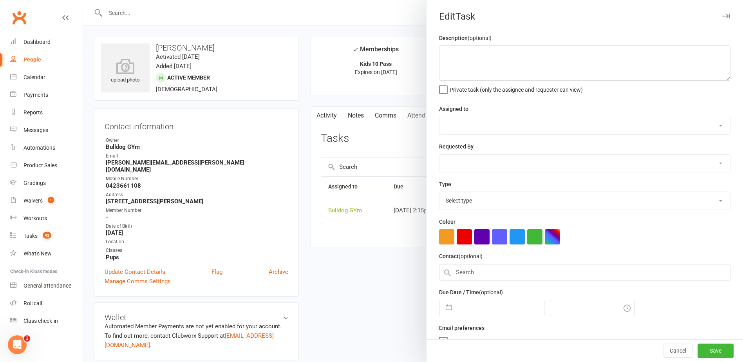
type textarea "check att"
select select "12940"
type input "[DATE]"
type input "2:15pm"
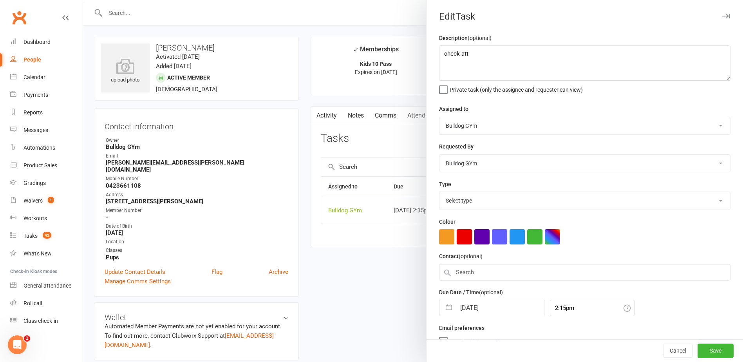
select select "12049"
click at [497, 307] on input "[DATE]" at bounding box center [500, 306] width 88 height 16
select select "8"
select select "2025"
select select "9"
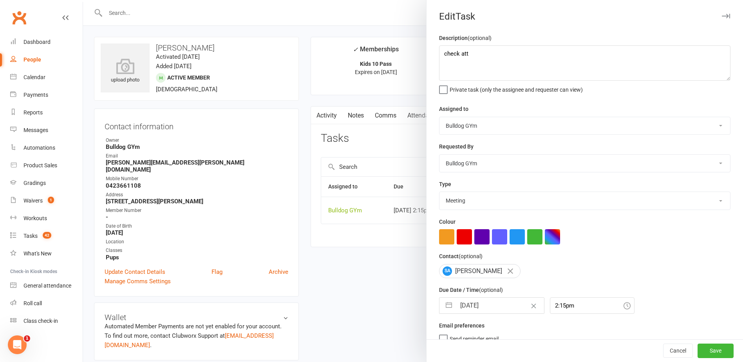
select select "2025"
select select "10"
select select "2025"
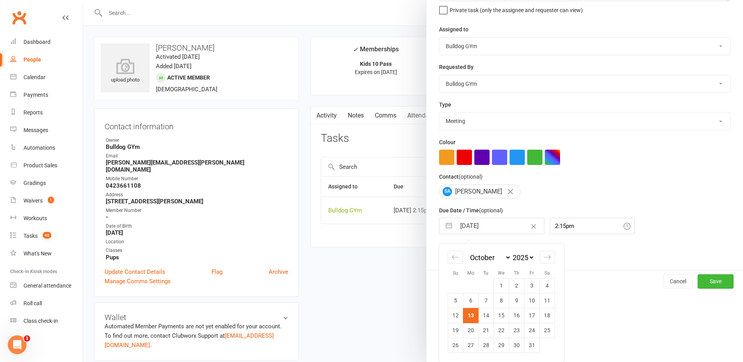
scroll to position [82, 0]
click at [471, 345] on td "27" at bounding box center [470, 344] width 15 height 15
type input "[DATE]"
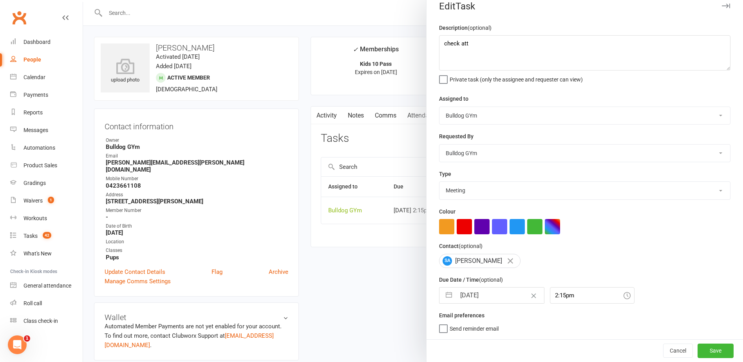
scroll to position [13, 0]
click at [697, 346] on button "Save" at bounding box center [715, 350] width 36 height 14
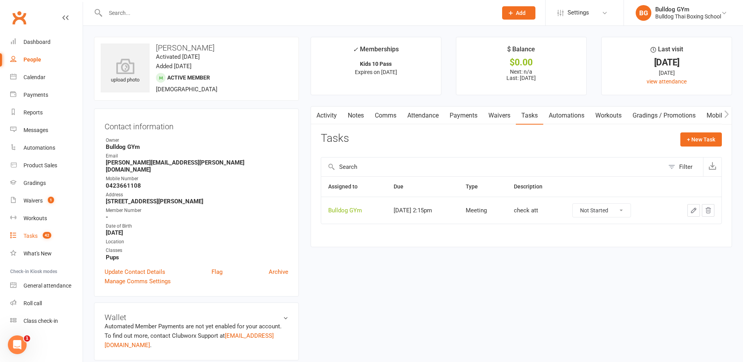
click at [34, 237] on div "Tasks" at bounding box center [30, 236] width 14 height 6
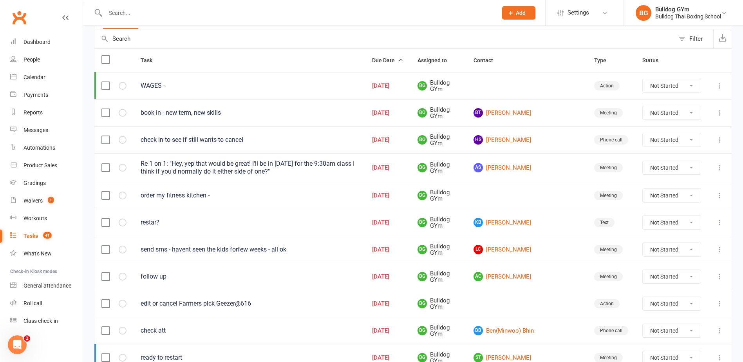
scroll to position [78, 0]
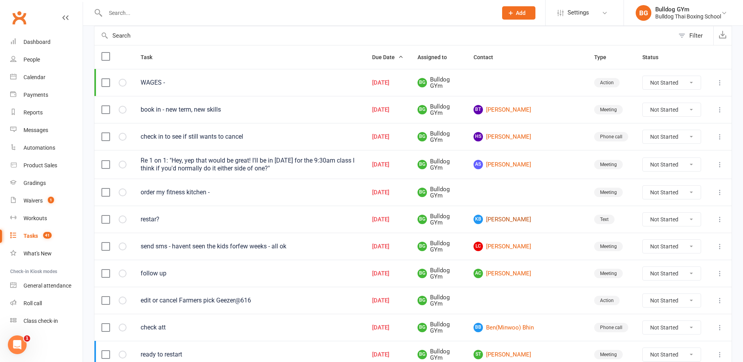
drag, startPoint x: 521, startPoint y: 215, endPoint x: 517, endPoint y: 220, distance: 6.2
click at [520, 215] on link "KB Kyle Behan" at bounding box center [526, 219] width 106 height 9
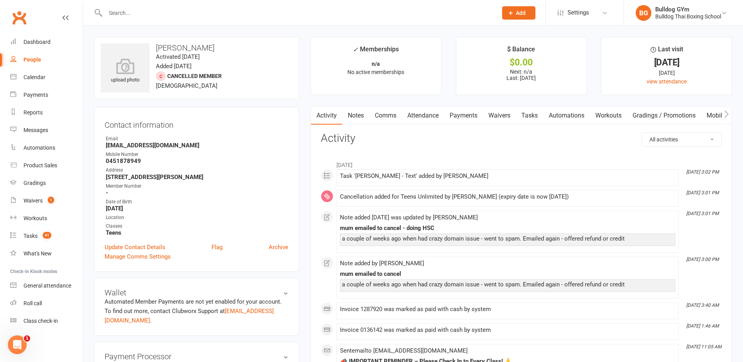
click at [534, 116] on link "Tasks" at bounding box center [529, 115] width 27 height 18
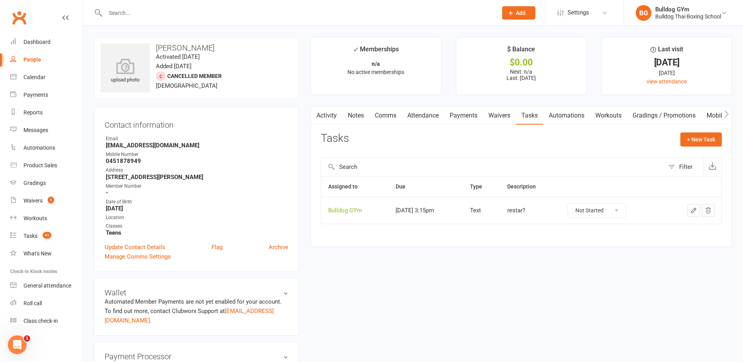
click at [695, 208] on icon "button" at bounding box center [693, 210] width 5 height 5
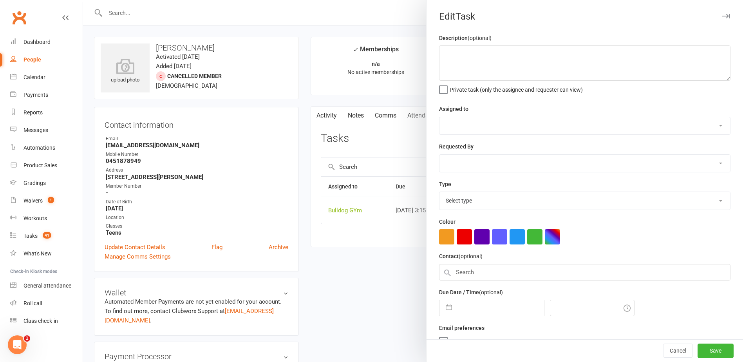
type textarea "restar?"
select select "12940"
type input "[DATE]"
type input "3:15pm"
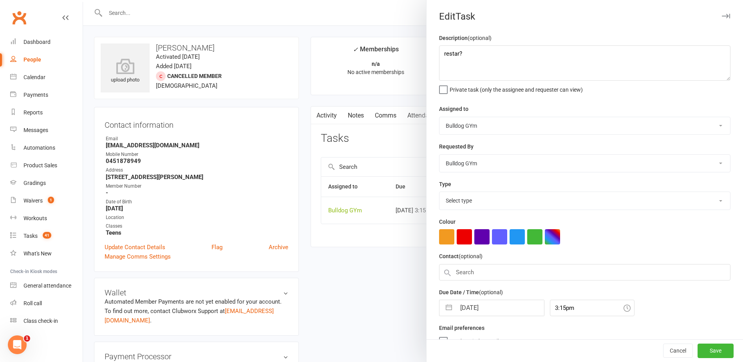
select select "13825"
click at [500, 305] on input "[DATE]" at bounding box center [500, 306] width 88 height 16
select select "8"
select select "2025"
select select "9"
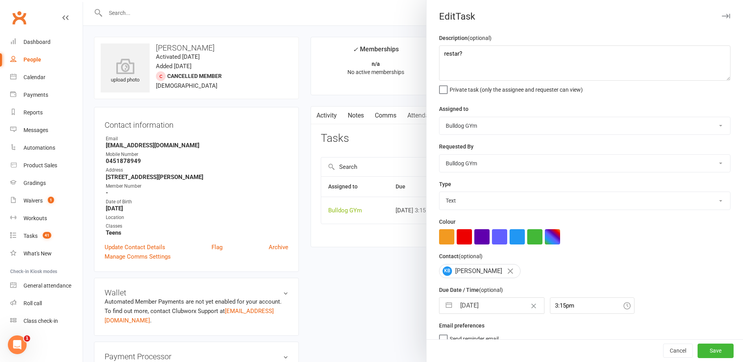
select select "2025"
select select "10"
select select "2025"
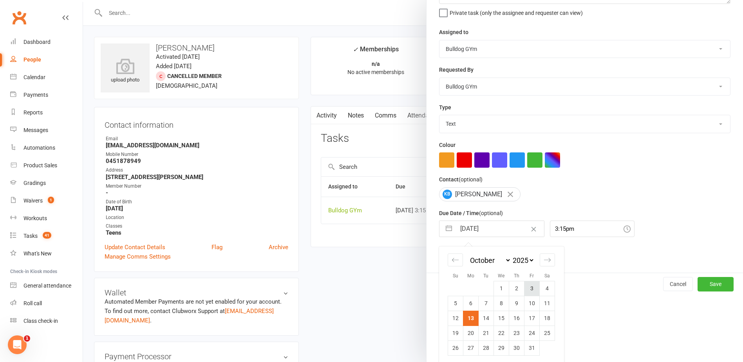
scroll to position [82, 0]
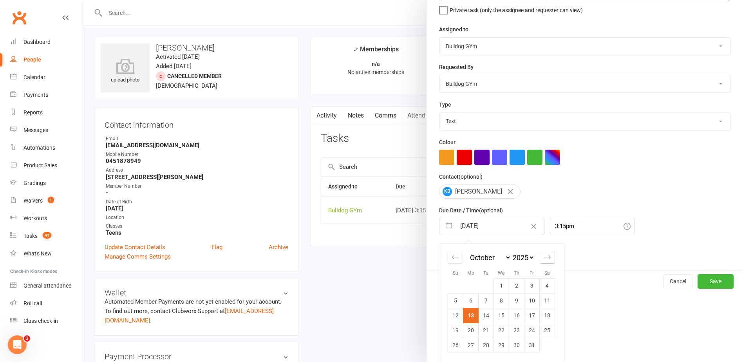
click at [545, 256] on icon "Move forward to switch to the next month." at bounding box center [546, 256] width 7 height 7
select select "11"
select select "2025"
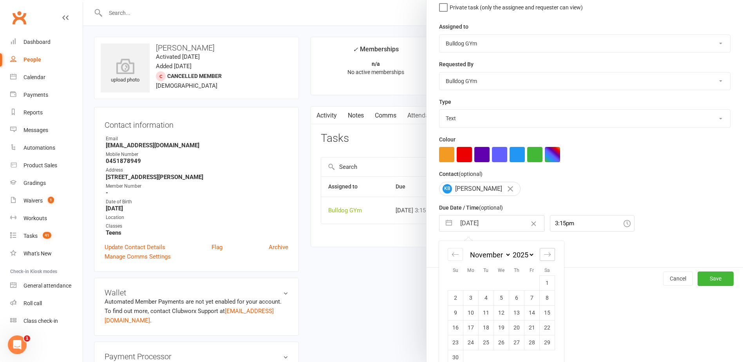
click at [544, 256] on icon "Move forward to switch to the next month." at bounding box center [546, 254] width 7 height 7
select select "2026"
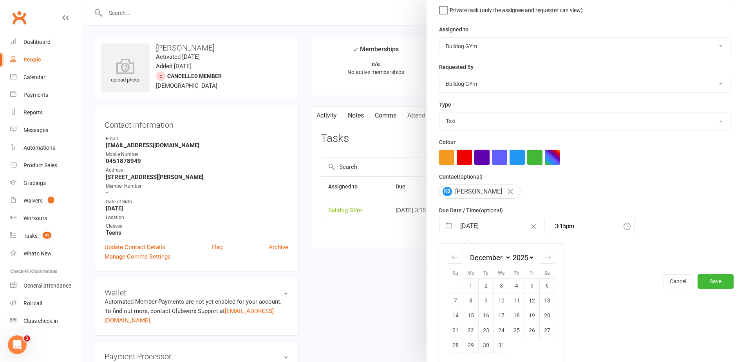
click at [543, 260] on icon "Move forward to switch to the next month." at bounding box center [546, 256] width 7 height 7
select select "1"
select select "2026"
click at [530, 332] on td "23" at bounding box center [531, 330] width 15 height 15
type input "[DATE]"
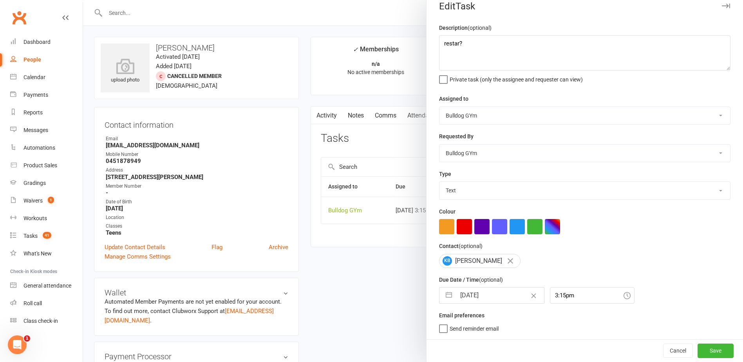
scroll to position [13, 0]
click at [709, 350] on button "Save" at bounding box center [715, 350] width 36 height 14
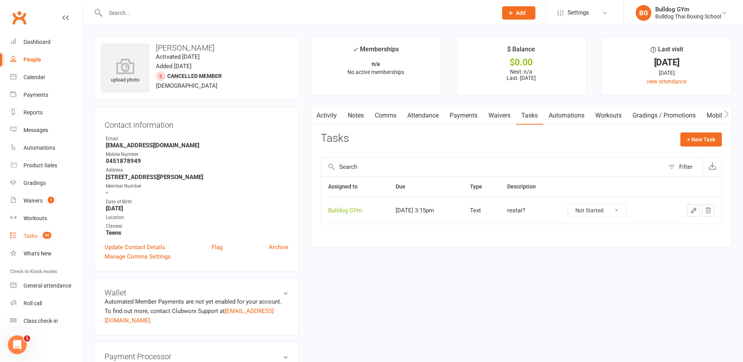
click at [31, 237] on div "Tasks" at bounding box center [30, 236] width 14 height 6
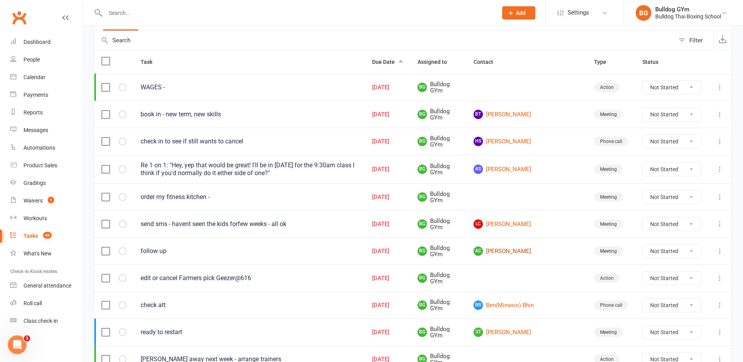
scroll to position [117, 0]
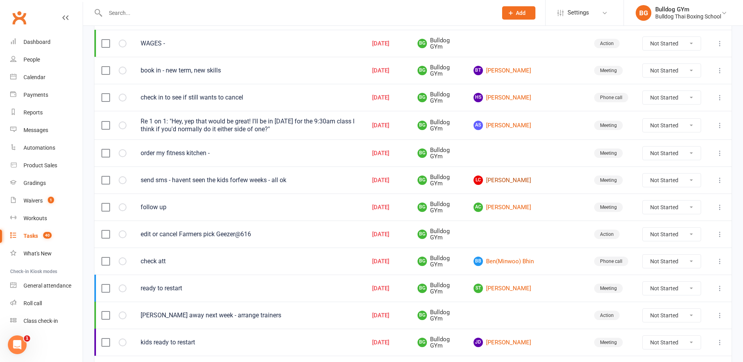
click at [520, 181] on link "LC Lincoln Cowan" at bounding box center [526, 179] width 106 height 9
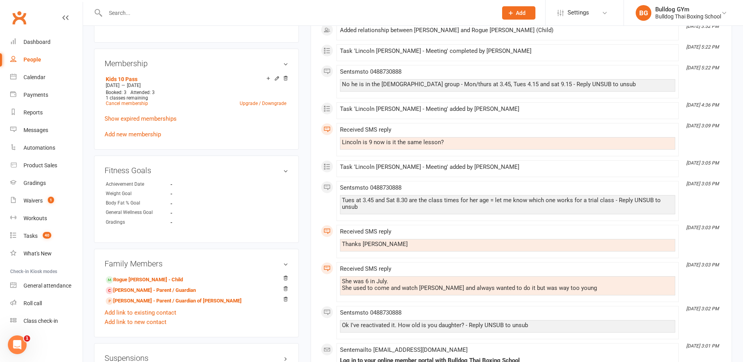
scroll to position [392, 0]
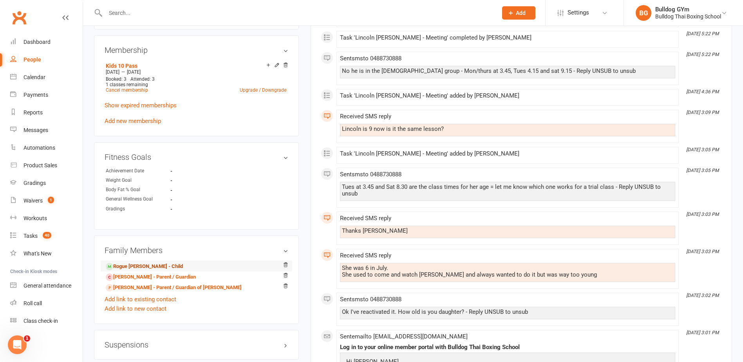
click at [149, 263] on link "Rogue Cowan - Child" at bounding box center [144, 266] width 77 height 8
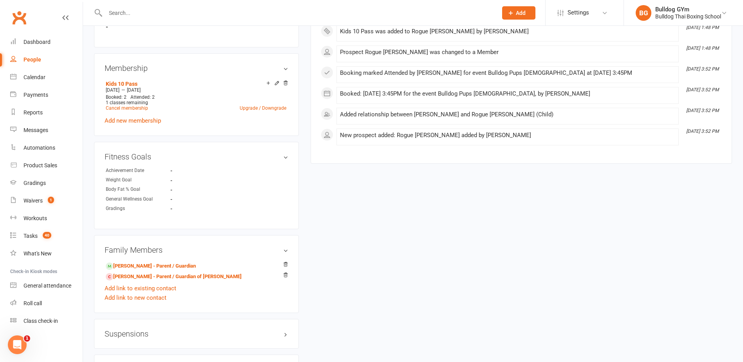
scroll to position [392, 0]
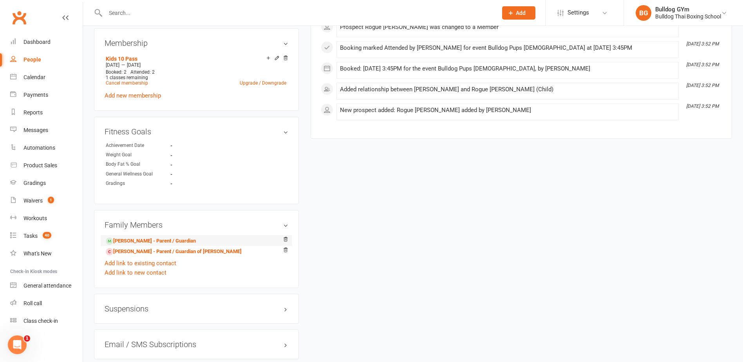
click at [144, 235] on li "Lincoln Cowan - Parent / Guardian" at bounding box center [197, 240] width 184 height 11
click at [148, 240] on link "Lincoln Cowan - Parent / Guardian" at bounding box center [151, 241] width 90 height 8
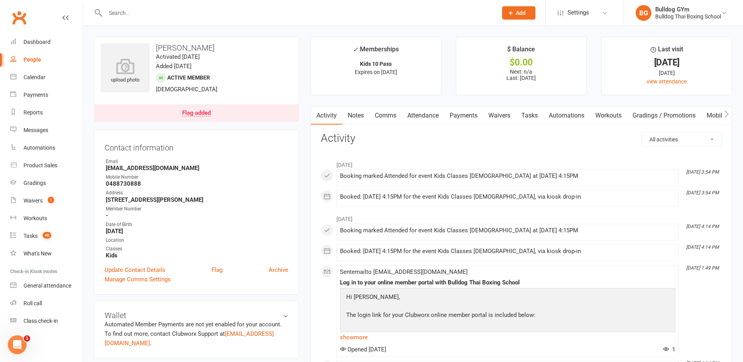
drag, startPoint x: 534, startPoint y: 114, endPoint x: 546, endPoint y: 111, distance: 12.4
click at [540, 114] on link "Tasks" at bounding box center [529, 115] width 27 height 18
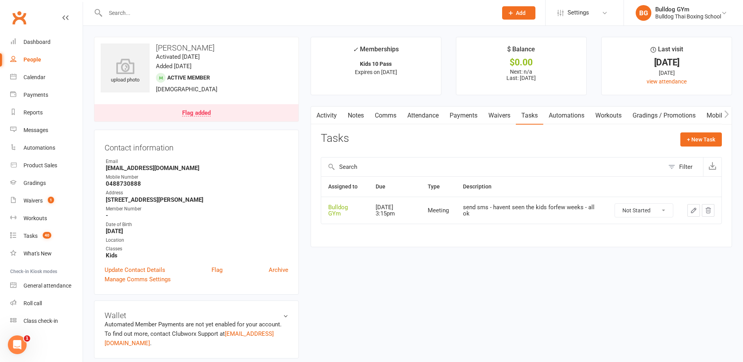
click at [693, 211] on icon "button" at bounding box center [693, 210] width 7 height 7
select select "12049"
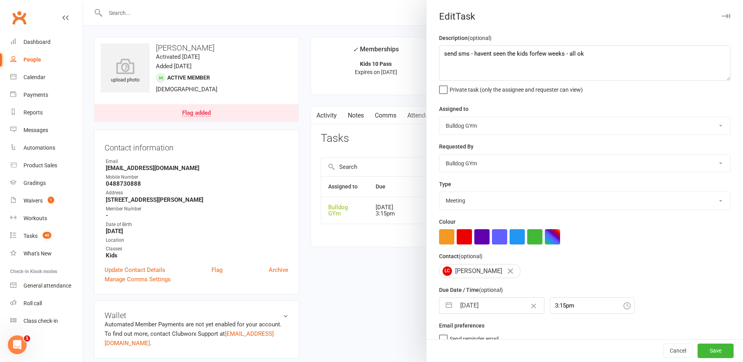
click at [499, 309] on input "[DATE]" at bounding box center [500, 306] width 88 height 16
select select "8"
select select "2025"
select select "9"
select select "2025"
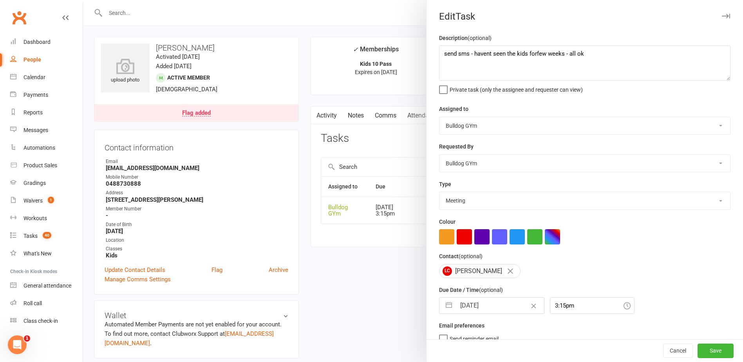
select select "10"
select select "2025"
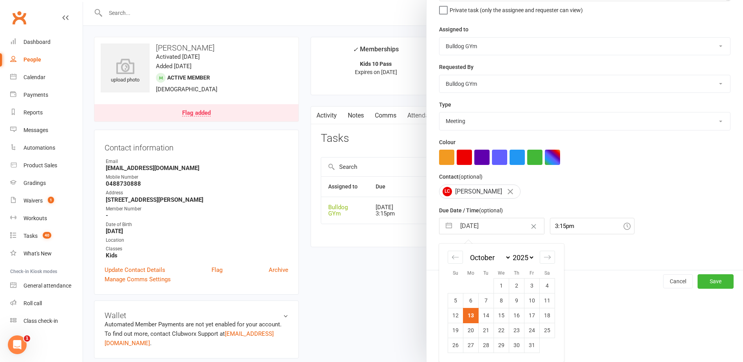
click at [469, 332] on td "20" at bounding box center [470, 330] width 15 height 15
type input "[DATE]"
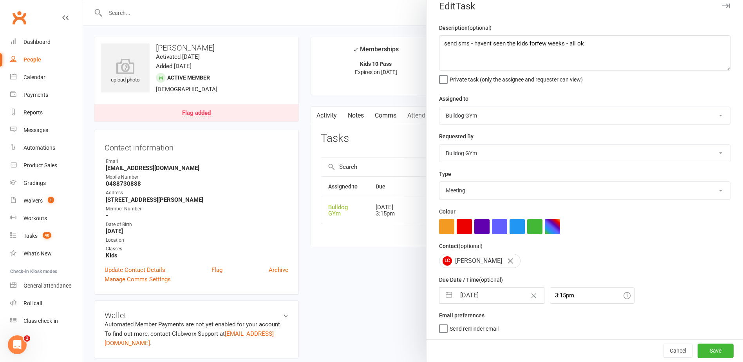
scroll to position [13, 0]
click at [705, 350] on button "Save" at bounding box center [715, 350] width 36 height 14
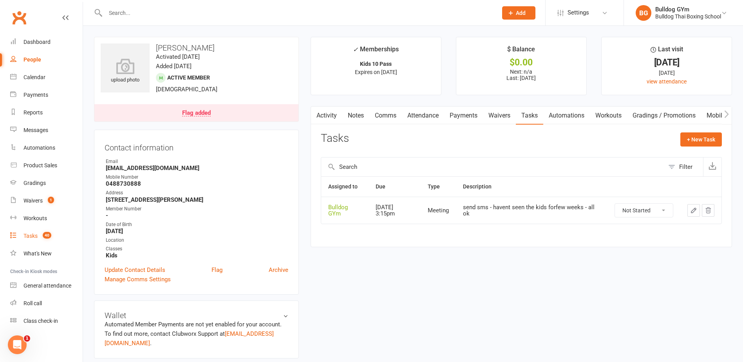
click at [29, 235] on div "Tasks" at bounding box center [30, 236] width 14 height 6
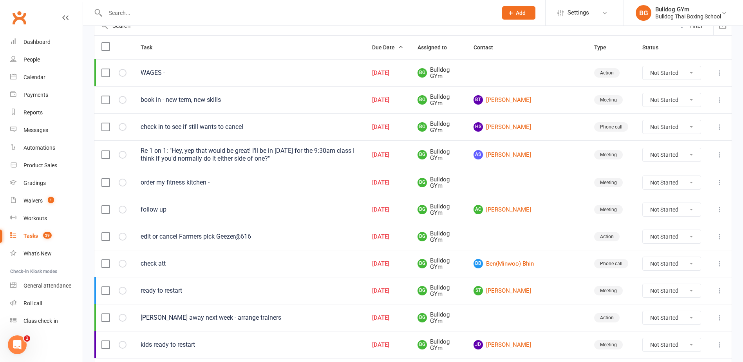
scroll to position [117, 0]
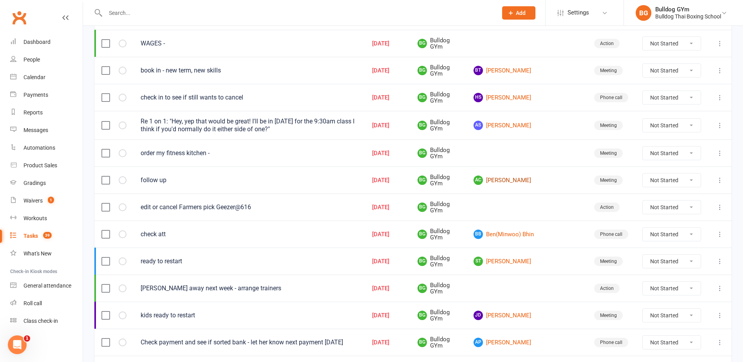
click at [531, 180] on link "AC Alex Cogley" at bounding box center [526, 179] width 106 height 9
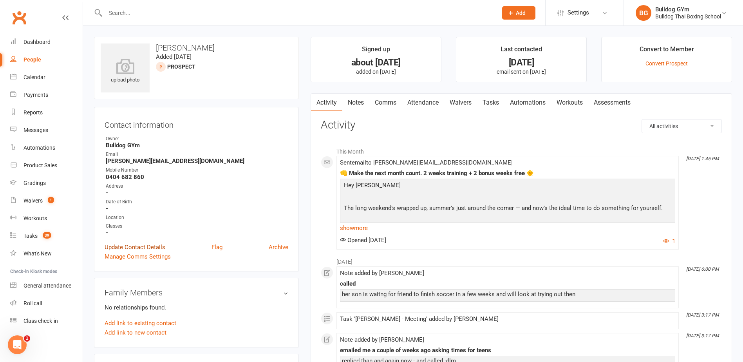
click at [142, 248] on link "Update Contact Details" at bounding box center [135, 246] width 61 height 9
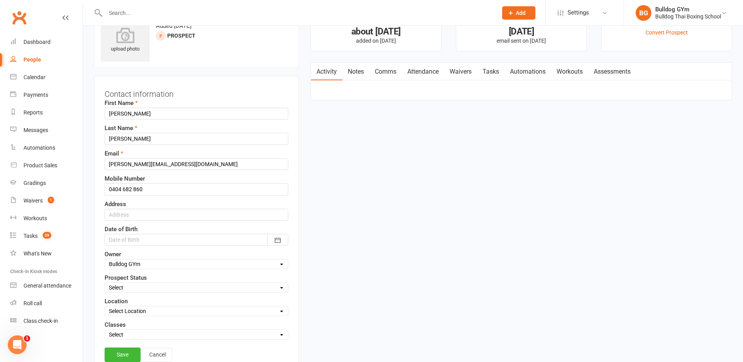
scroll to position [37, 0]
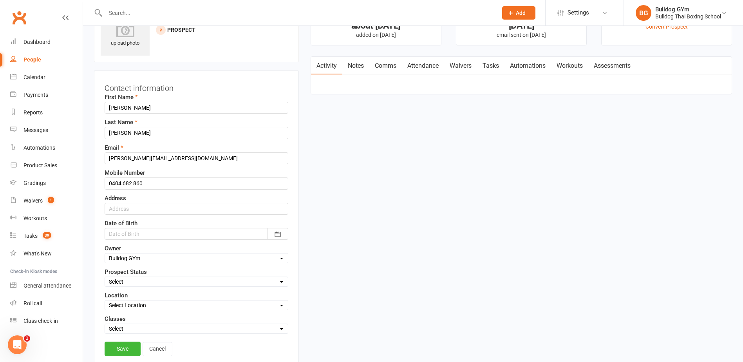
click at [126, 280] on select "Select Initial Contact Follow-up Call Follow-up Email Almost Ready Not Ready No…" at bounding box center [196, 281] width 183 height 9
select select "KIDS LEAD"
click at [105, 278] on select "Select Initial Contact Follow-up Call Follow-up Email Almost Ready Not Ready No…" at bounding box center [196, 281] width 183 height 9
click at [119, 350] on link "Save" at bounding box center [123, 348] width 36 height 14
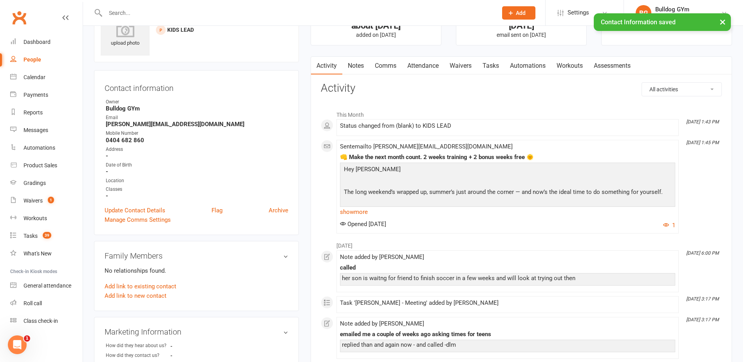
click at [388, 63] on link "Comms" at bounding box center [385, 66] width 32 height 18
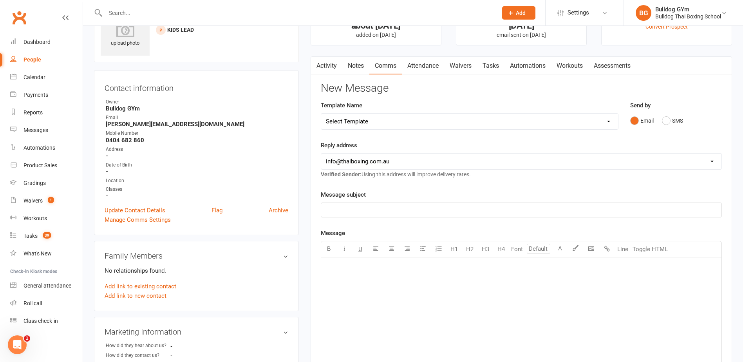
click at [376, 119] on select "Select Template [Email] Price Increase 28 Day Kick starter [SMS] 10 Pass Check …" at bounding box center [469, 122] width 297 height 16
select select "124"
click at [321, 114] on select "Select Template [Email] Price Increase 28 Day Kick starter [SMS] 10 Pass Check …" at bounding box center [469, 122] width 297 height 16
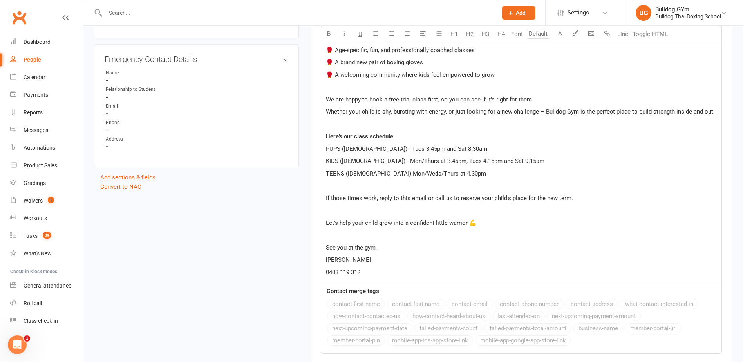
scroll to position [546, 0]
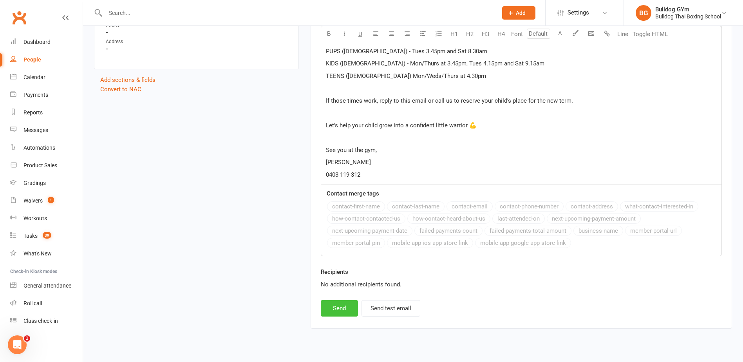
click at [340, 309] on button "Send" at bounding box center [339, 308] width 37 height 16
select select
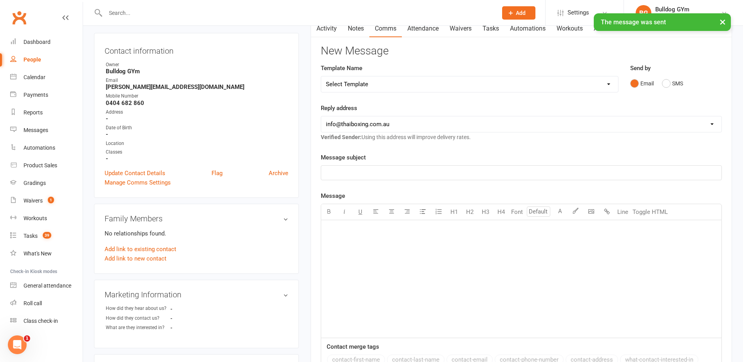
scroll to position [0, 0]
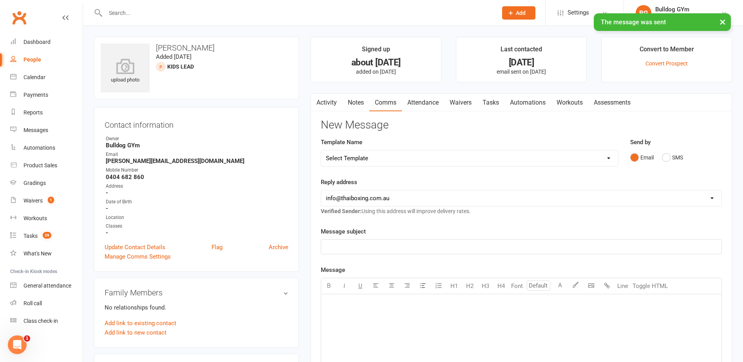
click at [491, 103] on link "Tasks" at bounding box center [490, 103] width 27 height 18
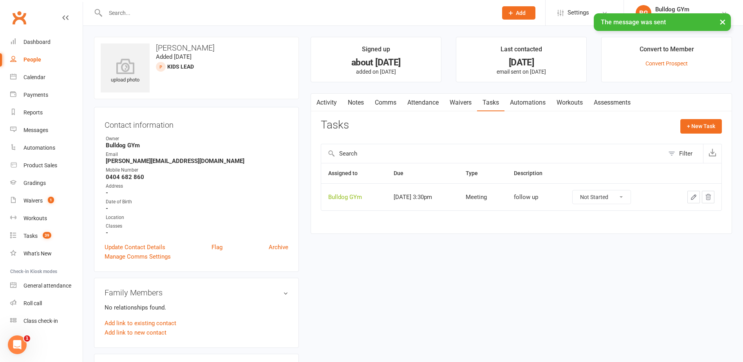
click at [693, 198] on icon "button" at bounding box center [693, 196] width 7 height 7
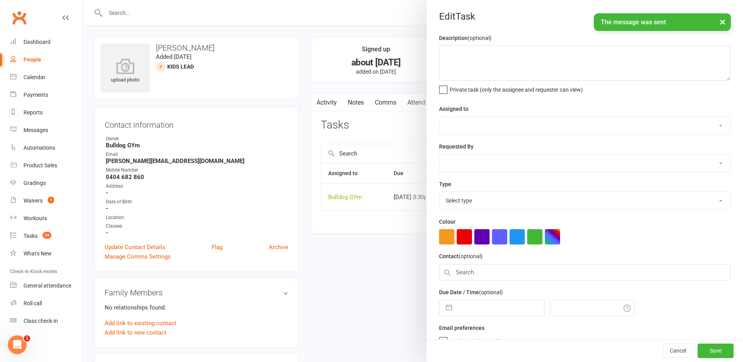
type textarea "follow up"
select select "12940"
type input "[DATE]"
type input "3:30pm"
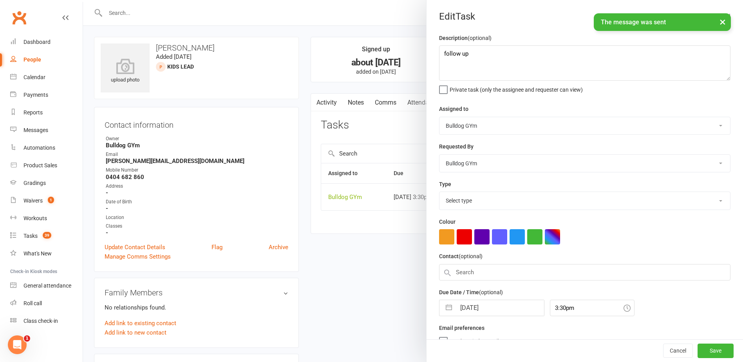
select select "12049"
click at [503, 308] on input "[DATE]" at bounding box center [500, 306] width 88 height 16
select select "8"
select select "2025"
select select "9"
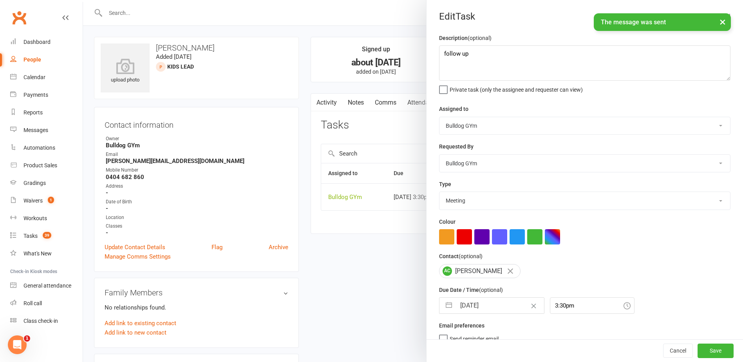
select select "2025"
select select "10"
select select "2025"
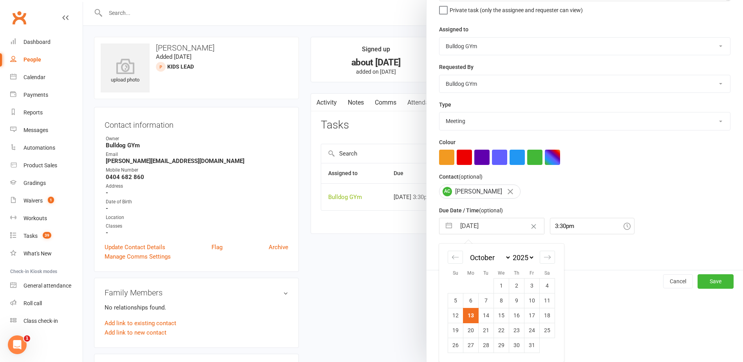
drag, startPoint x: 513, startPoint y: 315, endPoint x: 575, endPoint y: 336, distance: 65.2
click at [514, 315] on td "16" at bounding box center [516, 315] width 15 height 15
type input "[DATE]"
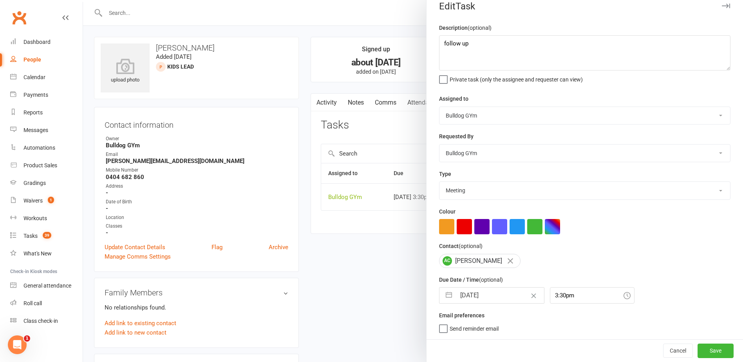
scroll to position [13, 0]
click at [704, 350] on button "Save" at bounding box center [715, 350] width 36 height 14
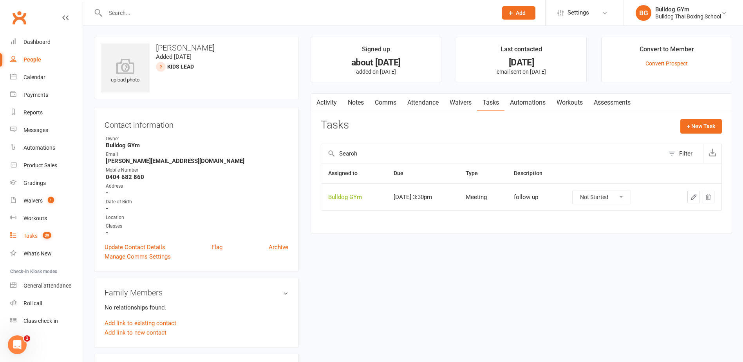
click at [27, 235] on div "Tasks" at bounding box center [30, 236] width 14 height 6
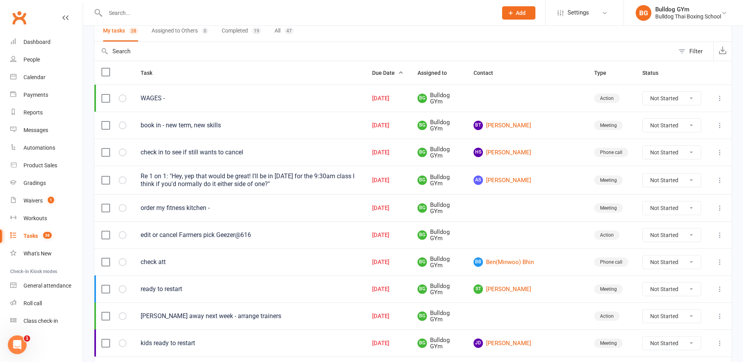
scroll to position [78, 0]
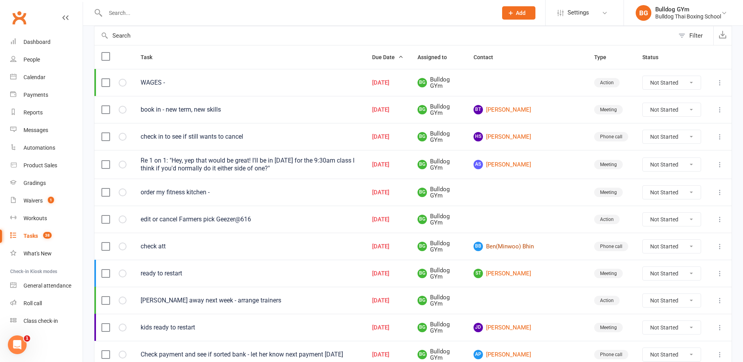
click at [547, 245] on link "BB Ben(Minwoo) Bhin" at bounding box center [526, 246] width 106 height 9
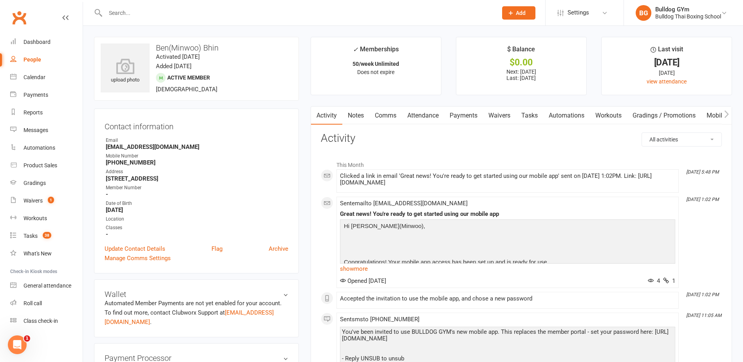
click at [528, 116] on link "Tasks" at bounding box center [529, 115] width 27 height 18
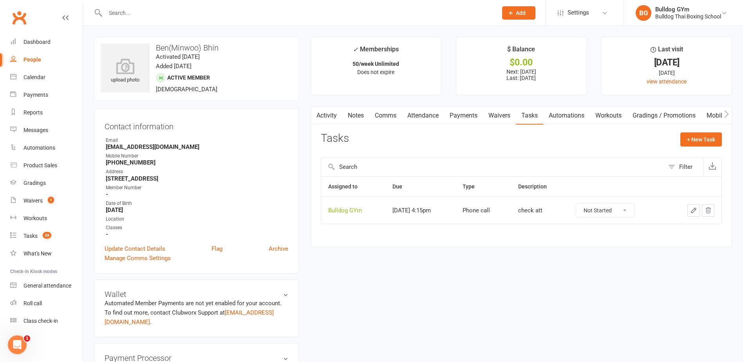
click at [698, 210] on button "button" at bounding box center [693, 210] width 13 height 13
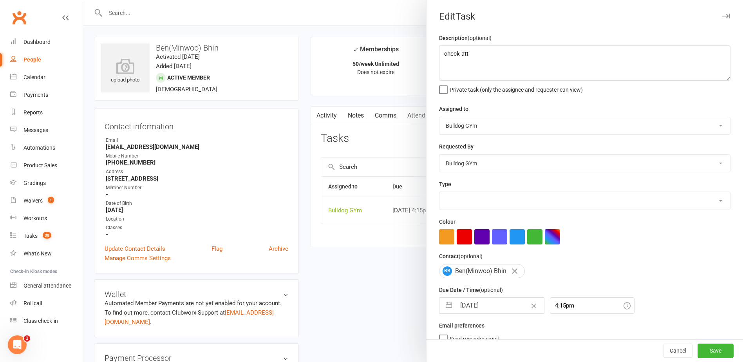
select select "12048"
click at [497, 305] on input "[DATE]" at bounding box center [500, 306] width 88 height 16
select select "8"
select select "2025"
select select "9"
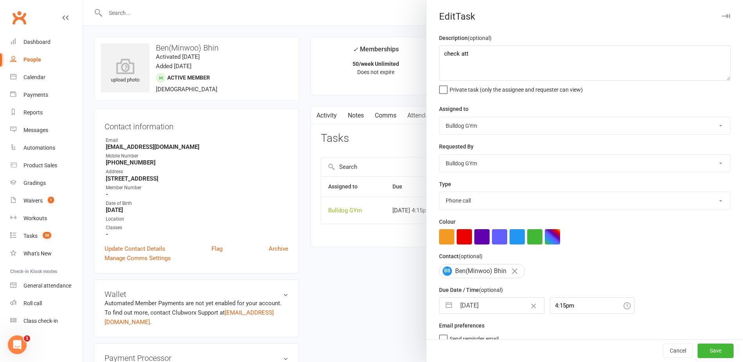
select select "2025"
select select "10"
select select "2025"
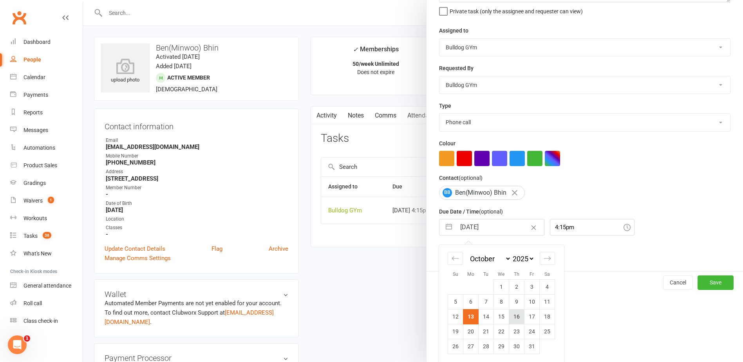
click at [512, 324] on td "16" at bounding box center [516, 316] width 15 height 15
type input "[DATE]"
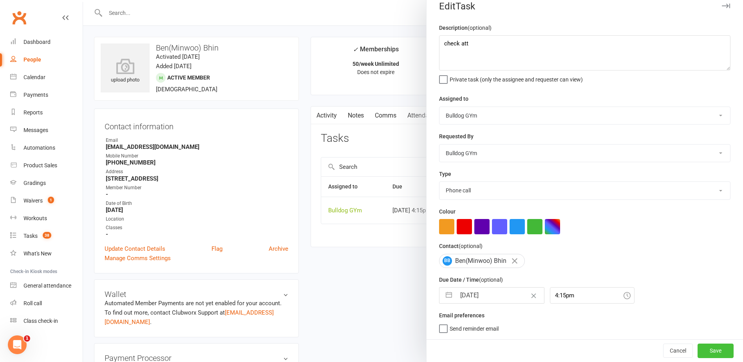
click at [697, 349] on button "Save" at bounding box center [715, 350] width 36 height 14
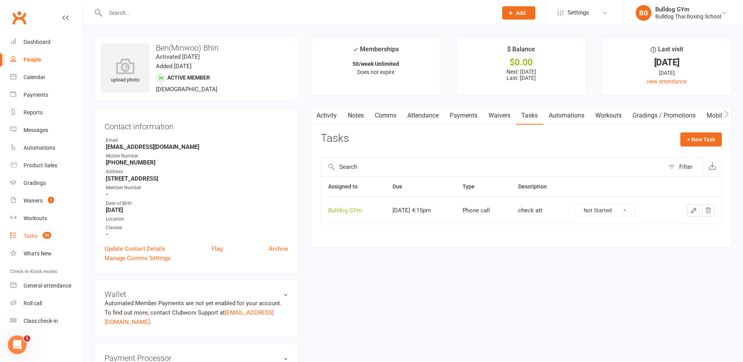
click at [31, 233] on div "Tasks" at bounding box center [30, 236] width 14 height 6
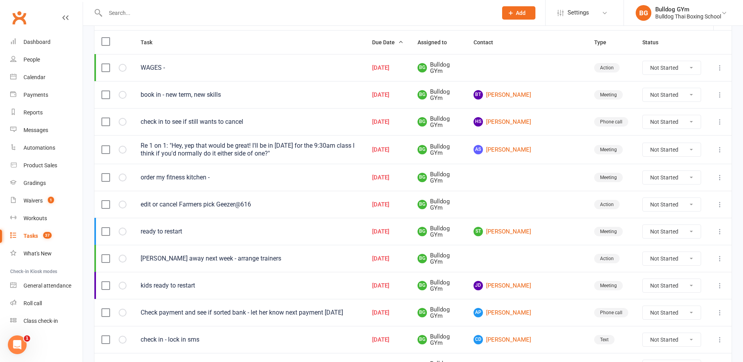
scroll to position [117, 0]
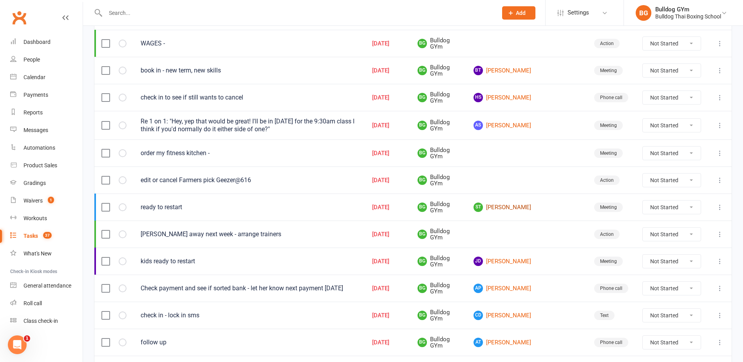
click at [549, 206] on link "ST Stephen Townshend" at bounding box center [526, 206] width 106 height 9
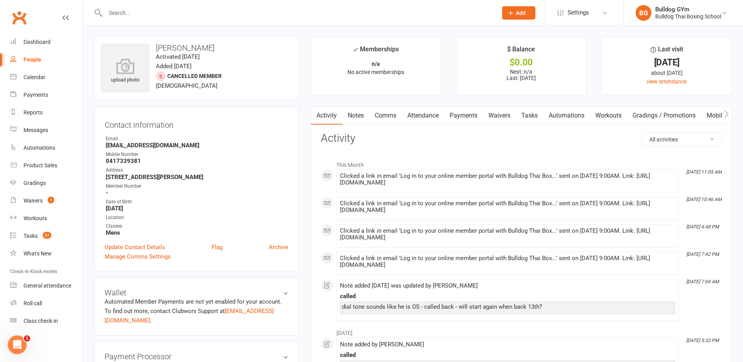
click at [392, 117] on link "Comms" at bounding box center [385, 115] width 32 height 18
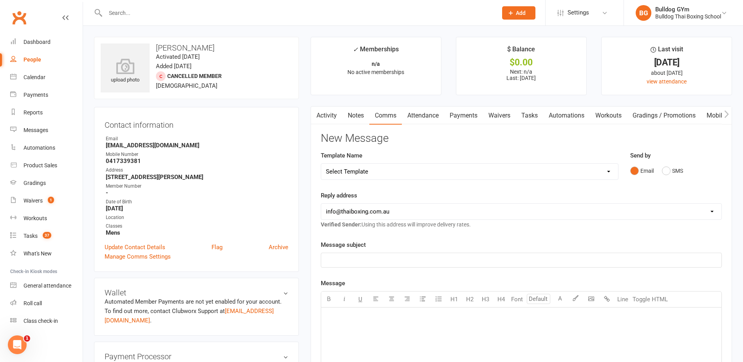
click at [325, 116] on link "Activity" at bounding box center [326, 115] width 31 height 18
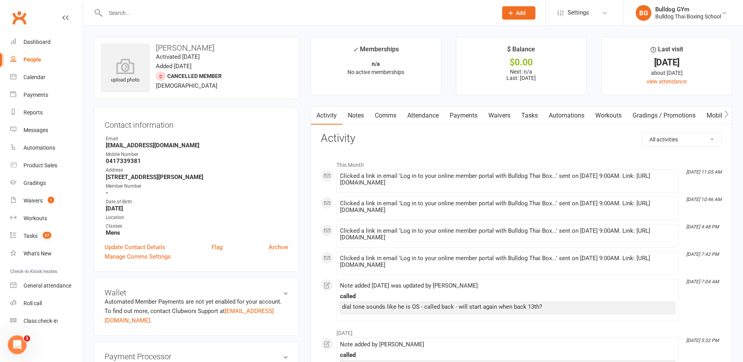
click at [386, 114] on link "Comms" at bounding box center [385, 115] width 32 height 18
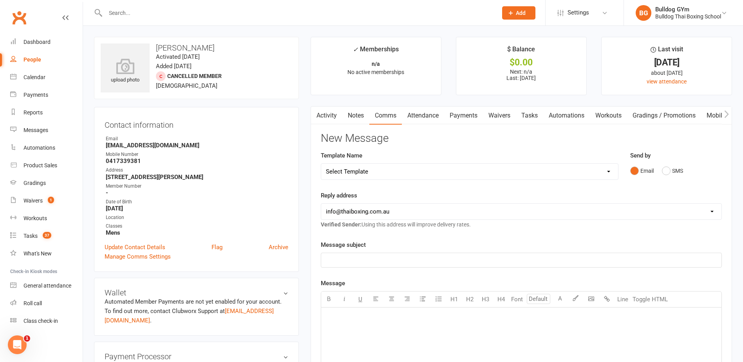
click at [384, 172] on select "Select Template [Email] Price Increase 28 Day Kick starter [SMS] 10 Pass Check …" at bounding box center [469, 172] width 297 height 16
select select "38"
click at [321, 164] on select "Select Template [Email] Price Increase 28 Day Kick starter [SMS] 10 Pass Check …" at bounding box center [469, 172] width 297 height 16
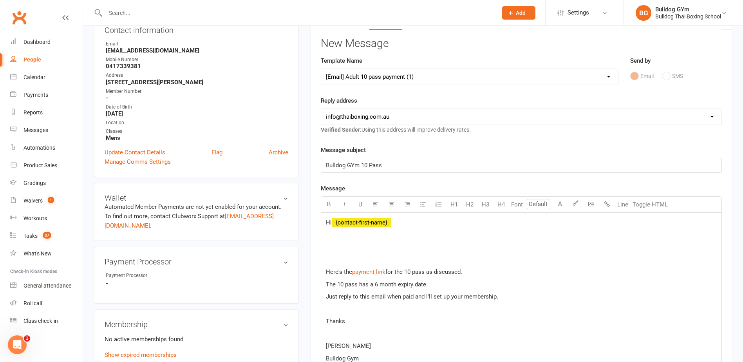
scroll to position [157, 0]
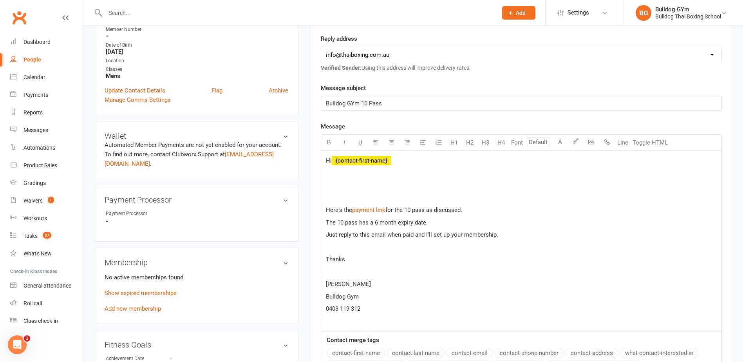
drag, startPoint x: 373, startPoint y: 201, endPoint x: 371, endPoint y: 196, distance: 5.5
click at [372, 200] on p at bounding box center [521, 197] width 391 height 9
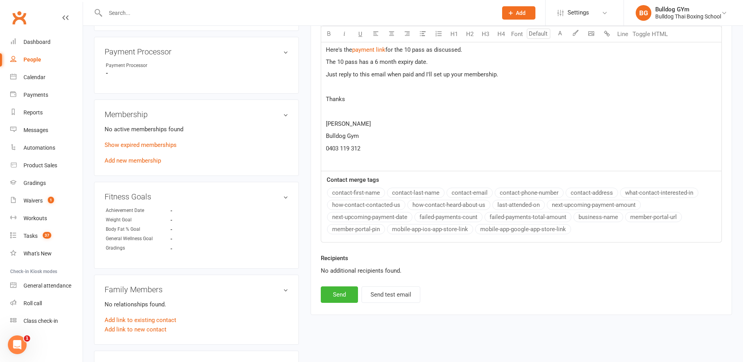
scroll to position [313, 0]
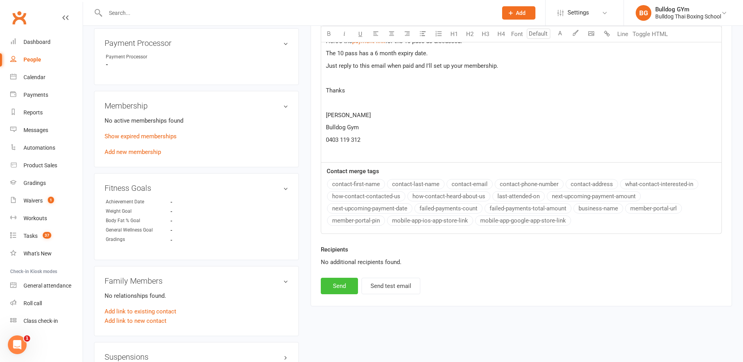
click at [346, 284] on button "Send" at bounding box center [339, 286] width 37 height 16
select select
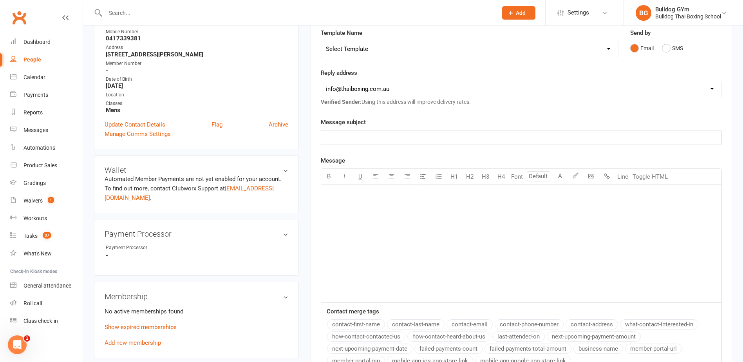
scroll to position [117, 0]
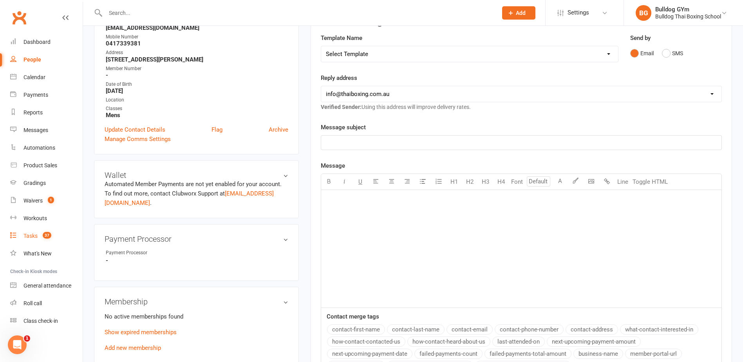
drag, startPoint x: 32, startPoint y: 235, endPoint x: 28, endPoint y: 239, distance: 5.8
click at [32, 235] on div "Tasks" at bounding box center [30, 236] width 14 height 6
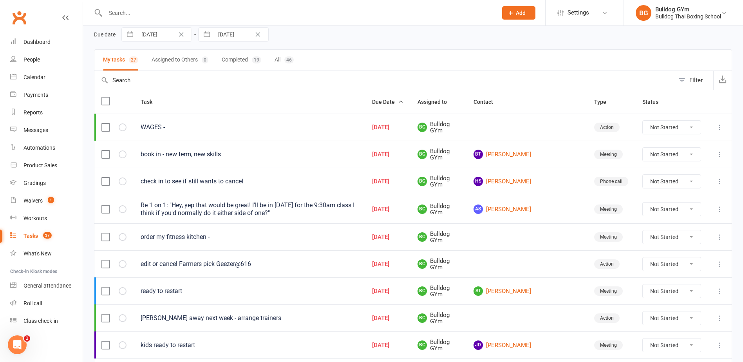
scroll to position [157, 0]
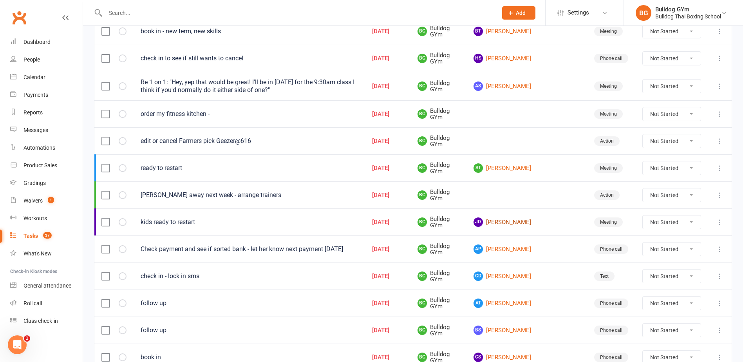
click at [537, 222] on link "JD Joao Domingues" at bounding box center [526, 221] width 106 height 9
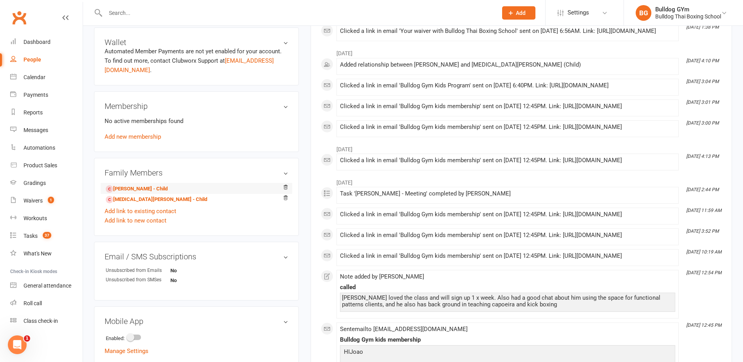
scroll to position [235, 0]
click at [166, 188] on link "Keoni Domingues - Child" at bounding box center [137, 188] width 62 height 8
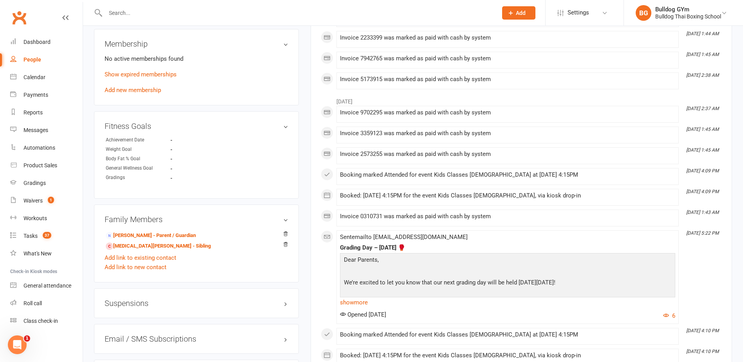
scroll to position [392, 0]
click at [128, 247] on link "Yasmin Domingues - Sibling" at bounding box center [158, 245] width 105 height 8
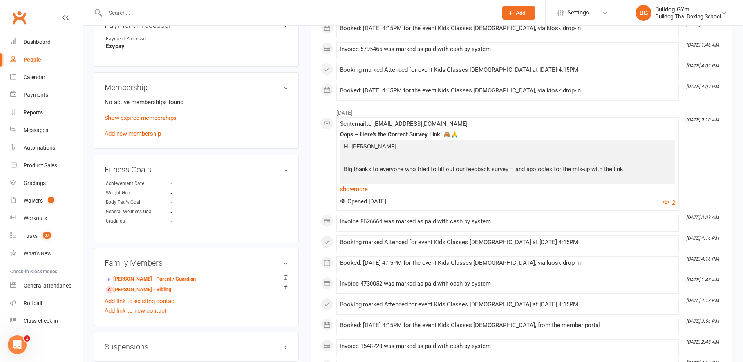
scroll to position [352, 0]
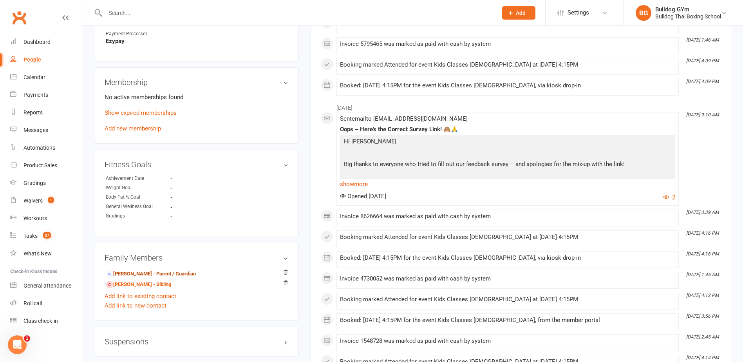
click at [161, 273] on link "Joao Domingues - Parent / Guardian" at bounding box center [151, 274] width 90 height 8
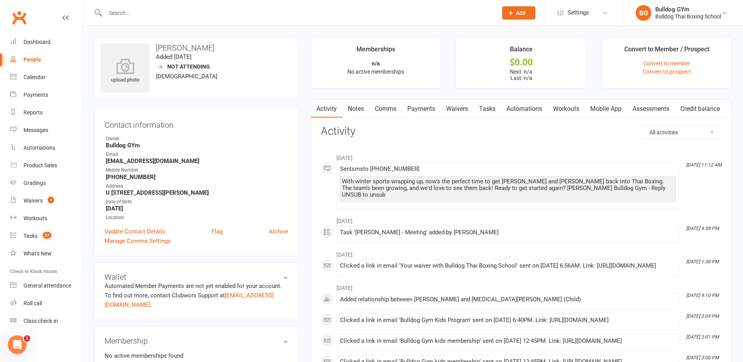
click at [478, 106] on link "Tasks" at bounding box center [486, 109] width 27 height 18
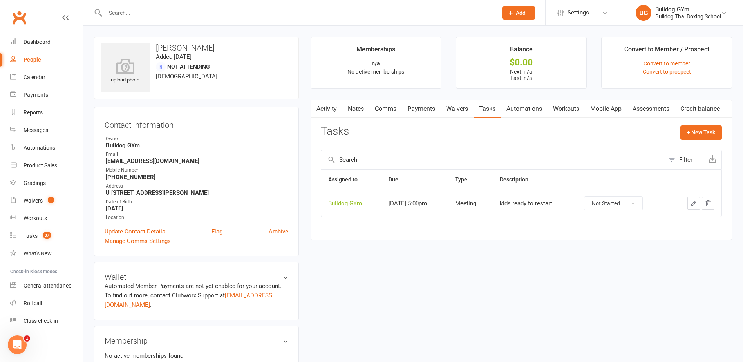
click at [690, 202] on icon "button" at bounding box center [693, 203] width 7 height 7
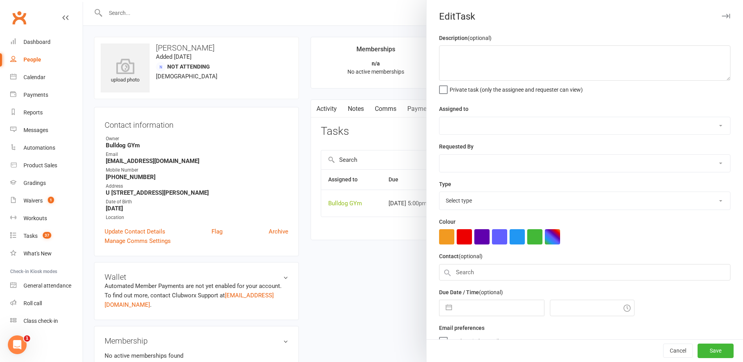
type textarea "kids ready to restart"
select select "12940"
type input "[DATE]"
type input "5:00pm"
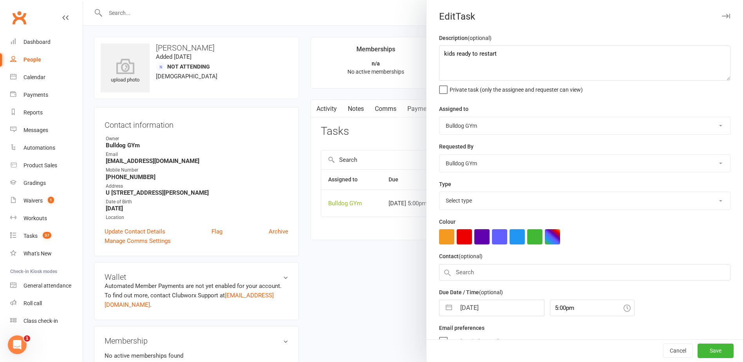
select select "12049"
click at [507, 302] on input "[DATE]" at bounding box center [500, 306] width 88 height 16
select select "8"
select select "2025"
select select "9"
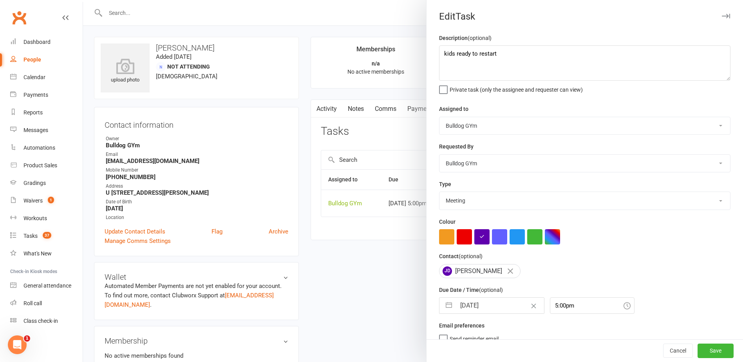
select select "2025"
select select "10"
select select "2025"
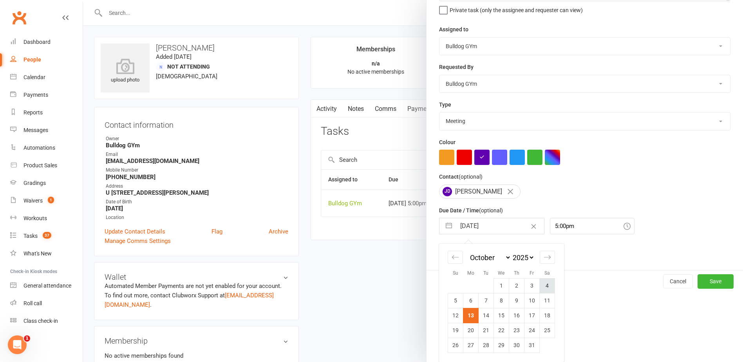
scroll to position [82, 0]
click at [545, 255] on icon "Move forward to switch to the next month." at bounding box center [546, 256] width 7 height 7
select select "11"
select select "2025"
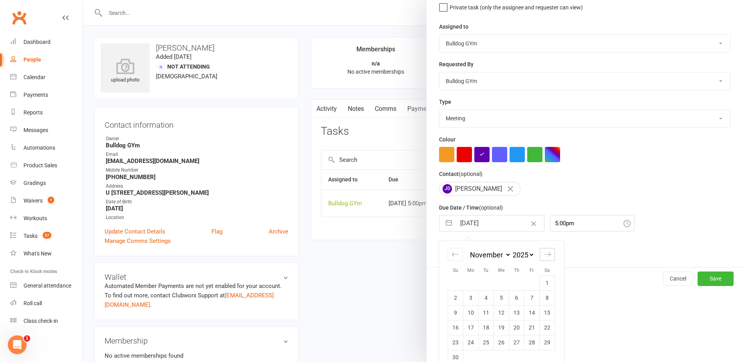
click at [545, 255] on icon "Move forward to switch to the next month." at bounding box center [546, 254] width 7 height 7
select select "2026"
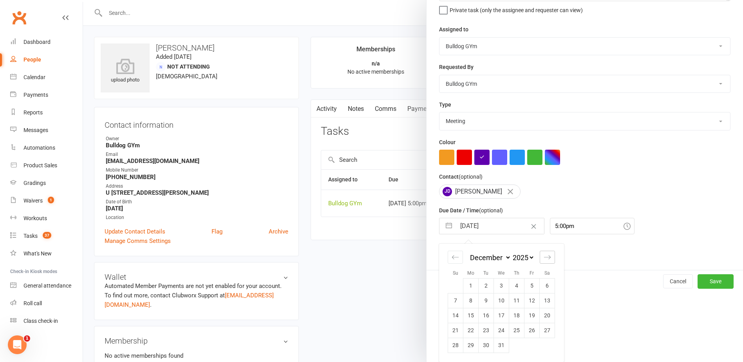
click at [545, 255] on icon "Move forward to switch to the next month." at bounding box center [546, 256] width 7 height 7
select select "1"
select select "2026"
click at [530, 330] on td "23" at bounding box center [531, 330] width 15 height 15
type input "[DATE]"
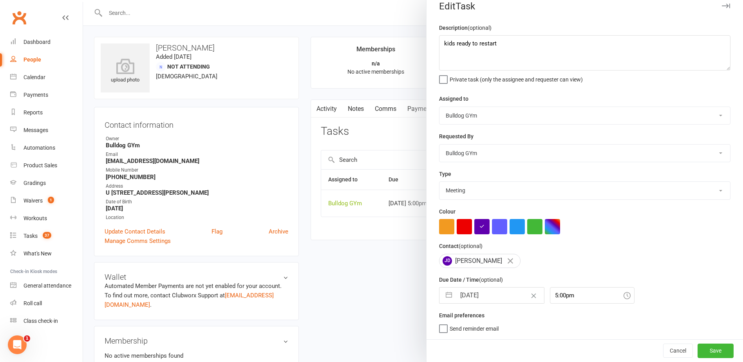
scroll to position [13, 0]
drag, startPoint x: 703, startPoint y: 349, endPoint x: 630, endPoint y: 320, distance: 78.7
click at [701, 348] on button "Save" at bounding box center [715, 350] width 36 height 14
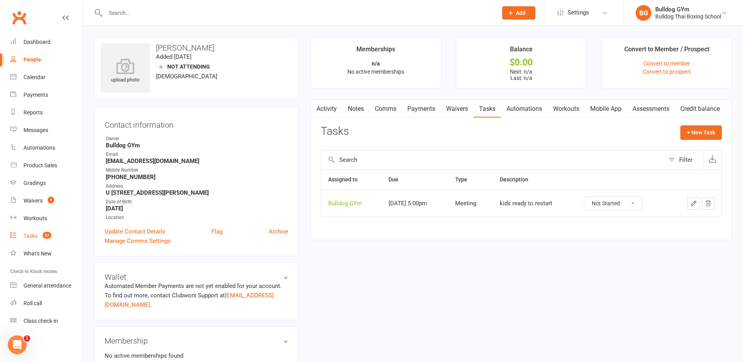
click at [29, 231] on link "Tasks 37" at bounding box center [46, 236] width 72 height 18
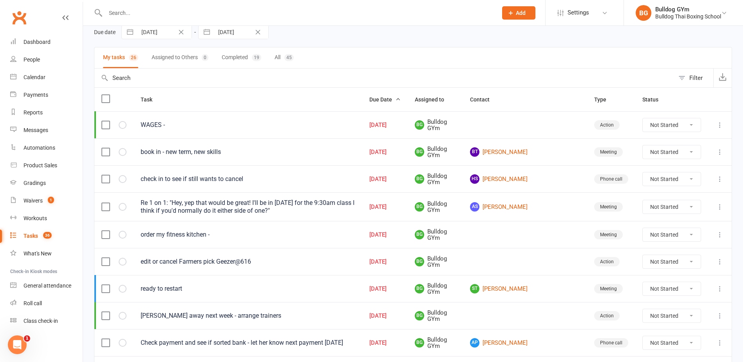
scroll to position [157, 0]
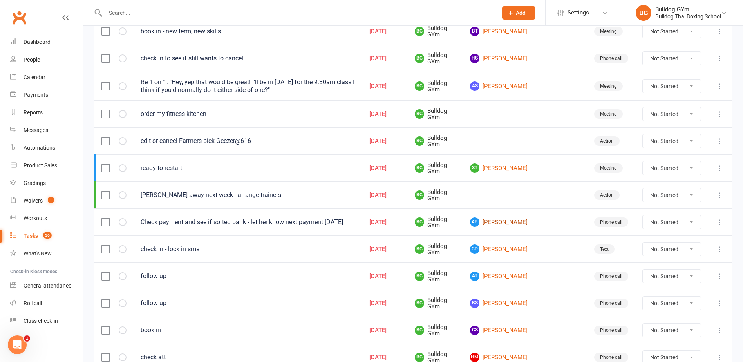
click at [540, 222] on link "AP Ashley Polyblank" at bounding box center [525, 221] width 110 height 9
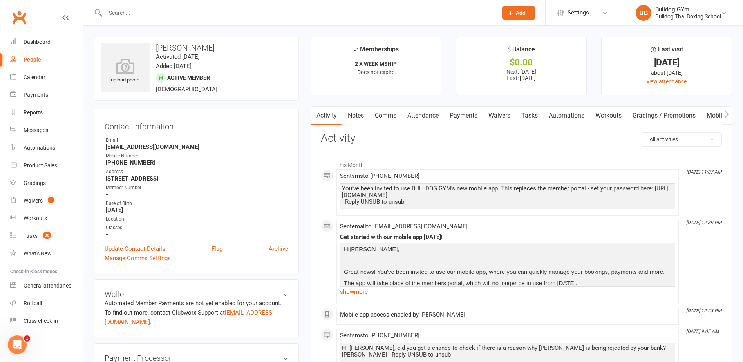
click at [386, 115] on link "Comms" at bounding box center [385, 115] width 32 height 18
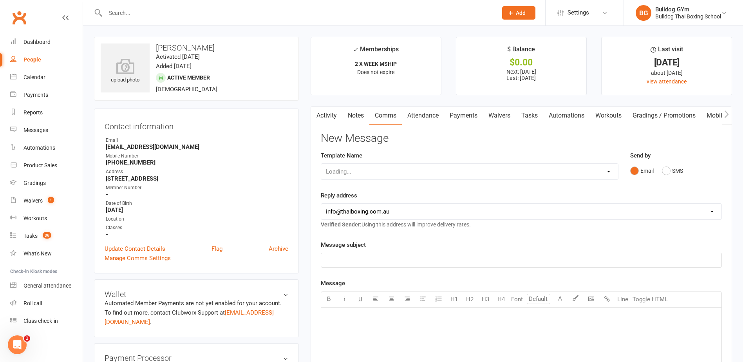
click at [326, 115] on link "Activity" at bounding box center [326, 115] width 31 height 18
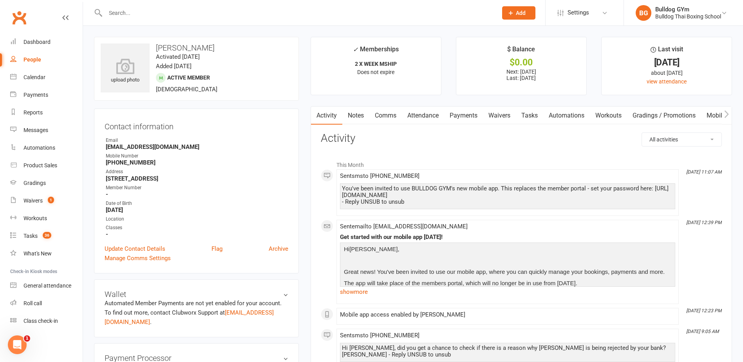
click at [384, 112] on link "Comms" at bounding box center [385, 115] width 32 height 18
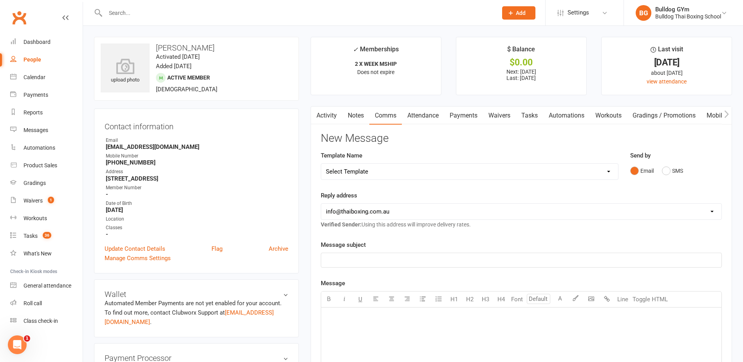
click at [375, 170] on select "Select Template [Email] Price Increase 28 Day Kick starter [SMS] 10 Pass Check …" at bounding box center [469, 172] width 297 height 16
select select "51"
click at [321, 164] on select "Select Template [Email] Price Increase 28 Day Kick starter [SMS] 10 Pass Check …" at bounding box center [469, 172] width 297 height 16
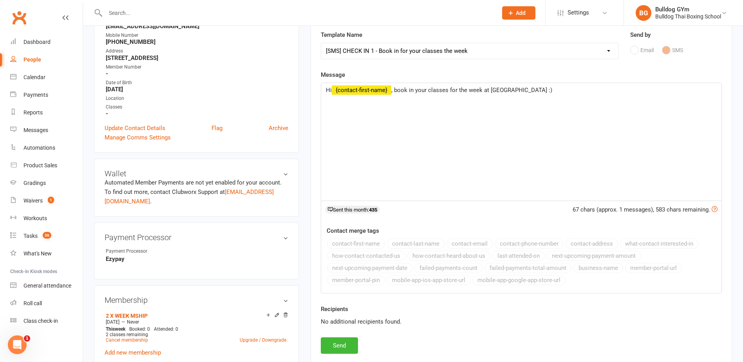
scroll to position [196, 0]
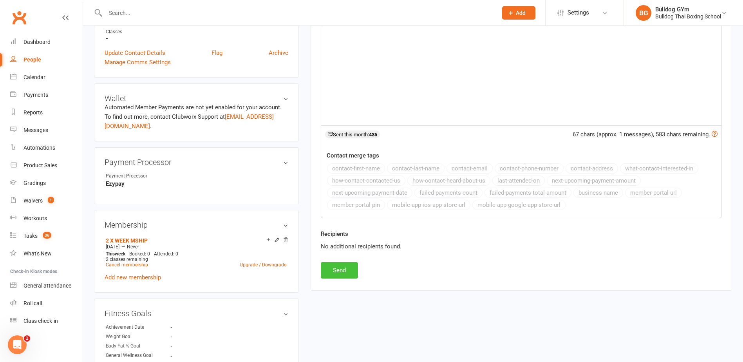
click at [343, 267] on button "Send" at bounding box center [339, 270] width 37 height 16
select select
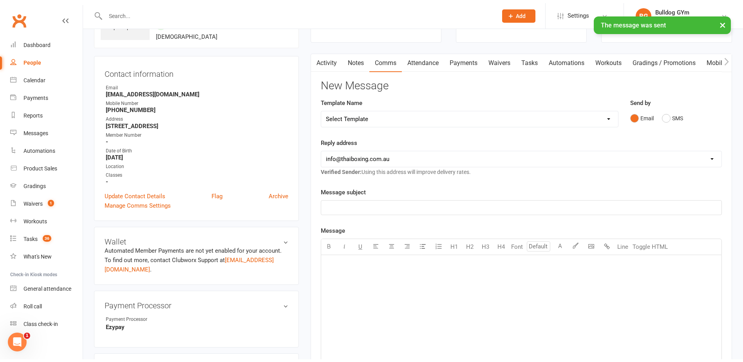
scroll to position [0, 0]
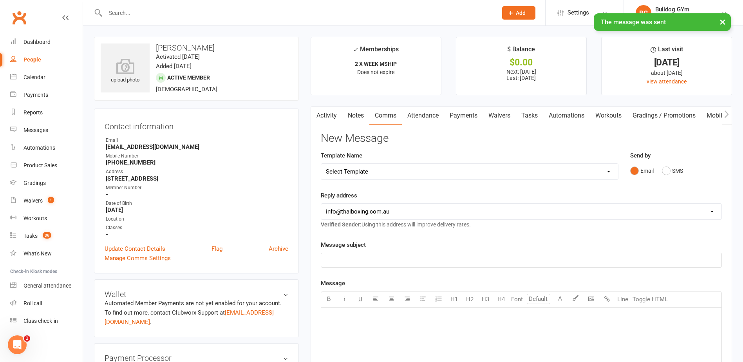
click at [528, 117] on link "Tasks" at bounding box center [529, 115] width 27 height 18
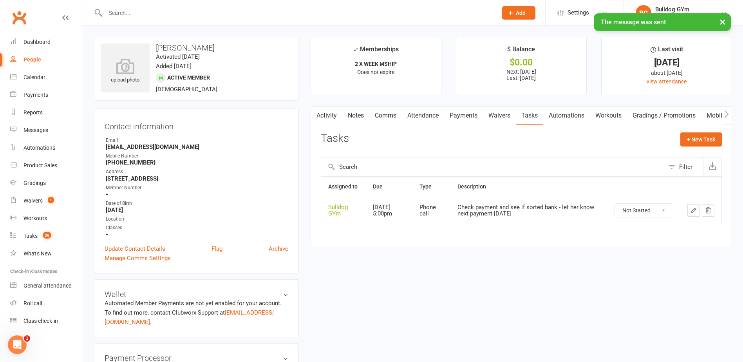
click at [669, 204] on select "Not Started In Progress Waiting Complete" at bounding box center [644, 210] width 58 height 13
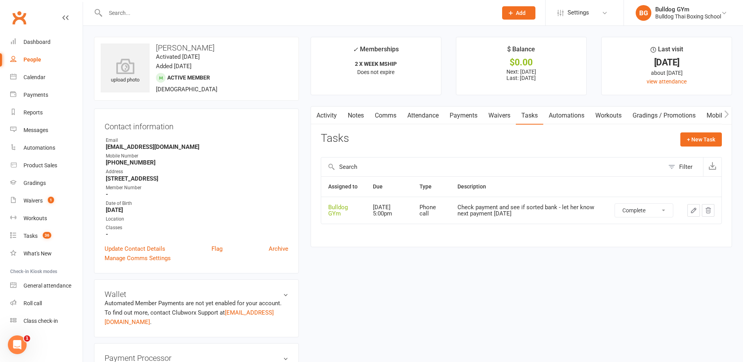
click at [615, 204] on select "Not Started In Progress Waiting Complete" at bounding box center [644, 210] width 58 height 13
select select "unstarted"
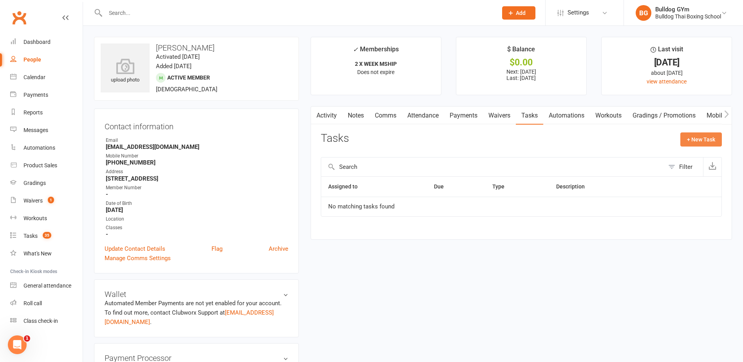
click at [700, 139] on button "+ New Task" at bounding box center [701, 139] width 42 height 14
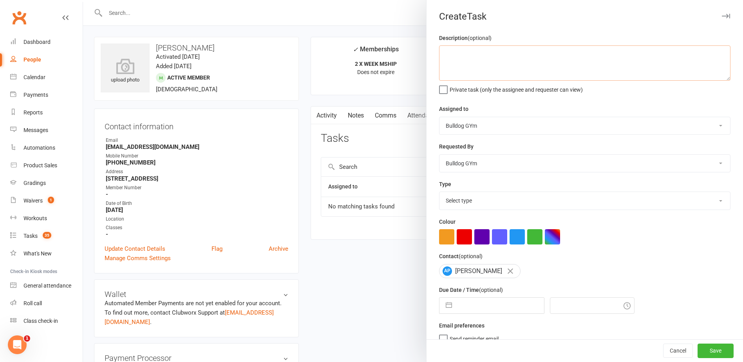
click at [454, 52] on textarea at bounding box center [584, 62] width 291 height 35
type textarea "check att"
click at [495, 204] on select "Select type Action E-mail Meeting Phone call Text Add new task type" at bounding box center [584, 200] width 291 height 17
select select "12049"
click at [439, 193] on select "Select type Action E-mail Meeting Phone call Text Add new task type" at bounding box center [584, 200] width 291 height 17
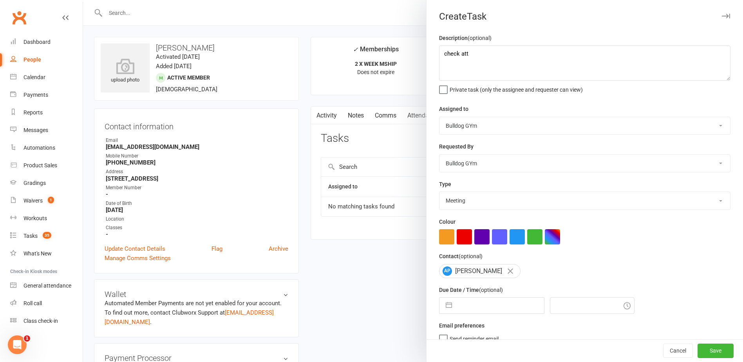
click at [484, 306] on input "text" at bounding box center [500, 306] width 88 height 16
select select "8"
select select "2025"
select select "9"
select select "2025"
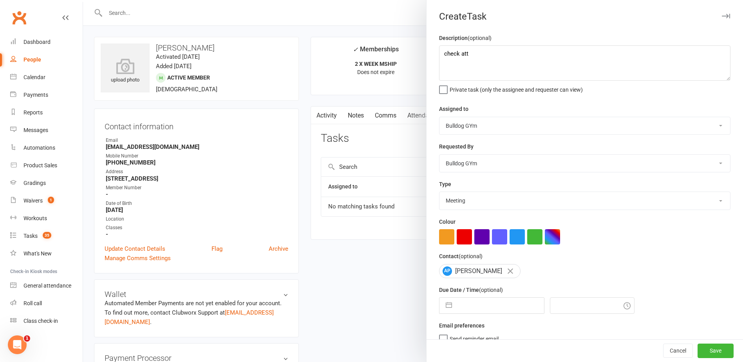
select select "10"
select select "2025"
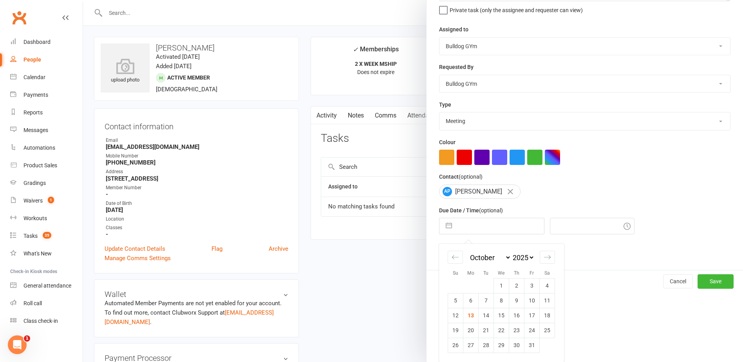
click at [519, 313] on td "16" at bounding box center [516, 315] width 15 height 15
type input "[DATE]"
type input "2:00pm"
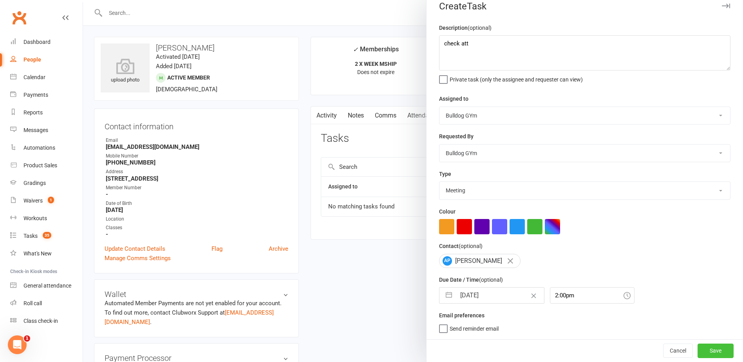
drag, startPoint x: 709, startPoint y: 349, endPoint x: 705, endPoint y: 346, distance: 4.7
click at [707, 348] on button "Save" at bounding box center [715, 350] width 36 height 14
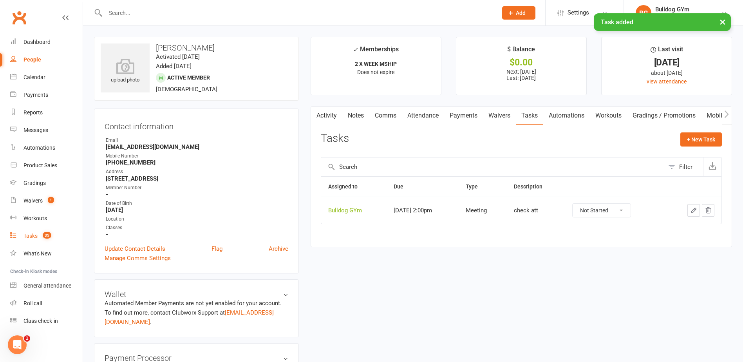
click at [31, 236] on div "Tasks" at bounding box center [30, 236] width 14 height 6
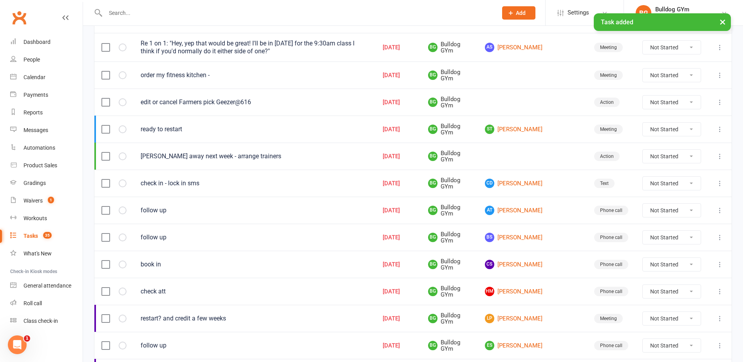
scroll to position [196, 0]
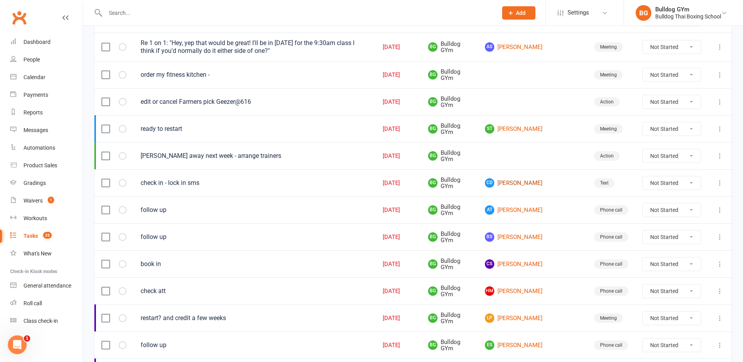
click at [520, 184] on link "CD Cameron Drummond" at bounding box center [532, 182] width 95 height 9
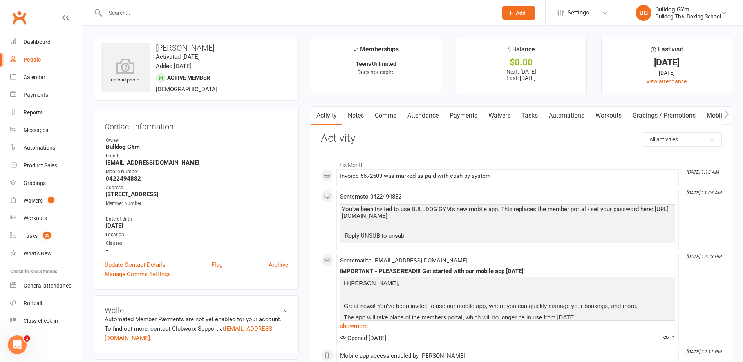
click at [524, 117] on link "Tasks" at bounding box center [529, 115] width 27 height 18
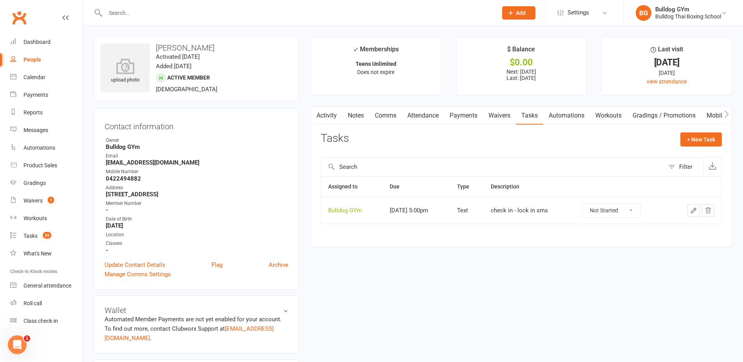
click at [694, 210] on icon "button" at bounding box center [693, 210] width 7 height 7
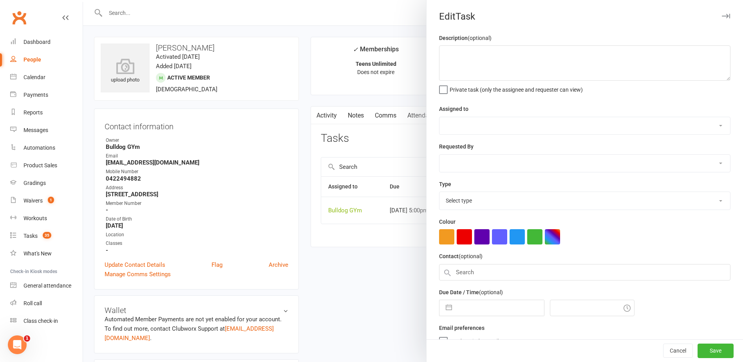
type textarea "check in - lock in sms"
select select "12940"
type input "[DATE]"
type input "5:00pm"
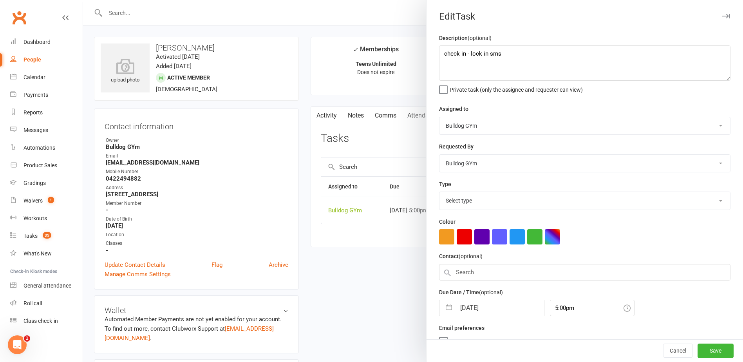
select select "13825"
click at [493, 307] on input "[DATE]" at bounding box center [500, 306] width 88 height 16
select select "8"
select select "2025"
select select "9"
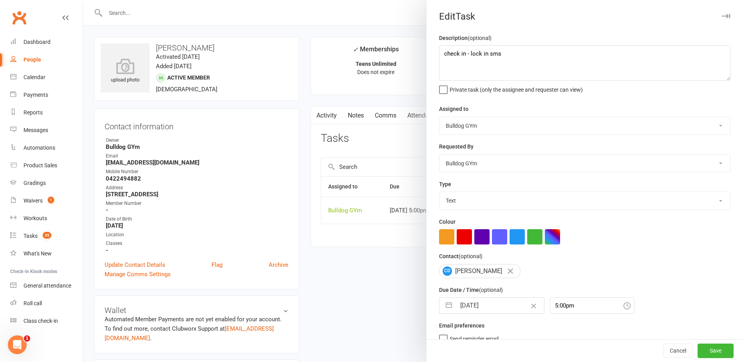
select select "2025"
select select "10"
select select "2025"
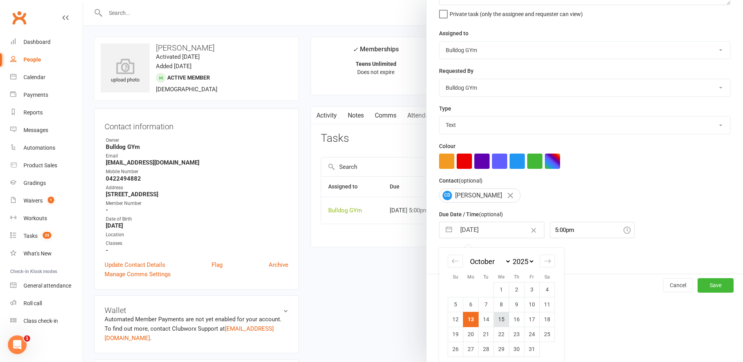
scroll to position [82, 0]
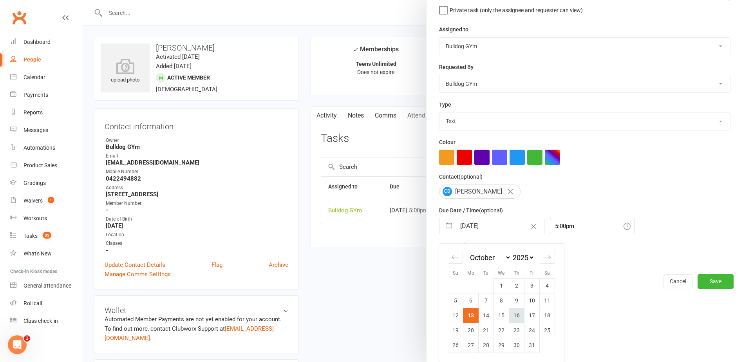
click at [515, 316] on td "16" at bounding box center [516, 315] width 15 height 15
type input "[DATE]"
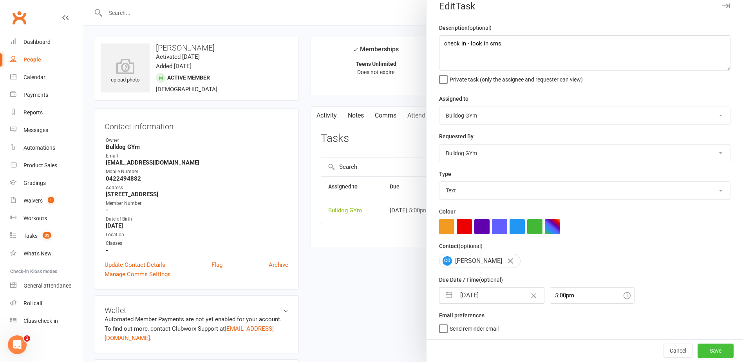
click at [697, 349] on button "Save" at bounding box center [715, 350] width 36 height 14
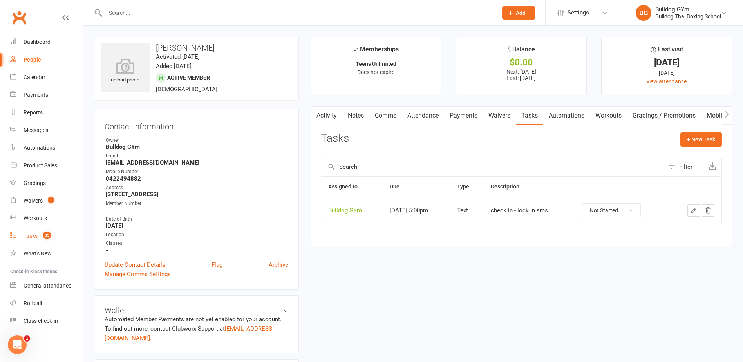
click at [25, 237] on div "Tasks" at bounding box center [30, 236] width 14 height 6
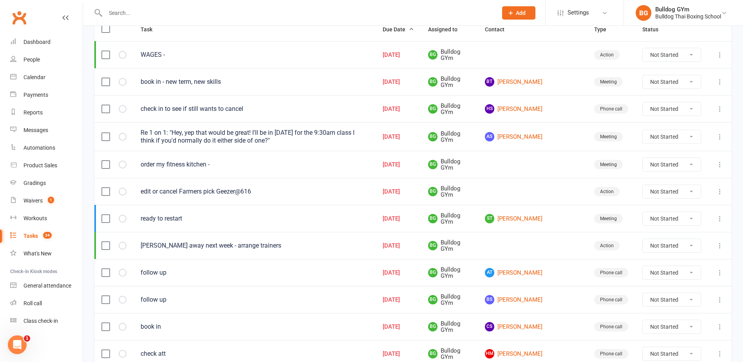
scroll to position [196, 0]
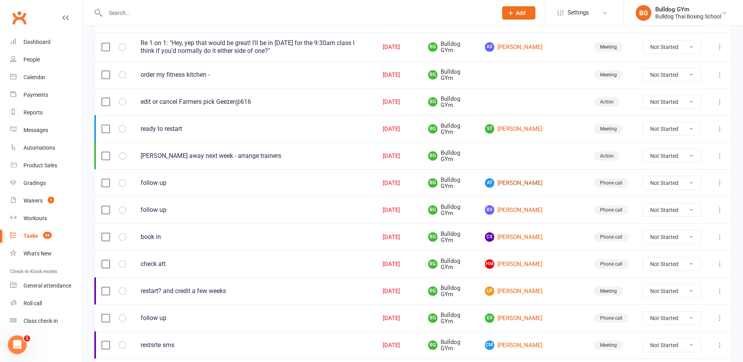
click at [549, 182] on link "AT Andrew Tomlinson" at bounding box center [532, 182] width 95 height 9
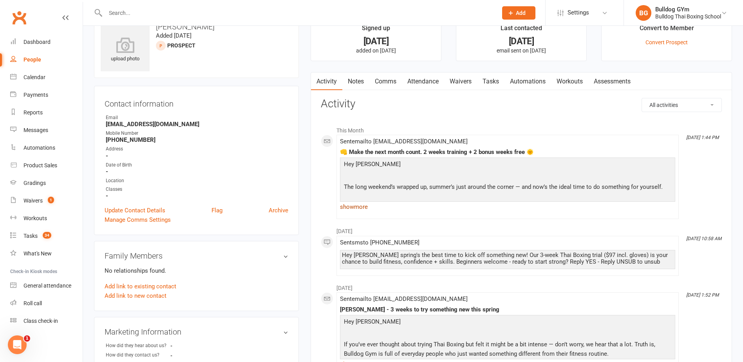
scroll to position [39, 0]
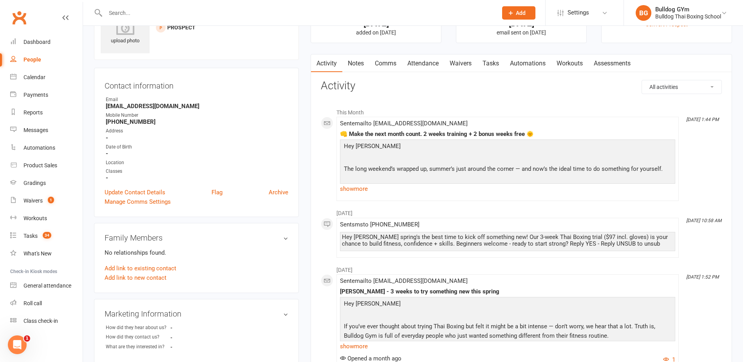
click at [361, 63] on link "Notes" at bounding box center [355, 63] width 27 height 18
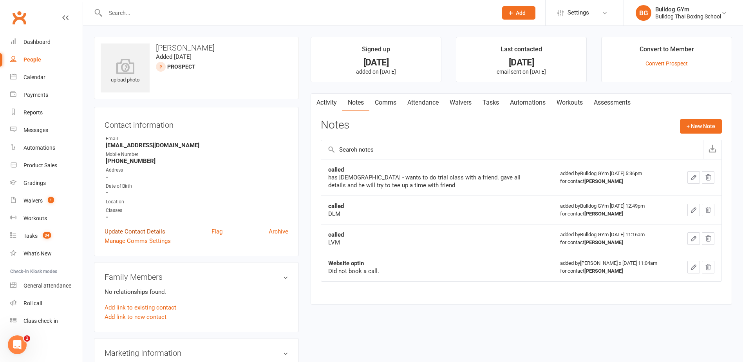
click at [125, 232] on link "Update Contact Details" at bounding box center [135, 231] width 61 height 9
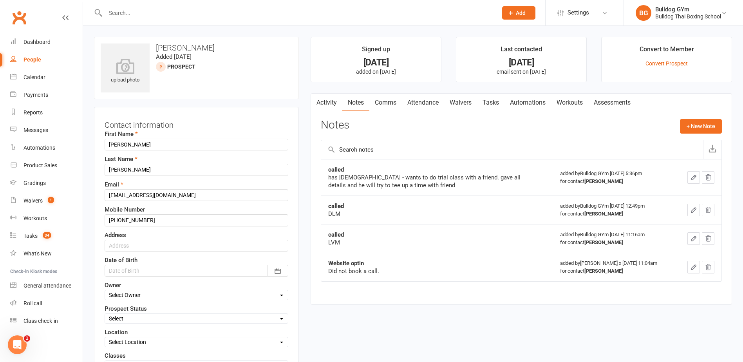
scroll to position [37, 0]
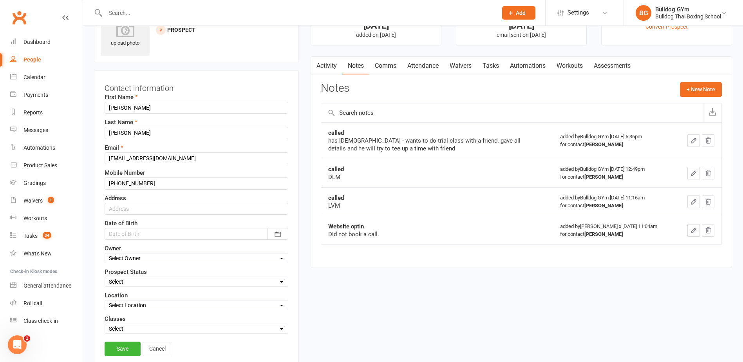
click at [124, 282] on select "Select Initial Contact Follow-up Call Follow-up Email Almost Ready Not Ready No…" at bounding box center [196, 281] width 183 height 9
select select "KIDS LEAD"
click at [105, 278] on select "Select Initial Contact Follow-up Call Follow-up Email Almost Ready Not Ready No…" at bounding box center [196, 281] width 183 height 9
click at [125, 347] on link "Save" at bounding box center [123, 348] width 36 height 14
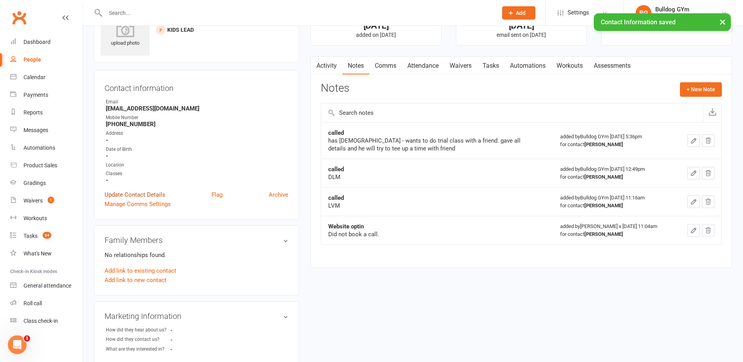
click at [143, 195] on link "Update Contact Details" at bounding box center [135, 194] width 61 height 9
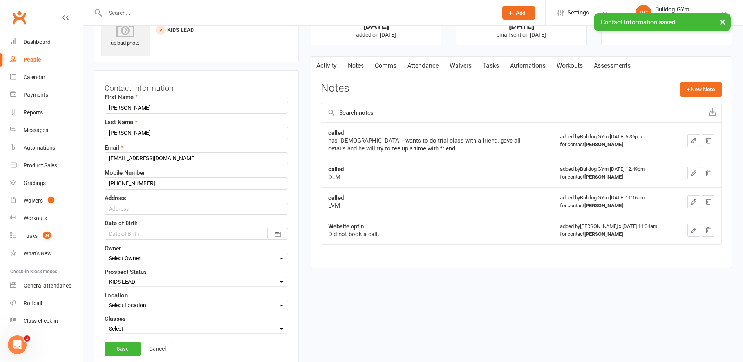
click at [141, 330] on select "Select Kids Mens Womens Teens Pups Kids Holiday Progrm" at bounding box center [196, 328] width 183 height 9
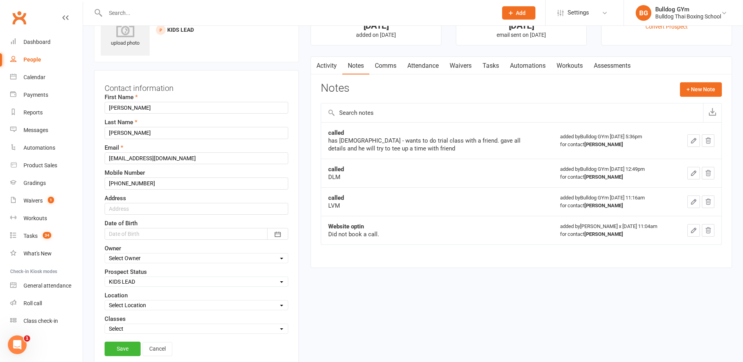
select select "Kids"
click at [105, 325] on select "Select Kids Mens Womens Teens Pups Kids Holiday Progrm" at bounding box center [196, 328] width 183 height 9
click at [119, 348] on link "Save" at bounding box center [123, 348] width 36 height 14
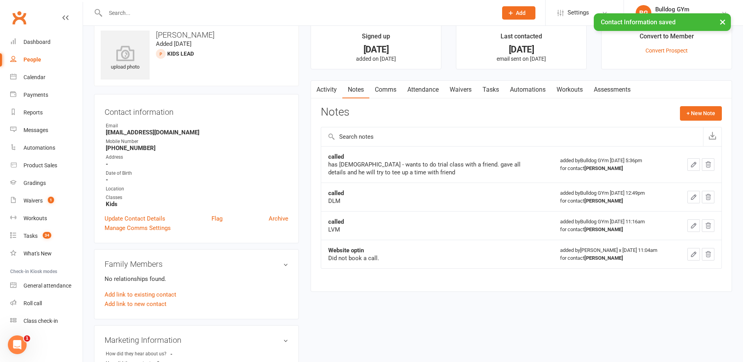
scroll to position [0, 0]
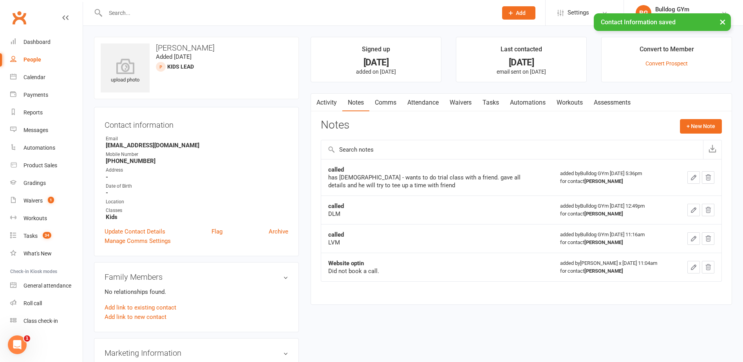
click at [380, 103] on link "Comms" at bounding box center [385, 103] width 32 height 18
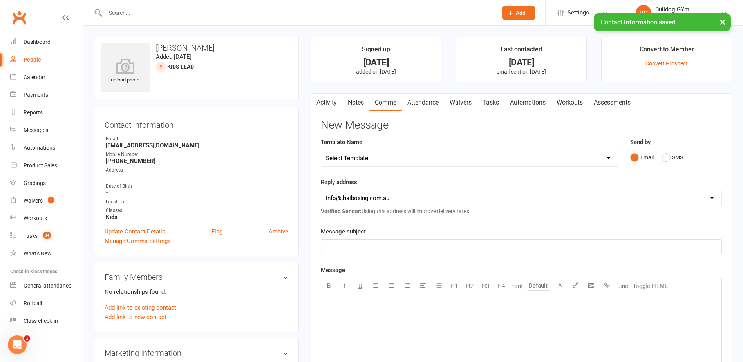
click at [386, 156] on select "Select Template [Email] Price Increase 28 Day Kick starter [SMS] 10 Pass Check …" at bounding box center [469, 158] width 297 height 16
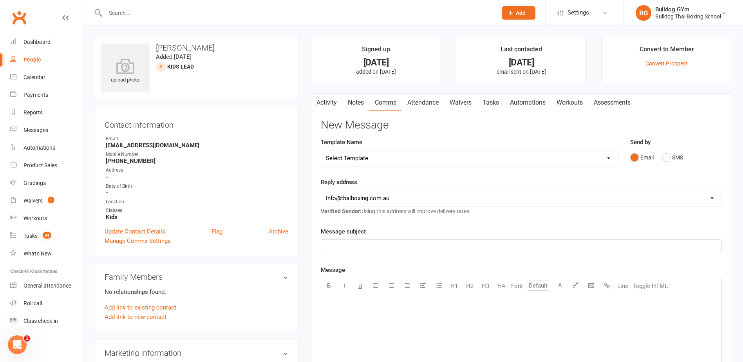
select select "124"
click at [321, 150] on select "Select Template [Email] Price Increase 28 Day Kick starter [SMS] 10 Pass Check …" at bounding box center [469, 158] width 297 height 16
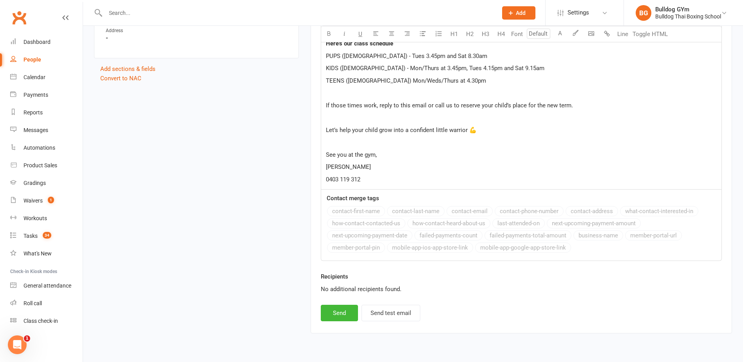
scroll to position [548, 0]
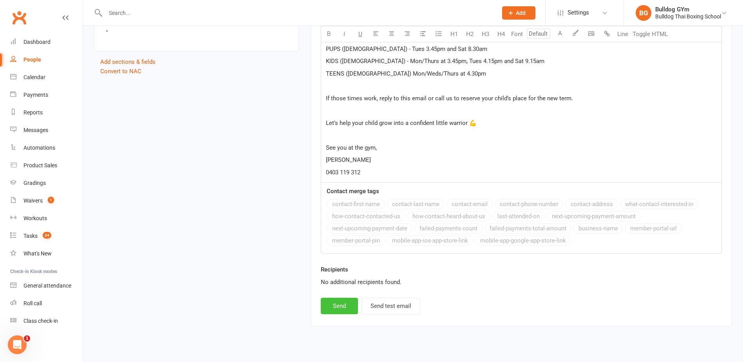
click at [338, 304] on button "Send" at bounding box center [339, 306] width 37 height 16
select select
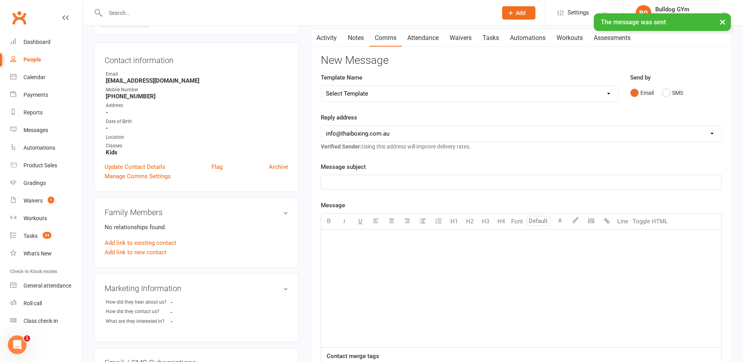
scroll to position [0, 0]
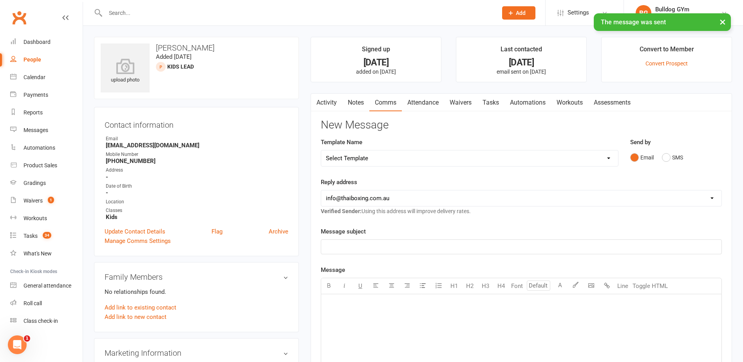
click at [485, 105] on link "Tasks" at bounding box center [490, 103] width 27 height 18
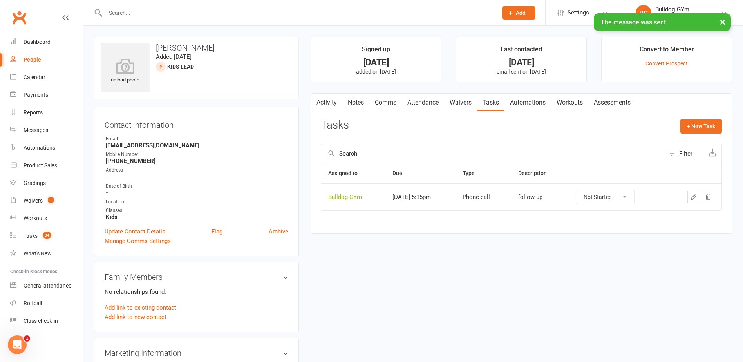
click at [693, 195] on icon "button" at bounding box center [693, 196] width 7 height 7
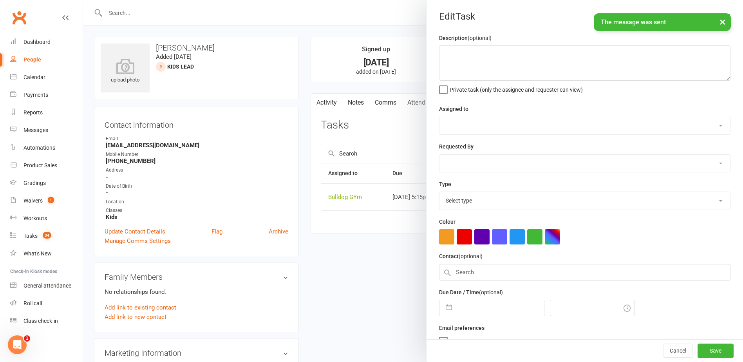
type textarea "follow up"
select select "12940"
select select "45795"
type input "[DATE]"
type input "5:15pm"
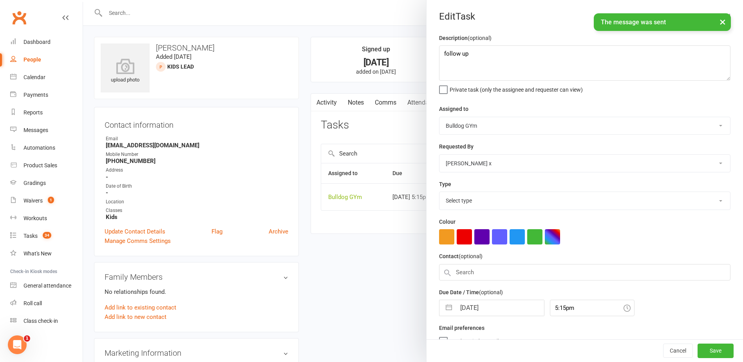
select select "12048"
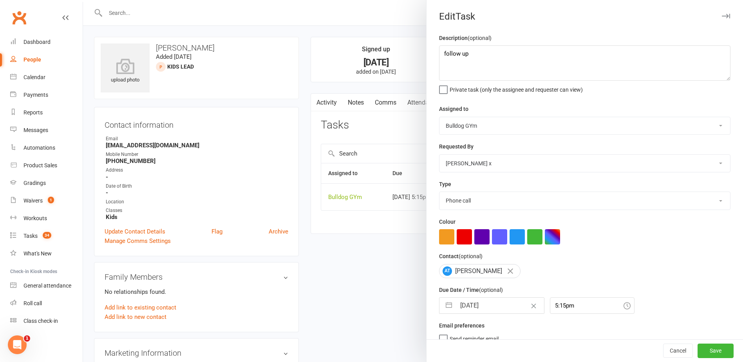
click at [490, 305] on input "[DATE]" at bounding box center [500, 306] width 88 height 16
select select "8"
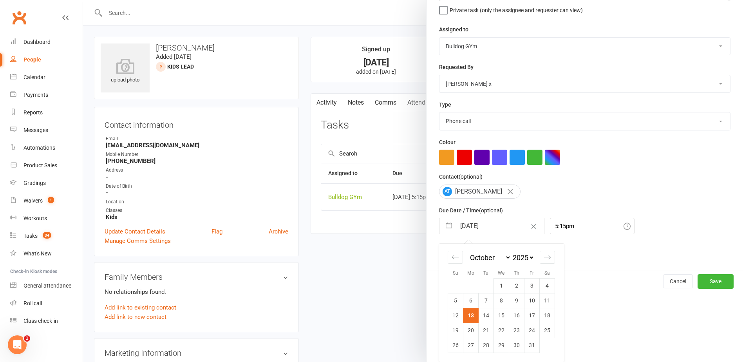
click at [514, 317] on td "16" at bounding box center [516, 315] width 15 height 15
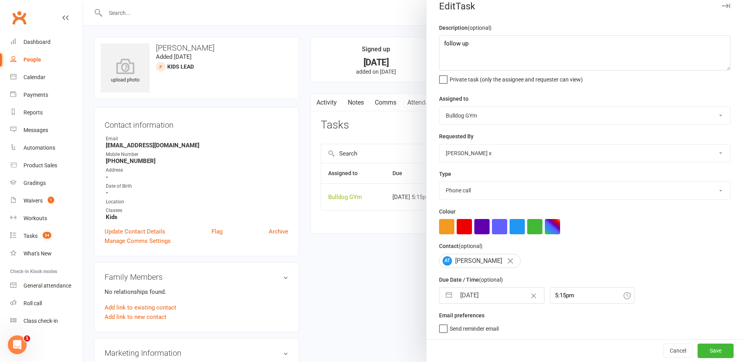
scroll to position [13, 0]
drag, startPoint x: 691, startPoint y: 351, endPoint x: 673, endPoint y: 339, distance: 22.6
click at [697, 351] on button "Save" at bounding box center [715, 350] width 36 height 14
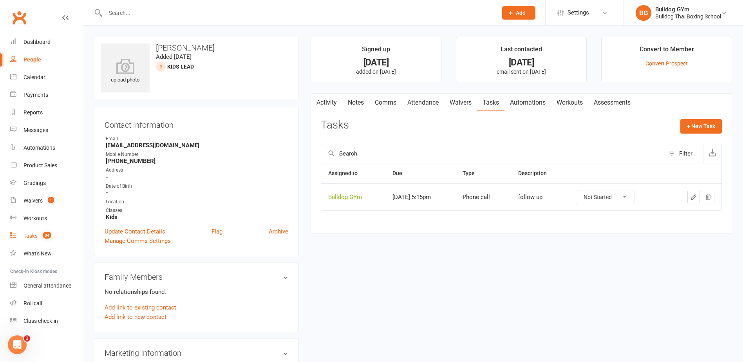
click at [34, 235] on div "Tasks" at bounding box center [30, 236] width 14 height 6
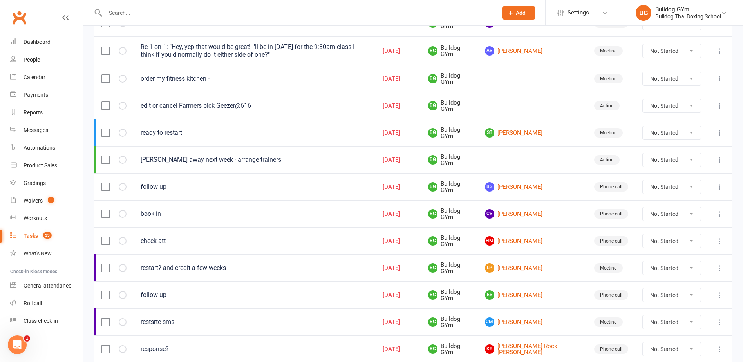
scroll to position [196, 0]
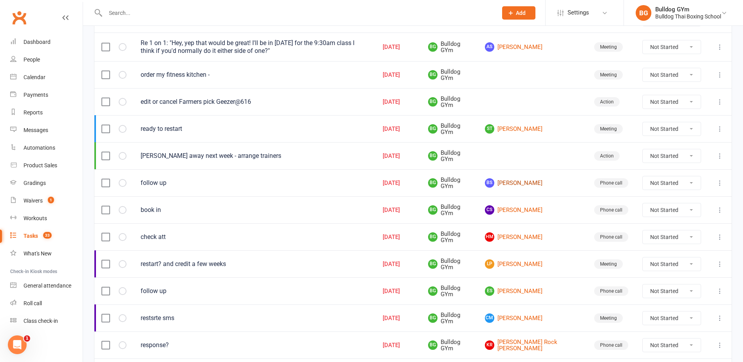
click at [534, 182] on link "BS Biljana Sukovic" at bounding box center [532, 182] width 95 height 9
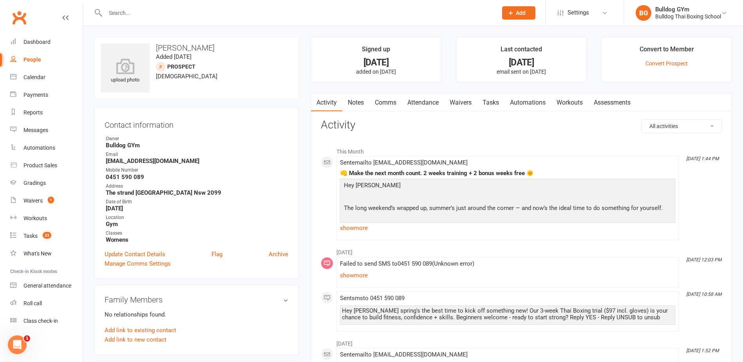
click at [355, 102] on link "Notes" at bounding box center [355, 103] width 27 height 18
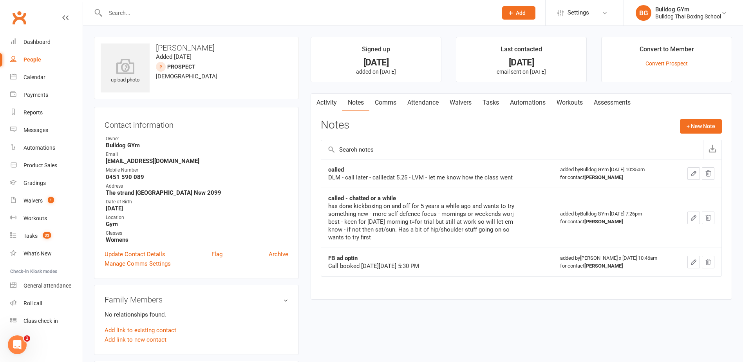
click at [330, 100] on link "Activity" at bounding box center [326, 103] width 31 height 18
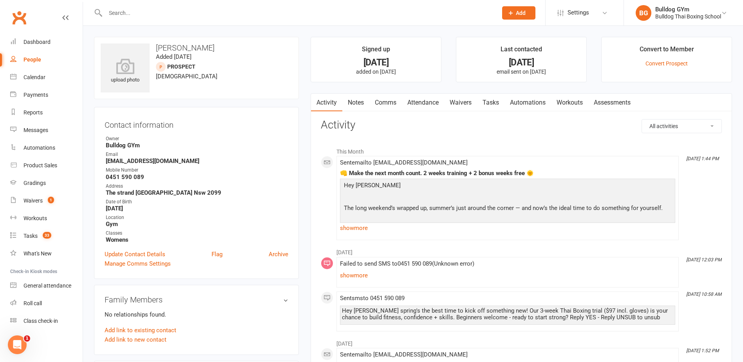
click at [491, 103] on link "Tasks" at bounding box center [490, 103] width 27 height 18
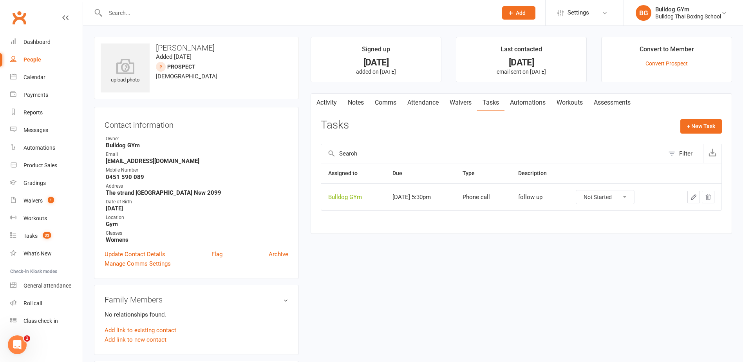
click at [695, 197] on icon "button" at bounding box center [693, 196] width 7 height 7
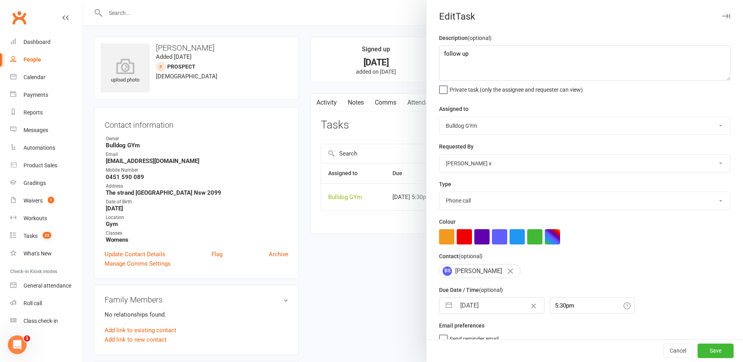
click at [501, 306] on input "[DATE]" at bounding box center [500, 306] width 88 height 16
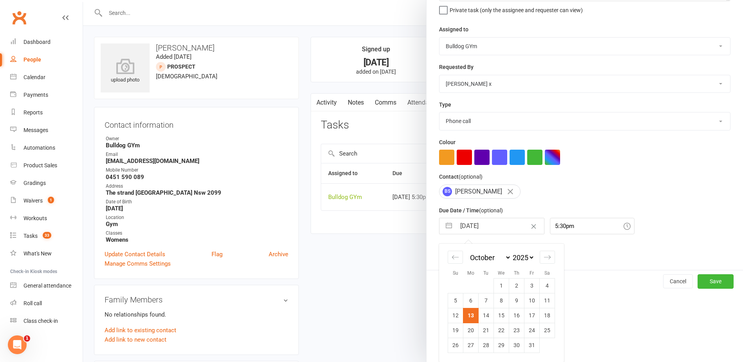
click at [467, 344] on td "27" at bounding box center [470, 344] width 15 height 15
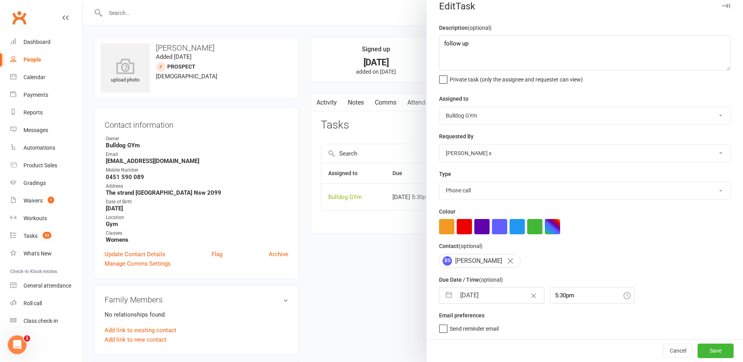
scroll to position [13, 0]
click at [697, 347] on button "Save" at bounding box center [715, 350] width 36 height 14
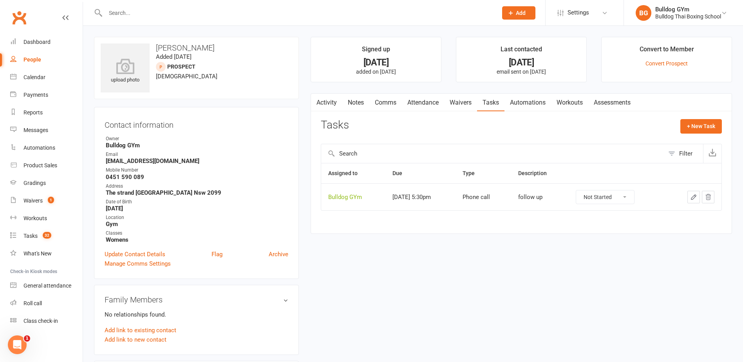
click at [604, 195] on select "Not Started In Progress Waiting Complete" at bounding box center [605, 196] width 58 height 13
click at [583, 190] on select "Not Started In Progress Waiting Complete" at bounding box center [605, 196] width 58 height 13
click at [31, 233] on div "Tasks" at bounding box center [30, 236] width 14 height 6
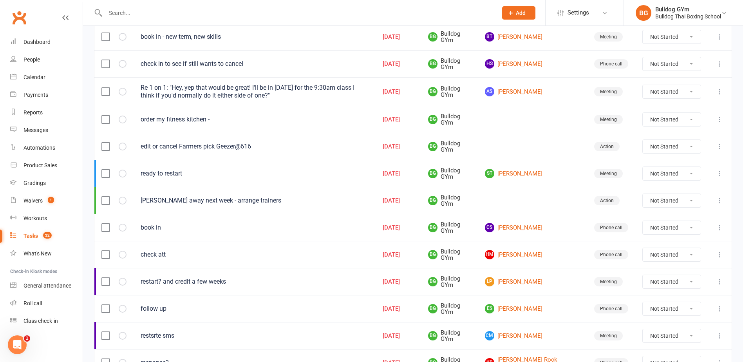
scroll to position [157, 0]
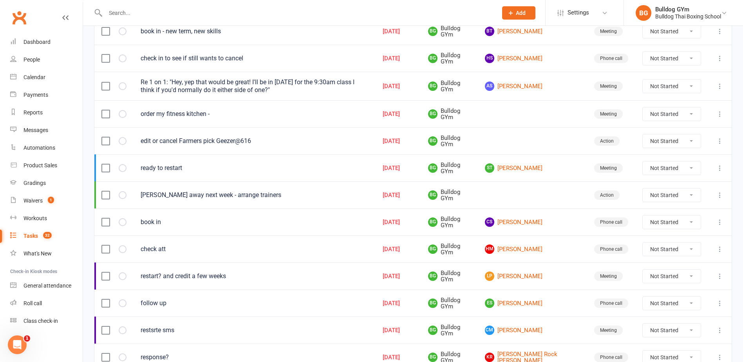
click at [719, 139] on icon at bounding box center [720, 141] width 8 height 8
click at [682, 176] on link "Edit" at bounding box center [680, 172] width 78 height 16
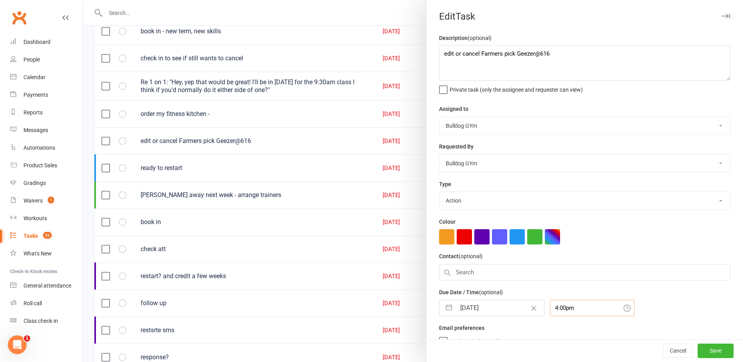
click at [568, 313] on input "4:00pm" at bounding box center [592, 308] width 85 height 16
click at [572, 330] on div "6:30am" at bounding box center [592, 329] width 84 height 13
click at [711, 347] on button "Save" at bounding box center [715, 351] width 36 height 14
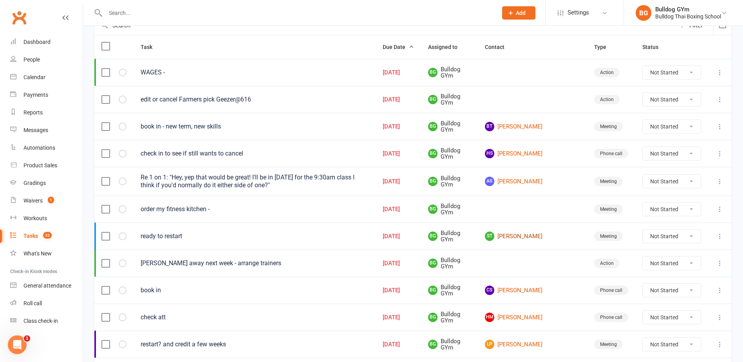
scroll to position [78, 0]
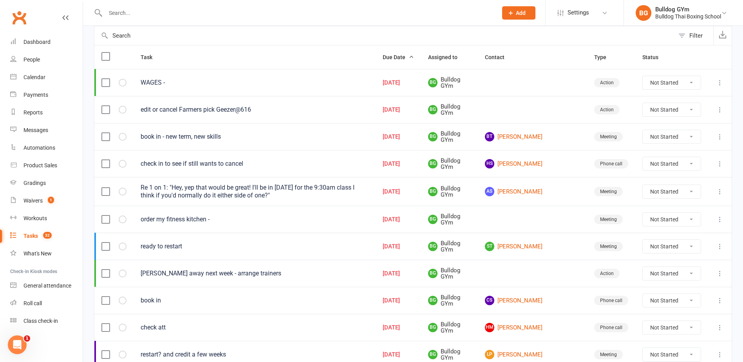
click at [719, 219] on icon at bounding box center [720, 219] width 8 height 8
click at [682, 249] on link "Edit" at bounding box center [680, 250] width 78 height 16
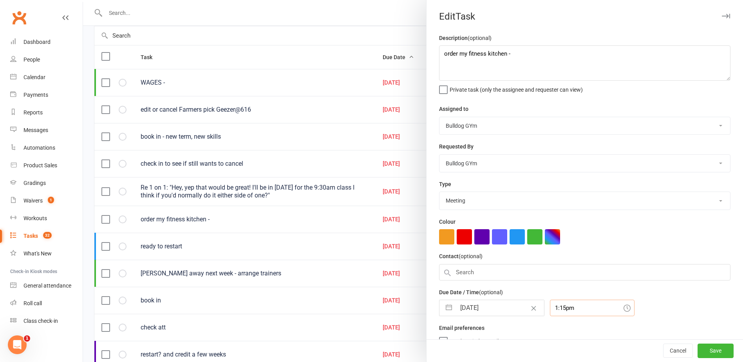
click at [574, 312] on input "1:15pm" at bounding box center [592, 308] width 85 height 16
click at [571, 332] on div "4:30am" at bounding box center [592, 327] width 84 height 13
click at [699, 348] on button "Save" at bounding box center [715, 351] width 36 height 14
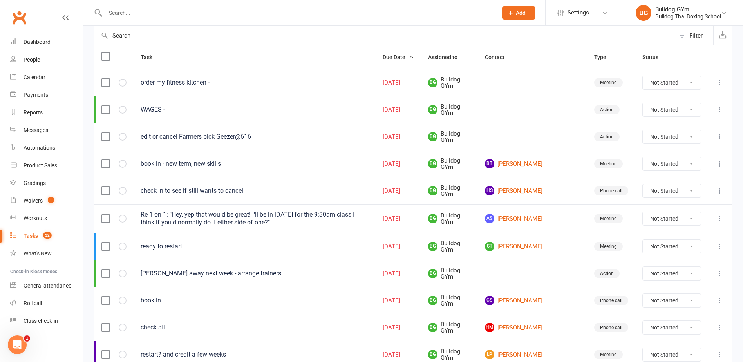
click at [720, 274] on icon at bounding box center [720, 273] width 8 height 8
click at [657, 303] on link "Edit" at bounding box center [680, 304] width 78 height 16
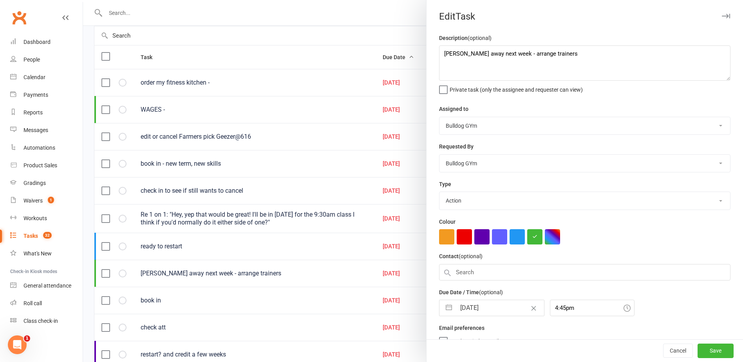
click at [493, 309] on input "[DATE]" at bounding box center [500, 308] width 88 height 16
click at [550, 304] on input "4:45pm" at bounding box center [592, 308] width 85 height 16
click at [550, 324] on div "10:15am" at bounding box center [592, 323] width 84 height 13
click at [579, 310] on input "10:15am" at bounding box center [592, 308] width 85 height 16
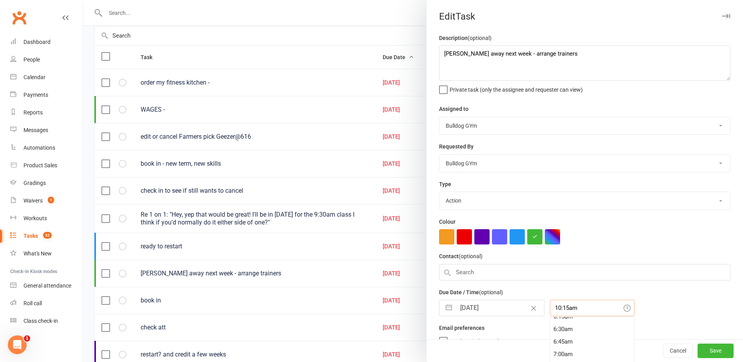
scroll to position [305, 0]
click at [574, 333] on div "6:15am" at bounding box center [592, 331] width 84 height 13
click at [697, 352] on button "Save" at bounding box center [715, 351] width 36 height 14
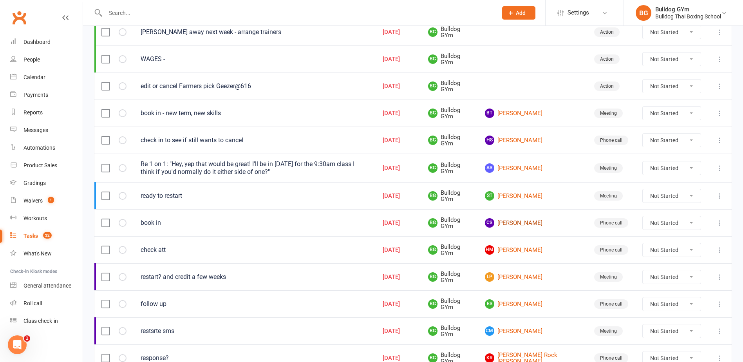
scroll to position [157, 0]
click at [527, 220] on link "CS Chloe Shorrock" at bounding box center [532, 221] width 95 height 9
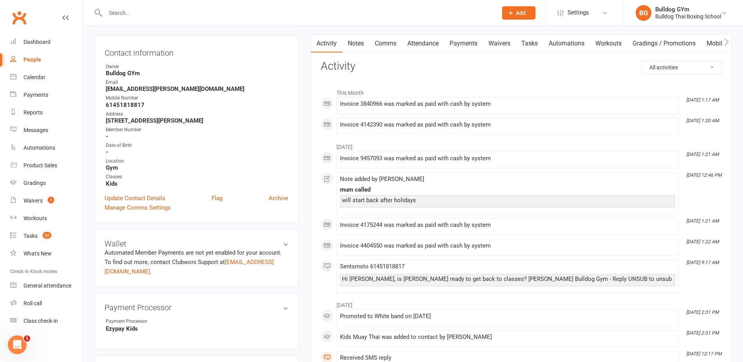
scroll to position [78, 0]
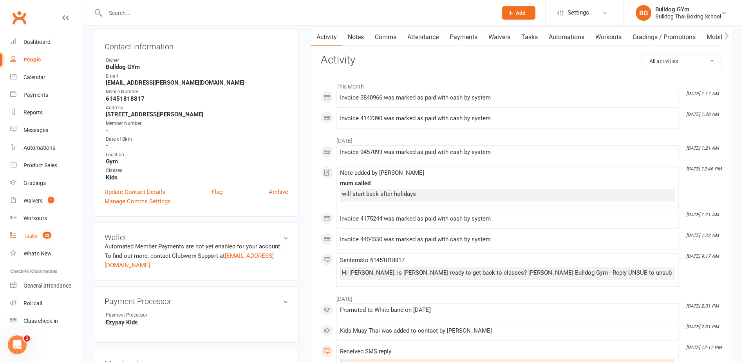
click at [31, 238] on div "Tasks" at bounding box center [30, 236] width 14 height 6
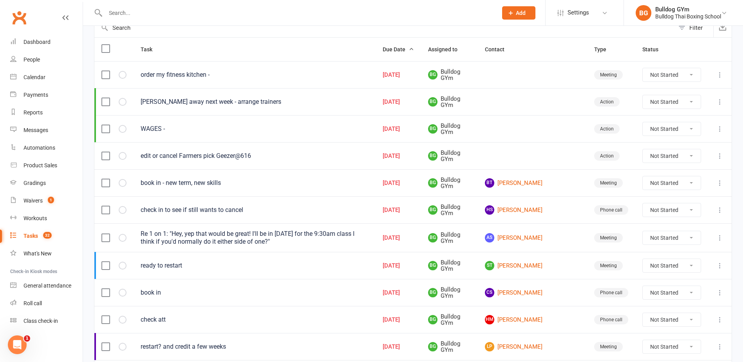
scroll to position [117, 0]
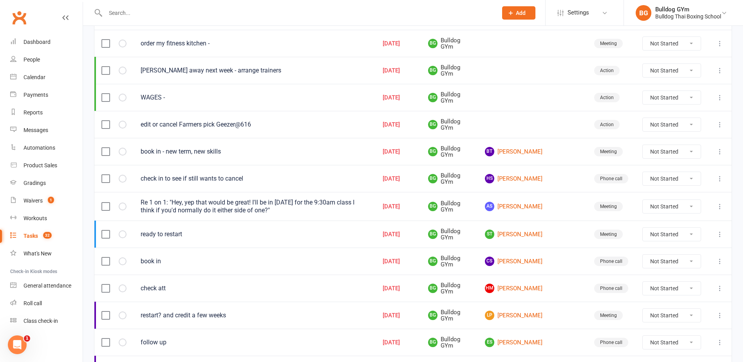
click at [719, 151] on icon at bounding box center [720, 152] width 8 height 8
click at [664, 185] on link "Edit" at bounding box center [680, 182] width 78 height 16
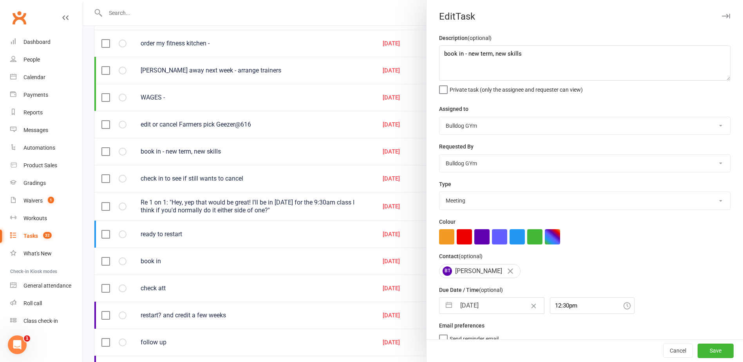
drag, startPoint x: 478, startPoint y: 237, endPoint x: 545, endPoint y: 307, distance: 96.7
click at [478, 238] on button "button" at bounding box center [481, 236] width 15 height 15
click at [705, 346] on button "Save" at bounding box center [715, 351] width 36 height 14
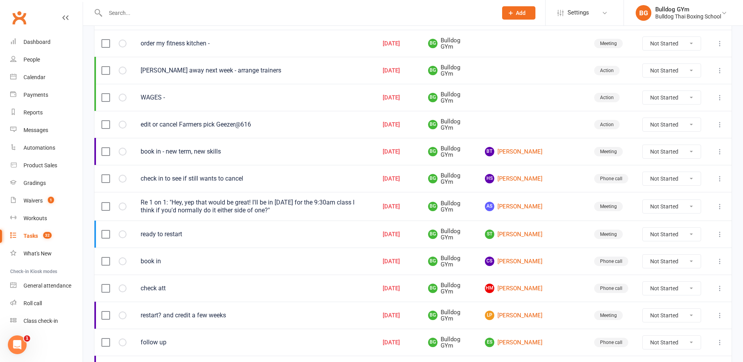
click at [718, 176] on icon at bounding box center [720, 179] width 8 height 8
click at [680, 209] on link "Edit" at bounding box center [680, 209] width 78 height 16
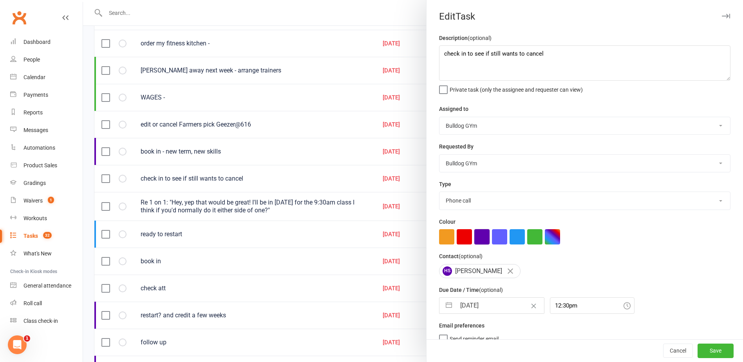
click at [483, 236] on button "button" at bounding box center [481, 236] width 15 height 15
click at [704, 354] on button "Save" at bounding box center [715, 351] width 36 height 14
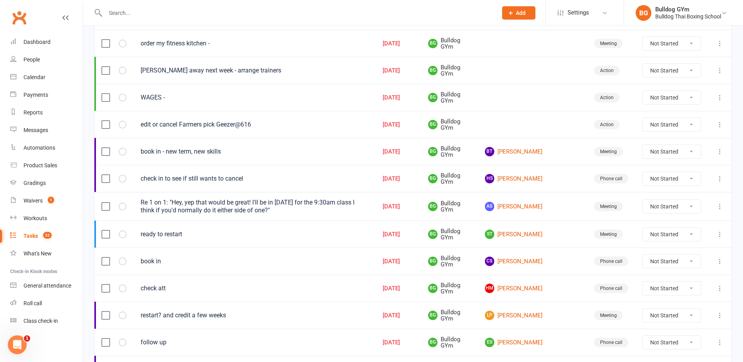
click at [720, 260] on icon at bounding box center [720, 261] width 8 height 8
click at [674, 293] on link "Edit" at bounding box center [680, 292] width 78 height 16
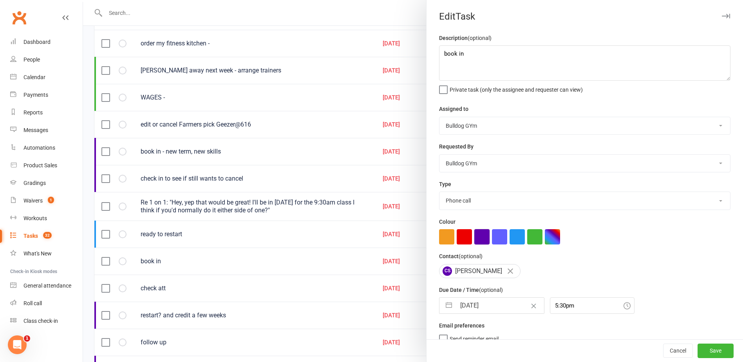
click at [479, 236] on button "button" at bounding box center [481, 236] width 15 height 15
click at [709, 346] on button "Save" at bounding box center [715, 351] width 36 height 14
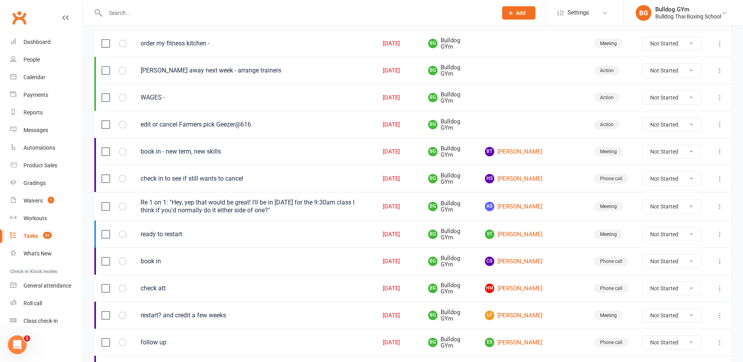
scroll to position [157, 0]
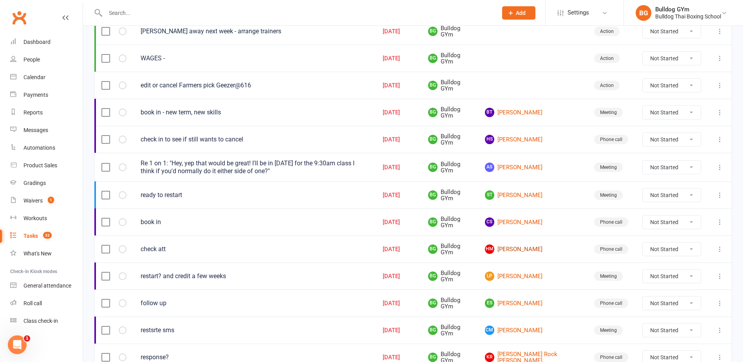
click at [524, 245] on link "HM Hugo Mcdonald" at bounding box center [532, 248] width 95 height 9
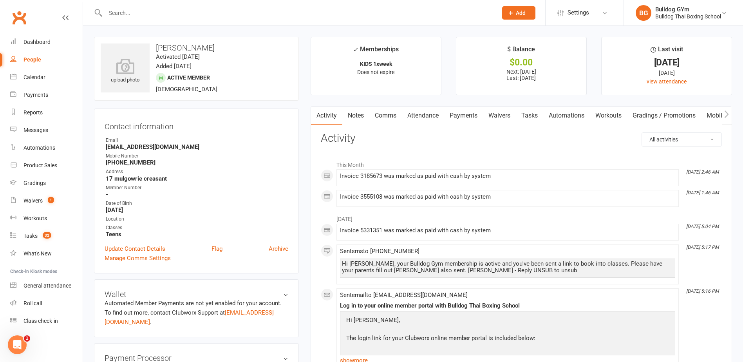
click at [386, 115] on link "Comms" at bounding box center [385, 115] width 32 height 18
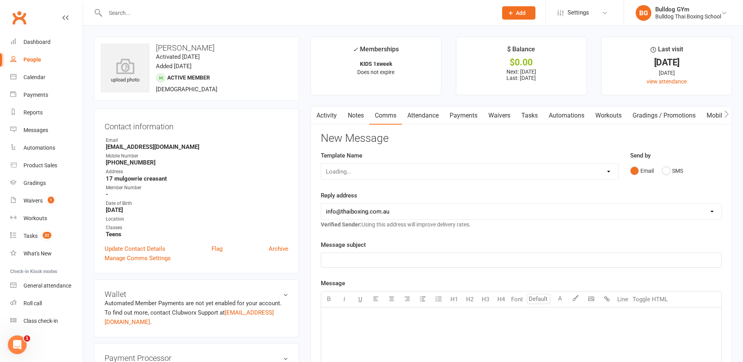
click at [388, 173] on div "Loading..." at bounding box center [470, 171] width 298 height 16
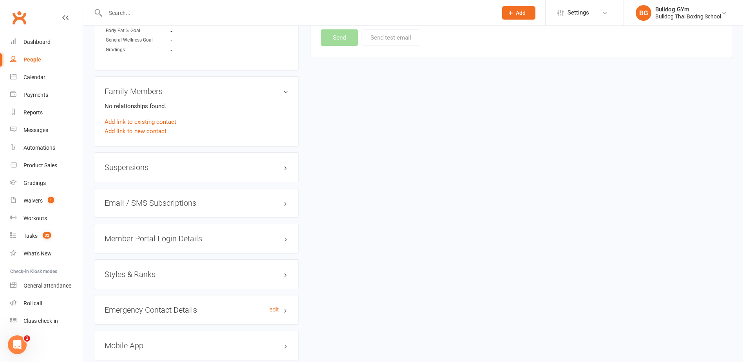
scroll to position [565, 0]
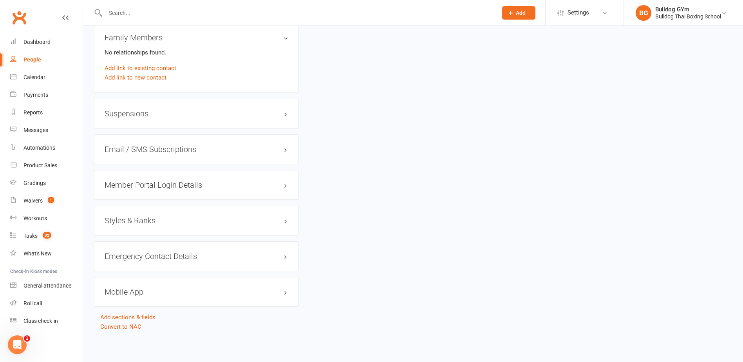
click at [134, 291] on h3 "Mobile App" at bounding box center [197, 291] width 184 height 9
click at [137, 308] on div at bounding box center [134, 307] width 13 height 5
click at [128, 307] on input "checkbox" at bounding box center [128, 307] width 0 height 0
click at [137, 343] on link "Manage Settings" at bounding box center [127, 343] width 44 height 7
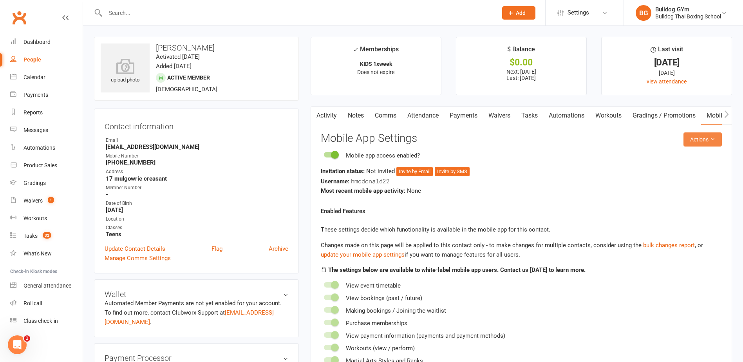
click at [701, 141] on button "Actions" at bounding box center [702, 139] width 38 height 14
click at [670, 155] on link "Send invitation email" at bounding box center [677, 157] width 78 height 16
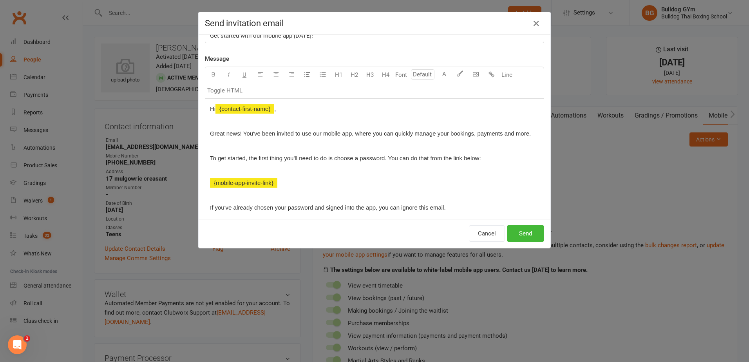
scroll to position [39, 0]
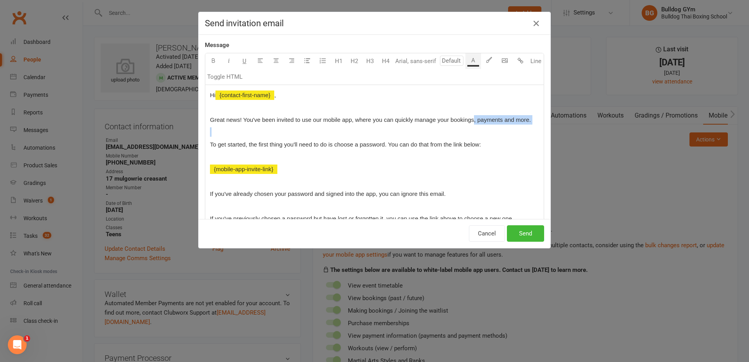
drag, startPoint x: 471, startPoint y: 120, endPoint x: 514, endPoint y: 126, distance: 42.7
click at [514, 126] on div "Hi ﻿ {contact-first-name} , Great news! You've been invited to use our mobile a…" at bounding box center [374, 181] width 338 height 193
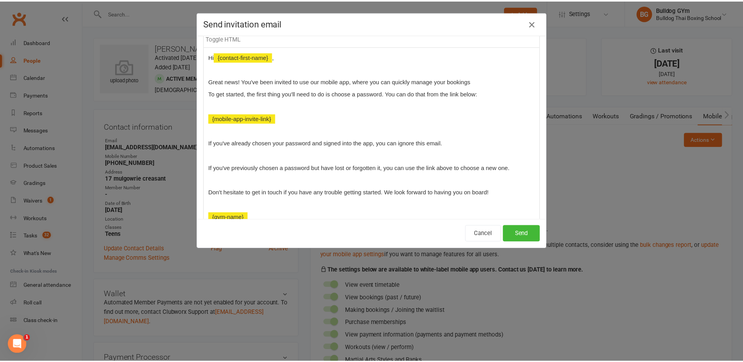
scroll to position [78, 0]
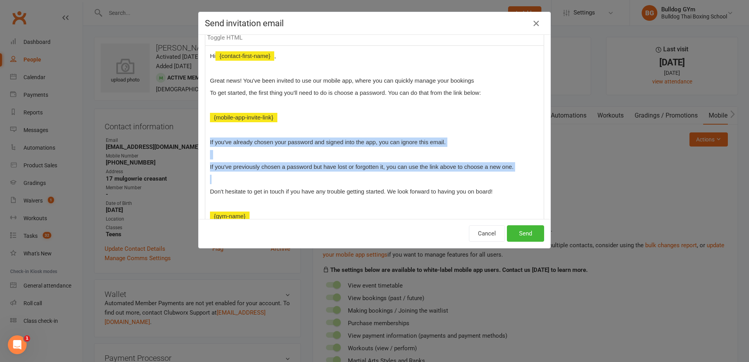
drag, startPoint x: 208, startPoint y: 139, endPoint x: 486, endPoint y: 173, distance: 280.1
click at [486, 173] on div "Hi ﻿ {contact-first-name} , Great news! You've been invited to use our mobile a…" at bounding box center [374, 136] width 338 height 180
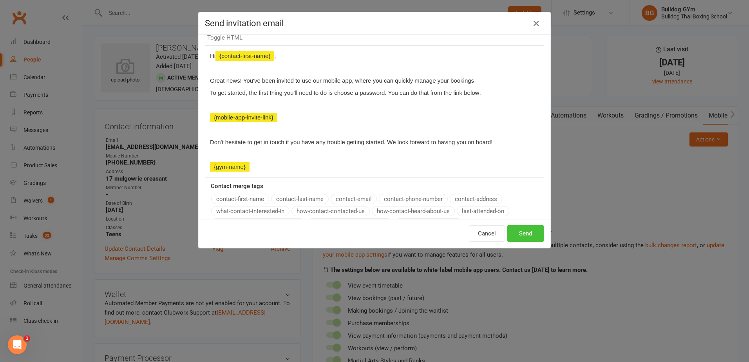
click at [525, 231] on button "Send" at bounding box center [525, 233] width 37 height 16
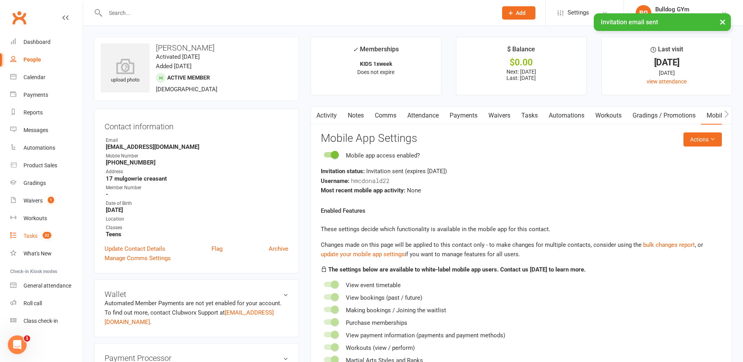
click at [25, 240] on link "Tasks 32" at bounding box center [46, 236] width 72 height 18
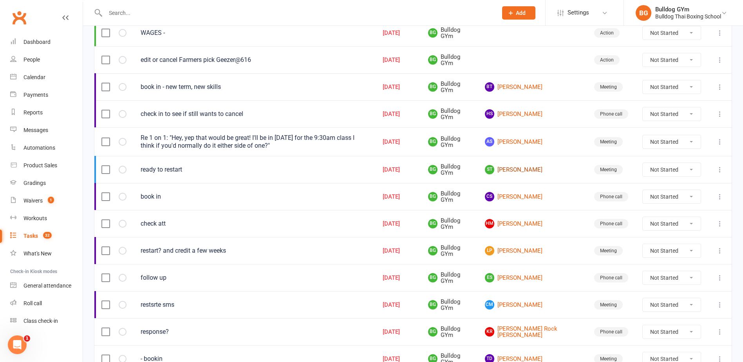
scroll to position [196, 0]
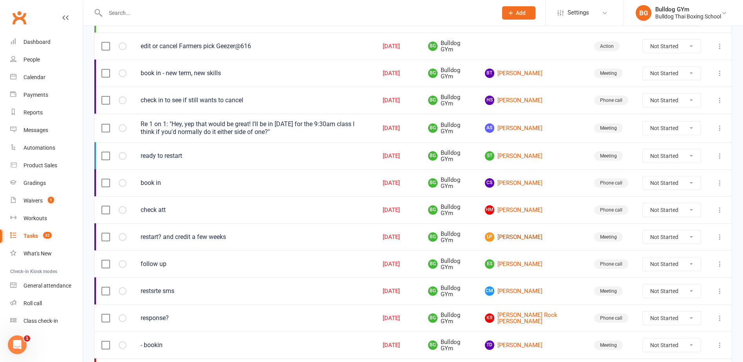
click at [522, 239] on link "LP Leo Phillips" at bounding box center [532, 236] width 95 height 9
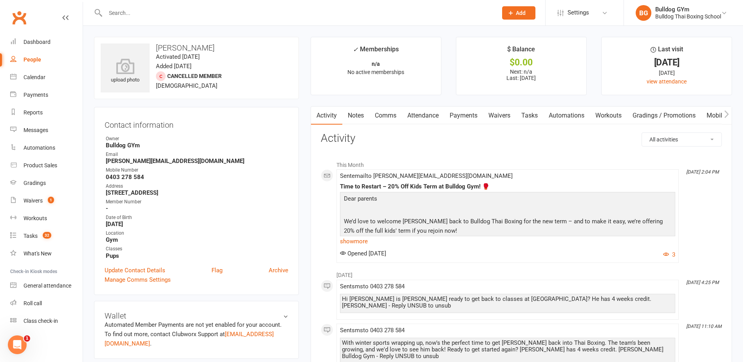
click at [536, 116] on link "Tasks" at bounding box center [529, 115] width 27 height 18
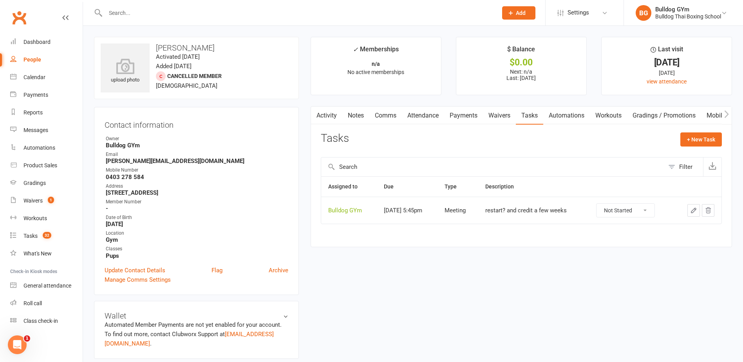
click at [653, 212] on select "Not Started In Progress Waiting Complete" at bounding box center [625, 210] width 58 height 13
click at [602, 204] on select "Not Started In Progress Waiting Complete" at bounding box center [625, 210] width 58 height 13
click at [334, 113] on link "Activity" at bounding box center [326, 115] width 31 height 18
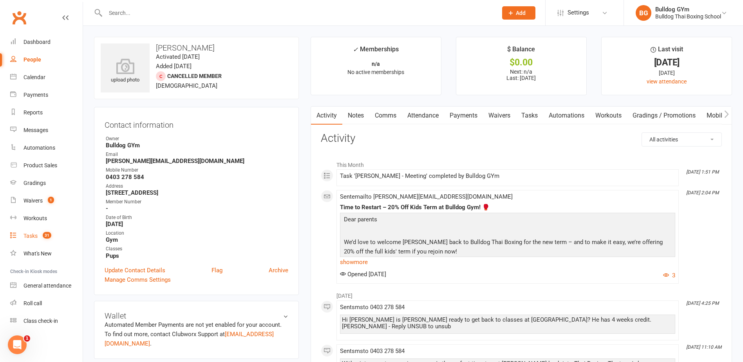
click at [27, 234] on div "Tasks" at bounding box center [30, 236] width 14 height 6
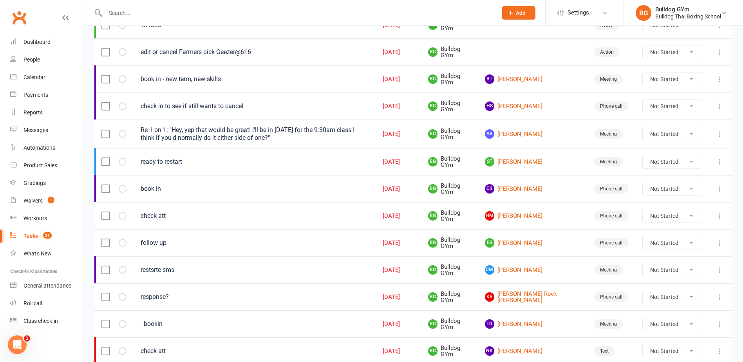
scroll to position [196, 0]
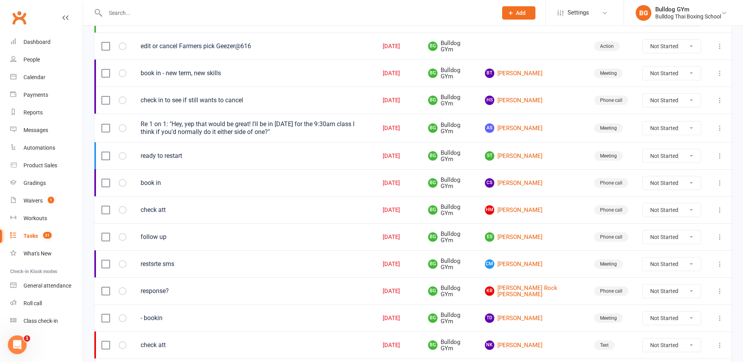
click at [719, 209] on icon at bounding box center [720, 210] width 8 height 8
click at [671, 236] on link "Edit" at bounding box center [680, 241] width 78 height 16
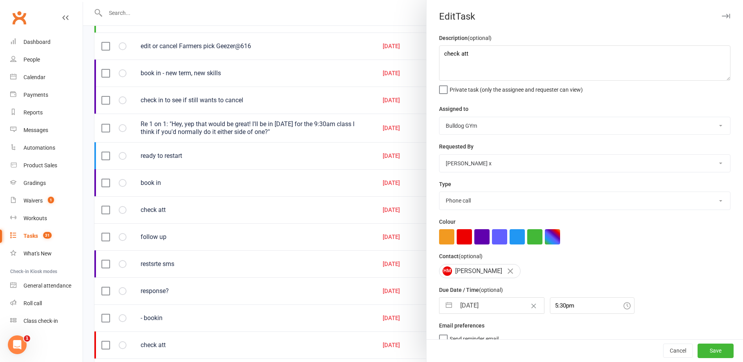
click at [502, 306] on input "[DATE]" at bounding box center [500, 306] width 88 height 16
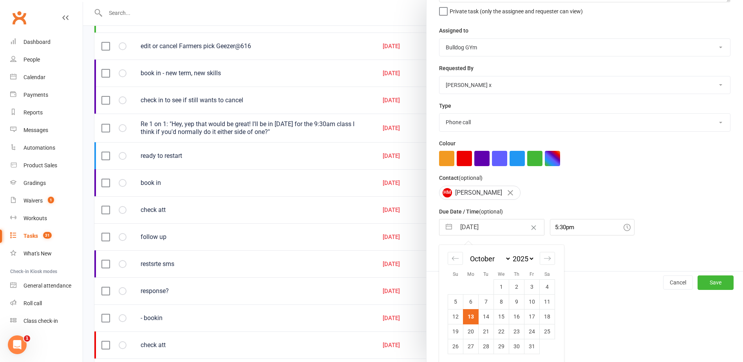
click at [484, 320] on td "14" at bounding box center [485, 316] width 15 height 15
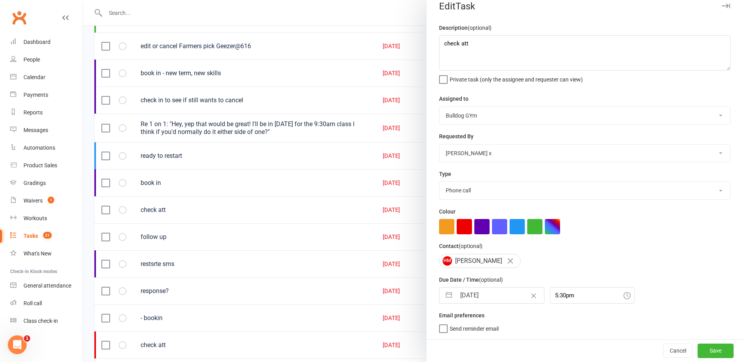
scroll to position [13, 0]
click at [710, 348] on button "Save" at bounding box center [715, 350] width 36 height 14
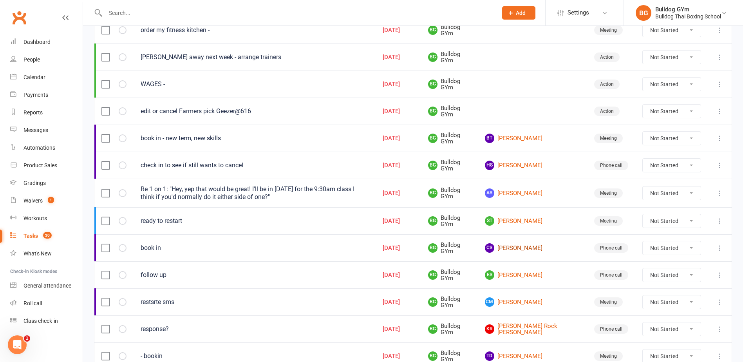
scroll to position [126, 0]
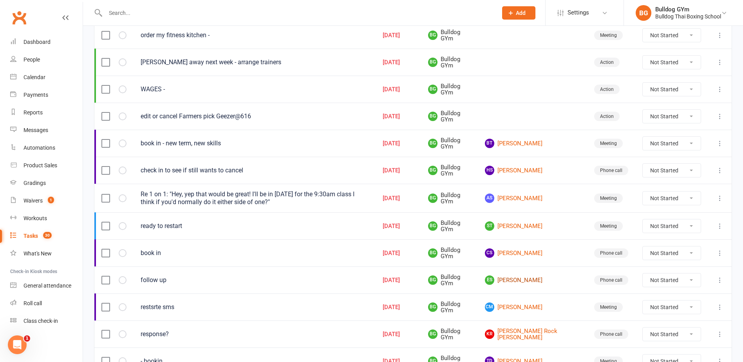
click at [514, 281] on link "ES Ed Shilland" at bounding box center [532, 279] width 95 height 9
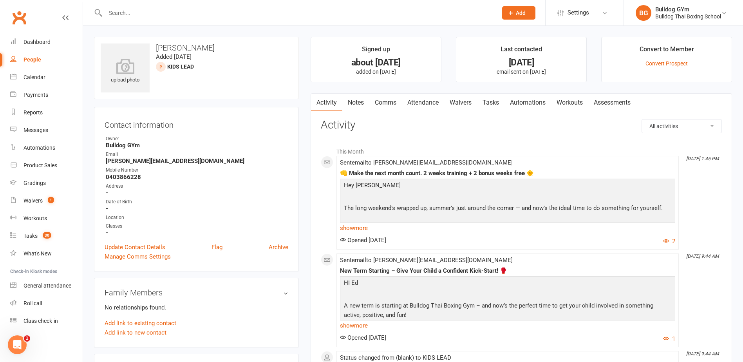
click at [355, 100] on link "Notes" at bounding box center [355, 103] width 27 height 18
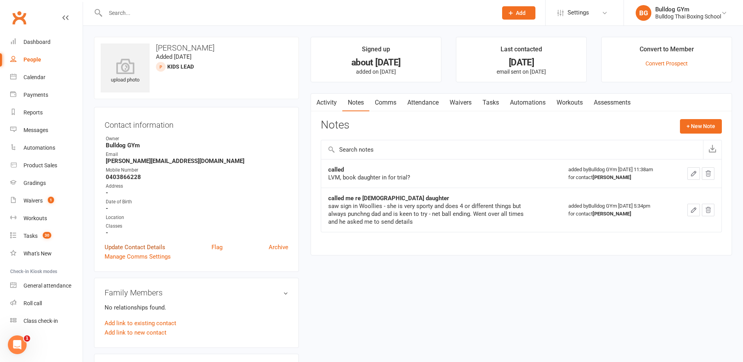
click at [130, 246] on link "Update Contact Details" at bounding box center [135, 246] width 61 height 9
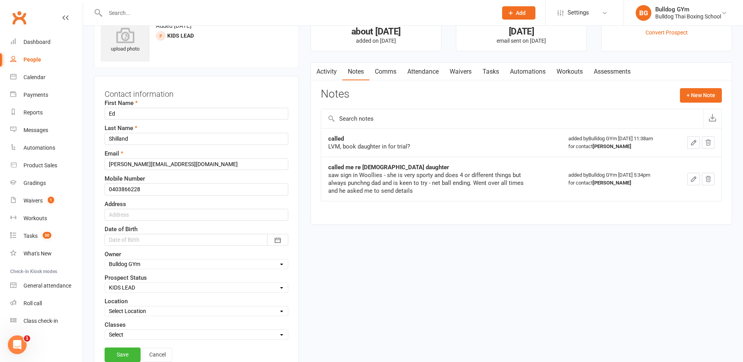
scroll to position [37, 0]
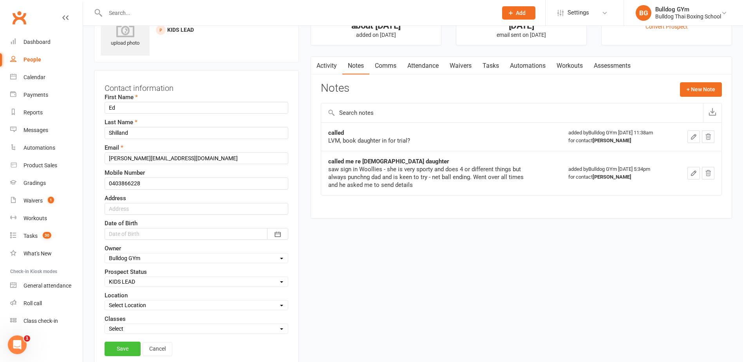
click at [121, 350] on link "Save" at bounding box center [123, 348] width 36 height 14
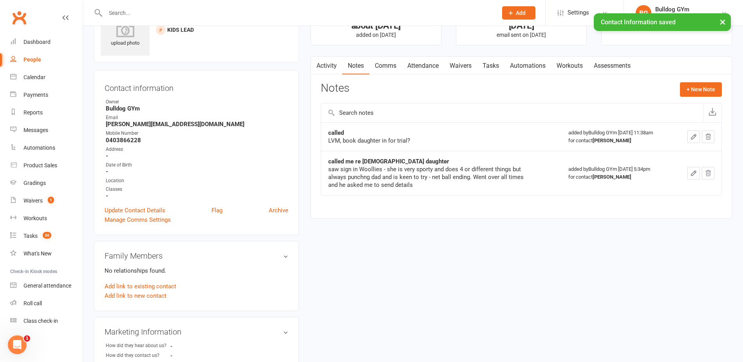
click at [329, 64] on link "Activity" at bounding box center [326, 66] width 31 height 18
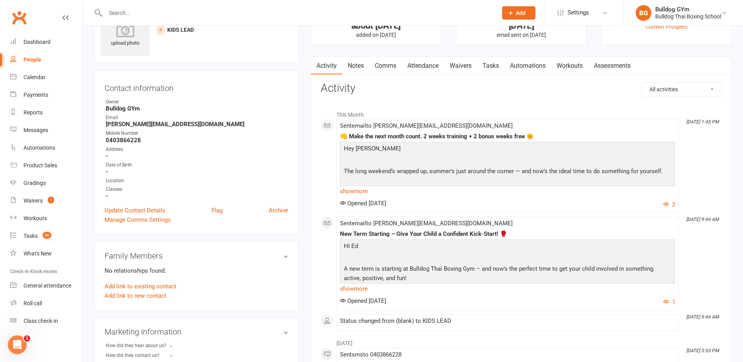
click at [493, 64] on link "Tasks" at bounding box center [490, 66] width 27 height 18
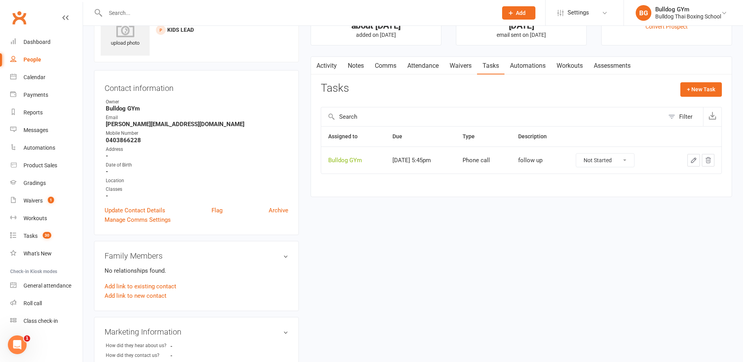
click at [692, 158] on icon "button" at bounding box center [693, 160] width 7 height 7
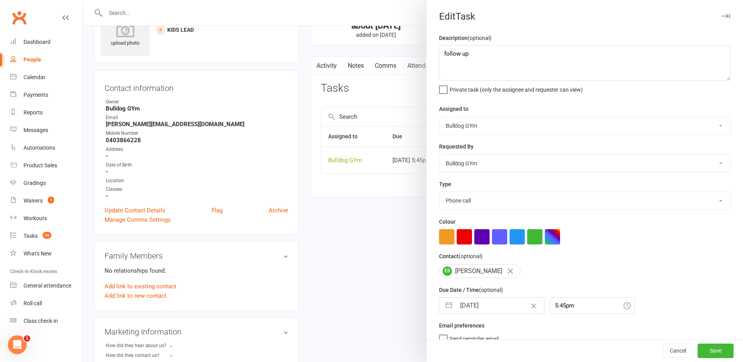
click at [500, 307] on input "[DATE]" at bounding box center [500, 306] width 88 height 16
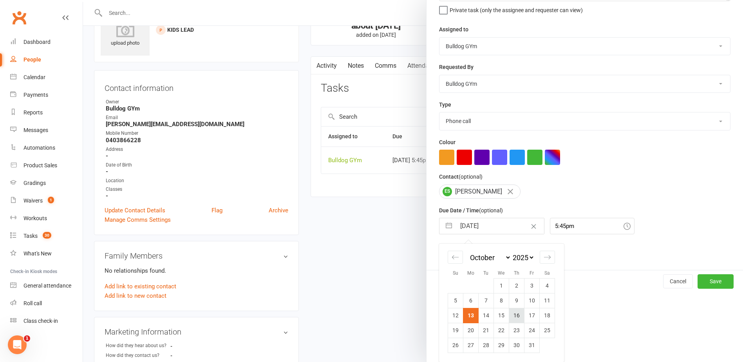
click at [515, 314] on td "16" at bounding box center [516, 315] width 15 height 15
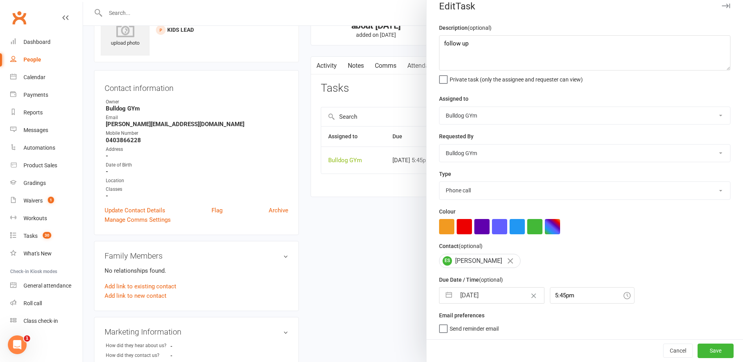
scroll to position [13, 0]
click at [697, 352] on button "Save" at bounding box center [715, 350] width 36 height 14
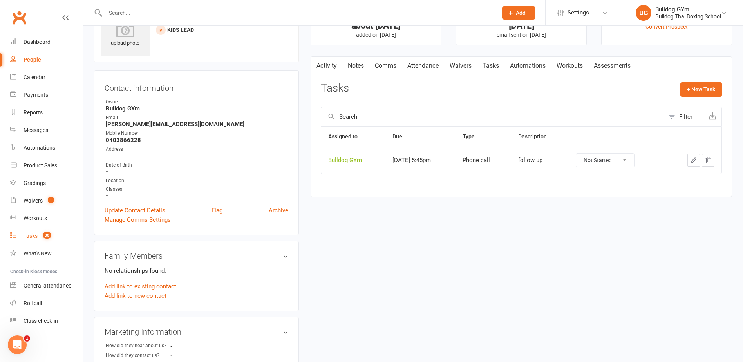
click at [34, 235] on div "Tasks" at bounding box center [30, 236] width 14 height 6
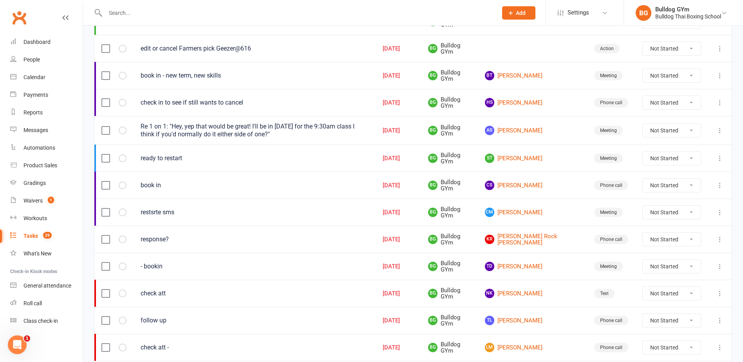
scroll to position [196, 0]
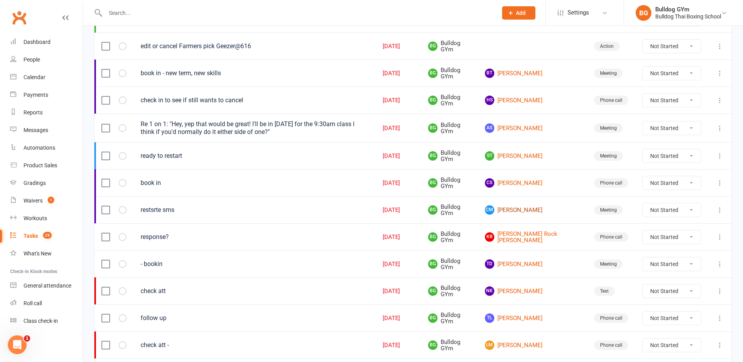
click at [524, 209] on link "CM Cameron Mcnamara" at bounding box center [532, 209] width 95 height 9
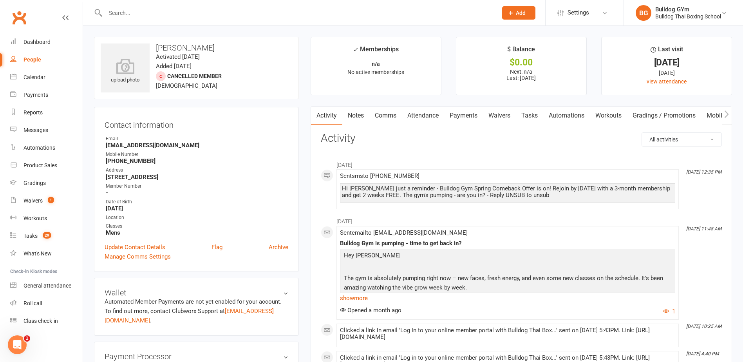
click at [360, 115] on link "Notes" at bounding box center [355, 115] width 27 height 18
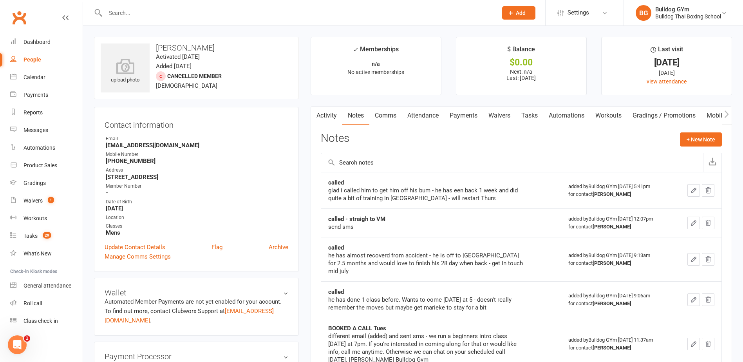
click at [327, 116] on link "Activity" at bounding box center [326, 115] width 31 height 18
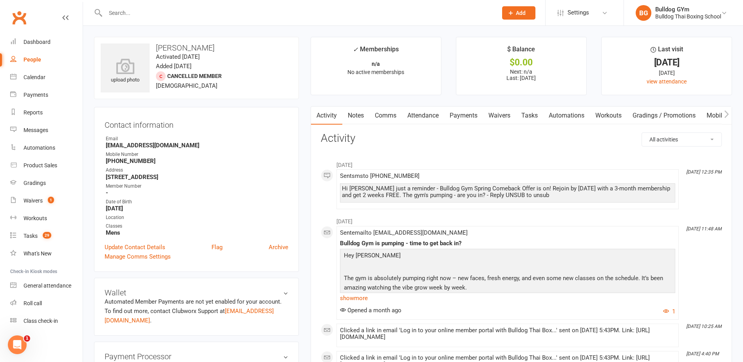
click at [528, 112] on link "Tasks" at bounding box center [529, 115] width 27 height 18
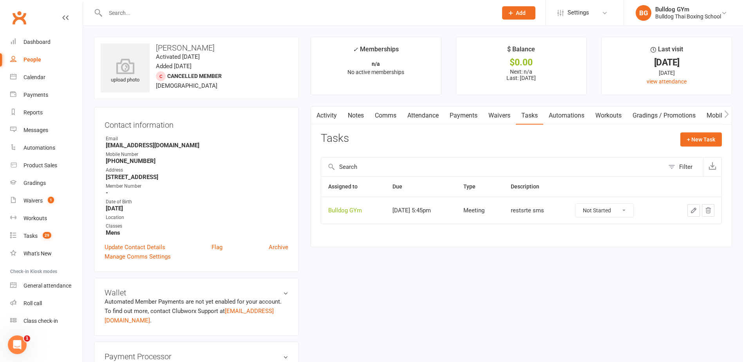
click at [606, 209] on select "Not Started In Progress Waiting Complete" at bounding box center [604, 210] width 58 height 13
click at [583, 204] on select "Not Started In Progress Waiting Complete" at bounding box center [604, 210] width 58 height 13
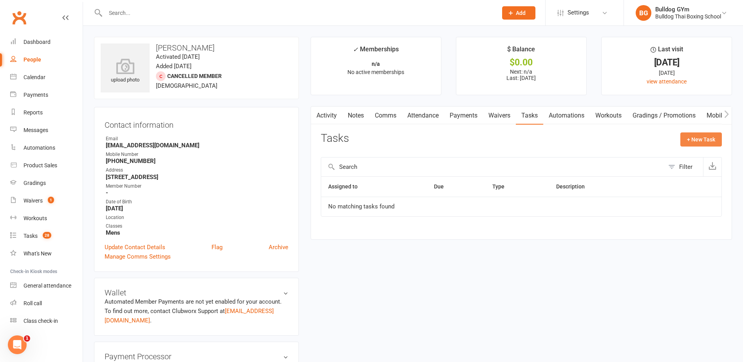
click at [690, 141] on button "+ New Task" at bounding box center [701, 139] width 42 height 14
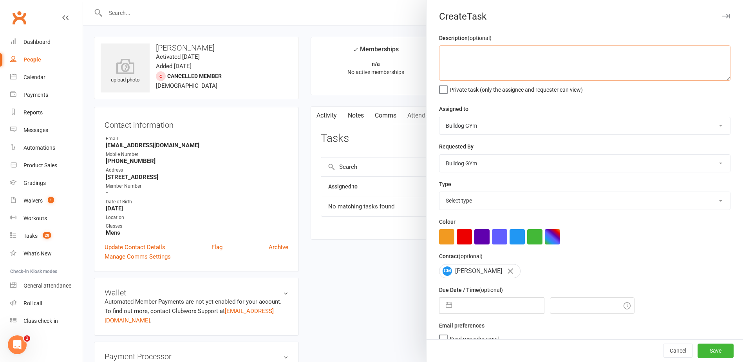
click at [476, 53] on textarea at bounding box center [584, 62] width 291 height 35
click at [495, 207] on select "Select type Action E-mail Meeting Phone call Text Add new task type" at bounding box center [584, 200] width 291 height 17
click at [439, 193] on select "Select type Action E-mail Meeting Phone call Text Add new task type" at bounding box center [584, 200] width 291 height 17
drag, startPoint x: 453, startPoint y: 205, endPoint x: 454, endPoint y: 212, distance: 6.8
click at [453, 205] on select "Action E-mail Meeting Phone call Text Add new task type" at bounding box center [584, 200] width 291 height 17
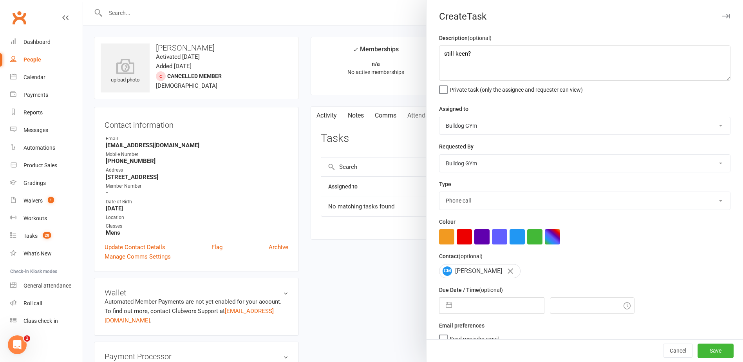
click at [439, 193] on select "Action E-mail Meeting Phone call Text Add new task type" at bounding box center [584, 200] width 291 height 17
click at [472, 312] on input "text" at bounding box center [500, 306] width 88 height 16
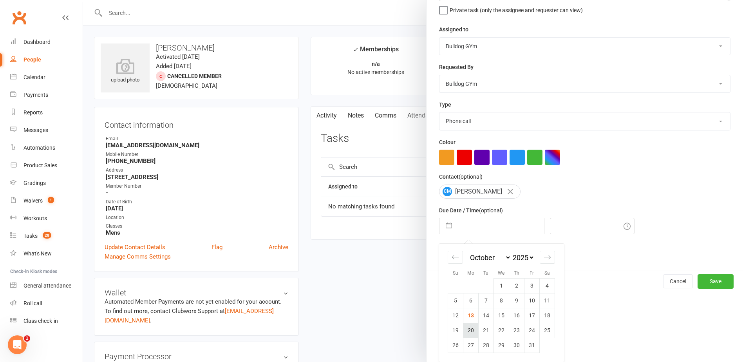
click at [468, 331] on td "20" at bounding box center [470, 330] width 15 height 15
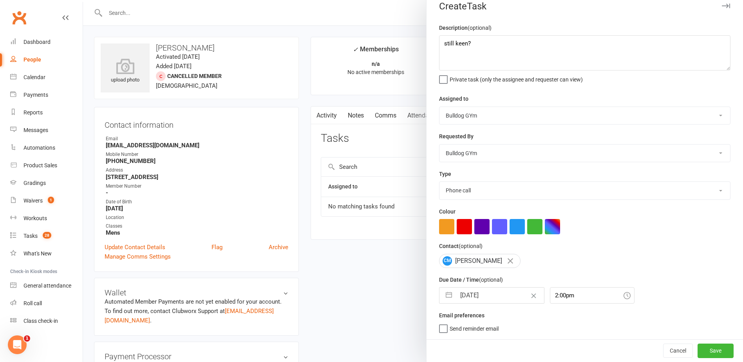
scroll to position [13, 0]
drag, startPoint x: 693, startPoint y: 350, endPoint x: 418, endPoint y: 301, distance: 279.5
click at [697, 350] on button "Save" at bounding box center [715, 350] width 36 height 14
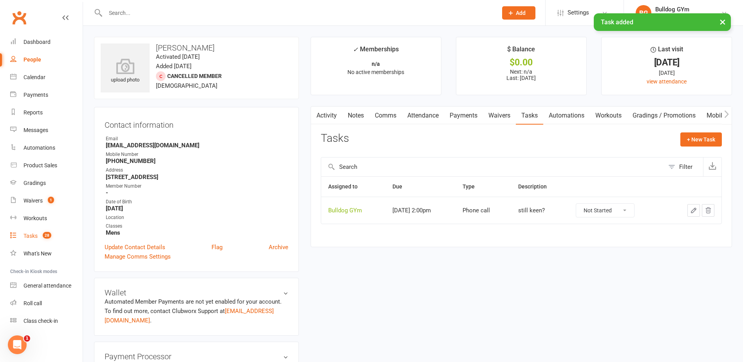
click at [34, 235] on div "Tasks" at bounding box center [30, 236] width 14 height 6
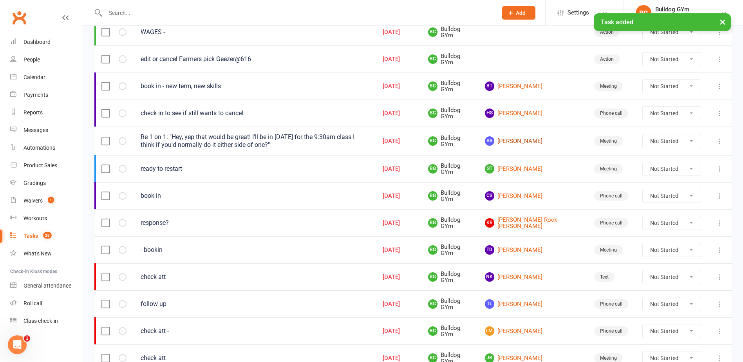
scroll to position [196, 0]
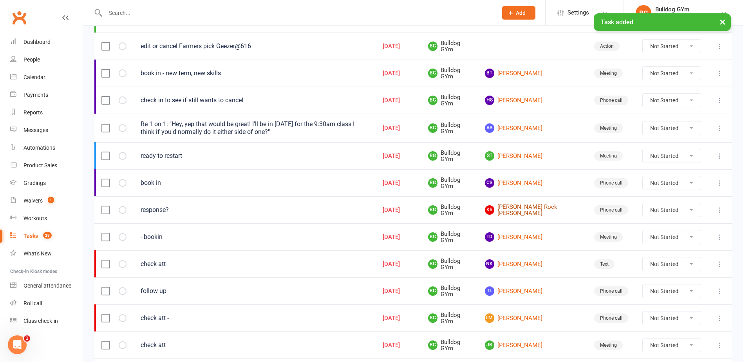
click at [522, 210] on link "KR Kane Rock Johnson Forrest" at bounding box center [532, 210] width 95 height 13
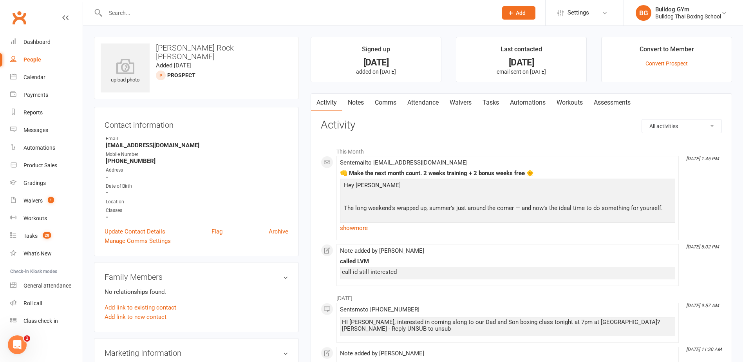
click at [487, 101] on link "Tasks" at bounding box center [490, 103] width 27 height 18
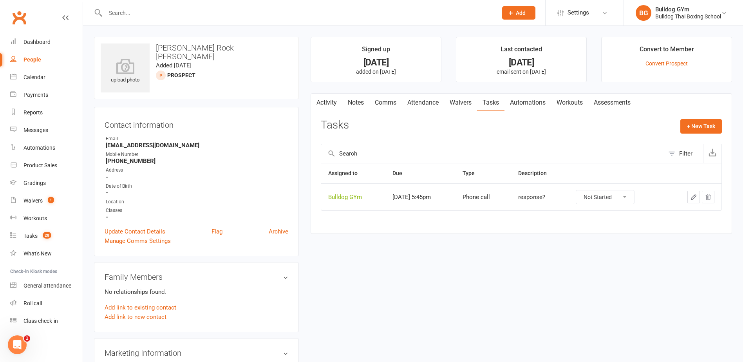
click at [327, 105] on link "Activity" at bounding box center [326, 103] width 31 height 18
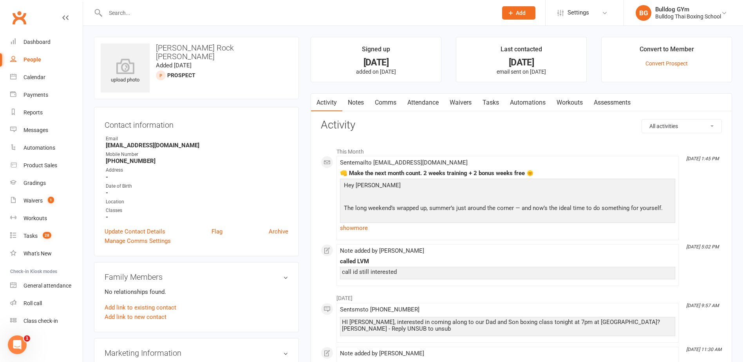
click at [492, 104] on link "Tasks" at bounding box center [490, 103] width 27 height 18
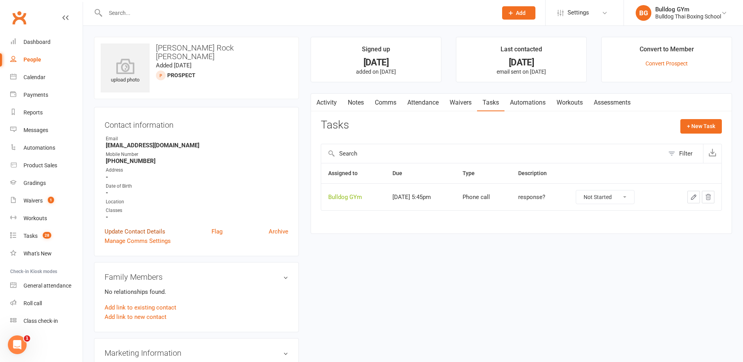
click at [147, 233] on link "Update Contact Details" at bounding box center [135, 231] width 61 height 9
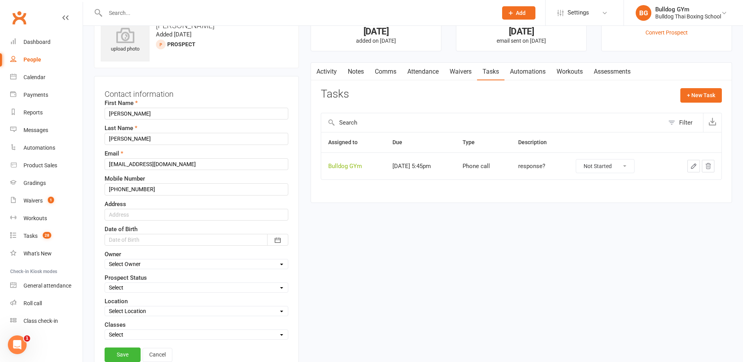
scroll to position [37, 0]
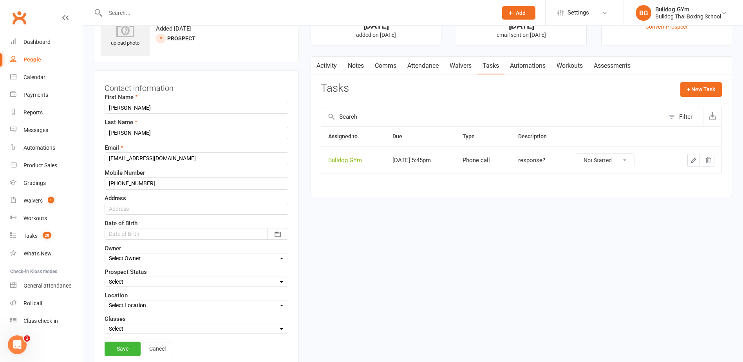
click at [119, 282] on select "Select Initial Contact Follow-up Call Follow-up Email Almost Ready Not Ready No…" at bounding box center [196, 281] width 183 height 9
click at [105, 278] on select "Select Initial Contact Follow-up Call Follow-up Email Almost Ready Not Ready No…" at bounding box center [196, 281] width 183 height 9
click at [124, 351] on link "Save" at bounding box center [123, 348] width 36 height 14
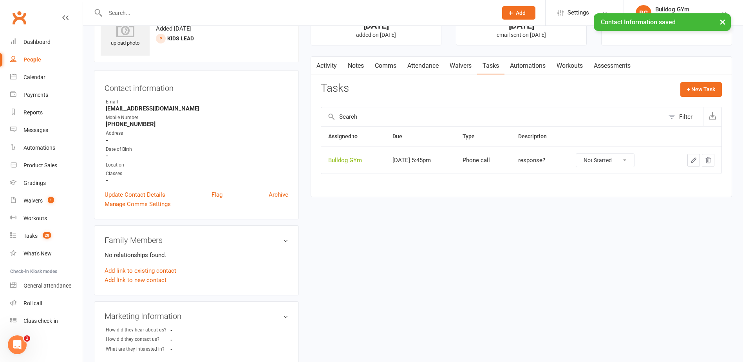
click at [385, 65] on link "Comms" at bounding box center [385, 66] width 32 height 18
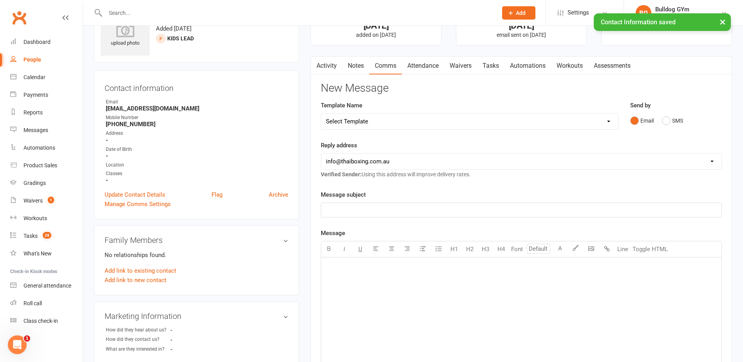
click at [373, 123] on select "Select Template [Email] Price Increase 28 Day Kick starter [SMS] 10 Pass Check …" at bounding box center [469, 122] width 297 height 16
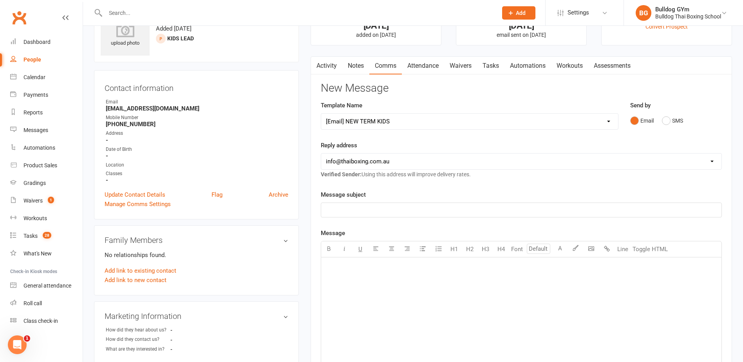
click at [321, 114] on select "Select Template [Email] Price Increase 28 Day Kick starter [SMS] 10 Pass Check …" at bounding box center [469, 122] width 297 height 16
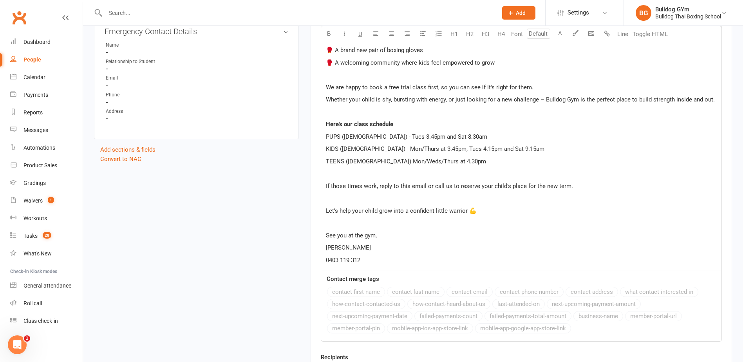
scroll to position [546, 0]
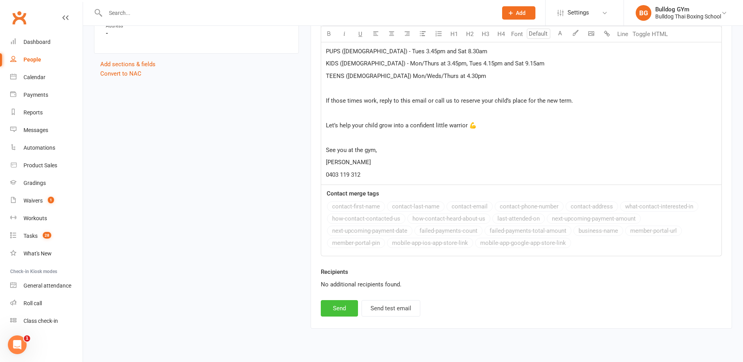
click at [333, 305] on button "Send" at bounding box center [339, 308] width 37 height 16
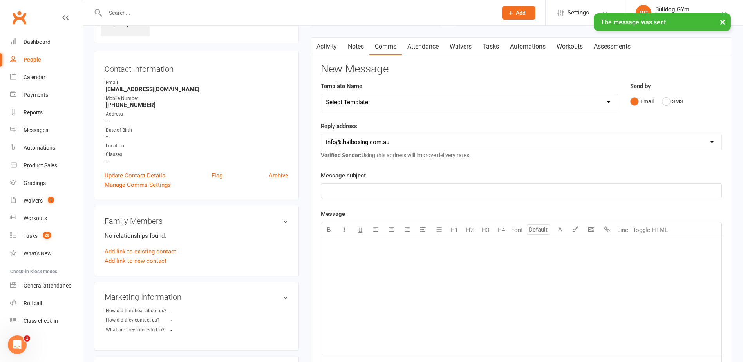
scroll to position [0, 0]
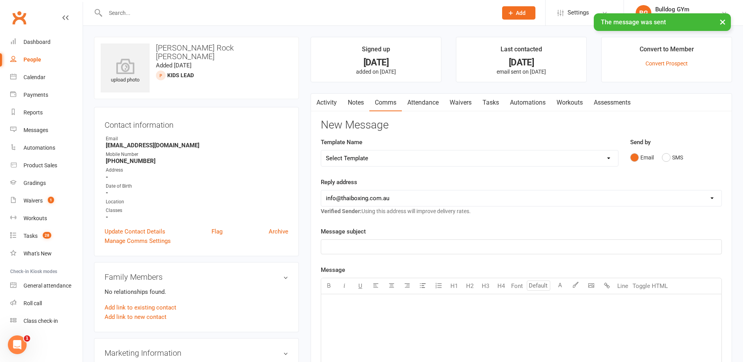
click at [501, 98] on link "Tasks" at bounding box center [490, 103] width 27 height 18
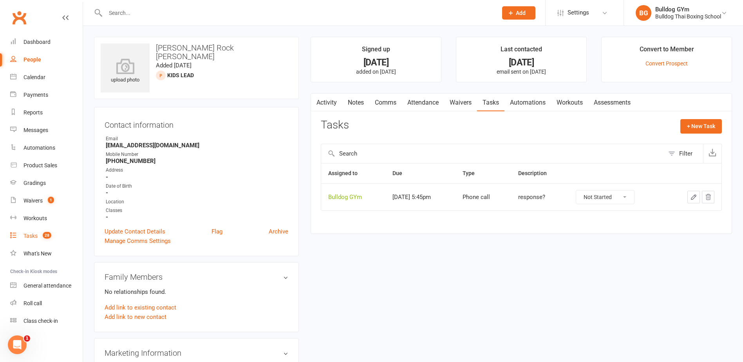
click at [36, 232] on link "Tasks 28" at bounding box center [46, 236] width 72 height 18
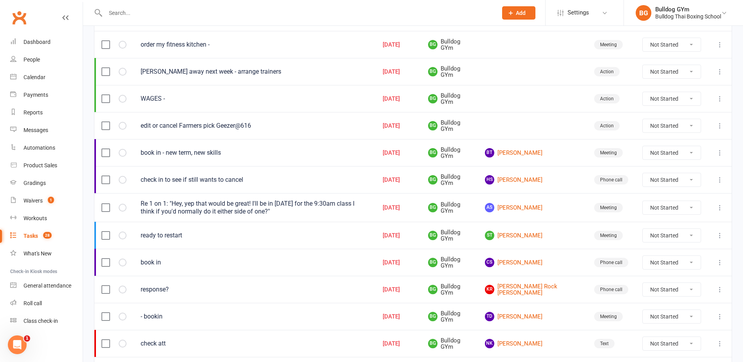
scroll to position [157, 0]
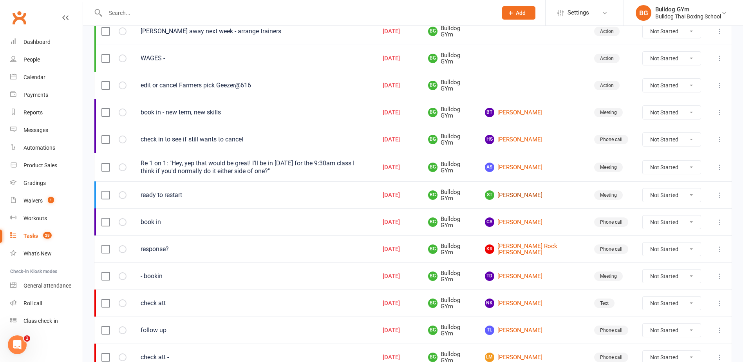
click at [531, 192] on link "ST Stephen Townshend" at bounding box center [532, 194] width 95 height 9
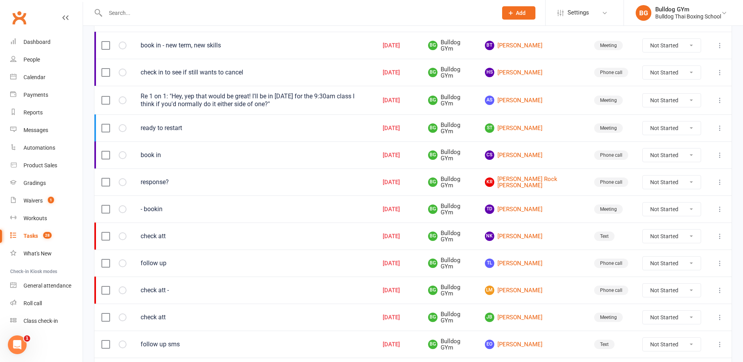
scroll to position [235, 0]
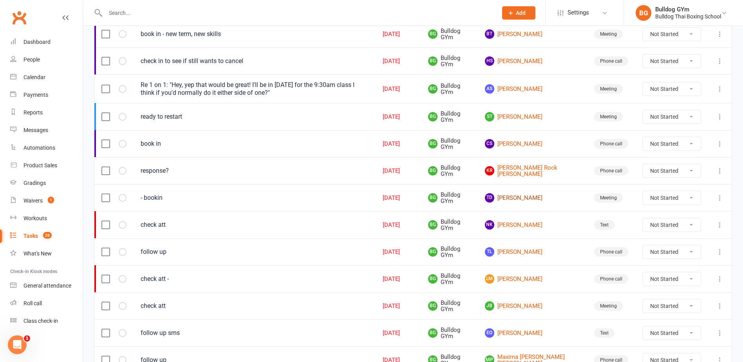
click at [530, 197] on link "TD Teddy Docherty" at bounding box center [532, 197] width 95 height 9
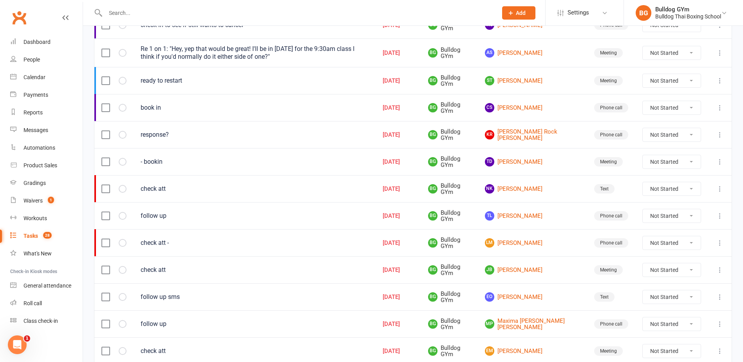
scroll to position [274, 0]
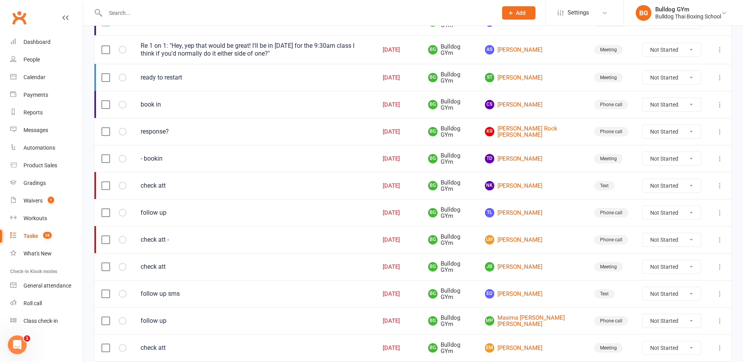
drag, startPoint x: 721, startPoint y: 156, endPoint x: 717, endPoint y: 160, distance: 5.3
click at [722, 156] on icon at bounding box center [720, 159] width 8 height 8
click at [672, 185] on link "Edit" at bounding box center [680, 189] width 78 height 16
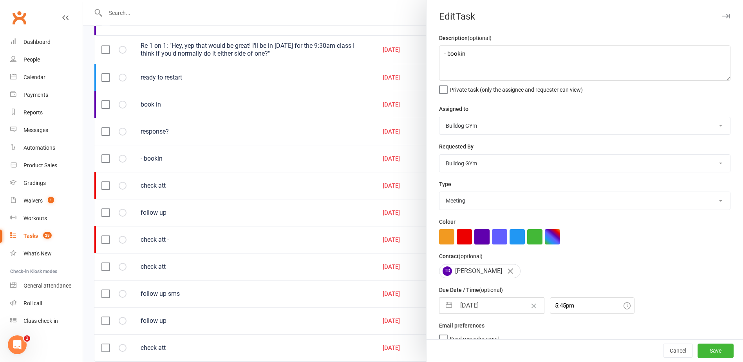
click at [481, 237] on button "button" at bounding box center [481, 236] width 15 height 15
click at [704, 350] on button "Save" at bounding box center [715, 351] width 36 height 14
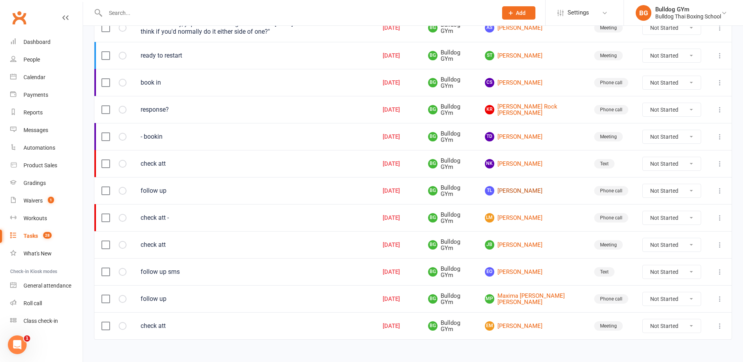
scroll to position [307, 0]
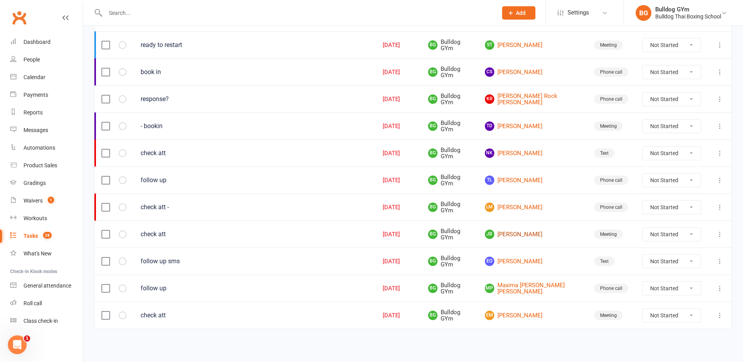
click at [535, 236] on link "JB Jack Becket" at bounding box center [532, 233] width 95 height 9
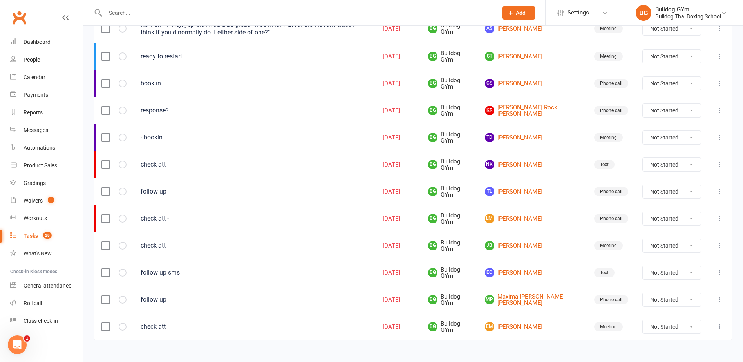
scroll to position [307, 0]
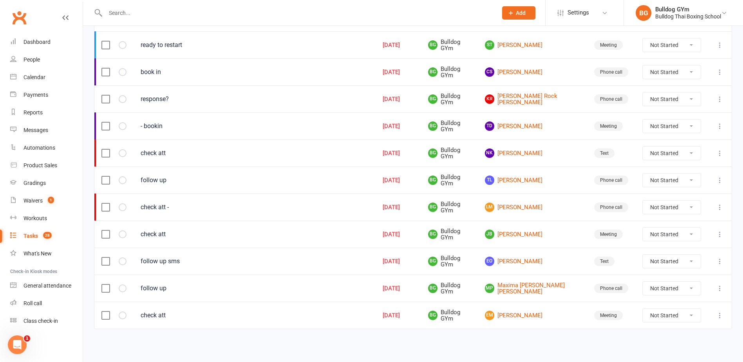
click at [722, 232] on icon at bounding box center [720, 234] width 8 height 8
click at [679, 262] on link "Edit" at bounding box center [680, 265] width 78 height 16
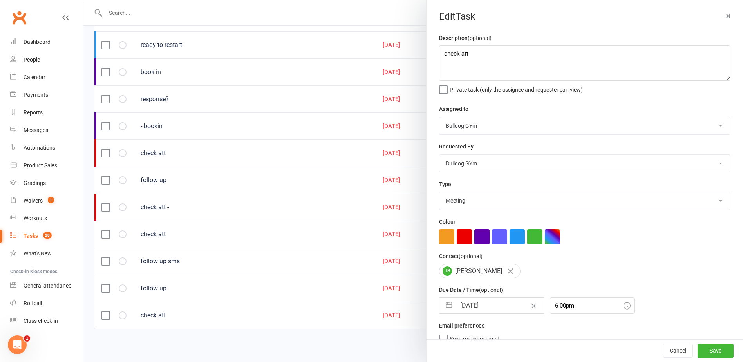
drag, startPoint x: 475, startPoint y: 239, endPoint x: 550, endPoint y: 280, distance: 85.7
click at [475, 239] on button "button" at bounding box center [481, 236] width 15 height 15
click at [709, 350] on button "Save" at bounding box center [715, 351] width 36 height 14
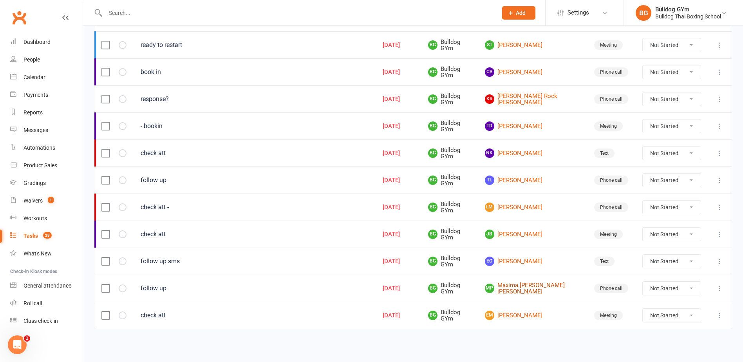
click at [535, 287] on link "MP Maxima Pinto de Miranda" at bounding box center [532, 288] width 95 height 13
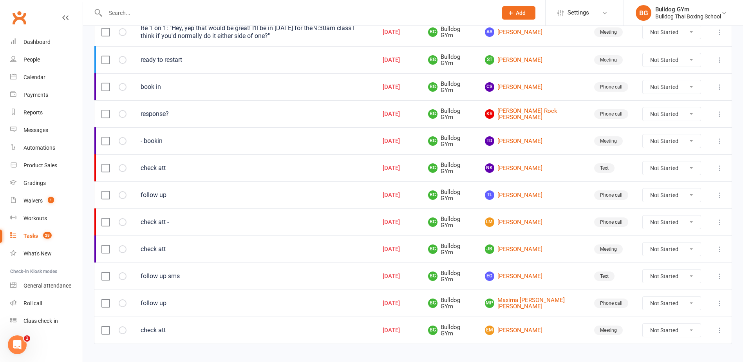
scroll to position [307, 0]
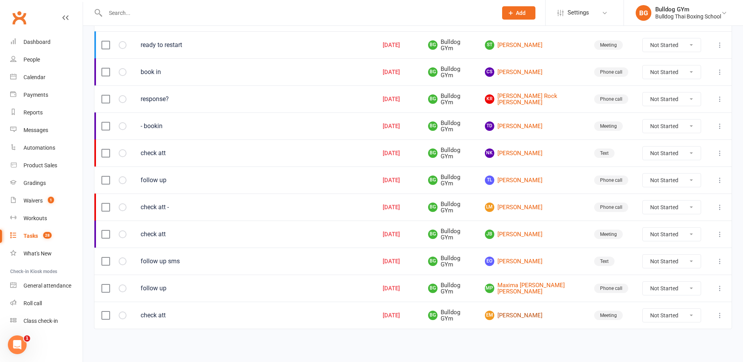
click at [527, 314] on link "EM Evan Mahoney" at bounding box center [532, 314] width 95 height 9
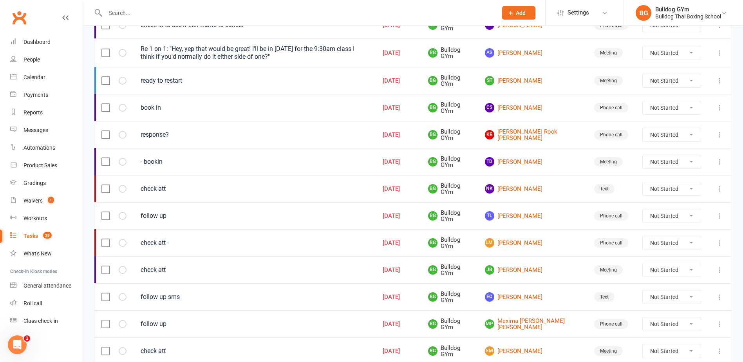
scroll to position [307, 0]
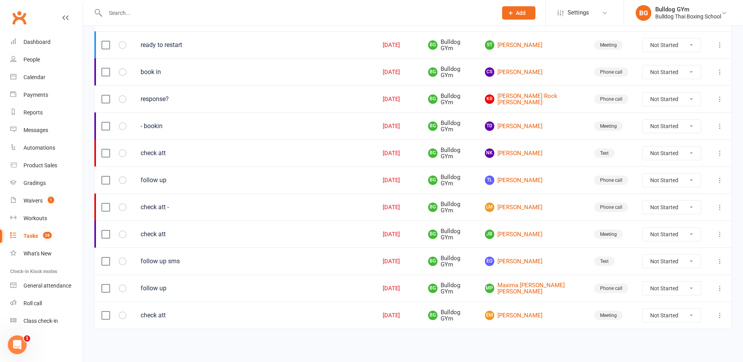
drag, startPoint x: 718, startPoint y: 316, endPoint x: 714, endPoint y: 318, distance: 5.4
click at [718, 316] on icon at bounding box center [720, 315] width 8 height 8
click at [671, 345] on link "Edit" at bounding box center [680, 346] width 78 height 16
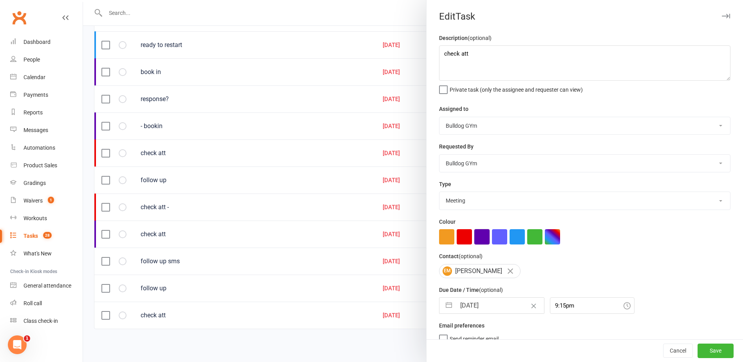
drag, startPoint x: 478, startPoint y: 235, endPoint x: 488, endPoint y: 254, distance: 21.0
click at [478, 236] on button "button" at bounding box center [481, 236] width 15 height 15
click at [697, 347] on button "Save" at bounding box center [715, 351] width 36 height 14
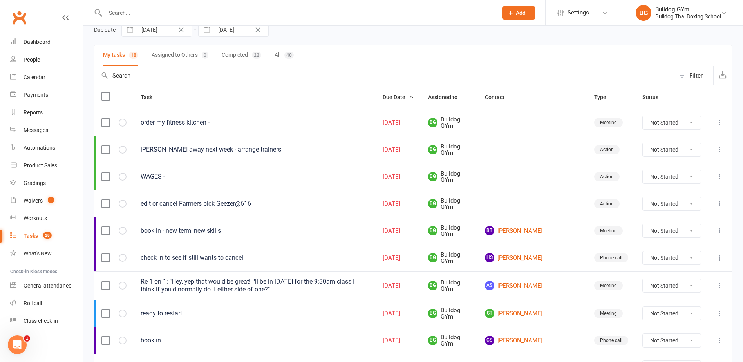
scroll to position [0, 0]
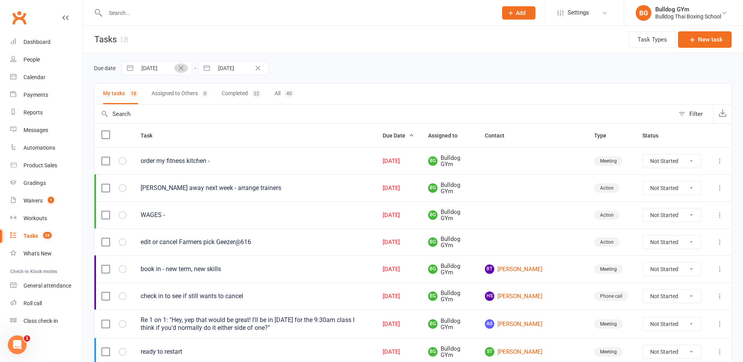
drag, startPoint x: 179, startPoint y: 69, endPoint x: 167, endPoint y: 84, distance: 18.7
click at [177, 69] on button "Clear Date" at bounding box center [181, 67] width 14 height 9
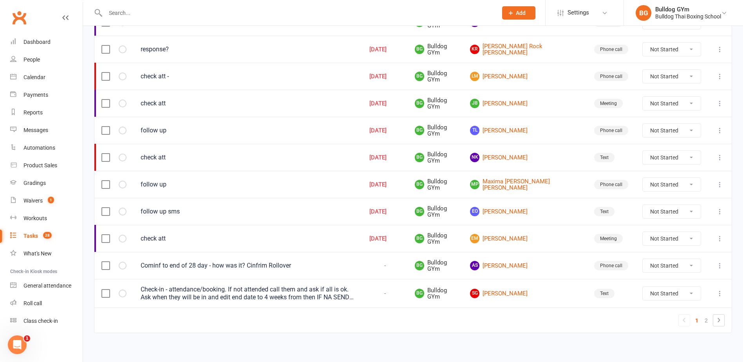
scroll to position [522, 0]
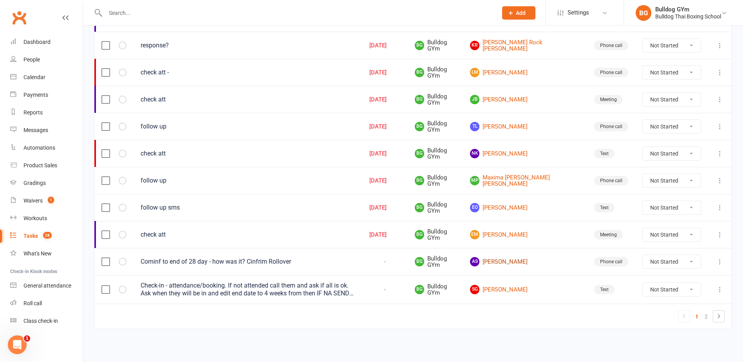
click at [532, 260] on link "AS Amelie Siebert" at bounding box center [525, 261] width 110 height 9
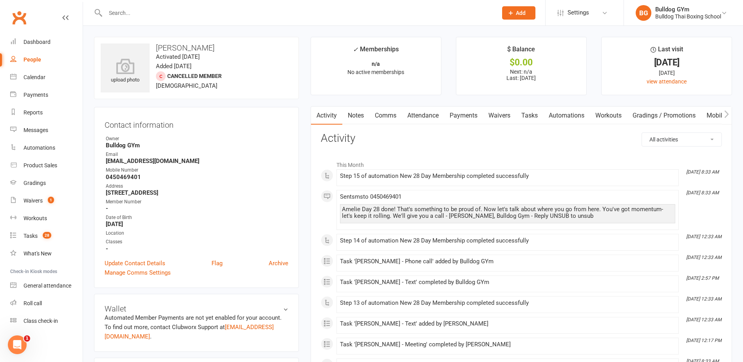
click at [531, 112] on link "Tasks" at bounding box center [529, 115] width 27 height 18
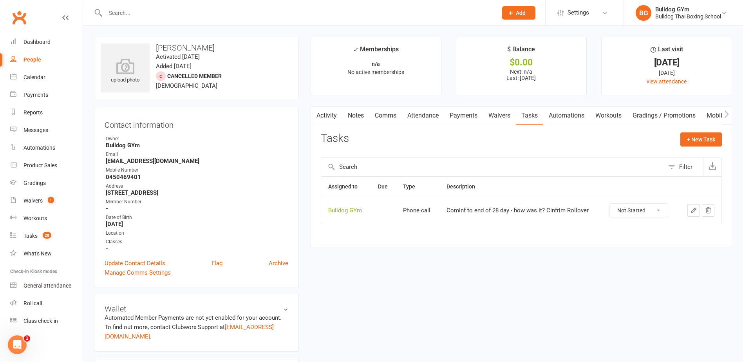
drag, startPoint x: 635, startPoint y: 210, endPoint x: 630, endPoint y: 218, distance: 9.1
click at [633, 214] on select "Not Started In Progress Waiting Complete" at bounding box center [639, 210] width 58 height 13
click at [610, 204] on select "Not Started In Progress Waiting Complete" at bounding box center [639, 210] width 58 height 13
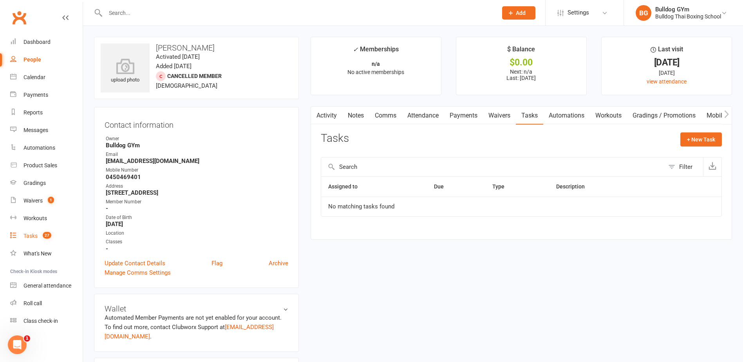
click at [35, 235] on div "Tasks" at bounding box center [30, 236] width 14 height 6
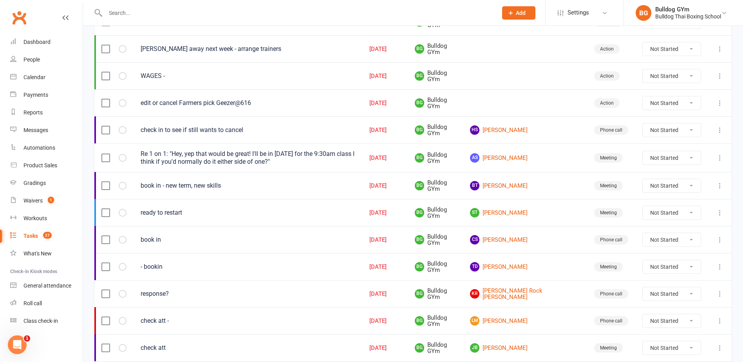
scroll to position [524, 0]
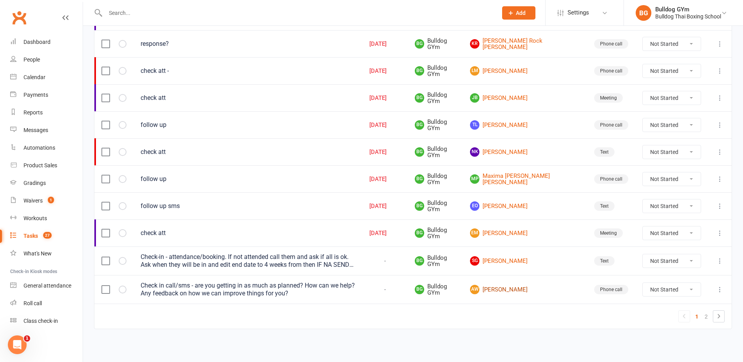
click at [532, 290] on link "AW Alexander Weinress" at bounding box center [525, 289] width 110 height 9
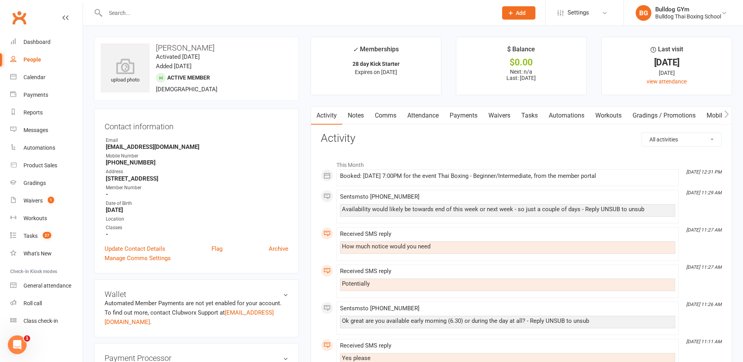
click at [537, 110] on link "Tasks" at bounding box center [529, 115] width 27 height 18
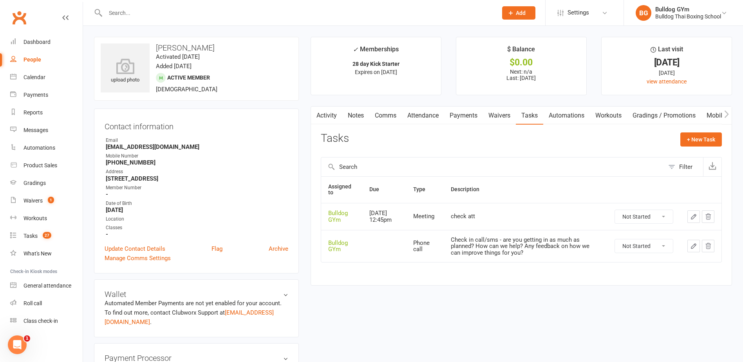
click at [649, 246] on select "Not Started In Progress Waiting Complete" at bounding box center [644, 245] width 58 height 13
click at [615, 239] on select "Not Started In Progress Waiting Complete" at bounding box center [644, 245] width 58 height 13
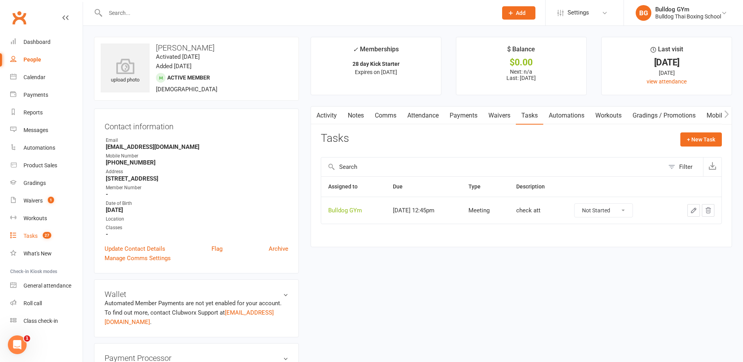
click at [29, 236] on div "Tasks" at bounding box center [30, 236] width 14 height 6
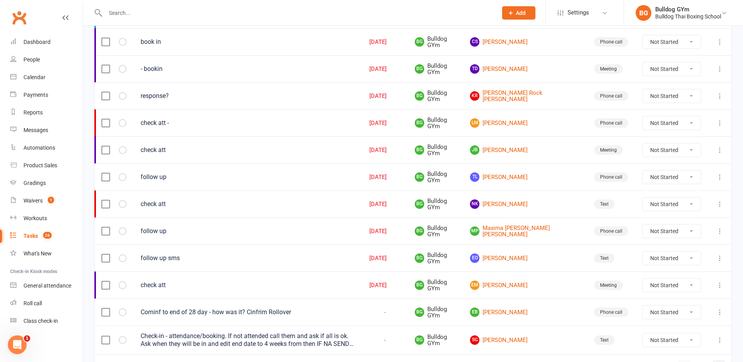
scroll to position [509, 0]
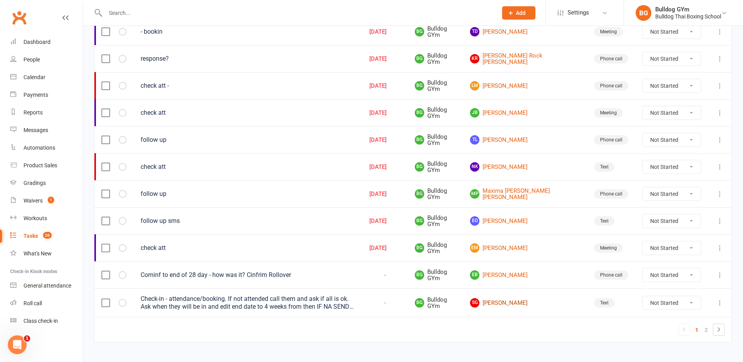
click at [521, 302] on link "SG Stewart Gully" at bounding box center [525, 302] width 110 height 9
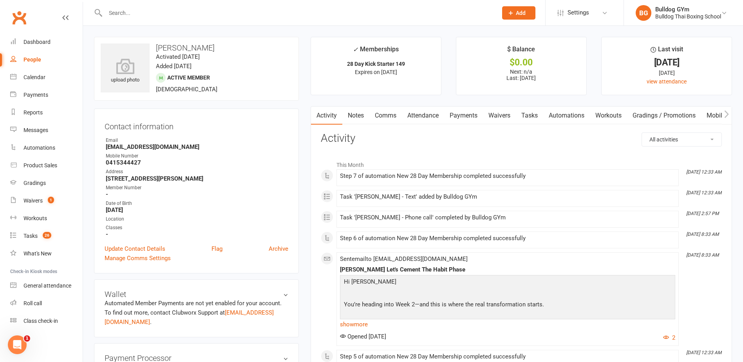
click at [533, 111] on link "Tasks" at bounding box center [529, 115] width 27 height 18
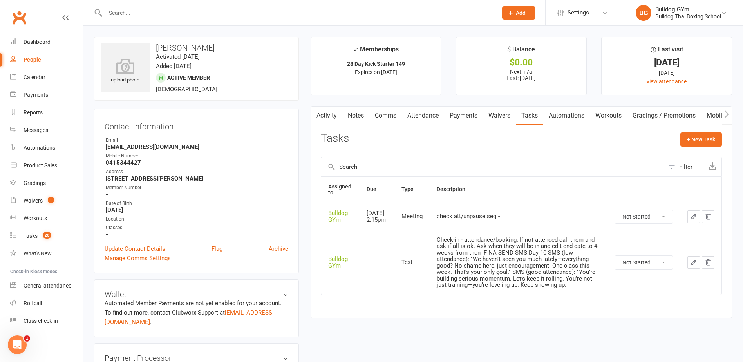
drag, startPoint x: 650, startPoint y: 270, endPoint x: 648, endPoint y: 275, distance: 5.6
click at [650, 269] on select "Not Started In Progress Waiting Complete" at bounding box center [644, 262] width 58 height 13
click at [615, 261] on select "Not Started In Progress Waiting Complete" at bounding box center [644, 262] width 58 height 13
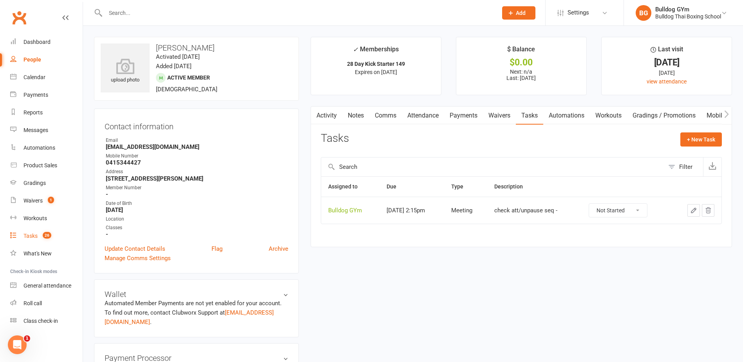
click at [30, 234] on div "Tasks" at bounding box center [30, 236] width 14 height 6
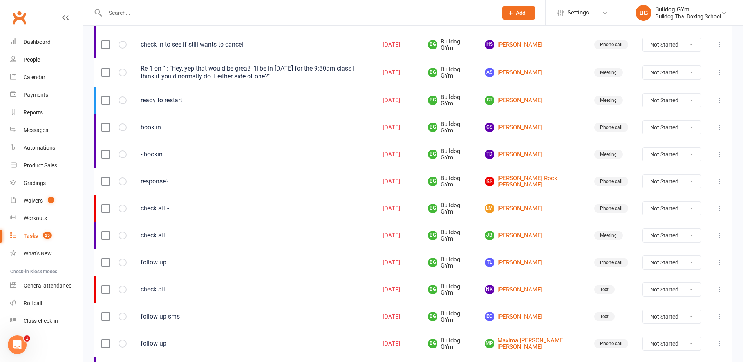
scroll to position [497, 0]
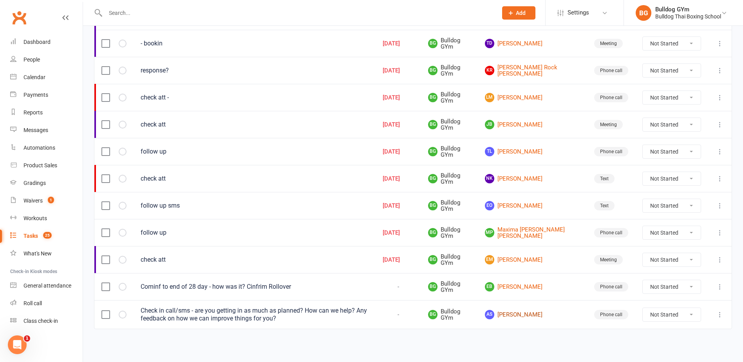
click at [521, 313] on link "AS [PERSON_NAME]" at bounding box center [532, 314] width 95 height 9
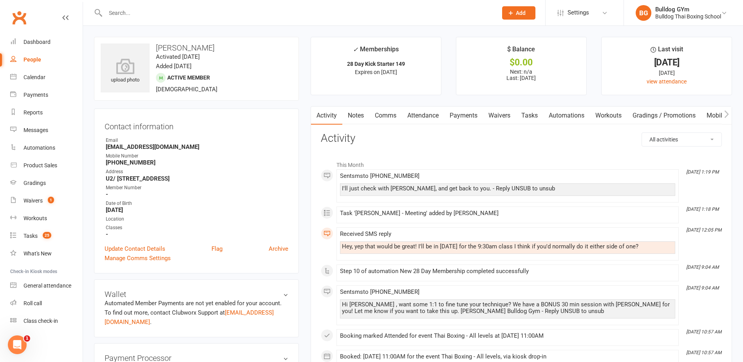
click at [535, 114] on link "Tasks" at bounding box center [529, 115] width 27 height 18
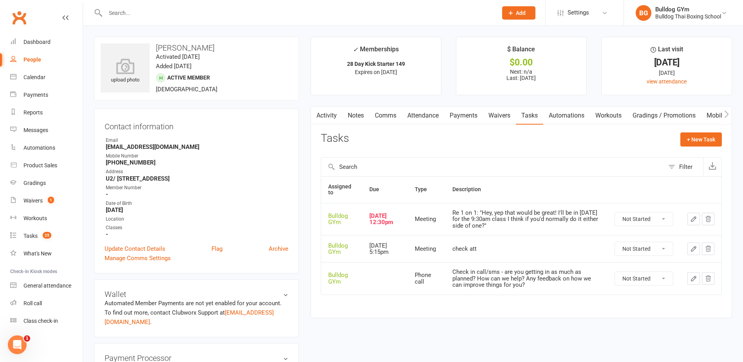
click at [660, 278] on select "Not Started In Progress Waiting Complete" at bounding box center [644, 278] width 58 height 13
click at [615, 272] on select "Not Started In Progress Waiting Complete" at bounding box center [644, 278] width 58 height 13
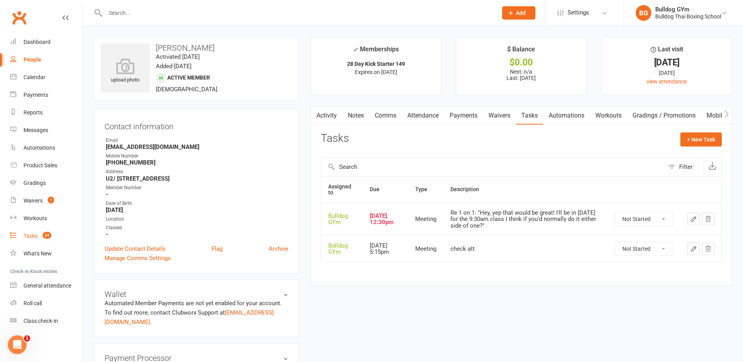
click at [29, 238] on div "Tasks" at bounding box center [30, 236] width 14 height 6
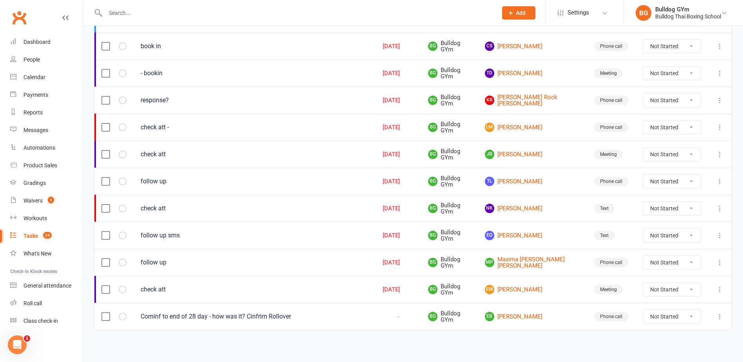
scroll to position [469, 0]
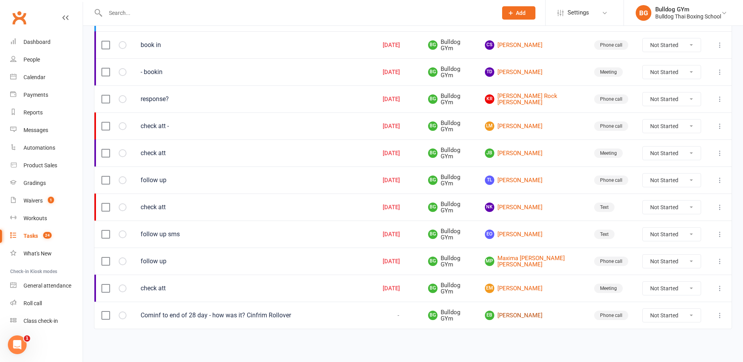
click at [543, 316] on link "EB [PERSON_NAME]" at bounding box center [532, 314] width 95 height 9
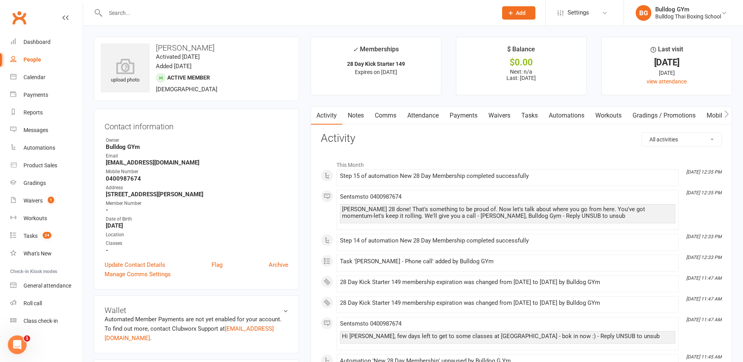
click at [387, 115] on link "Comms" at bounding box center [385, 115] width 32 height 18
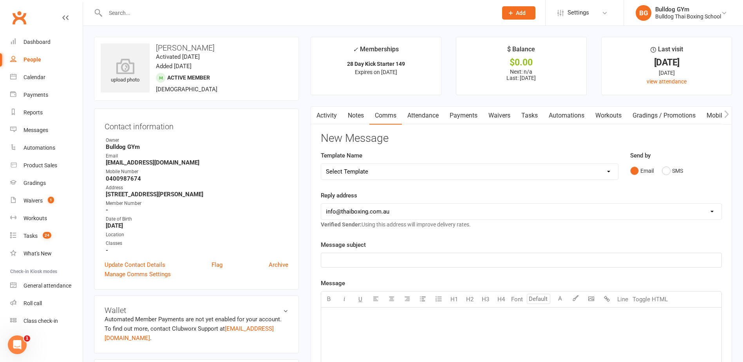
click at [127, 12] on input "text" at bounding box center [297, 12] width 389 height 11
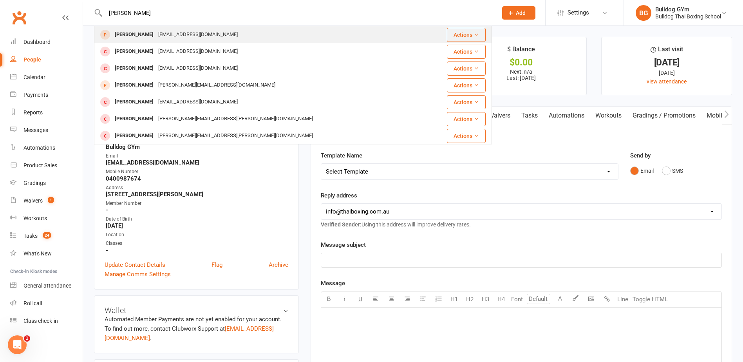
drag, startPoint x: 164, startPoint y: 37, endPoint x: 200, endPoint y: 33, distance: 36.6
click at [165, 36] on div "[EMAIL_ADDRESS][DOMAIN_NAME]" at bounding box center [198, 34] width 84 height 11
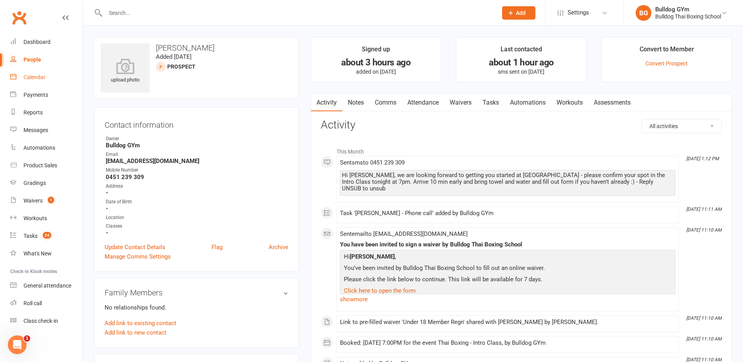
click at [30, 78] on div "Calendar" at bounding box center [34, 77] width 22 height 6
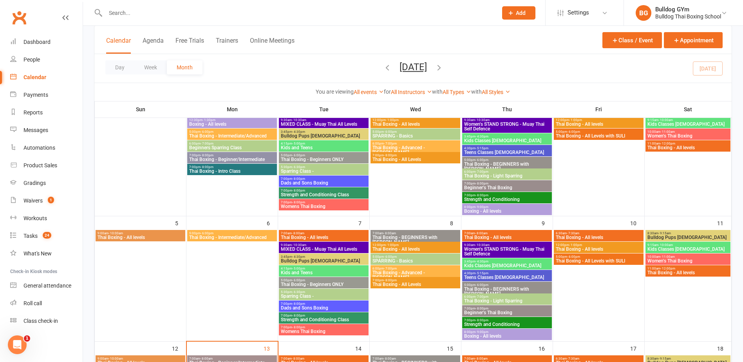
scroll to position [78, 0]
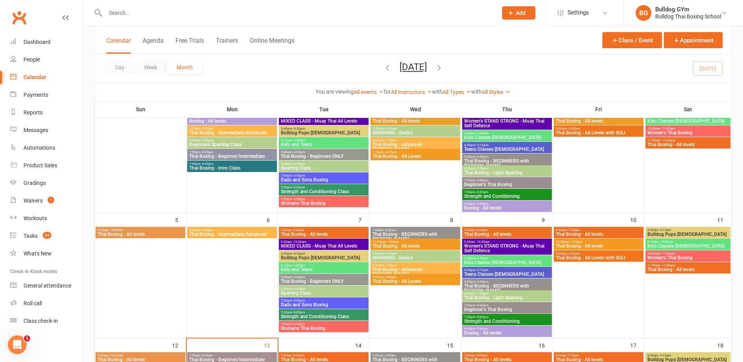
click at [418, 232] on span "Thai Boxing - BEGINNERS with [PERSON_NAME]" at bounding box center [415, 236] width 87 height 9
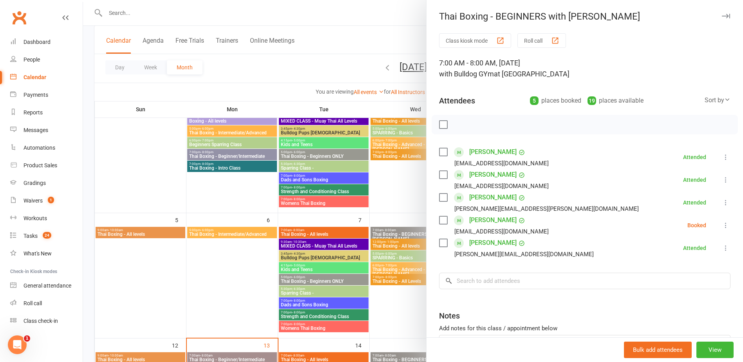
click at [353, 40] on div at bounding box center [413, 181] width 660 height 362
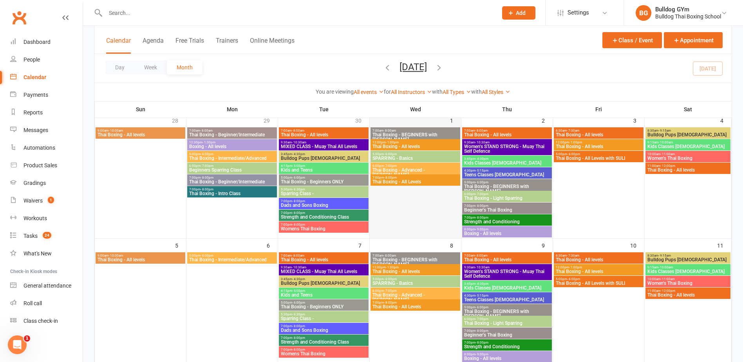
scroll to position [39, 0]
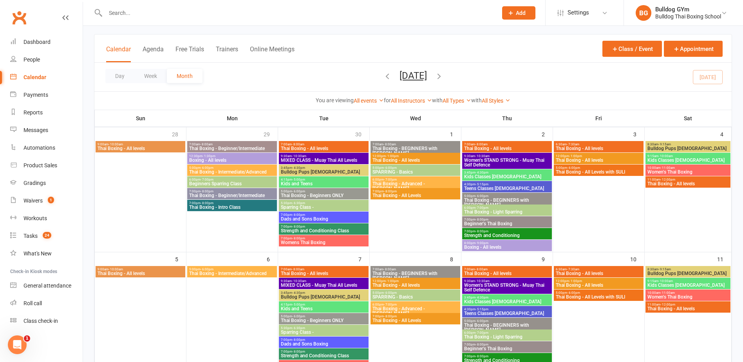
click at [414, 147] on span "Thai Boxing - BEGINNERS with [PERSON_NAME]" at bounding box center [415, 150] width 87 height 9
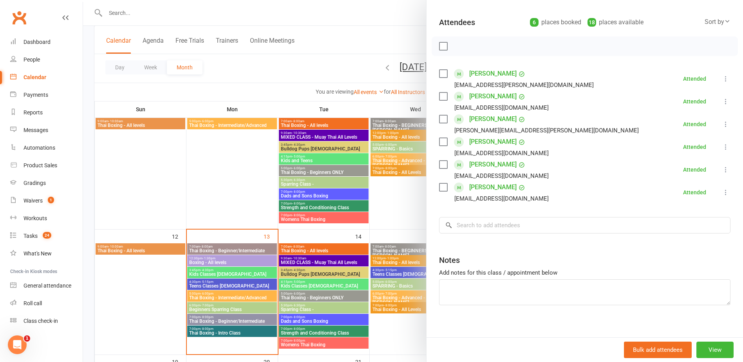
scroll to position [196, 0]
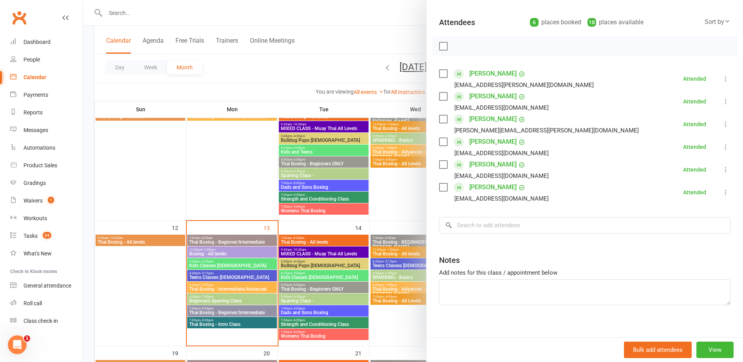
click at [224, 177] on div at bounding box center [413, 181] width 660 height 362
